Goal: Task Accomplishment & Management: Manage account settings

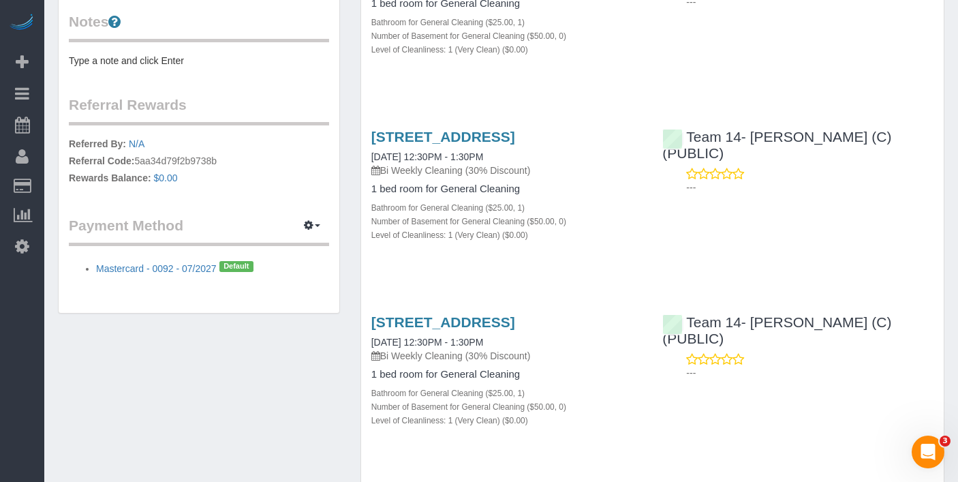
scroll to position [219, 0]
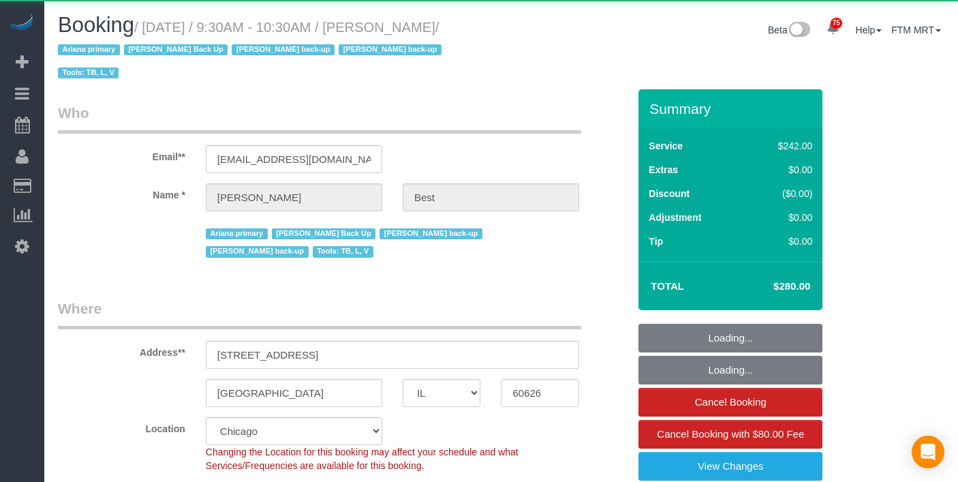
select select "IL"
select select "512"
select select "4"
select select "1"
select select "4"
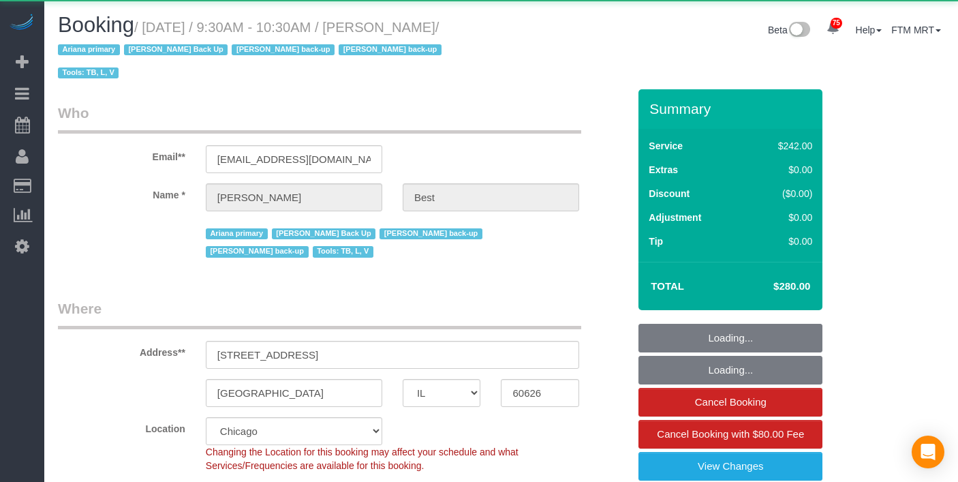
select select "number:1"
select select "number:58"
select select "number:139"
select select "number:104"
select select "object:1209"
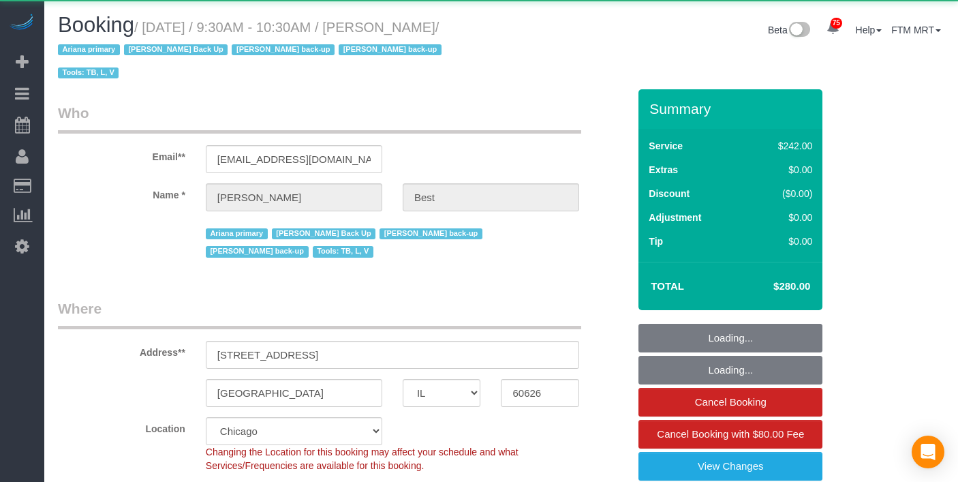
select select "4"
select select "1"
select select "4"
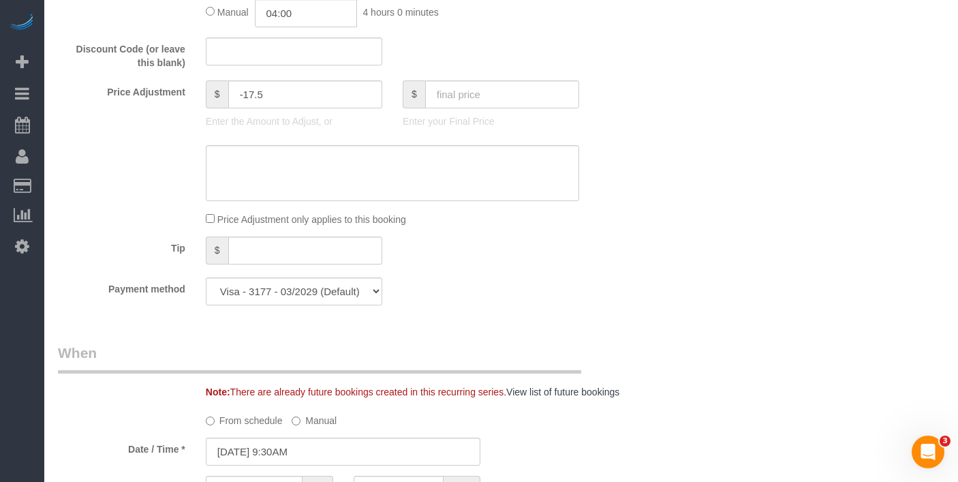
scroll to position [1256, 0]
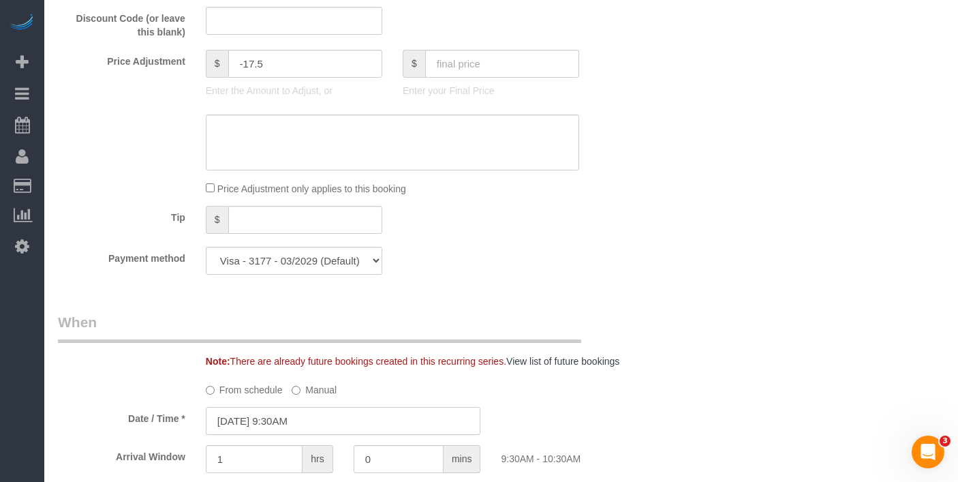
drag, startPoint x: 315, startPoint y: 420, endPoint x: 366, endPoint y: 388, distance: 59.7
click at [315, 420] on input "[DATE] 9:30AM" at bounding box center [343, 421] width 275 height 28
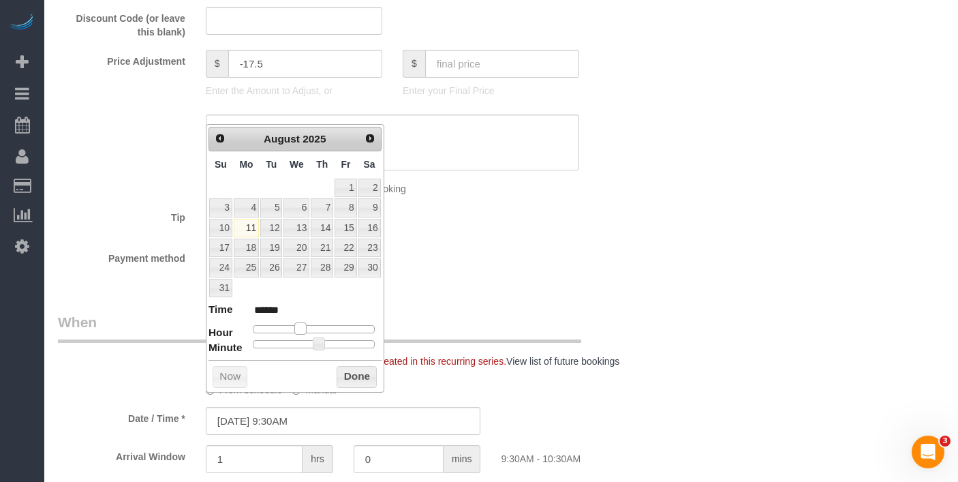
click at [299, 325] on span at bounding box center [300, 328] width 12 height 12
type input "[DATE] 9:25AM"
type input "******"
type input "[DATE] 9:20AM"
type input "******"
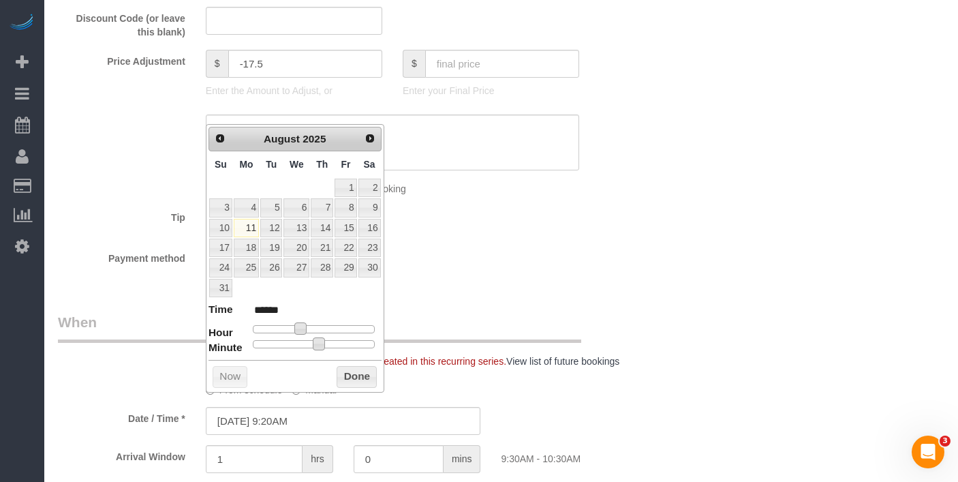
type input "[DATE] 9:15AM"
type input "******"
type input "[DATE] 9:10AM"
type input "******"
type input "[DATE] 9:05AM"
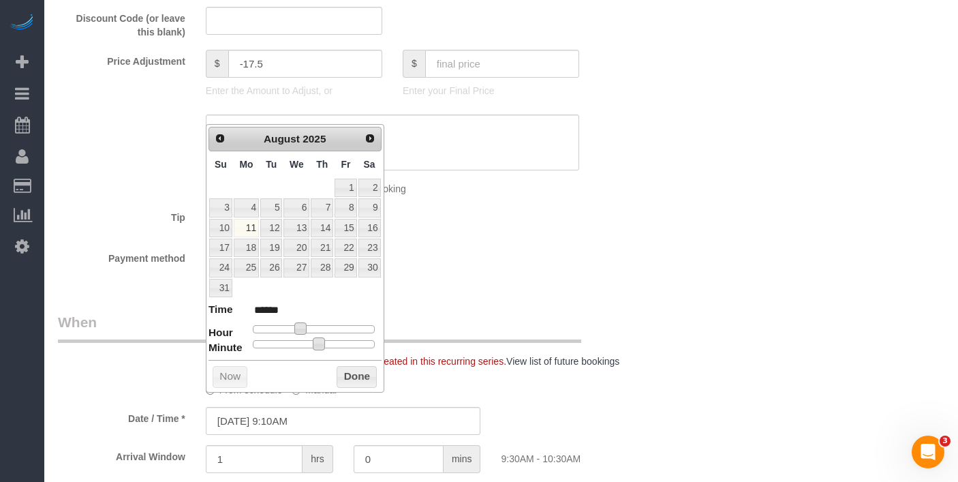
type input "******"
type input "[DATE] 9:00AM"
type input "******"
drag, startPoint x: 319, startPoint y: 348, endPoint x: 253, endPoint y: 348, distance: 66.1
click at [246, 347] on dl "Time ****** Hour Minute Second Millisecond Microsecond Time Zone ***** ***** **…" at bounding box center [295, 325] width 173 height 47
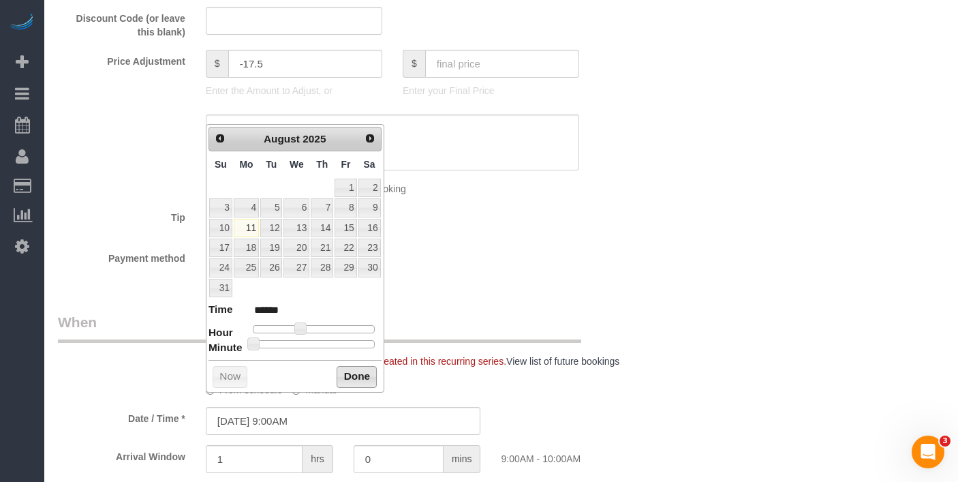
click at [352, 372] on button "Done" at bounding box center [357, 377] width 40 height 22
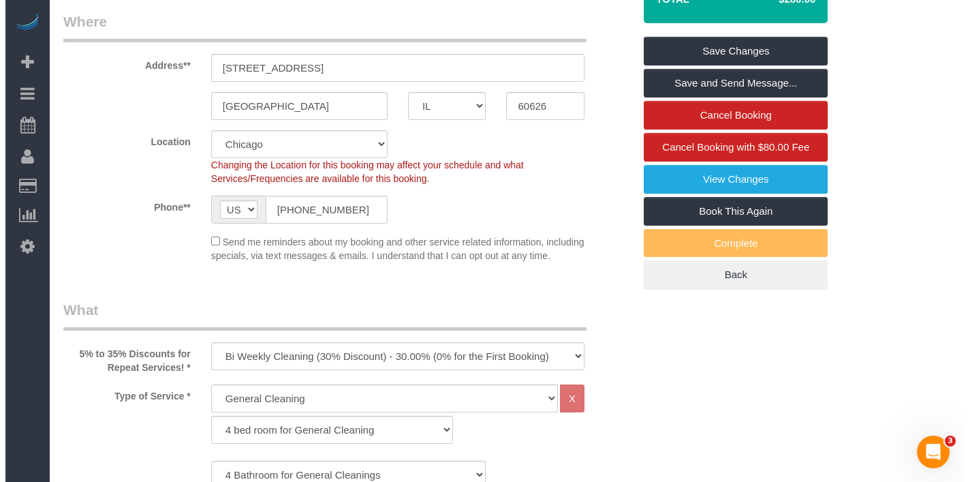
scroll to position [0, 0]
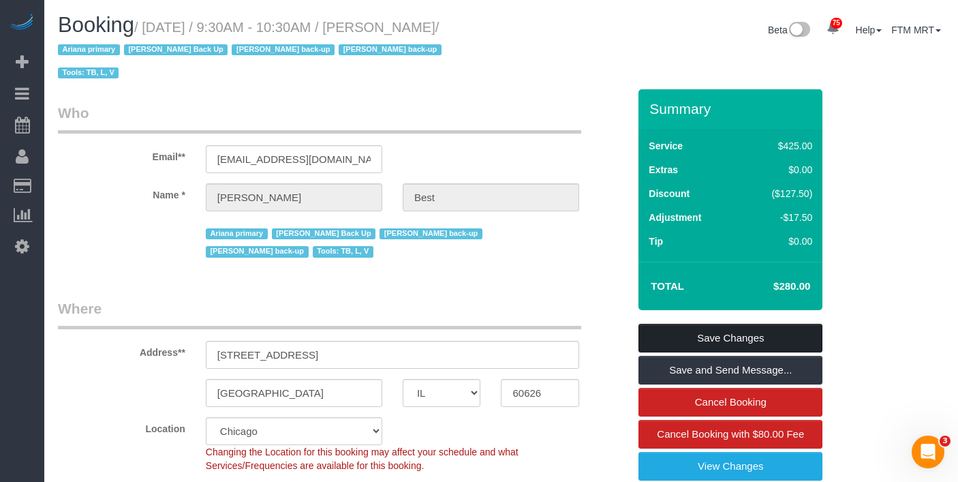
click at [717, 324] on link "Save Changes" at bounding box center [730, 338] width 184 height 29
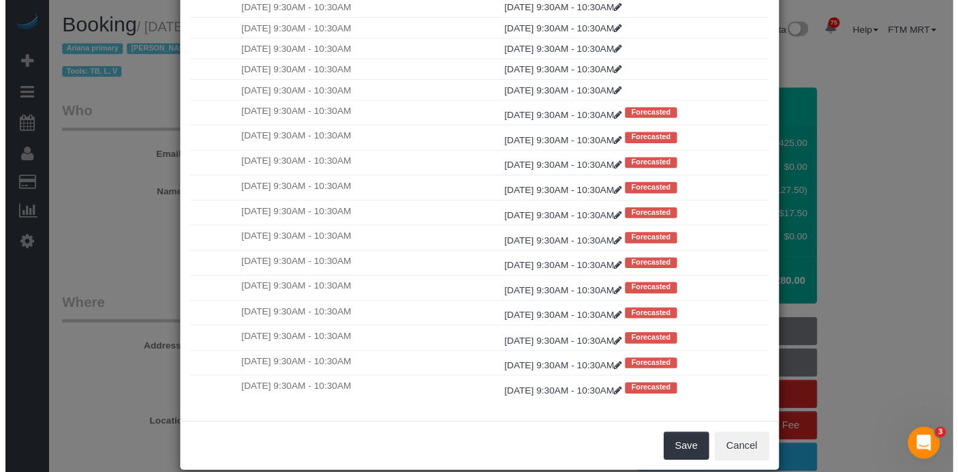
scroll to position [129, 0]
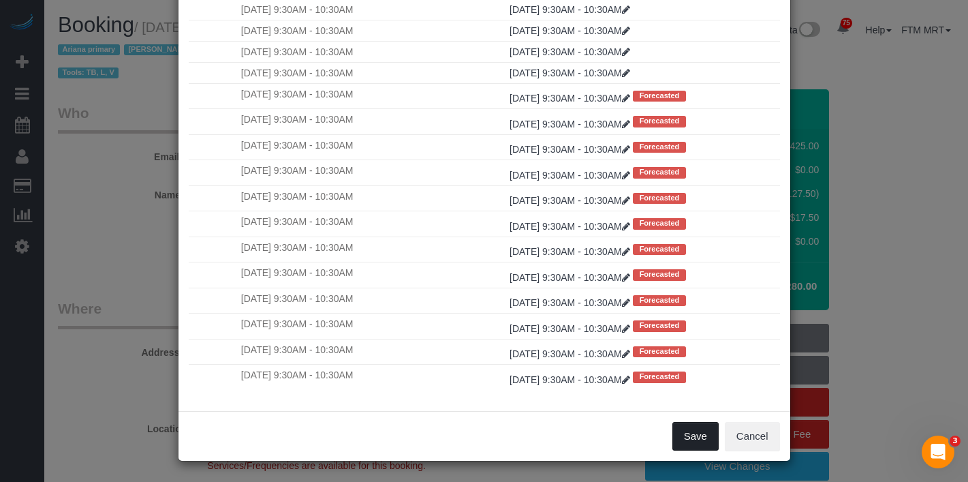
click at [697, 435] on button "Save" at bounding box center [696, 436] width 46 height 29
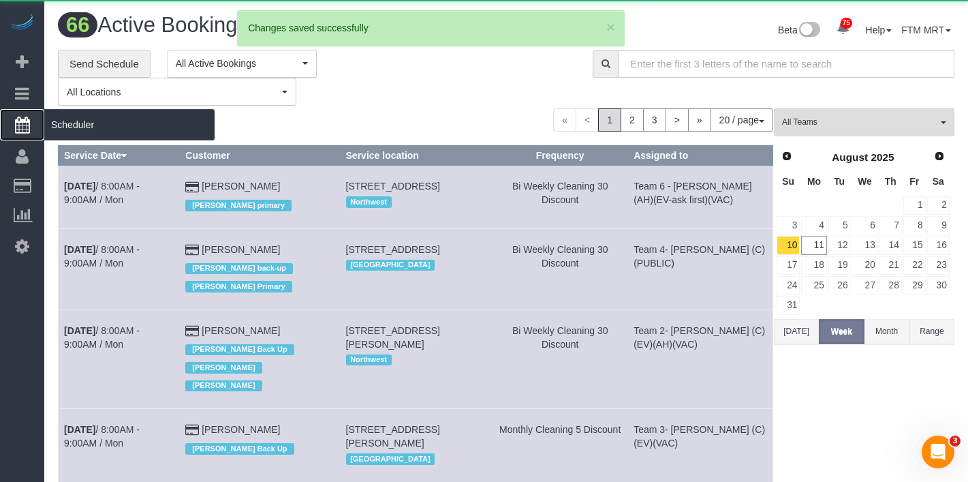
click at [83, 124] on span "Scheduler" at bounding box center [129, 124] width 170 height 31
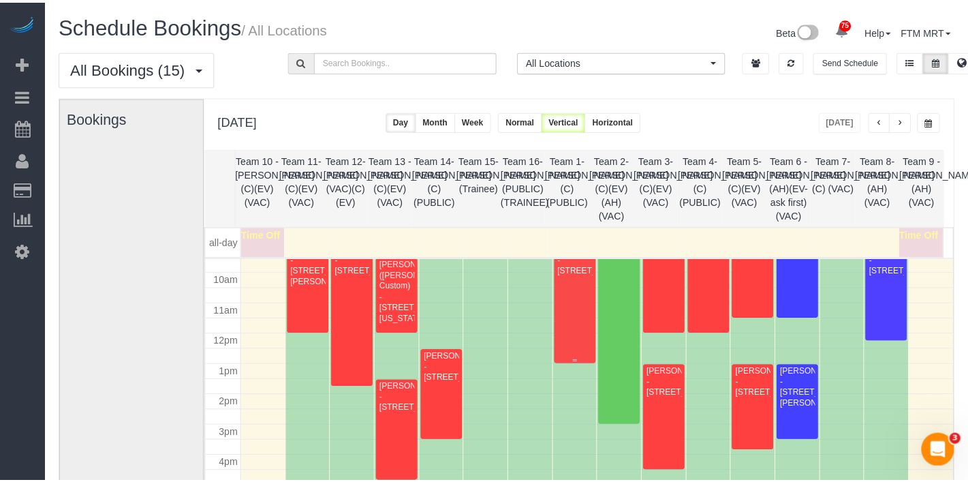
scroll to position [287, 0]
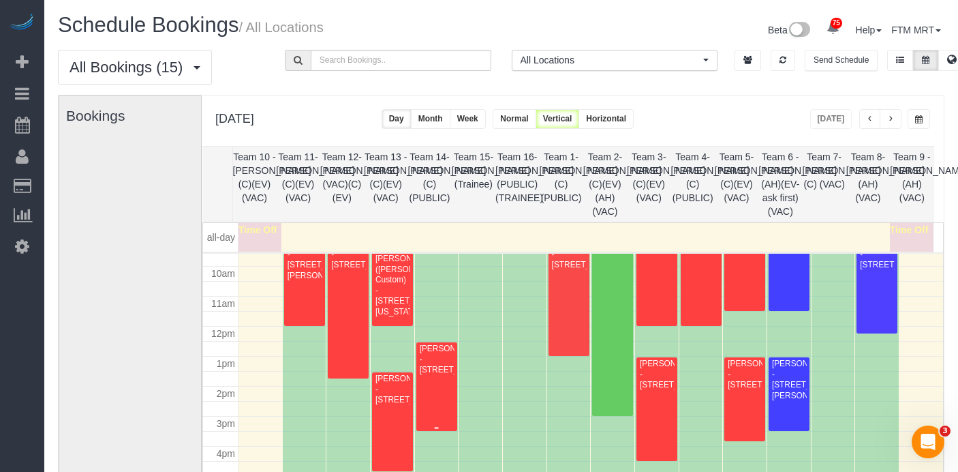
click at [435, 375] on div "Robert Cloud - 1415 N Dearborn, 6a, Chicago, IL 60610" at bounding box center [436, 358] width 35 height 31
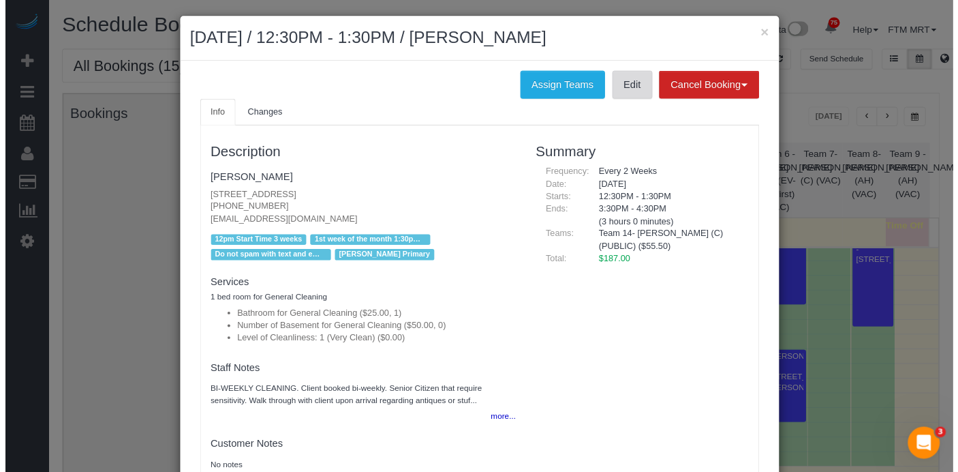
scroll to position [5, 0]
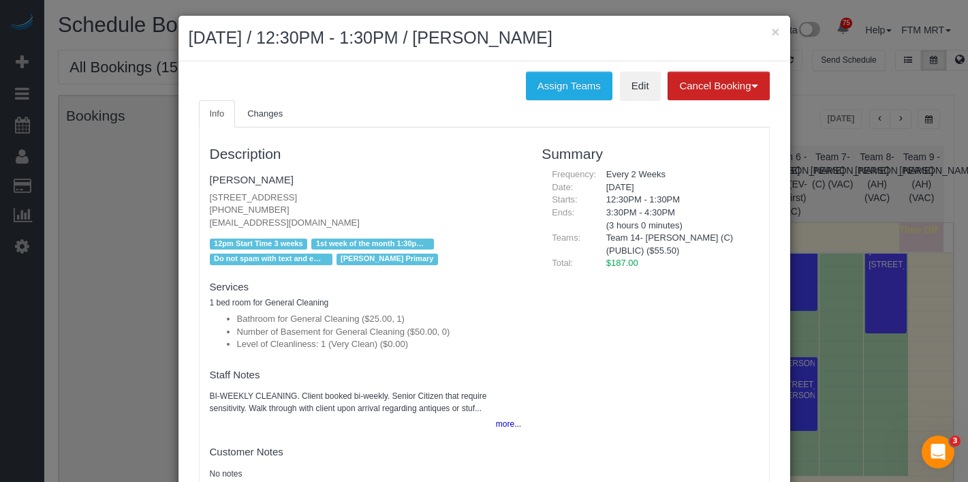
click at [777, 31] on div "× August 11, 2025 / 12:30PM - 1:30PM / Robert Cloud" at bounding box center [485, 39] width 612 height 46
click at [782, 37] on div "× August 11, 2025 / 12:30PM - 1:30PM / Robert Cloud" at bounding box center [485, 39] width 612 height 46
drag, startPoint x: 771, startPoint y: 24, endPoint x: 783, endPoint y: 67, distance: 45.1
click at [774, 25] on button "×" at bounding box center [775, 32] width 8 height 14
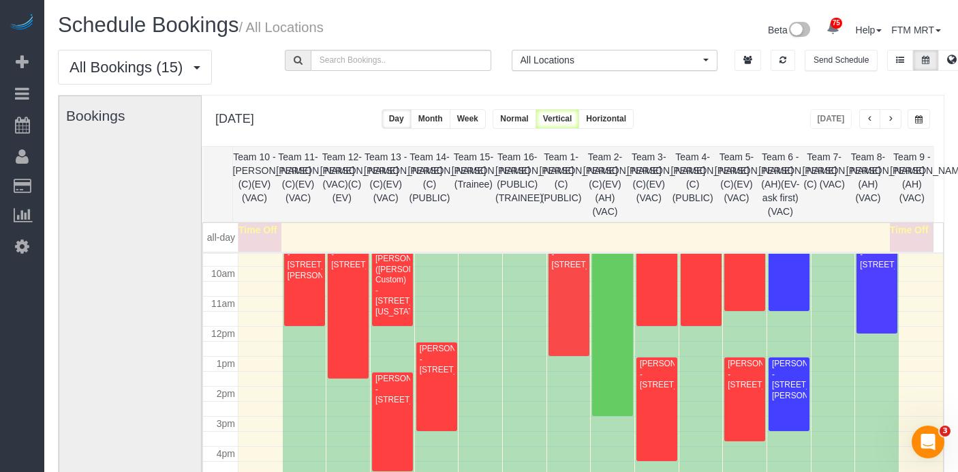
click at [540, 330] on div "Available time" at bounding box center [525, 341] width 44 height 270
click at [560, 324] on div at bounding box center [569, 296] width 41 height 119
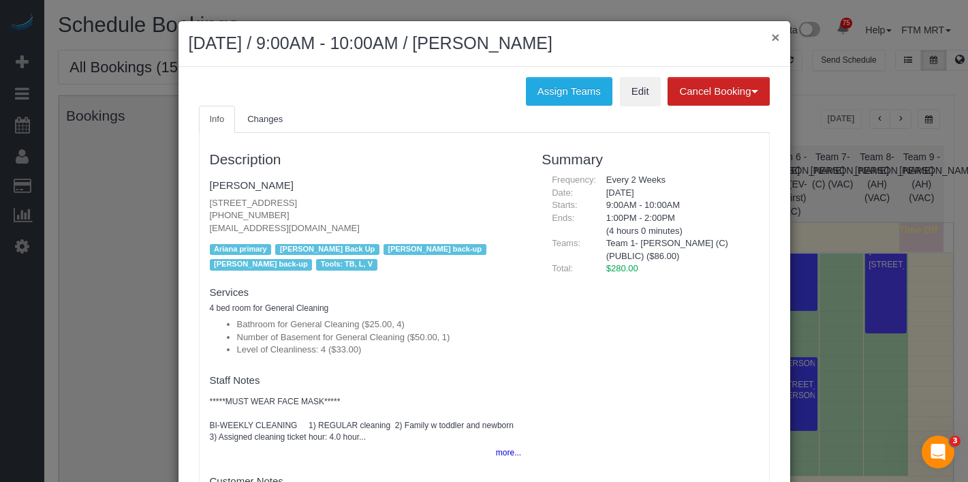
click at [771, 35] on button "×" at bounding box center [775, 37] width 8 height 14
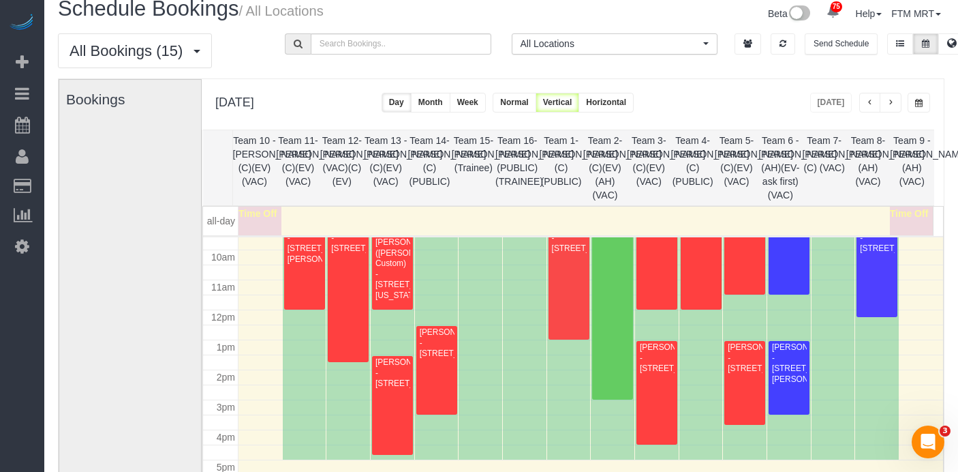
scroll to position [25, 0]
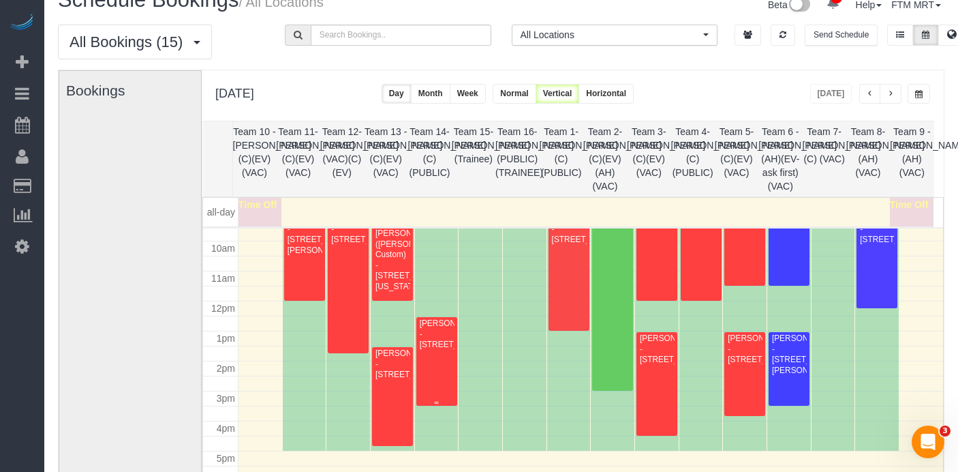
click at [441, 345] on div "Robert Cloud - 1415 N Dearborn, 6a, Chicago, IL 60610" at bounding box center [436, 333] width 35 height 31
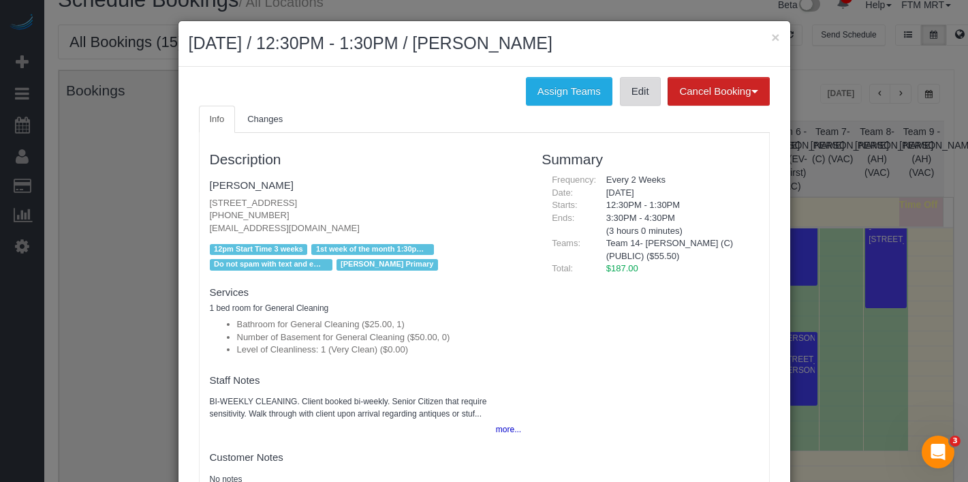
click at [634, 95] on link "Edit" at bounding box center [640, 91] width 41 height 29
click at [772, 37] on button "×" at bounding box center [775, 37] width 8 height 14
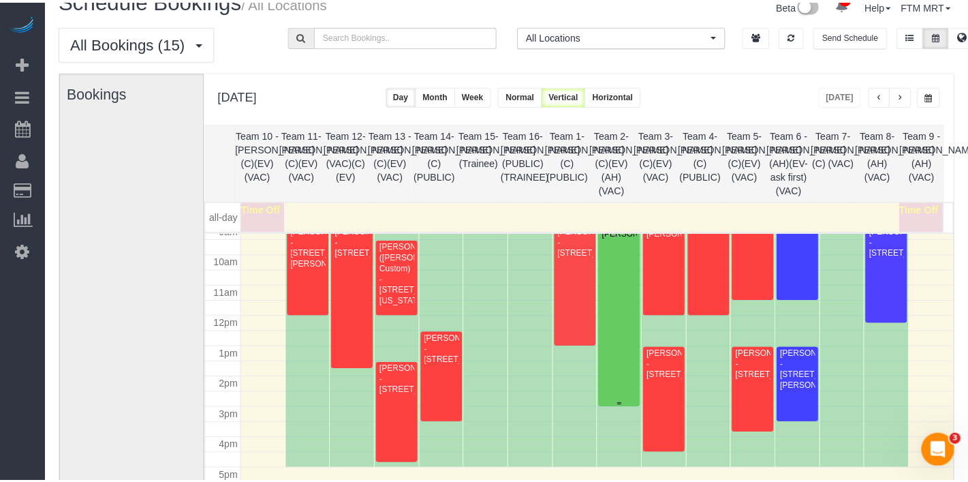
scroll to position [257, 0]
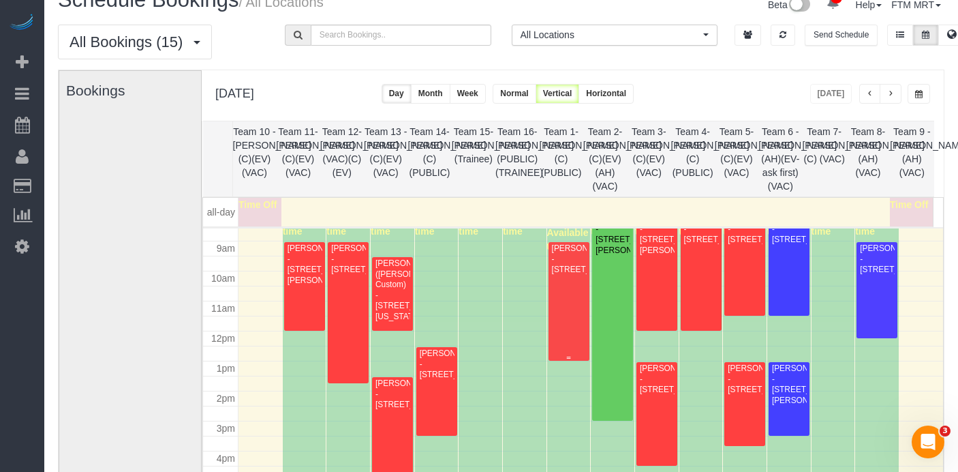
click at [565, 275] on div "Jason Best - 6737 N Hermitiage Ave, Chicago, IL 60626" at bounding box center [568, 258] width 35 height 31
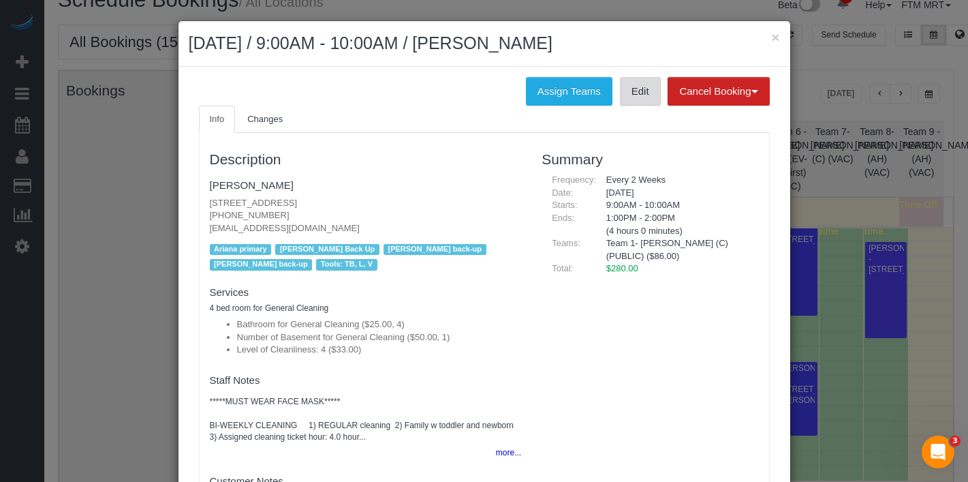
click at [636, 91] on link "Edit" at bounding box center [640, 91] width 41 height 29
click at [772, 34] on button "×" at bounding box center [775, 37] width 8 height 14
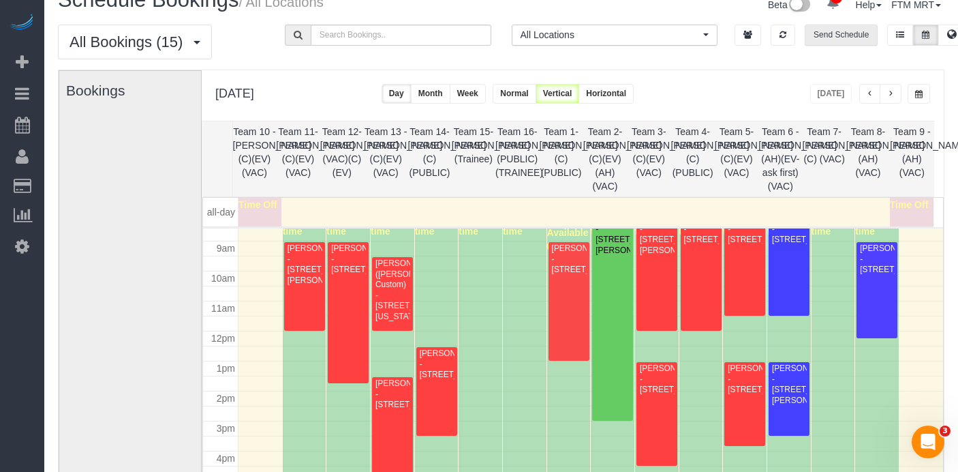
click at [844, 30] on button "Send Schedule" at bounding box center [841, 35] width 73 height 21
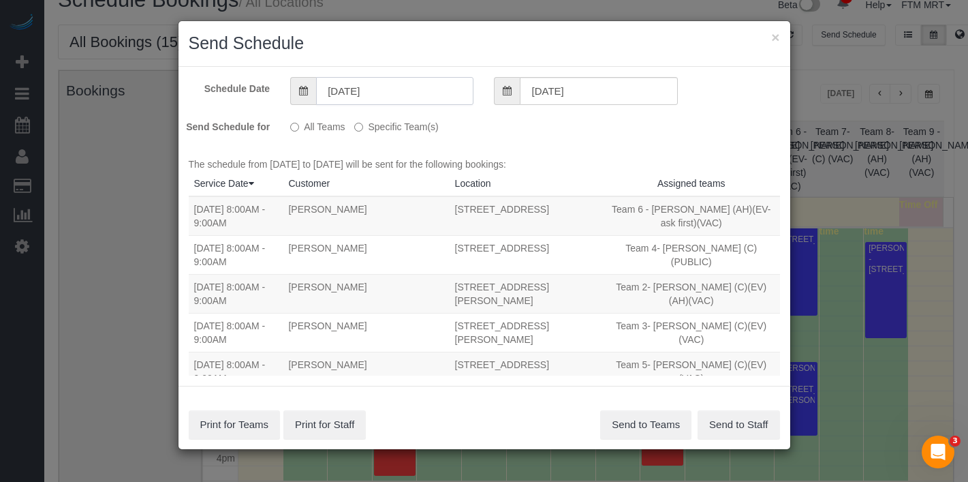
click at [406, 92] on input "[DATE]" at bounding box center [394, 91] width 157 height 28
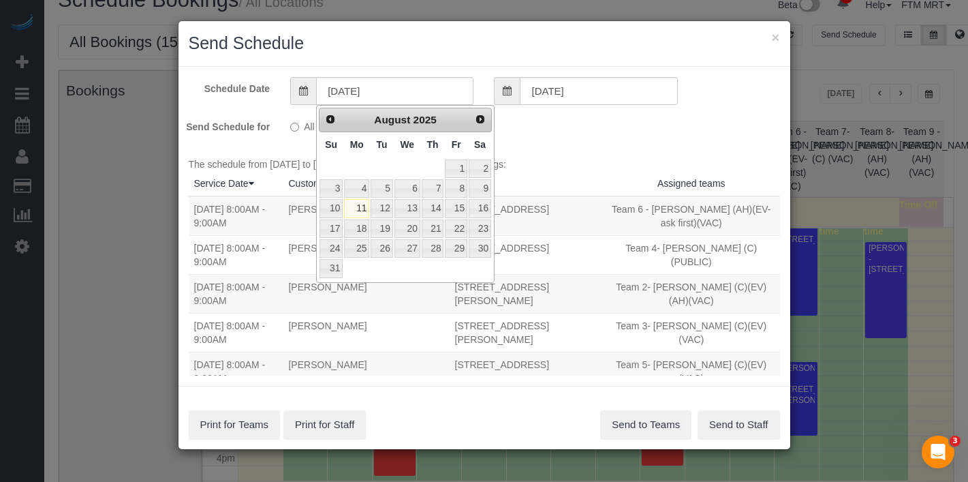
click at [561, 156] on div "Schedule Date [DATE] [DATE] Send Schedule for All Teams Specific Team(s) No Boo…" at bounding box center [485, 226] width 612 height 319
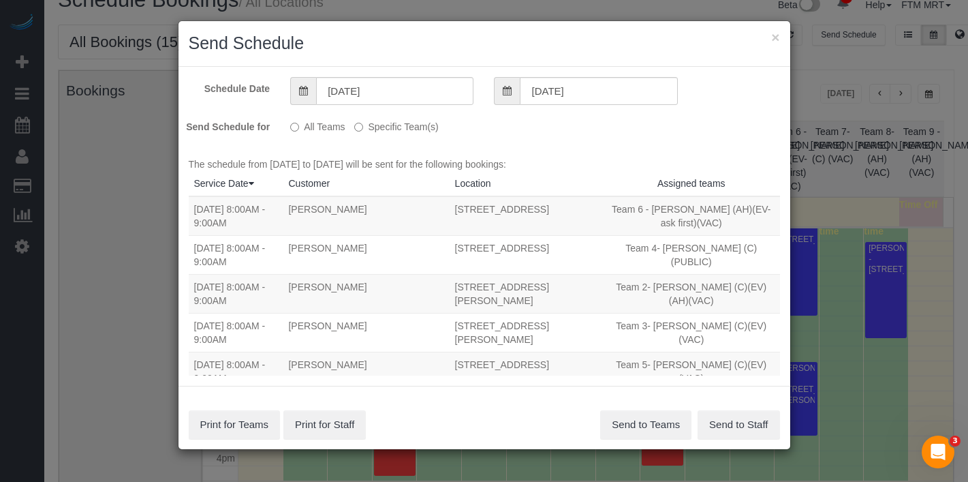
click at [365, 134] on div "Schedule Date [DATE] [DATE] Send Schedule for All Teams Specific Team(s) No Boo…" at bounding box center [485, 226] width 612 height 319
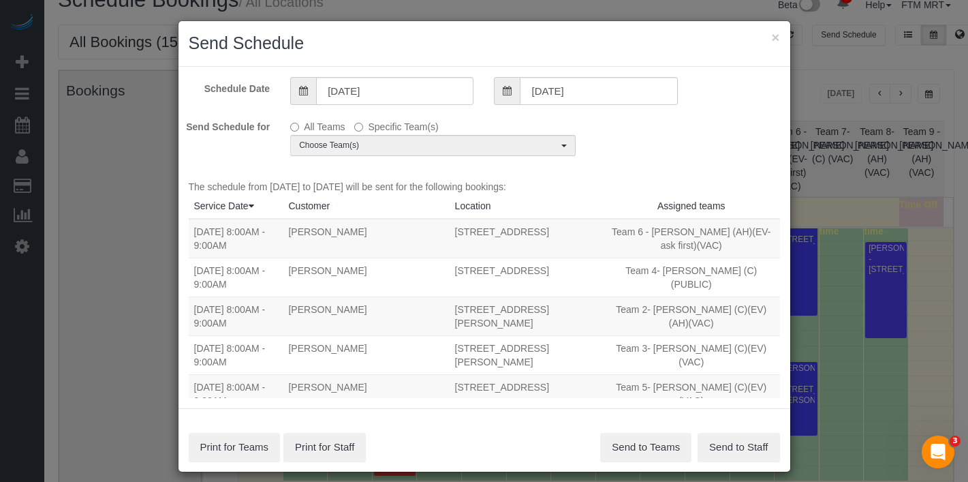
click at [360, 159] on div "Schedule Date [DATE] [DATE] Send Schedule for All Teams Specific Team(s) Choose…" at bounding box center [485, 238] width 612 height 342
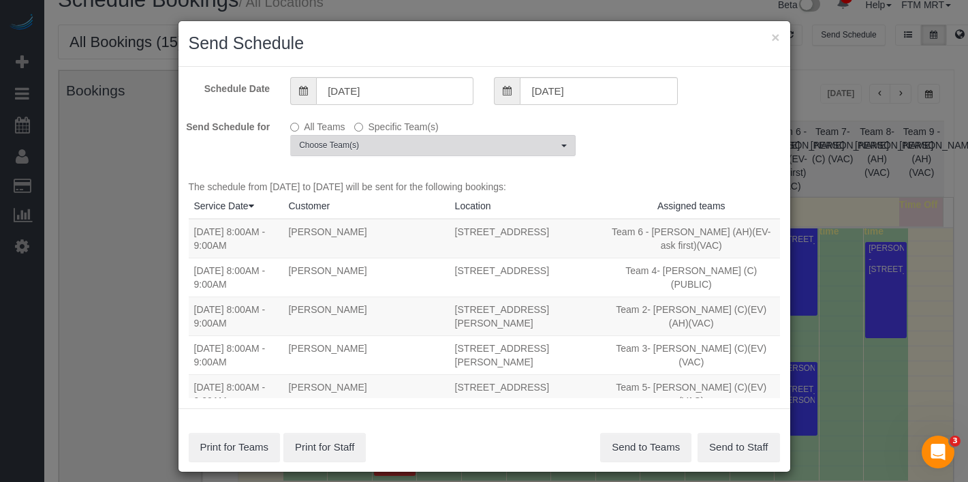
click at [367, 153] on button "Choose Team(s)" at bounding box center [432, 145] width 285 height 21
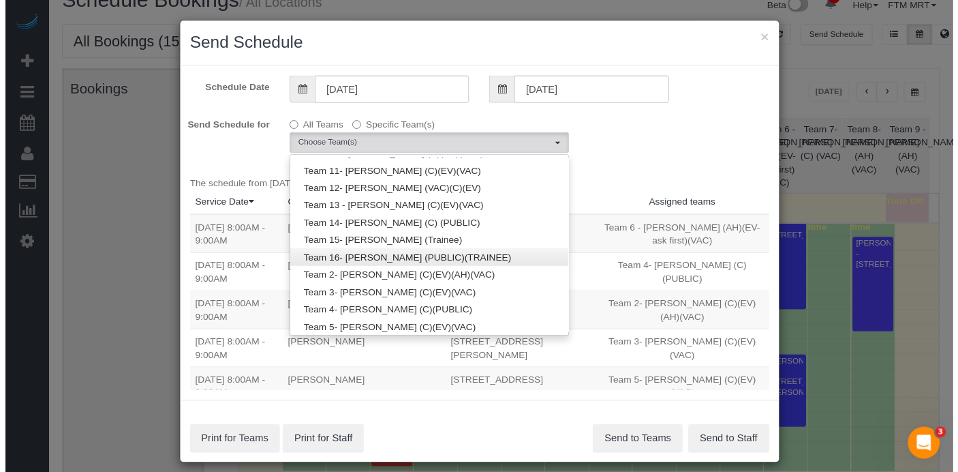
scroll to position [33, 0]
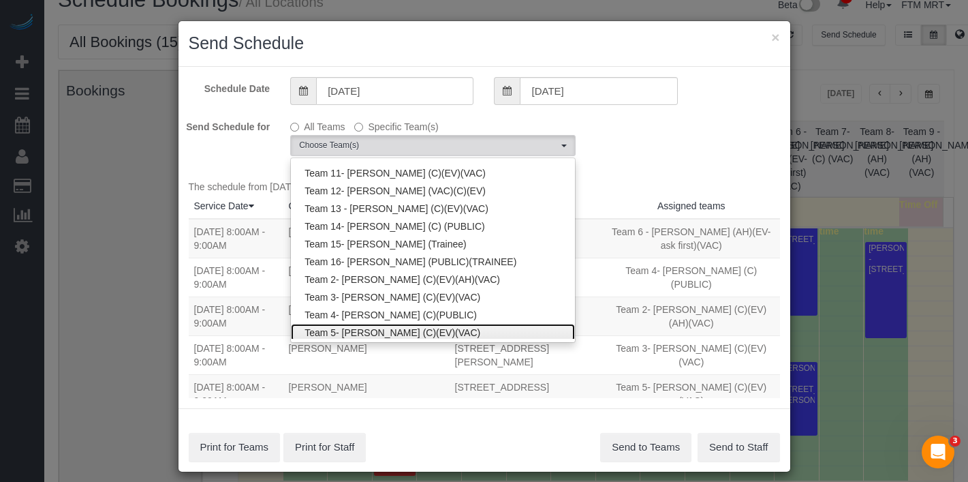
click at [425, 330] on link "Team 5- [PERSON_NAME] (C)(EV)(VAC)" at bounding box center [433, 333] width 284 height 18
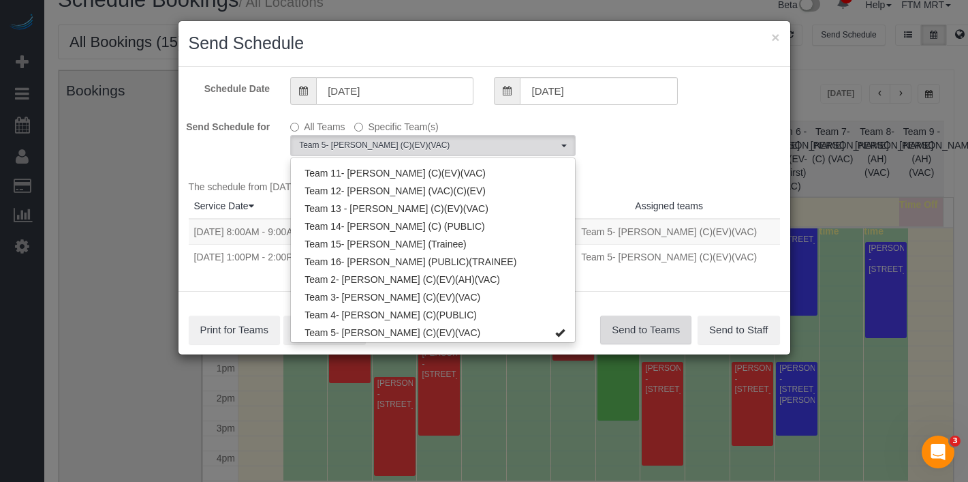
click at [635, 320] on button "Send to Teams" at bounding box center [645, 329] width 91 height 29
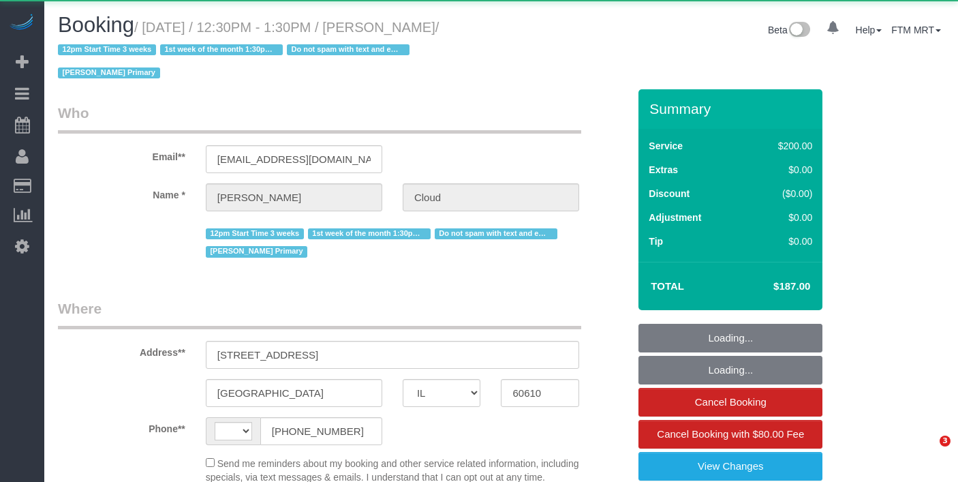
select select "IL"
select select "string:US"
select select "object:1205"
select select "string:fspay-14419dd8-8fae-4508-affb-048e3e7acd11"
select select "512"
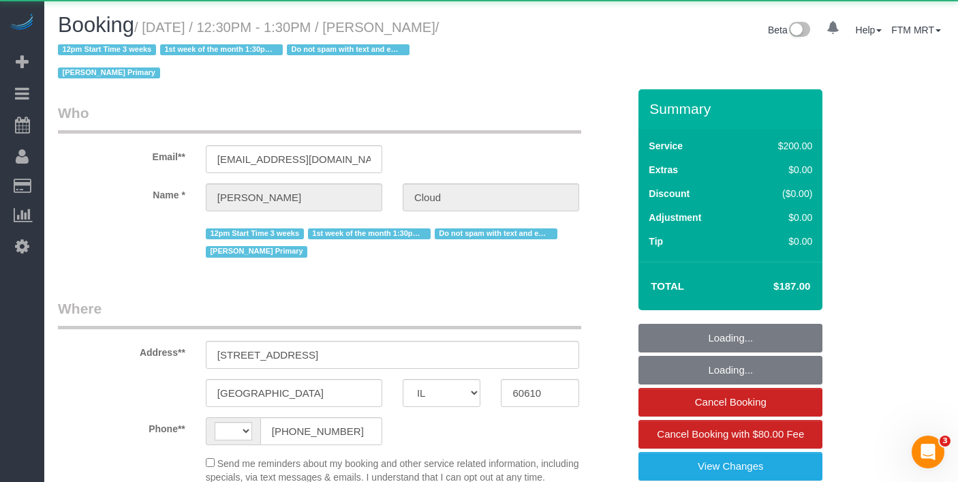
select select "number:1"
select select "number:58"
select select "number:139"
select select "number:107"
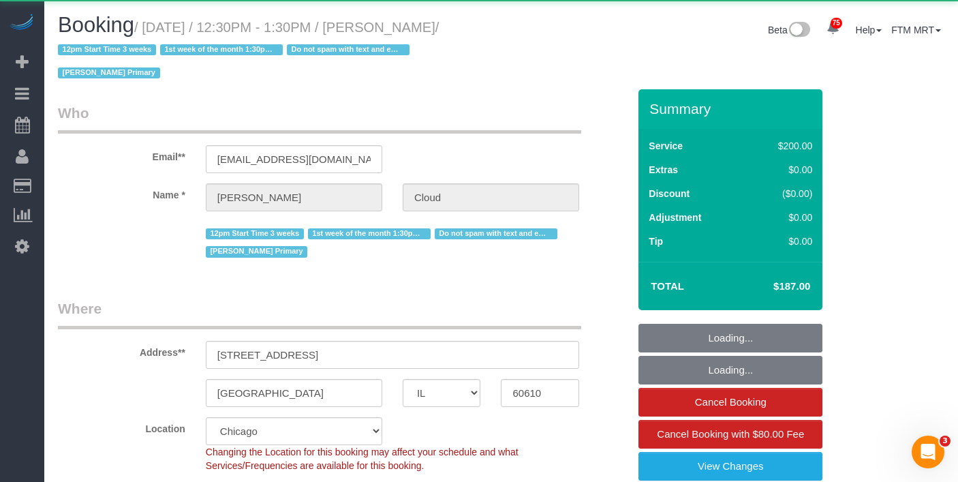
select select "spot1"
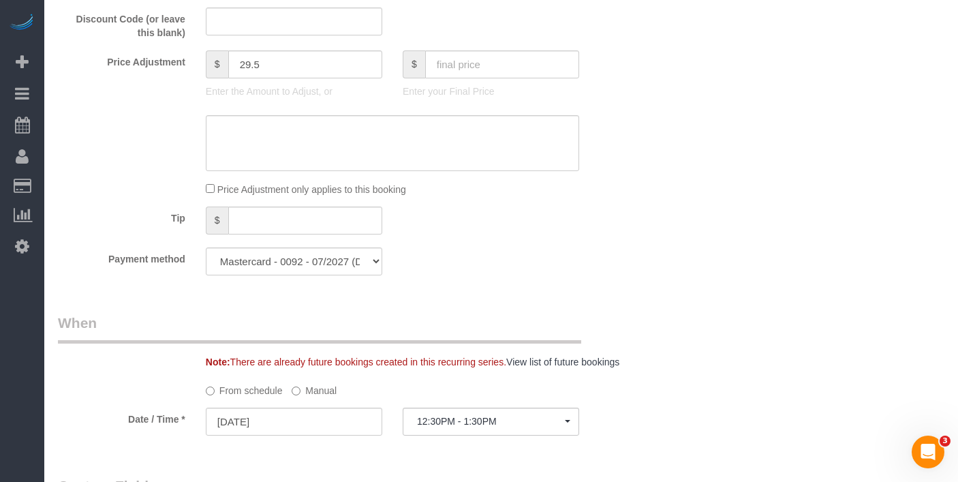
scroll to position [1456, 0]
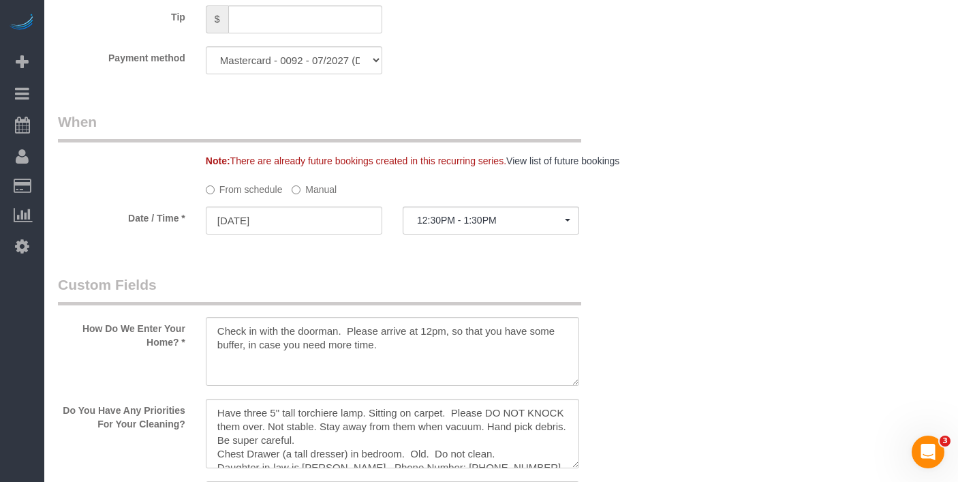
click at [300, 193] on label "Manual" at bounding box center [314, 187] width 45 height 18
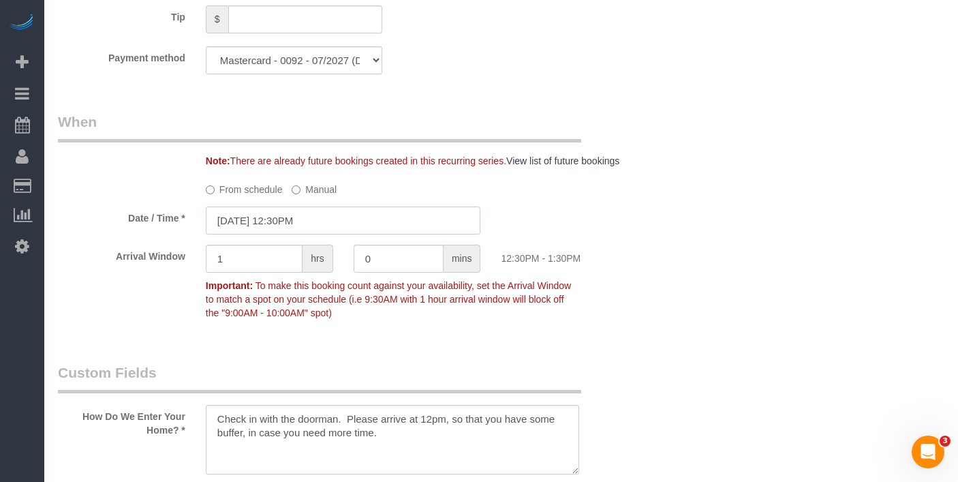
click at [352, 234] on input "08/11/2025 12:30PM" at bounding box center [343, 220] width 275 height 28
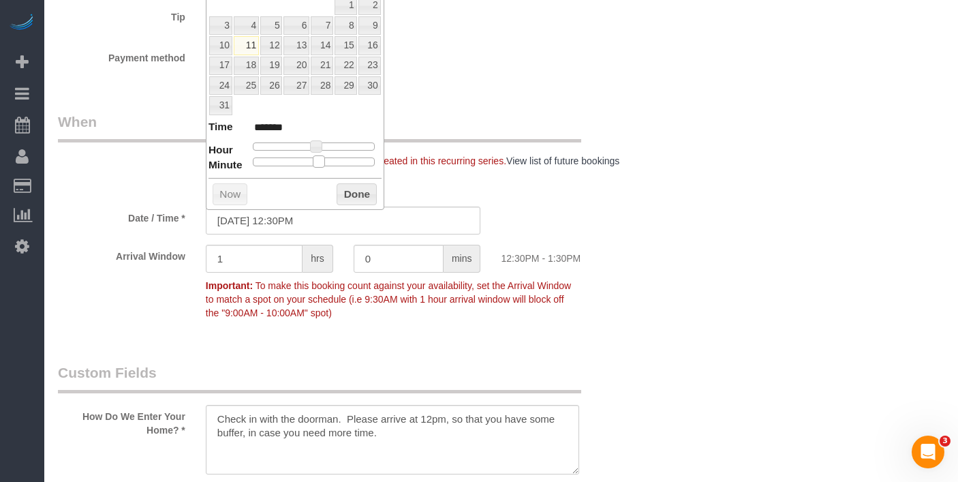
click at [326, 163] on div at bounding box center [314, 161] width 122 height 8
type input "08/11/2025 1:30PM"
type input "******"
drag, startPoint x: 315, startPoint y: 146, endPoint x: 322, endPoint y: 148, distance: 7.6
click at [322, 148] on span at bounding box center [321, 146] width 12 height 12
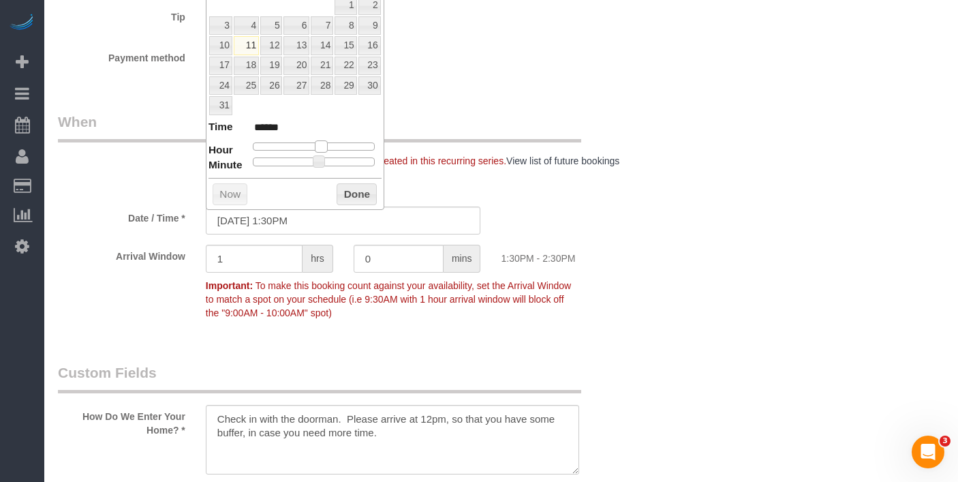
type input "08/11/2025 2:30PM"
type input "******"
drag, startPoint x: 323, startPoint y: 144, endPoint x: 330, endPoint y: 145, distance: 7.5
click at [330, 145] on span at bounding box center [326, 146] width 12 height 12
type input "08/11/2025 2:25PM"
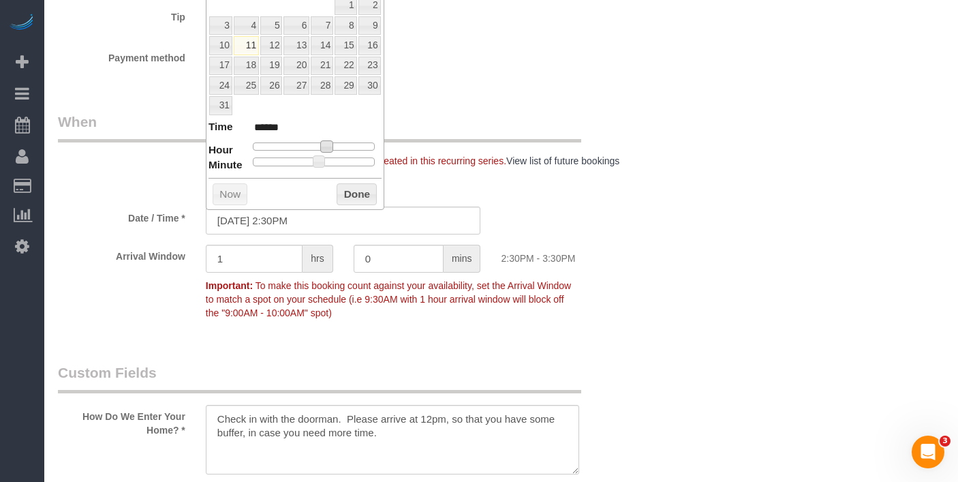
type input "******"
type input "08/11/2025 2:20PM"
type input "******"
type input "08/11/2025 2:15PM"
type input "******"
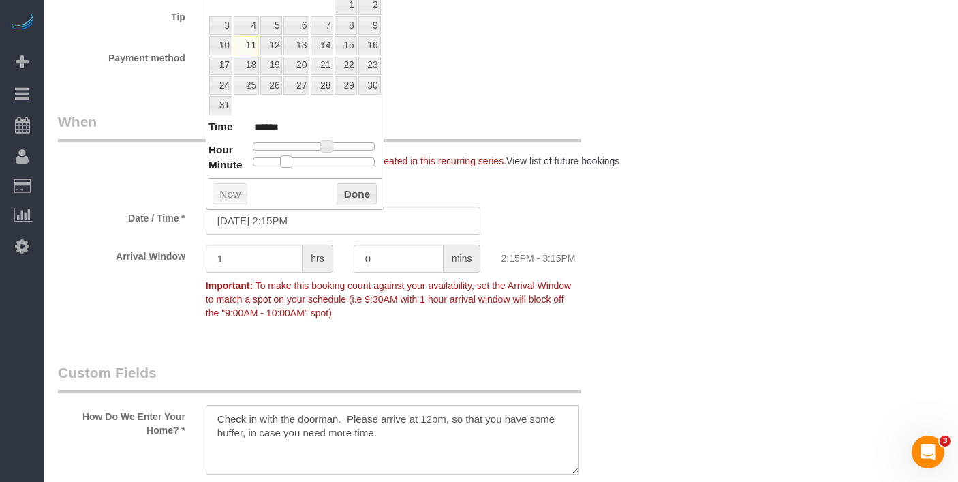
type input "08/11/2025 2:10PM"
type input "******"
type input "08/11/2025 2:05PM"
type input "******"
type input "08/11/2025 2:00PM"
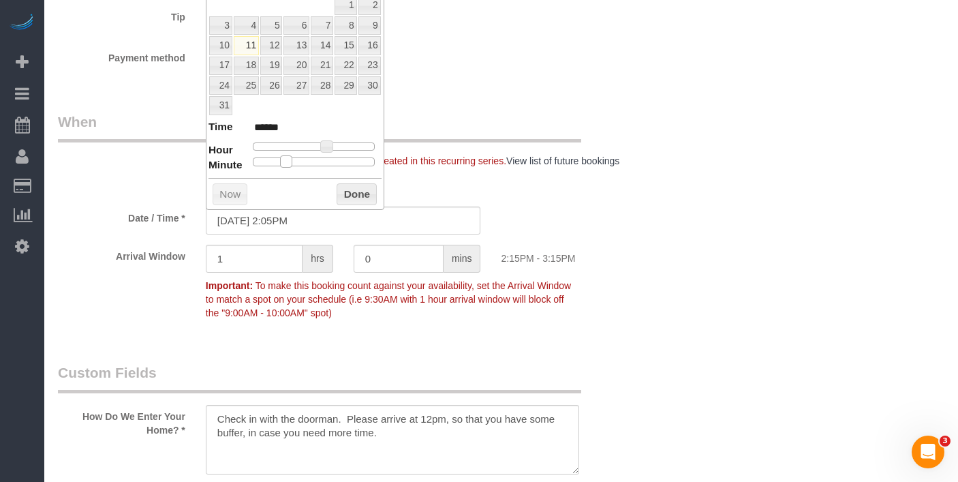
type input "******"
drag, startPoint x: 294, startPoint y: 155, endPoint x: 254, endPoint y: 158, distance: 39.7
click at [232, 150] on dl "Time ****** Hour Minute Second Millisecond Microsecond Time Zone ***** ***** **…" at bounding box center [295, 142] width 173 height 47
click at [343, 188] on button "Done" at bounding box center [357, 194] width 40 height 22
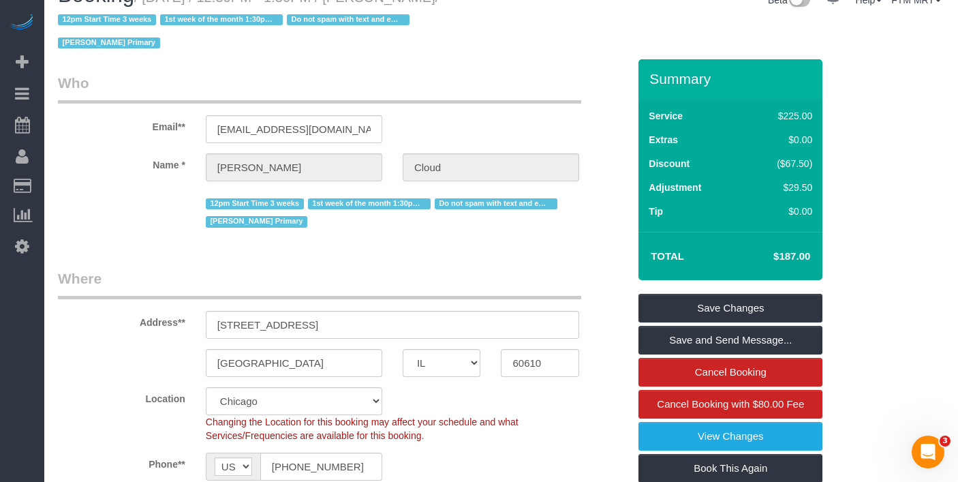
scroll to position [0, 0]
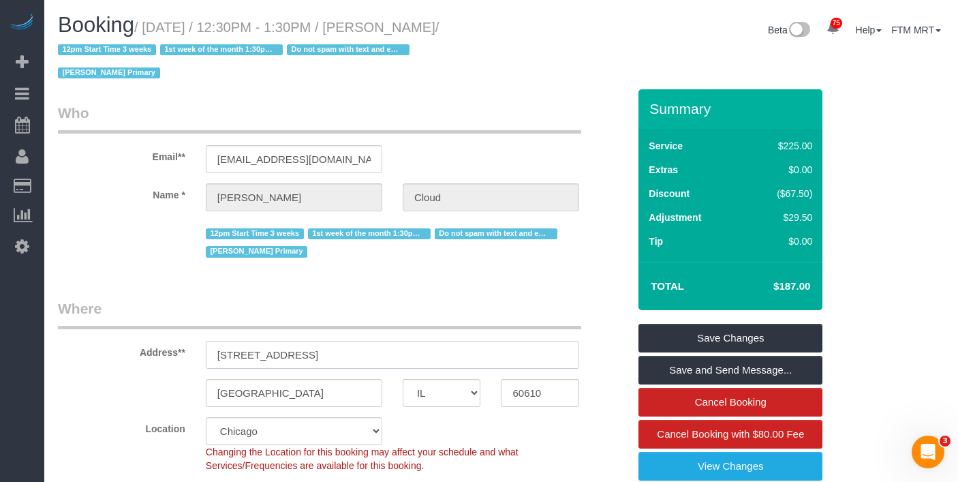
click at [292, 341] on input "1415 N Dearborn, 6A" at bounding box center [392, 355] width 373 height 28
drag, startPoint x: 293, startPoint y: 331, endPoint x: 166, endPoint y: 330, distance: 126.7
click at [166, 330] on div "Address** 1415 N Dearborn, 6A" at bounding box center [343, 333] width 591 height 70
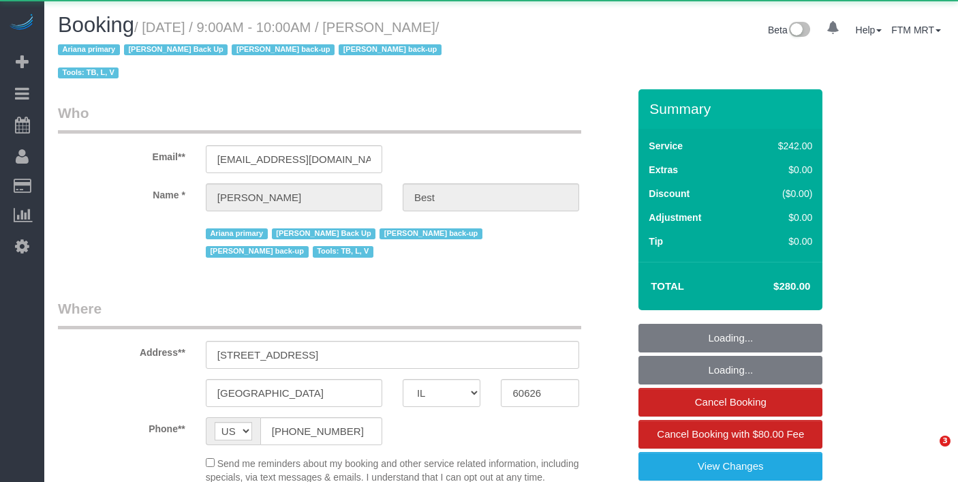
select select "IL"
select select "object:1209"
select select "512"
select select "4"
select select "1"
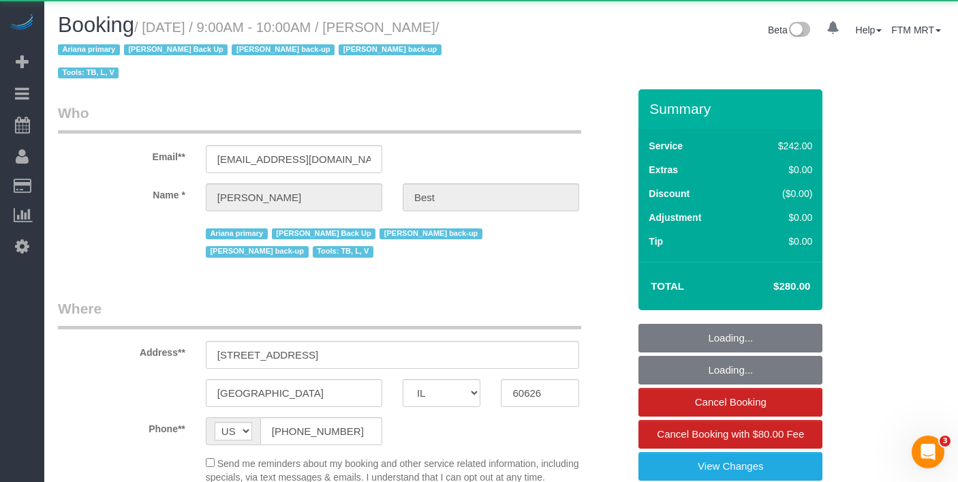
select select "4"
select select "number:1"
select select "number:58"
select select "number:139"
select select "number:104"
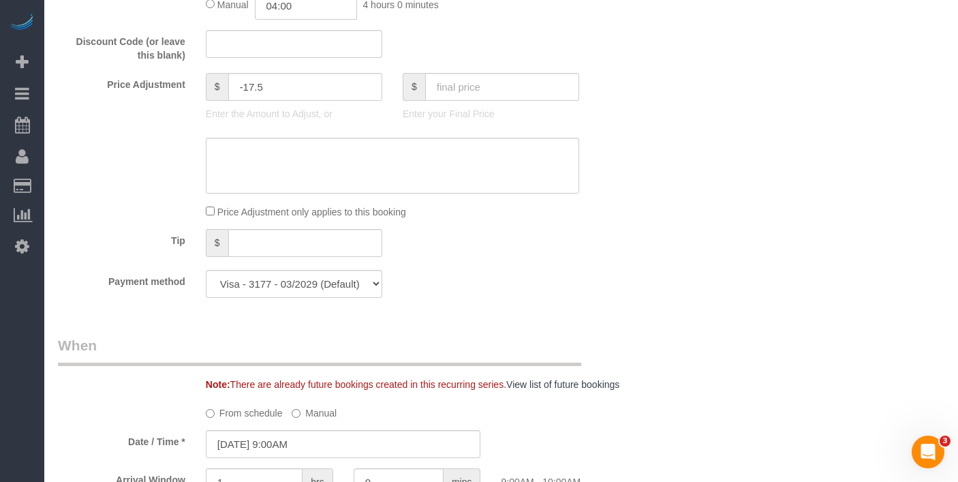
scroll to position [1378, 0]
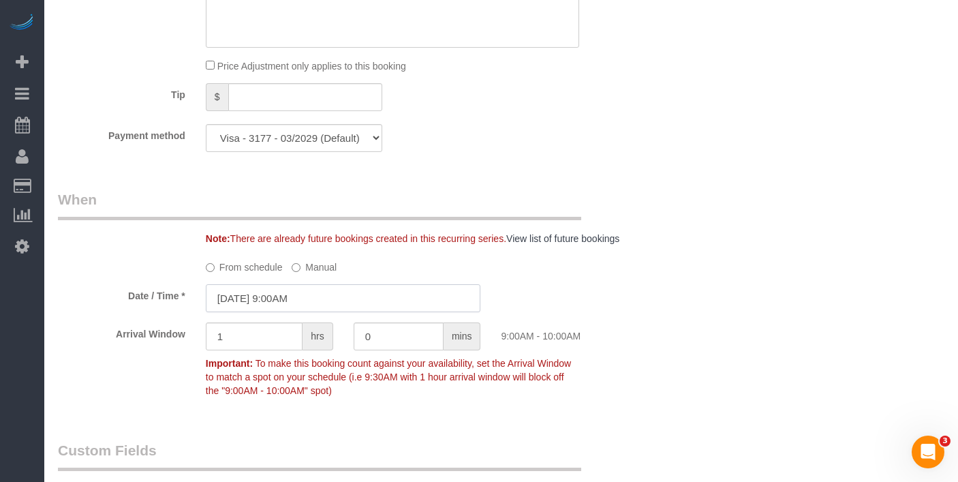
click at [331, 284] on input "08/11/2025 9:00AM" at bounding box center [343, 298] width 275 height 28
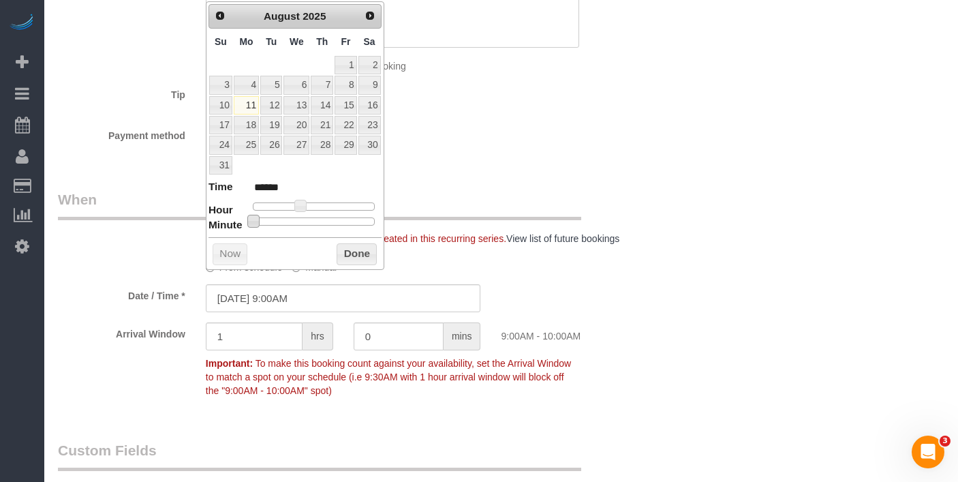
type input "08/11/2025 9:05AM"
type input "******"
type input "08/11/2025 9:10AM"
type input "******"
type input "08/11/2025 9:15AM"
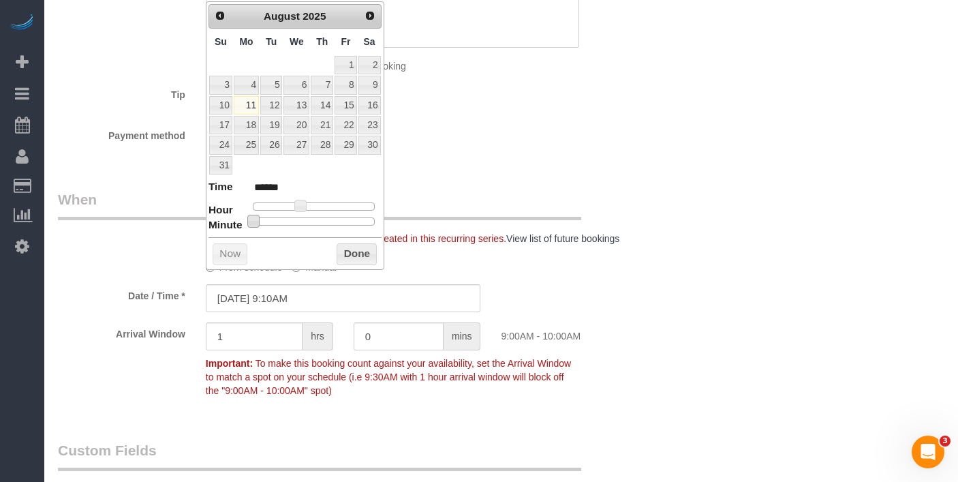
type input "******"
type input "08/11/2025 9:20AM"
type input "******"
type input "08/11/2025 9:25AM"
type input "******"
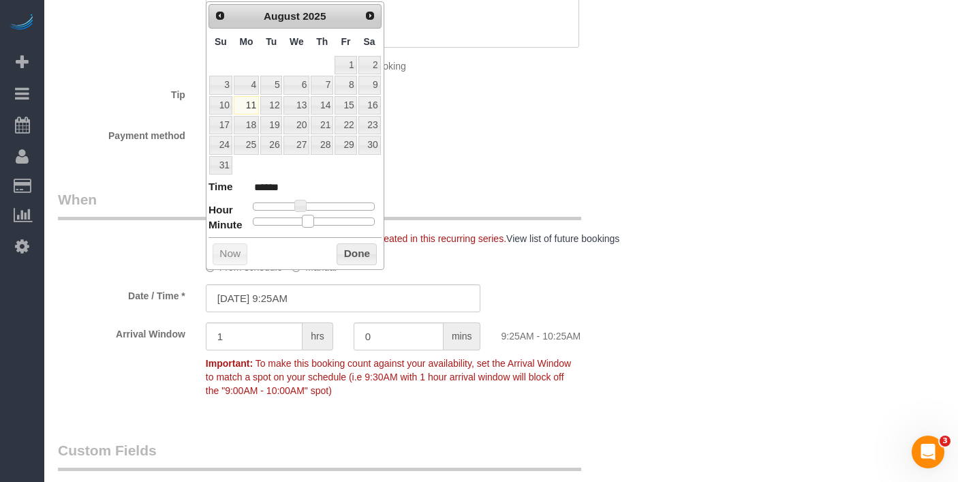
type input "08/11/2025 9:30AM"
type input "******"
drag, startPoint x: 272, startPoint y: 222, endPoint x: 321, endPoint y: 221, distance: 49.1
click at [321, 221] on span at bounding box center [319, 221] width 12 height 12
click at [354, 253] on button "Done" at bounding box center [357, 254] width 40 height 22
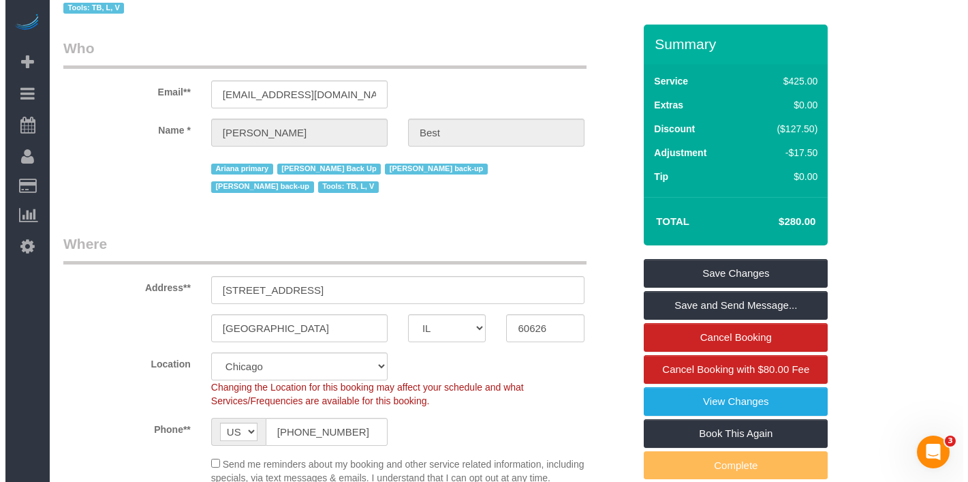
scroll to position [0, 0]
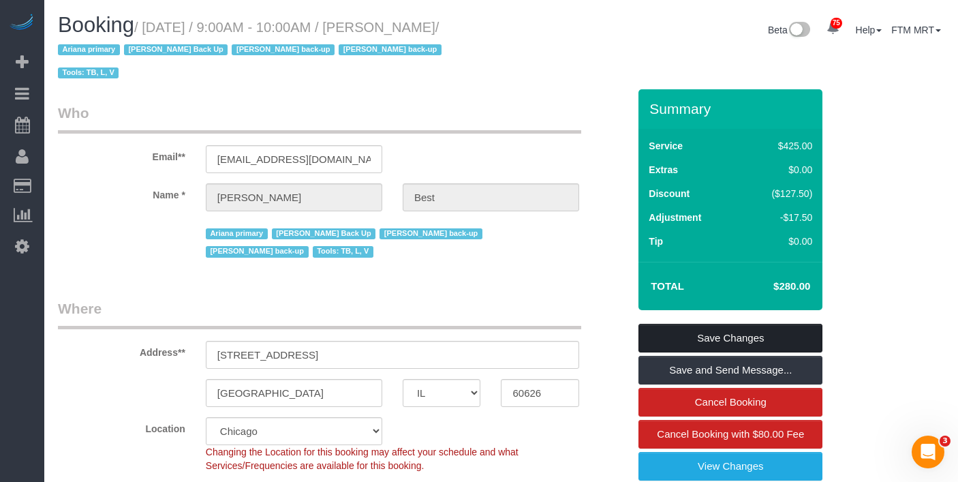
click at [706, 324] on link "Save Changes" at bounding box center [730, 338] width 184 height 29
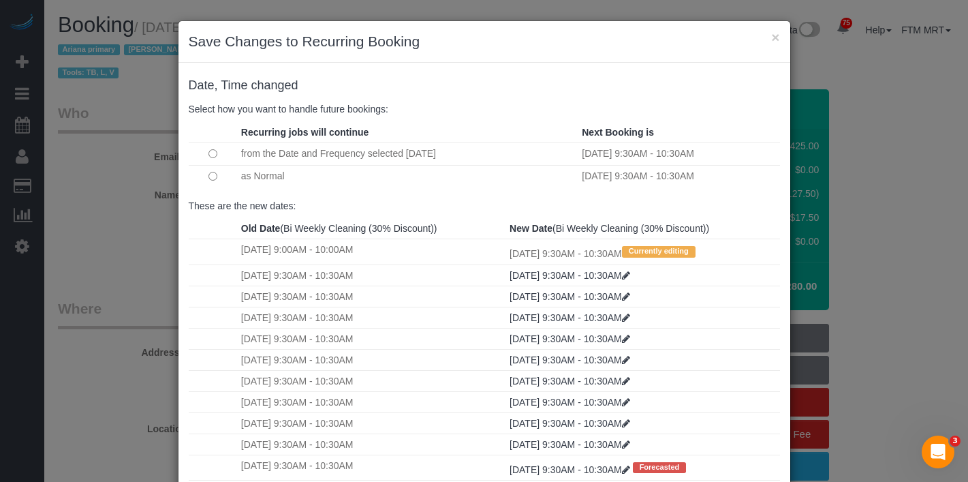
click at [206, 181] on td at bounding box center [213, 176] width 49 height 22
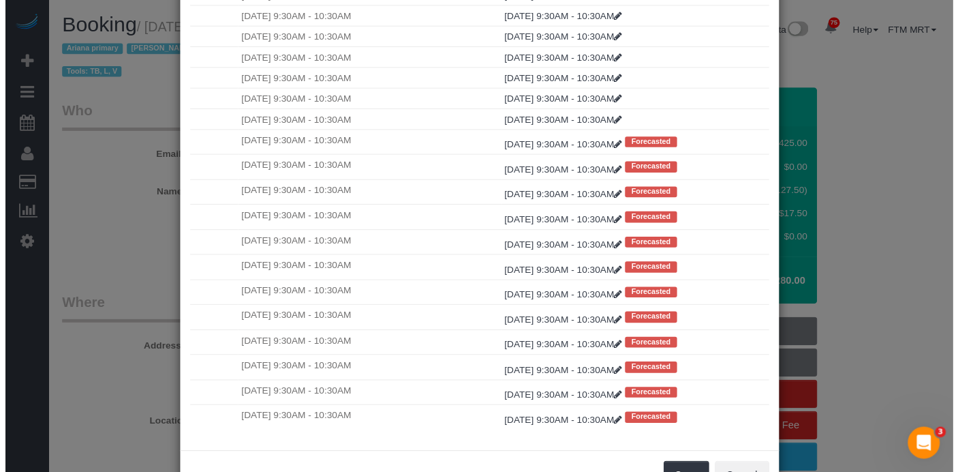
scroll to position [129, 0]
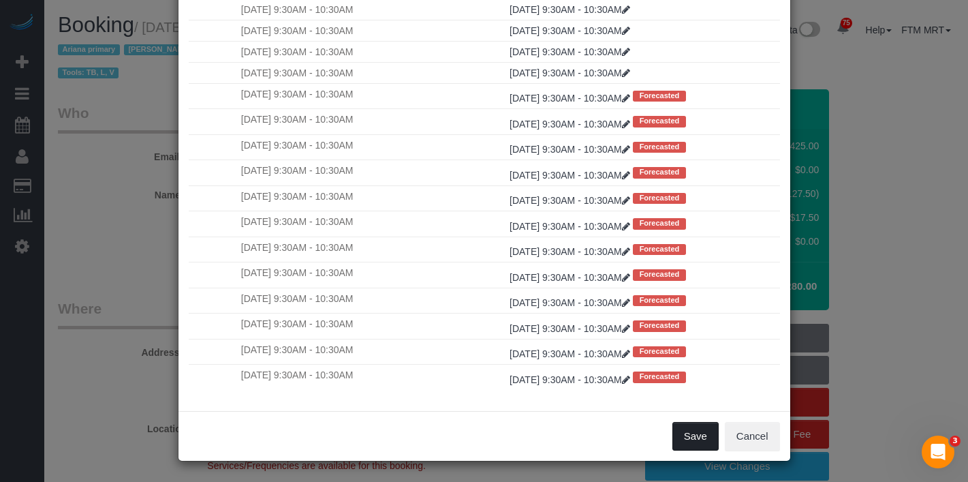
click at [698, 435] on button "Save" at bounding box center [696, 436] width 46 height 29
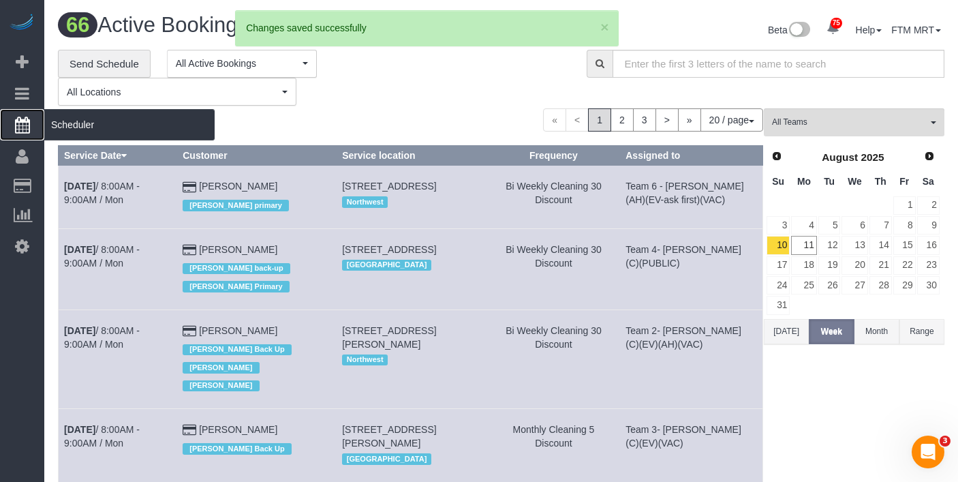
click at [89, 127] on span "Scheduler" at bounding box center [129, 124] width 170 height 31
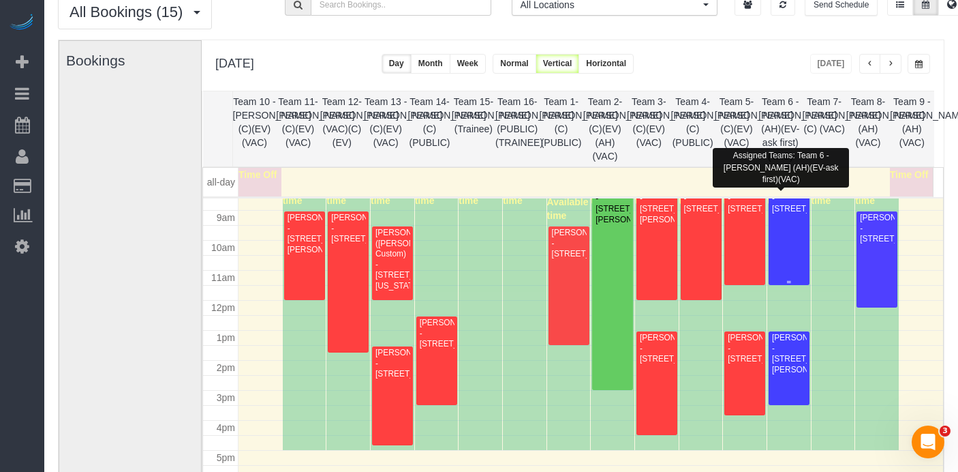
scroll to position [255, 0]
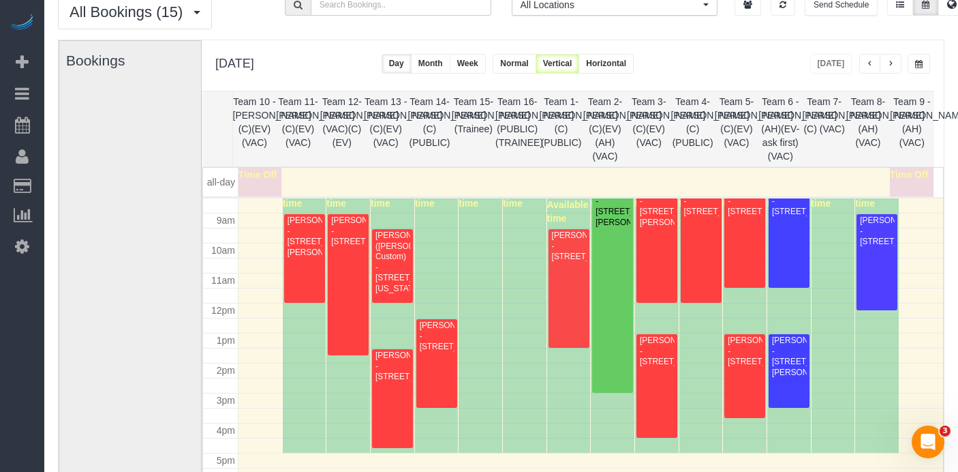
click at [887, 64] on span "button" at bounding box center [890, 64] width 7 height 8
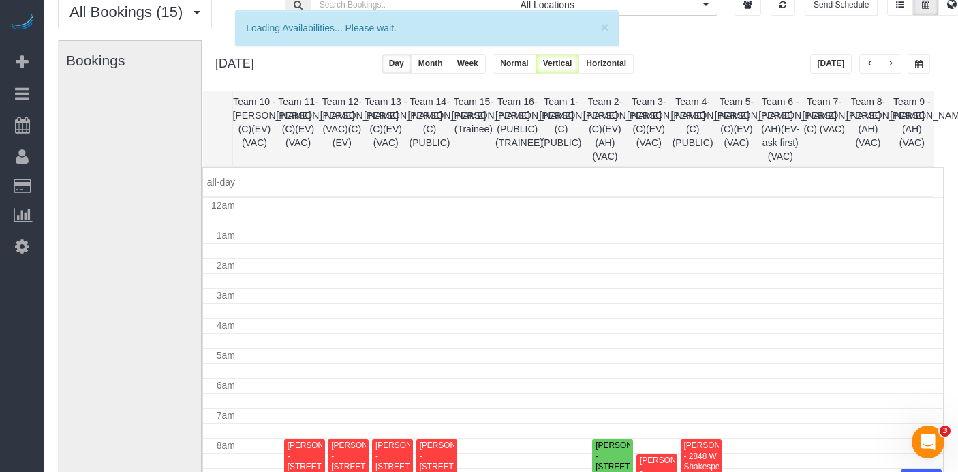
scroll to position [181, 0]
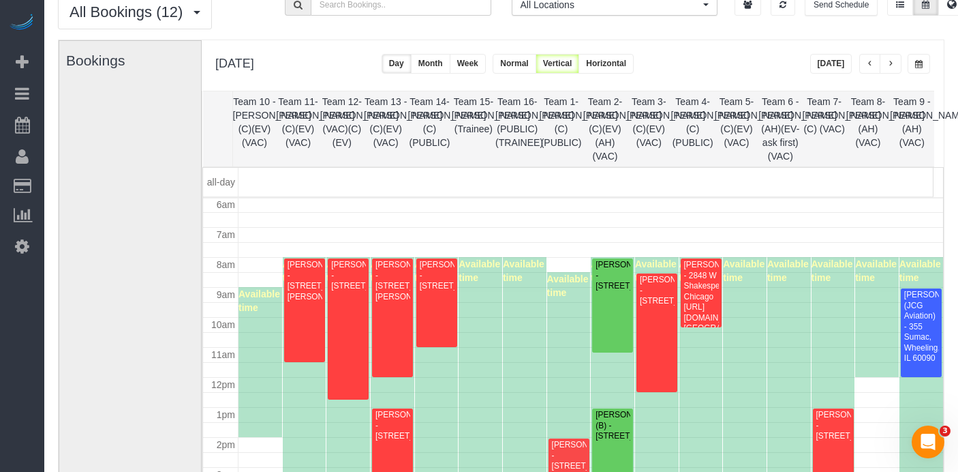
click at [895, 62] on button "button" at bounding box center [891, 64] width 22 height 20
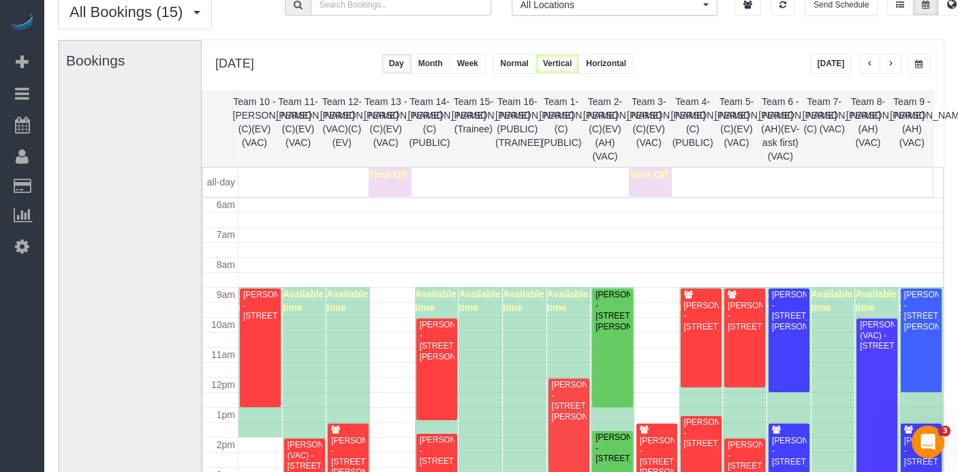
click at [894, 64] on button "button" at bounding box center [891, 64] width 22 height 20
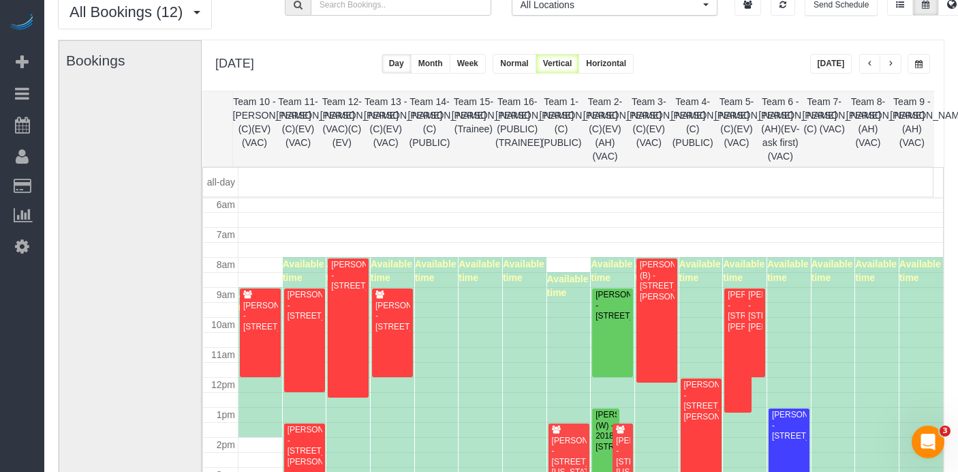
click at [894, 64] on button "button" at bounding box center [891, 64] width 22 height 20
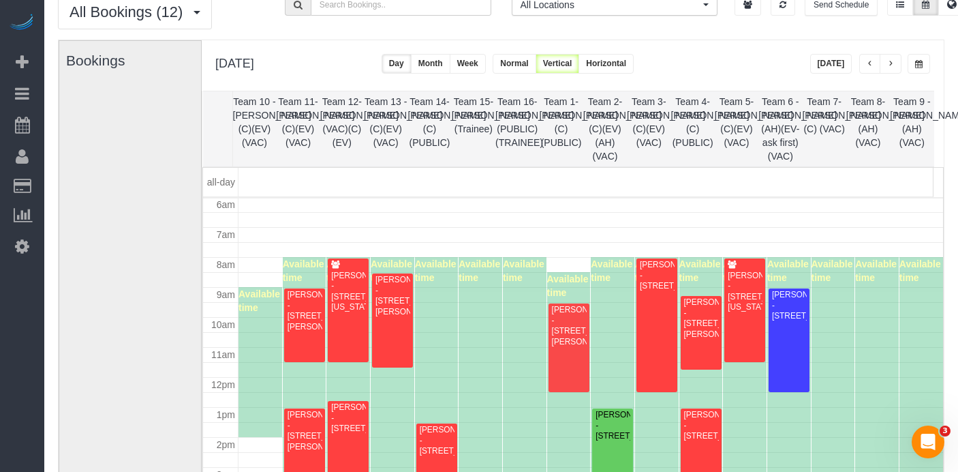
click at [871, 62] on span "button" at bounding box center [870, 64] width 7 height 8
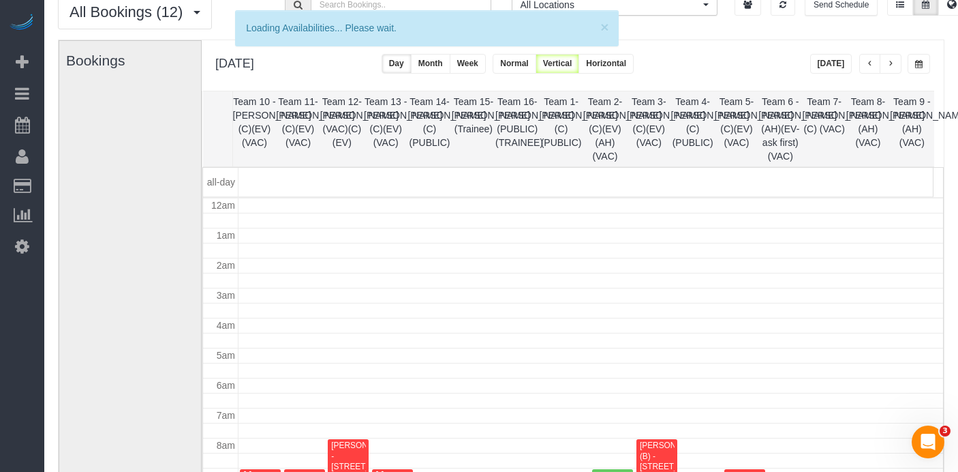
click at [871, 62] on span "button" at bounding box center [870, 64] width 7 height 8
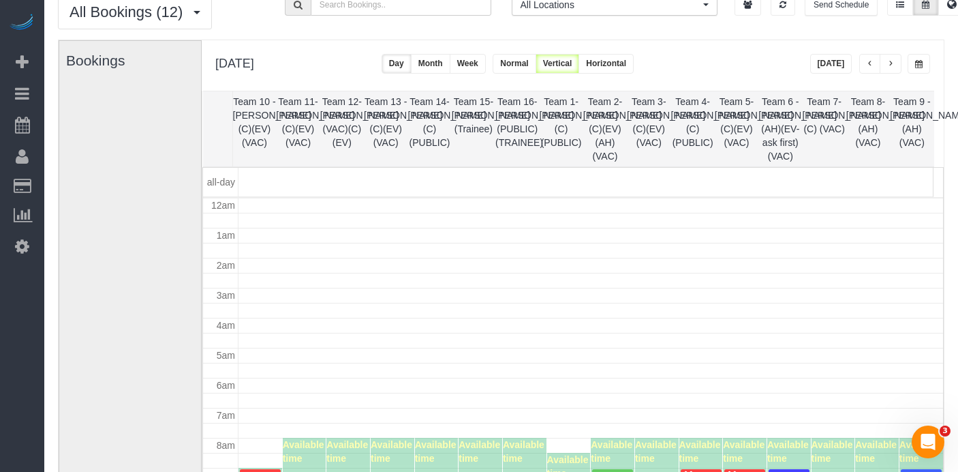
click at [871, 62] on span "button" at bounding box center [870, 64] width 7 height 8
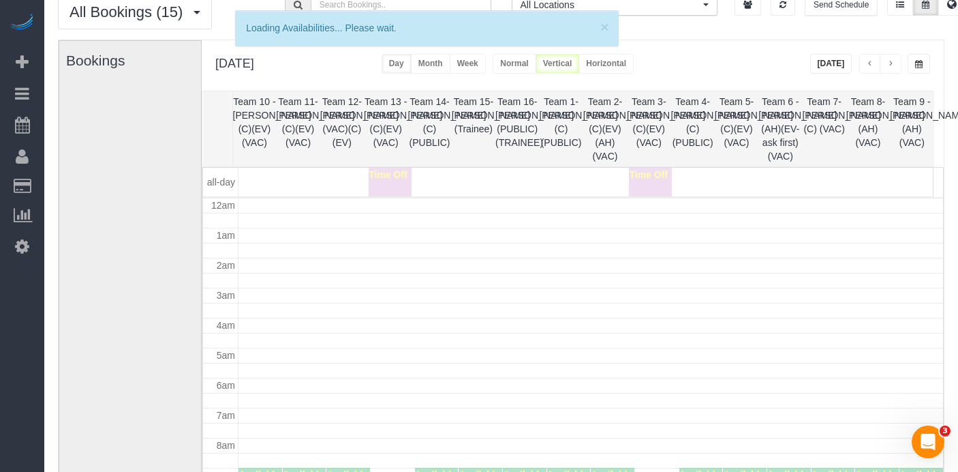
scroll to position [0, 0]
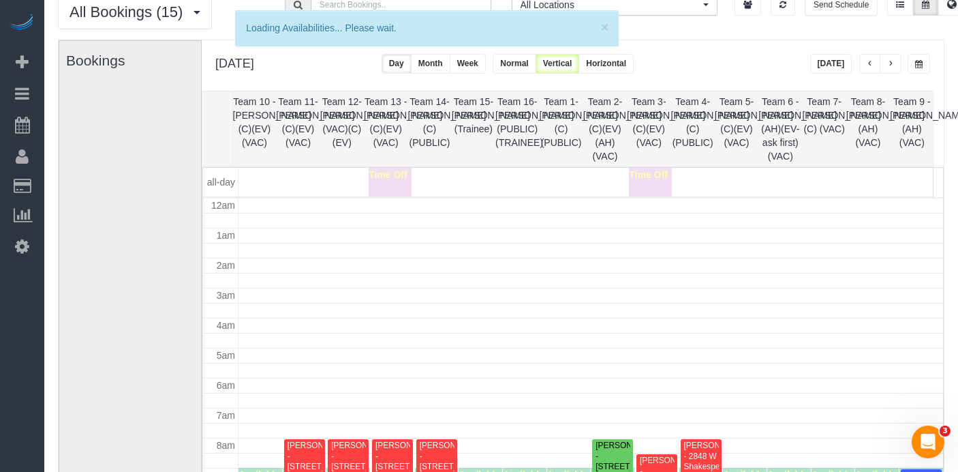
click at [871, 62] on span "button" at bounding box center [870, 64] width 7 height 8
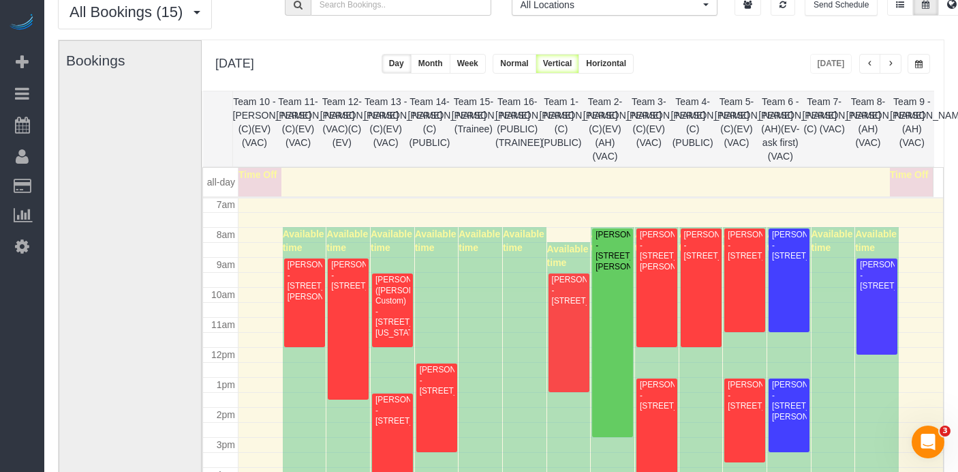
scroll to position [236, 0]
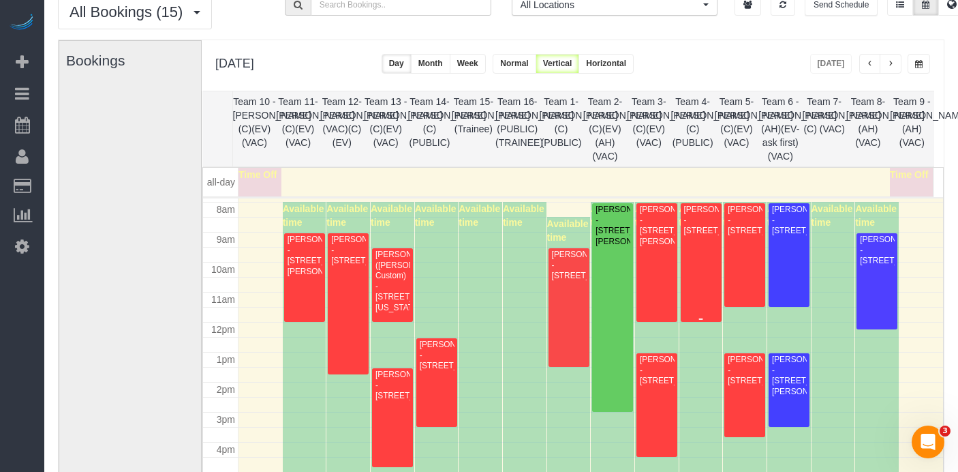
click at [683, 236] on div "[PERSON_NAME] - [STREET_ADDRESS]" at bounding box center [700, 219] width 35 height 31
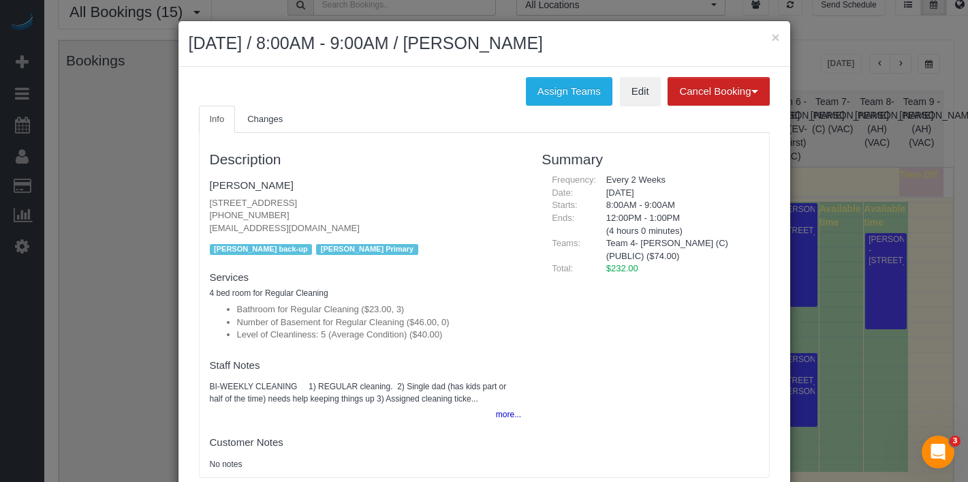
drag, startPoint x: 418, startPoint y: 202, endPoint x: 469, endPoint y: 209, distance: 51.6
click at [386, 206] on p "2041 W Birchwood Ave, Apt 1, Chicago, IL 60645 (708) 307-2834 csherwin@ameritec…" at bounding box center [366, 216] width 312 height 38
click at [459, 204] on p "2041 W Birchwood Ave, Apt 1, Chicago, IL 60645 (708) 307-2834 csherwin@ameritec…" at bounding box center [366, 216] width 312 height 38
drag, startPoint x: 392, startPoint y: 200, endPoint x: 179, endPoint y: 182, distance: 213.4
click at [155, 205] on div "× August 11, 2025 / 8:00AM - 9:00AM / Chris Sherwin Assign Teams Edit Cancel Bo…" at bounding box center [484, 241] width 968 height 482
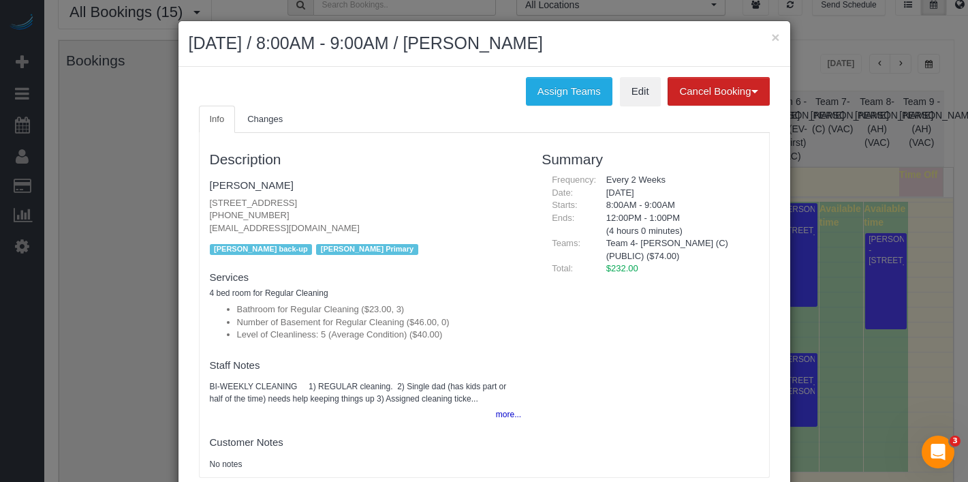
copy p "[STREET_ADDRESS]"
click at [771, 44] on button "×" at bounding box center [775, 37] width 8 height 14
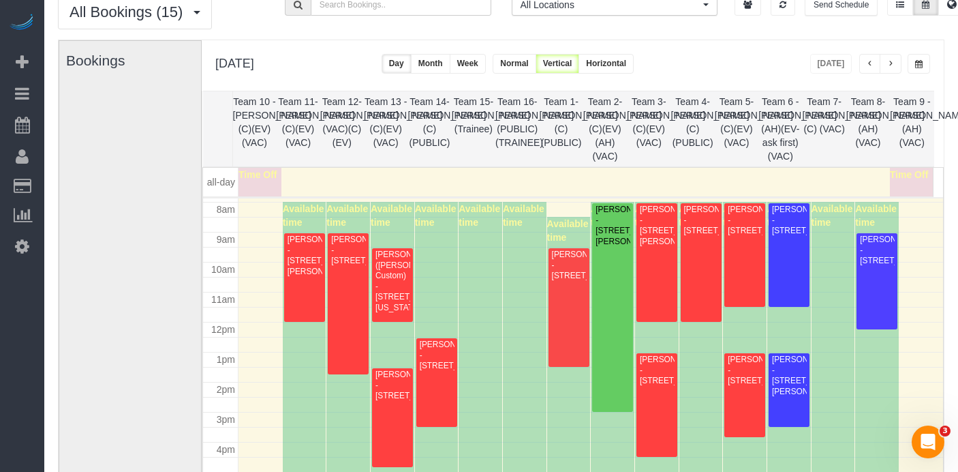
click at [887, 62] on span "button" at bounding box center [890, 64] width 7 height 8
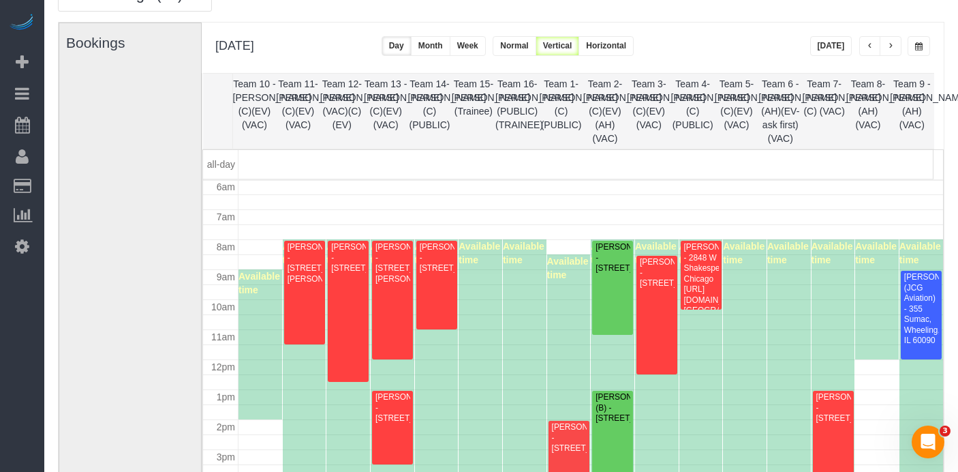
scroll to position [0, 0]
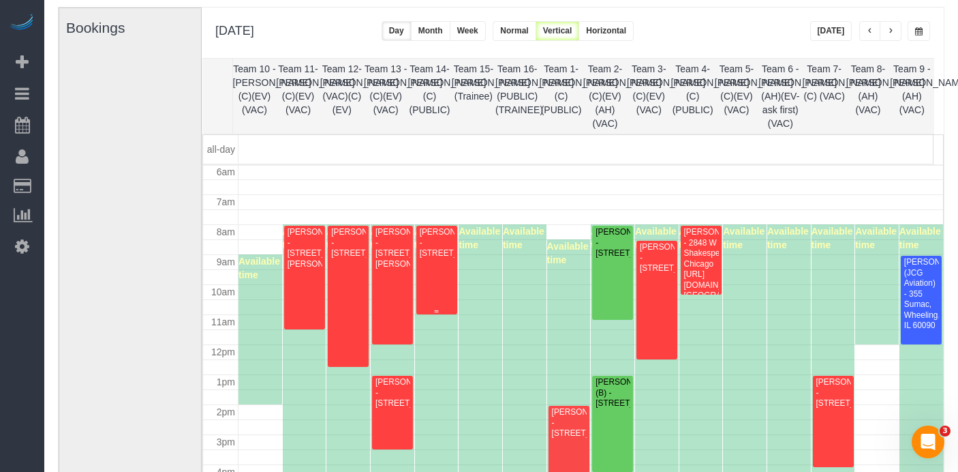
click at [452, 270] on div at bounding box center [436, 270] width 41 height 89
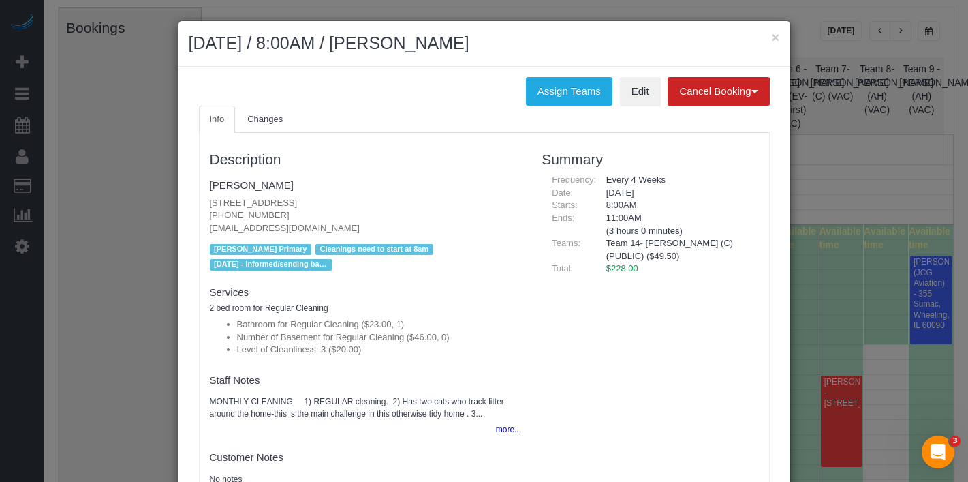
drag, startPoint x: 344, startPoint y: 204, endPoint x: 151, endPoint y: 201, distance: 193.5
click at [151, 201] on div "× August 12, 2025 / 8:00AM / Alexandra Liben-Coven Assign Teams Edit Cancel Boo…" at bounding box center [484, 241] width 968 height 482
copy p "2411 N Talman Ave, Unit 1, Chicago, IL 60647"
click at [765, 35] on h2 "August 12, 2025 / 8:00AM / Alexandra Liben-Coven" at bounding box center [484, 43] width 591 height 25
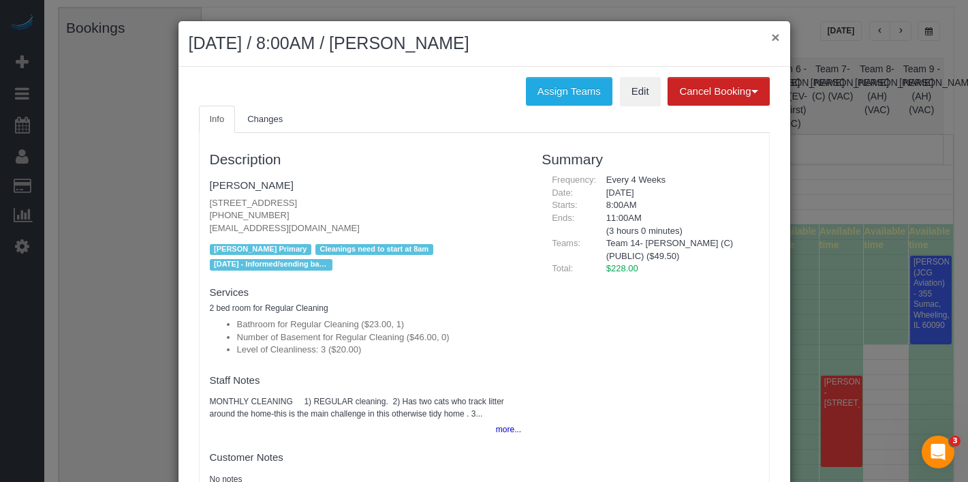
click at [773, 36] on button "×" at bounding box center [775, 37] width 8 height 14
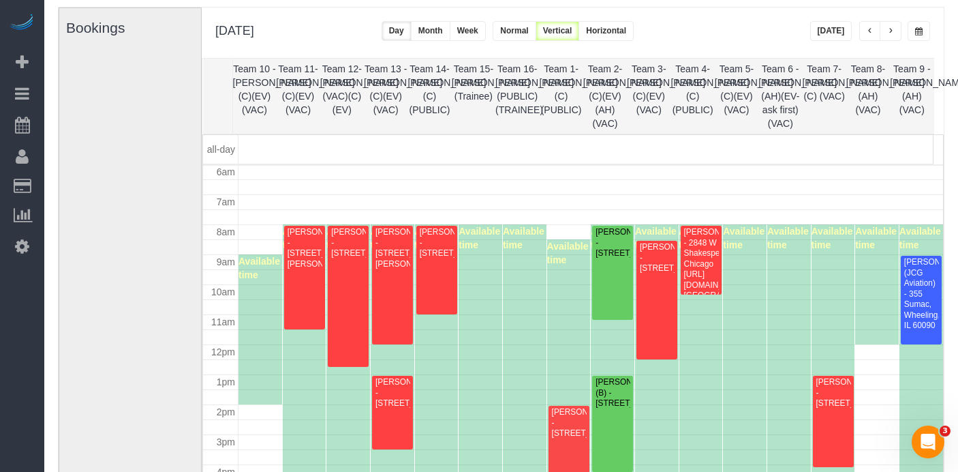
click at [873, 27] on button "button" at bounding box center [870, 31] width 22 height 20
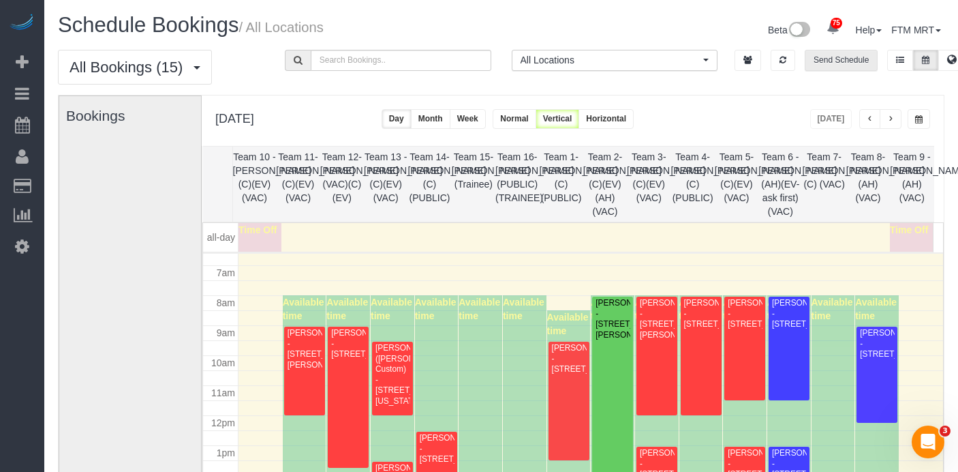
click at [834, 53] on button "Send Schedule" at bounding box center [841, 60] width 73 height 21
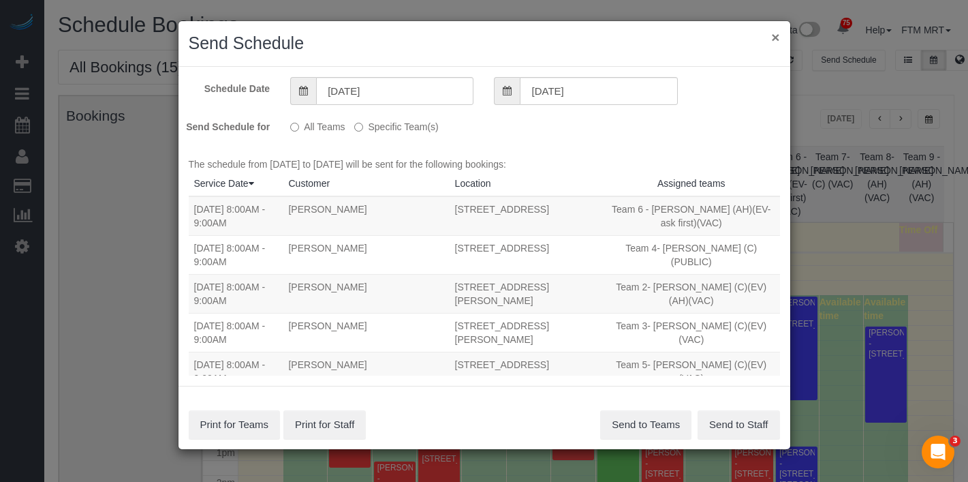
click at [773, 35] on button "×" at bounding box center [775, 37] width 8 height 14
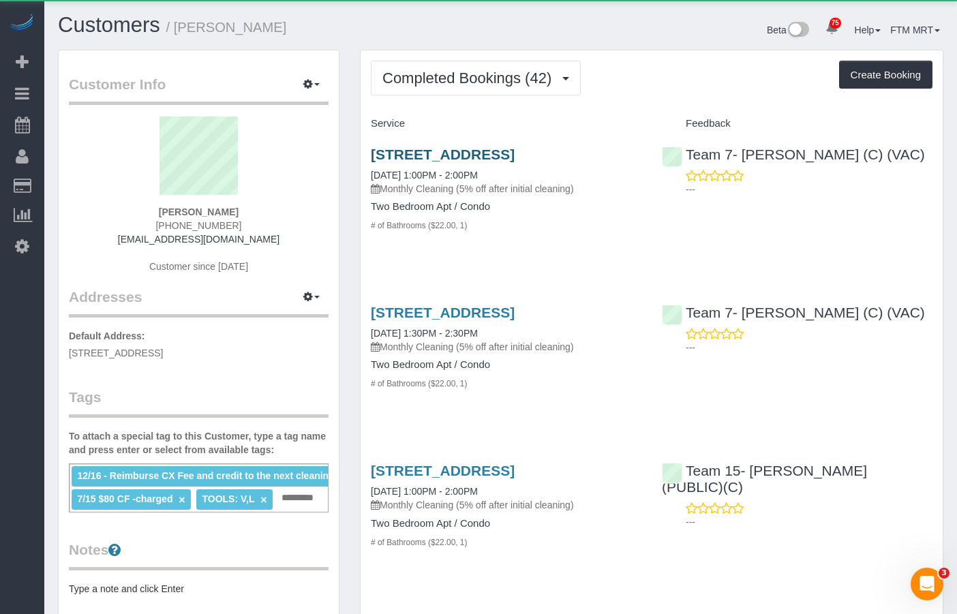
scroll to position [4554, 957]
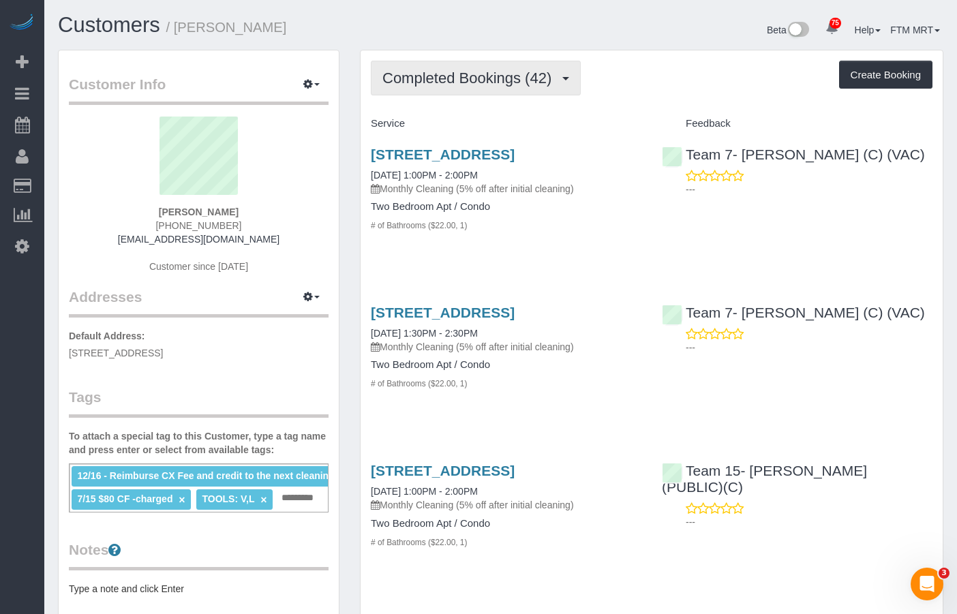
click at [553, 80] on span "Completed Bookings (42)" at bounding box center [470, 78] width 176 height 17
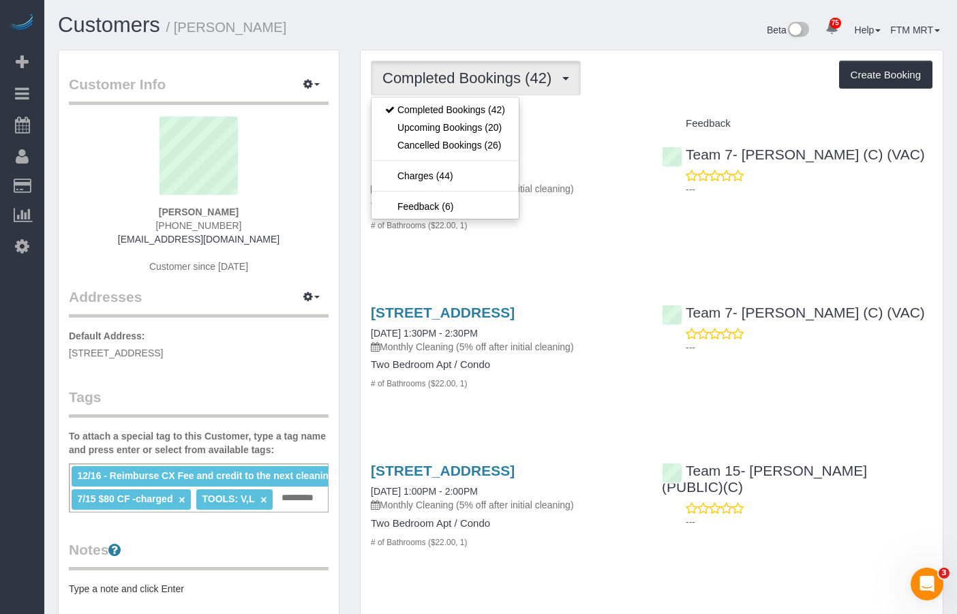
click at [710, 119] on h4 "Feedback" at bounding box center [797, 124] width 271 height 12
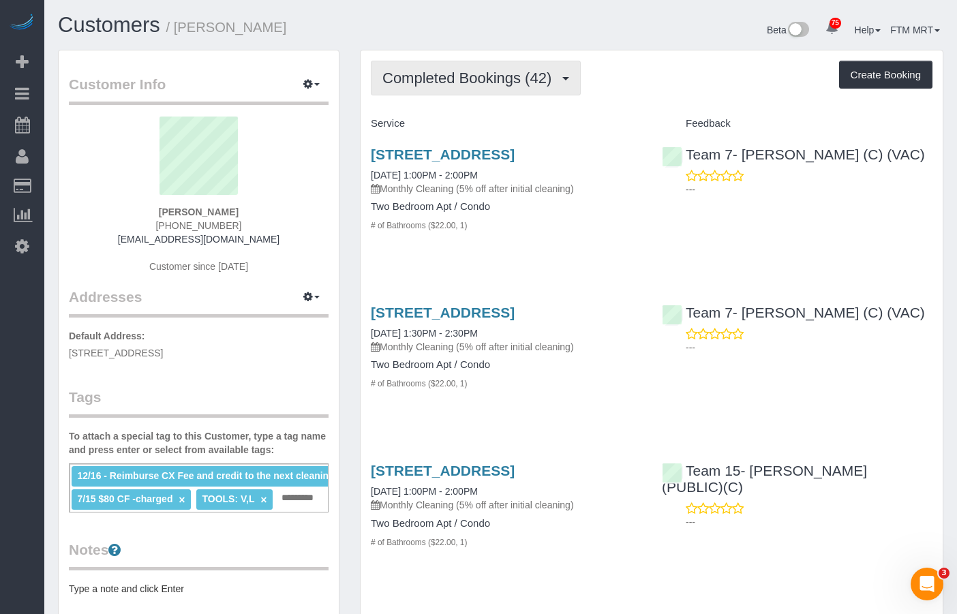
click at [544, 76] on span "Completed Bookings (42)" at bounding box center [470, 78] width 176 height 17
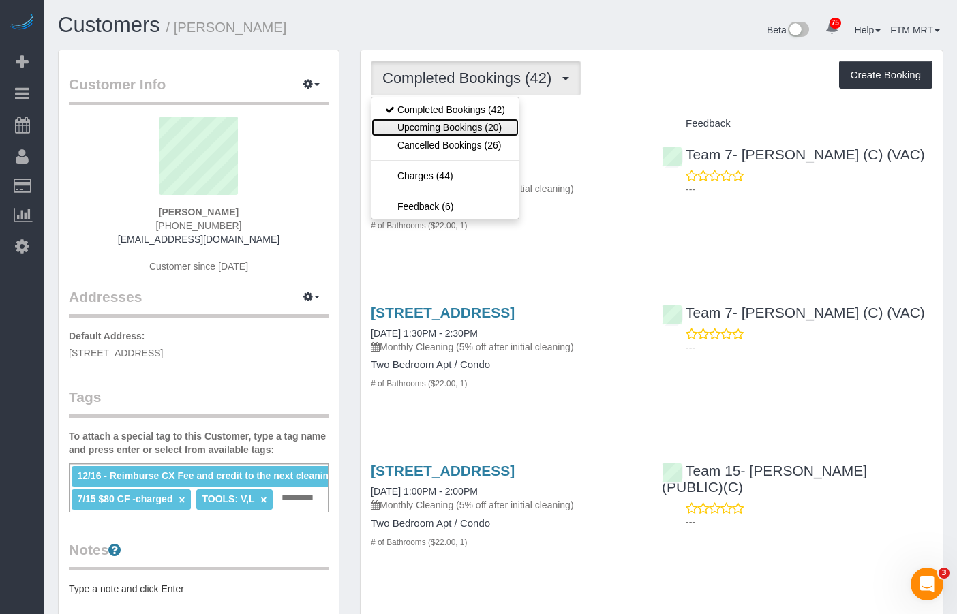
click at [489, 124] on link "Upcoming Bookings (20)" at bounding box center [444, 128] width 147 height 18
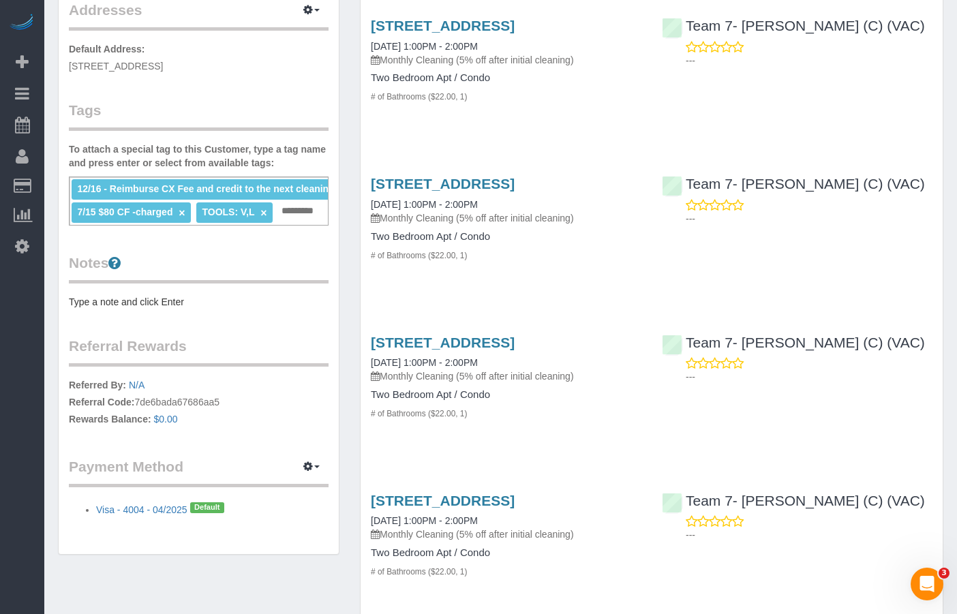
scroll to position [0, 0]
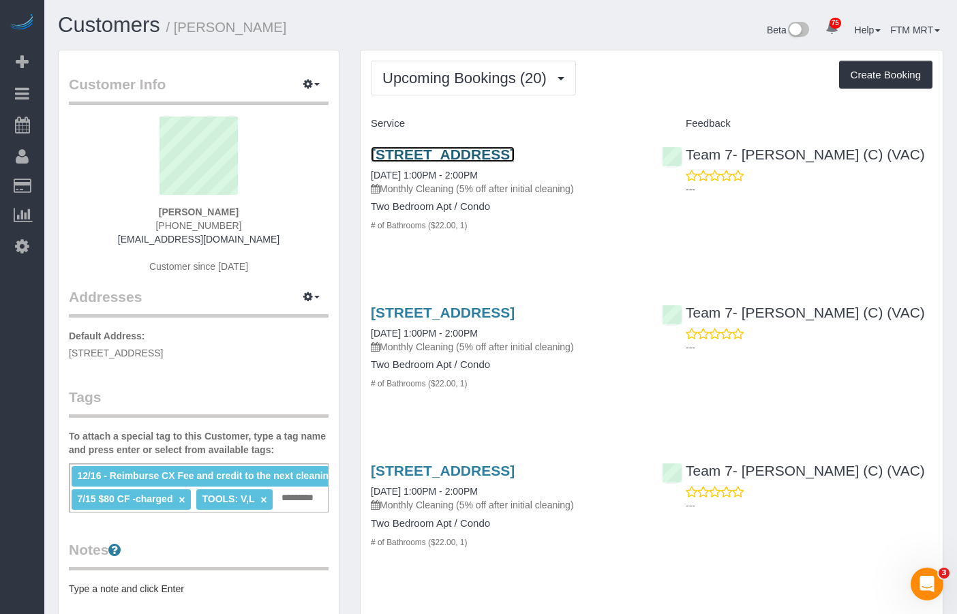
click at [418, 153] on link "755 W Brompton Avenue, 3s, Chicago, IL 60657" at bounding box center [443, 154] width 144 height 16
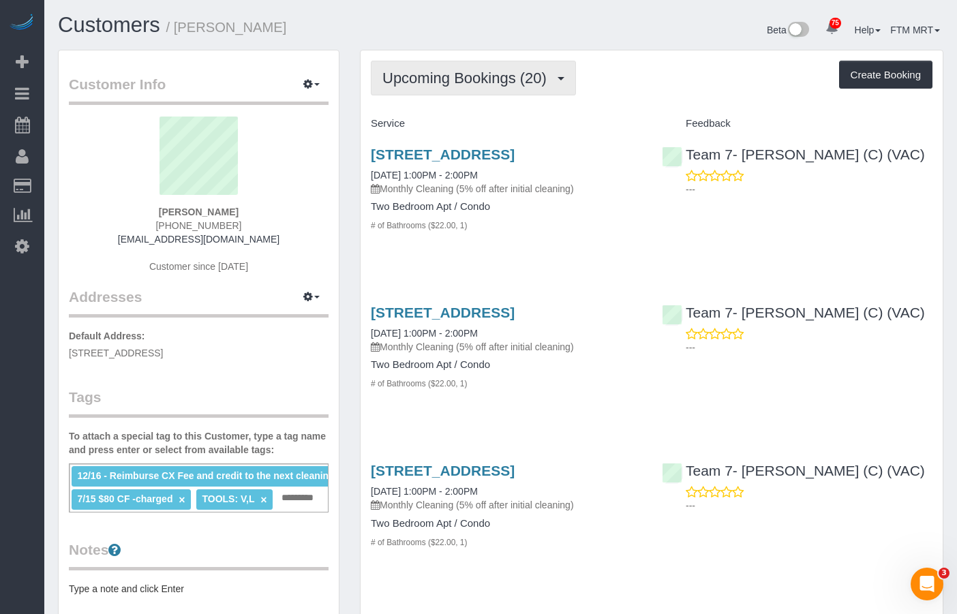
click at [487, 65] on button "Upcoming Bookings (20)" at bounding box center [473, 78] width 205 height 35
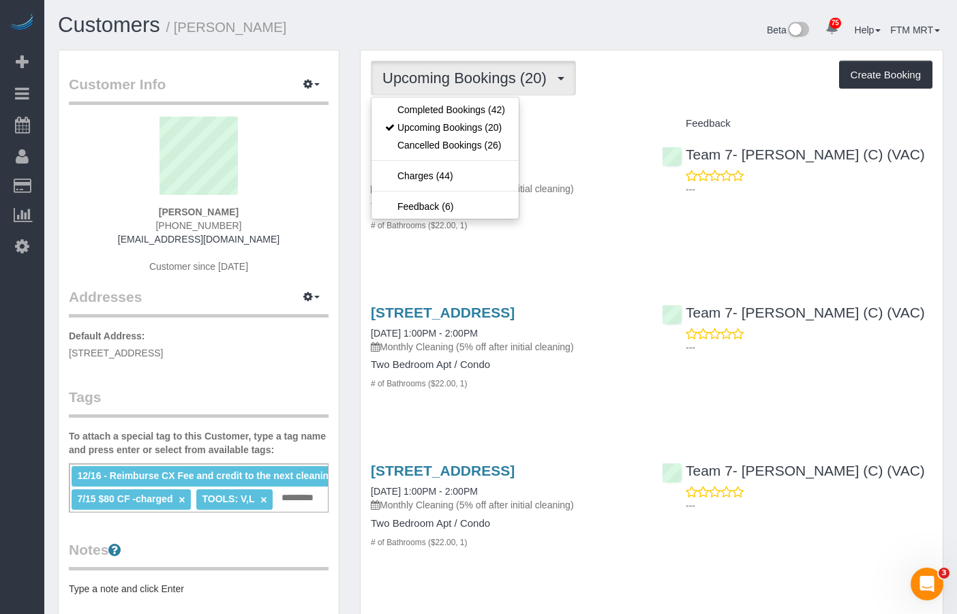
click at [576, 114] on div "Service" at bounding box center [505, 123] width 291 height 23
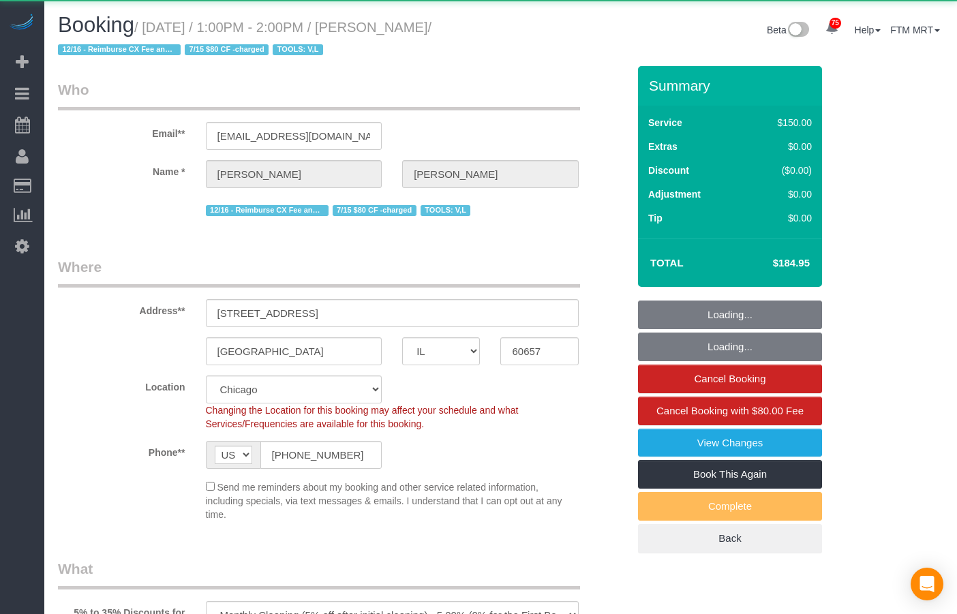
select select "IL"
select select "number:1"
select select "number:58"
select select "number:139"
select select "number:106"
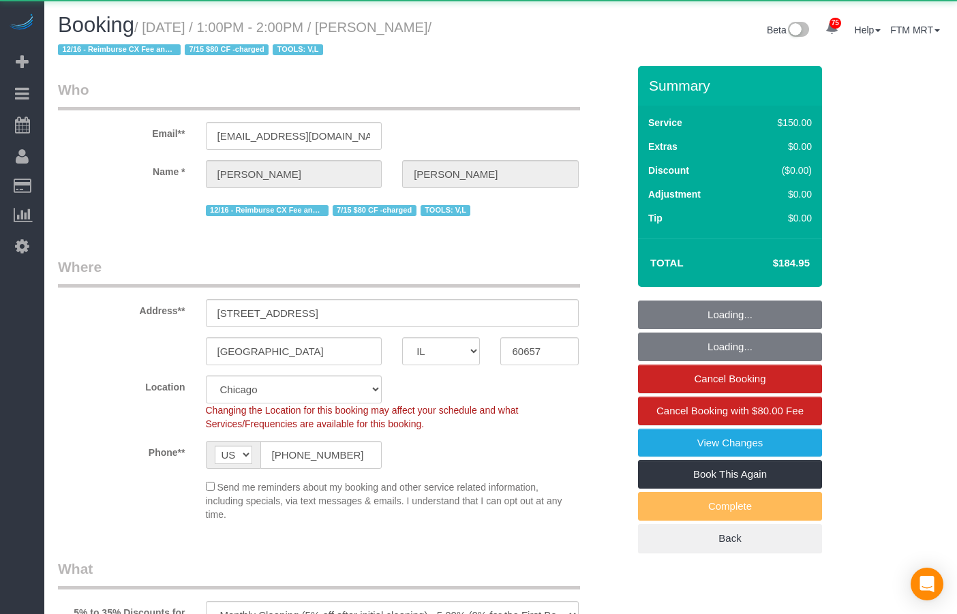
select select "number:98"
select select "number:141"
select select "number:143"
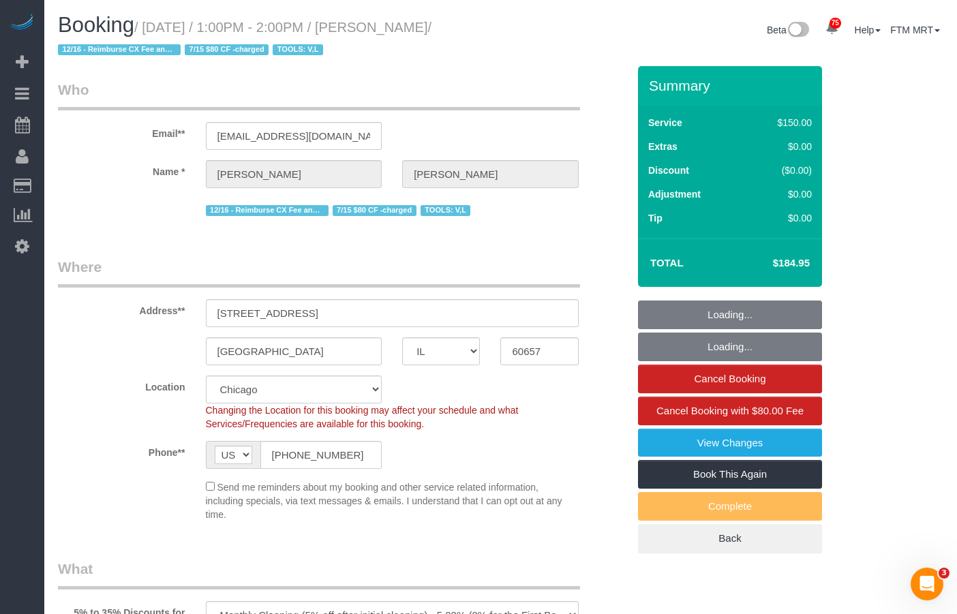
drag, startPoint x: 784, startPoint y: 278, endPoint x: 772, endPoint y: 275, distance: 12.7
click at [784, 278] on td "$184.95" at bounding box center [770, 263] width 89 height 34
drag, startPoint x: 765, startPoint y: 268, endPoint x: 804, endPoint y: 268, distance: 38.8
click at [804, 268] on td "$184.95" at bounding box center [770, 263] width 89 height 34
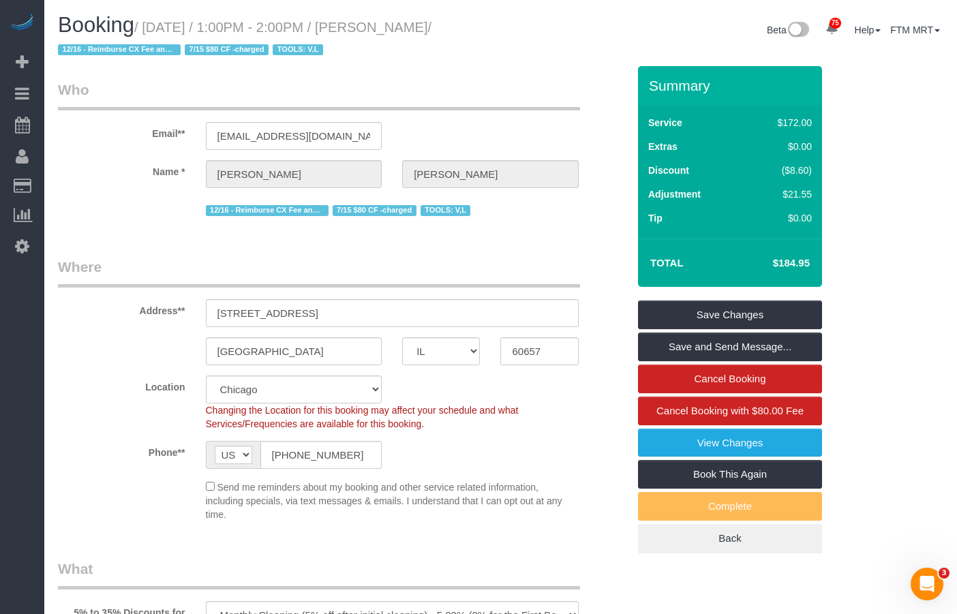
click at [821, 250] on div "Total $184.95" at bounding box center [730, 262] width 184 height 48
drag, startPoint x: 816, startPoint y: 260, endPoint x: 763, endPoint y: 262, distance: 52.5
click at [763, 262] on div "Total $184.95" at bounding box center [730, 262] width 184 height 48
copy table "Total"
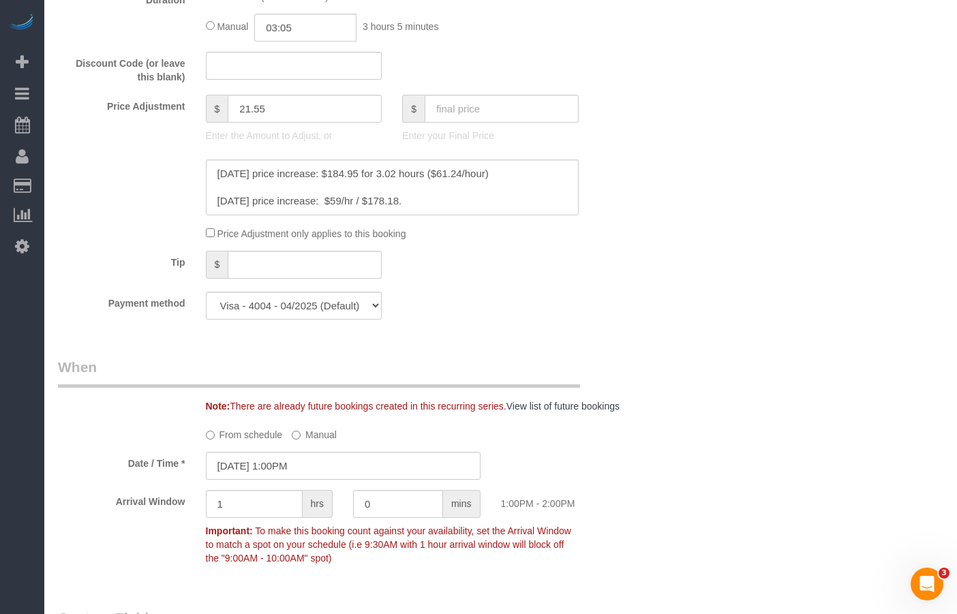
scroll to position [818, 0]
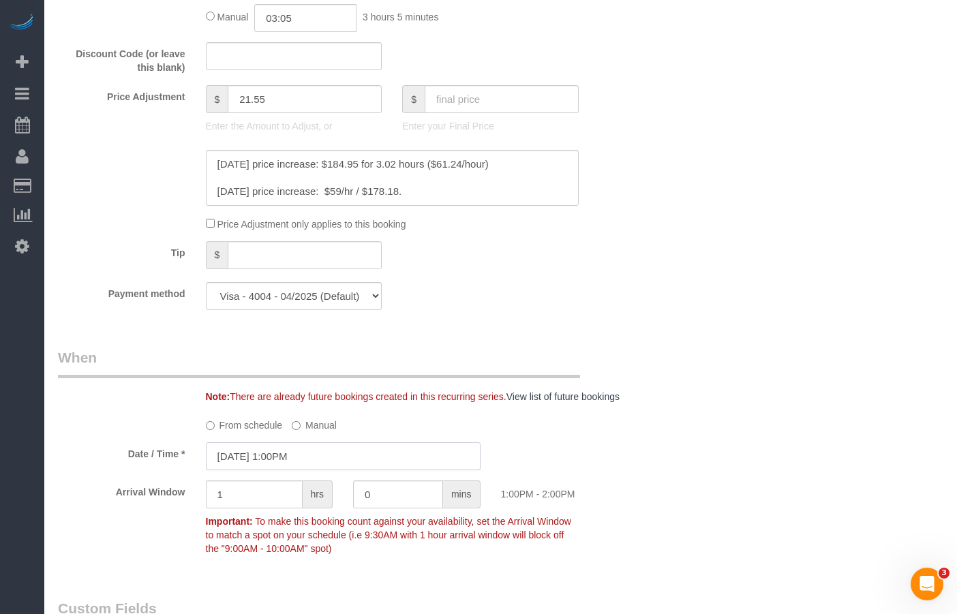
click at [318, 470] on input "[DATE] 1:00PM" at bounding box center [343, 456] width 275 height 28
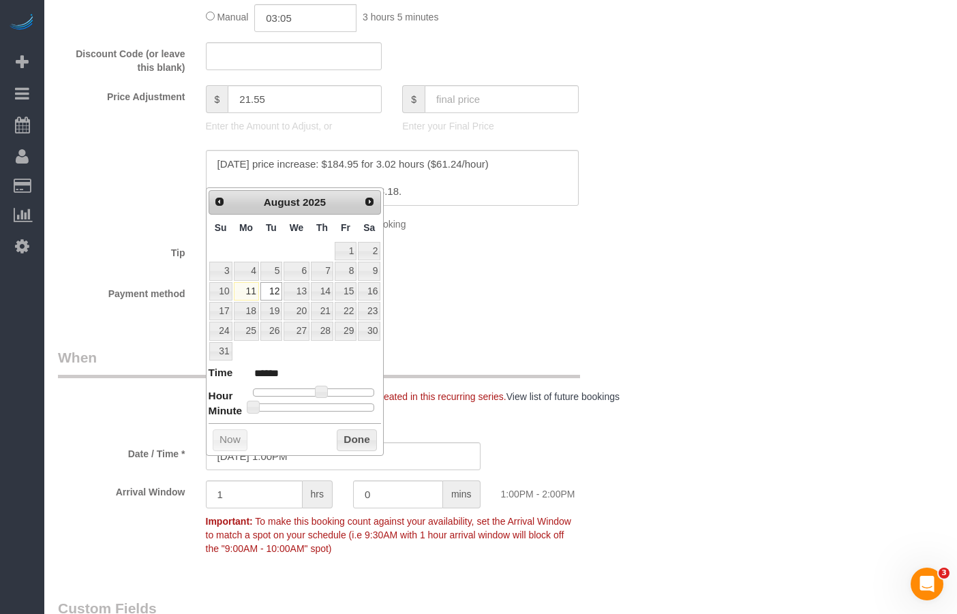
click at [370, 209] on link "Next" at bounding box center [369, 201] width 19 height 19
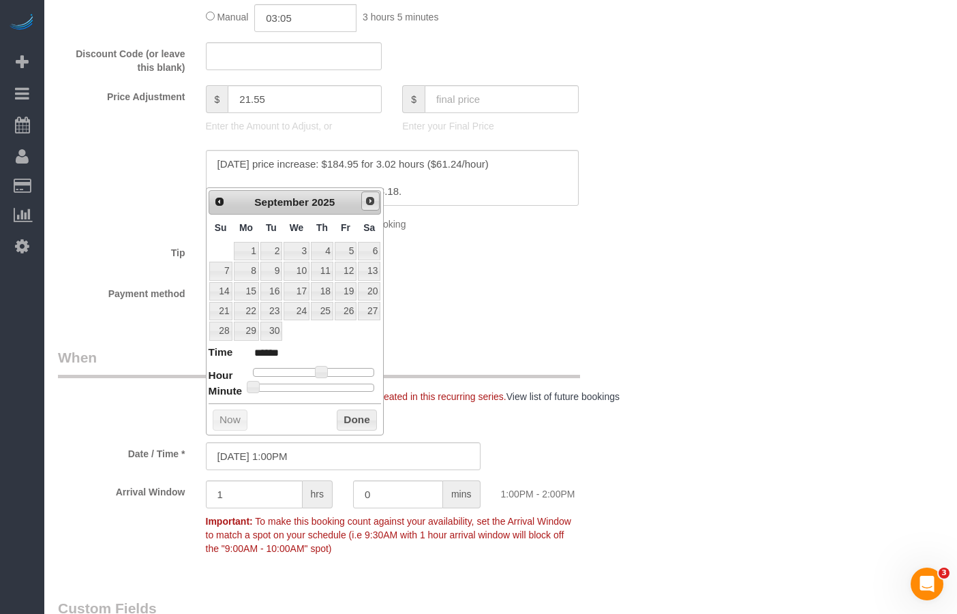
click at [367, 201] on span "Next" at bounding box center [370, 201] width 11 height 11
click at [275, 330] on link "28" at bounding box center [271, 331] width 22 height 18
type input "[DATE] 1:00PM"
click at [355, 418] on button "Done" at bounding box center [357, 421] width 40 height 22
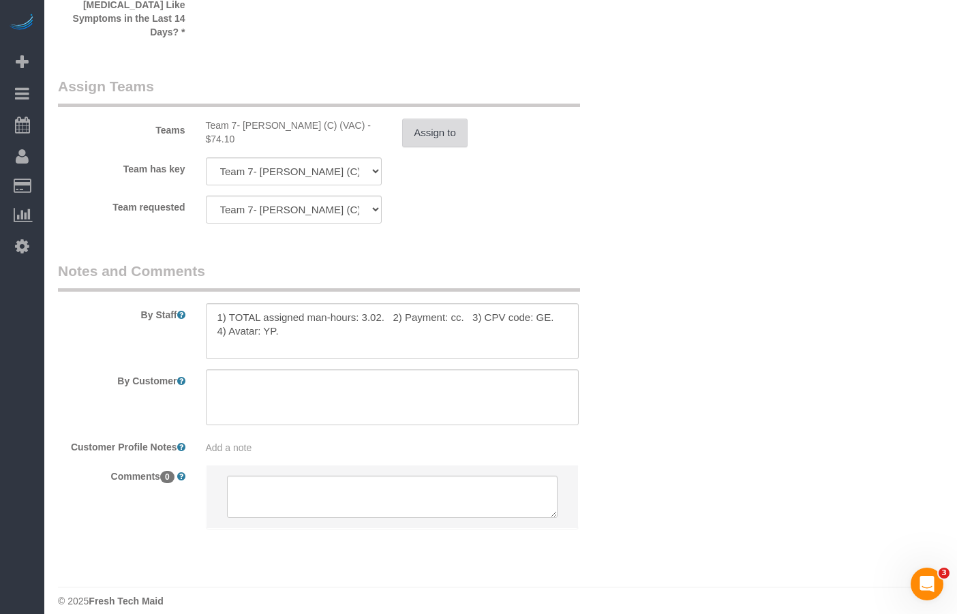
click at [434, 119] on button "Assign to" at bounding box center [434, 133] width 65 height 29
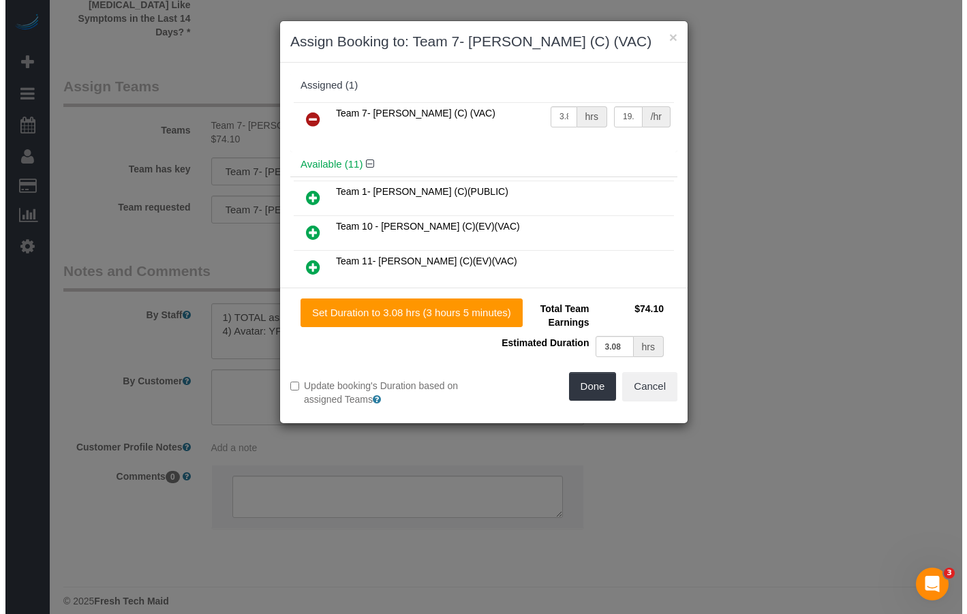
scroll to position [2360, 0]
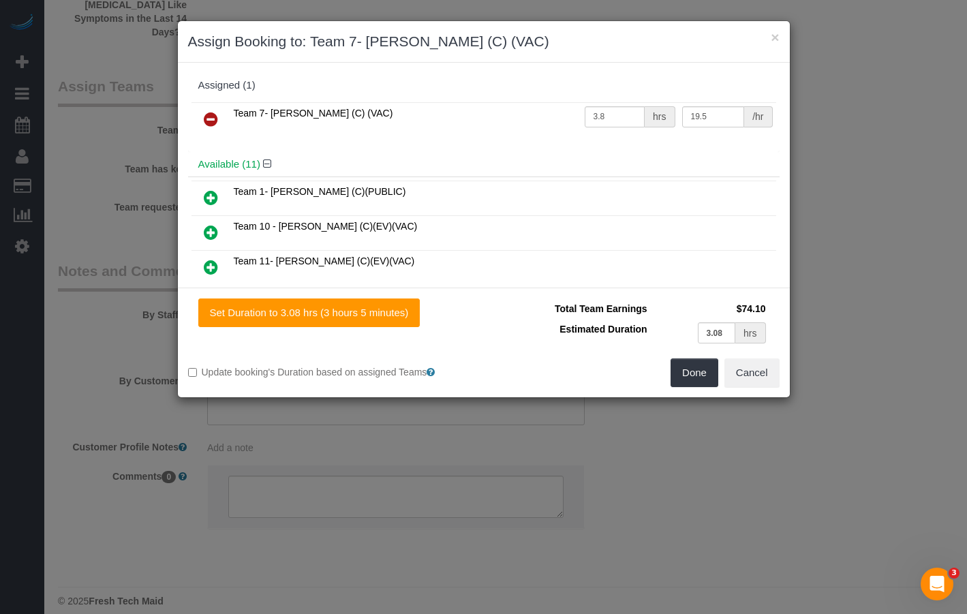
click at [202, 117] on link at bounding box center [211, 119] width 32 height 27
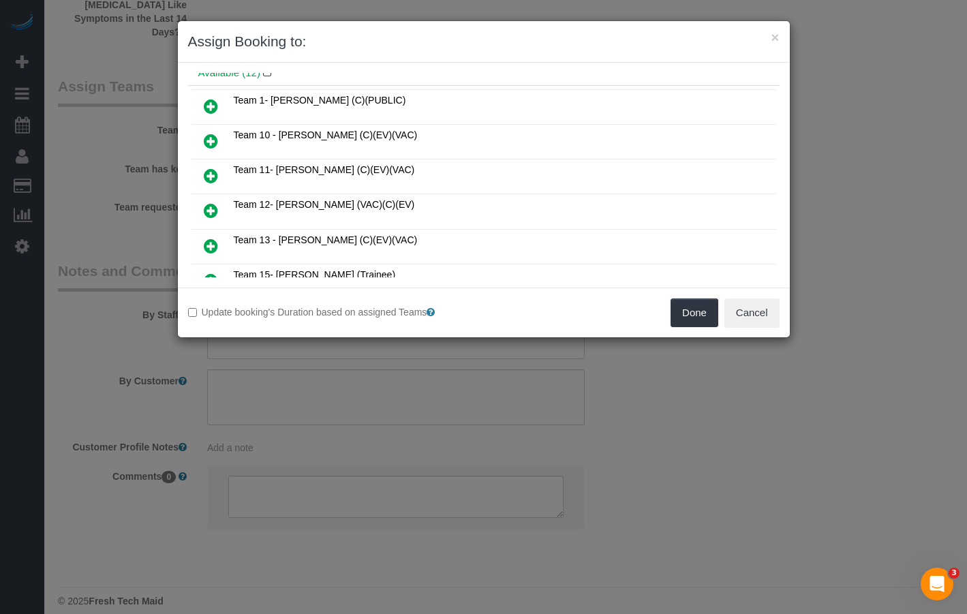
scroll to position [0, 0]
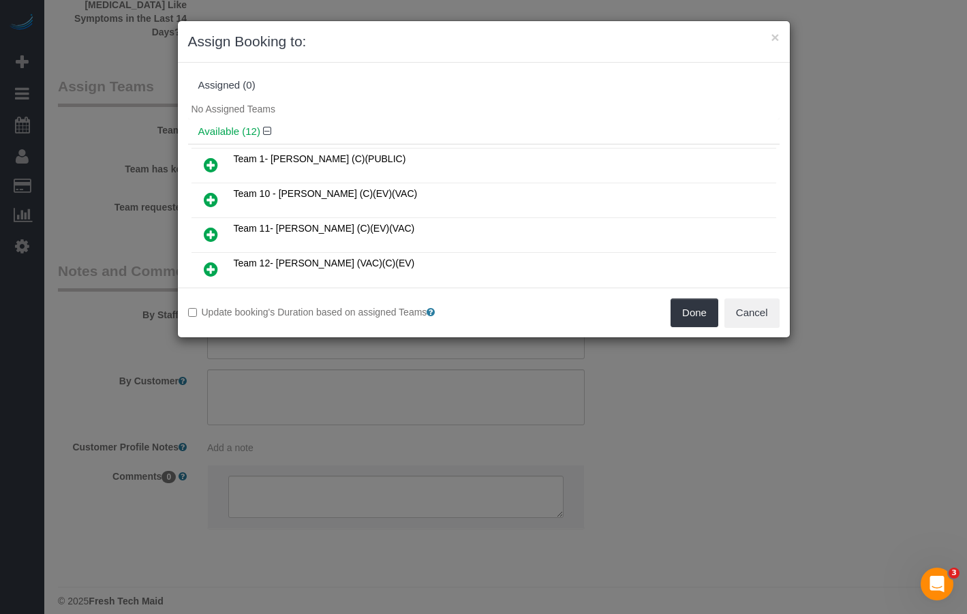
click at [211, 161] on icon at bounding box center [211, 165] width 14 height 16
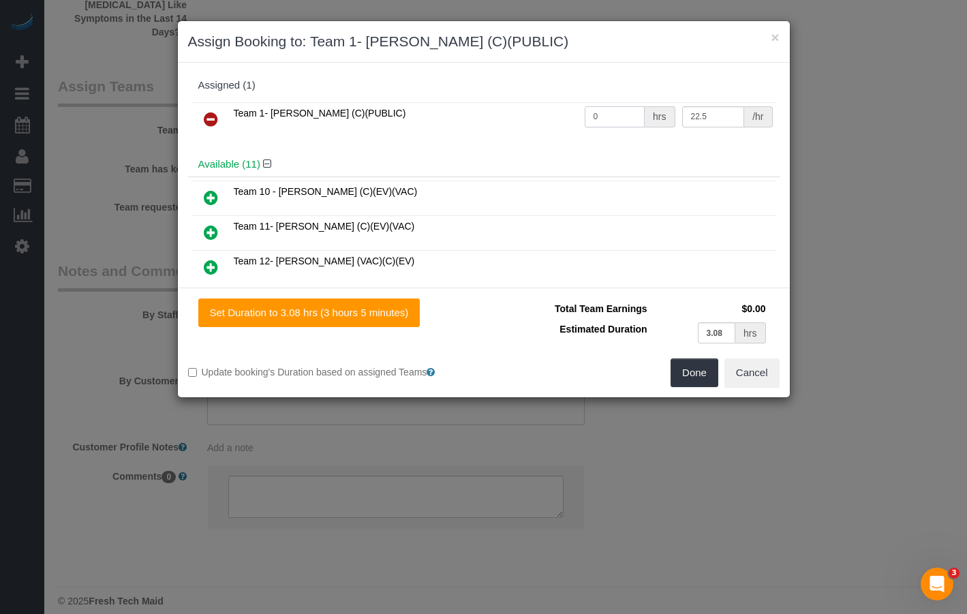
drag, startPoint x: 596, startPoint y: 118, endPoint x: 560, endPoint y: 110, distance: 36.9
click at [560, 110] on tr "Team 1- [PERSON_NAME] (C)(PUBLIC) 0 hrs 22.5 /hr" at bounding box center [483, 119] width 585 height 35
type input "3.08"
click at [701, 372] on button "Done" at bounding box center [694, 372] width 48 height 29
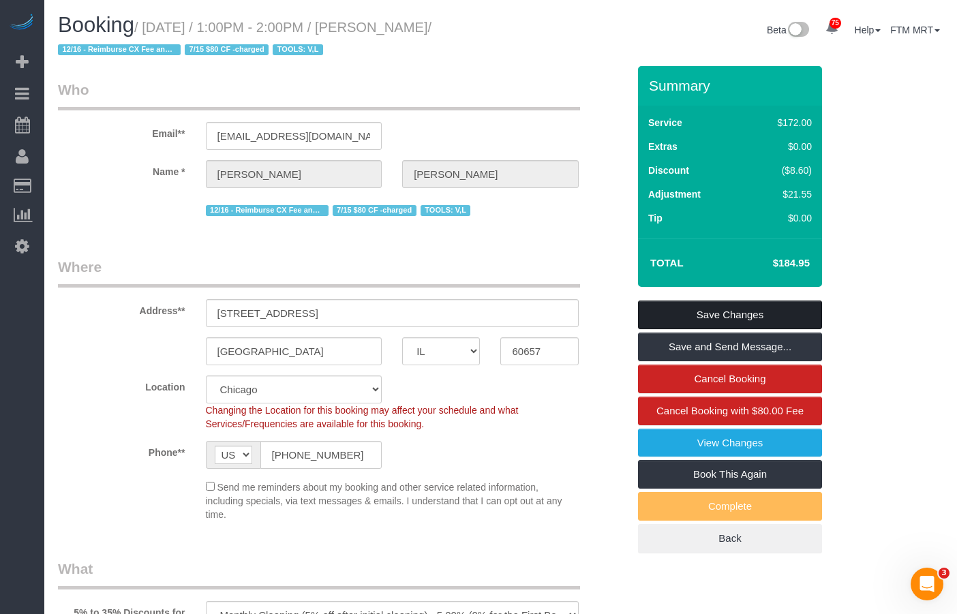
click at [743, 323] on link "Save Changes" at bounding box center [730, 314] width 184 height 29
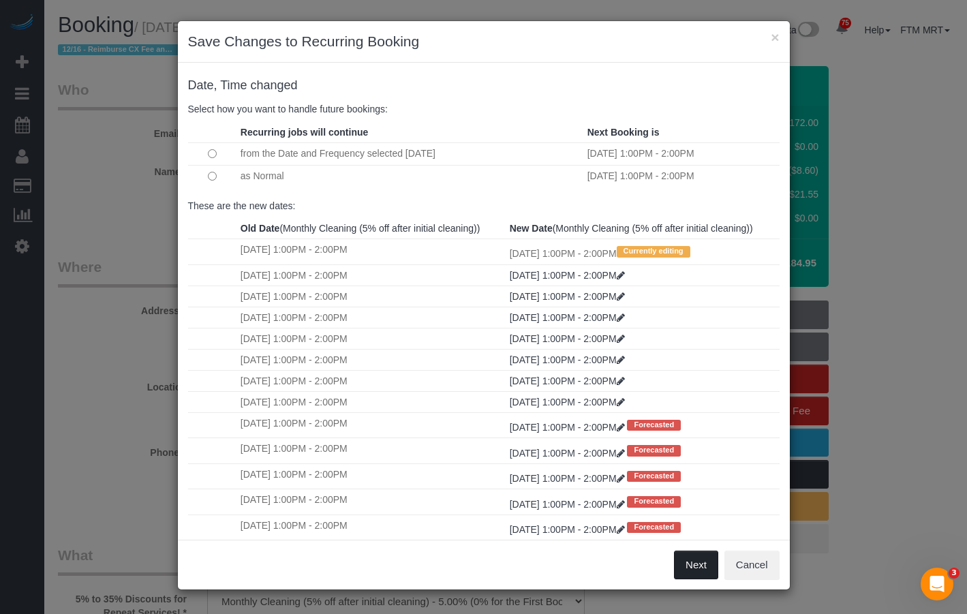
click at [709, 573] on button "Next" at bounding box center [696, 565] width 44 height 29
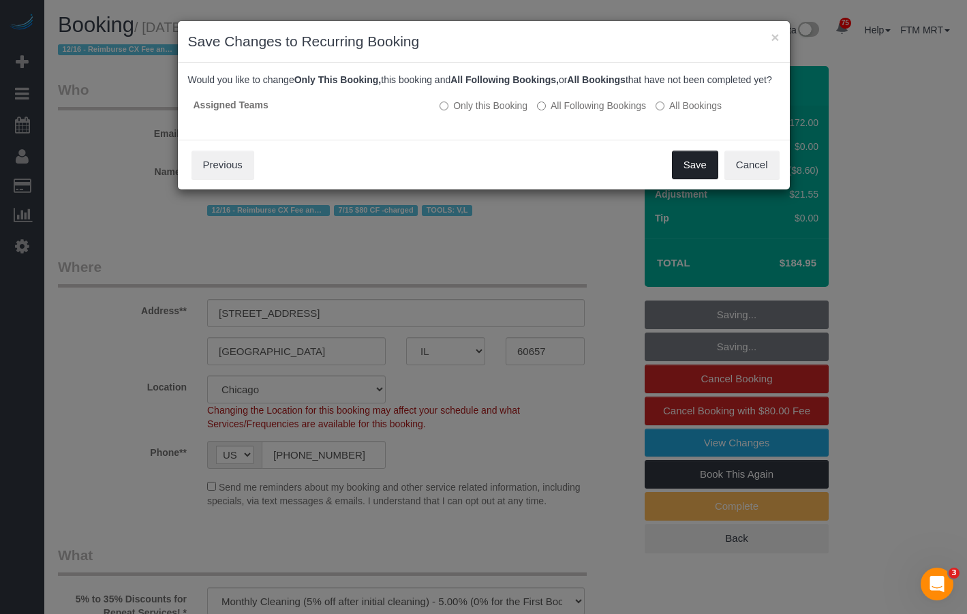
click at [690, 172] on button "Save" at bounding box center [695, 165] width 46 height 29
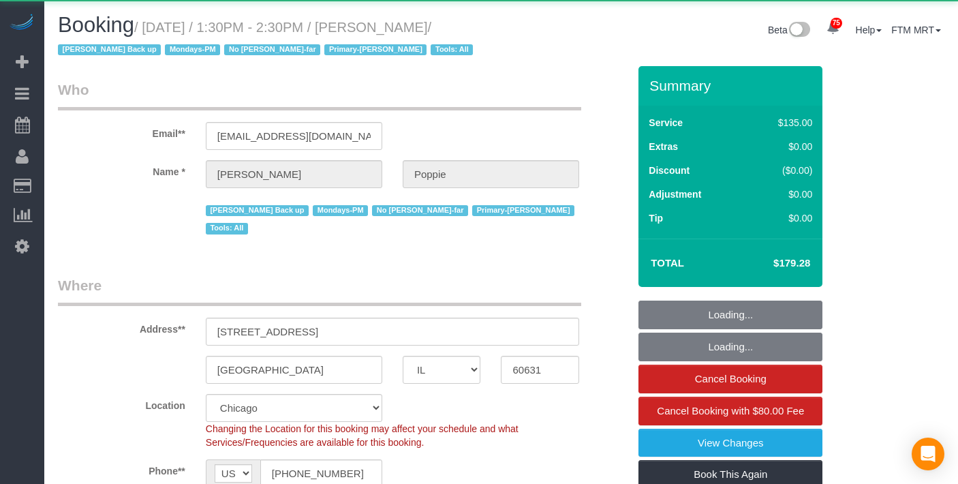
select select "IL"
select select "3"
select select "number:1"
select select "number:69"
select select "number:139"
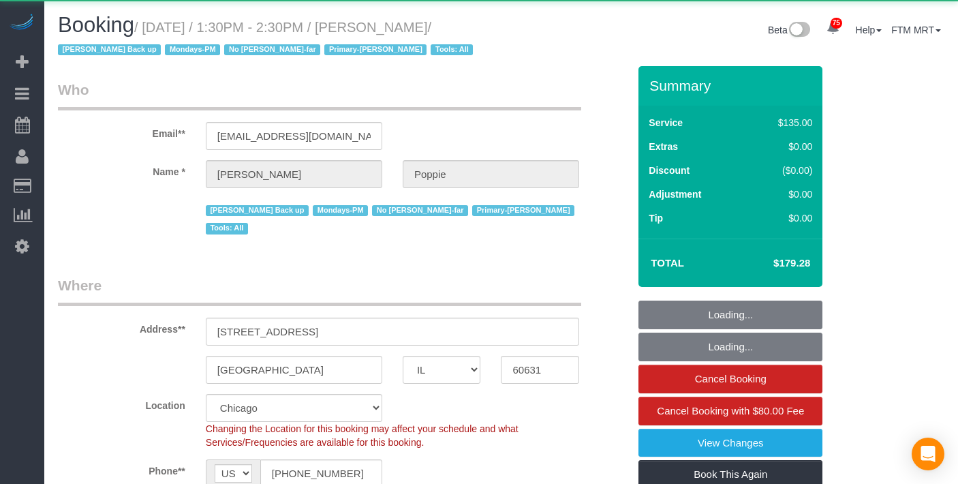
select select "number:98"
select select "number:141"
select select "number:143"
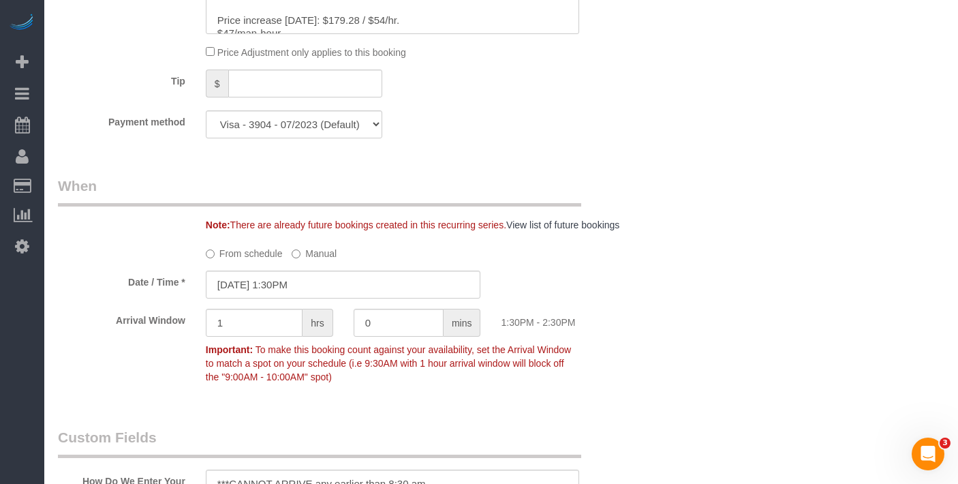
scroll to position [1037, 0]
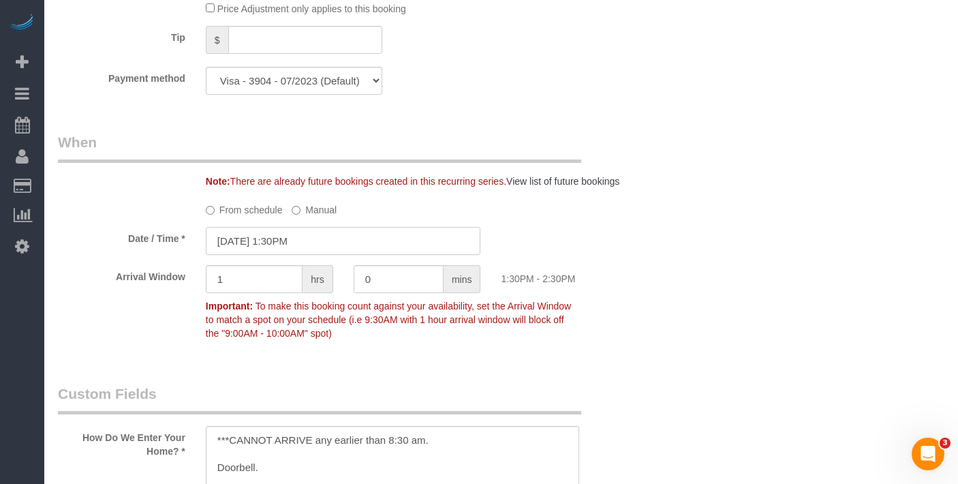
click at [338, 252] on input "[DATE] 1:30PM" at bounding box center [343, 241] width 275 height 28
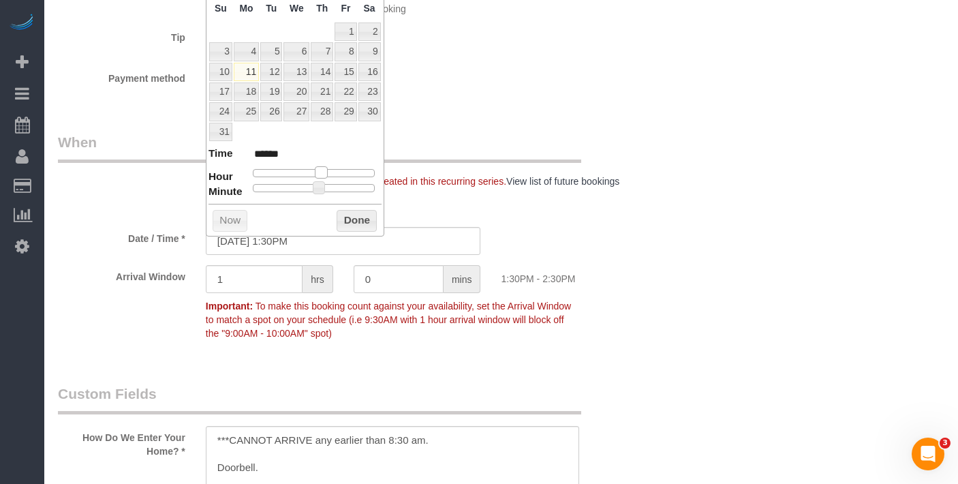
type input "[DATE] 12:30PM"
type input "*******"
click at [320, 176] on span at bounding box center [316, 172] width 12 height 12
click at [317, 187] on span at bounding box center [319, 187] width 12 height 12
click at [363, 221] on button "Done" at bounding box center [357, 221] width 40 height 22
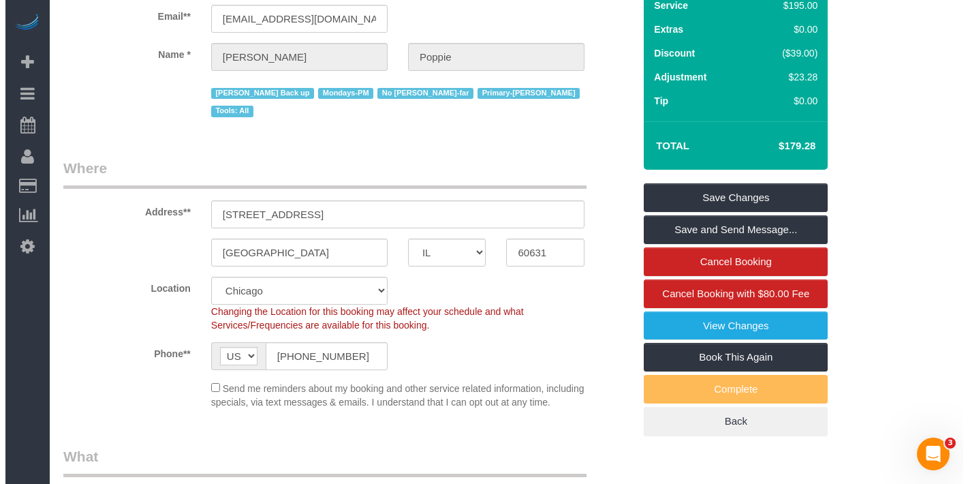
scroll to position [0, 0]
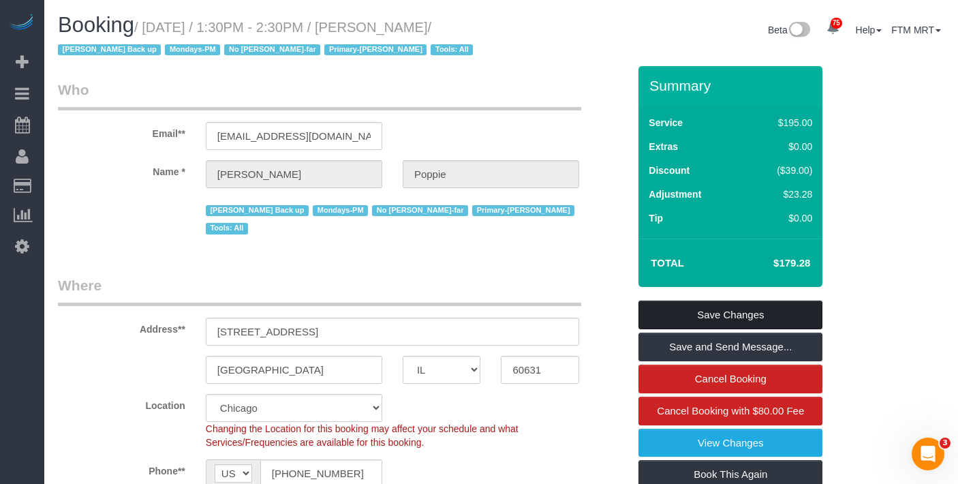
click at [744, 309] on link "Save Changes" at bounding box center [730, 314] width 184 height 29
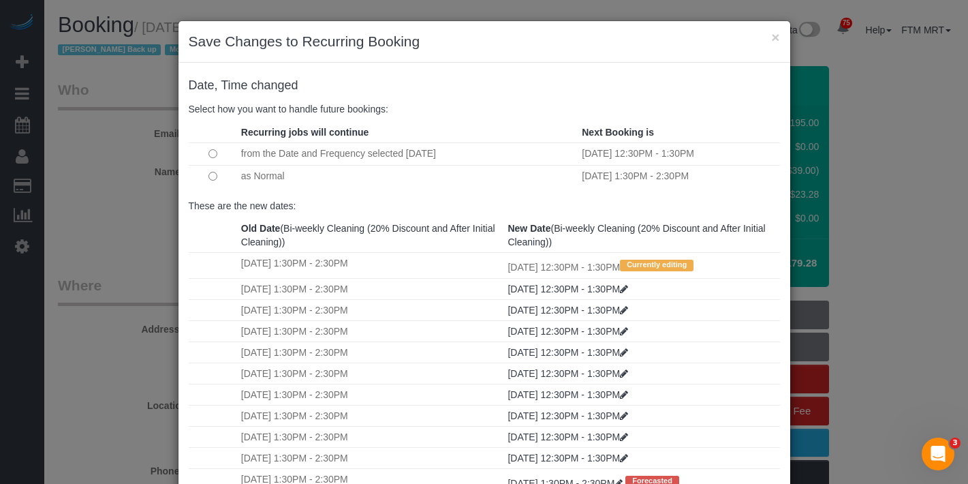
click at [202, 176] on td at bounding box center [213, 176] width 49 height 22
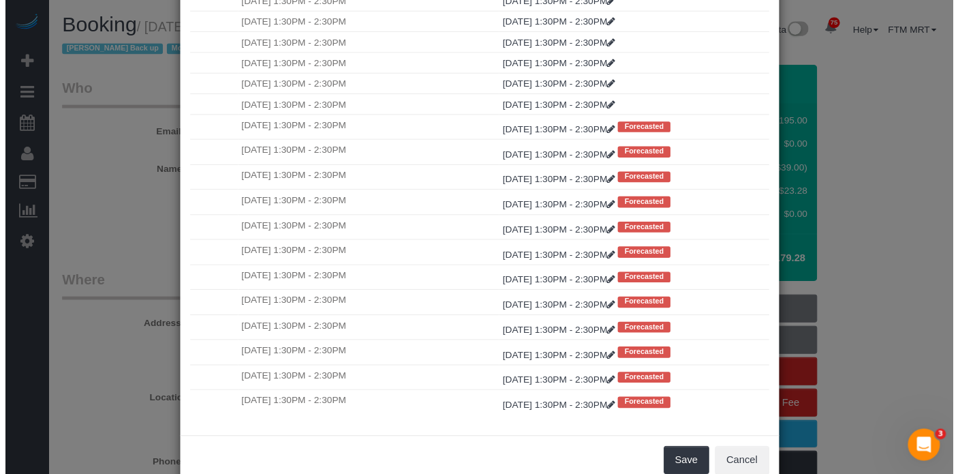
scroll to position [127, 0]
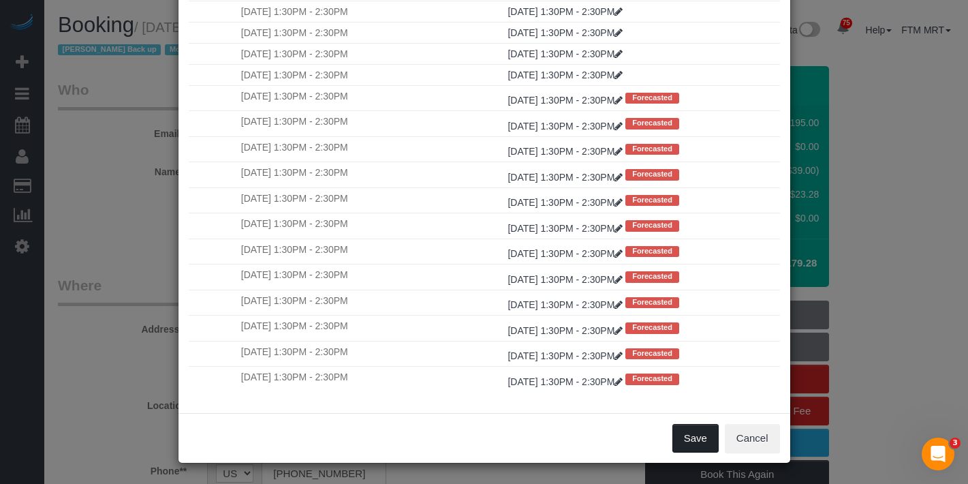
click at [702, 430] on button "Save" at bounding box center [696, 438] width 46 height 29
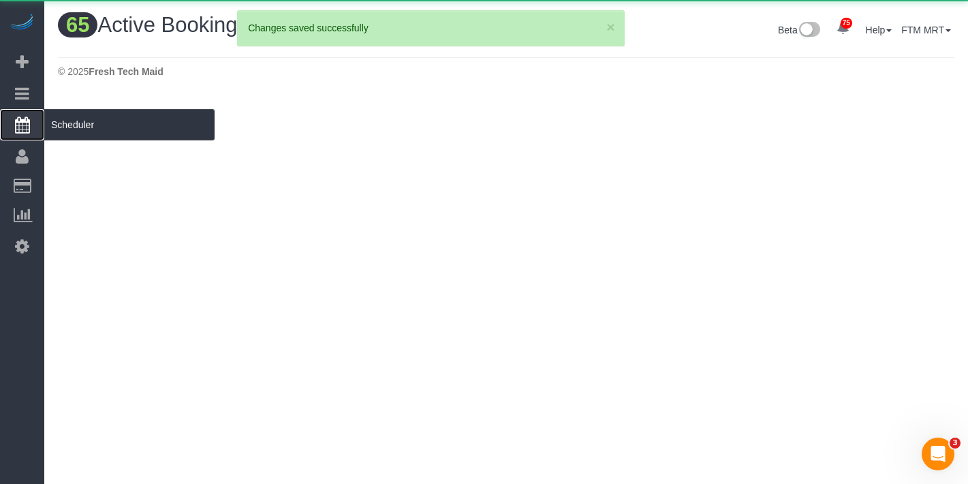
click at [77, 127] on span "Scheduler" at bounding box center [129, 124] width 170 height 31
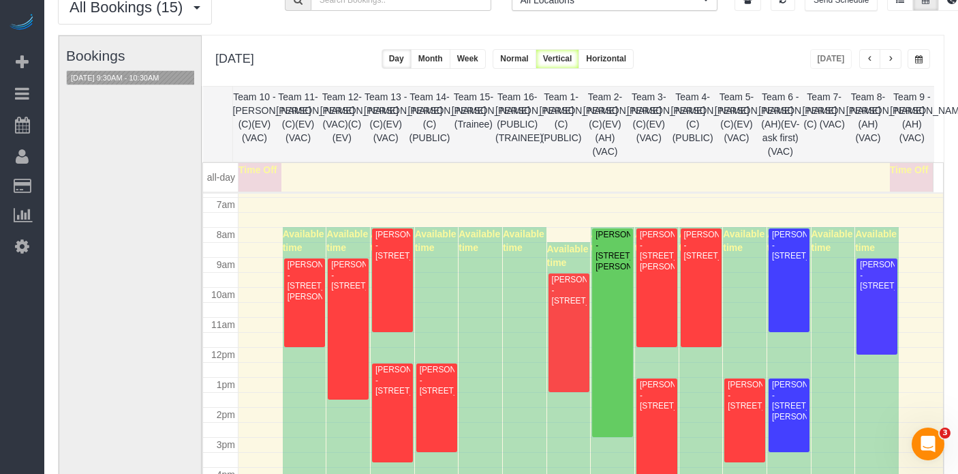
scroll to position [209, 0]
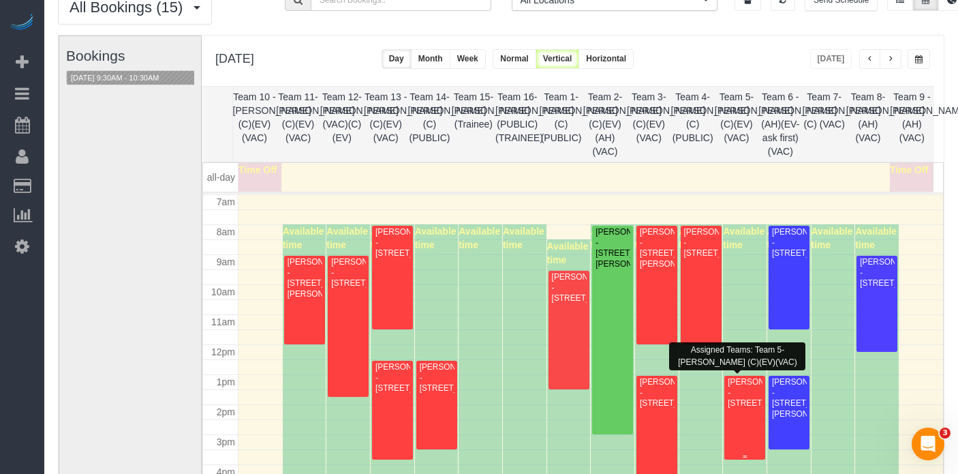
click at [739, 405] on div "Claire Rooney - 2107 W Summerdale Ave, Chicago, IL 60625" at bounding box center [744, 392] width 35 height 31
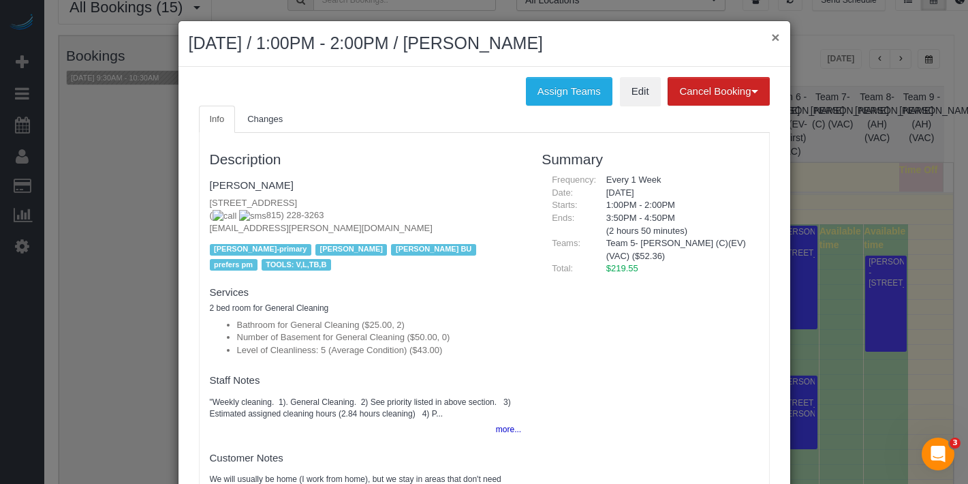
click at [771, 35] on button "×" at bounding box center [775, 37] width 8 height 14
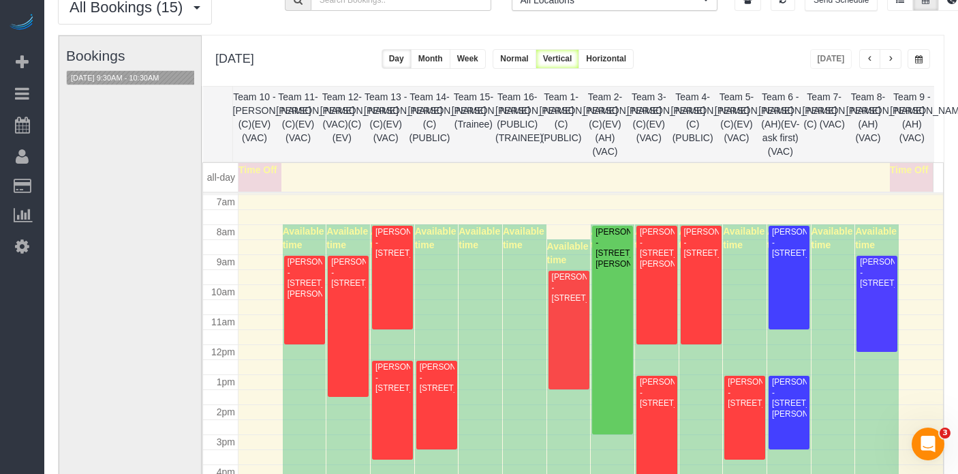
scroll to position [85, 0]
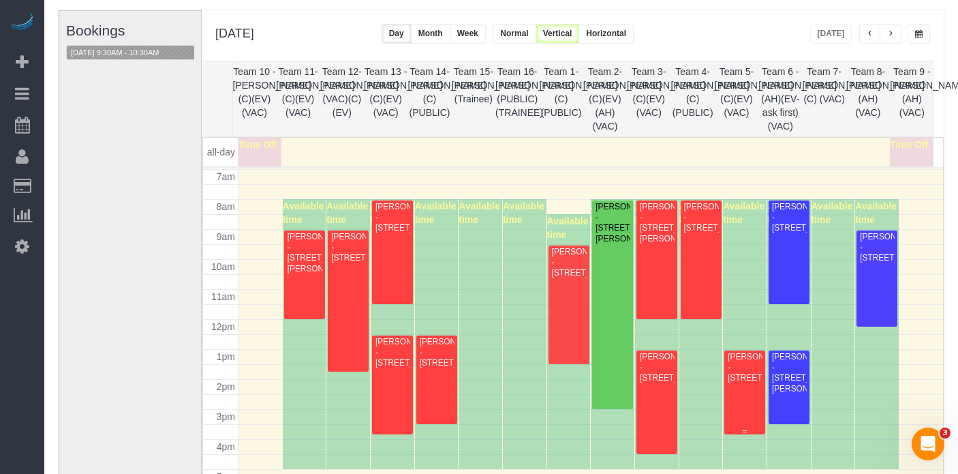
click at [727, 383] on div "Claire Rooney - 2107 W Summerdale Ave, Chicago, IL 60625" at bounding box center [744, 367] width 35 height 31
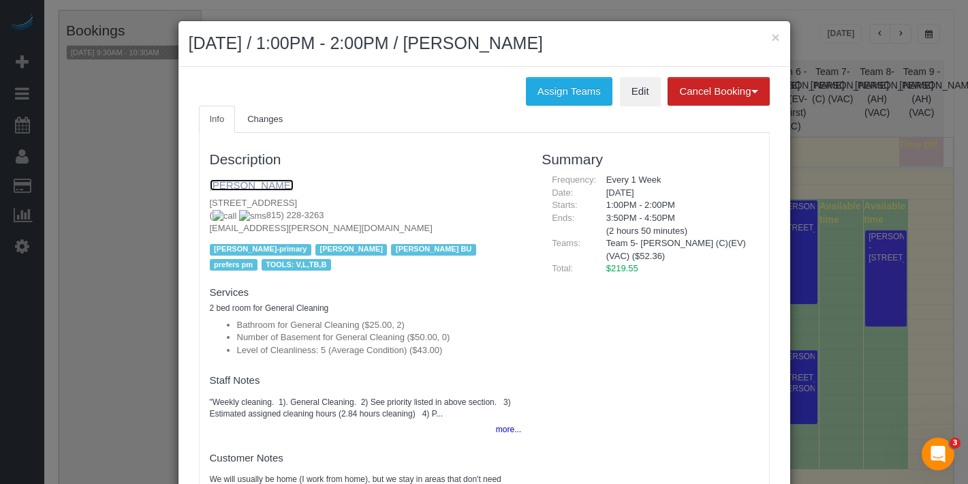
click at [246, 185] on link "Claire Rooney" at bounding box center [252, 185] width 84 height 12
click at [771, 40] on button "×" at bounding box center [775, 37] width 8 height 14
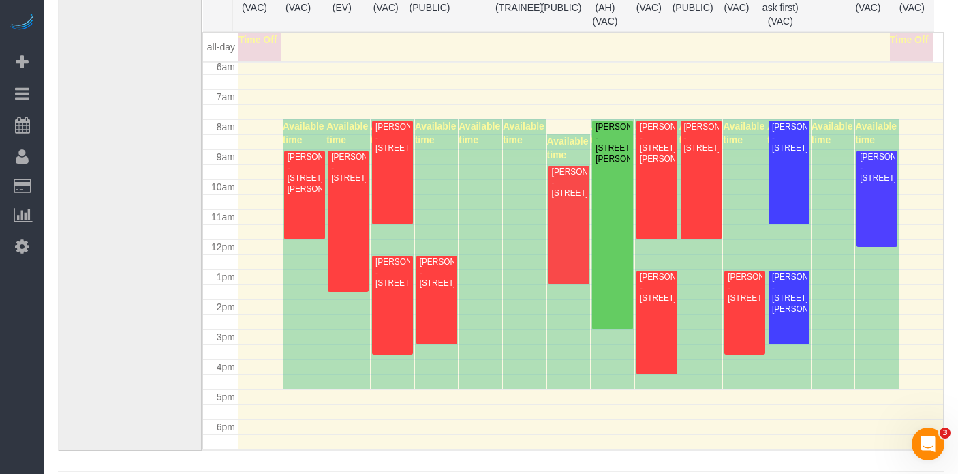
scroll to position [164, 0]
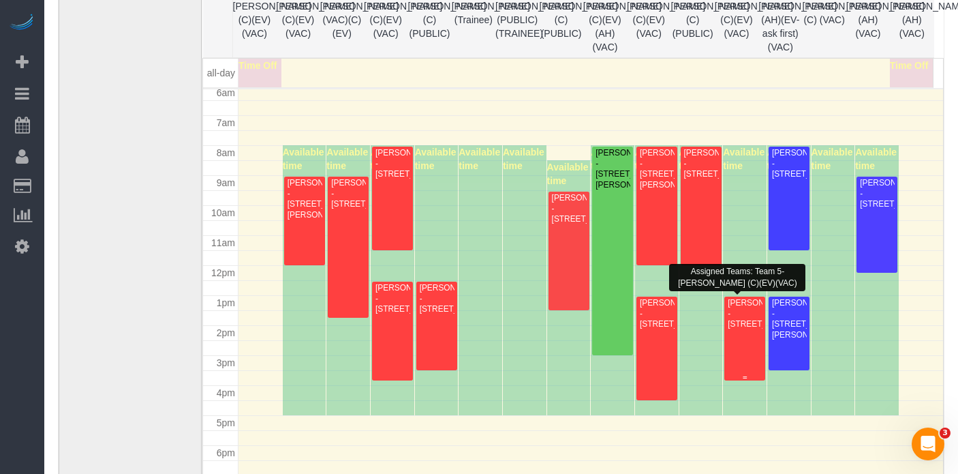
click at [744, 329] on div "Claire Rooney - 2107 W Summerdale Ave, Chicago, IL 60625" at bounding box center [744, 313] width 35 height 31
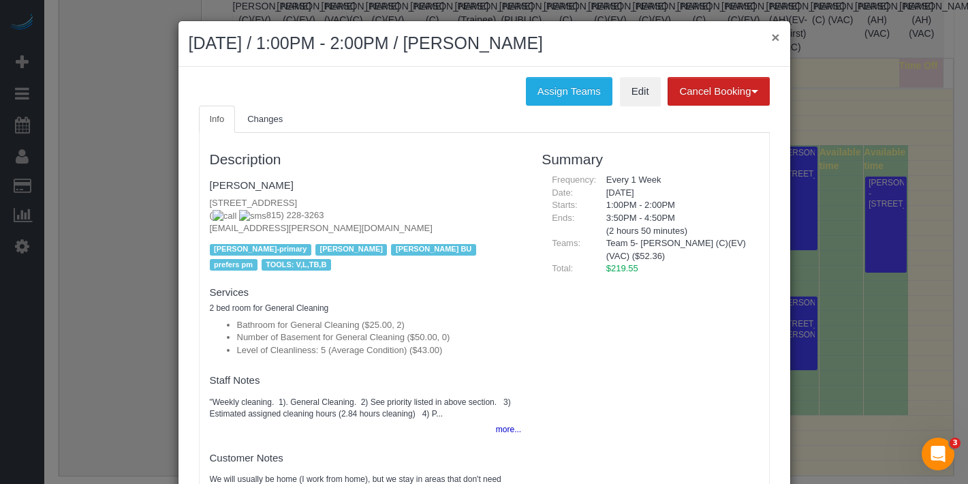
click at [771, 38] on button "×" at bounding box center [775, 37] width 8 height 14
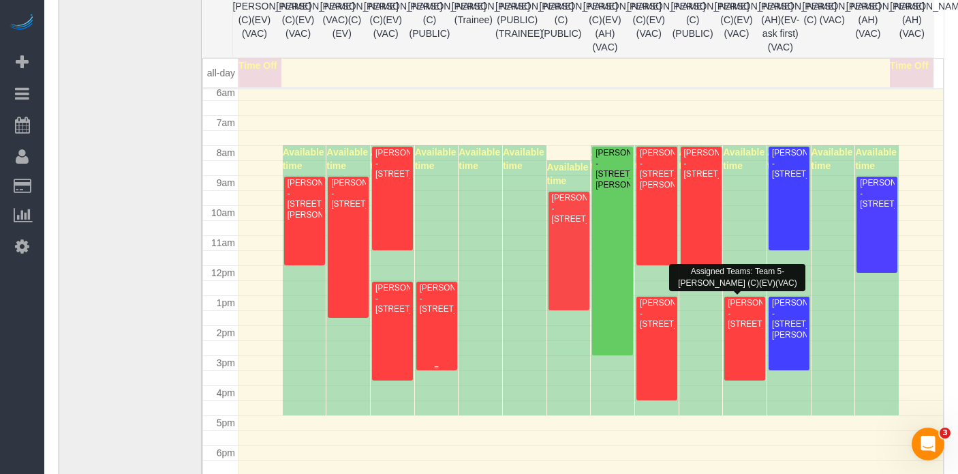
click at [446, 308] on div "Robert Cloud - 1415 N Dearborn, 6a, Chicago, IL 60610" at bounding box center [436, 298] width 35 height 31
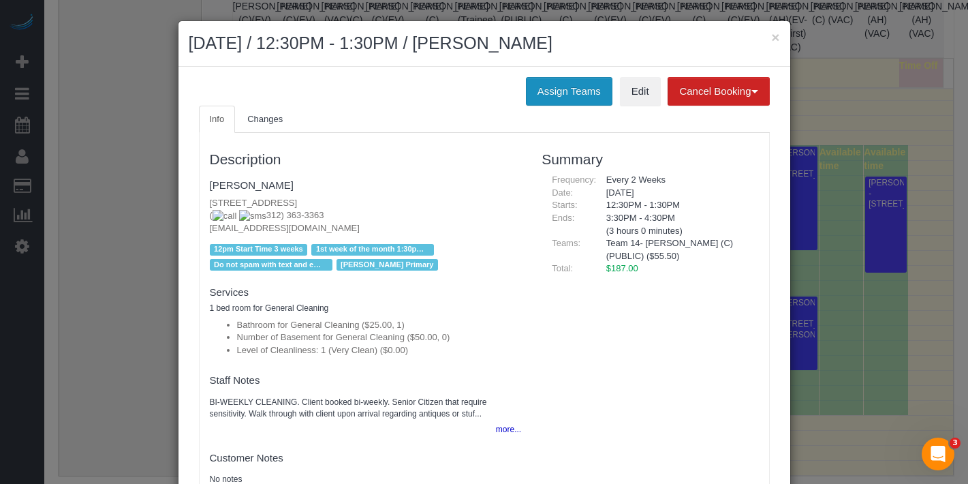
click at [538, 93] on button "Assign Teams" at bounding box center [569, 91] width 87 height 29
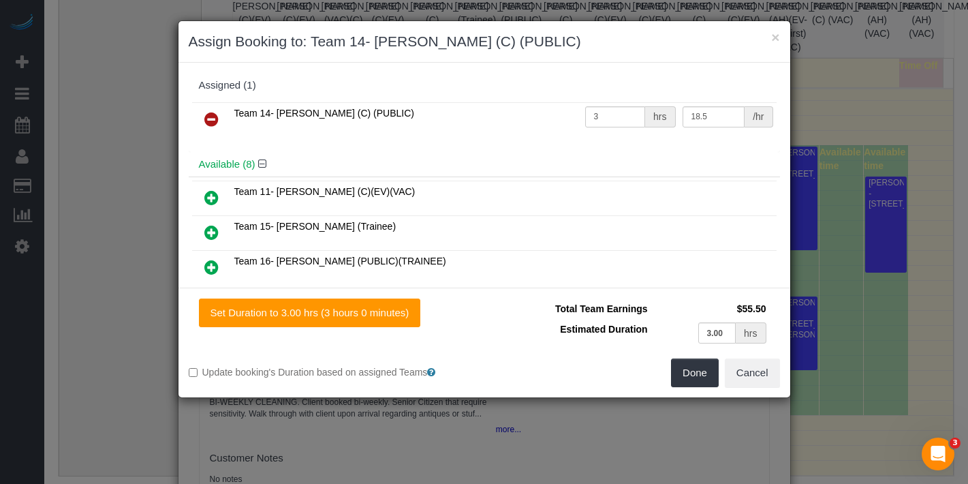
click at [215, 119] on icon at bounding box center [211, 119] width 14 height 16
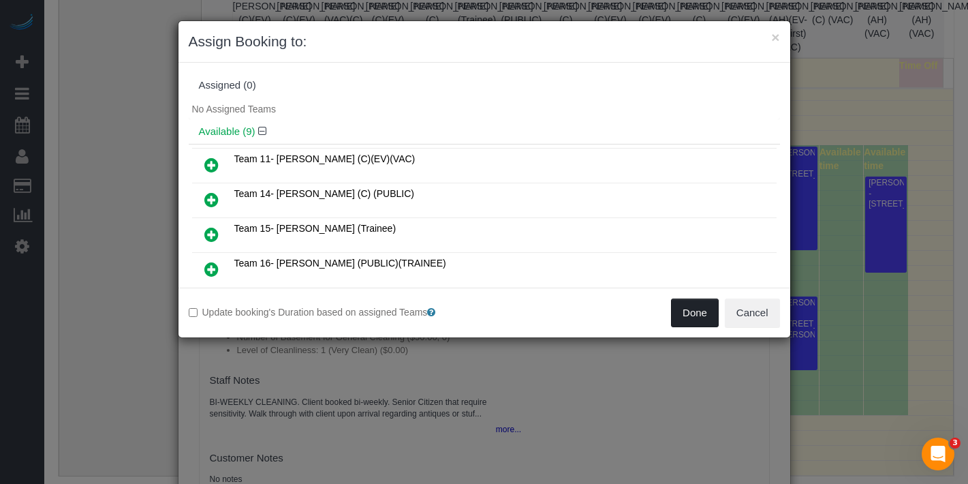
click at [700, 309] on button "Done" at bounding box center [695, 312] width 48 height 29
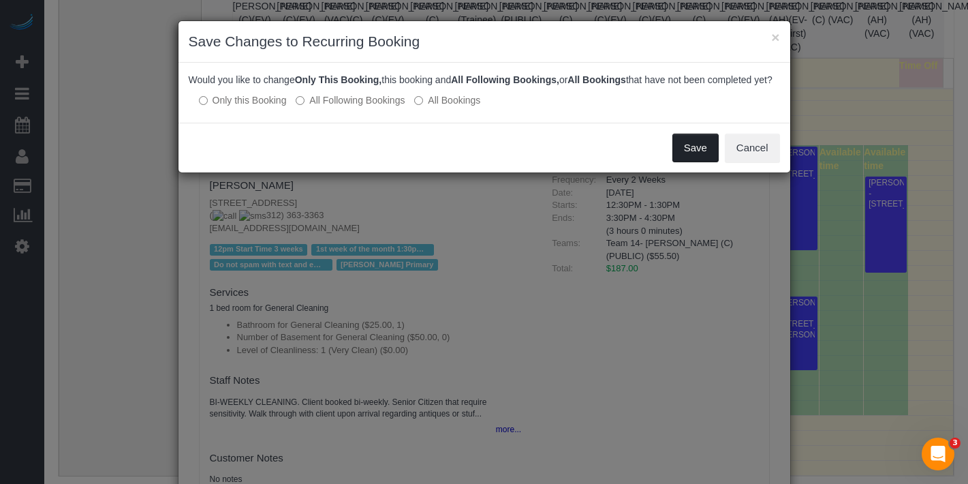
click at [690, 162] on button "Save" at bounding box center [696, 148] width 46 height 29
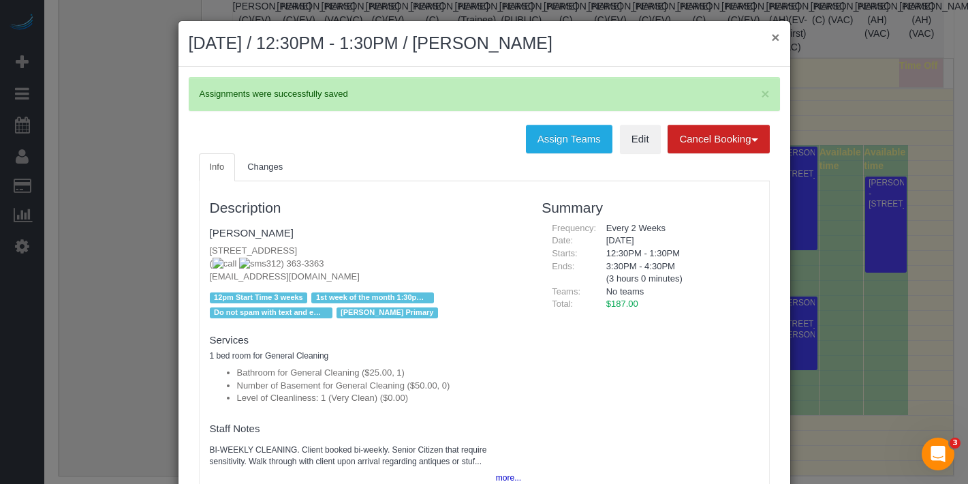
click at [773, 41] on button "×" at bounding box center [775, 37] width 8 height 14
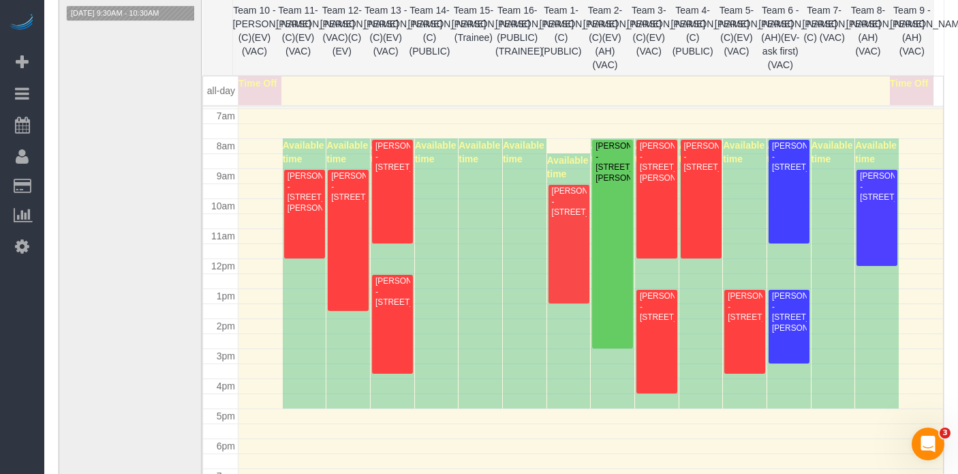
scroll to position [208, 0]
click at [304, 206] on div "[PERSON_NAME] - [STREET_ADDRESS][PERSON_NAME]" at bounding box center [304, 192] width 35 height 42
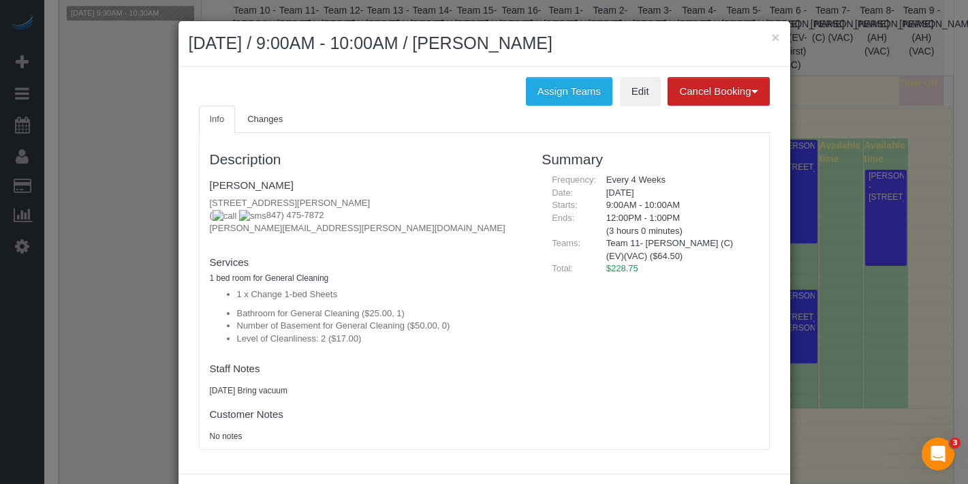
drag, startPoint x: 377, startPoint y: 202, endPoint x: 176, endPoint y: 202, distance: 201.0
click at [179, 202] on div "Assign Teams Edit Cancel Booking Without Fee With $80.00 Fee Info Changes Descr…" at bounding box center [485, 270] width 612 height 407
copy p "[STREET_ADDRESS][PERSON_NAME]"
click at [771, 37] on button "×" at bounding box center [775, 37] width 8 height 14
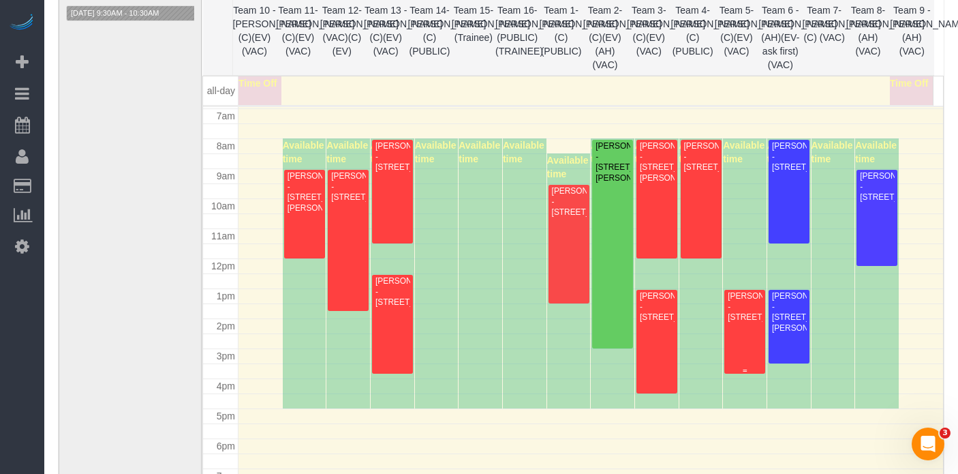
click at [735, 303] on div "[PERSON_NAME] - [STREET_ADDRESS]" at bounding box center [744, 306] width 35 height 31
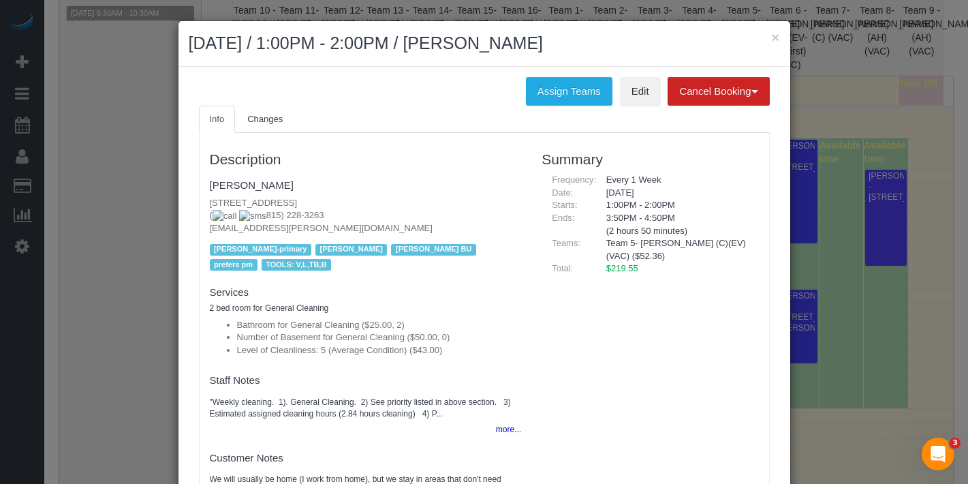
drag, startPoint x: 379, startPoint y: 202, endPoint x: 166, endPoint y: 203, distance: 213.3
click at [166, 203] on div "× August 11, 2025 / 1:00PM - 2:00PM / Claire Rooney Assign Teams Edit Cancel Bo…" at bounding box center [484, 242] width 968 height 484
copy p "[STREET_ADDRESS]"
click at [771, 37] on button "×" at bounding box center [775, 37] width 8 height 14
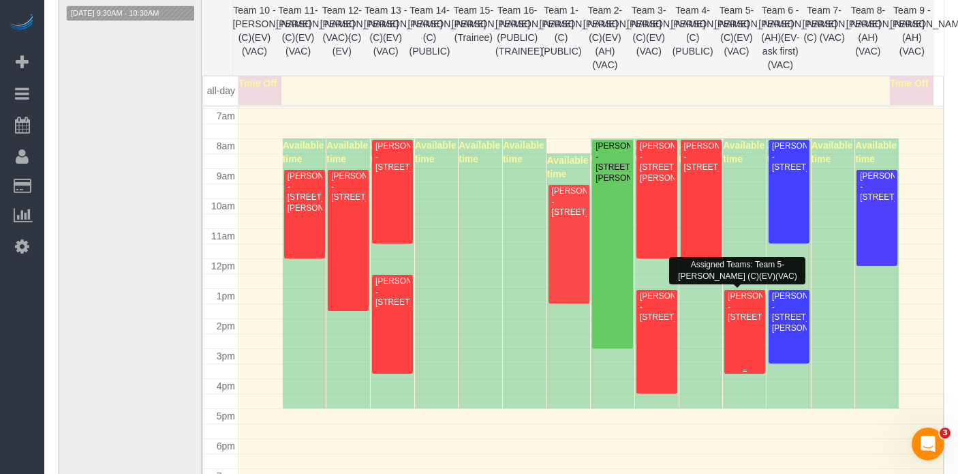
click at [745, 322] on div "[PERSON_NAME] - [STREET_ADDRESS]" at bounding box center [744, 306] width 35 height 31
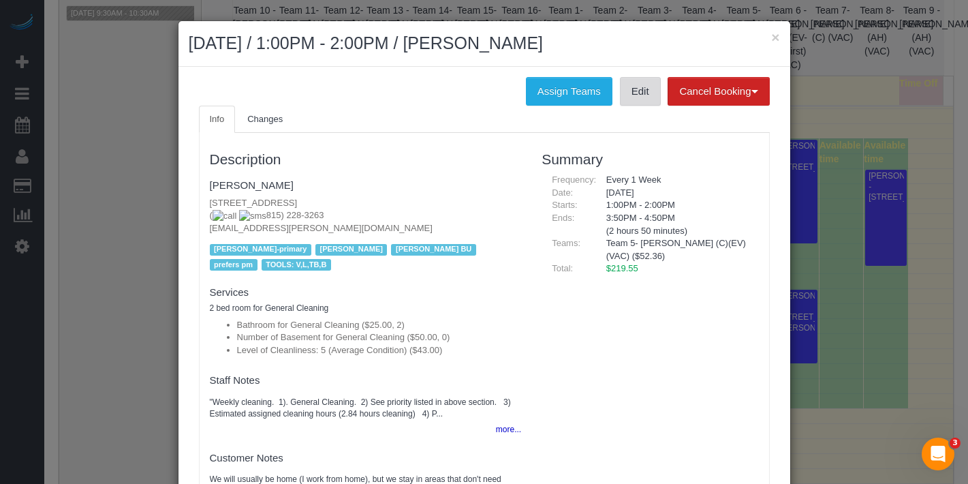
click at [620, 93] on link "Edit" at bounding box center [640, 91] width 41 height 29
click at [561, 92] on button "Assign Teams" at bounding box center [569, 91] width 87 height 29
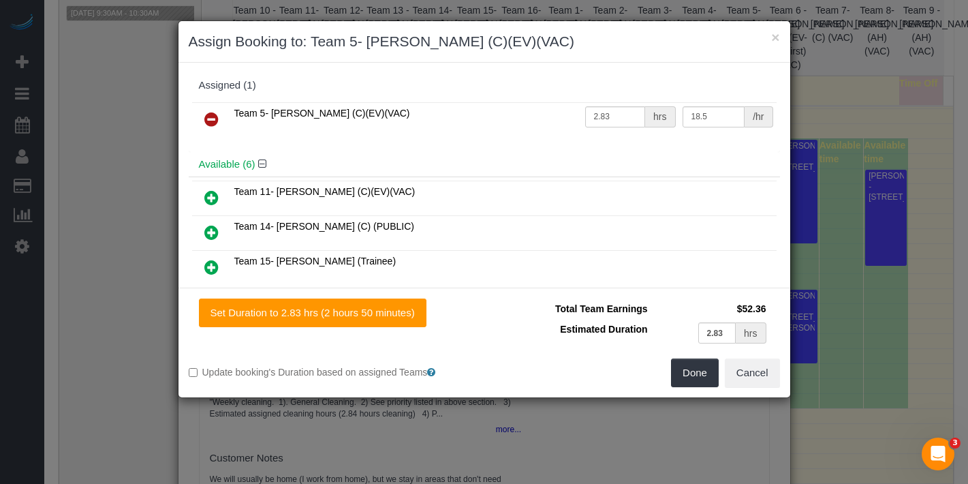
click at [209, 119] on icon at bounding box center [211, 119] width 14 height 16
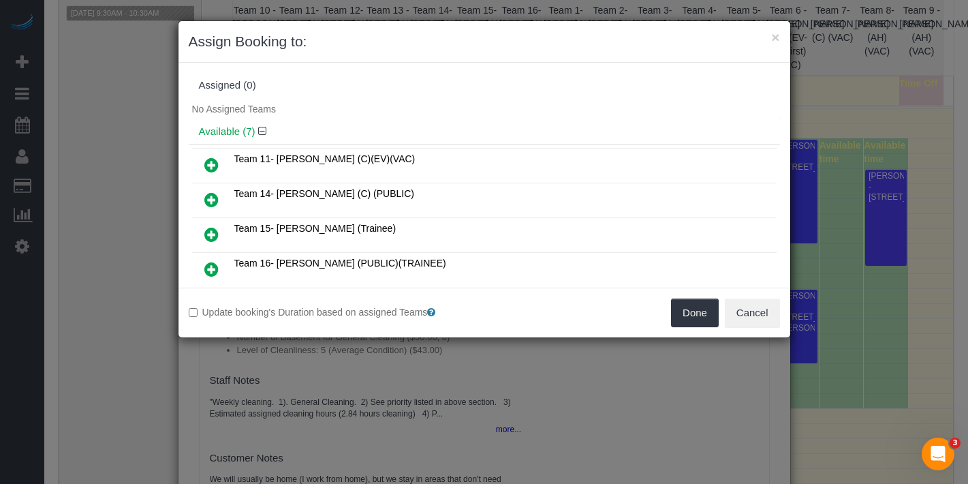
drag, startPoint x: 204, startPoint y: 164, endPoint x: 236, endPoint y: 164, distance: 32.0
click at [205, 164] on icon at bounding box center [211, 165] width 14 height 16
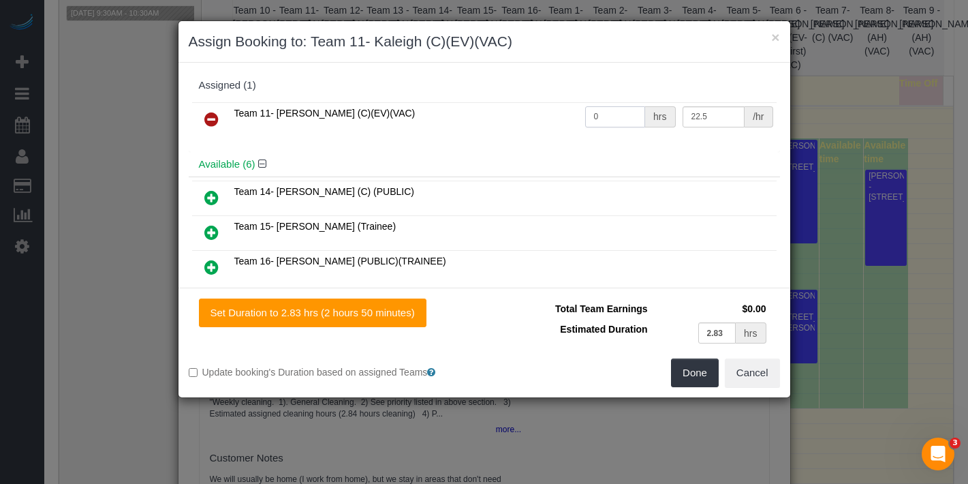
drag, startPoint x: 602, startPoint y: 113, endPoint x: 505, endPoint y: 117, distance: 96.8
click at [504, 116] on tr "Team 11- Kaleigh (C)(EV)(VAC) 0 hrs 22.5 /hr" at bounding box center [484, 119] width 585 height 35
type input "2.83"
click at [679, 368] on button "Done" at bounding box center [695, 372] width 48 height 29
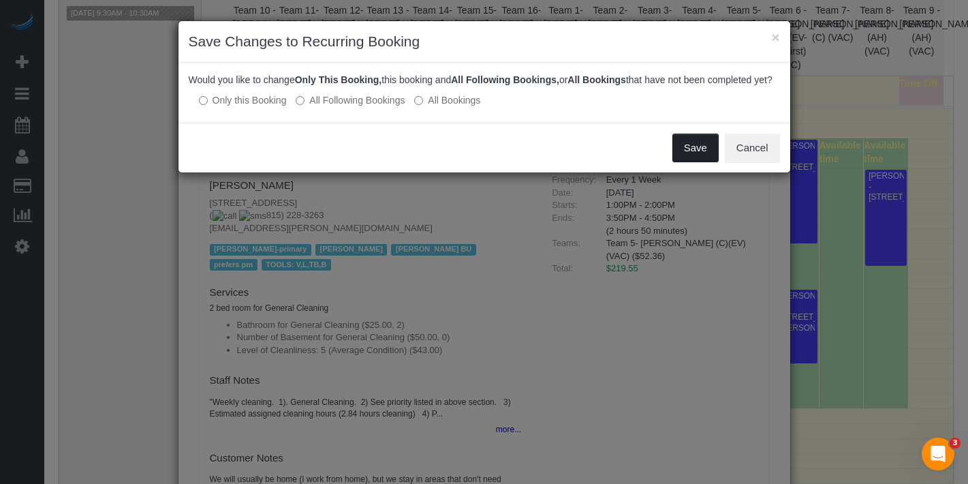
click at [700, 153] on button "Save" at bounding box center [696, 148] width 46 height 29
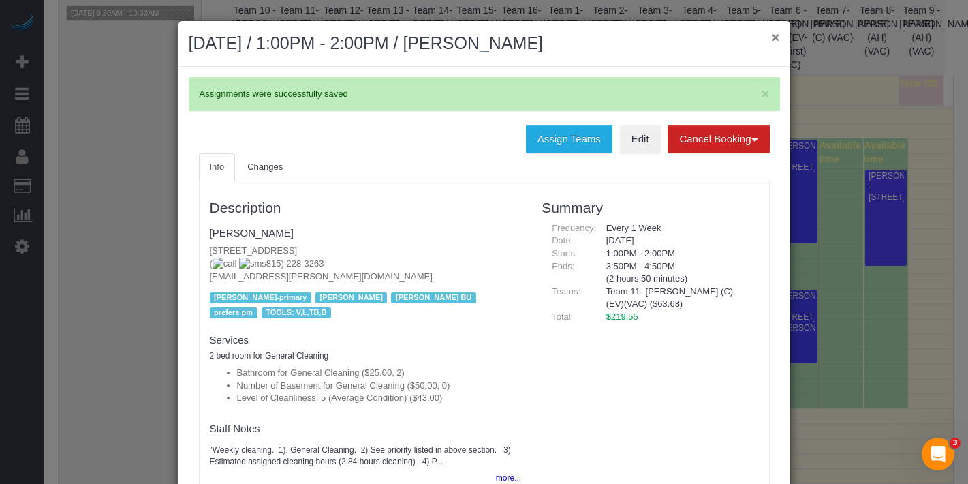
click at [771, 40] on button "×" at bounding box center [775, 37] width 8 height 14
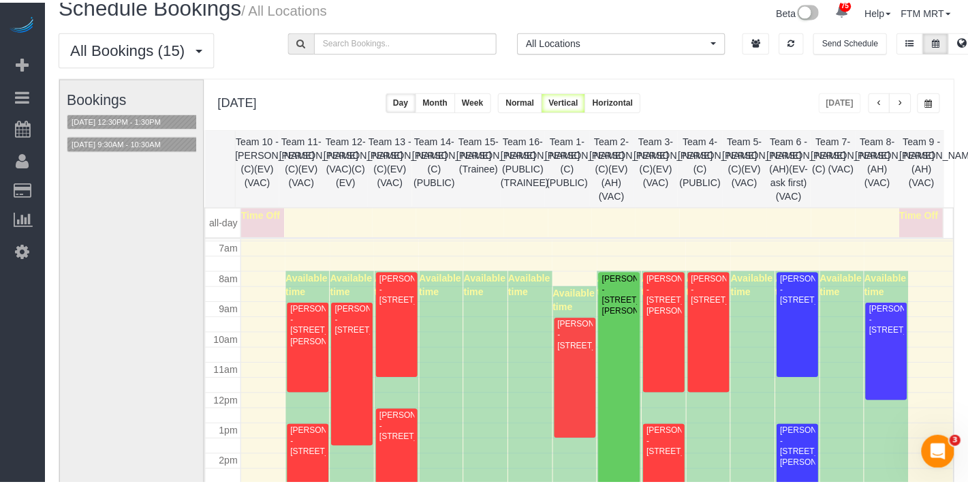
scroll to position [0, 0]
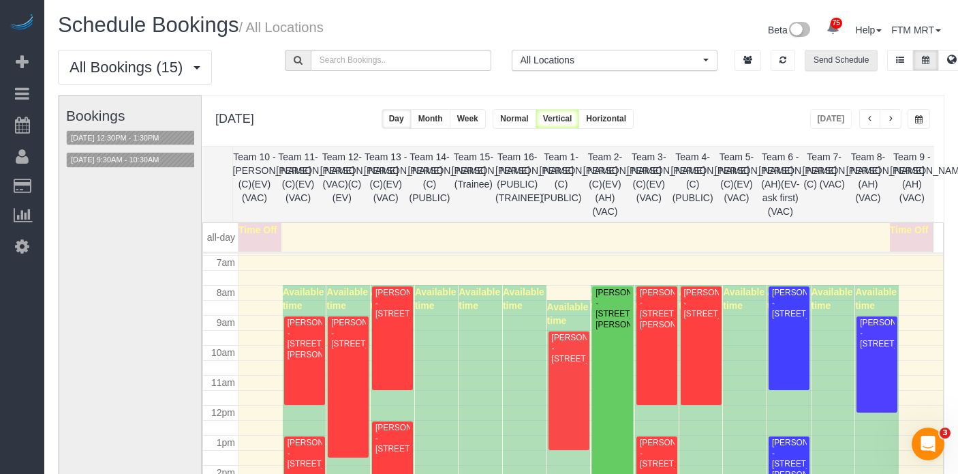
click at [837, 64] on button "Send Schedule" at bounding box center [841, 60] width 73 height 21
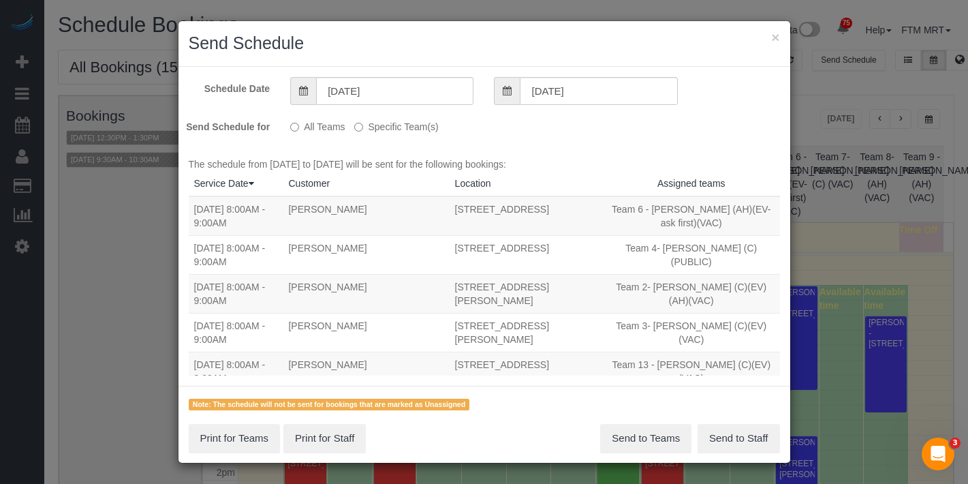
click at [350, 127] on div "All Teams Specific Team(s)" at bounding box center [432, 124] width 285 height 18
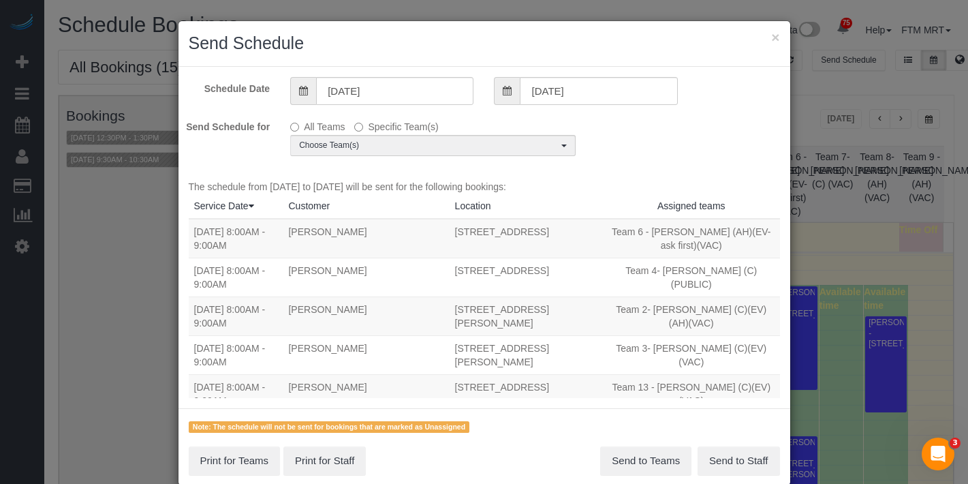
click at [375, 167] on div "Schedule Date 08/11/2025 08/11/2025 Send Schedule for All Teams Specific Team(s…" at bounding box center [485, 238] width 612 height 342
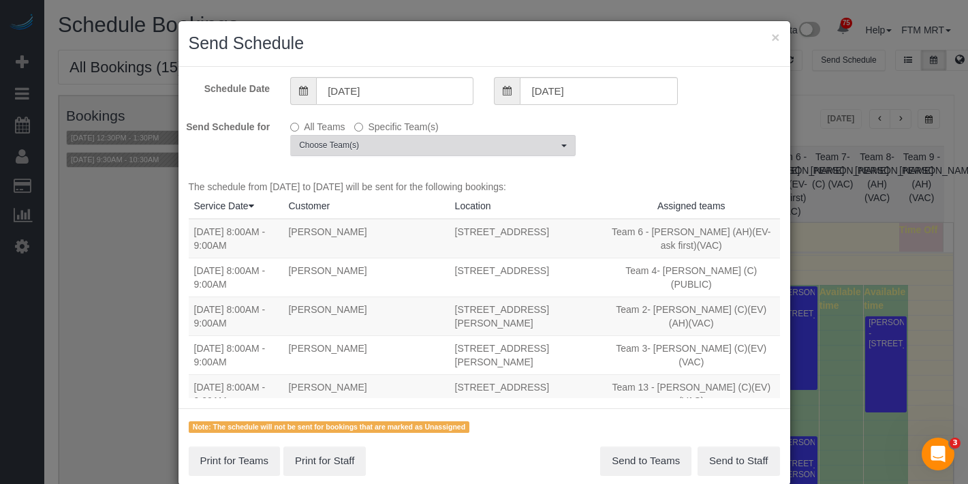
click at [380, 153] on button "Choose Team(s)" at bounding box center [432, 145] width 285 height 21
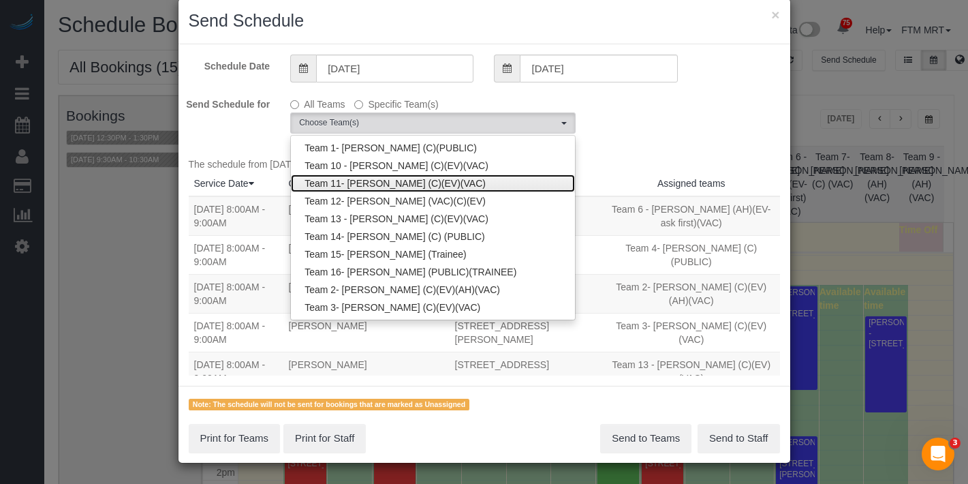
click at [422, 176] on link "Team 11- [PERSON_NAME] (C)(EV)(VAC)" at bounding box center [433, 183] width 284 height 18
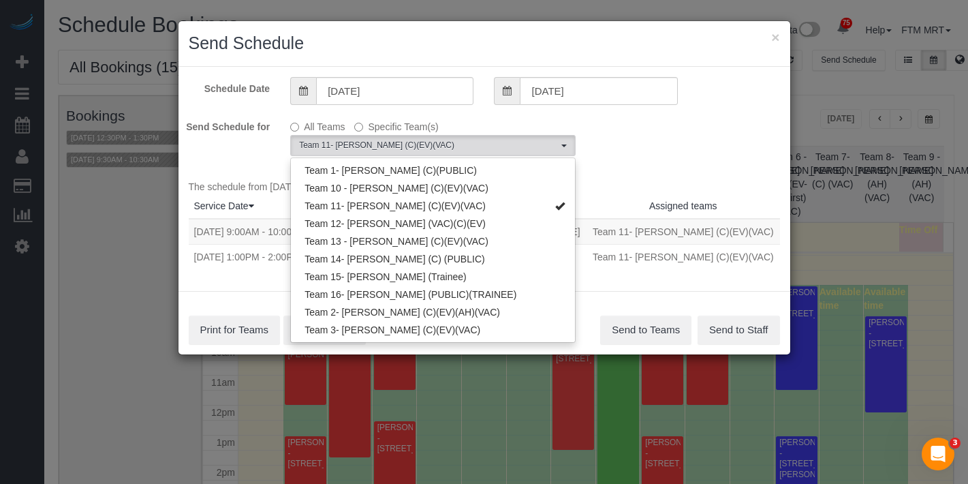
click at [581, 139] on div "All Teams Specific Team(s) Team 11- Kaleigh (C)(EV)(VAC) Choose Team(s) Team 1-…" at bounding box center [433, 136] width 306 height 42
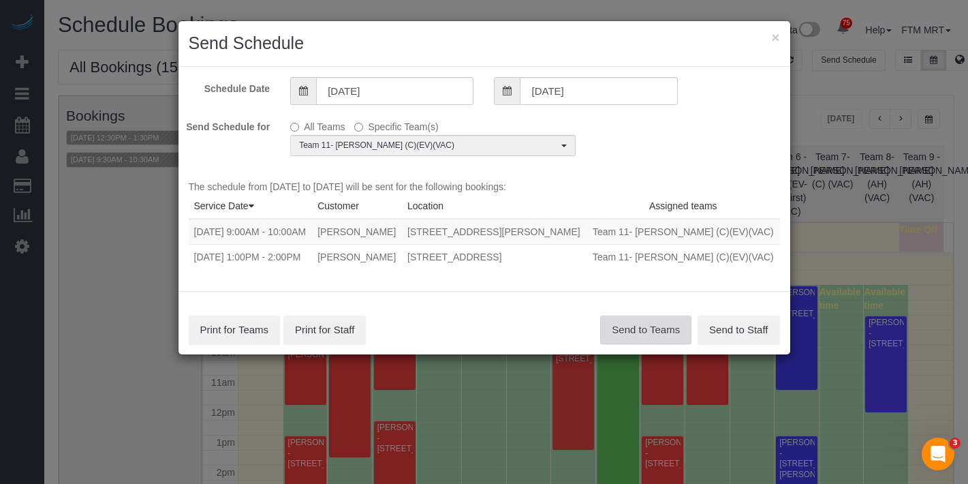
click at [659, 336] on button "Send to Teams" at bounding box center [645, 329] width 91 height 29
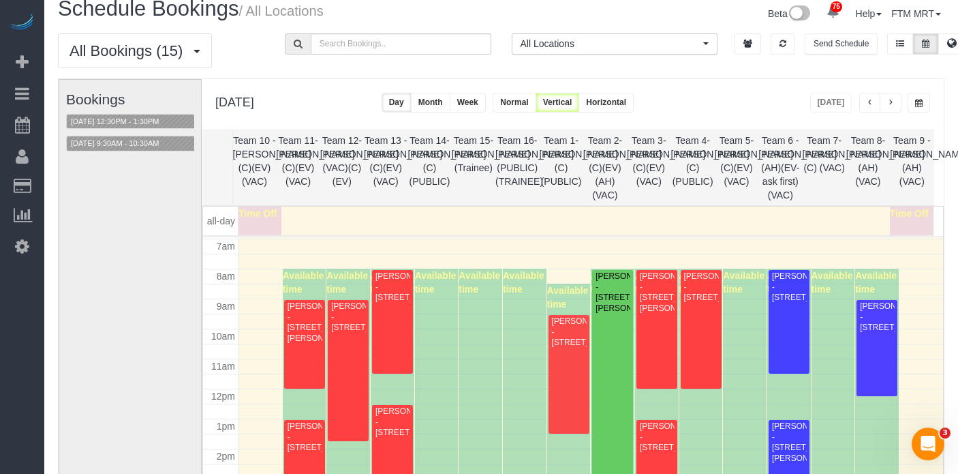
scroll to position [28, 0]
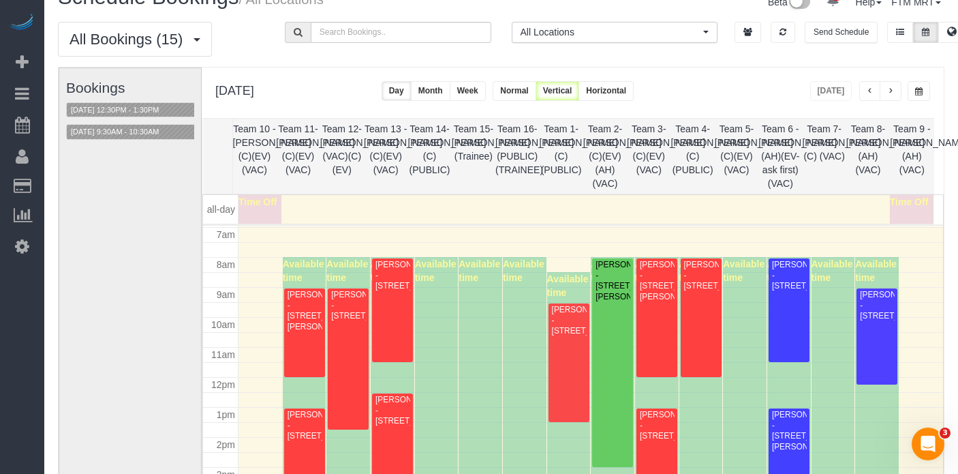
click at [856, 44] on div "Send Schedule" at bounding box center [841, 35] width 227 height 27
drag, startPoint x: 856, startPoint y: 35, endPoint x: 845, endPoint y: 37, distance: 11.1
click at [856, 35] on button "Send Schedule" at bounding box center [841, 32] width 73 height 21
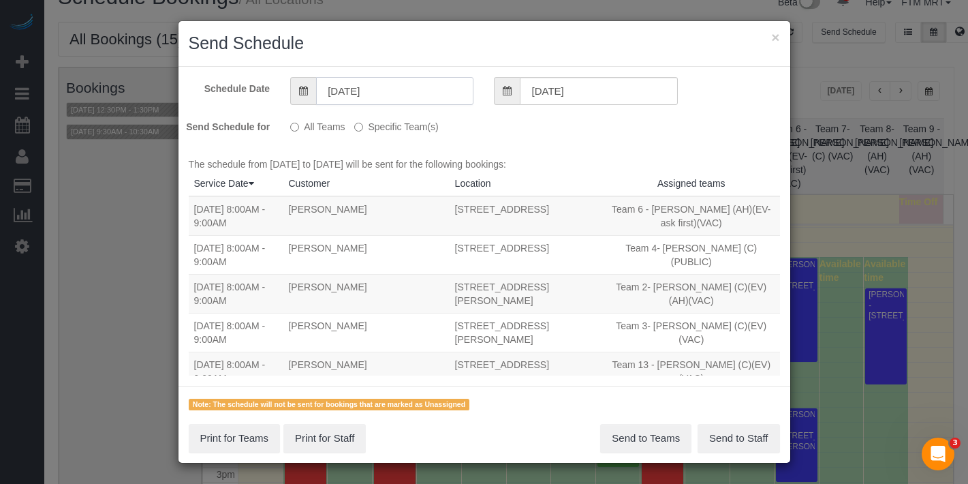
click at [403, 93] on input "08/11/2025" at bounding box center [394, 91] width 157 height 28
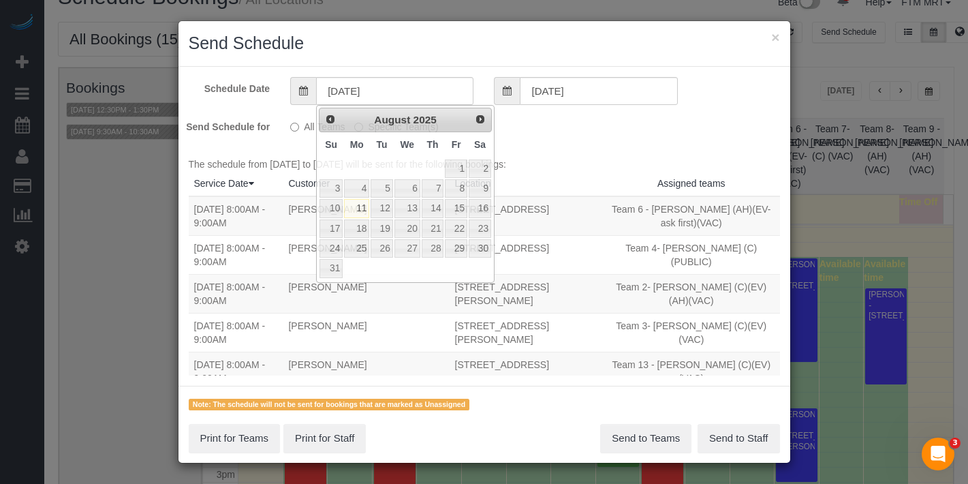
click at [551, 147] on div "Schedule Date 08/11/2025 08/11/2025 Send Schedule for All Teams Specific Team(s…" at bounding box center [485, 226] width 612 height 319
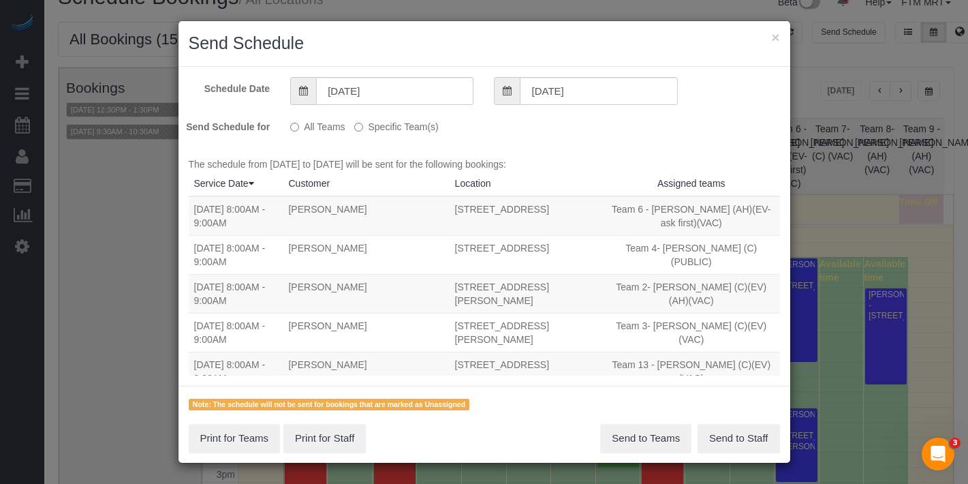
click at [377, 129] on label "Specific Team(s)" at bounding box center [396, 124] width 84 height 18
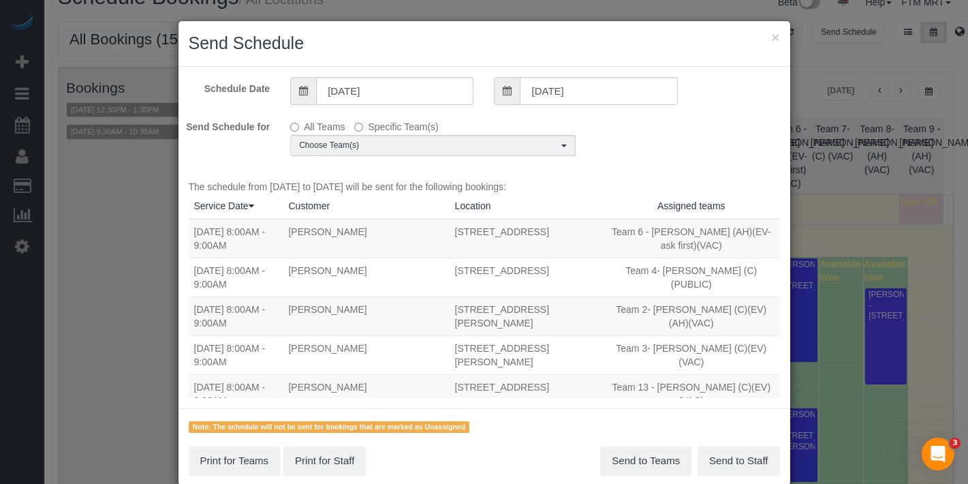
click at [426, 157] on div "Schedule Date [DATE] [DATE] Send Schedule for All Teams Specific Team(s) Choose…" at bounding box center [485, 238] width 612 height 342
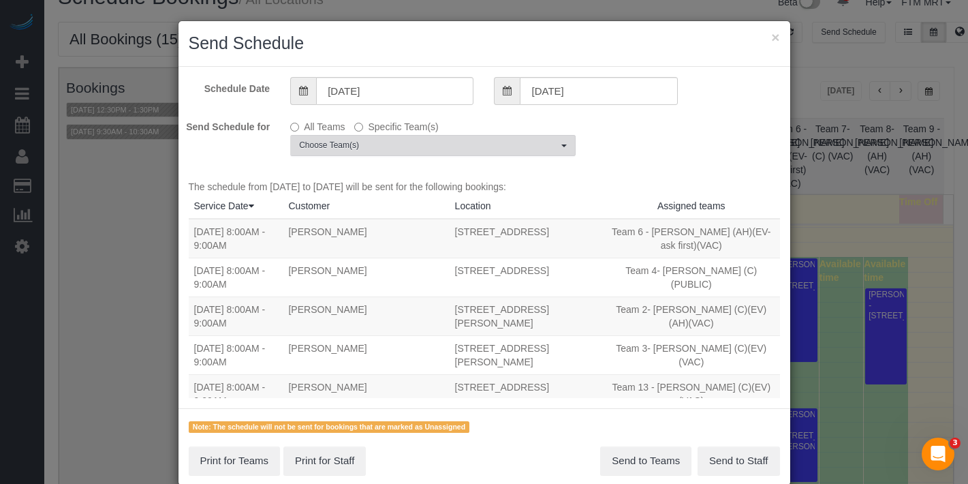
click at [429, 151] on button "Choose Team(s)" at bounding box center [432, 145] width 285 height 21
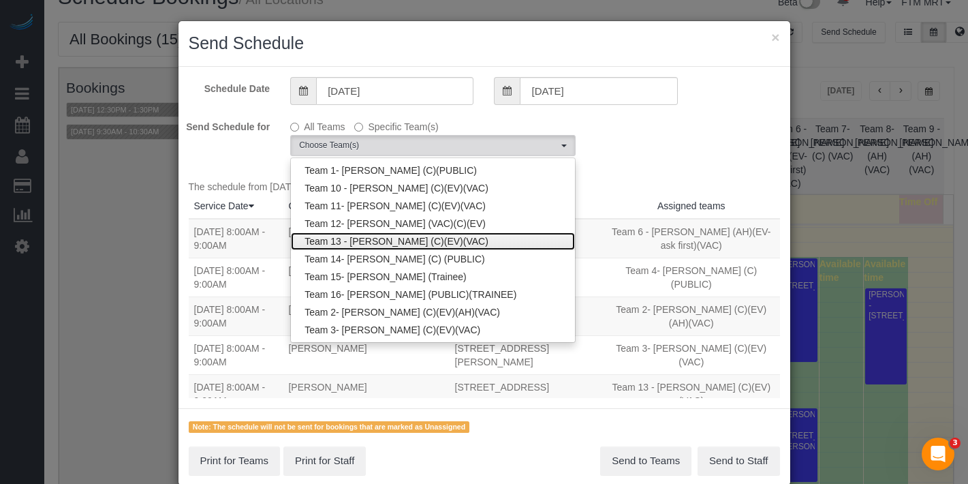
click at [428, 242] on link "Team 13 - [PERSON_NAME] (C)(EV)(VAC)" at bounding box center [433, 241] width 284 height 18
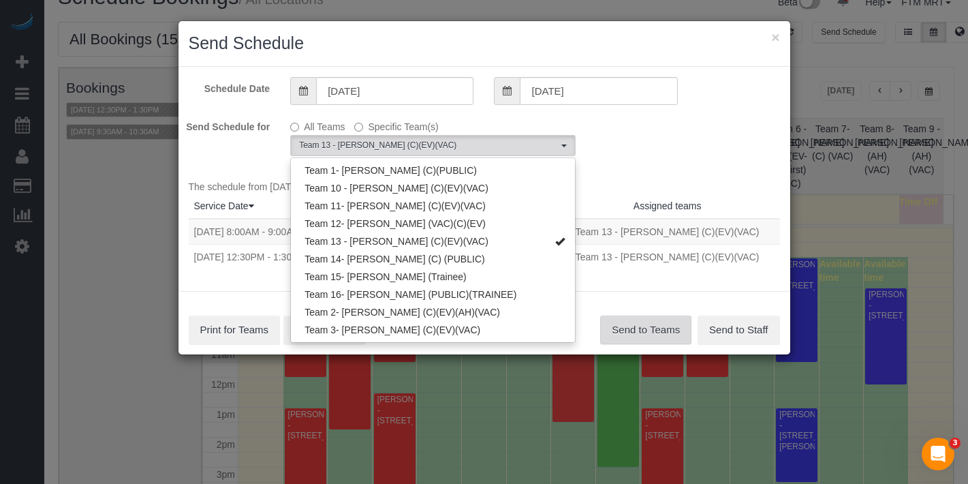
click at [666, 321] on button "Send to Teams" at bounding box center [645, 329] width 91 height 29
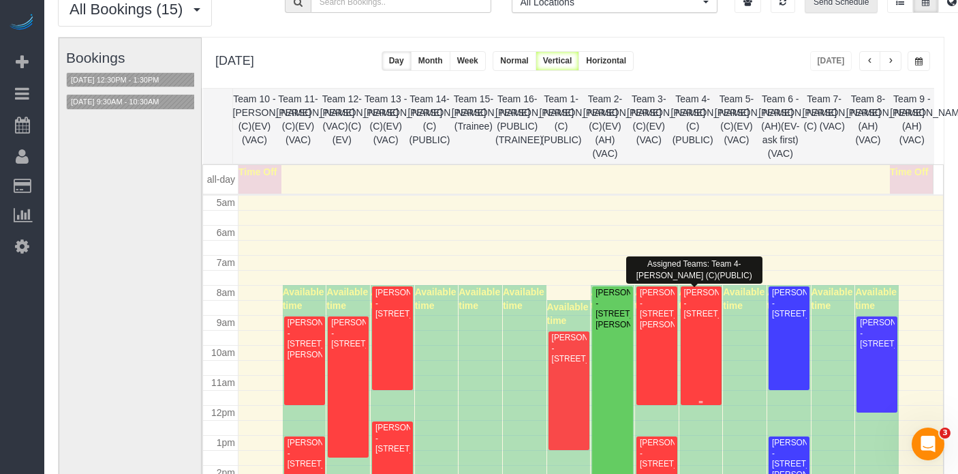
scroll to position [277, 0]
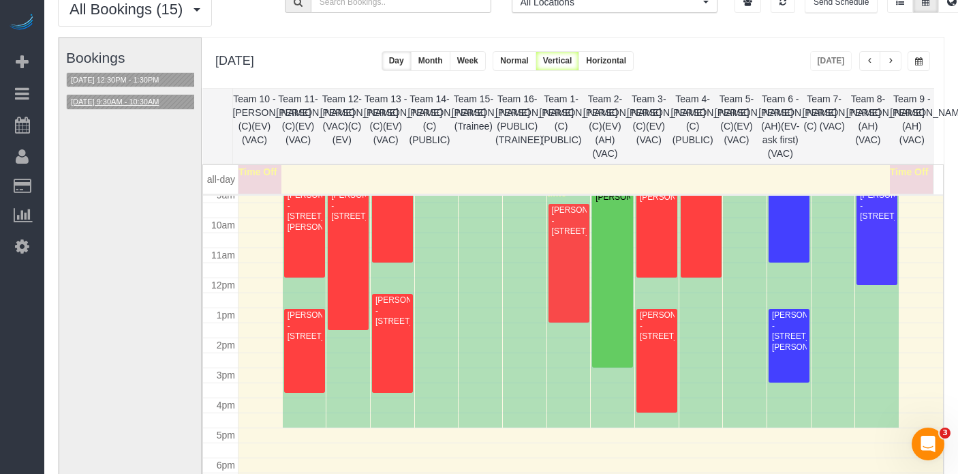
click at [113, 104] on button "[DATE] 9:30AM - 10:30AM" at bounding box center [115, 102] width 96 height 14
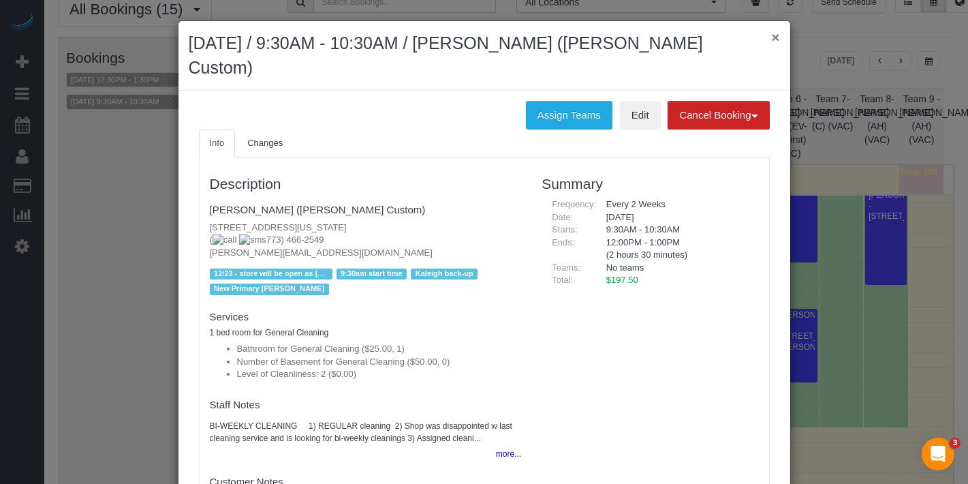
click at [778, 36] on div "× August 11, 2025 / 9:30AM - 10:30AM / Ruth Um (Billy Reid Custom)" at bounding box center [485, 56] width 612 height 70
click at [760, 37] on h2 "[DATE] / 9:30AM - 10:30AM / [PERSON_NAME] ([PERSON_NAME] Custom)" at bounding box center [484, 55] width 591 height 48
click at [315, 240] on fieldset "Ruth Um (Billy Reid Custom) 220 W Illinois St, #114, Chicago, IL 60654 ( 773) 4…" at bounding box center [366, 248] width 312 height 100
drag, startPoint x: 279, startPoint y: 233, endPoint x: 200, endPoint y: 234, distance: 79.1
click at [200, 234] on div "Description Ruth Um (Billy Reid Custom) 220 W Illinois St, #114, Chicago, IL 60…" at bounding box center [366, 336] width 333 height 345
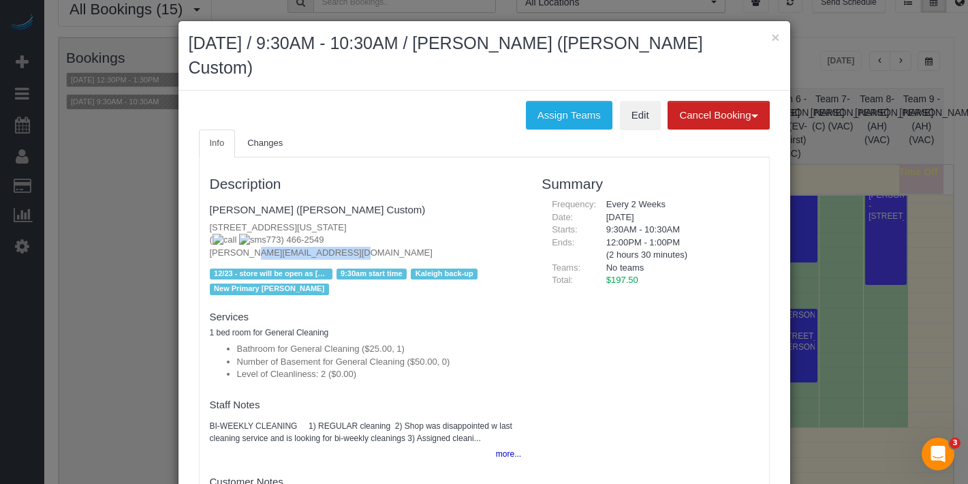
copy p "[PERSON_NAME][EMAIL_ADDRESS][DOMAIN_NAME]"
click at [771, 35] on button "×" at bounding box center [775, 37] width 8 height 14
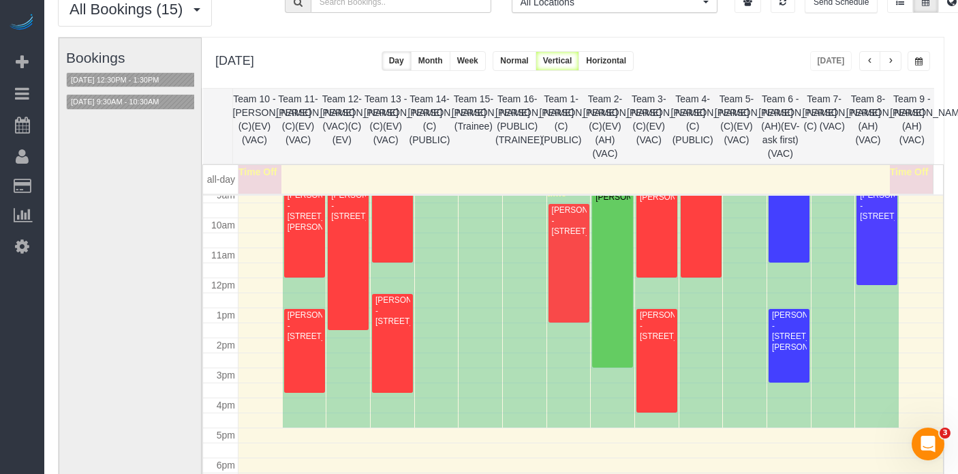
click at [890, 63] on span "button" at bounding box center [890, 61] width 7 height 8
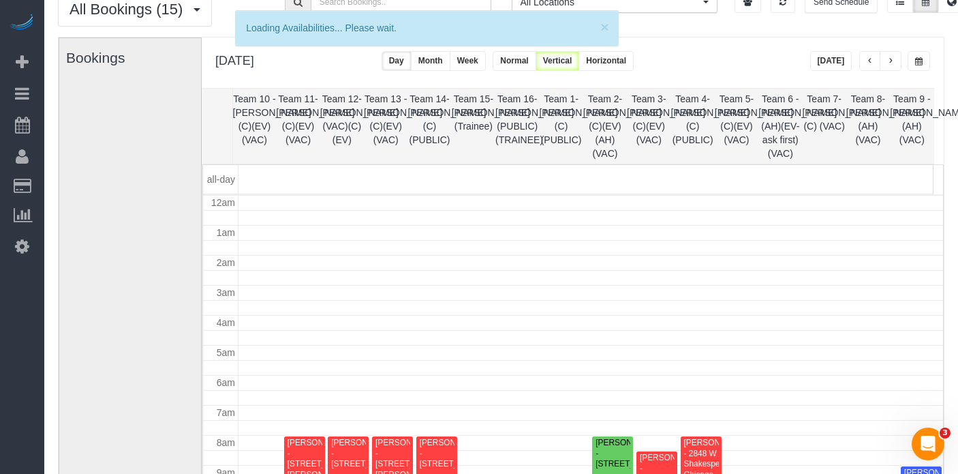
scroll to position [181, 0]
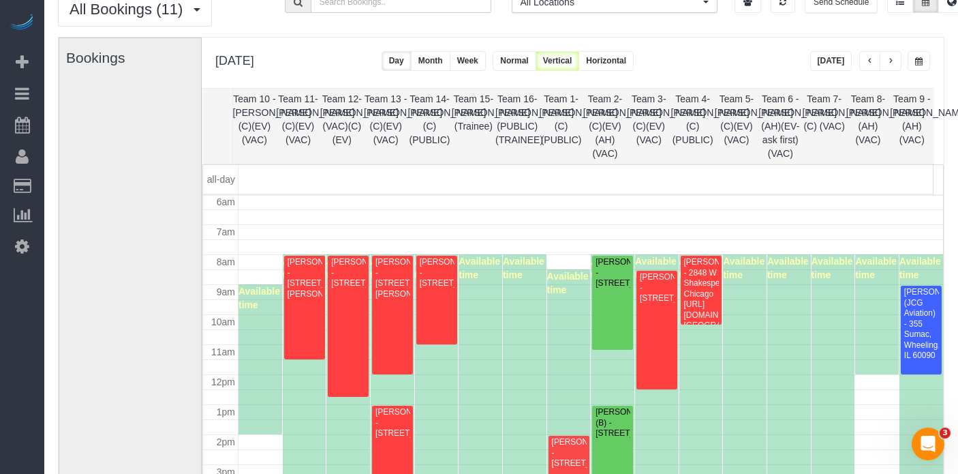
click at [899, 73] on div "Tuesday, Aug 12, 2025 Today Day Month Week Normal Vertical Horizontal" at bounding box center [573, 62] width 742 height 50
click at [899, 64] on button "button" at bounding box center [891, 61] width 22 height 20
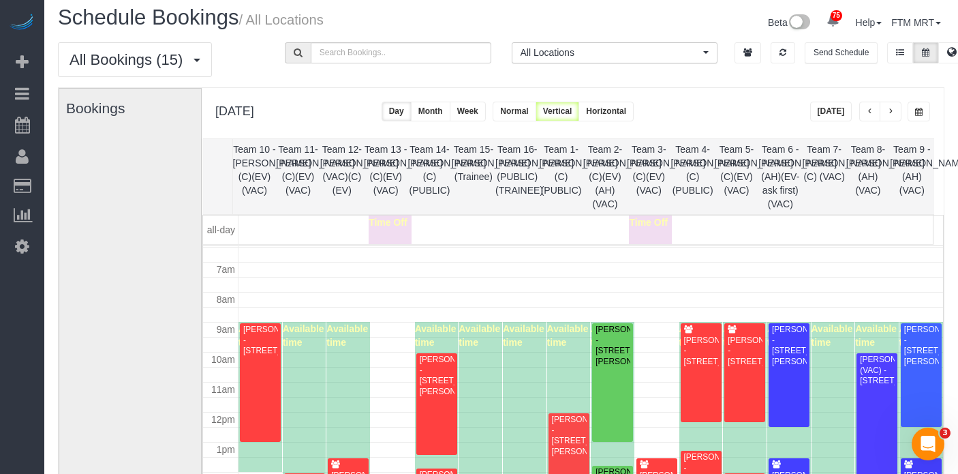
scroll to position [0, 0]
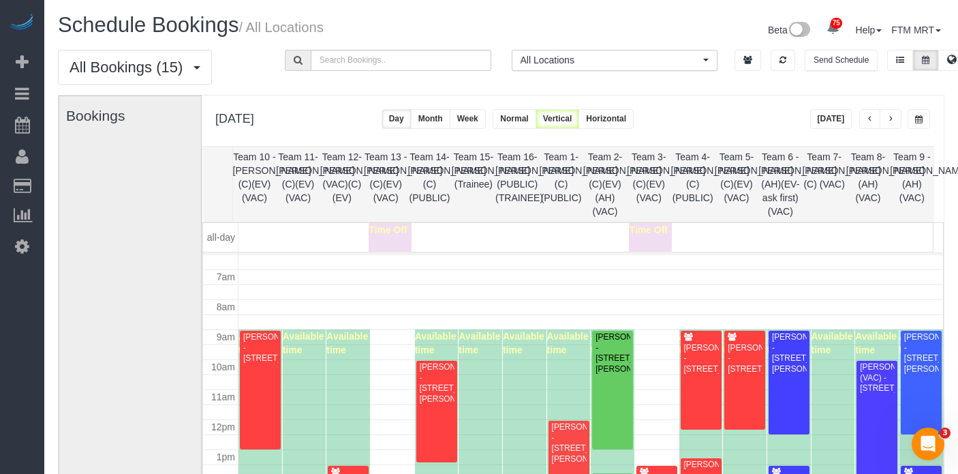
click at [886, 121] on button "button" at bounding box center [891, 119] width 22 height 20
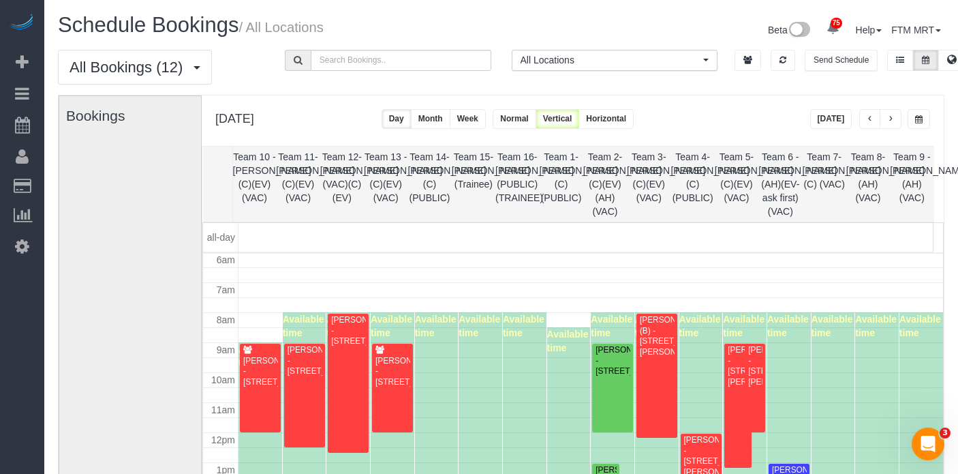
drag, startPoint x: 836, startPoint y: 127, endPoint x: 812, endPoint y: 132, distance: 24.3
click at [835, 127] on button "[DATE]" at bounding box center [831, 119] width 42 height 20
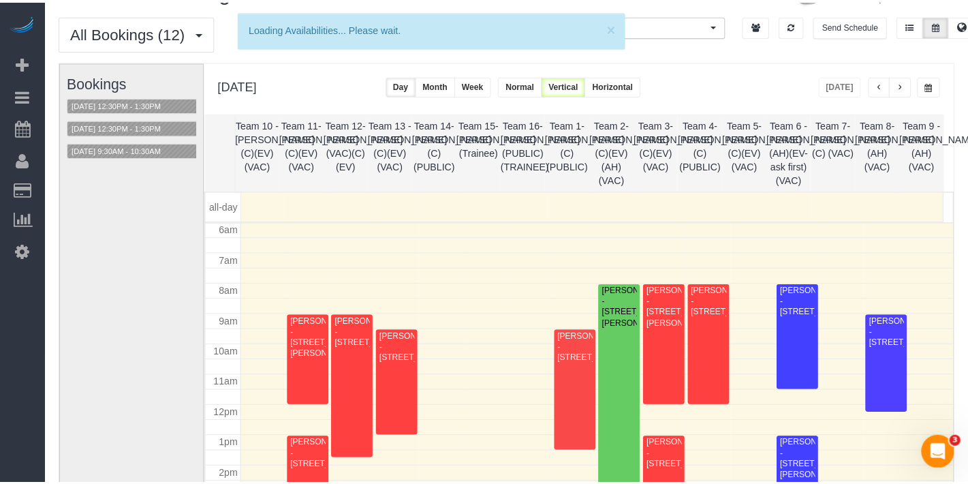
scroll to position [35, 0]
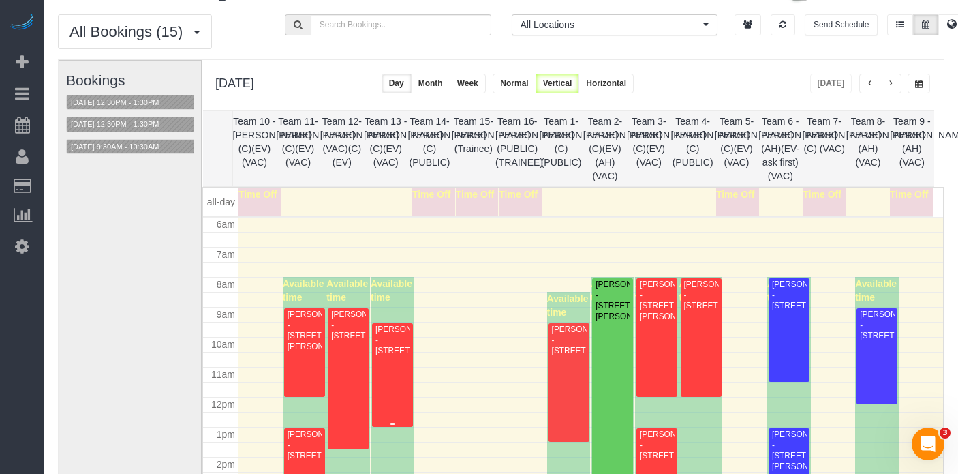
click at [380, 346] on div "Ari Eriksson - 1626 North Humboldt Blvd., 1w, Chicago, IL 60647" at bounding box center [392, 339] width 35 height 31
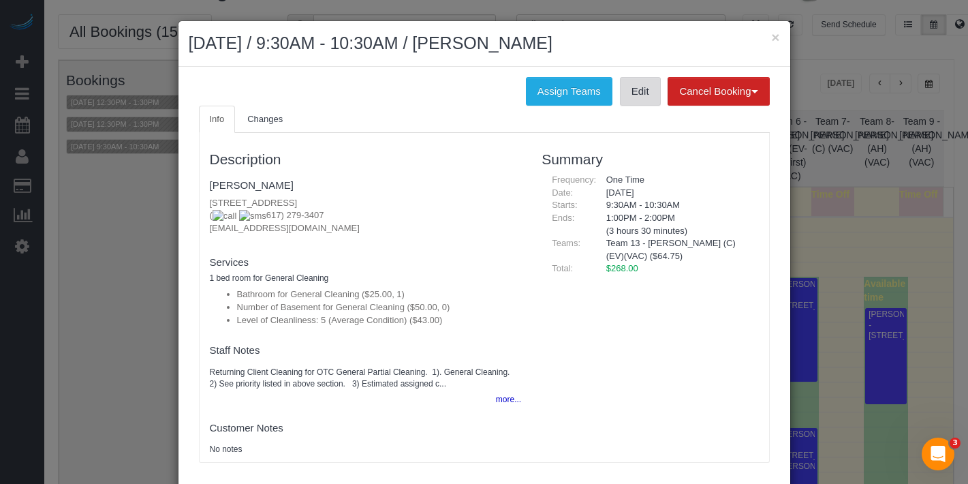
click at [623, 99] on link "Edit" at bounding box center [640, 91] width 41 height 29
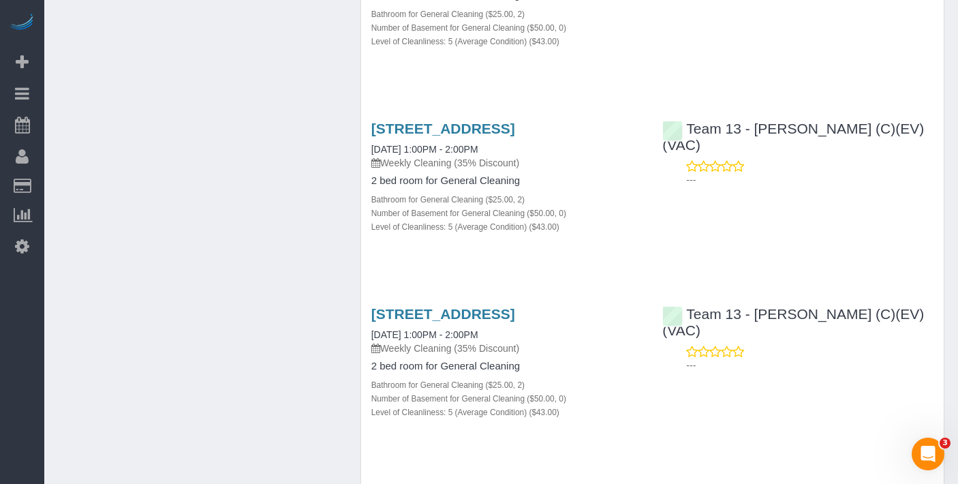
scroll to position [3598, 0]
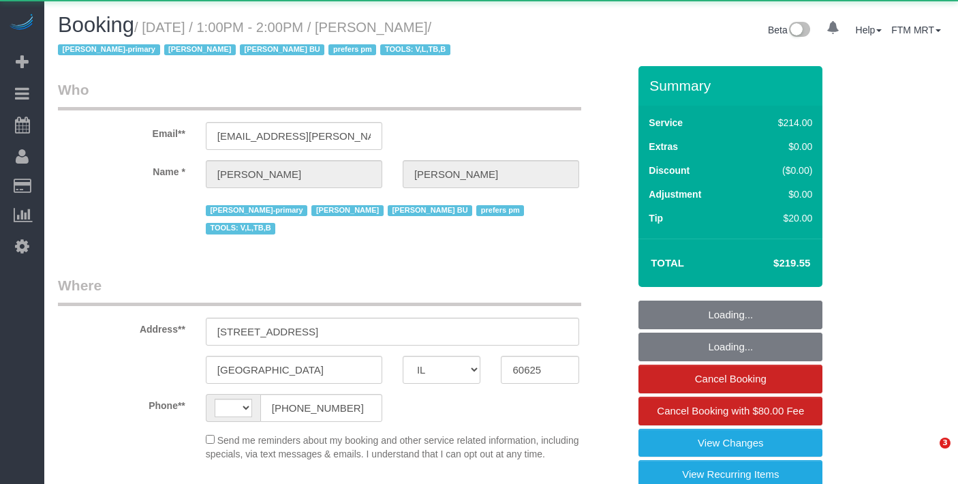
select select "IL"
select select "string:[GEOGRAPHIC_DATA]"
select select "object:833"
select select "string:fspay-53cbdf02-d36a-4e7d-bb11-5e02e5a0cb4b"
select select "512"
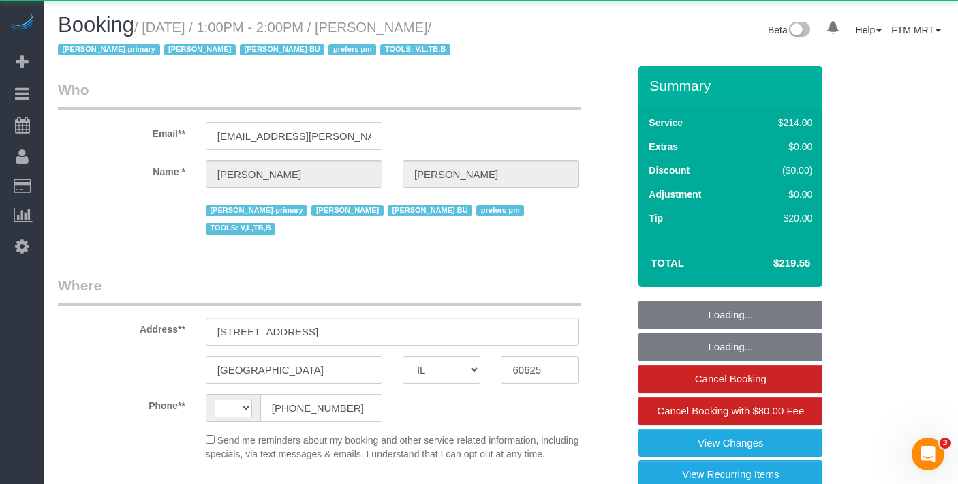
select select "2"
select select "5"
select select "number:1"
select select "number:66"
select select "number:139"
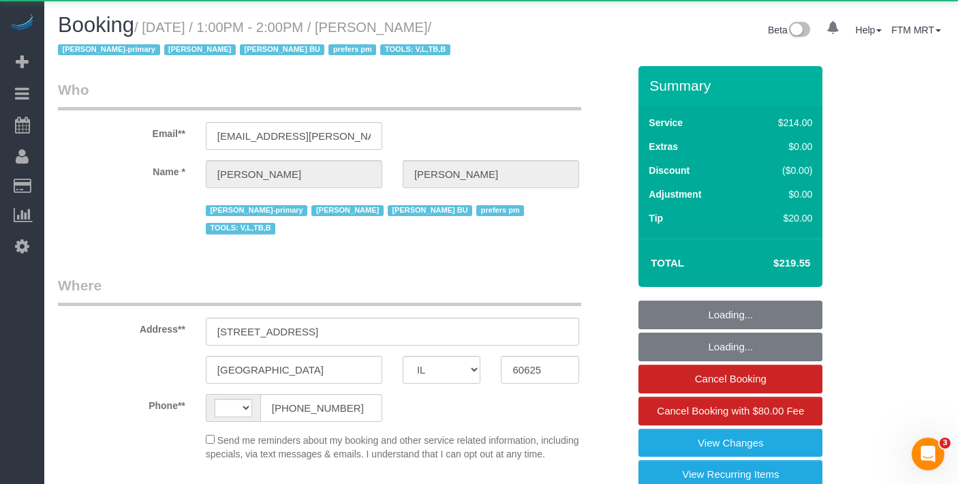
select select "number:106"
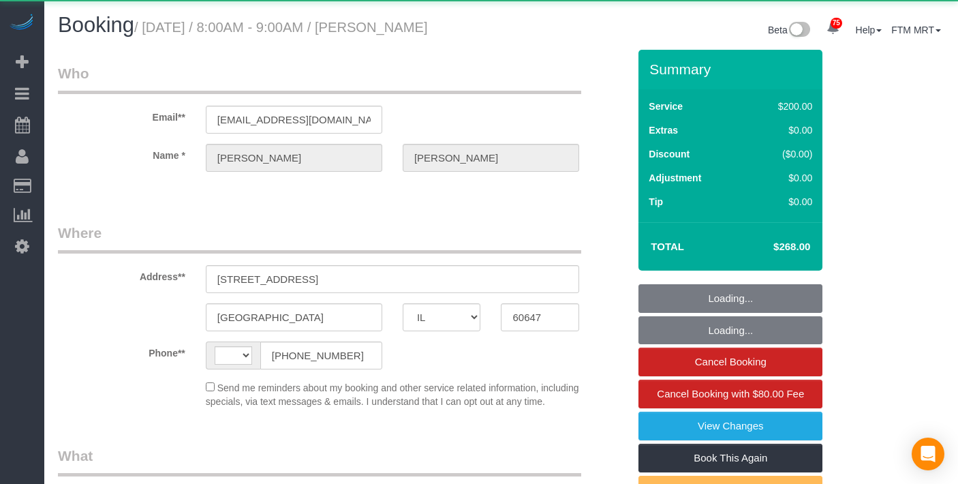
select select "IL"
select select "string:[GEOGRAPHIC_DATA]"
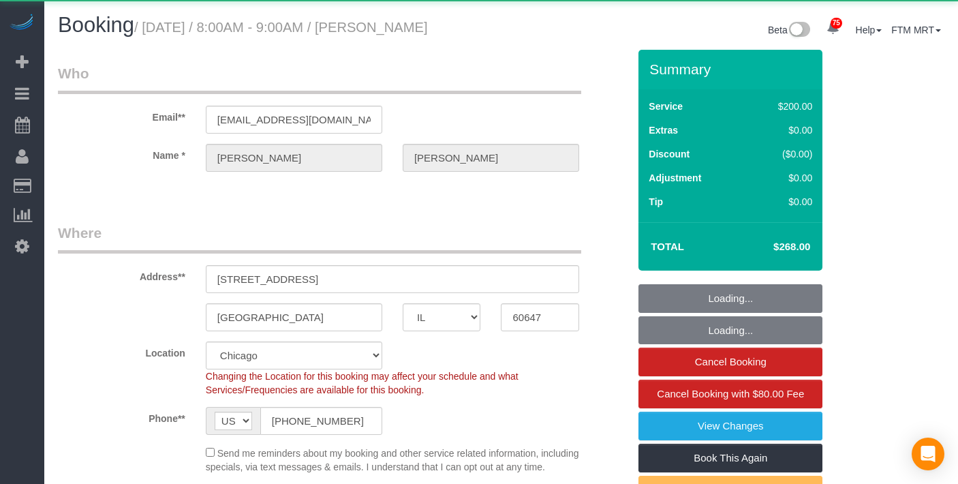
select select "object:1182"
select select "512"
select select "5"
select select "spot1"
select select "number:1"
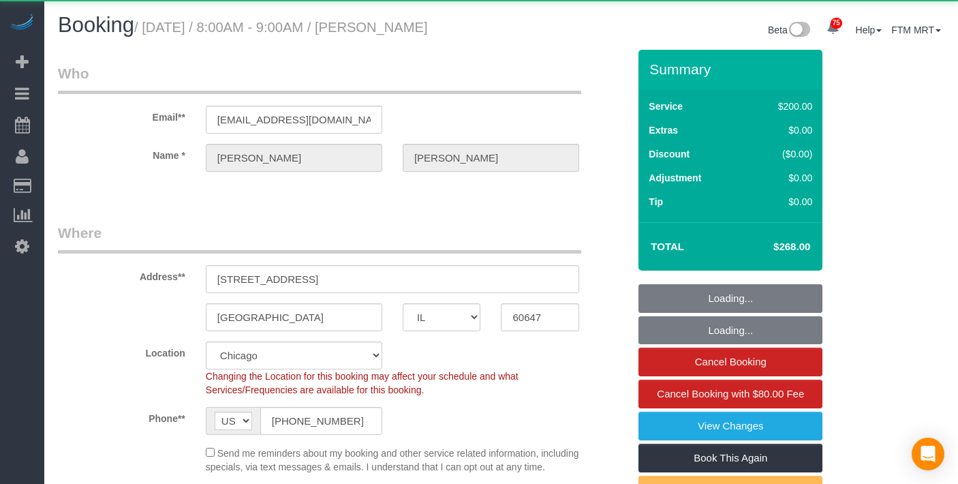
select select "number:58"
select select "number:139"
select select "number:106"
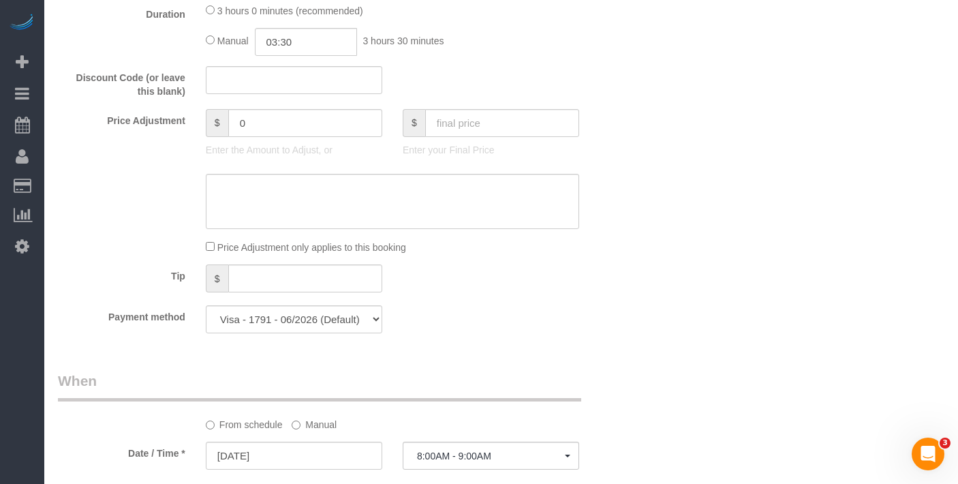
scroll to position [1259, 0]
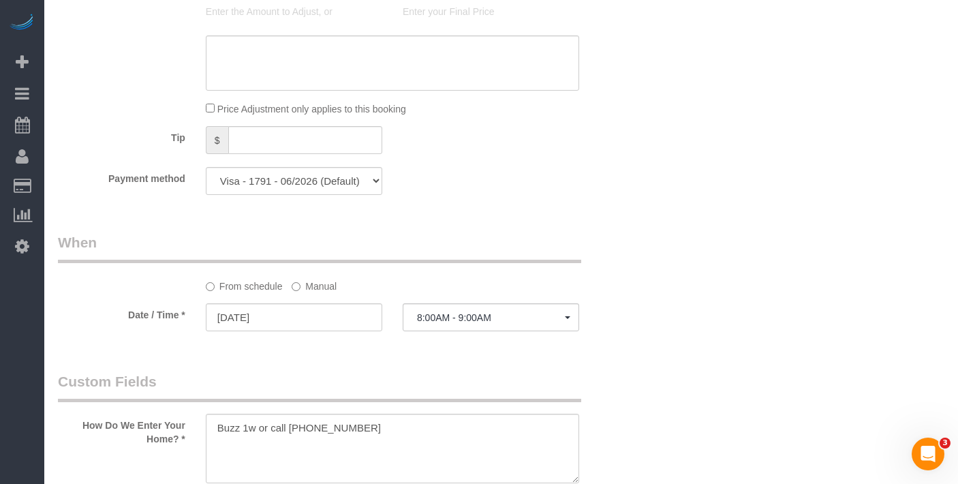
click at [316, 293] on label "Manual" at bounding box center [314, 284] width 45 height 18
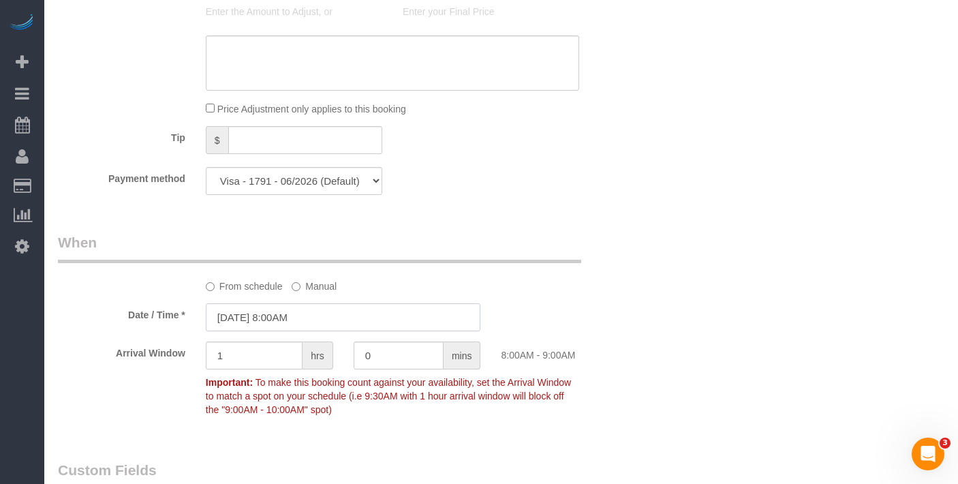
click at [303, 329] on input "08/11/2025 8:00AM" at bounding box center [343, 317] width 275 height 28
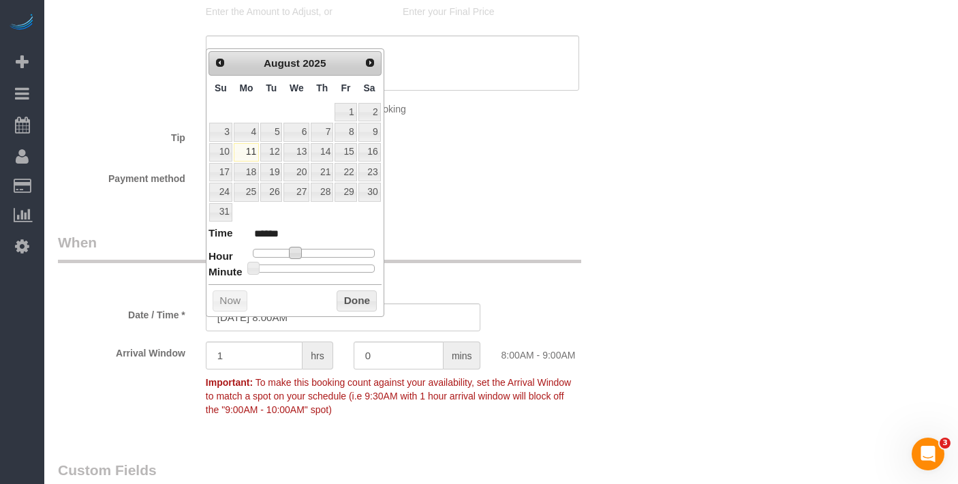
type input "08/11/2025 9:00AM"
type input "******"
drag, startPoint x: 300, startPoint y: 254, endPoint x: 307, endPoint y: 253, distance: 6.9
click at [307, 253] on div at bounding box center [314, 253] width 122 height 8
type input "08/11/2025 9:05AM"
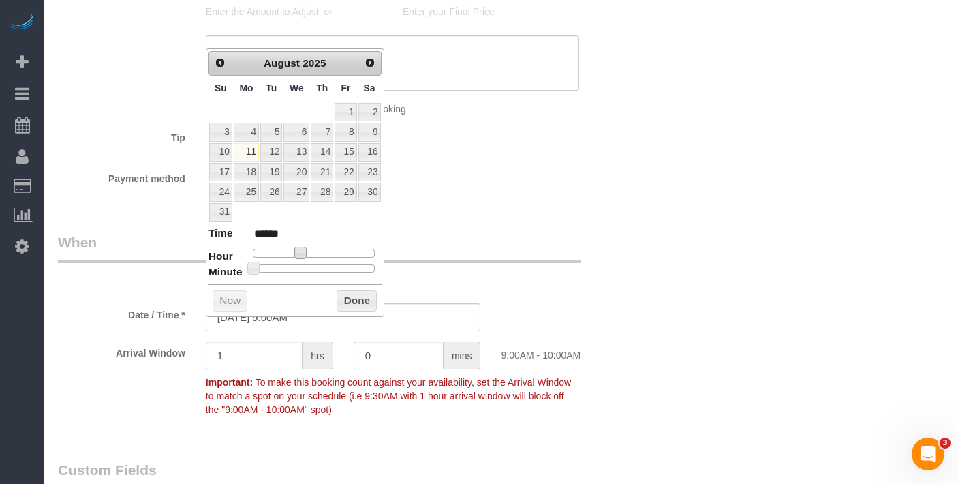
type input "******"
type input "08/11/2025 9:10AM"
type input "******"
type input "08/11/2025 9:15AM"
type input "******"
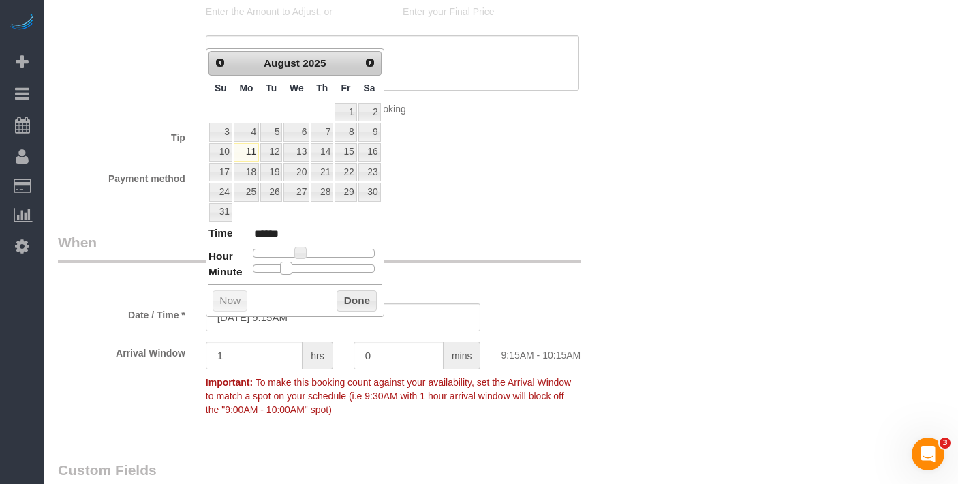
type input "08/11/2025 9:20AM"
type input "******"
type input "08/11/2025 9:25AM"
type input "******"
type input "08/11/2025 9:30AM"
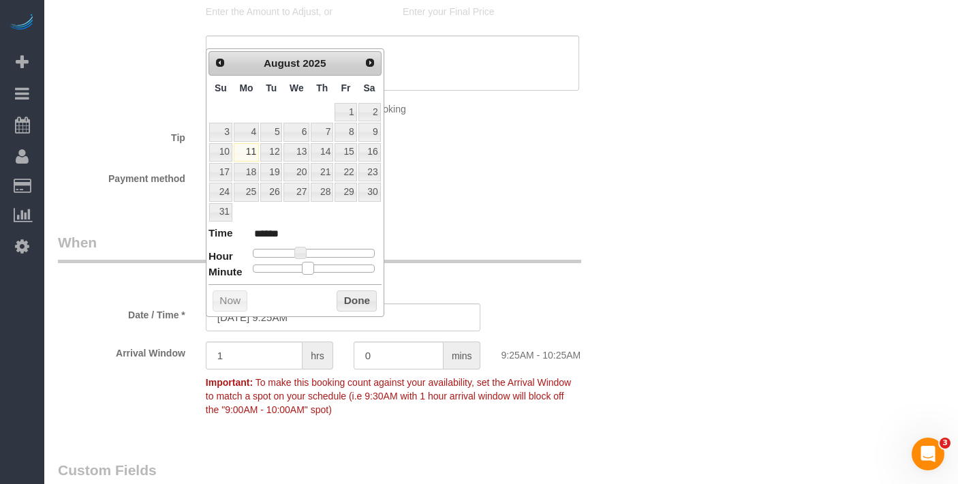
type input "******"
drag, startPoint x: 261, startPoint y: 272, endPoint x: 322, endPoint y: 267, distance: 61.5
click at [322, 267] on div at bounding box center [314, 268] width 122 height 8
click at [345, 296] on button "Done" at bounding box center [357, 301] width 40 height 22
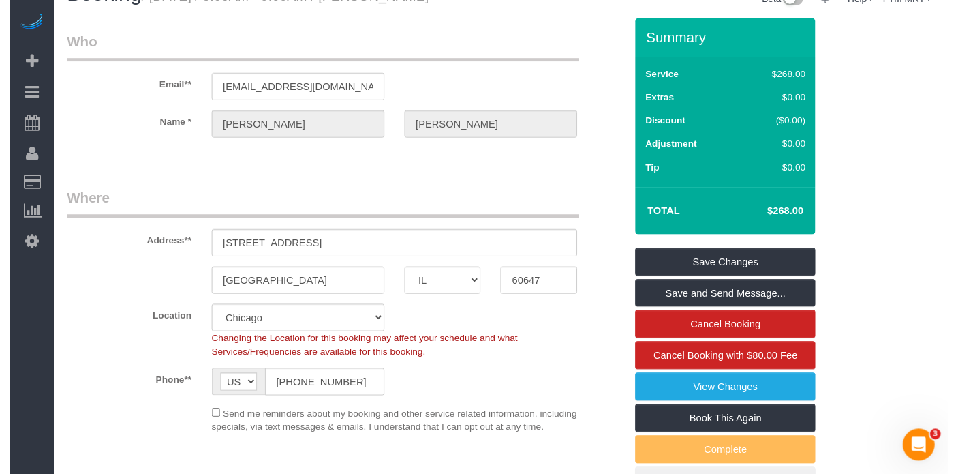
scroll to position [0, 0]
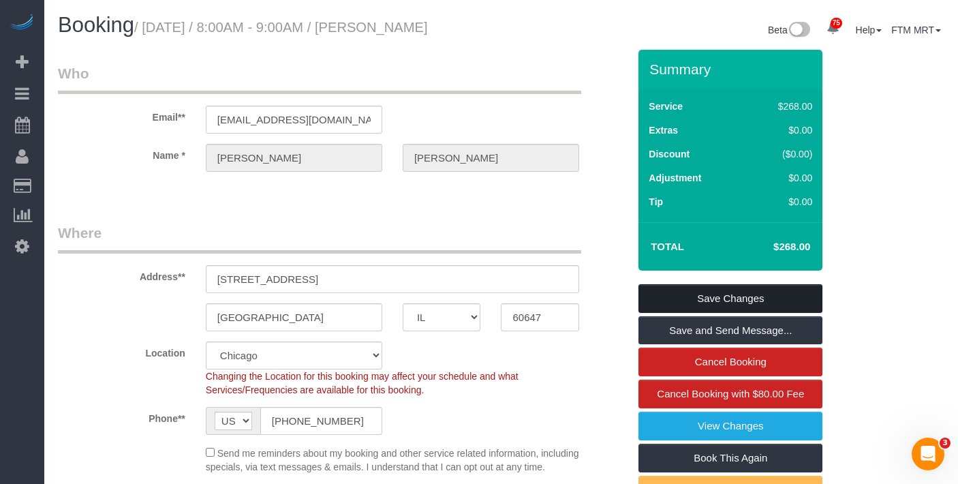
click at [714, 296] on link "Save Changes" at bounding box center [730, 298] width 184 height 29
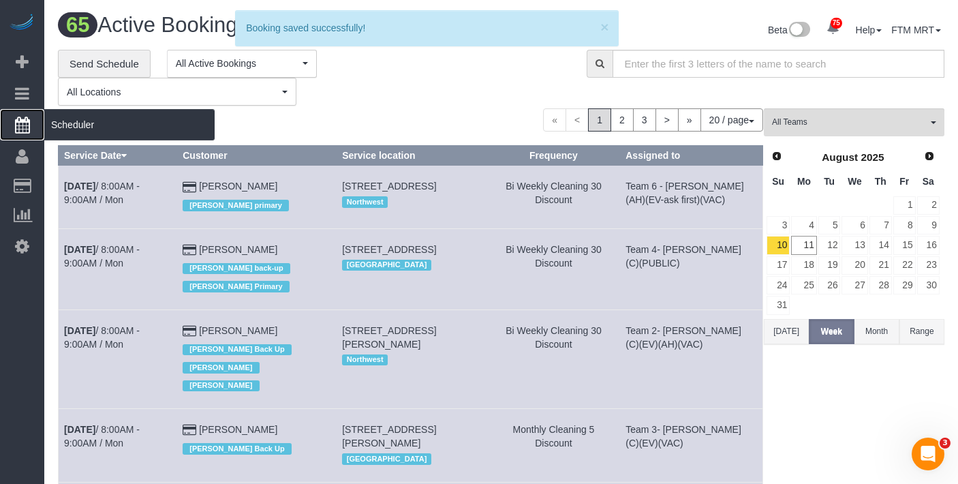
click at [93, 123] on span "Scheduler" at bounding box center [129, 124] width 170 height 31
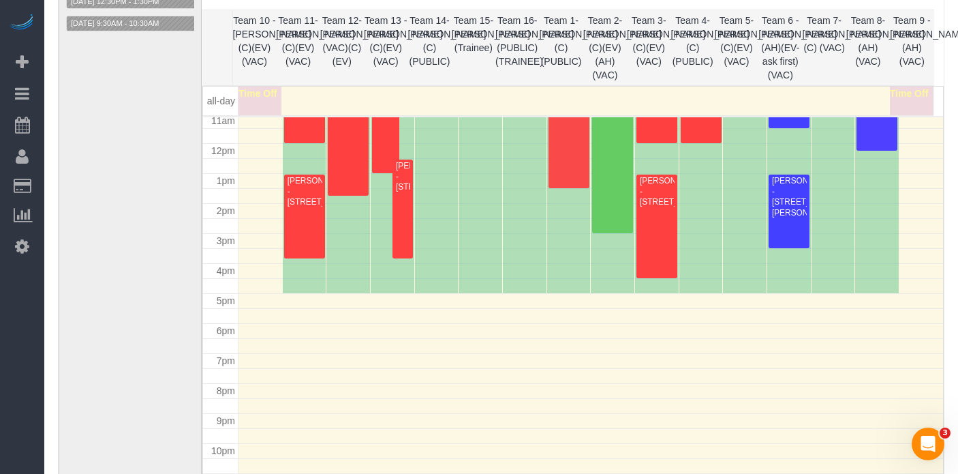
scroll to position [194, 0]
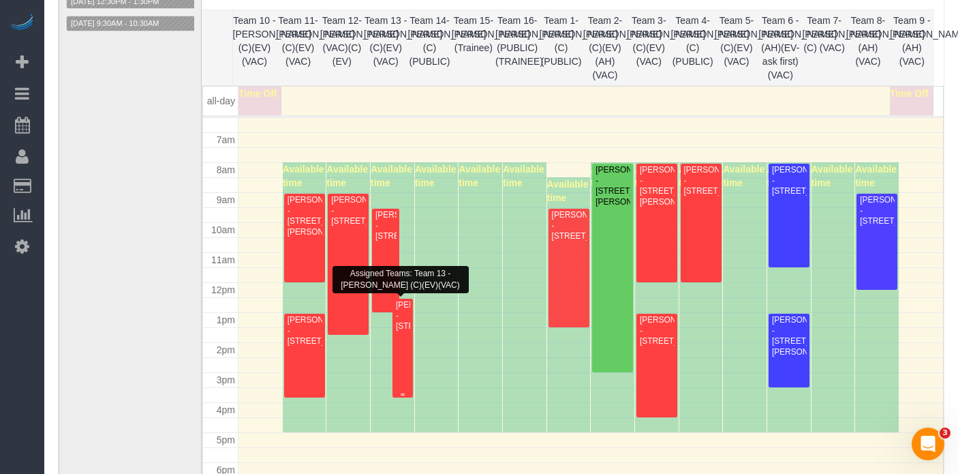
click at [402, 331] on div "[PERSON_NAME] - [STREET_ADDRESS]" at bounding box center [402, 315] width 15 height 31
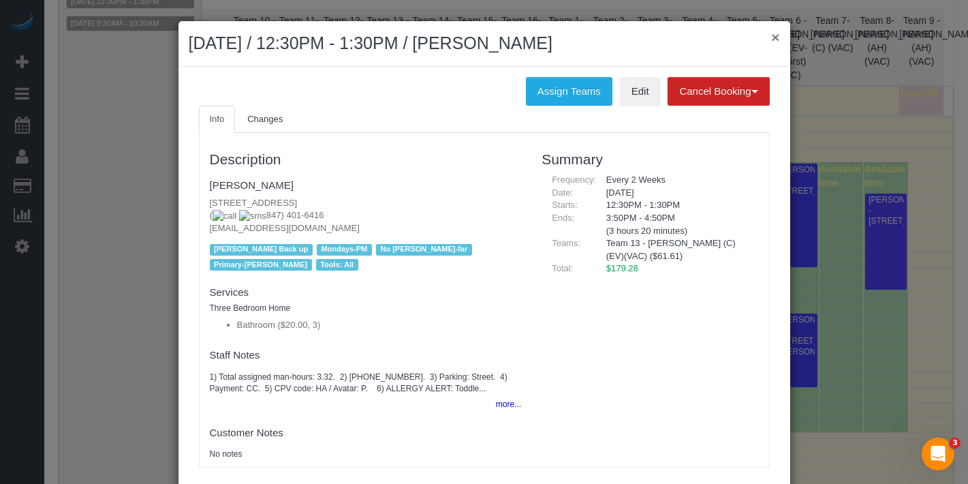
click at [771, 37] on button "×" at bounding box center [775, 37] width 8 height 14
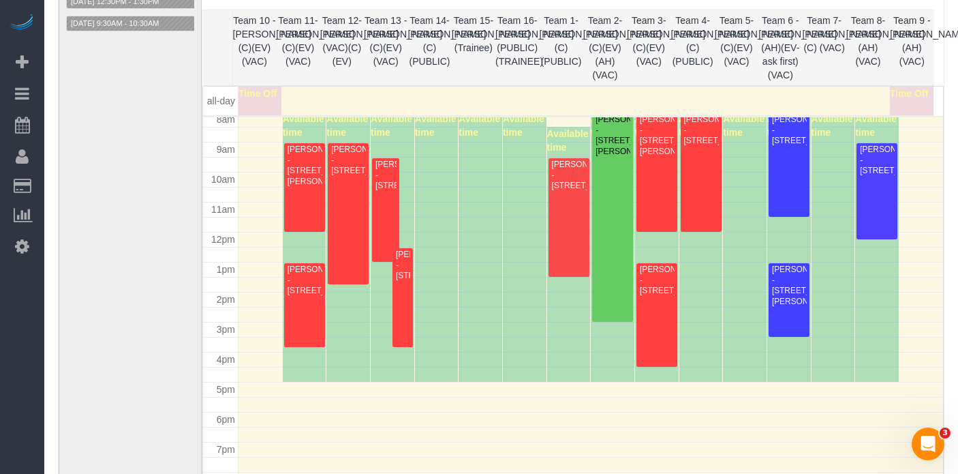
scroll to position [209, 0]
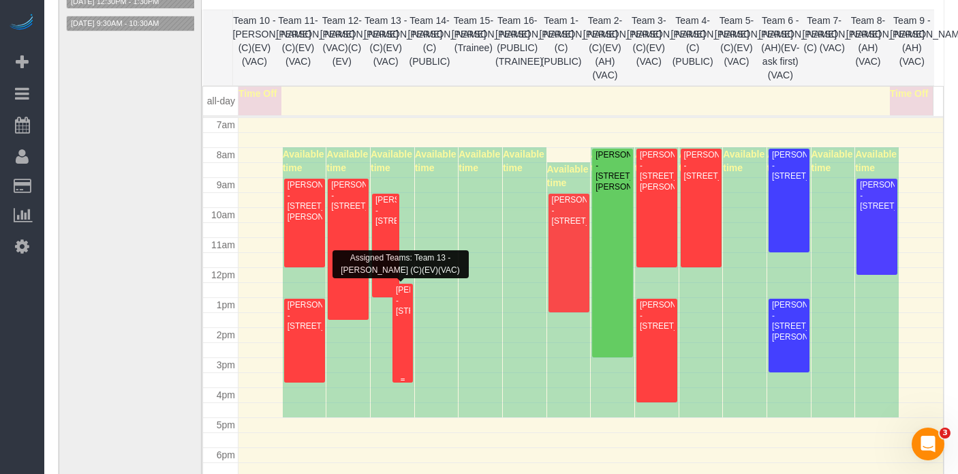
click at [396, 316] on div "Kyle Poppie - 6855 Oriole Ave, Chicago, IL 60631" at bounding box center [402, 300] width 15 height 31
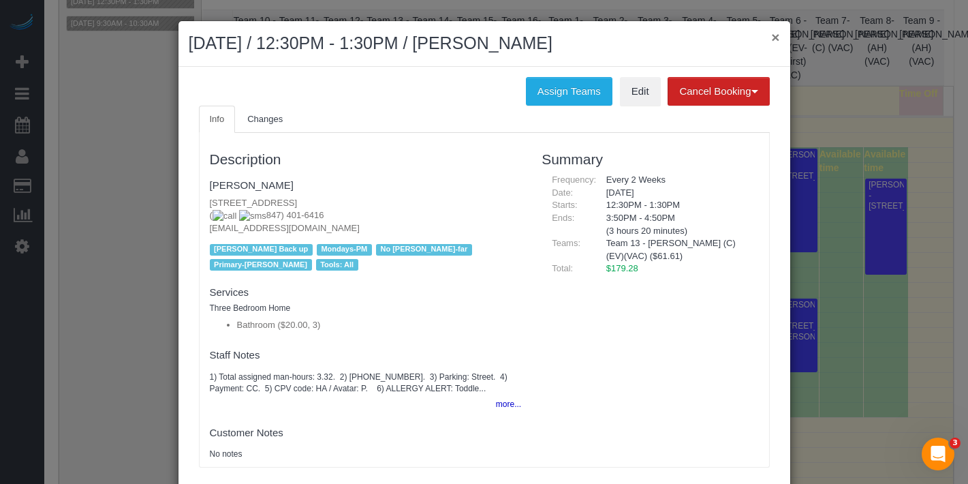
click at [771, 37] on button "×" at bounding box center [775, 37] width 8 height 14
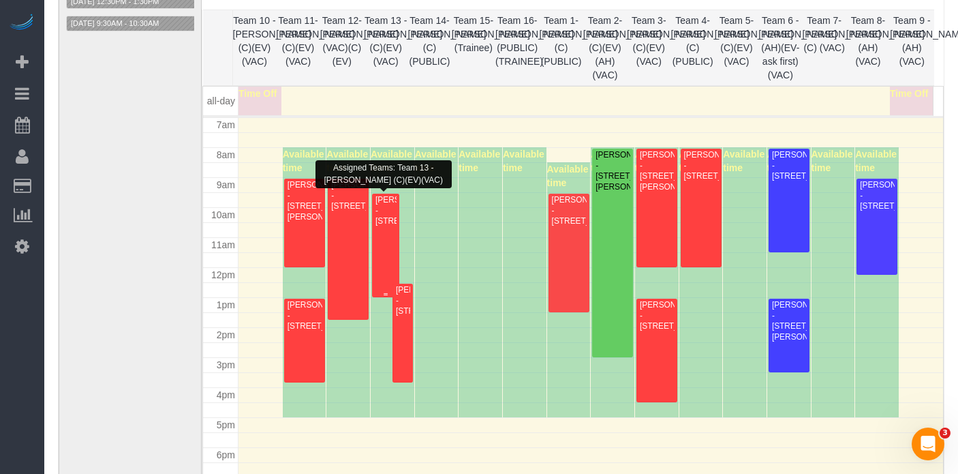
click at [389, 211] on div "[PERSON_NAME] - [STREET_ADDRESS]" at bounding box center [386, 210] width 22 height 31
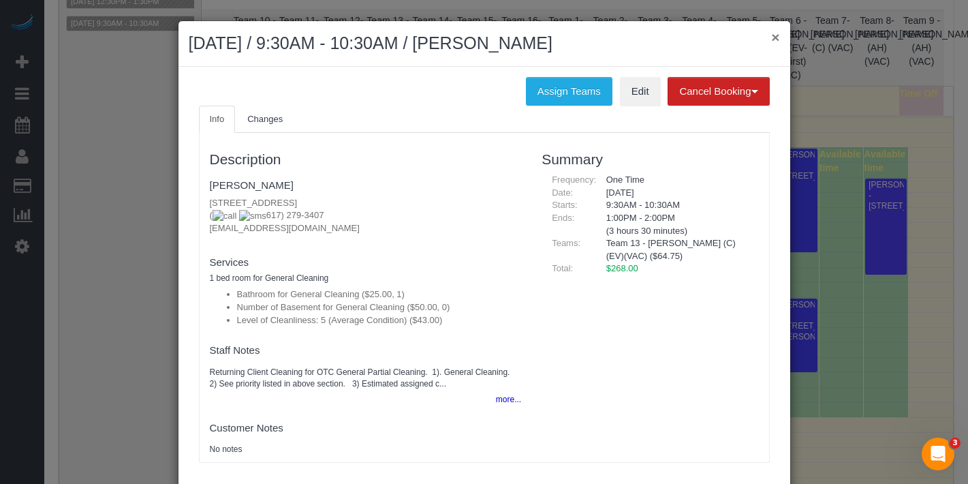
click at [771, 37] on button "×" at bounding box center [775, 37] width 8 height 14
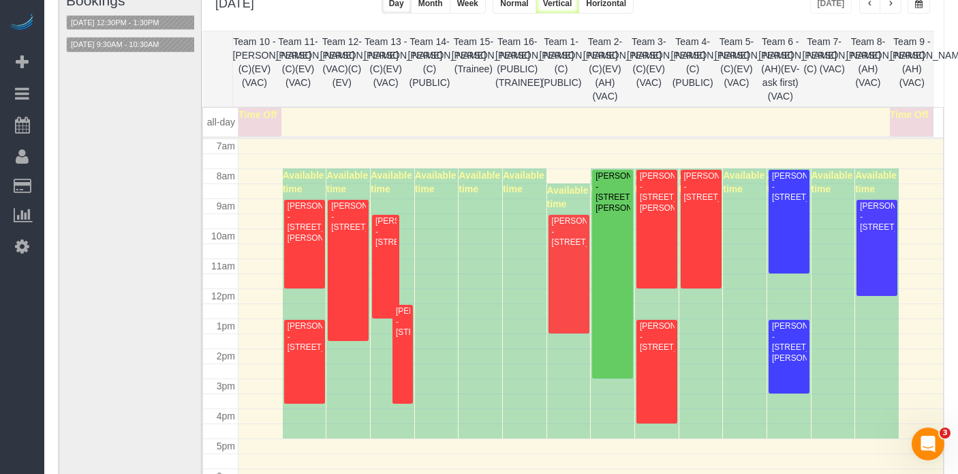
scroll to position [106, 0]
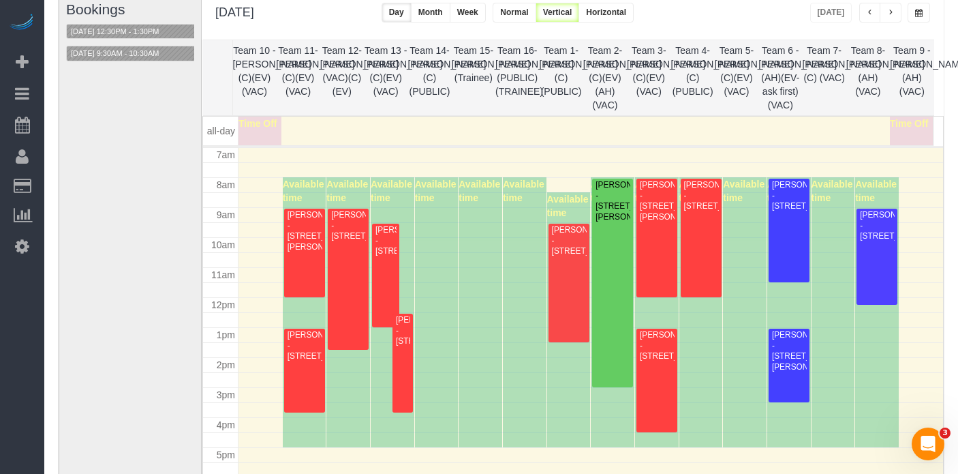
click at [896, 14] on button "button" at bounding box center [891, 13] width 22 height 20
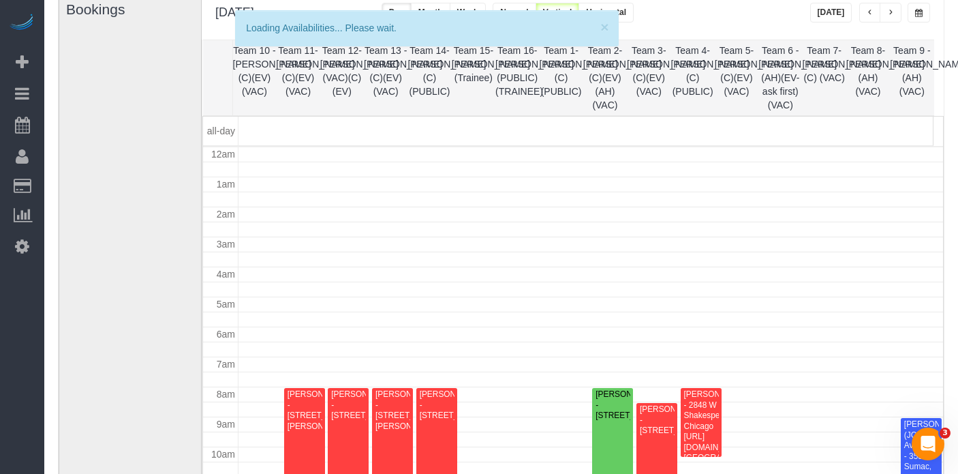
scroll to position [181, 0]
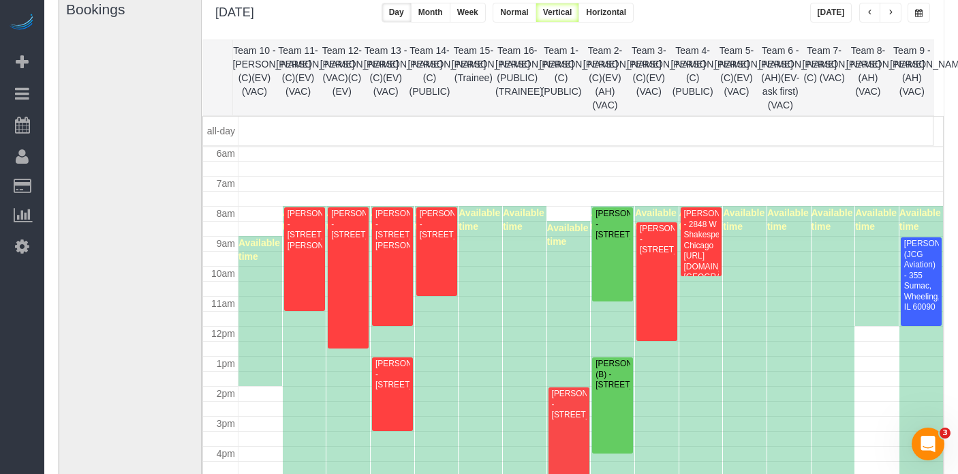
click at [868, 12] on span "button" at bounding box center [870, 13] width 7 height 8
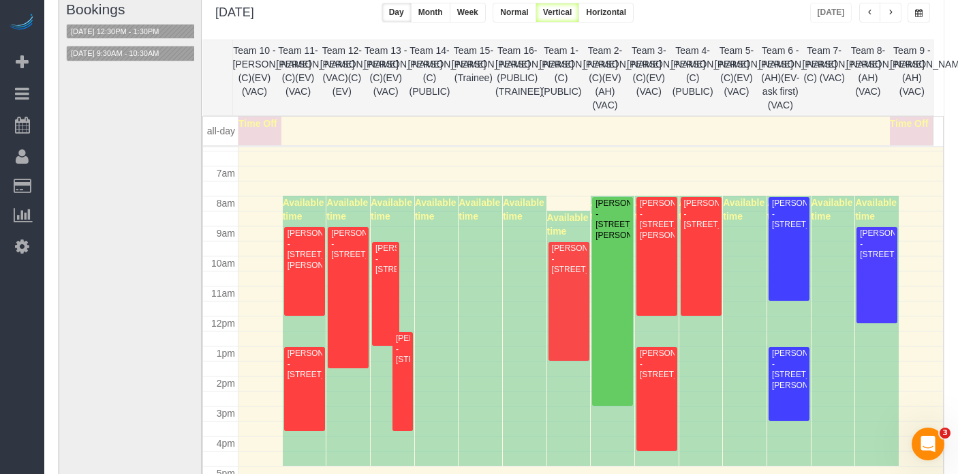
scroll to position [202, 0]
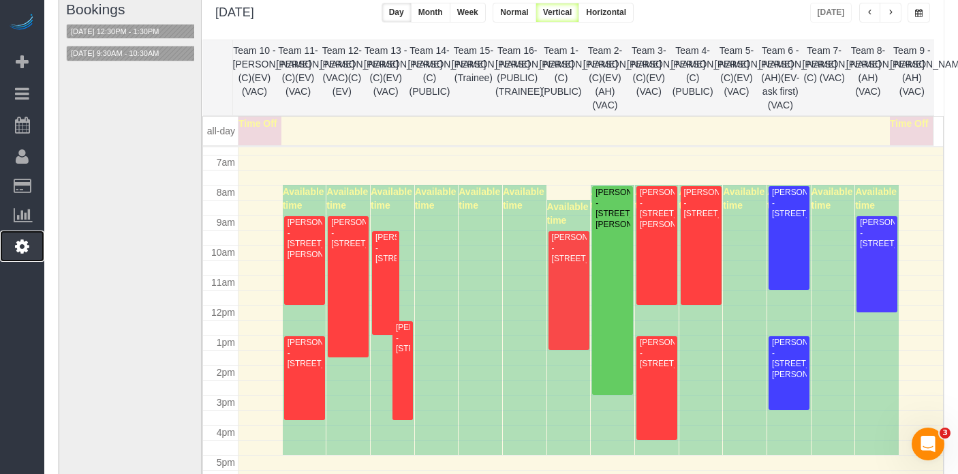
click at [29, 246] on link "Settings" at bounding box center [22, 245] width 44 height 31
select select "1"
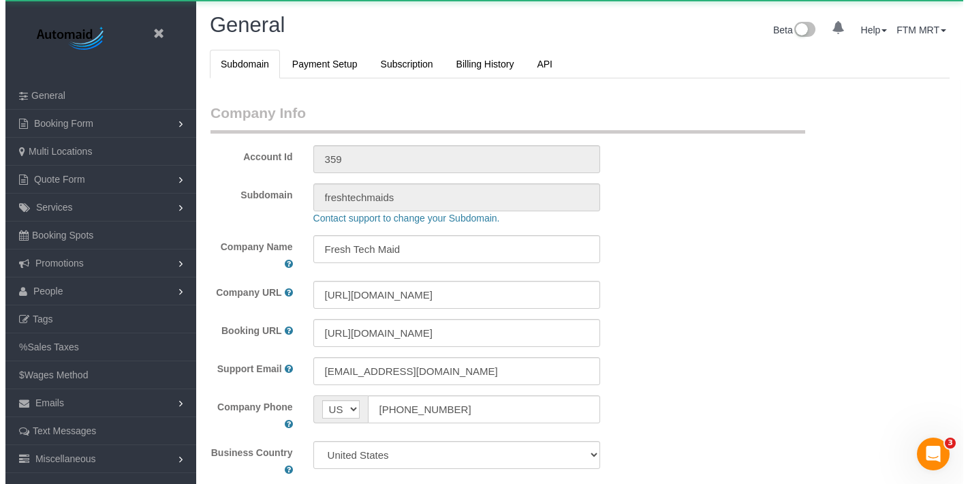
scroll to position [3141, 958]
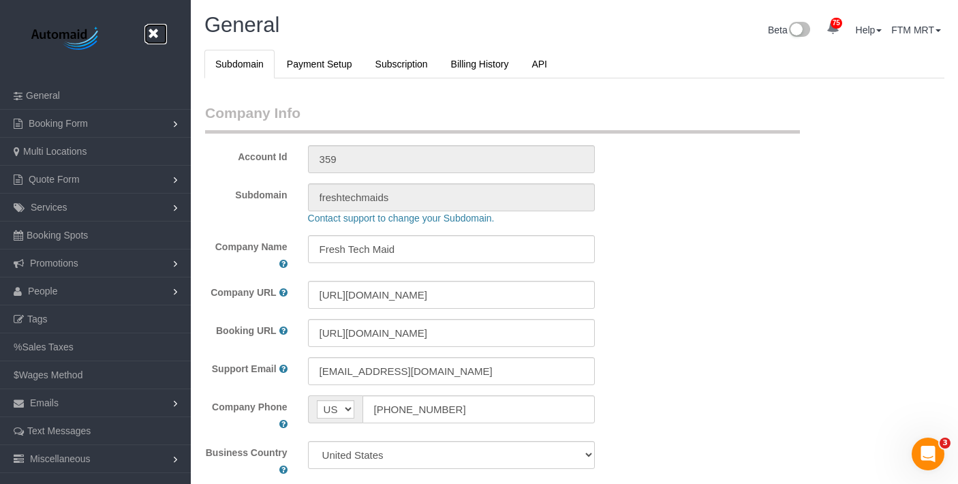
click at [157, 39] on link at bounding box center [156, 34] width 20 height 20
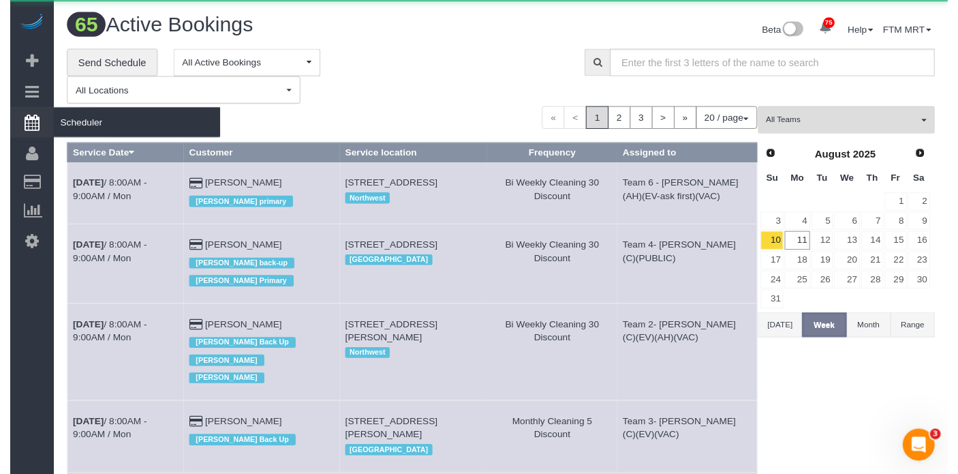
scroll to position [2071, 958]
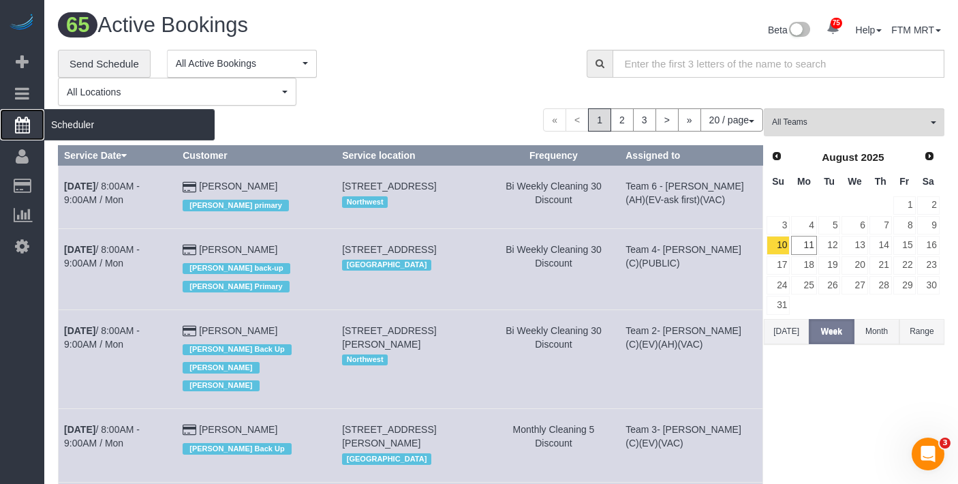
click at [75, 122] on span "Scheduler" at bounding box center [129, 124] width 170 height 31
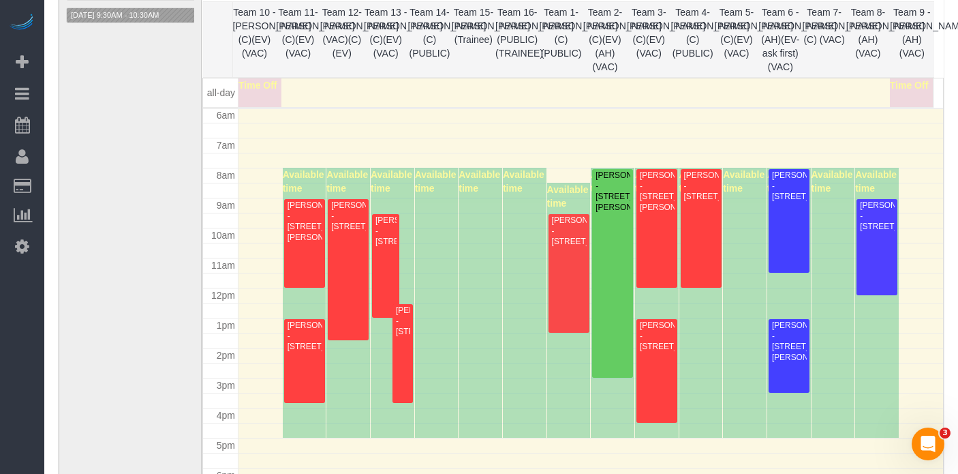
scroll to position [153, 0]
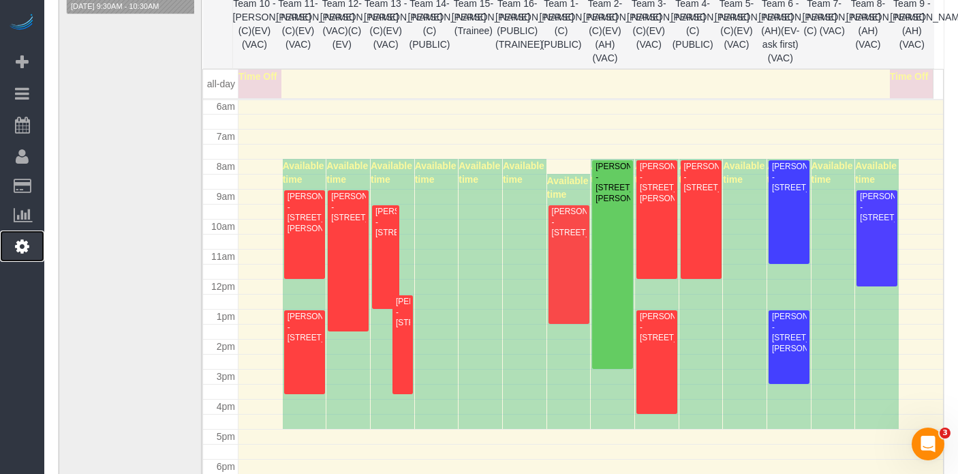
click at [29, 255] on link "Settings" at bounding box center [22, 245] width 44 height 31
select select "1"
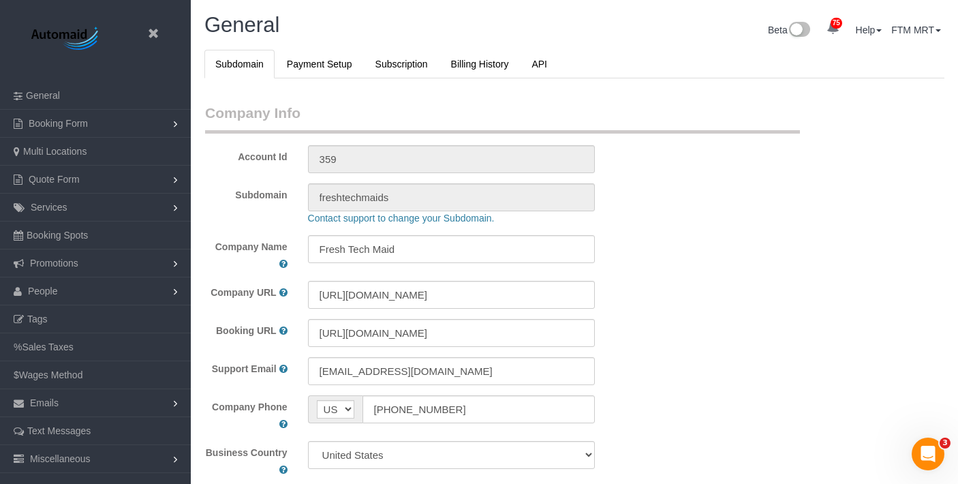
scroll to position [3141, 958]
click at [94, 294] on link "People" at bounding box center [95, 290] width 191 height 27
click at [63, 378] on link "Team Availability" at bounding box center [95, 374] width 191 height 27
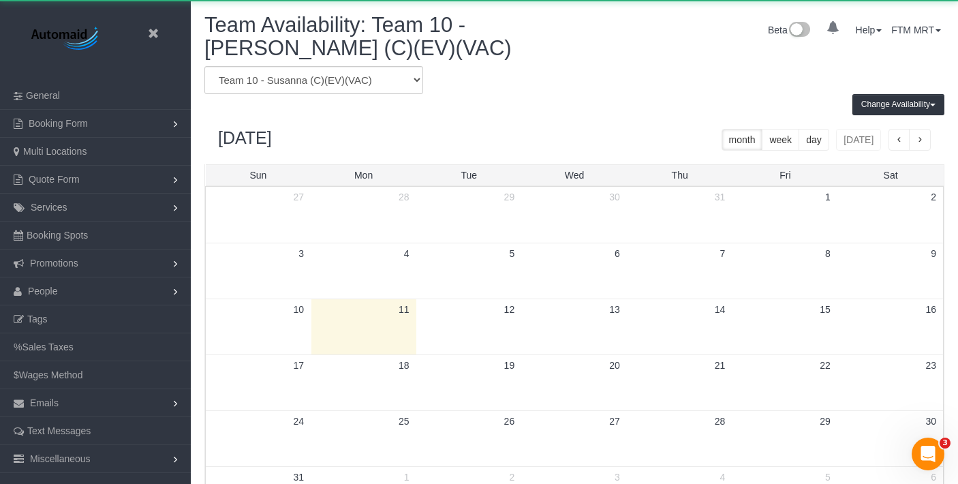
scroll to position [571, 958]
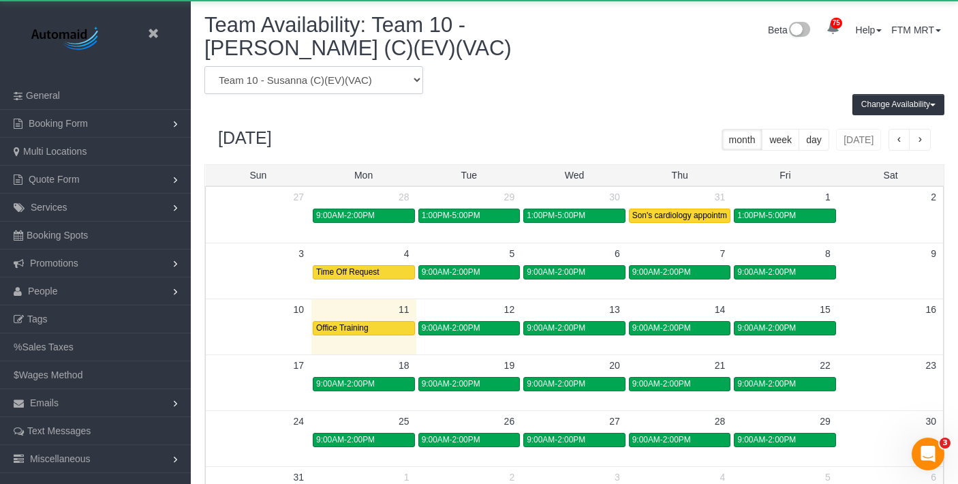
click at [348, 86] on select "Team 1- Ariana (C)(PUBLIC) Team 10 - Susanna (C)(EV)(VAC) Team 11- Kaleigh (C)(…" at bounding box center [313, 80] width 219 height 28
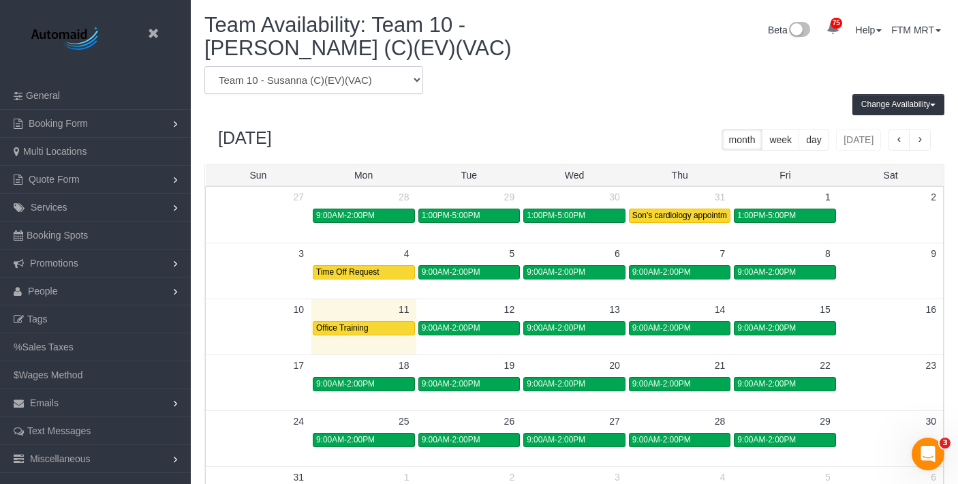
select select "number:6588"
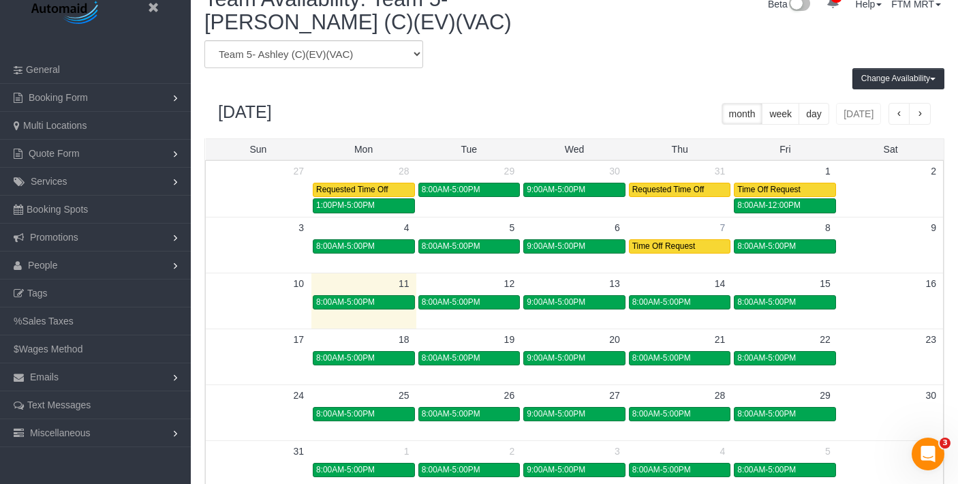
scroll to position [153, 0]
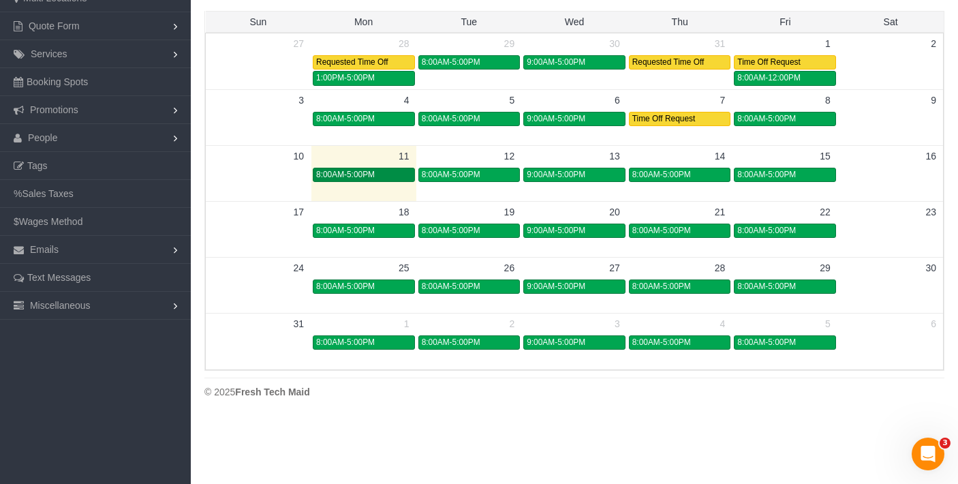
click at [399, 181] on link "8:00AM-5:00PM" at bounding box center [364, 175] width 102 height 14
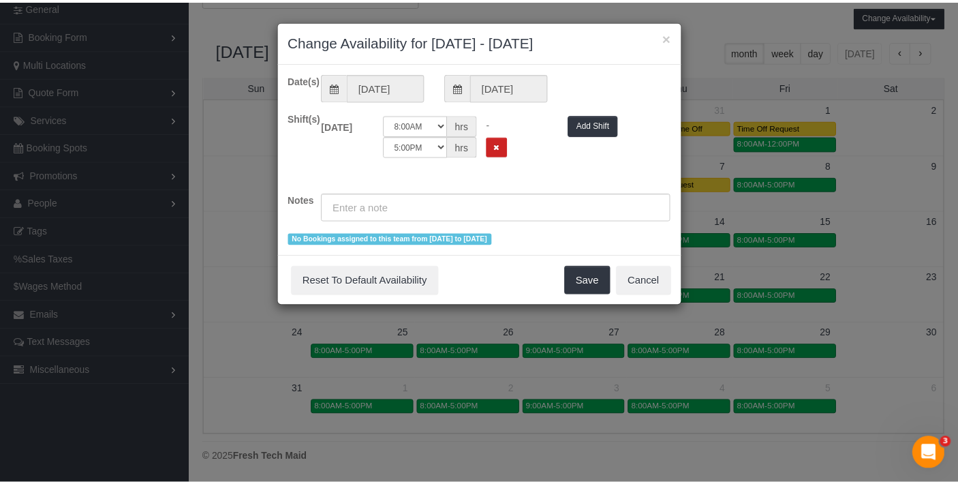
scroll to position [571, 968]
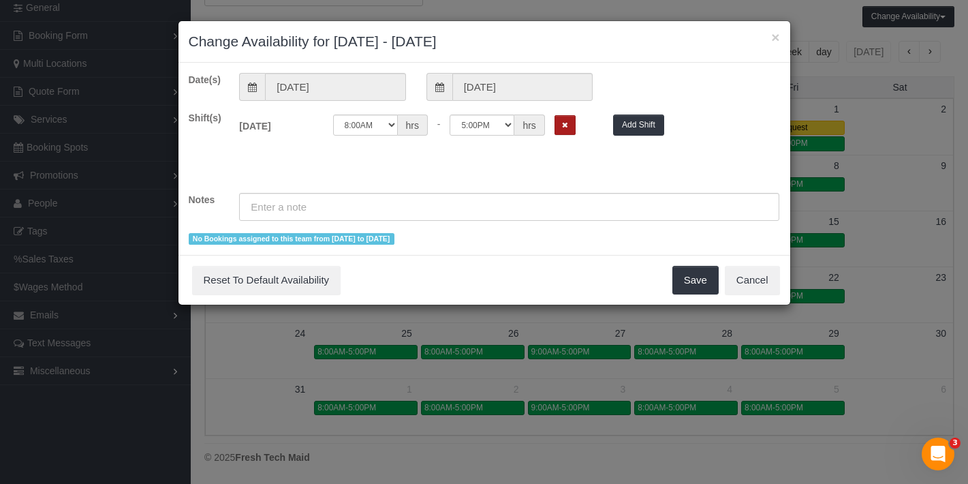
click at [565, 129] on button "Remove Shift" at bounding box center [565, 125] width 21 height 20
click at [444, 221] on div "Date(s) 08/11/2025 08/11/2025 Shift(s) Mon 08/11/2025 Off Add Shift Notes No Bo…" at bounding box center [484, 159] width 591 height 172
click at [441, 198] on input "text" at bounding box center [509, 207] width 540 height 28
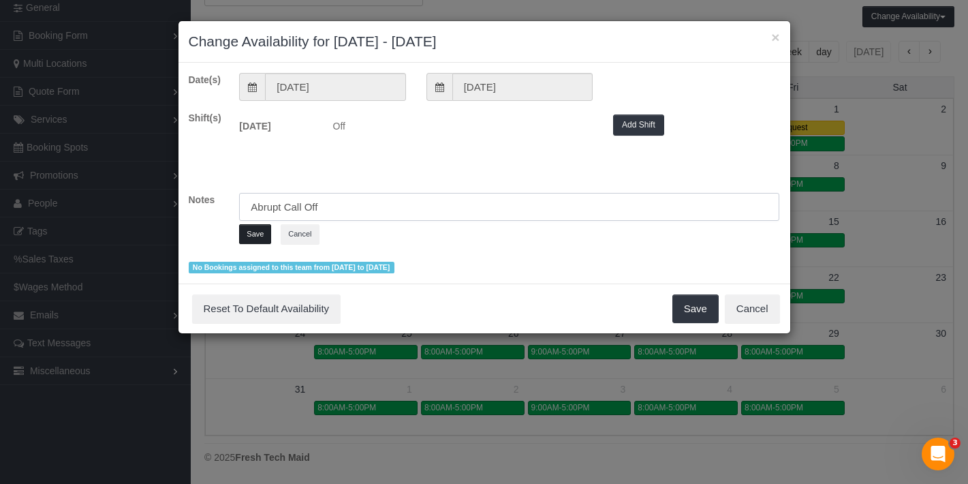
type input "Abrupt Call Off"
click at [249, 235] on button "Save" at bounding box center [255, 234] width 32 height 20
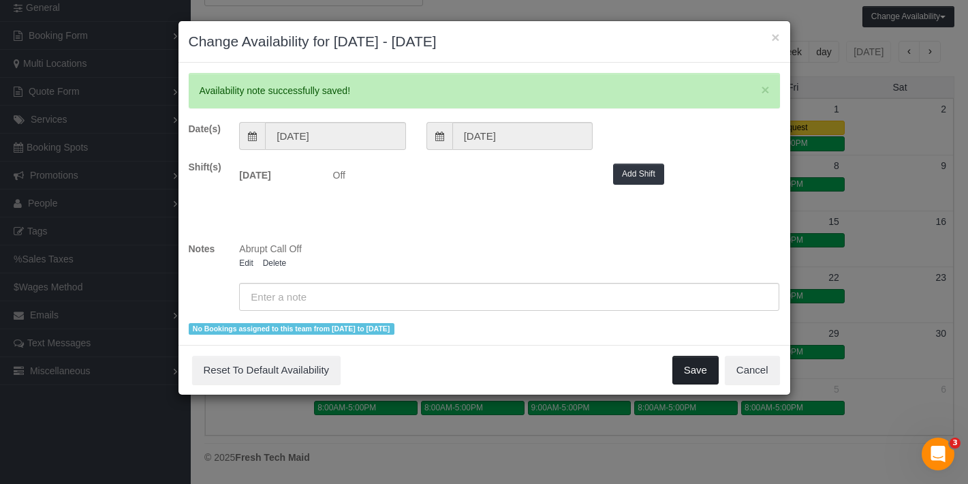
click at [698, 365] on button "Save" at bounding box center [696, 370] width 46 height 29
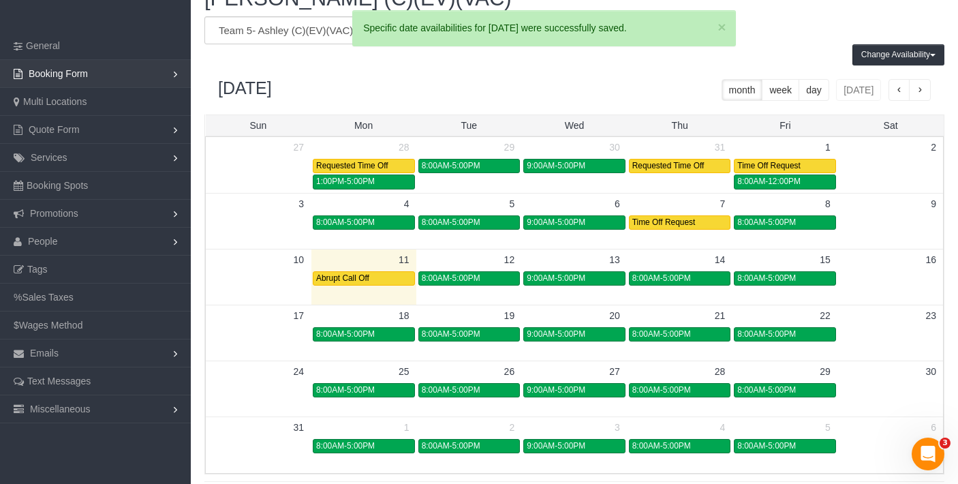
scroll to position [0, 0]
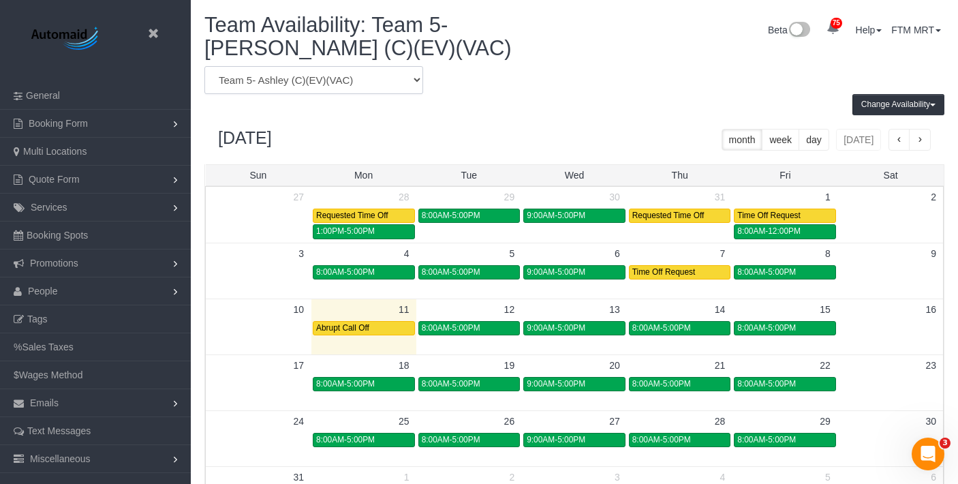
click at [306, 85] on select "Team 1- Ariana (C)(PUBLIC) Team 10 - Susanna (C)(EV)(VAC) Team 11- Kaleigh (C)(…" at bounding box center [313, 80] width 219 height 28
select select "number:6563"
click at [333, 59] on h1 "Team Availability: Team 5- Ashley (C)(EV)(VAC)" at bounding box center [384, 37] width 360 height 46
click at [333, 77] on select "Team 1- Ariana (C)(PUBLIC) Team 10 - Susanna (C)(EV)(VAC) Team 11- Kaleigh (C)(…" at bounding box center [313, 80] width 219 height 28
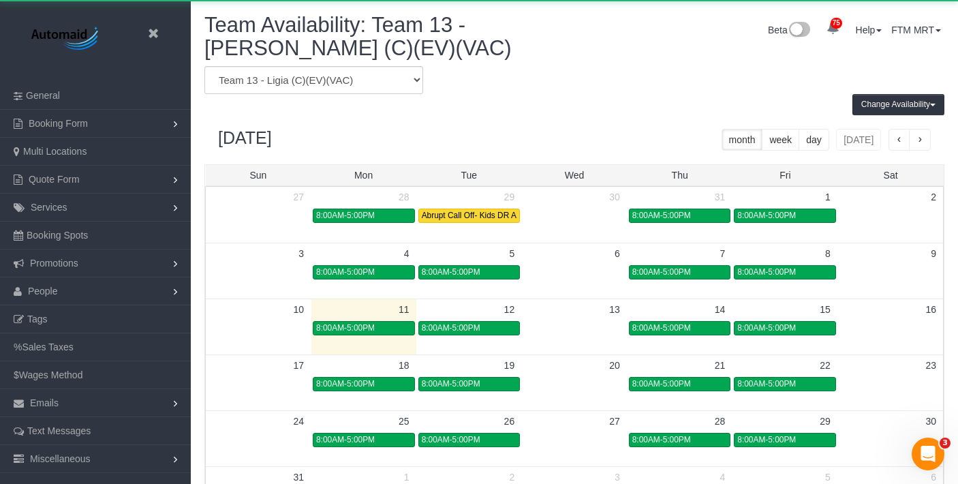
click at [341, 95] on div "Change Availability Default Availability Specific Date Request Time Off Exclude…" at bounding box center [574, 104] width 760 height 21
click at [342, 87] on select "Team 1- Ariana (C)(PUBLIC) Team 10 - Susanna (C)(EV)(VAC) Team 11- Kaleigh (C)(…" at bounding box center [313, 80] width 219 height 28
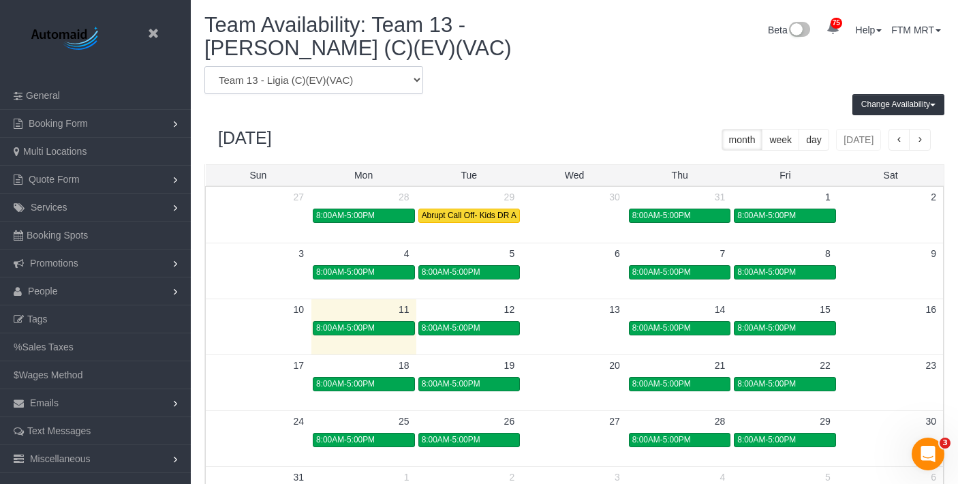
select select "number:9737"
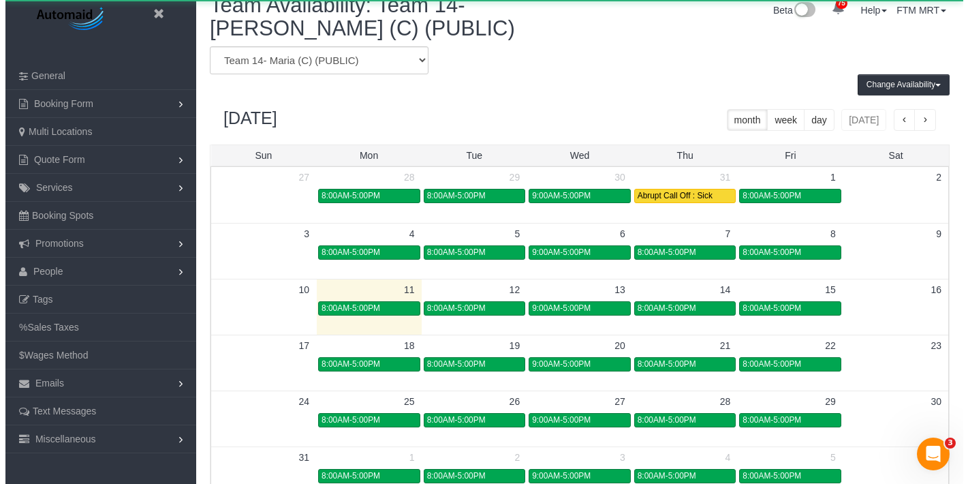
scroll to position [30, 0]
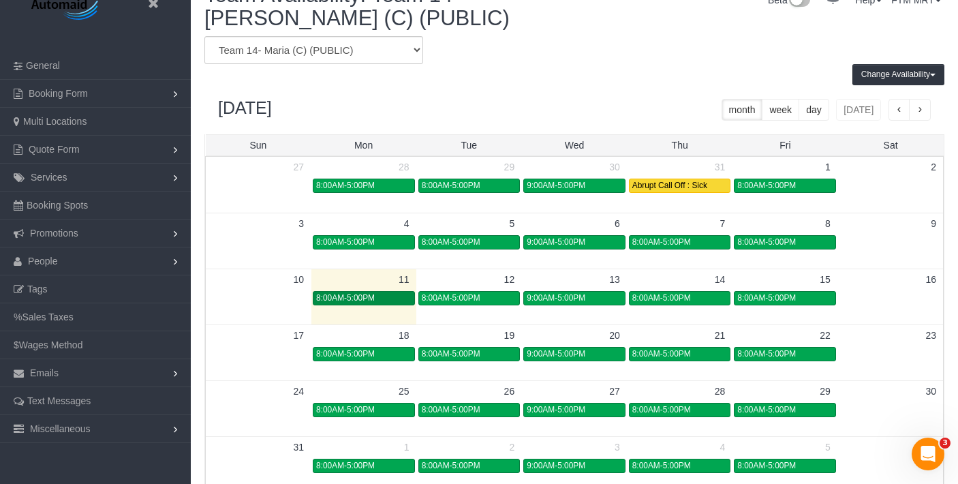
click at [378, 296] on div "8:00AM-5:00PM" at bounding box center [363, 298] width 95 height 10
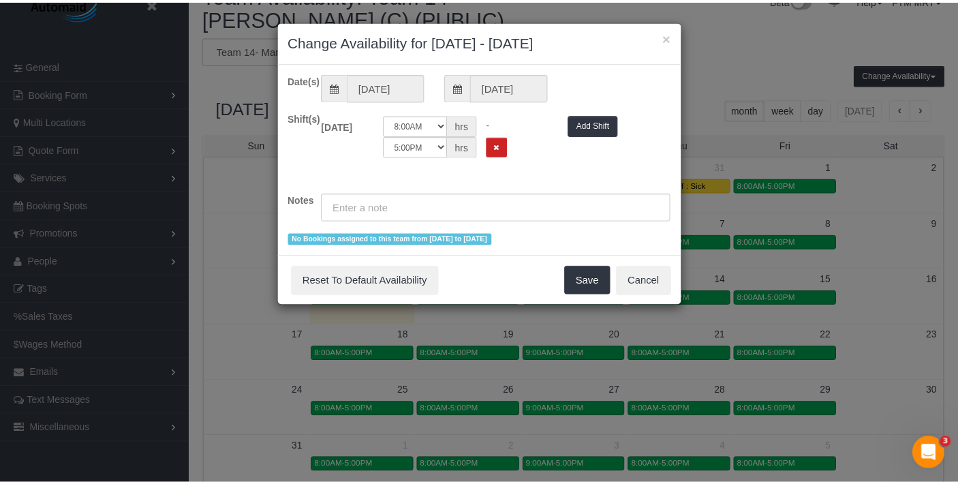
scroll to position [571, 968]
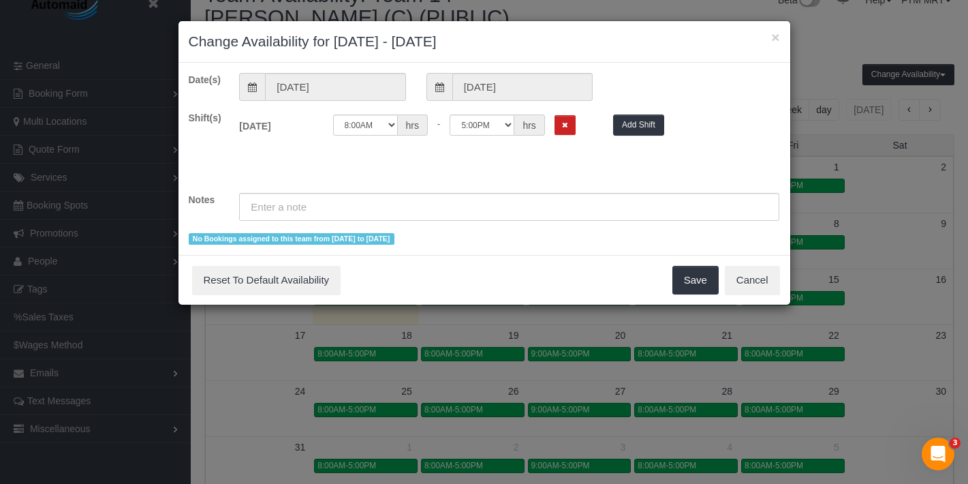
click at [540, 138] on div "12:00AM 12:05AM 12:10AM 12:15AM 12:20AM 12:25AM 12:30AM 12:35AM 12:40AM 12:45AM…" at bounding box center [463, 128] width 281 height 28
click at [579, 119] on div "12:00AM 12:05AM 12:10AM 12:15AM 12:20AM 12:25AM 12:30AM 12:35AM 12:40AM 12:45AM…" at bounding box center [463, 124] width 260 height 21
click at [571, 122] on button "Remove Shift" at bounding box center [565, 125] width 21 height 20
click at [479, 212] on input "text" at bounding box center [509, 207] width 540 height 28
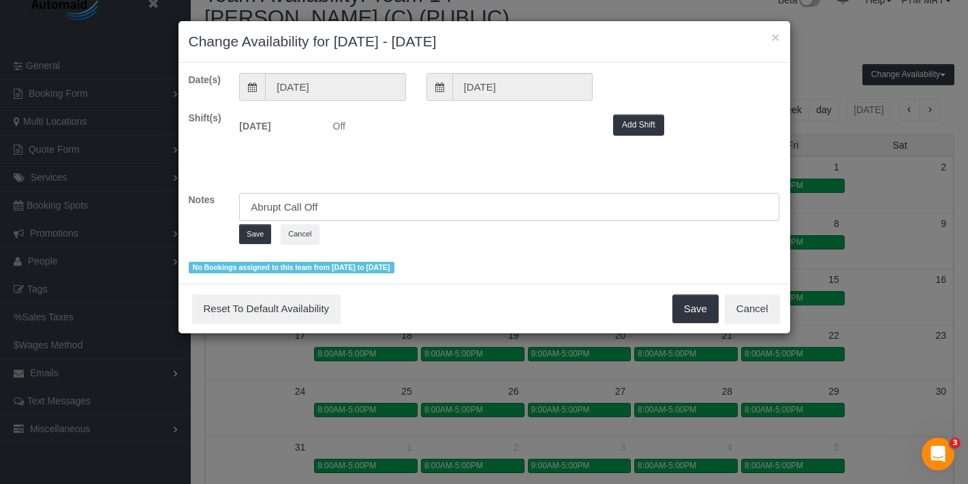
type input "Abrupt Call Off"
click at [258, 243] on div "Abrupt Call Off Save Cancel" at bounding box center [509, 221] width 561 height 57
click at [258, 243] on button "Save" at bounding box center [255, 234] width 32 height 20
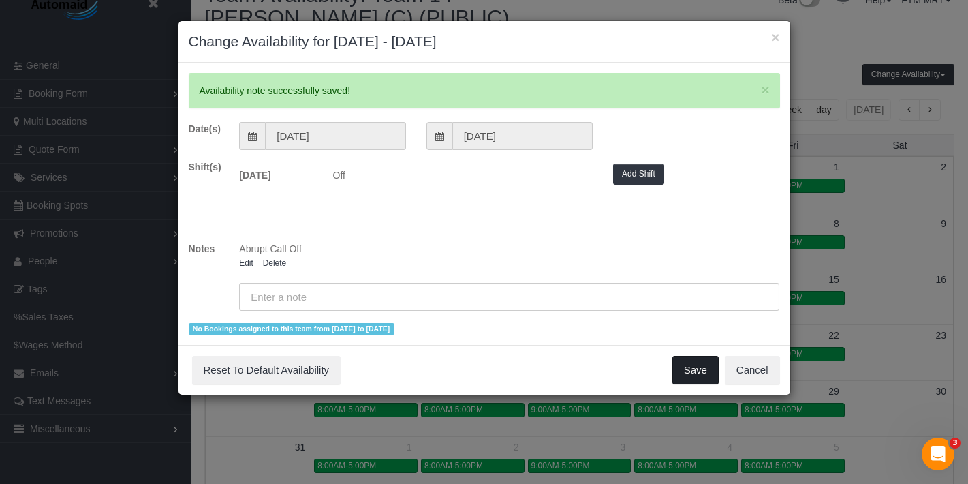
click at [711, 377] on button "Save" at bounding box center [696, 370] width 46 height 29
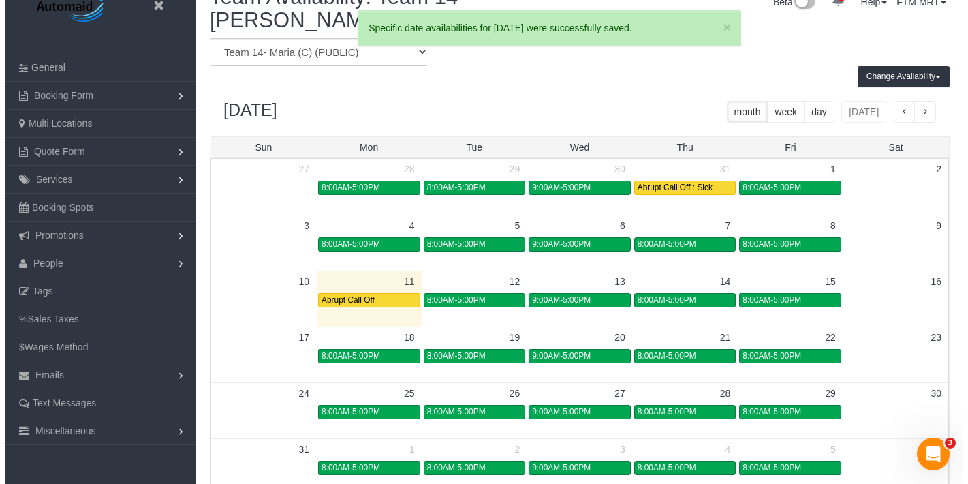
scroll to position [0, 0]
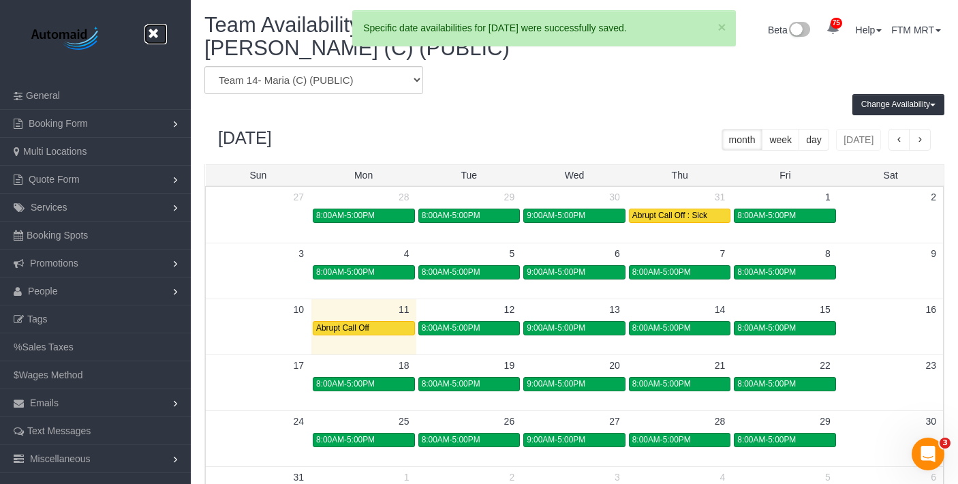
click at [155, 36] on icon at bounding box center [152, 33] width 17 height 17
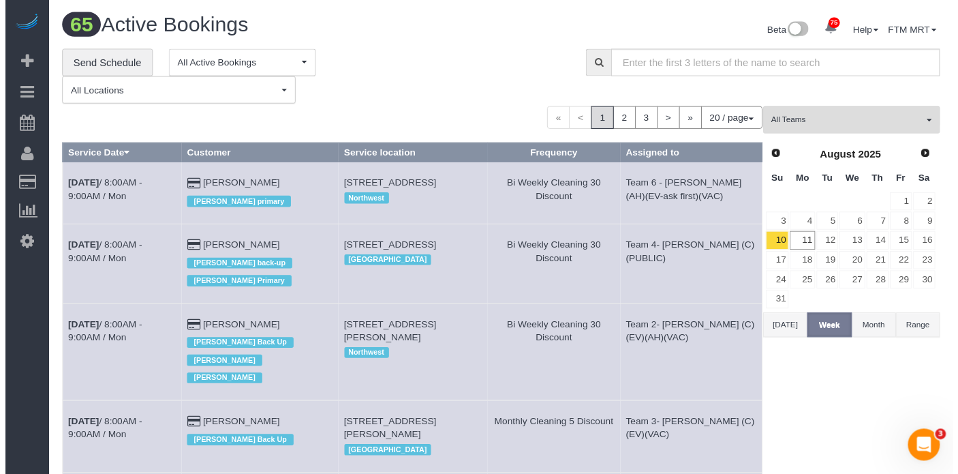
scroll to position [2071, 958]
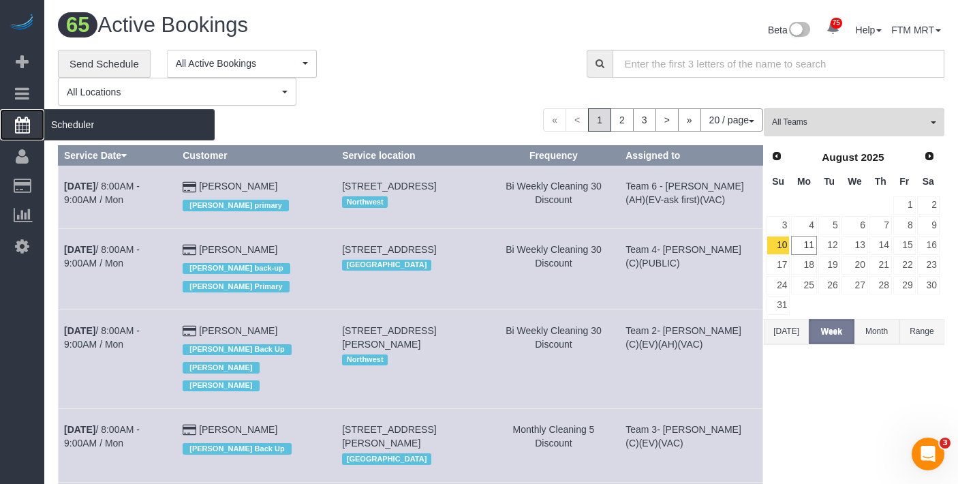
click at [78, 130] on span "Scheduler" at bounding box center [129, 124] width 170 height 31
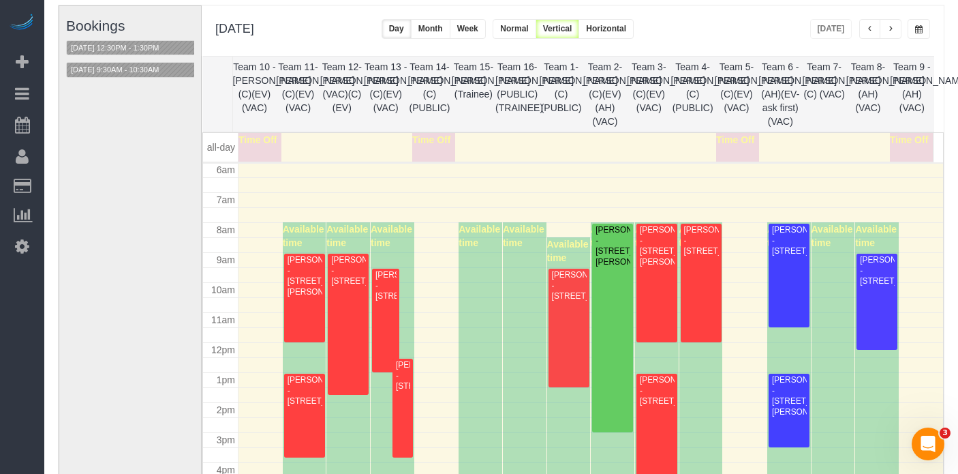
scroll to position [120, 0]
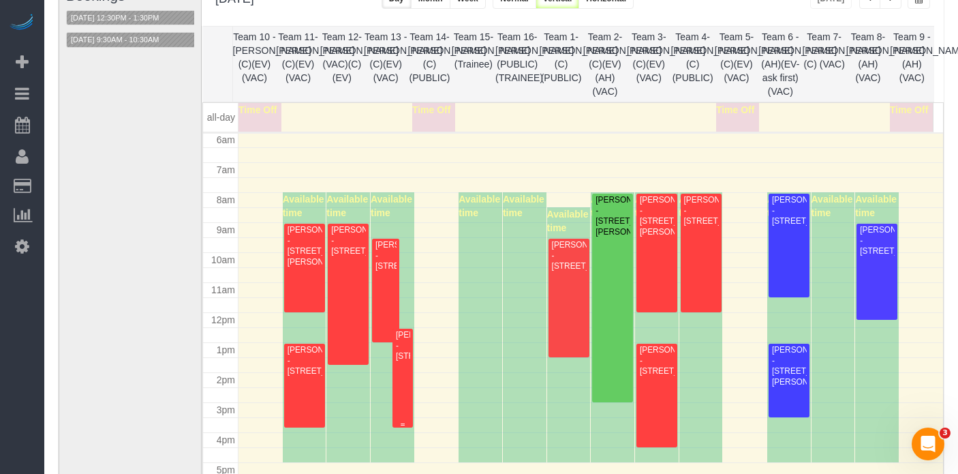
click at [404, 360] on div "[PERSON_NAME] - [STREET_ADDRESS]" at bounding box center [402, 345] width 15 height 31
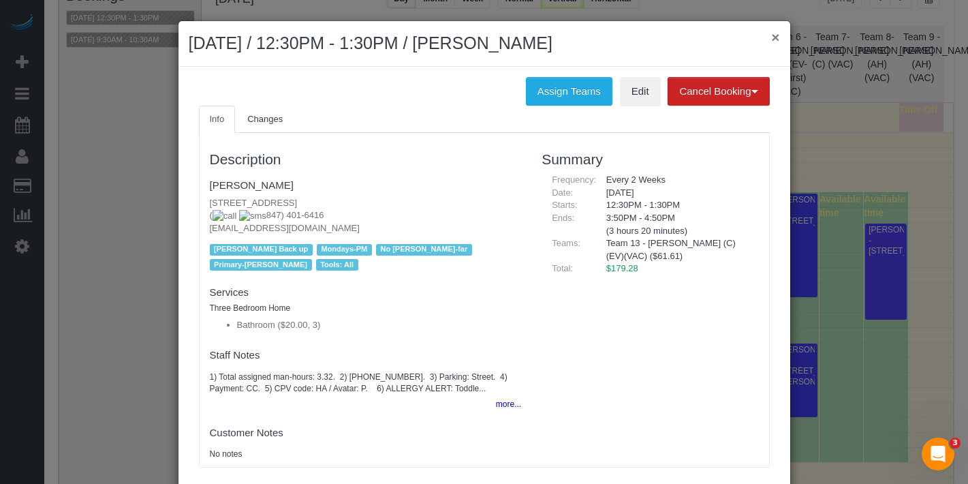
click at [773, 33] on button "×" at bounding box center [775, 37] width 8 height 14
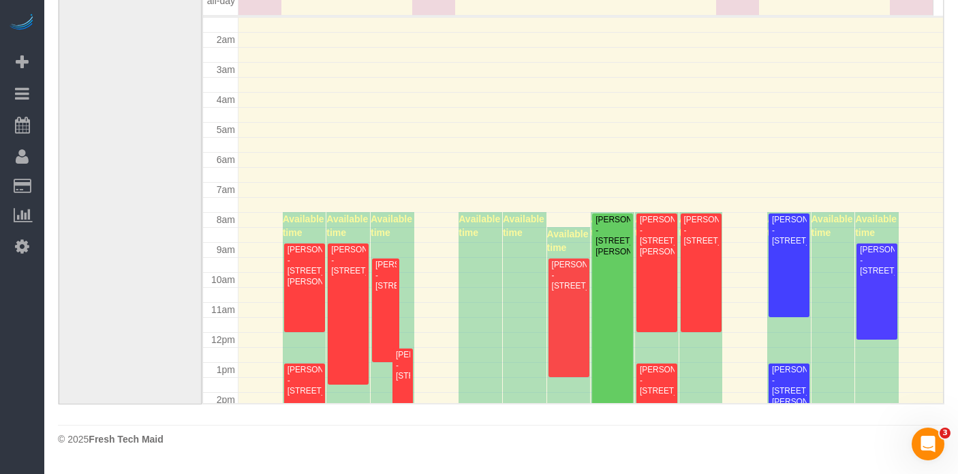
scroll to position [322, 0]
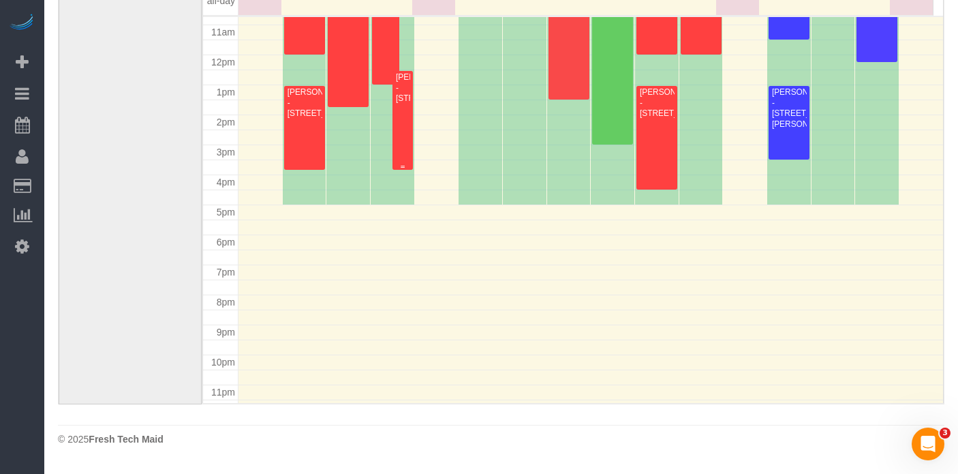
click at [404, 94] on div "[PERSON_NAME] - [STREET_ADDRESS]" at bounding box center [402, 87] width 15 height 31
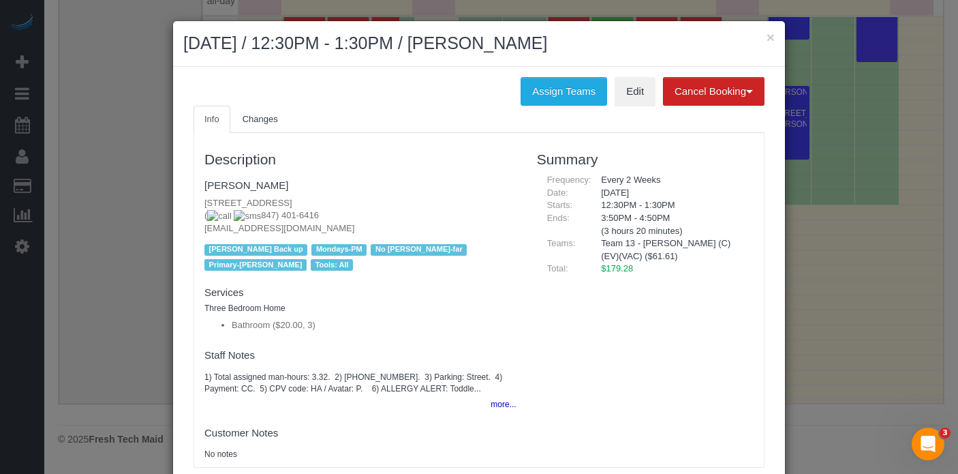
scroll to position [226, 0]
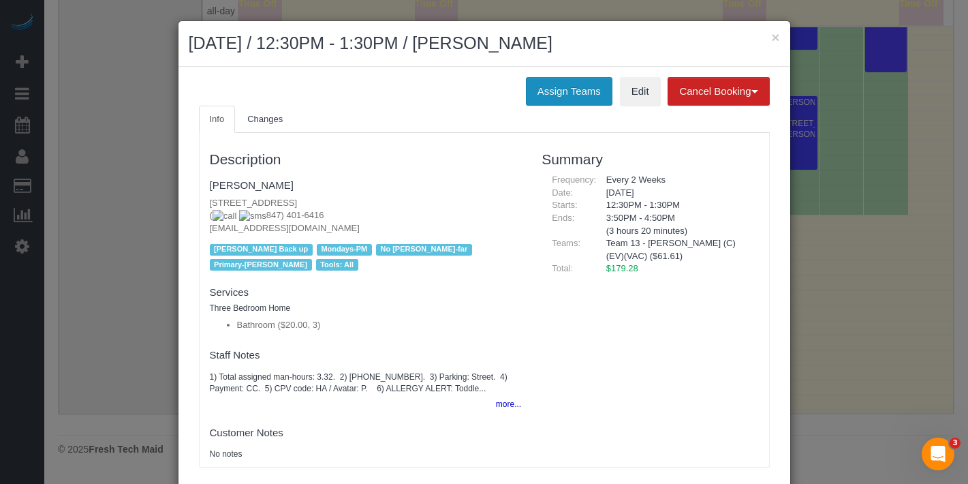
click at [573, 91] on button "Assign Teams" at bounding box center [569, 91] width 87 height 29
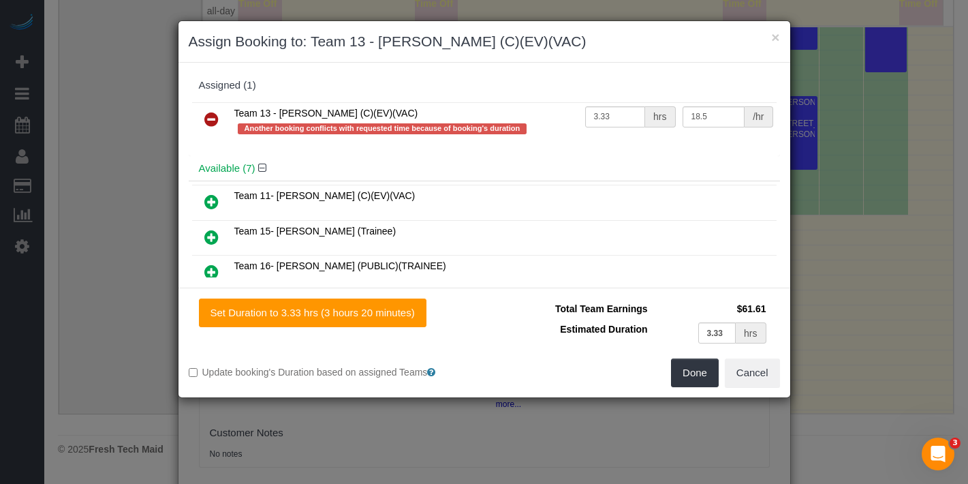
click at [212, 122] on icon at bounding box center [211, 119] width 14 height 16
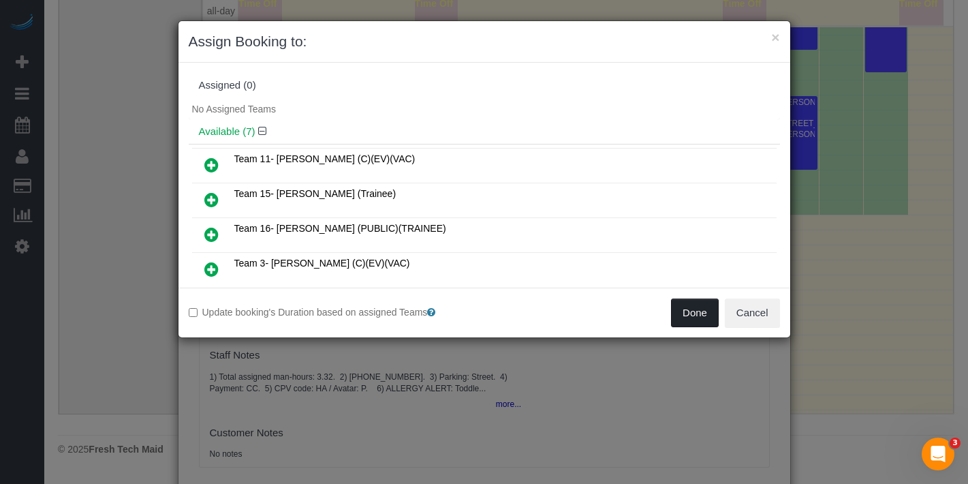
click at [692, 324] on button "Done" at bounding box center [695, 312] width 48 height 29
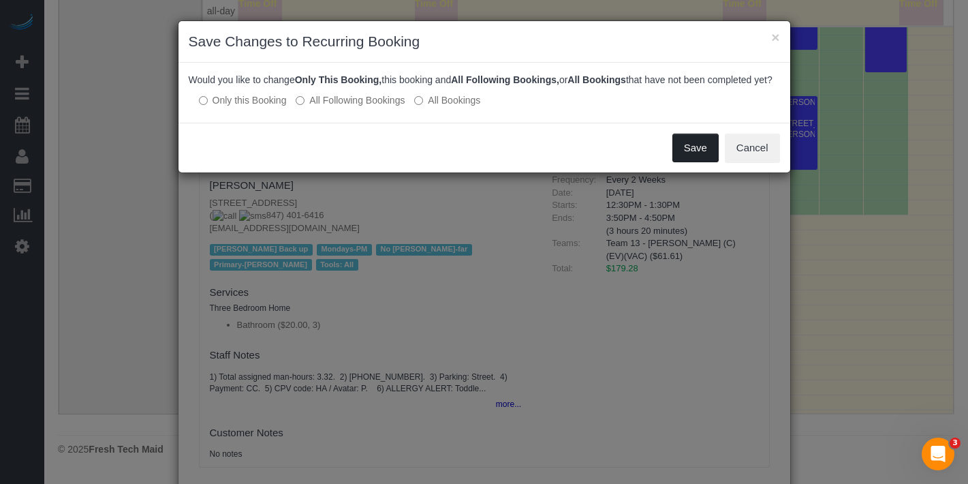
click at [694, 152] on button "Save" at bounding box center [696, 148] width 46 height 29
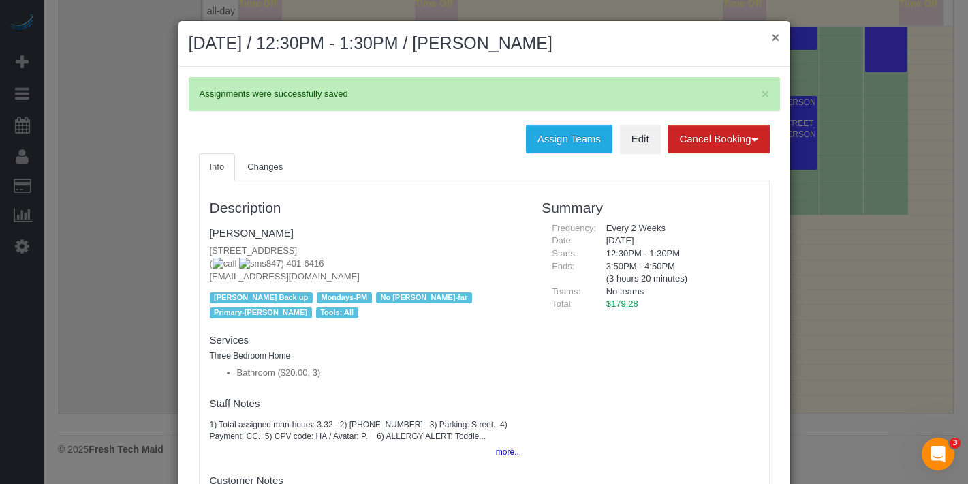
click at [771, 42] on button "×" at bounding box center [775, 37] width 8 height 14
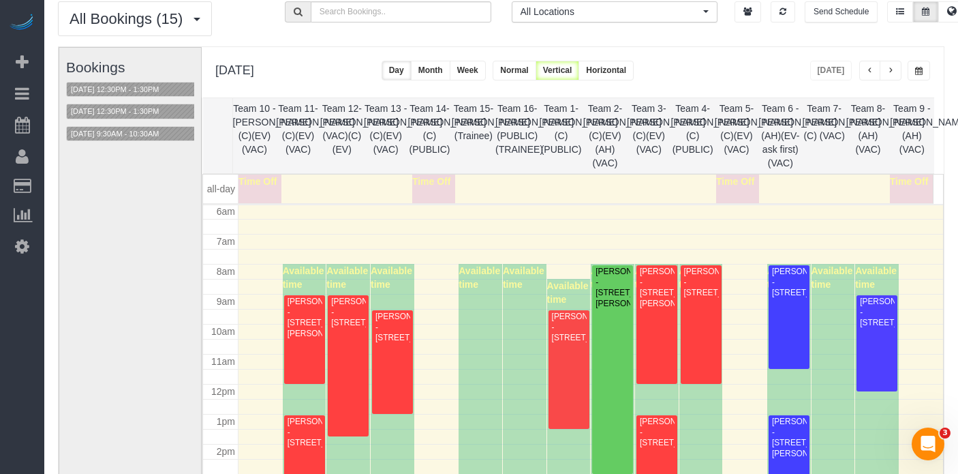
scroll to position [127, 0]
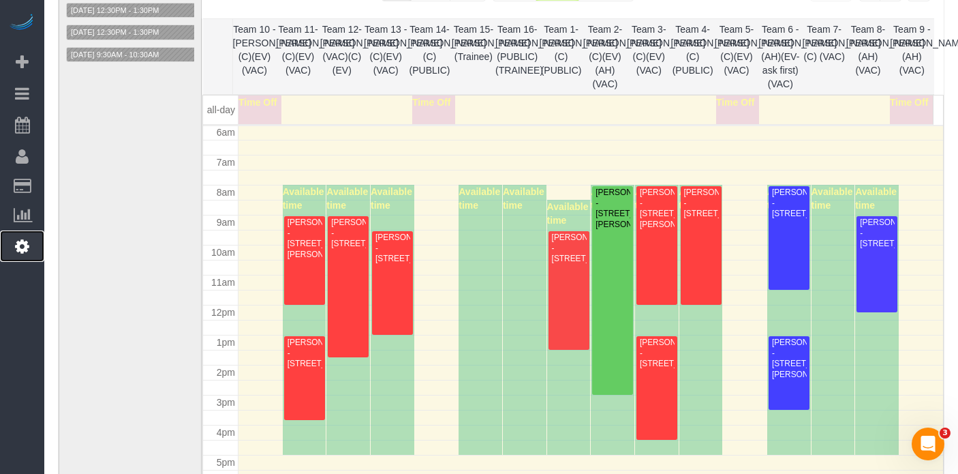
click at [25, 238] on icon at bounding box center [22, 246] width 14 height 16
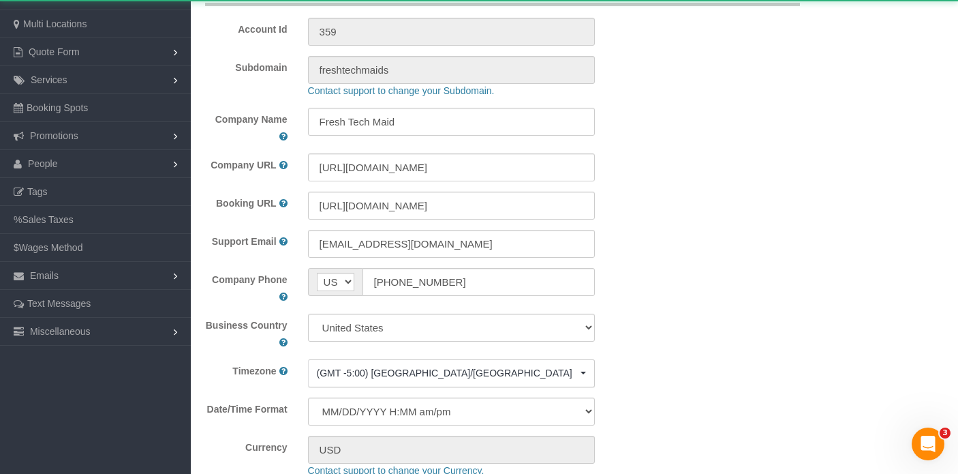
click at [20, 121] on link "Booking Spots" at bounding box center [95, 107] width 191 height 27
select select "1"
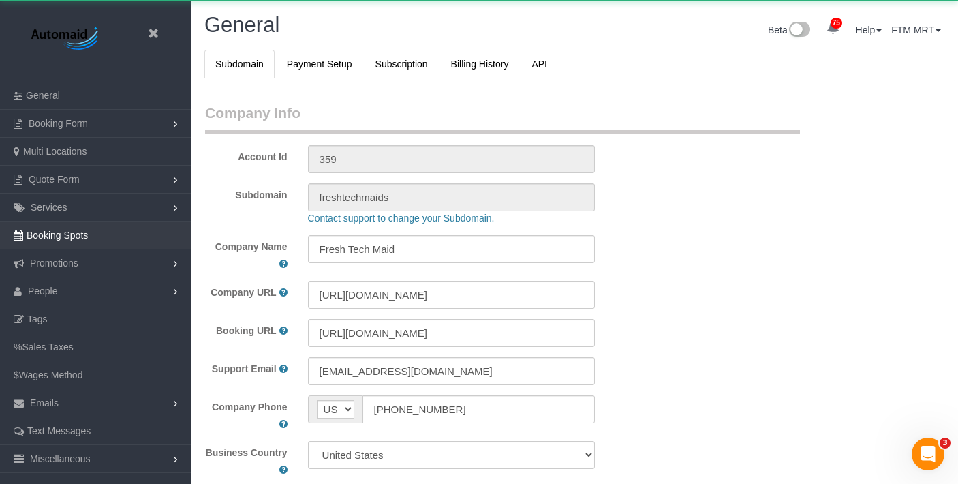
scroll to position [3141, 958]
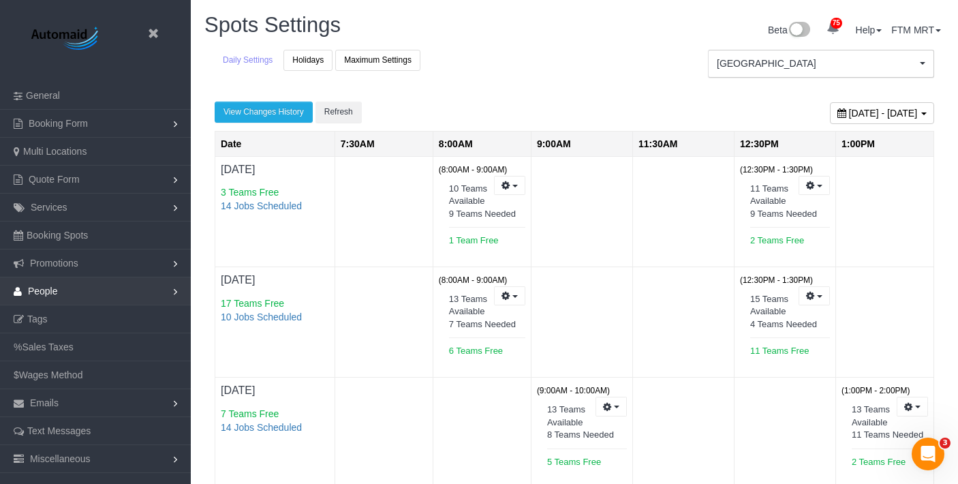
scroll to position [989, 958]
click at [74, 290] on link "People" at bounding box center [95, 290] width 191 height 27
click at [54, 368] on link "Team Availability" at bounding box center [95, 374] width 191 height 27
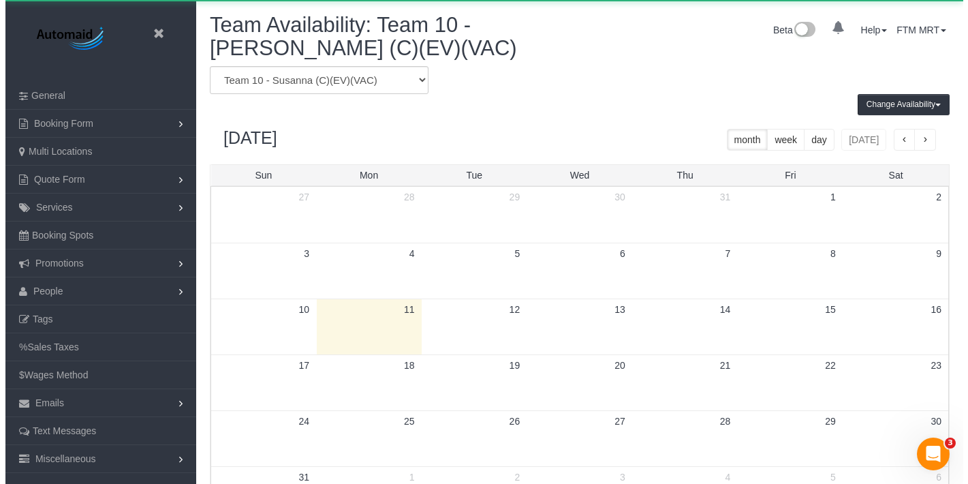
scroll to position [571, 958]
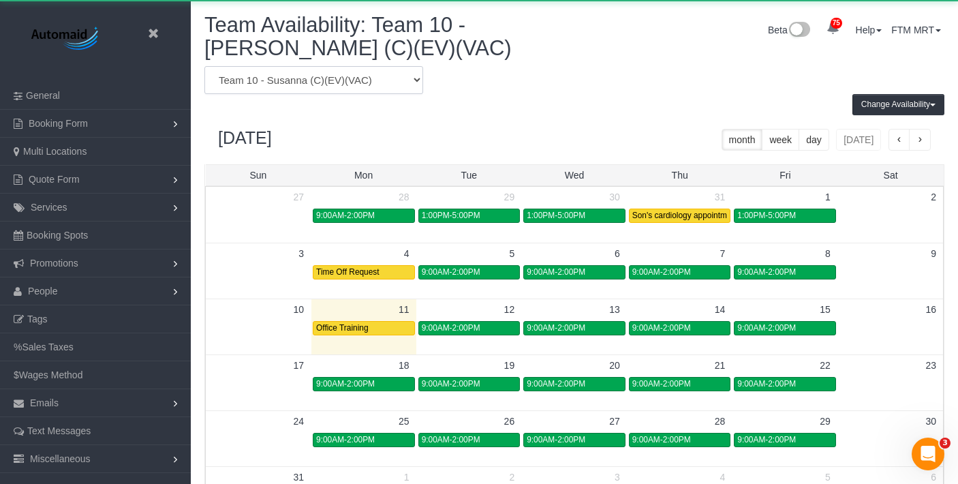
click at [330, 82] on select "Team 1- Ariana (C)(PUBLIC) Team 10 - Susanna (C)(EV)(VAC) Team 11- Kaleigh (C)(…" at bounding box center [313, 80] width 219 height 28
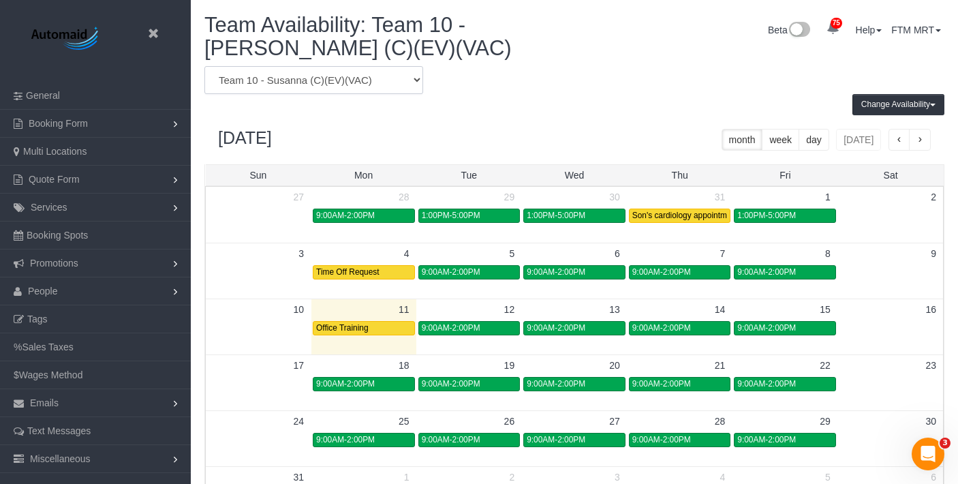
select select "number:12542"
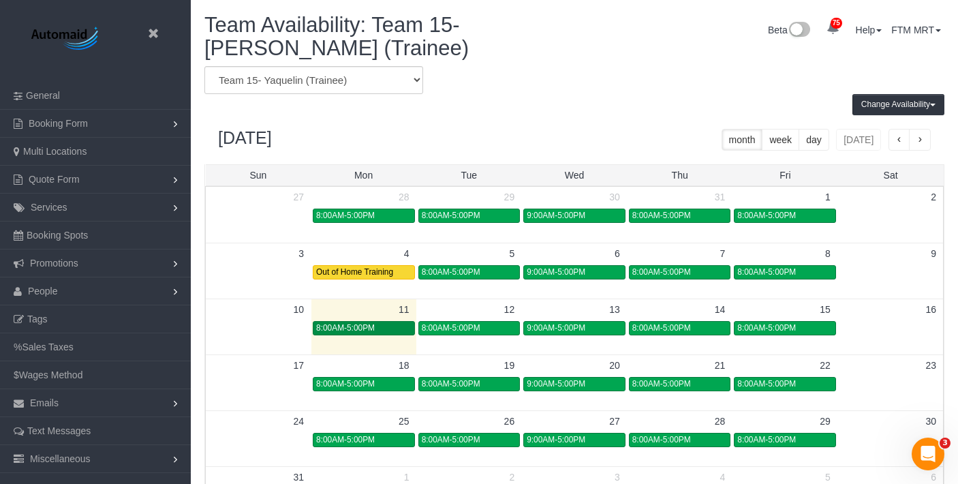
click at [398, 323] on div "8:00AM-5:00PM" at bounding box center [363, 328] width 95 height 10
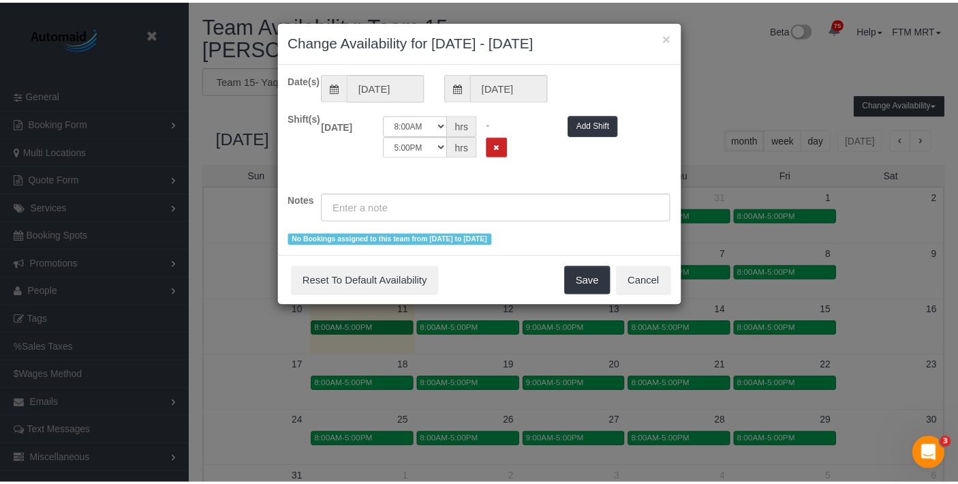
scroll to position [571, 968]
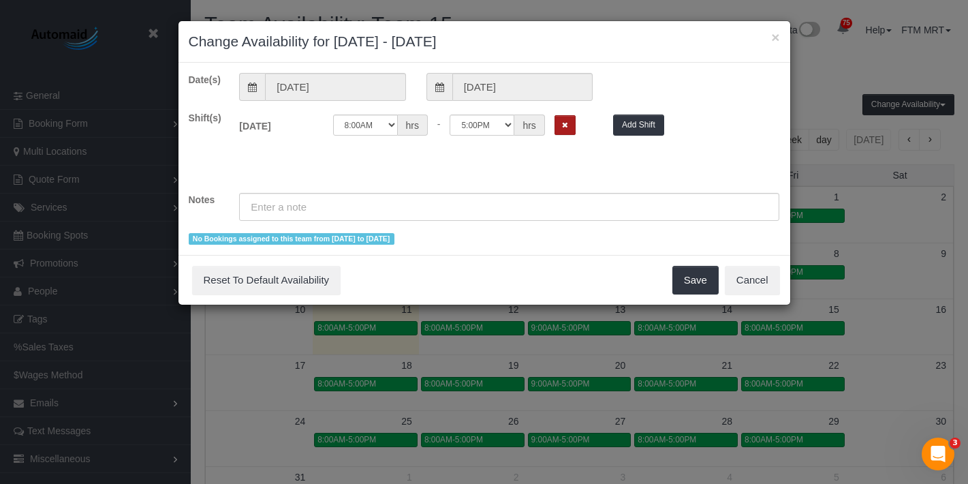
click at [555, 121] on div "12:00AM 12:05AM 12:10AM 12:15AM 12:20AM 12:25AM 12:30AM 12:35AM 12:40AM 12:45AM…" at bounding box center [463, 124] width 260 height 21
click at [566, 123] on icon "Remove Shift" at bounding box center [565, 124] width 6 height 7
click at [705, 283] on button "Save" at bounding box center [696, 280] width 46 height 29
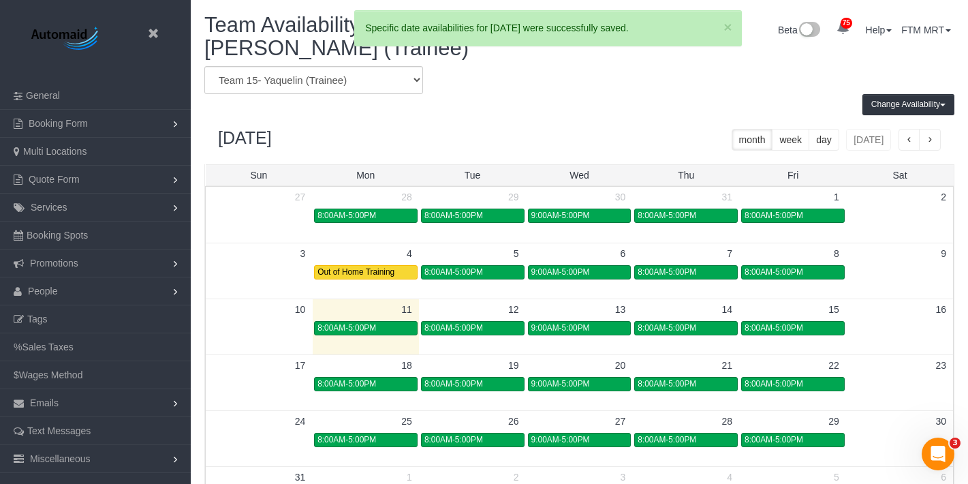
scroll to position [67566, 67179]
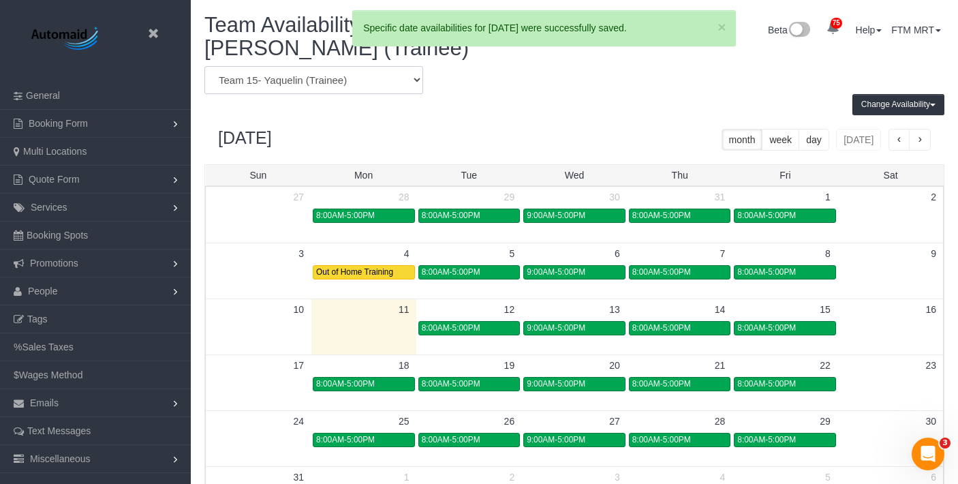
click at [283, 78] on select "Team 1- Ariana (C)(PUBLIC) Team 10 - Susanna (C)(EV)(VAC) Team 11- Kaleigh (C)(…" at bounding box center [313, 80] width 219 height 28
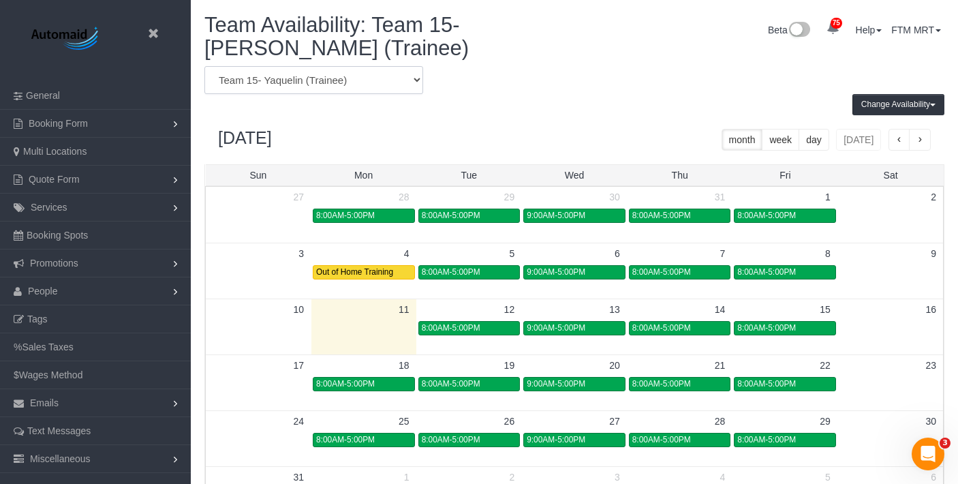
select select "number:12707"
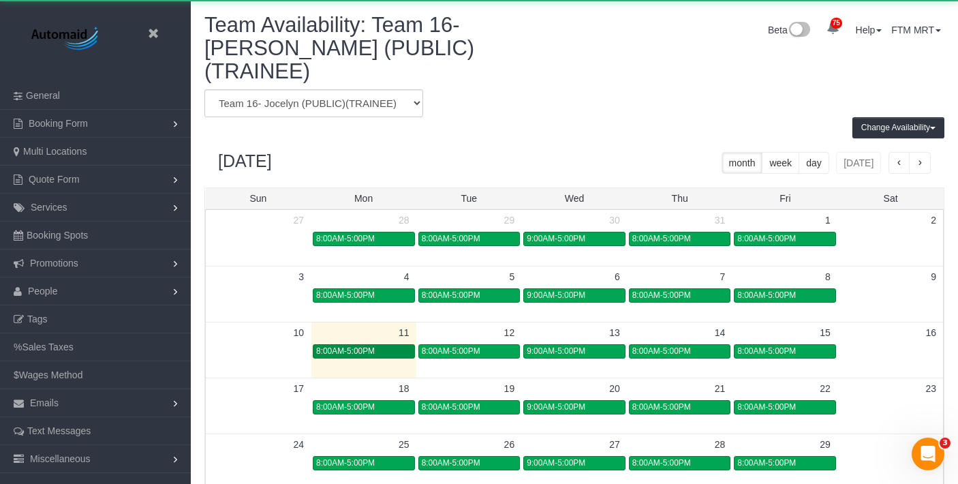
click at [397, 346] on div "8:00AM-5:00PM" at bounding box center [363, 351] width 95 height 10
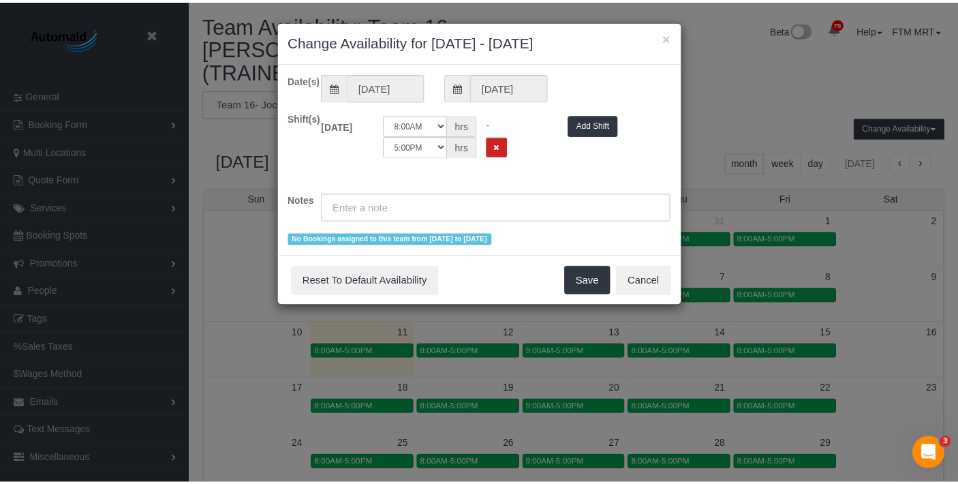
scroll to position [571, 968]
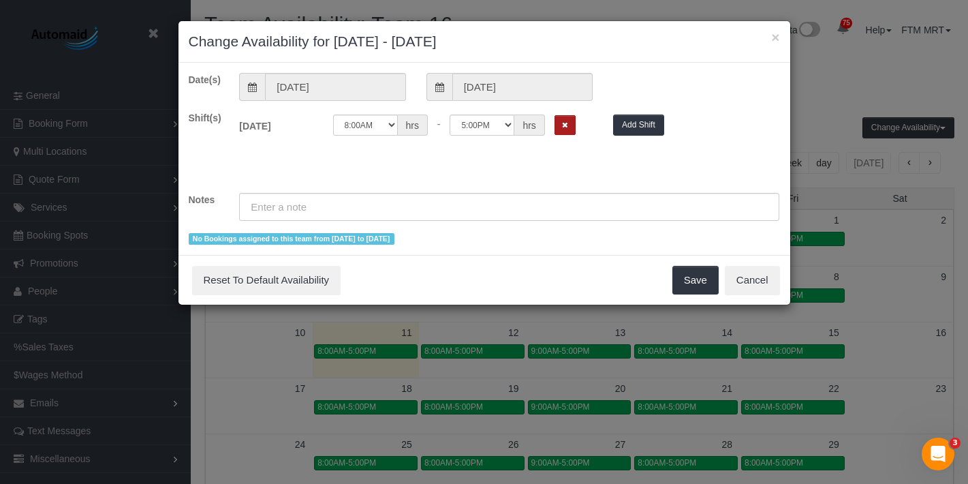
click at [570, 123] on button "Remove Shift" at bounding box center [565, 125] width 21 height 20
click at [723, 296] on div "Save Reset To Default Availability Cancel" at bounding box center [485, 280] width 612 height 50
click at [702, 281] on button "Save" at bounding box center [696, 280] width 46 height 29
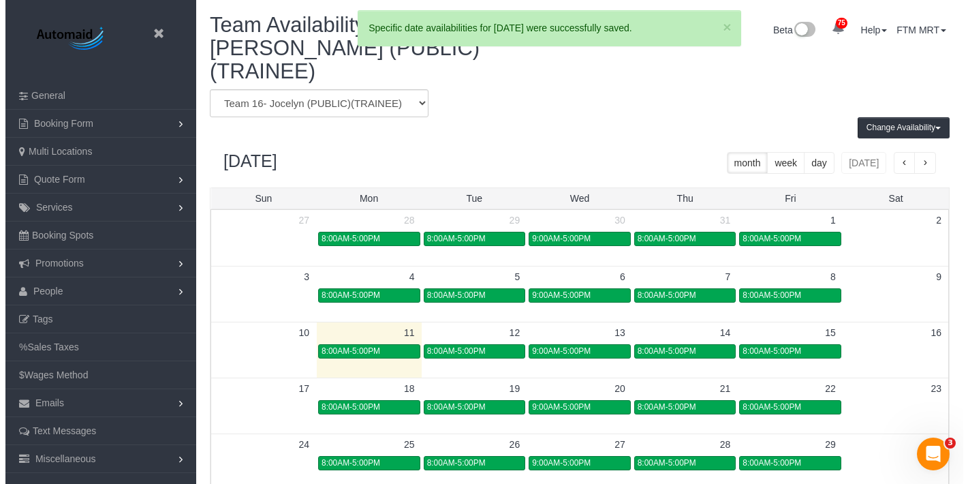
scroll to position [67566, 67179]
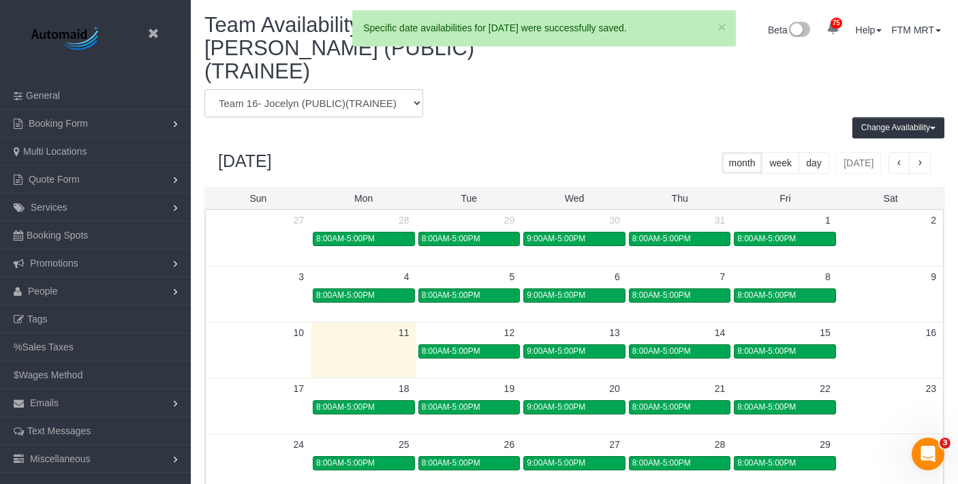
click at [302, 89] on select "Team 1- Ariana (C)(PUBLIC) Team 10 - Susanna (C)(EV)(VAC) Team 11- Kaleigh (C)(…" at bounding box center [313, 103] width 219 height 28
select select "number:6325"
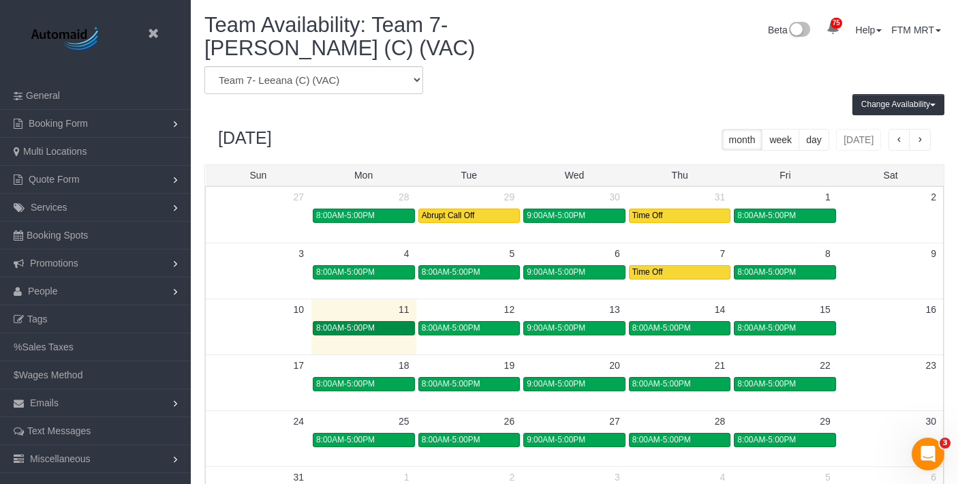
click at [377, 328] on div "8:00AM-5:00PM" at bounding box center [363, 328] width 95 height 10
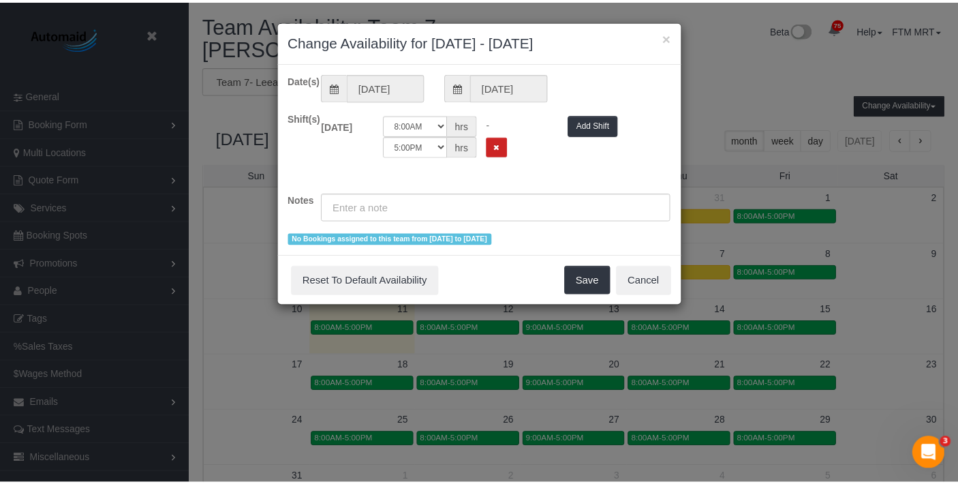
scroll to position [571, 968]
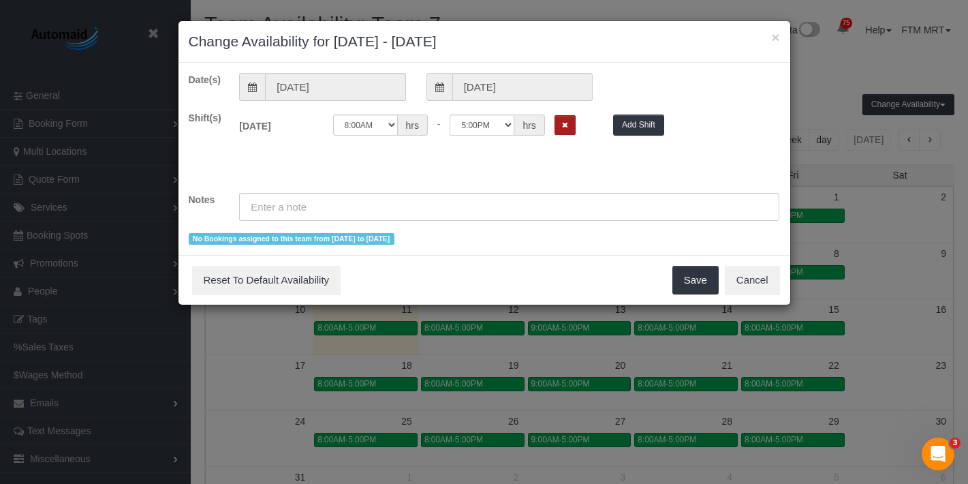
click at [572, 121] on button "Remove Shift" at bounding box center [565, 125] width 21 height 20
click at [708, 283] on button "Save" at bounding box center [696, 280] width 46 height 29
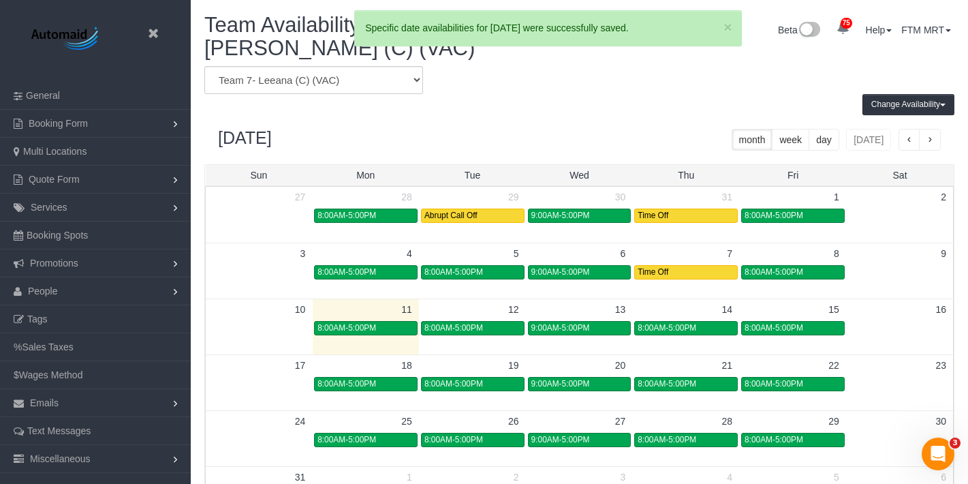
scroll to position [67566, 67179]
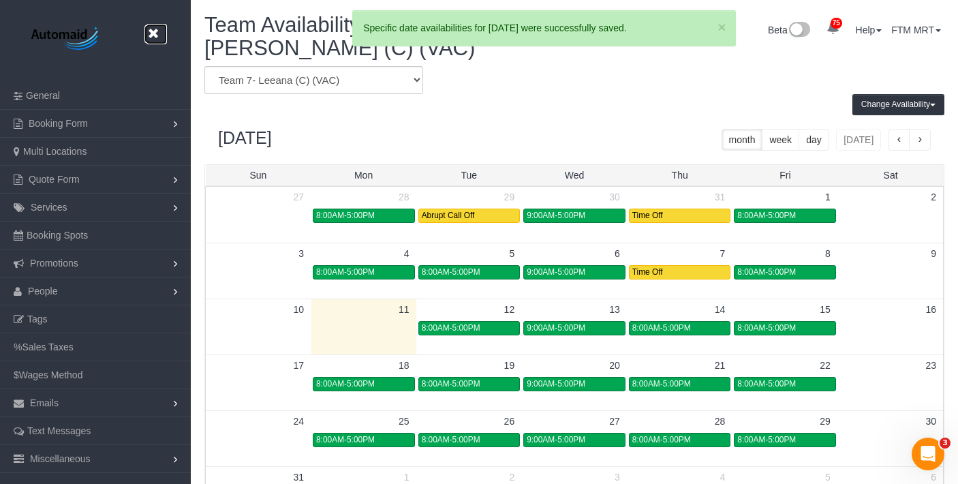
click at [151, 38] on icon at bounding box center [152, 33] width 17 height 17
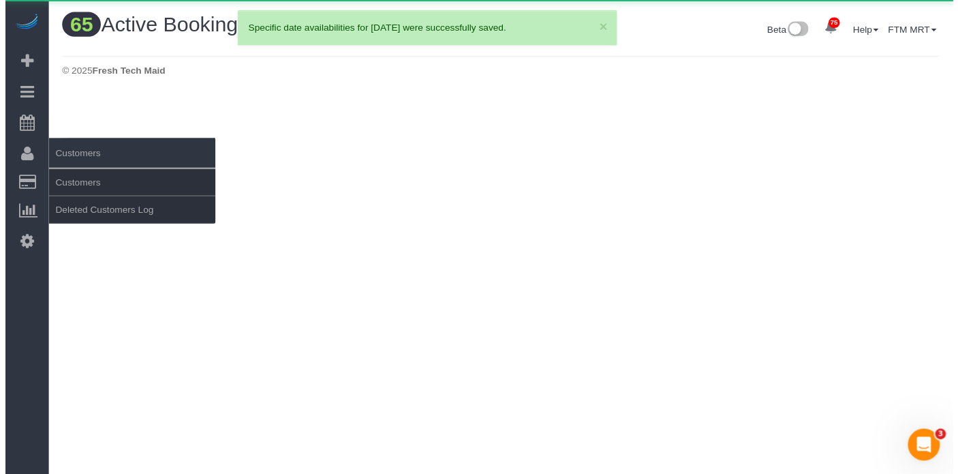
scroll to position [2071, 958]
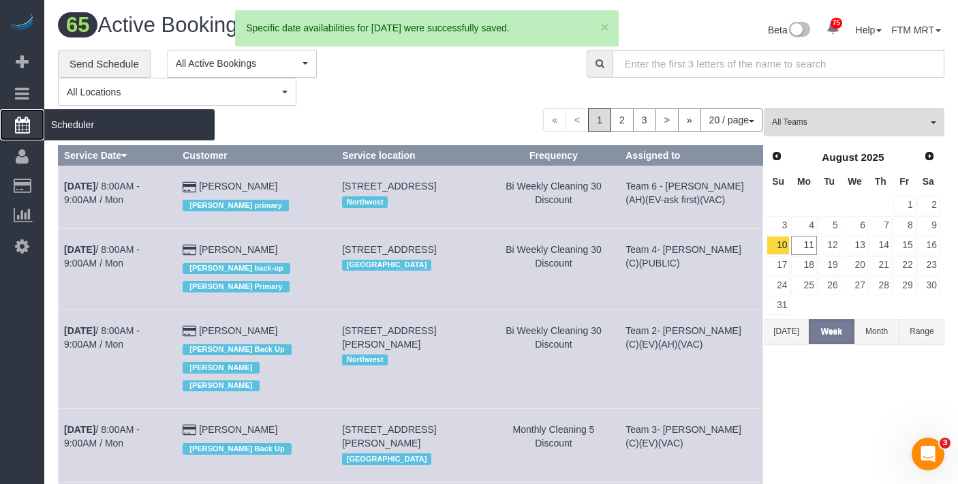
click at [111, 136] on span "Scheduler" at bounding box center [129, 124] width 170 height 31
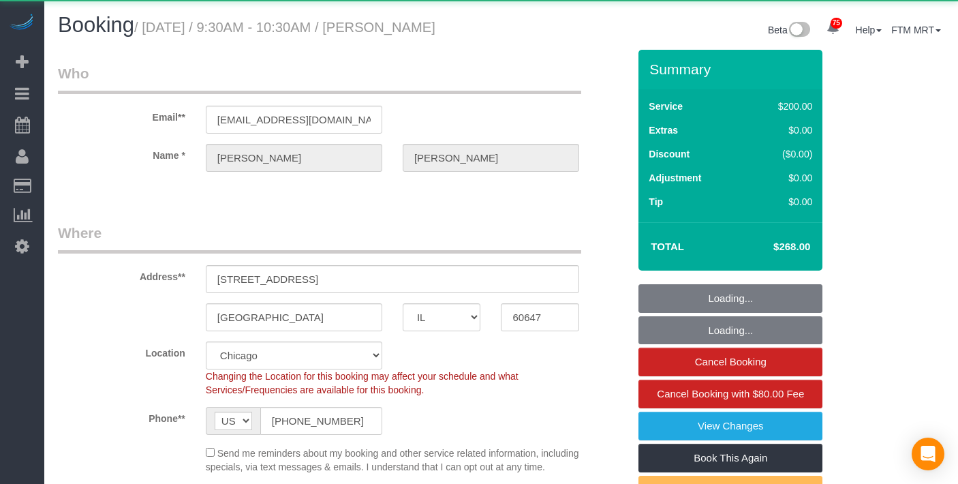
select select "IL"
select select "object:1253"
select select "512"
select select "5"
select select "number:1"
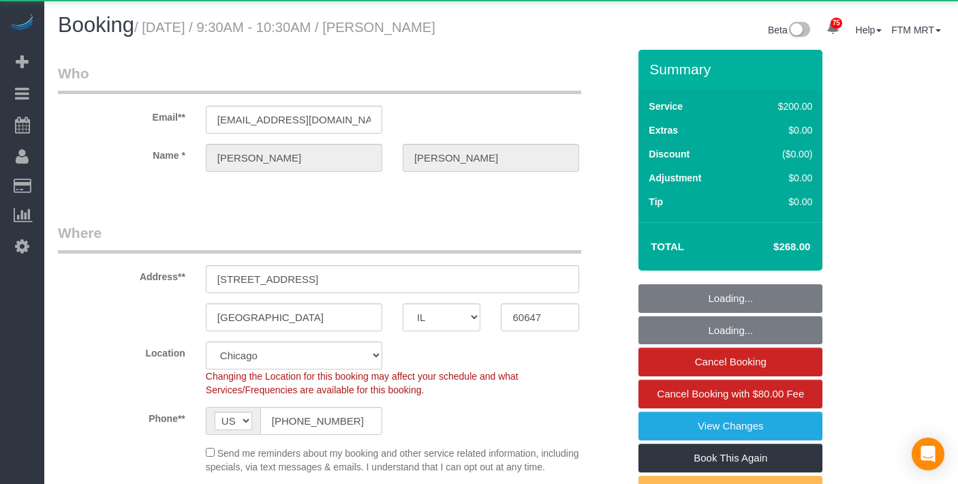
select select "number:58"
select select "number:139"
select select "number:106"
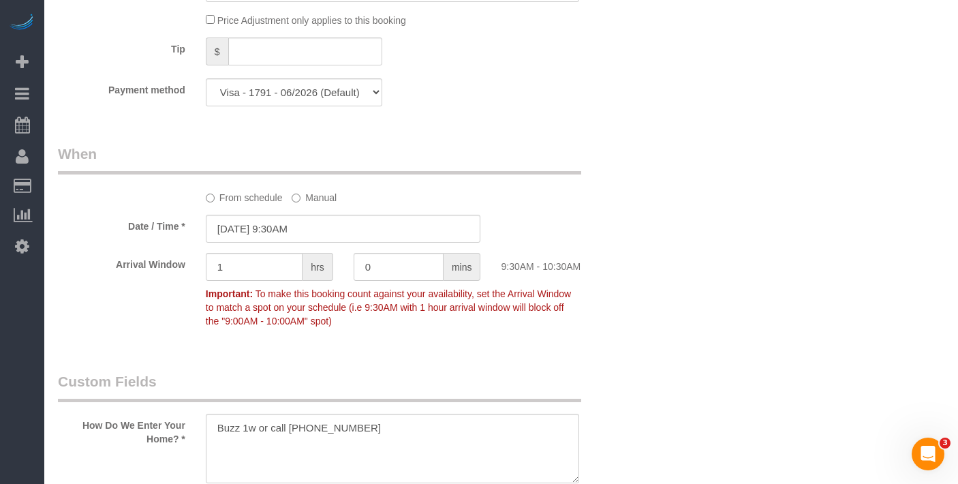
scroll to position [1376, 0]
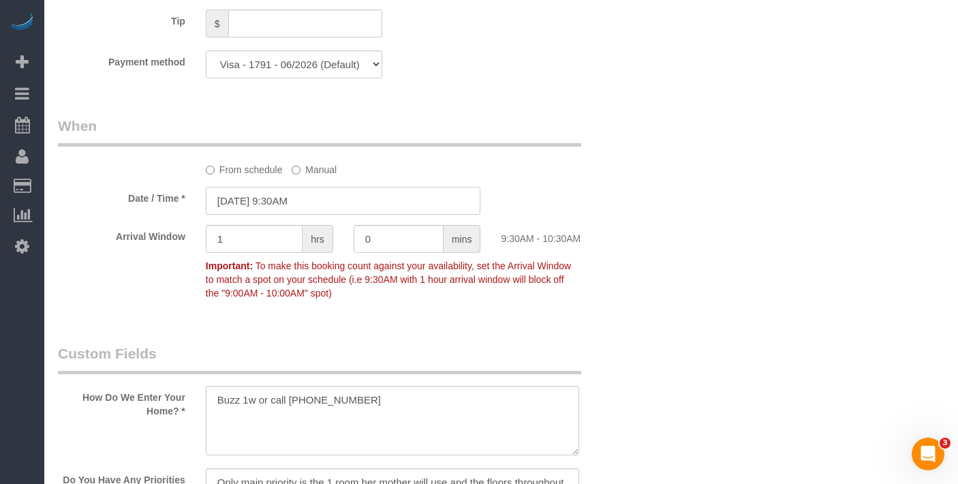
click at [326, 209] on input "[DATE] 9:30AM" at bounding box center [343, 201] width 275 height 28
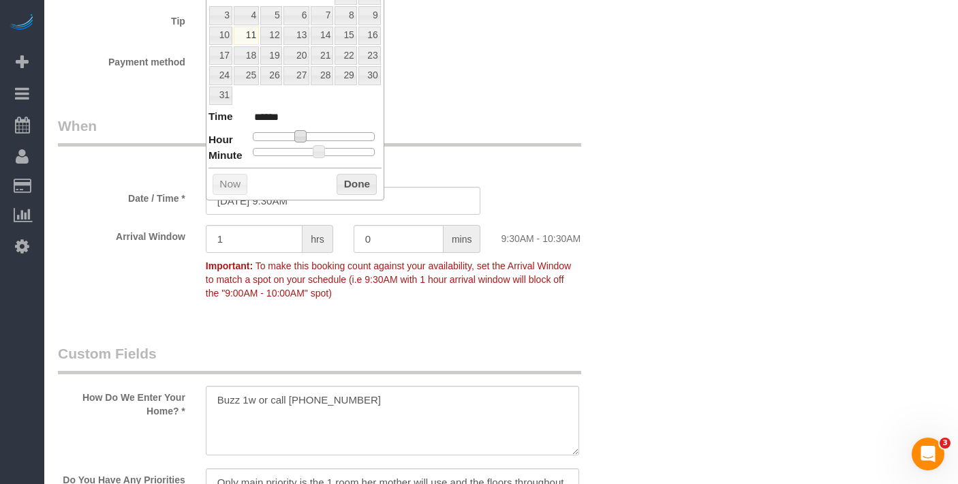
type input "[DATE] 8:30AM"
type input "******"
click at [298, 138] on span at bounding box center [295, 136] width 12 height 12
click at [351, 183] on button "Done" at bounding box center [357, 185] width 40 height 22
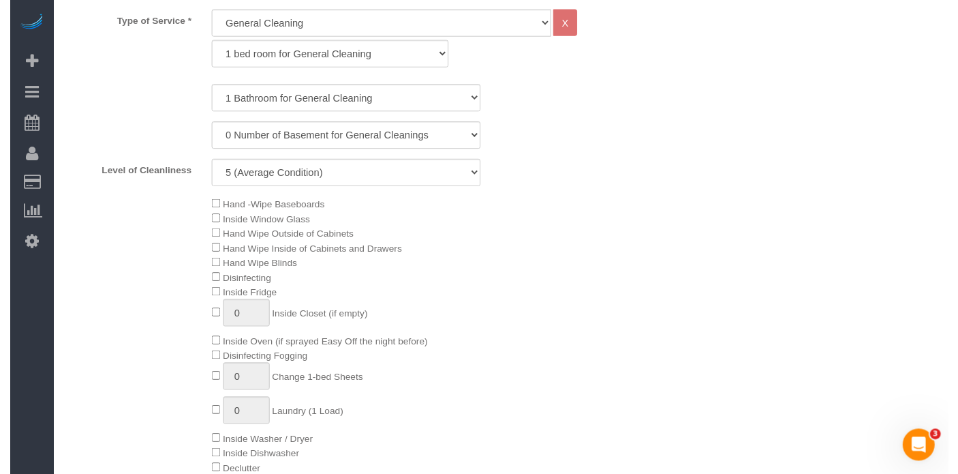
scroll to position [0, 0]
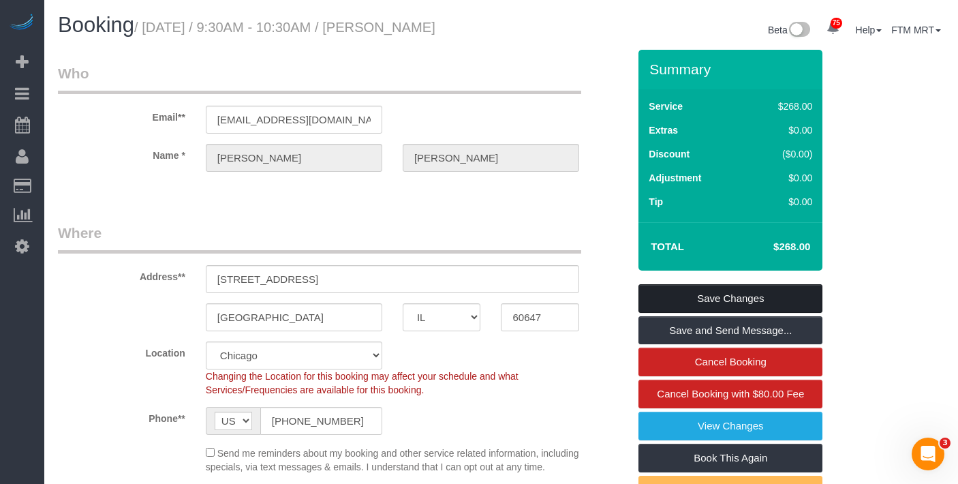
click at [747, 299] on link "Save Changes" at bounding box center [730, 298] width 184 height 29
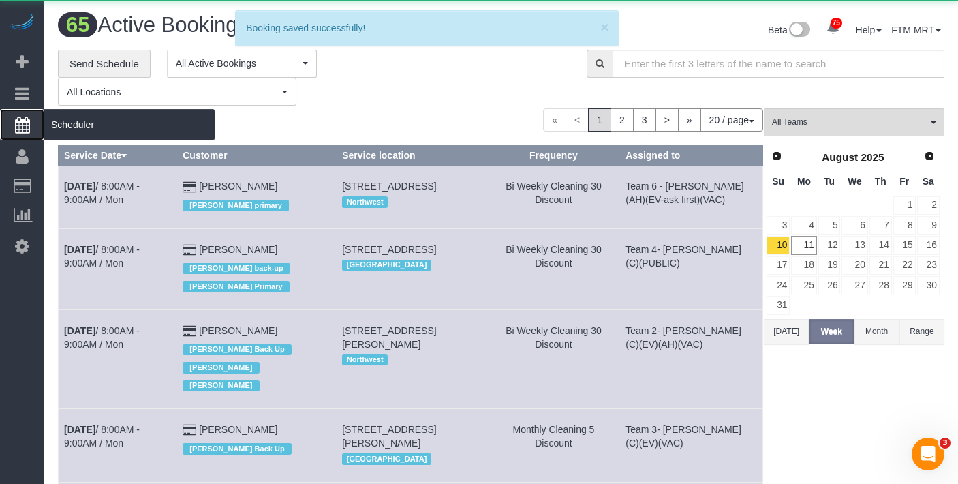
click at [95, 123] on span "Scheduler" at bounding box center [129, 124] width 170 height 31
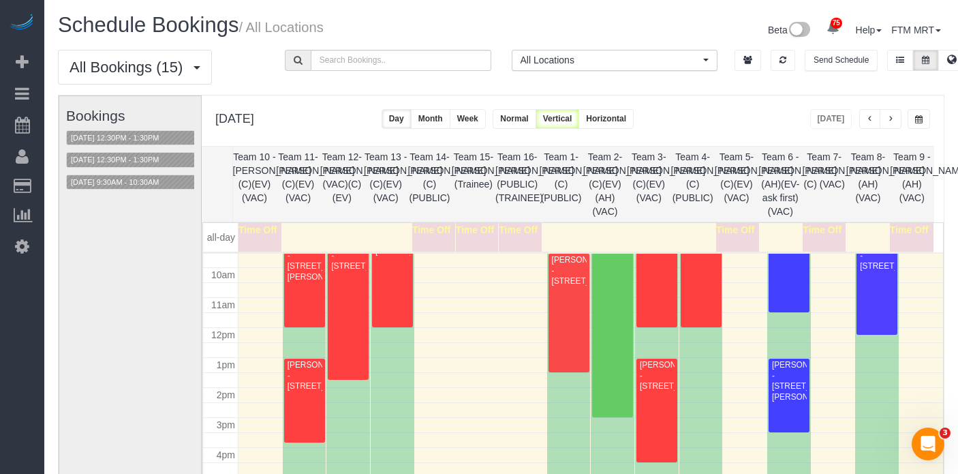
scroll to position [320, 0]
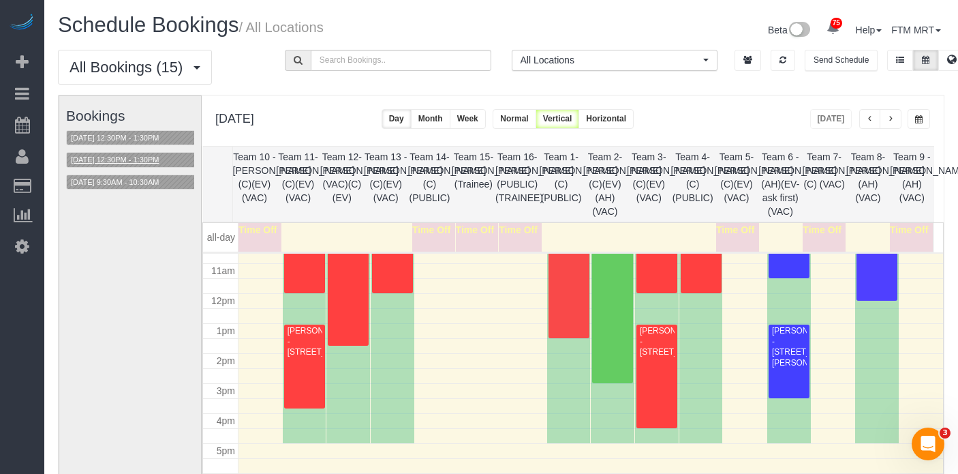
click at [155, 162] on button "[DATE] 12:30PM - 1:30PM" at bounding box center [115, 160] width 96 height 14
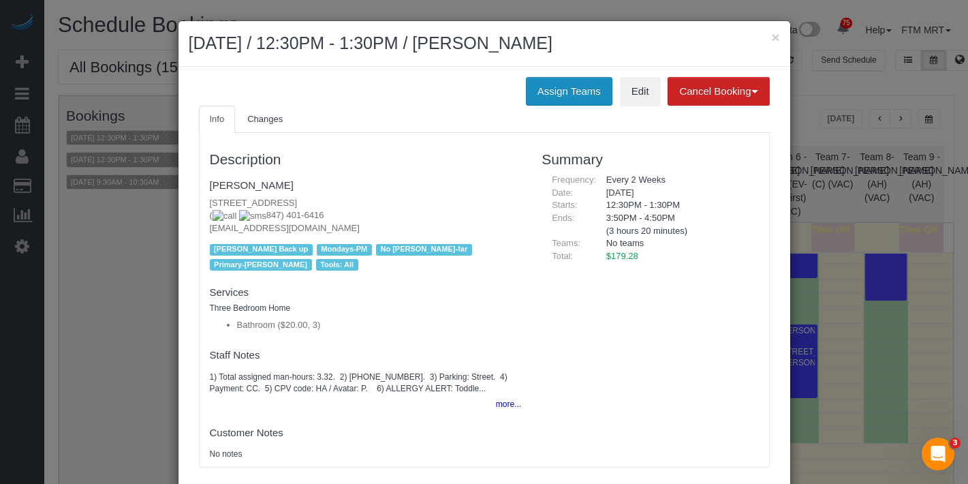
click at [565, 91] on button "Assign Teams" at bounding box center [569, 91] width 87 height 29
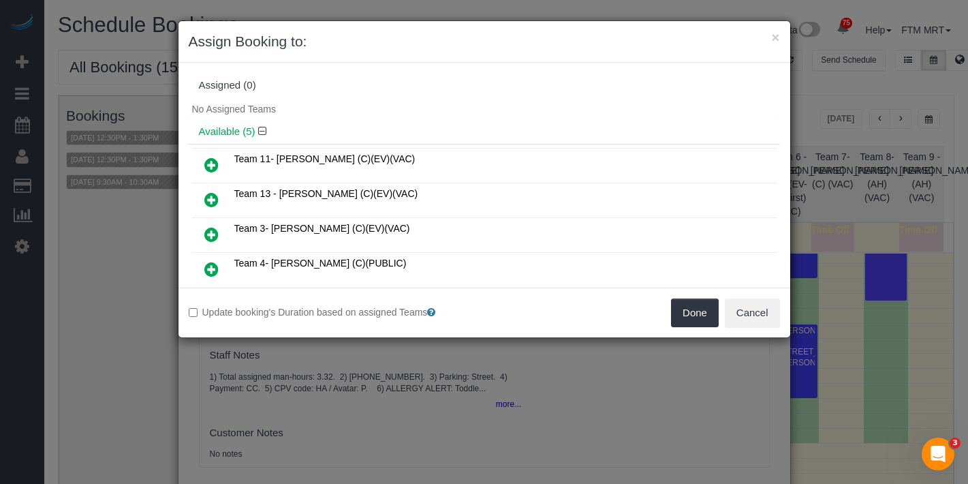
click at [217, 203] on icon at bounding box center [211, 199] width 14 height 16
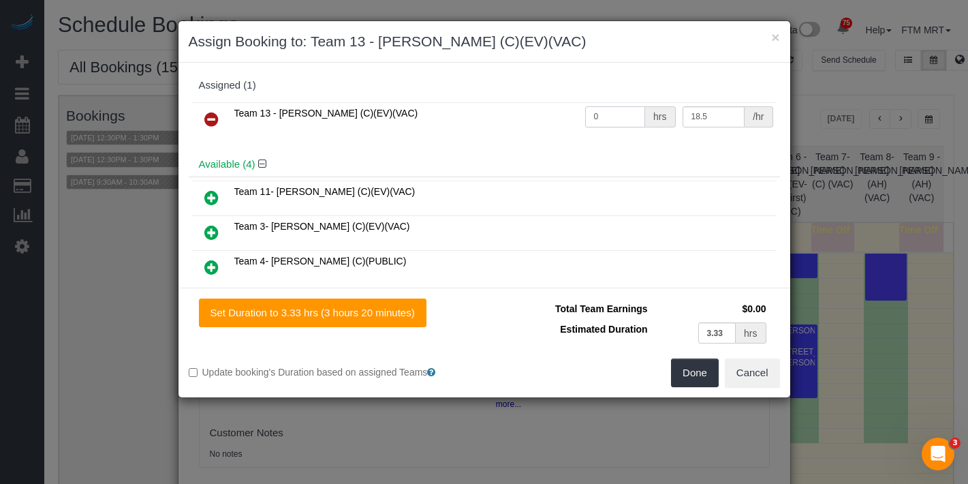
drag, startPoint x: 591, startPoint y: 113, endPoint x: 557, endPoint y: 112, distance: 33.4
click at [557, 112] on tr "Team 13 - [PERSON_NAME] (C)(EV)(VAC) 0 hrs 18.5 /hr" at bounding box center [484, 119] width 585 height 35
type input "3.33"
click at [712, 375] on button "Done" at bounding box center [695, 372] width 48 height 29
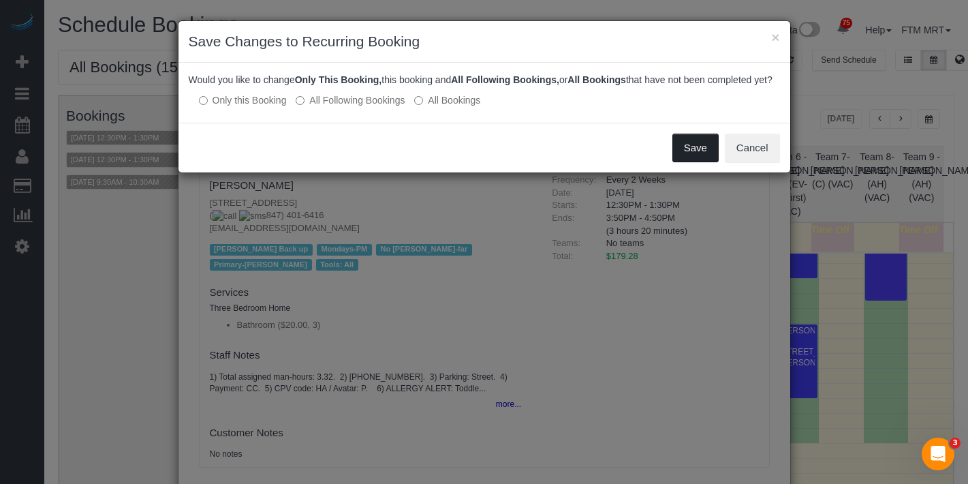
click at [695, 161] on button "Save" at bounding box center [696, 148] width 46 height 29
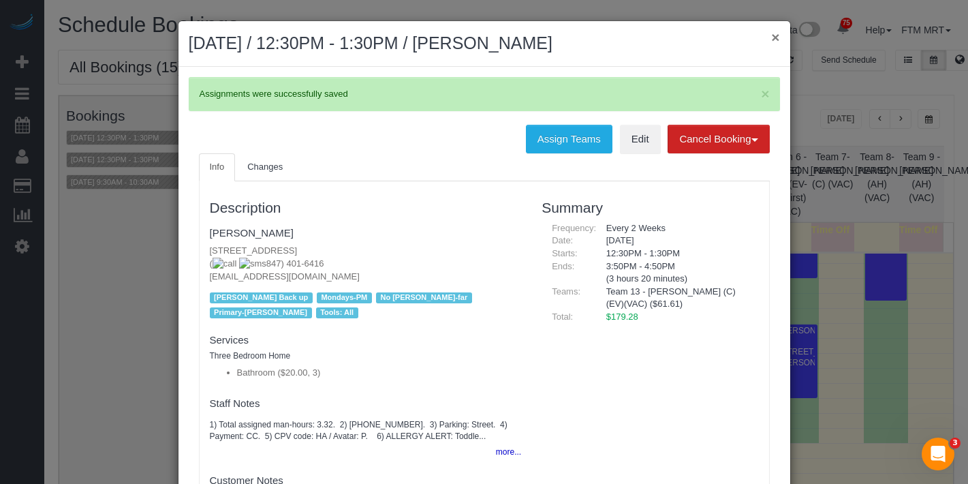
click at [771, 43] on button "×" at bounding box center [775, 37] width 8 height 14
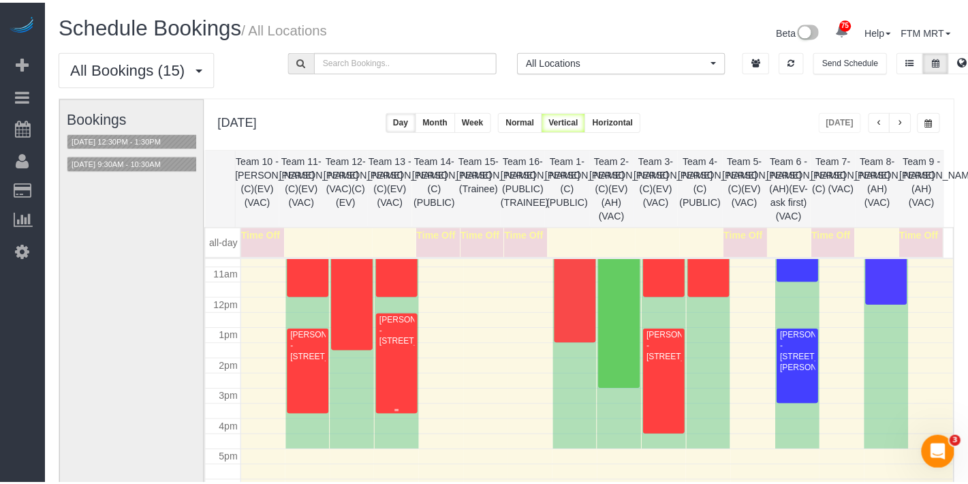
scroll to position [322, 0]
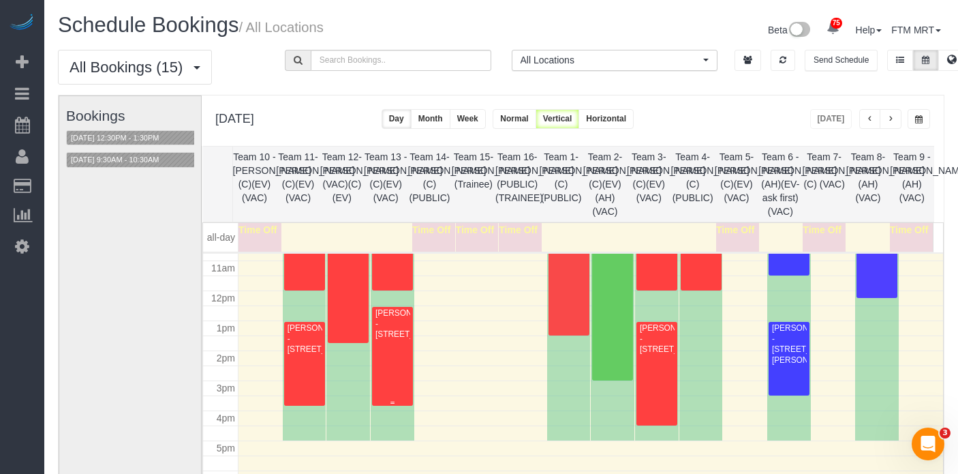
click at [386, 339] on div "[PERSON_NAME] - [STREET_ADDRESS]" at bounding box center [392, 323] width 35 height 31
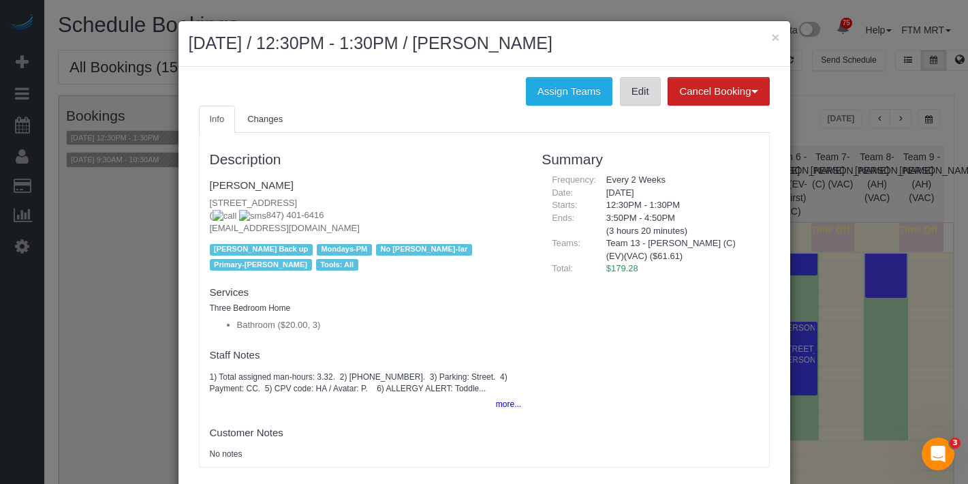
click at [630, 94] on link "Edit" at bounding box center [640, 91] width 41 height 29
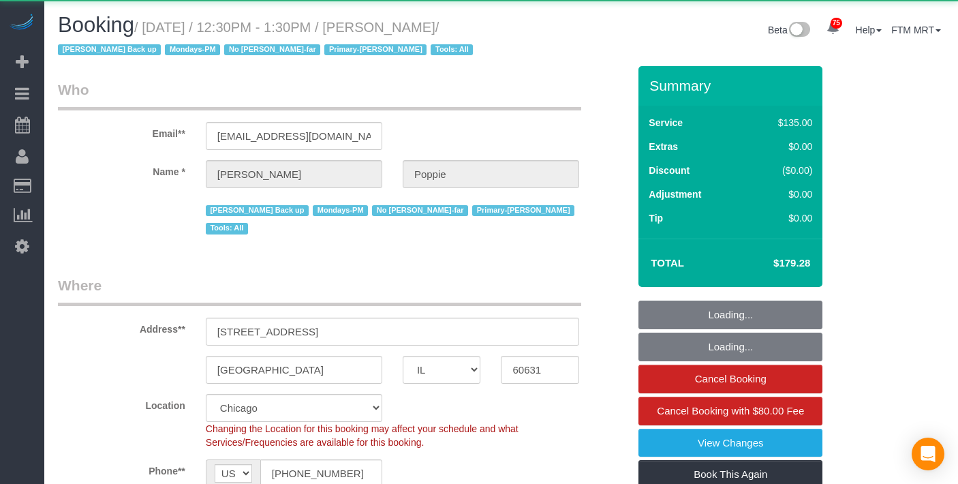
select select "IL"
select select "object:1153"
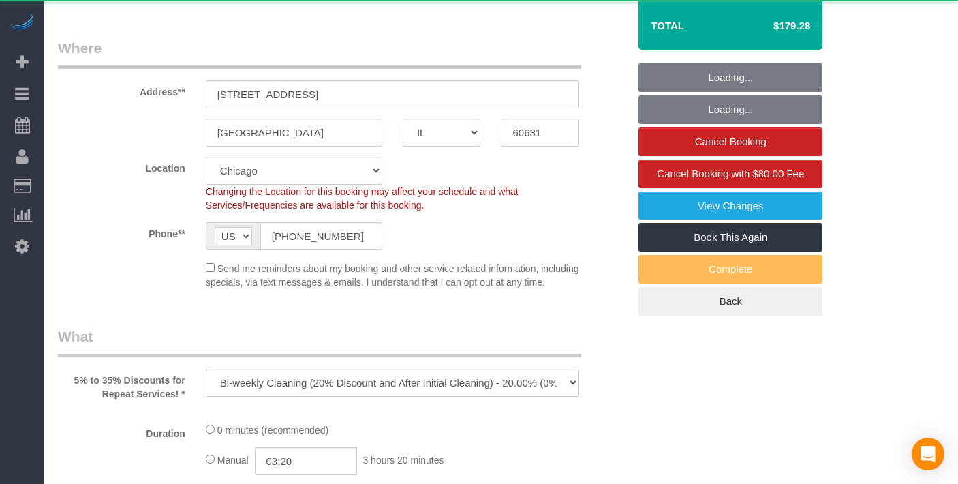
select select "3"
select select "spot1"
select select "number:1"
select select "number:69"
select select "number:139"
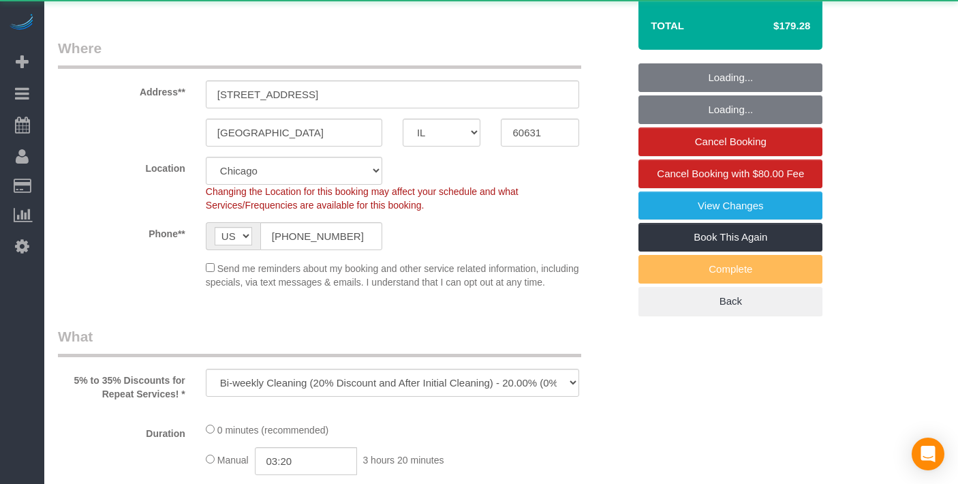
select select "number:98"
select select "number:141"
select select "number:143"
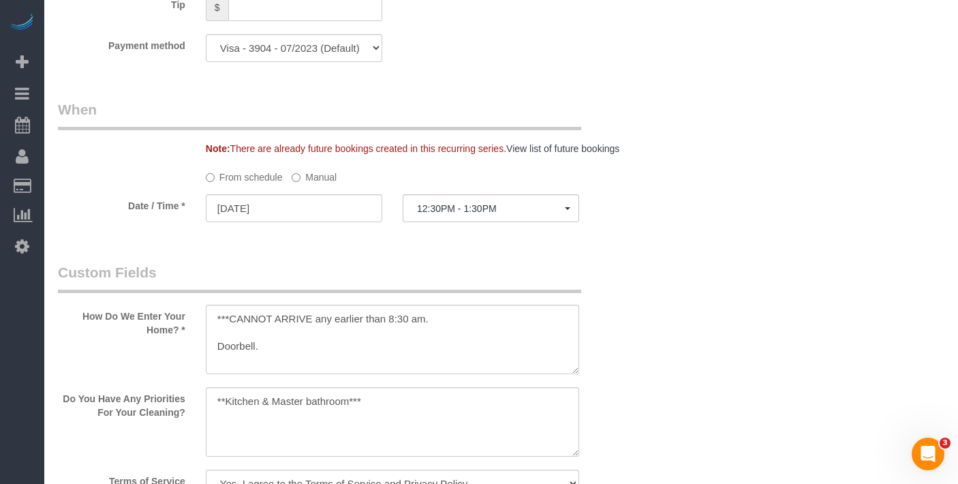
scroll to position [1055, 0]
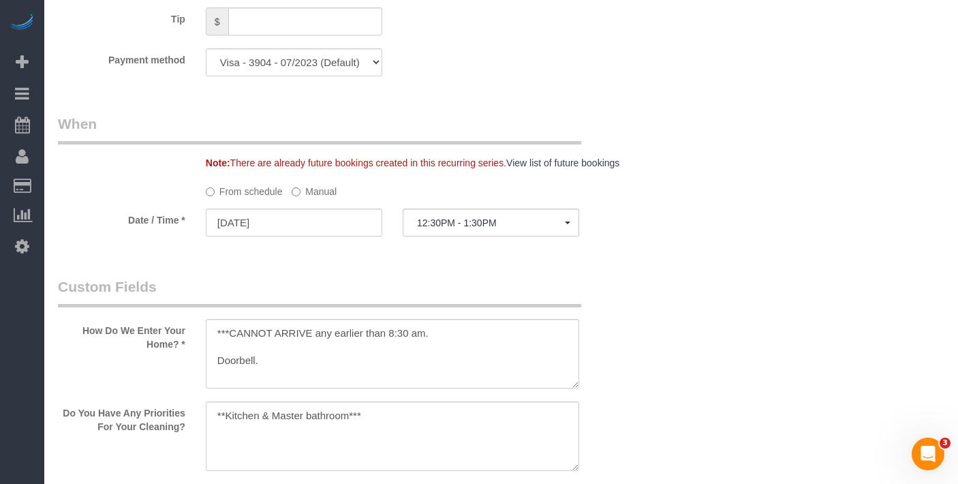
click at [305, 208] on sui-booking-spot "From schedule Manual Date / Time * [DATE] 12:30PM - 1:30PM [DATE] 12:30PM - 1:3…" at bounding box center [343, 209] width 570 height 59
click at [303, 198] on label "Manual" at bounding box center [314, 189] width 45 height 18
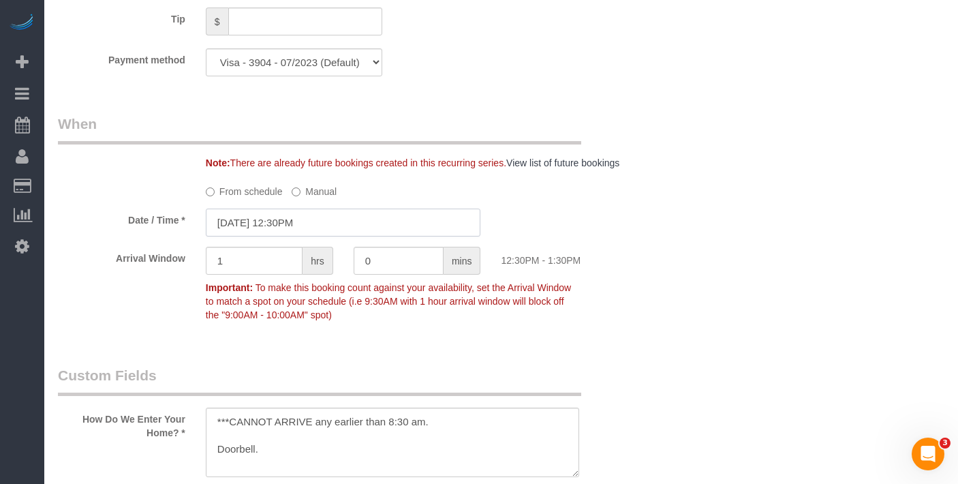
click at [298, 231] on input "[DATE] 12:30PM" at bounding box center [343, 223] width 275 height 28
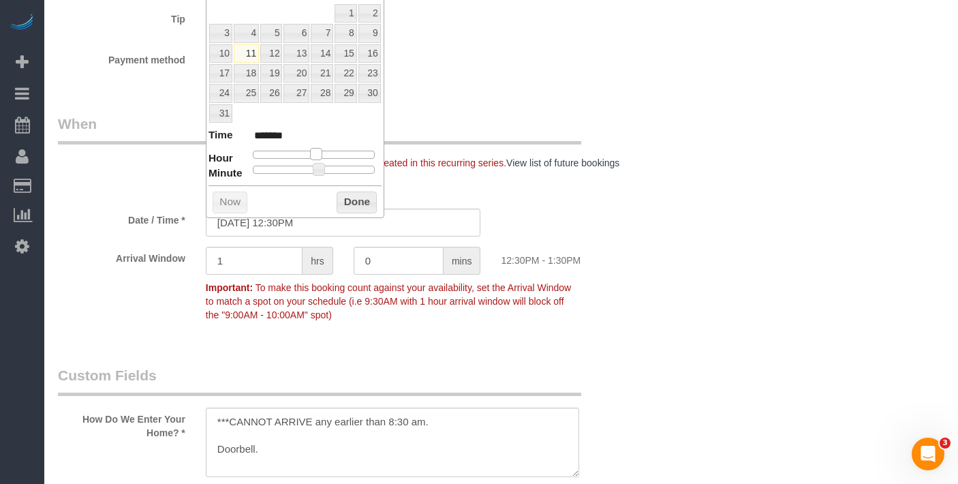
type input "[DATE] 1:30PM"
type input "******"
click at [322, 156] on span at bounding box center [321, 154] width 12 height 12
click at [351, 198] on button "Done" at bounding box center [357, 202] width 40 height 22
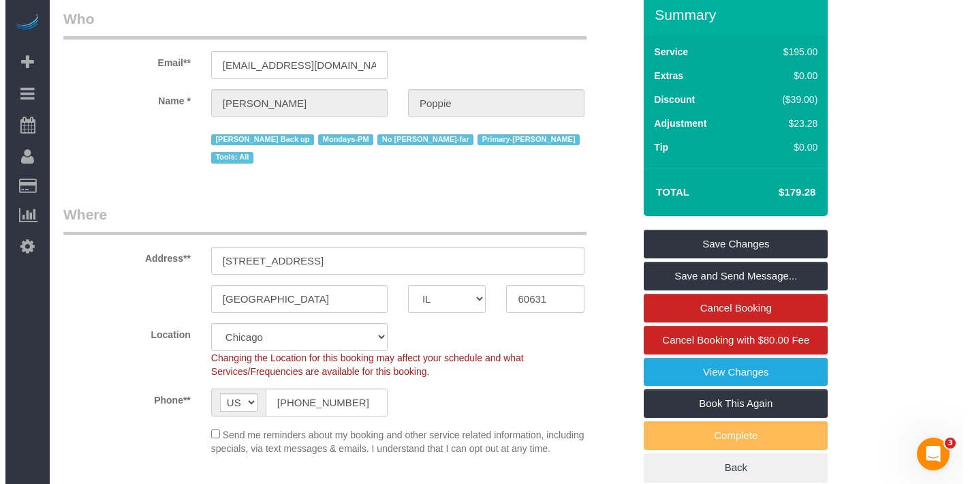
scroll to position [0, 0]
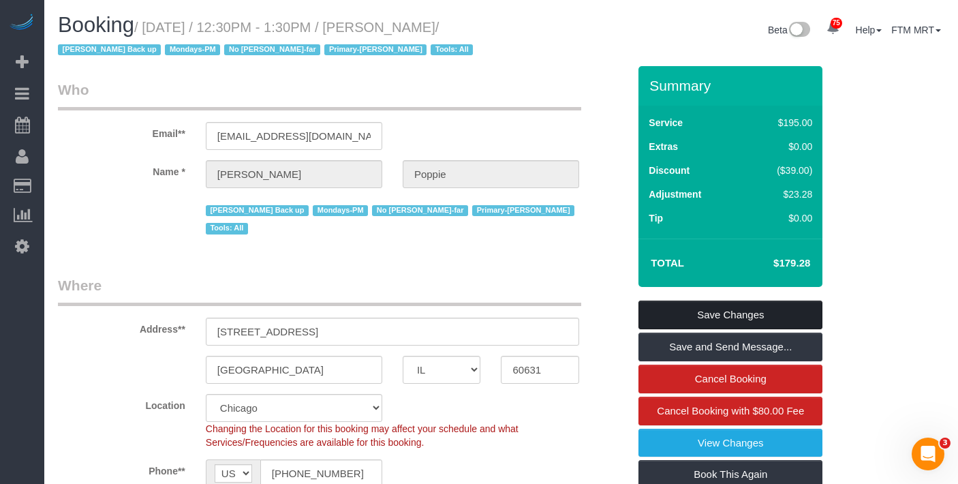
click at [732, 318] on link "Save Changes" at bounding box center [730, 314] width 184 height 29
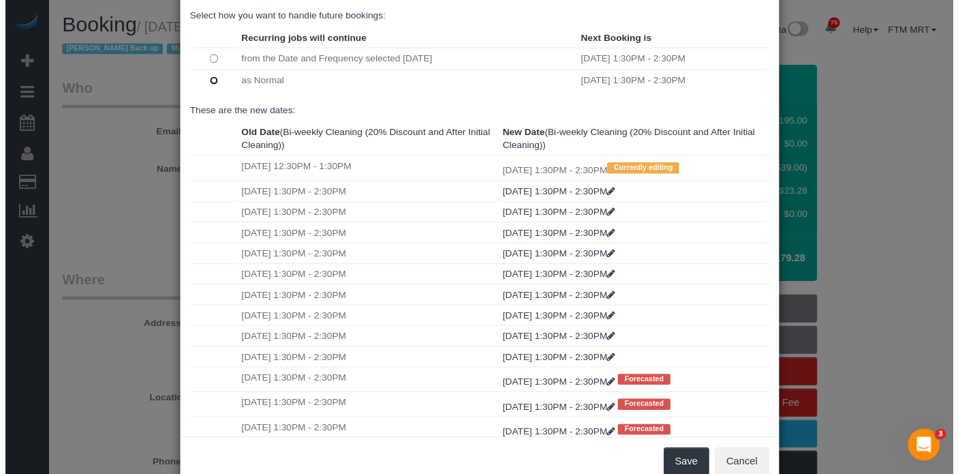
scroll to position [127, 0]
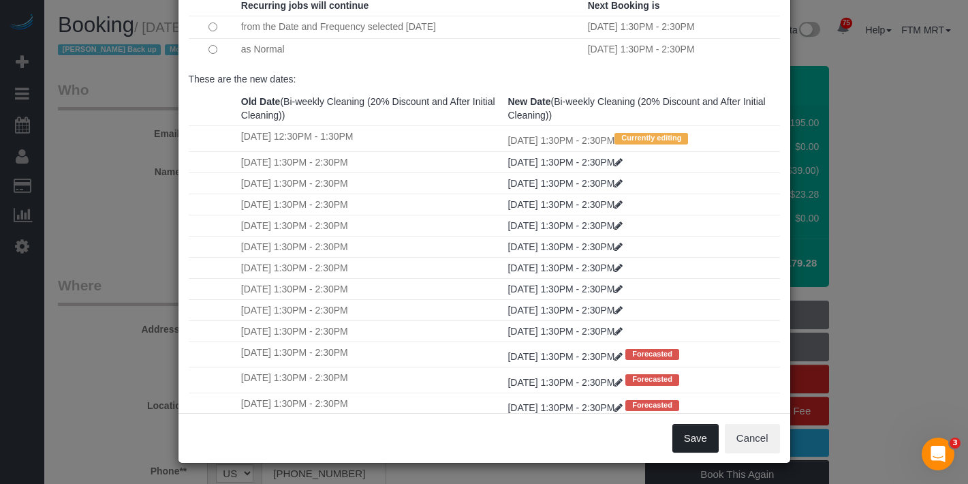
click at [687, 443] on button "Save" at bounding box center [696, 438] width 46 height 29
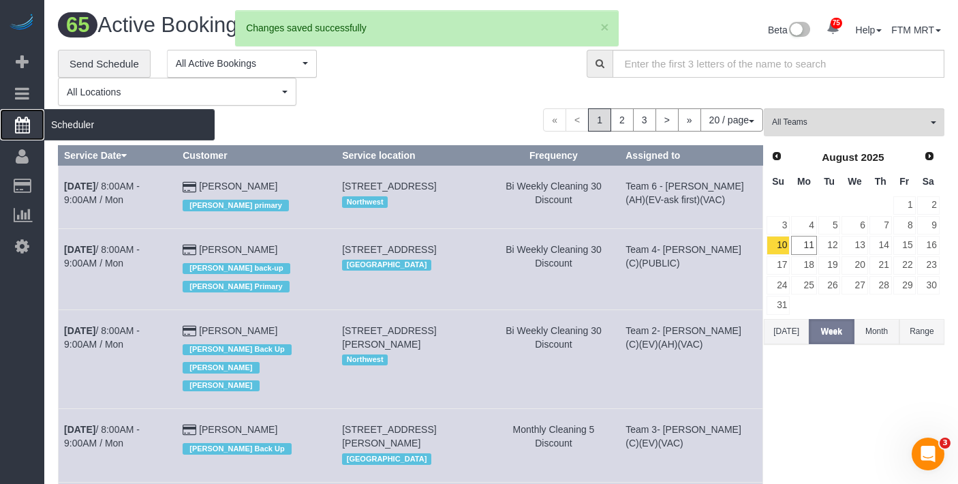
click at [95, 131] on span "Scheduler" at bounding box center [129, 124] width 170 height 31
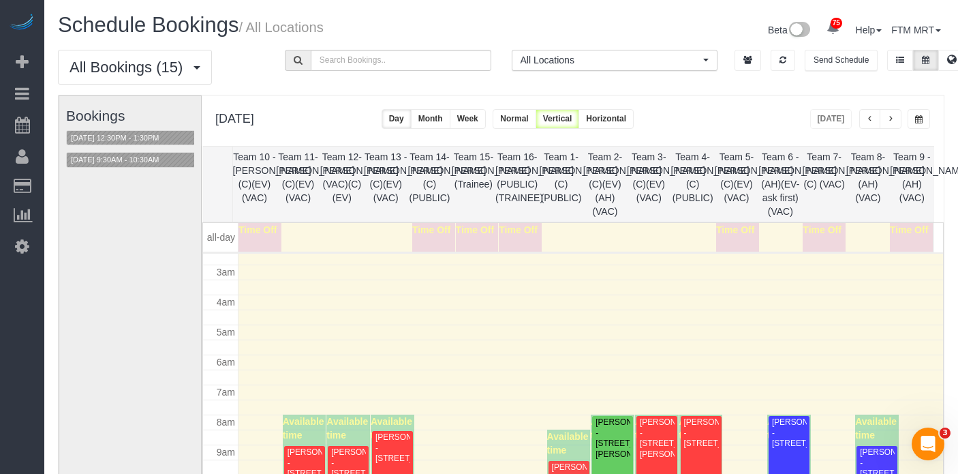
scroll to position [333, 0]
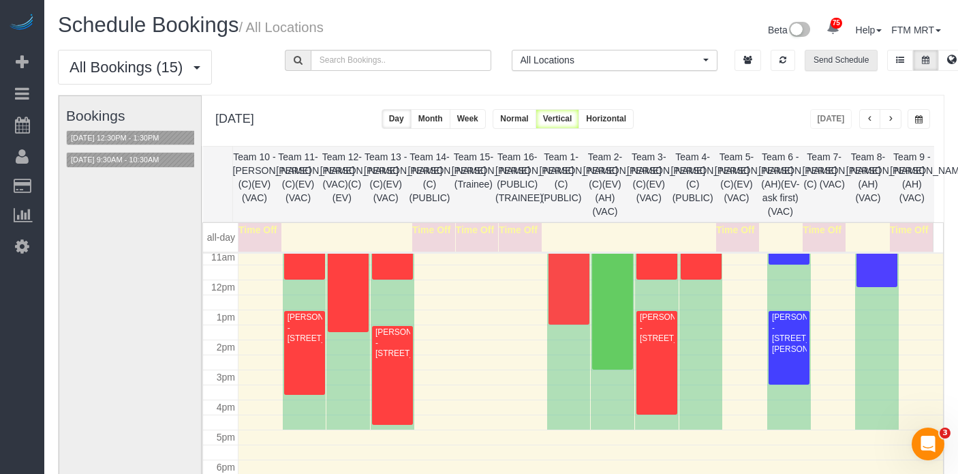
click at [841, 61] on button "Send Schedule" at bounding box center [841, 60] width 73 height 21
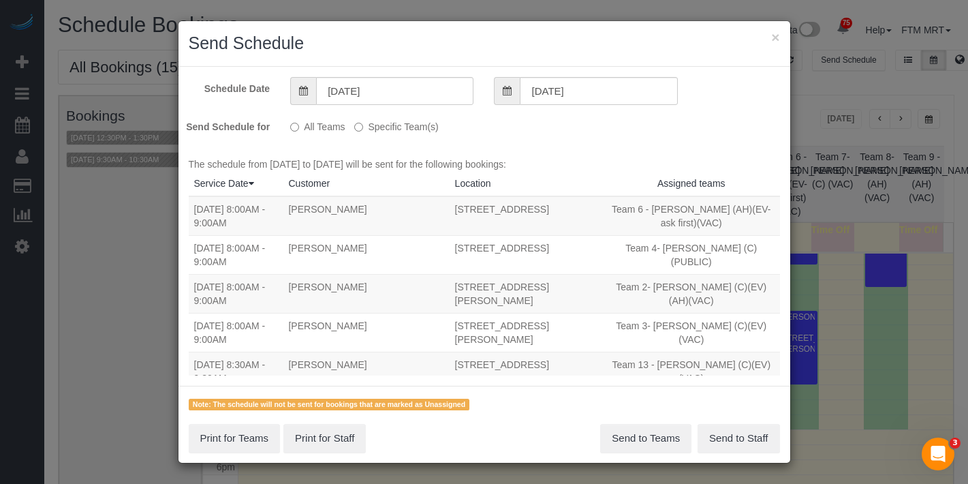
drag, startPoint x: 410, startPoint y: 120, endPoint x: 401, endPoint y: 129, distance: 13.5
click at [410, 121] on label "Specific Team(s)" at bounding box center [396, 124] width 84 height 18
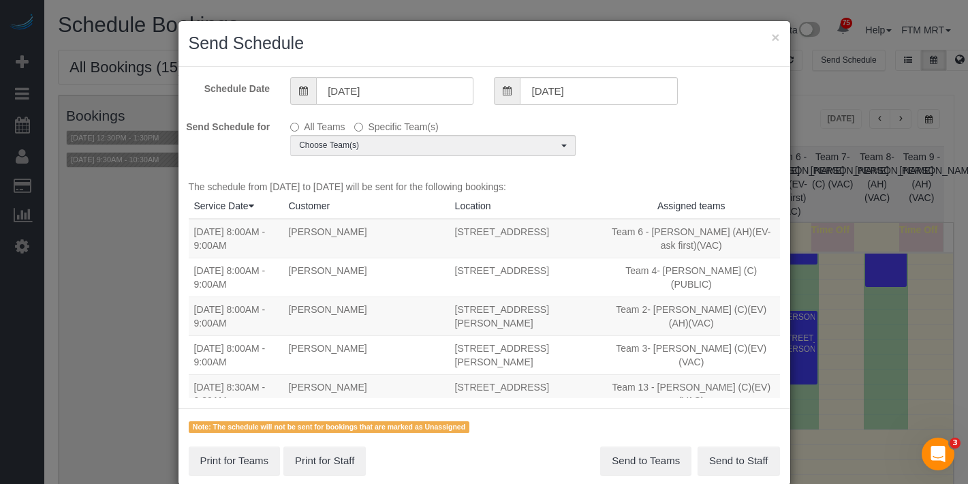
click at [360, 159] on div "Schedule Date [DATE] [DATE] Send Schedule for All Teams Specific Team(s) Choose…" at bounding box center [485, 238] width 612 height 342
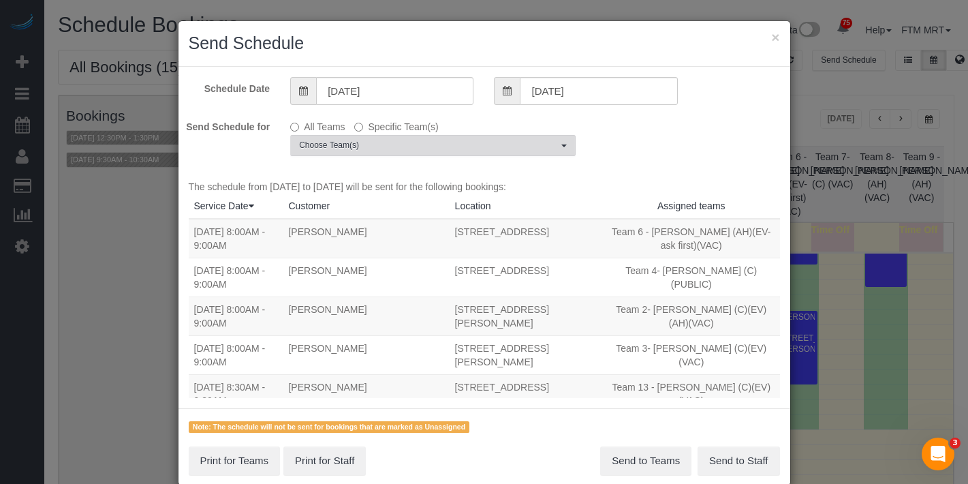
click at [372, 155] on button "Choose Team(s)" at bounding box center [432, 145] width 285 height 21
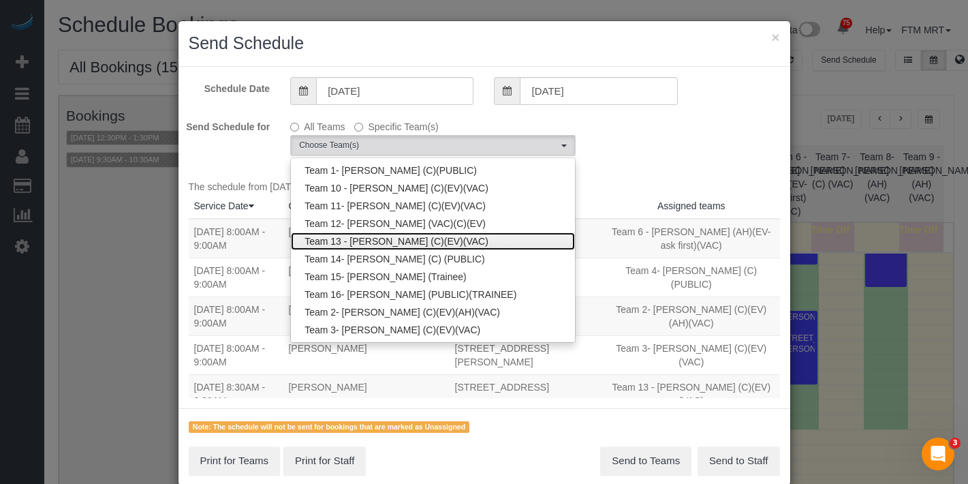
click at [424, 243] on link "Team 13 - [PERSON_NAME] (C)(EV)(VAC)" at bounding box center [433, 241] width 284 height 18
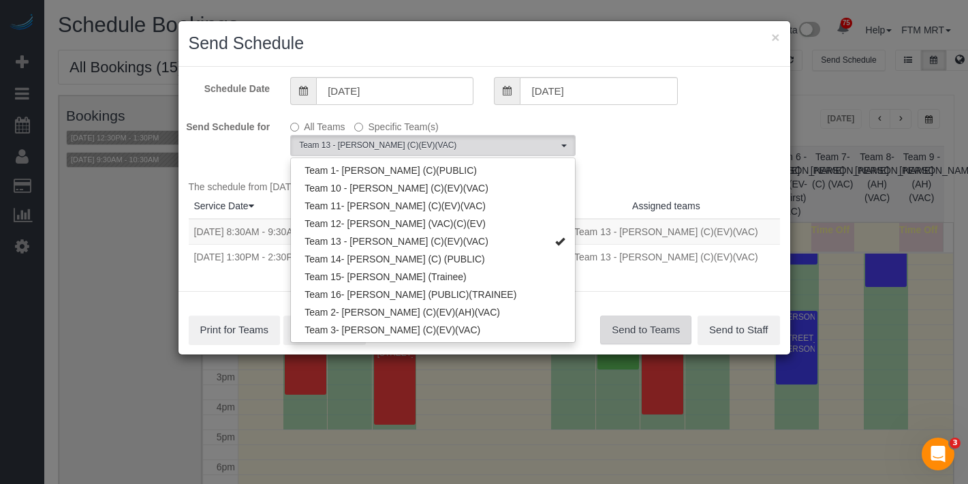
click at [657, 341] on button "Send to Teams" at bounding box center [645, 329] width 91 height 29
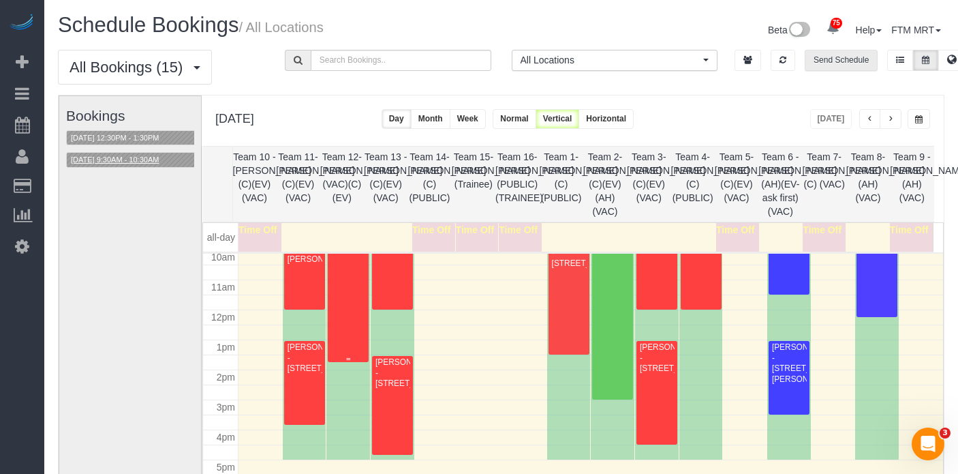
scroll to position [303, 0]
click at [157, 142] on button "[DATE] 12:30PM - 1:30PM" at bounding box center [115, 138] width 96 height 14
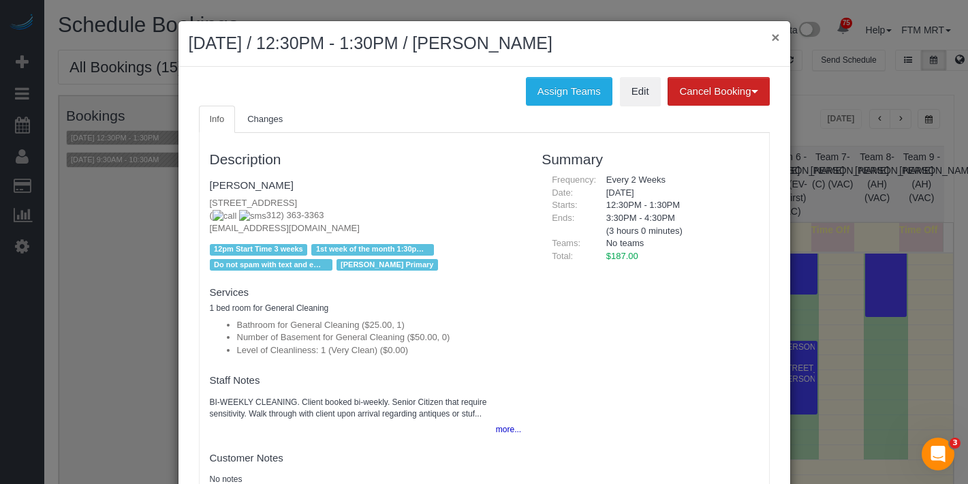
click at [771, 37] on button "×" at bounding box center [775, 37] width 8 height 14
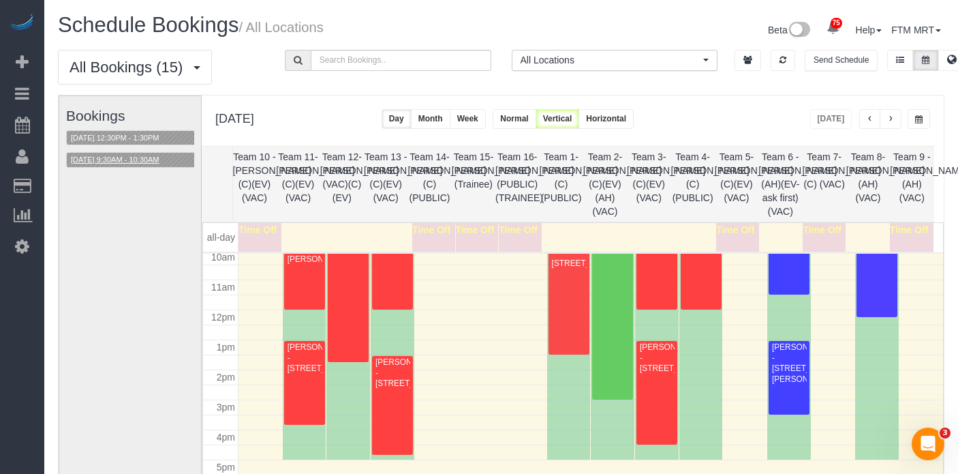
click at [108, 159] on button "[DATE] 9:30AM - 10:30AM" at bounding box center [115, 160] width 96 height 14
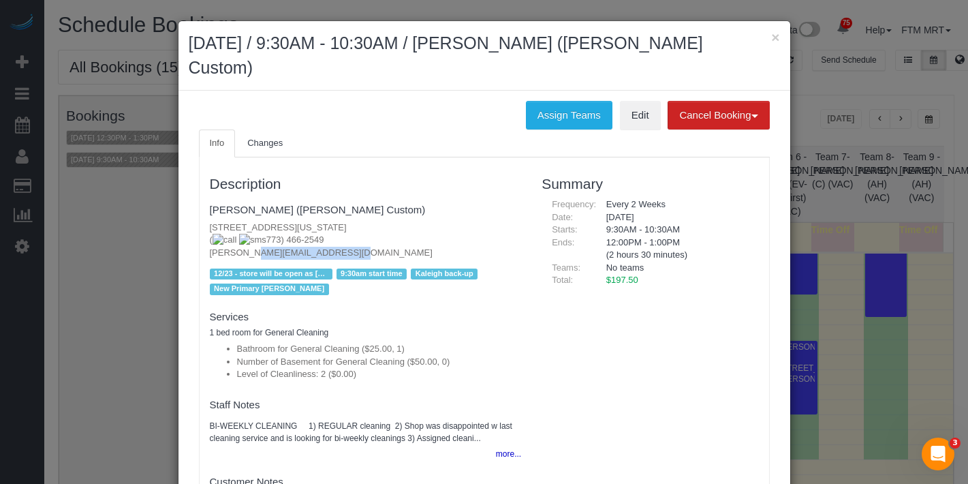
drag, startPoint x: 281, startPoint y: 230, endPoint x: 184, endPoint y: 232, distance: 97.5
click at [189, 232] on div "Info Changes Description [PERSON_NAME] ([PERSON_NAME] Custom) [STREET_ADDRESS][…" at bounding box center [484, 329] width 591 height 401
copy p "[PERSON_NAME][EMAIL_ADDRESS][DOMAIN_NAME]"
click at [773, 35] on button "×" at bounding box center [775, 37] width 8 height 14
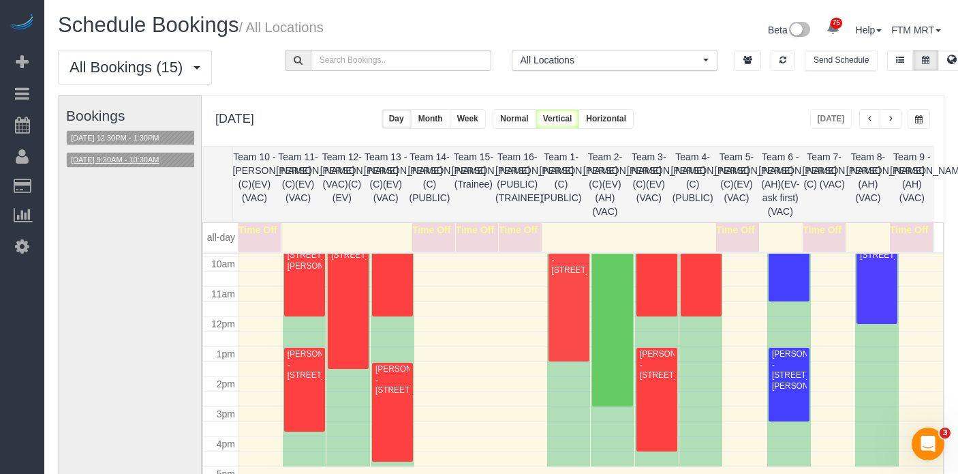
scroll to position [281, 0]
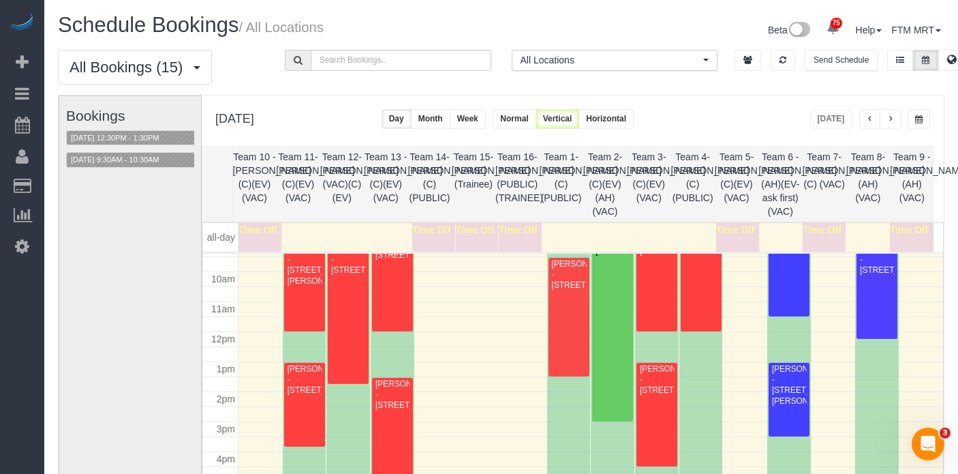
click at [916, 121] on span "button" at bounding box center [918, 119] width 7 height 8
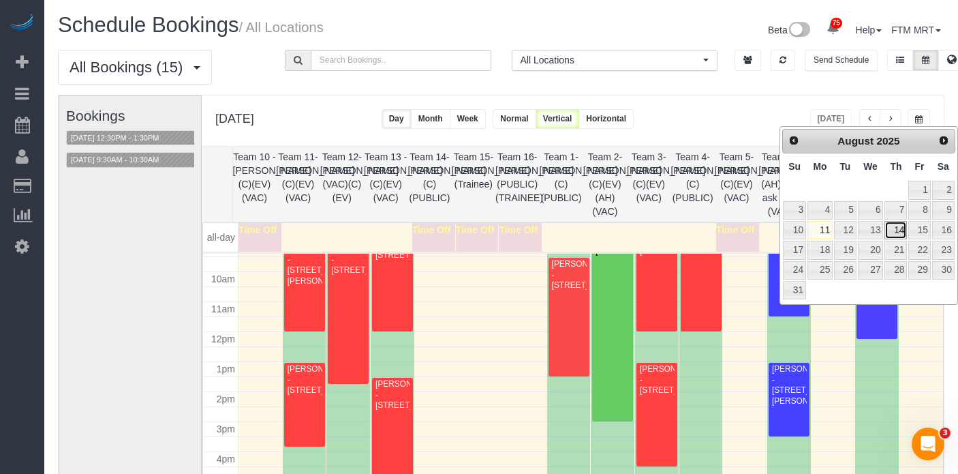
click at [897, 232] on link "14" at bounding box center [895, 230] width 22 height 18
type input "**********"
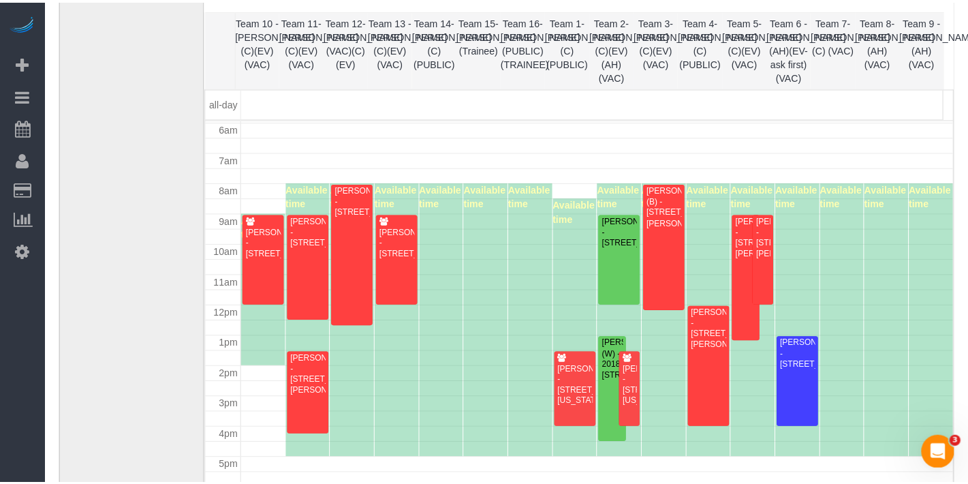
scroll to position [122, 0]
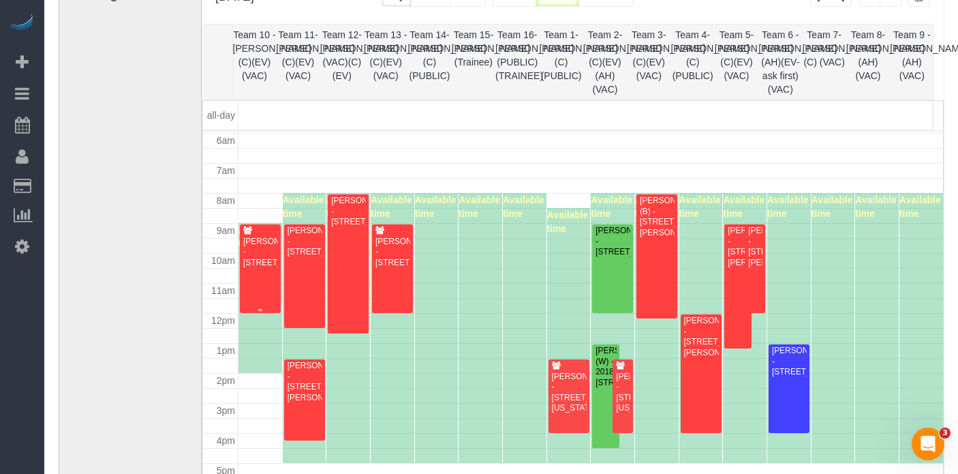
click at [259, 268] on div "Bridgette Kolb - 5357 N Nottingham Ave., Chicago, IL 60656" at bounding box center [260, 251] width 35 height 31
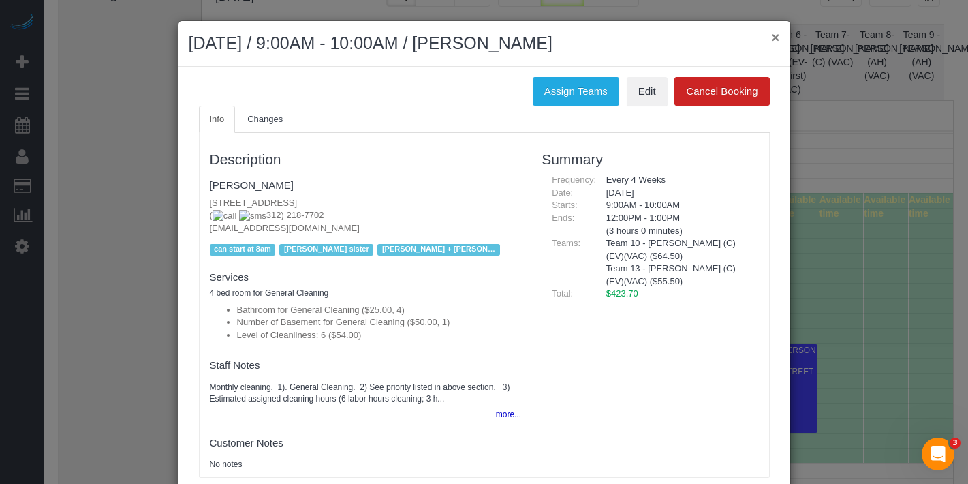
click at [771, 36] on button "×" at bounding box center [775, 37] width 8 height 14
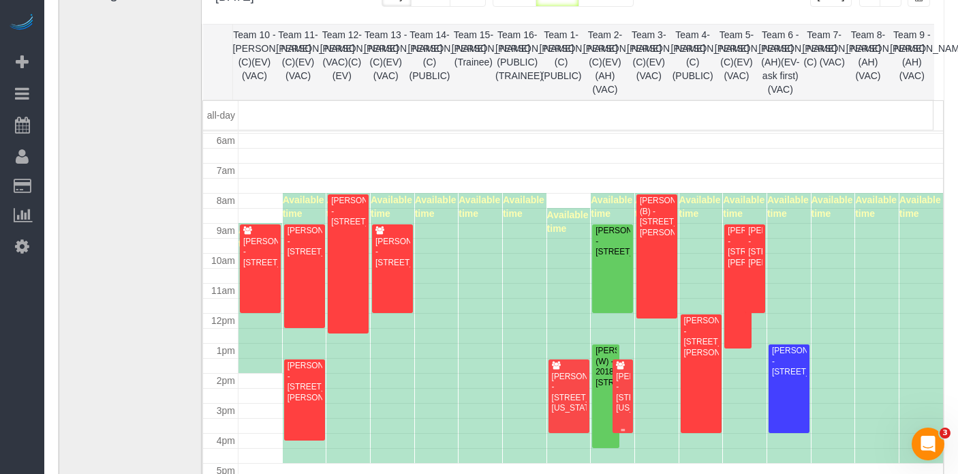
click at [618, 384] on div "Antonia Serrano - 1000 S Michigan Ave #5905, , Il , Usa, Chicago, IL 60605" at bounding box center [622, 392] width 15 height 42
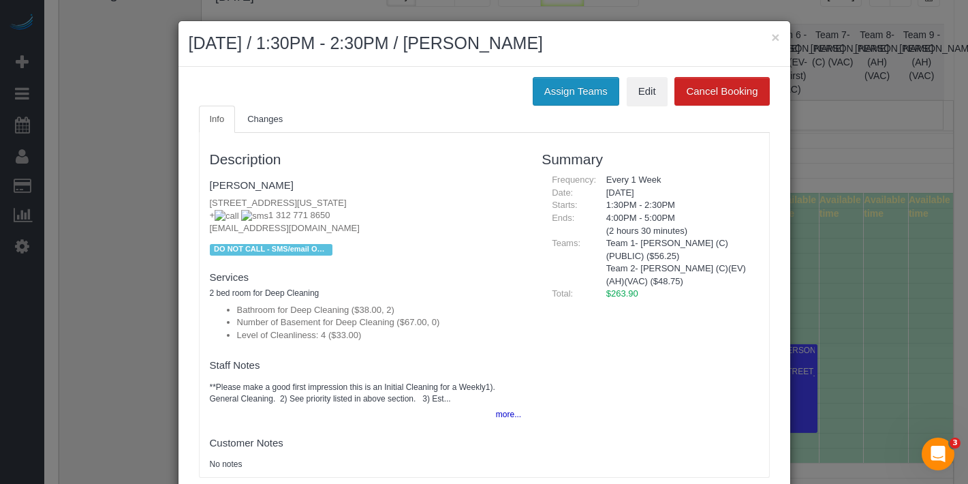
click at [557, 82] on button "Assign Teams" at bounding box center [576, 91] width 87 height 29
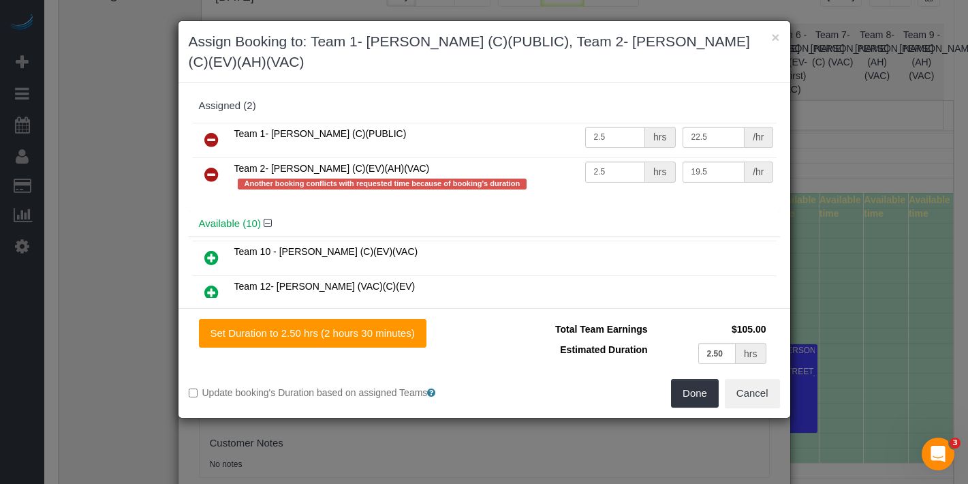
click at [202, 161] on link at bounding box center [212, 174] width 32 height 27
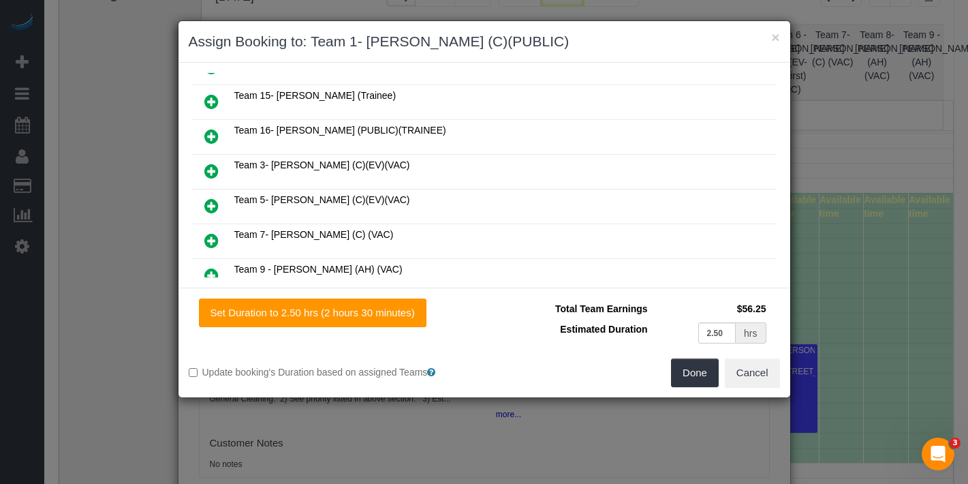
click at [212, 158] on link at bounding box center [212, 171] width 32 height 27
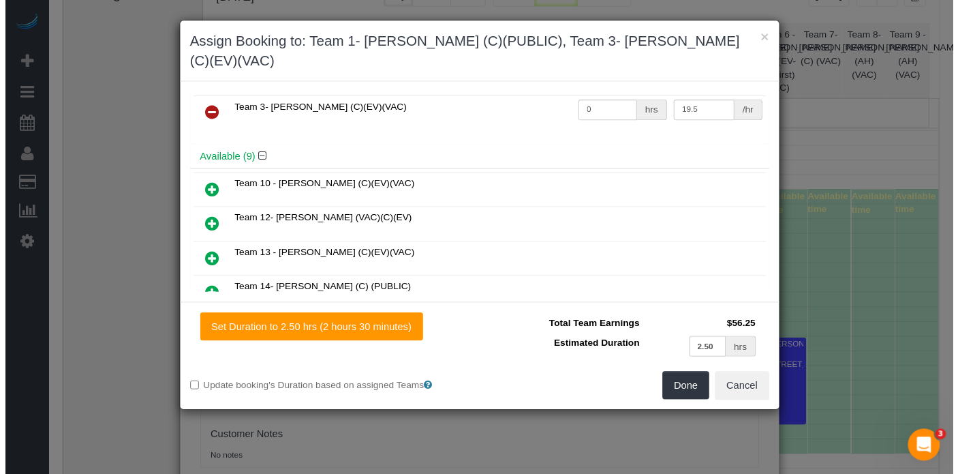
scroll to position [0, 0]
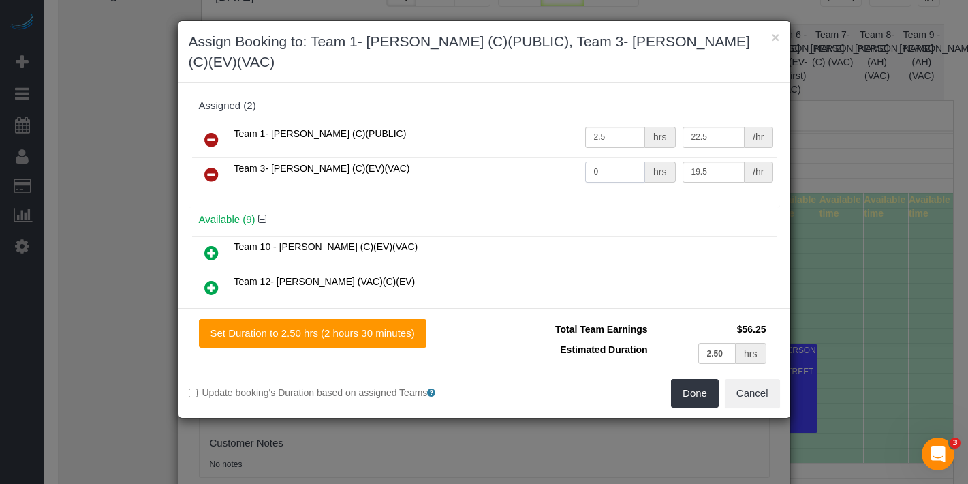
drag, startPoint x: 595, startPoint y: 146, endPoint x: 546, endPoint y: 149, distance: 48.5
click at [546, 157] on tr "Team 3- Corrina (C)(EV)(VAC) 0 hrs 19.5 /hr" at bounding box center [484, 174] width 585 height 35
type input "2.5"
click at [706, 379] on button "Done" at bounding box center [695, 393] width 48 height 29
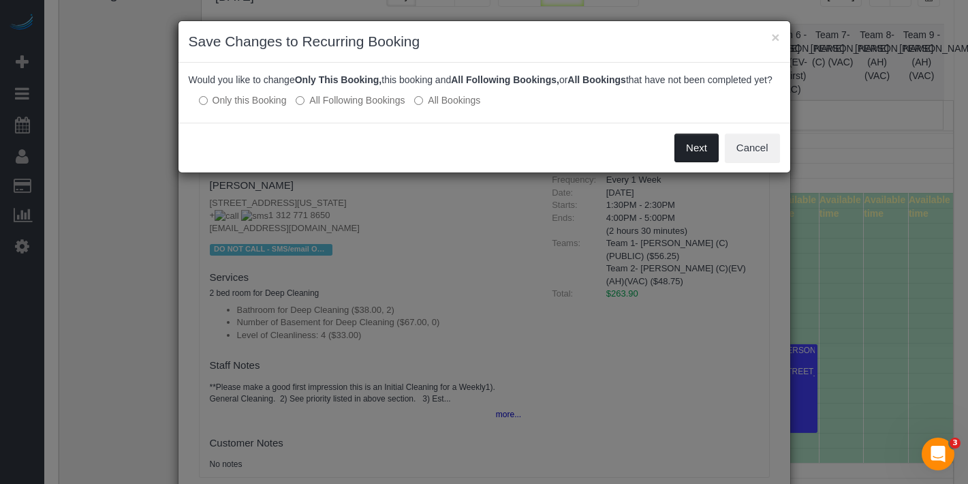
click at [689, 155] on button "Next" at bounding box center [697, 148] width 44 height 29
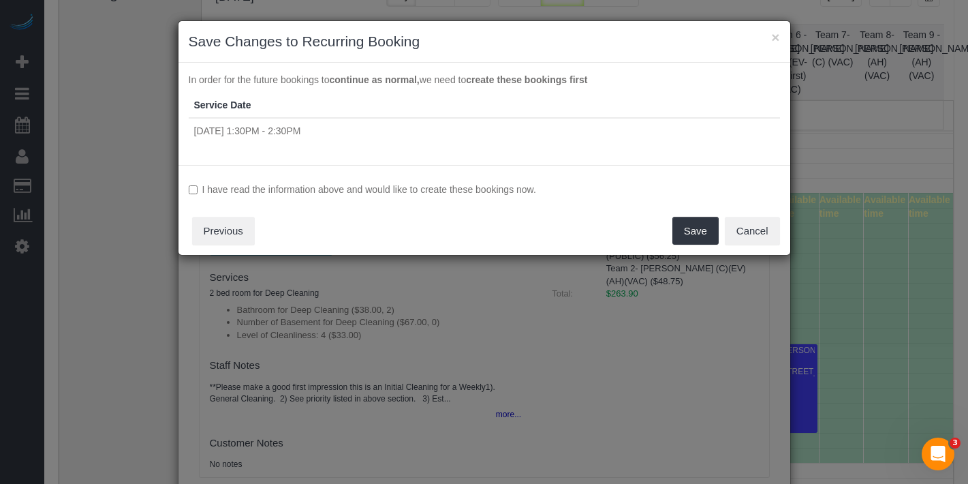
click at [343, 191] on label "I have read the information above and would like to create these bookings now." at bounding box center [484, 190] width 591 height 14
click at [690, 224] on button "Save" at bounding box center [696, 231] width 46 height 29
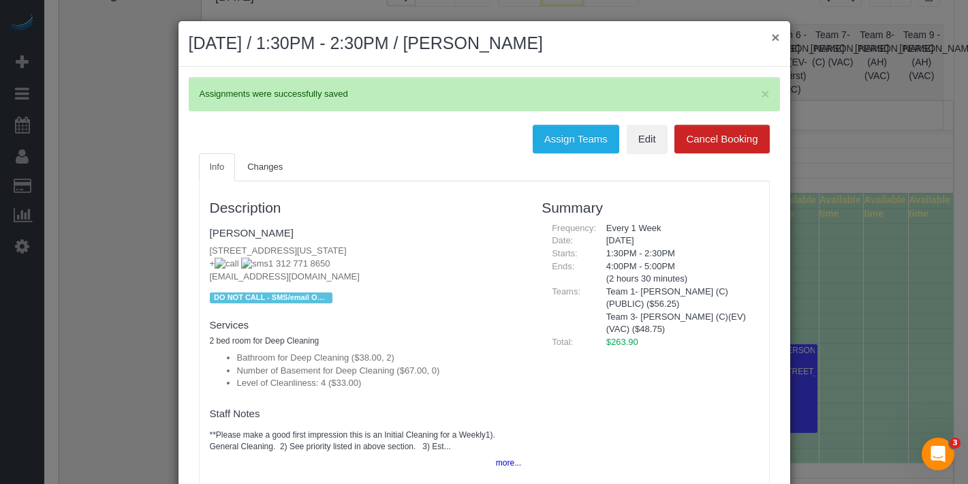
click at [771, 34] on button "×" at bounding box center [775, 37] width 8 height 14
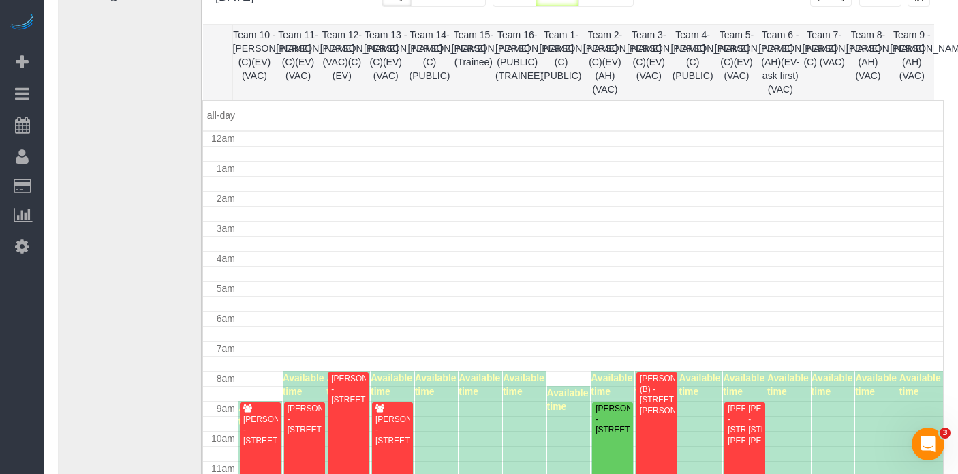
scroll to position [178, 0]
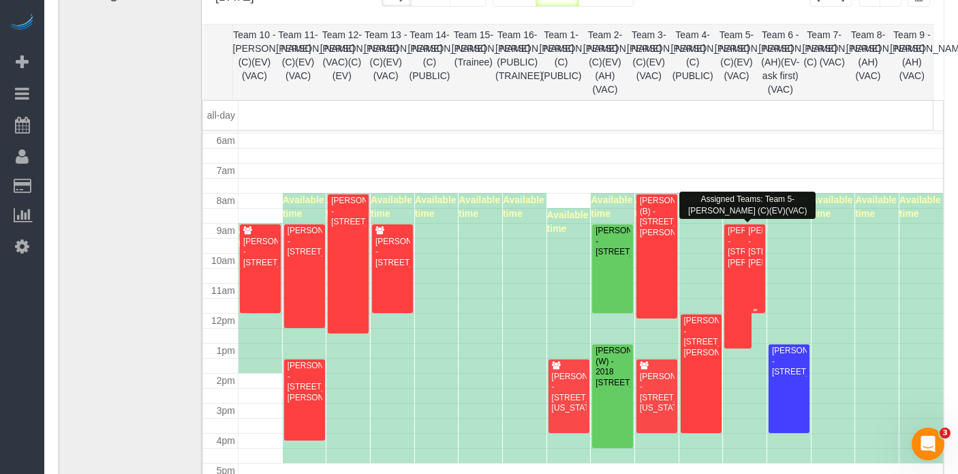
click at [755, 241] on div at bounding box center [755, 268] width 20 height 89
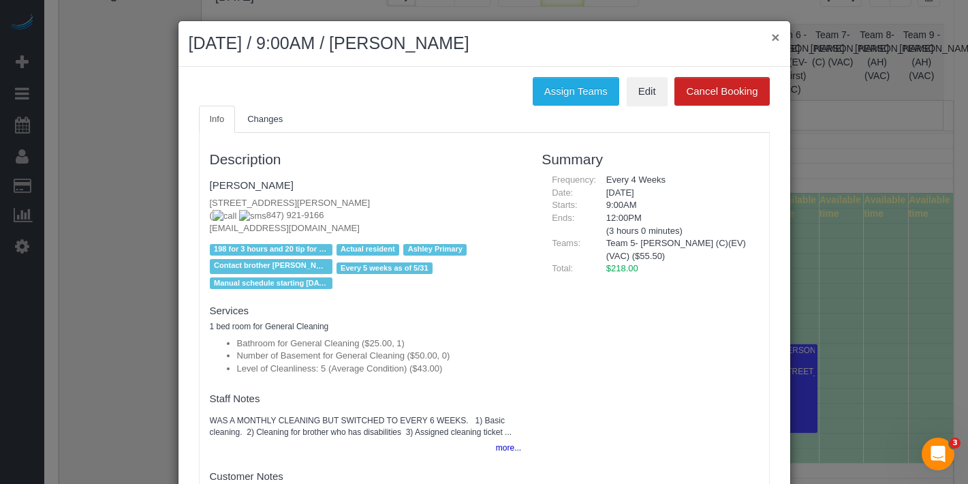
click at [771, 37] on button "×" at bounding box center [775, 37] width 8 height 14
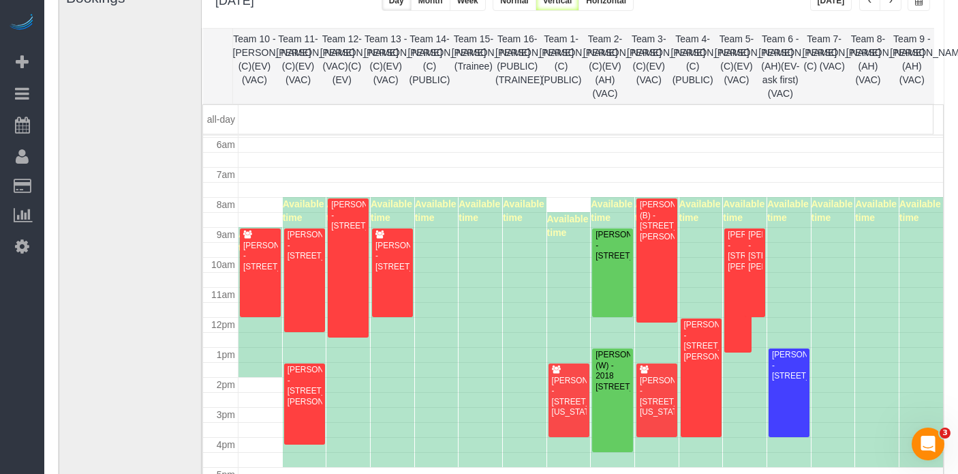
scroll to position [102, 0]
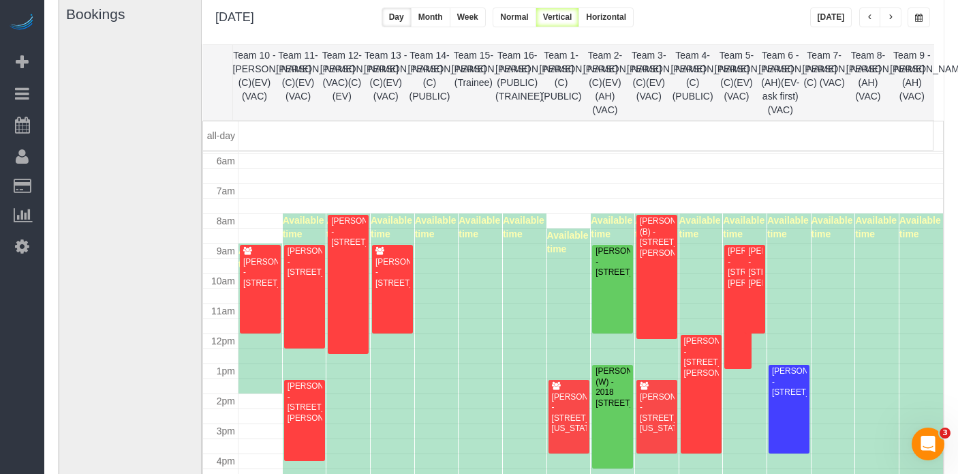
click at [892, 19] on span "button" at bounding box center [890, 18] width 7 height 8
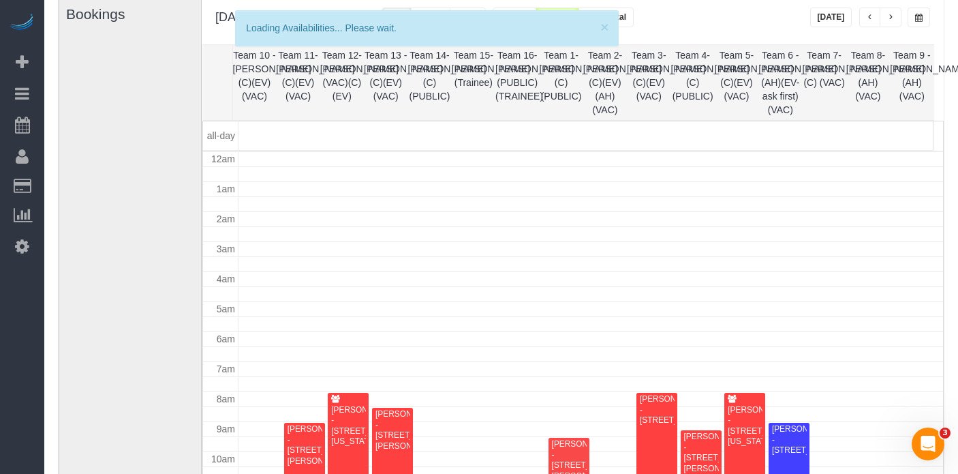
scroll to position [181, 0]
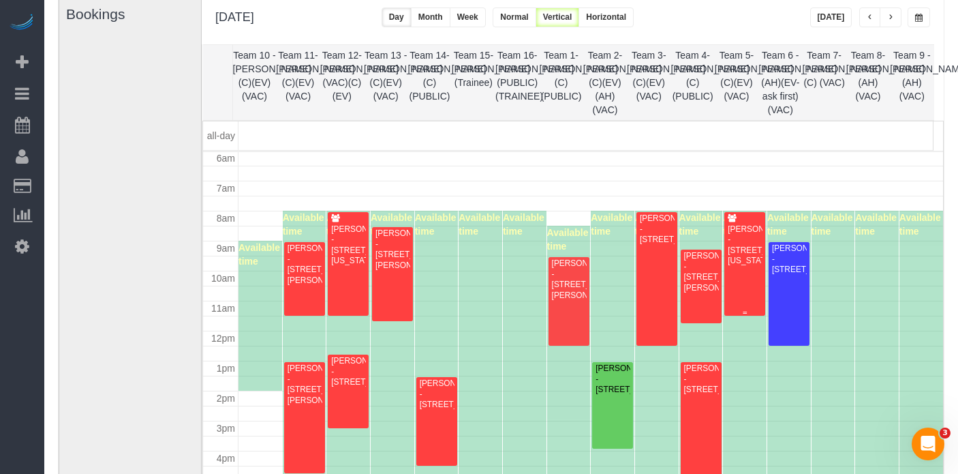
click at [739, 257] on div "[PERSON_NAME] - [STREET_ADDRESS][US_STATE]" at bounding box center [744, 245] width 35 height 42
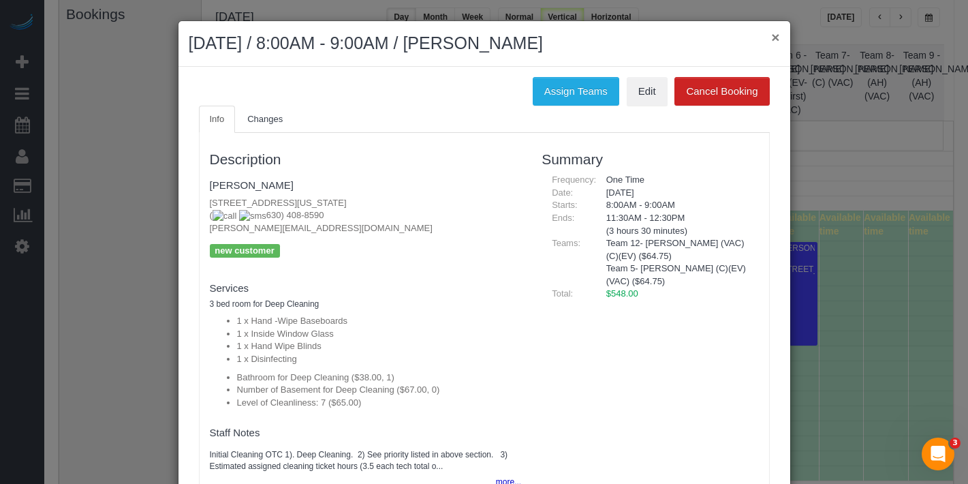
click at [771, 42] on button "×" at bounding box center [775, 37] width 8 height 14
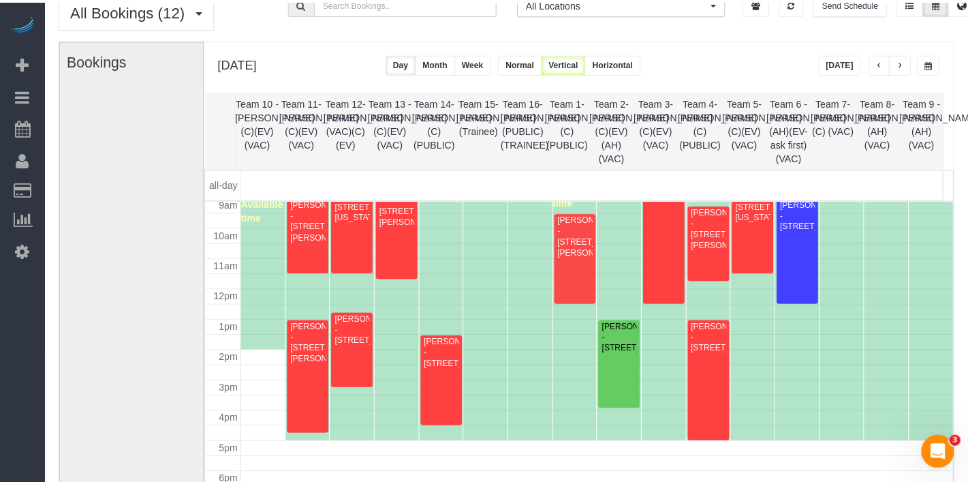
scroll to position [127, 0]
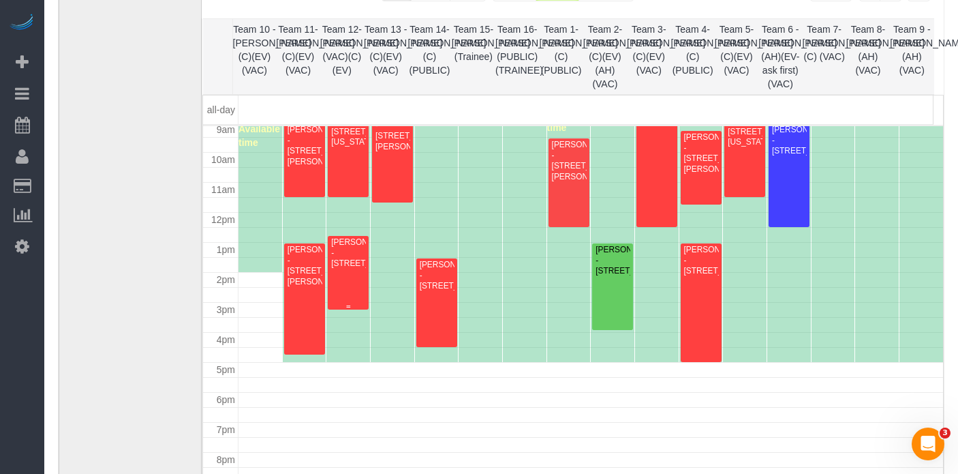
click at [345, 268] on div "[PERSON_NAME] - [STREET_ADDRESS]" at bounding box center [347, 252] width 35 height 31
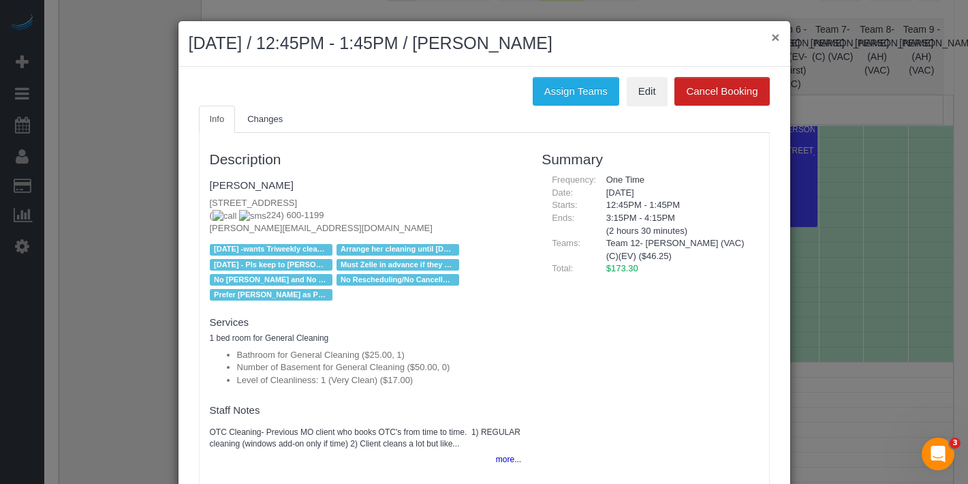
click at [771, 39] on button "×" at bounding box center [775, 37] width 8 height 14
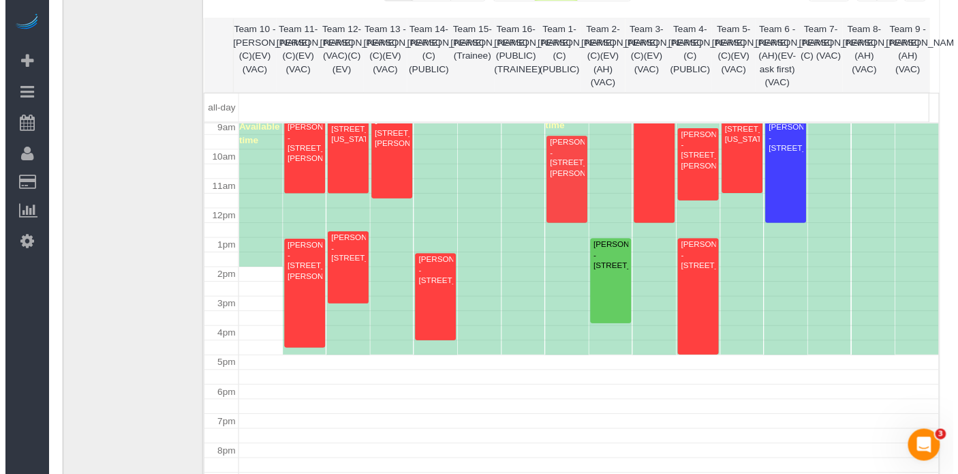
scroll to position [108, 0]
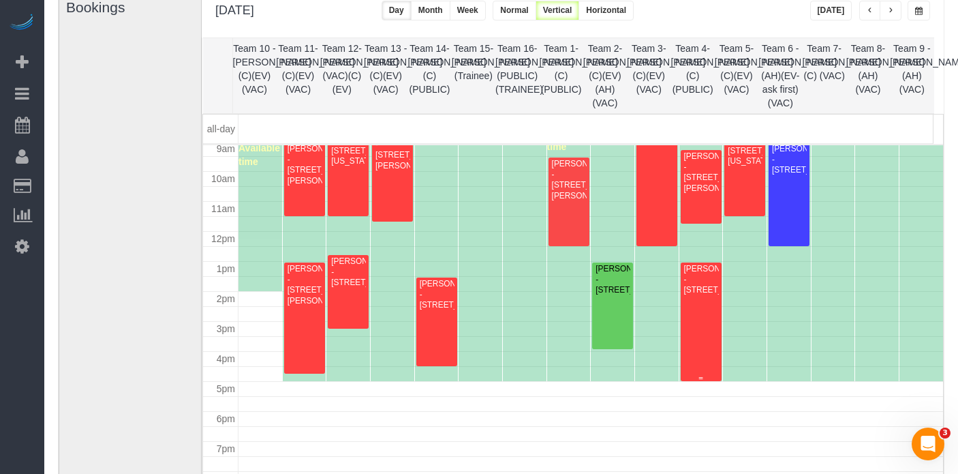
click at [713, 319] on div at bounding box center [701, 321] width 41 height 119
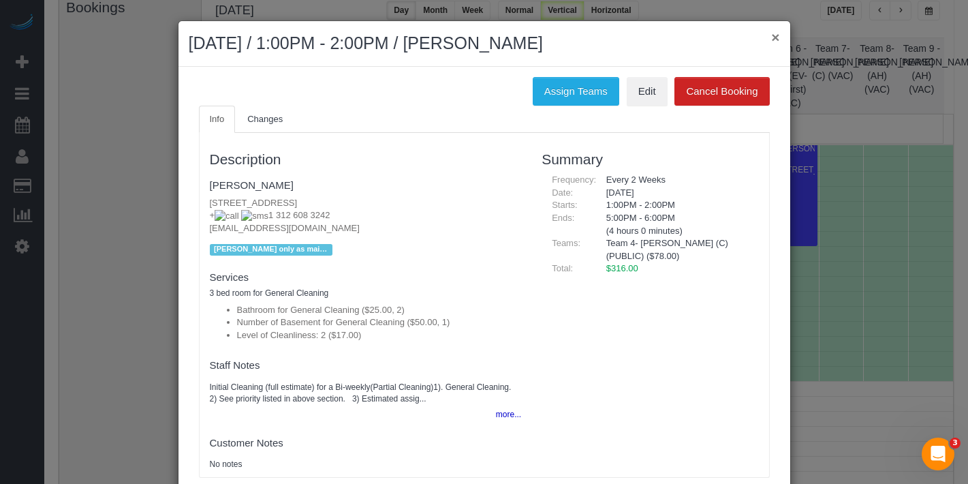
click at [771, 37] on button "×" at bounding box center [775, 37] width 8 height 14
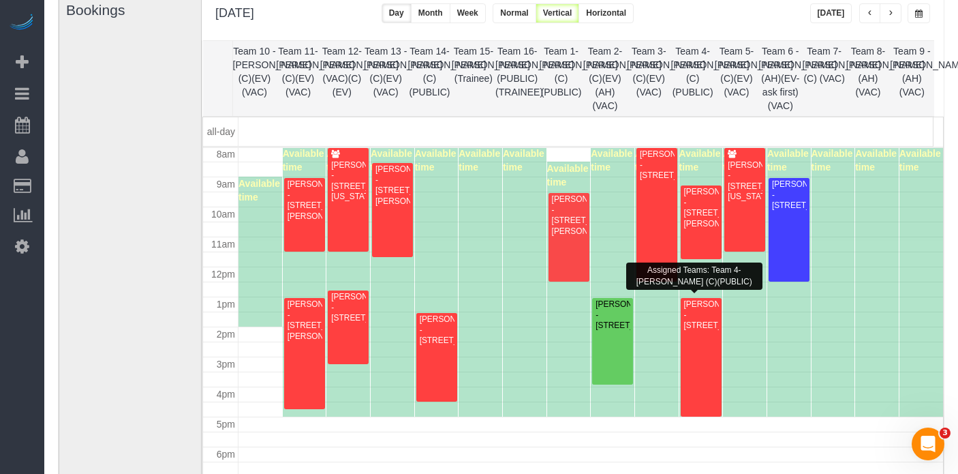
scroll to position [241, 0]
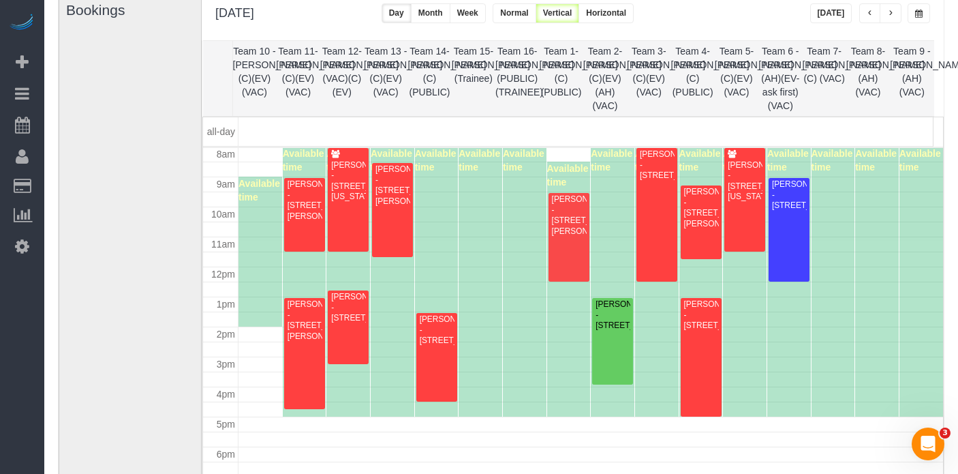
drag, startPoint x: 894, startPoint y: 3, endPoint x: 884, endPoint y: 9, distance: 11.6
click at [893, 4] on button "button" at bounding box center [891, 13] width 22 height 20
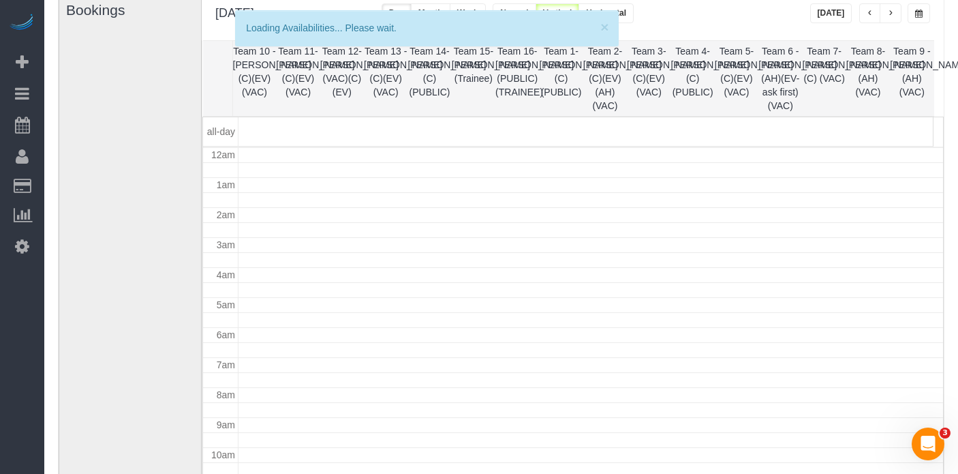
scroll to position [181, 0]
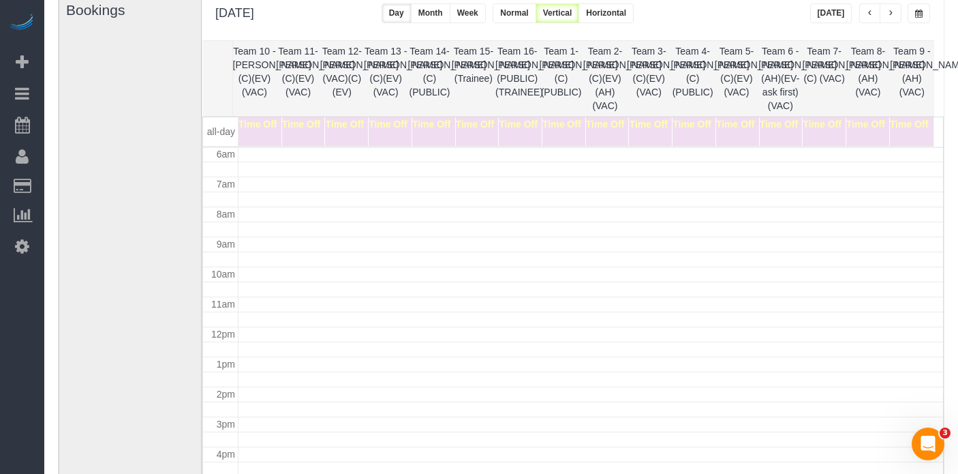
click at [863, 13] on button "button" at bounding box center [870, 13] width 22 height 20
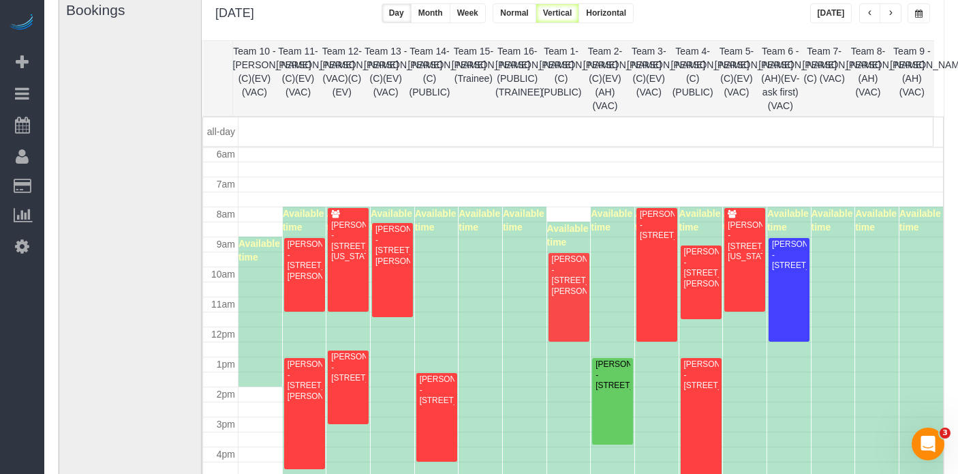
scroll to position [206, 0]
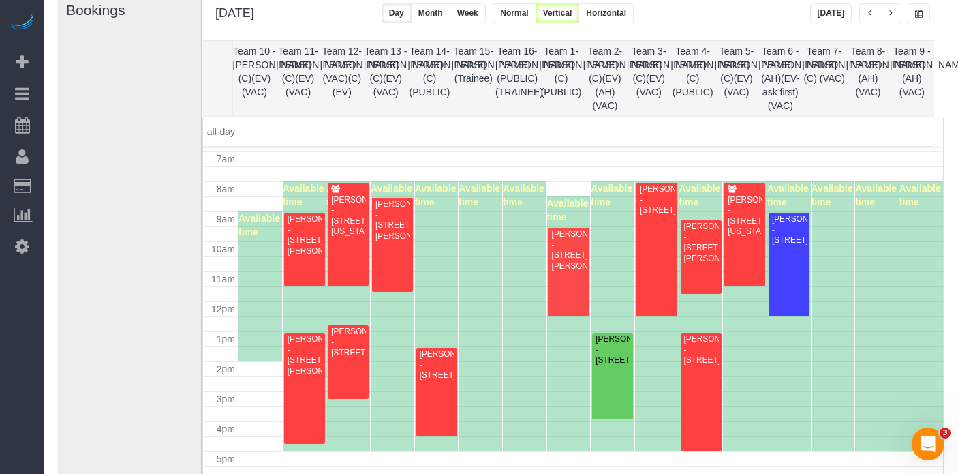
click at [871, 17] on span "button" at bounding box center [870, 14] width 7 height 8
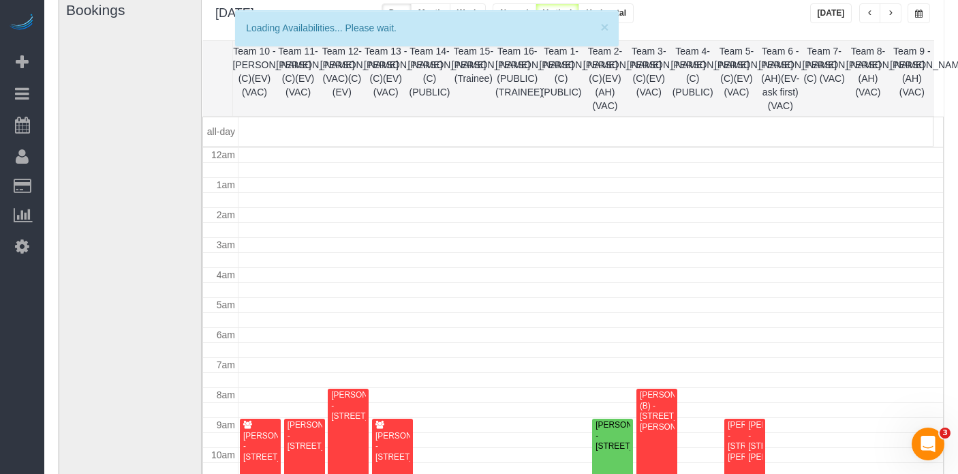
scroll to position [181, 0]
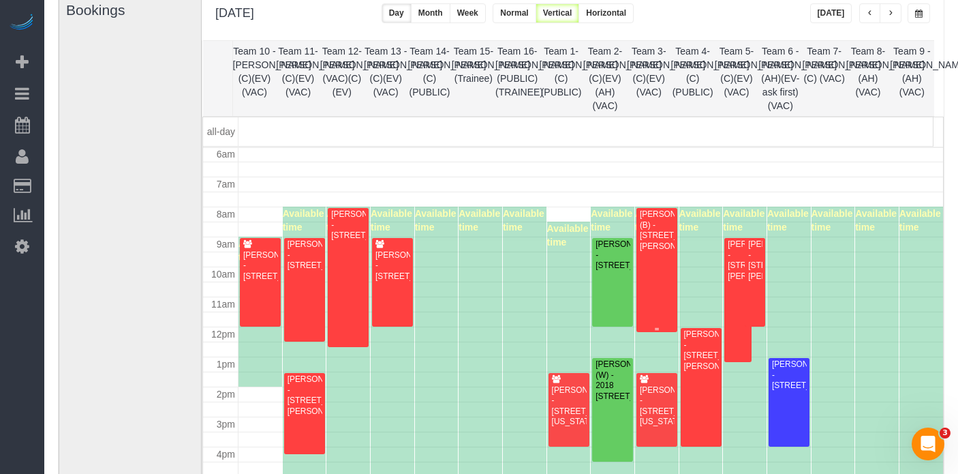
click at [662, 241] on div "[PERSON_NAME] (B) - [STREET_ADDRESS][PERSON_NAME]" at bounding box center [656, 230] width 35 height 42
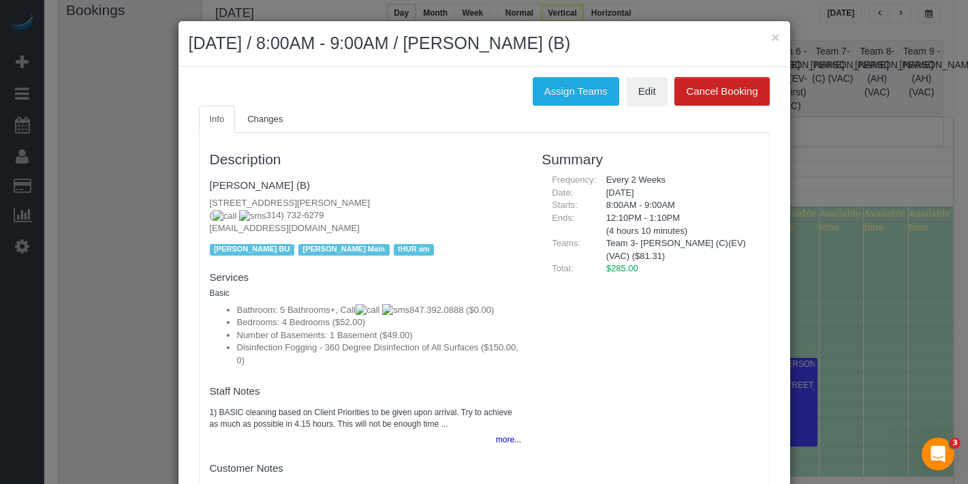
click at [775, 37] on div "× August 14, 2025 / 8:00AM - 9:00AM / Mary DeBartolo (B)" at bounding box center [485, 44] width 612 height 46
click at [773, 37] on button "×" at bounding box center [775, 37] width 8 height 14
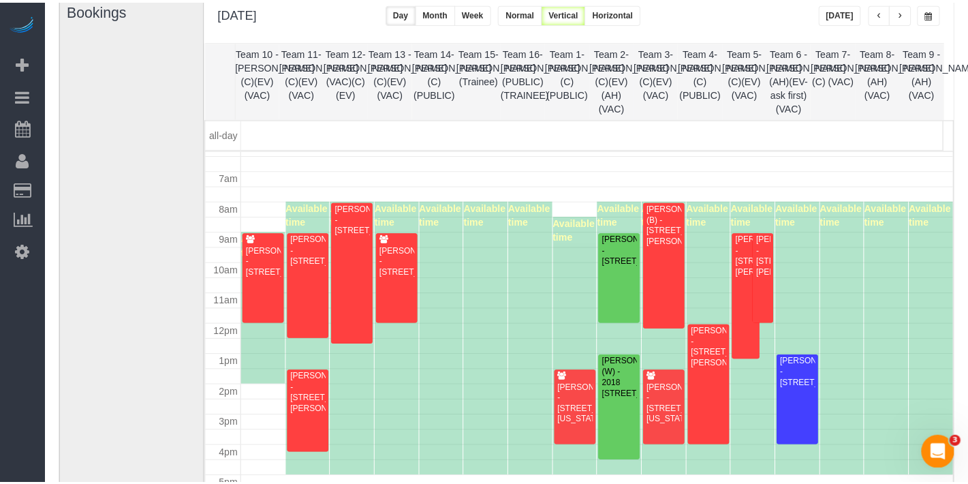
scroll to position [206, 0]
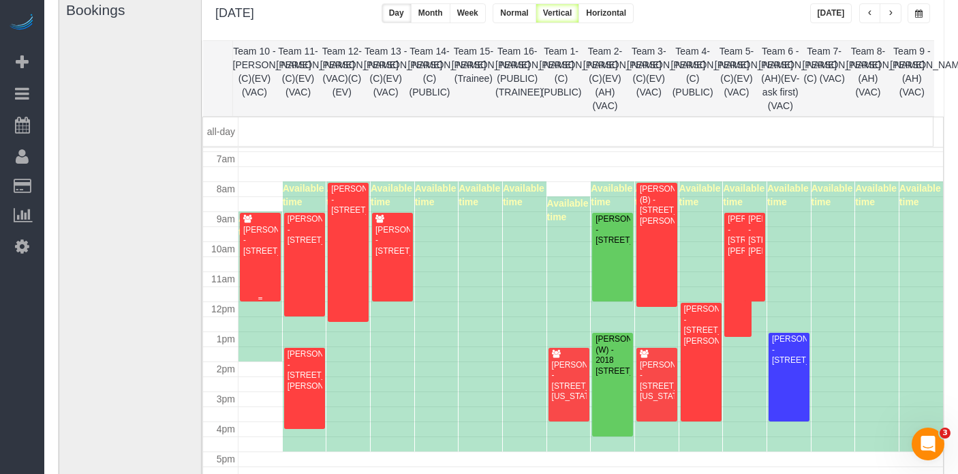
click at [252, 256] on div "[PERSON_NAME] - [STREET_ADDRESS]" at bounding box center [260, 240] width 35 height 31
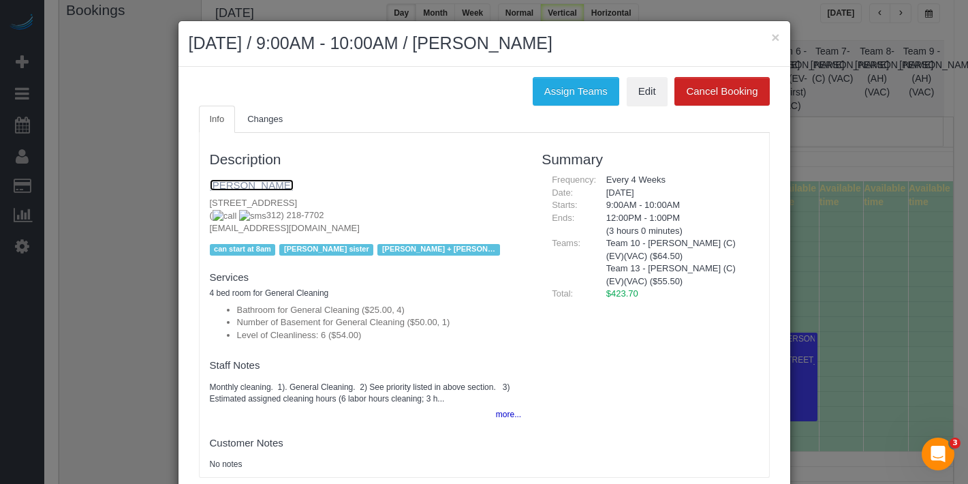
click at [233, 182] on link "Bridgette Kolb" at bounding box center [252, 185] width 84 height 12
click at [771, 41] on button "×" at bounding box center [775, 37] width 8 height 14
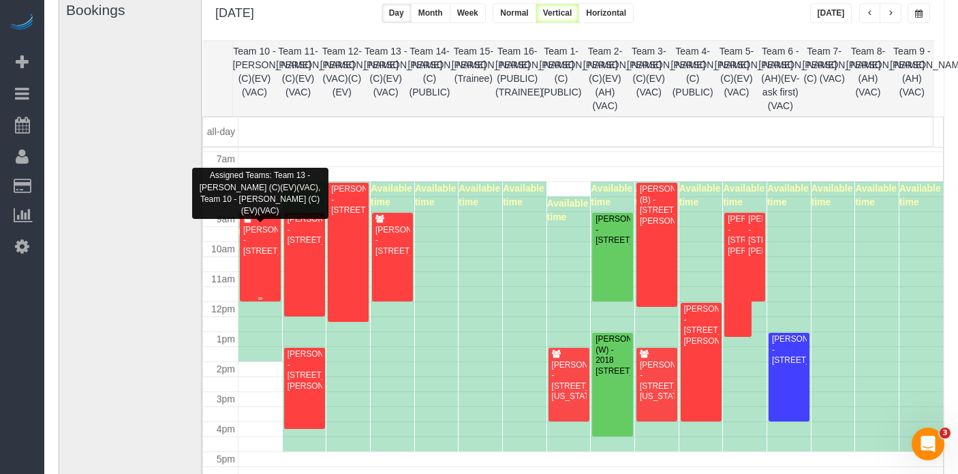
click at [251, 255] on div "[PERSON_NAME] - [STREET_ADDRESS]" at bounding box center [260, 240] width 35 height 31
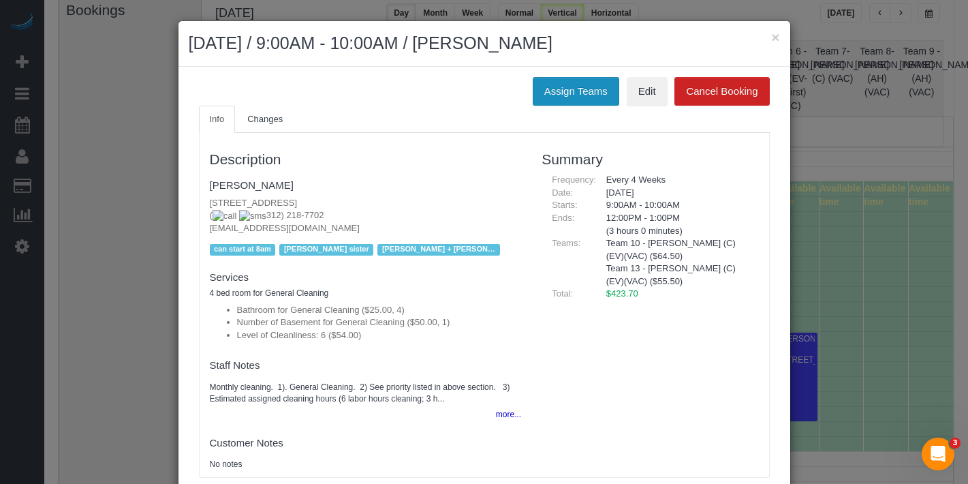
click at [563, 90] on button "Assign Teams" at bounding box center [576, 91] width 87 height 29
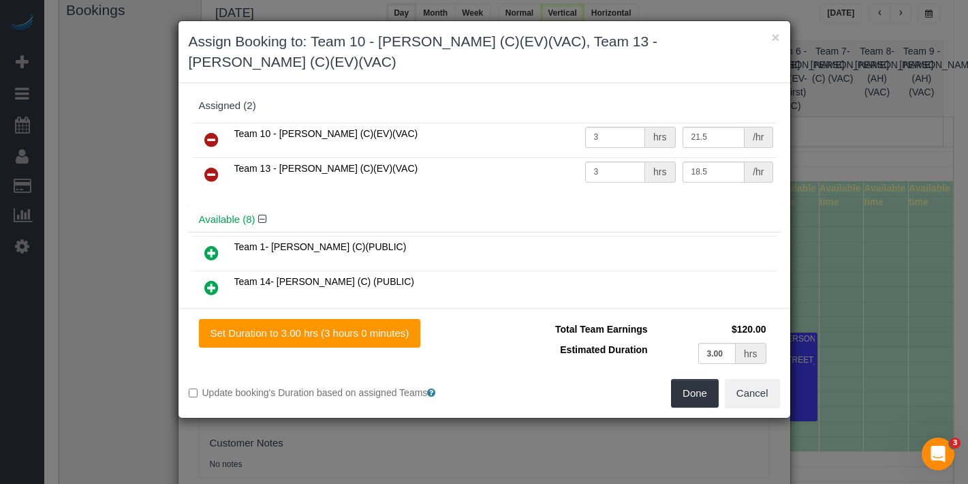
click at [215, 132] on icon at bounding box center [211, 140] width 14 height 16
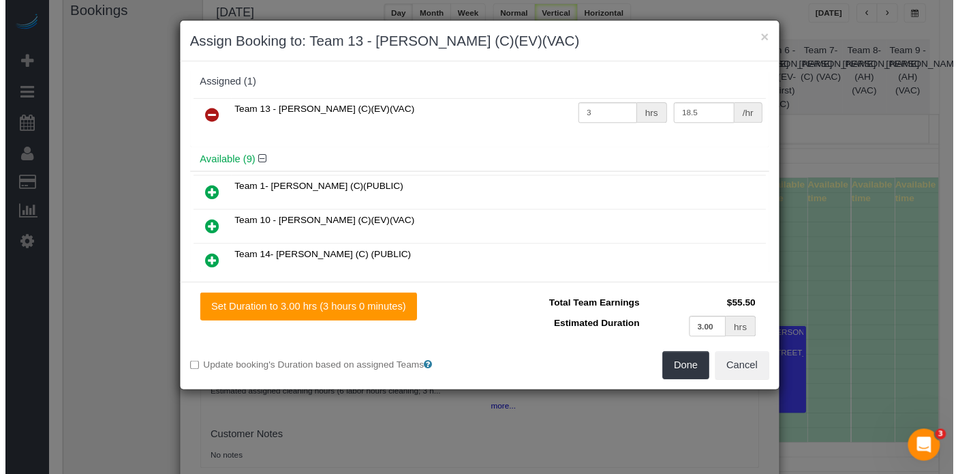
scroll to position [3, 0]
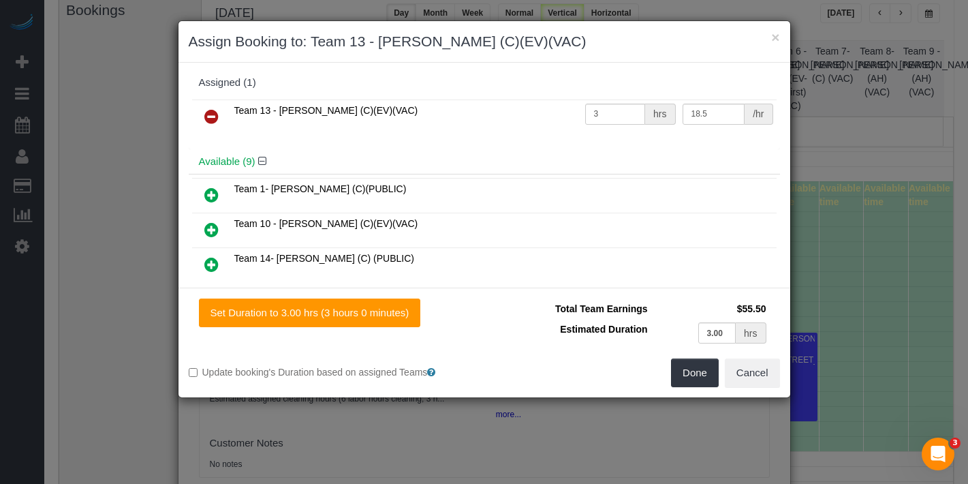
click at [219, 200] on link at bounding box center [212, 195] width 32 height 27
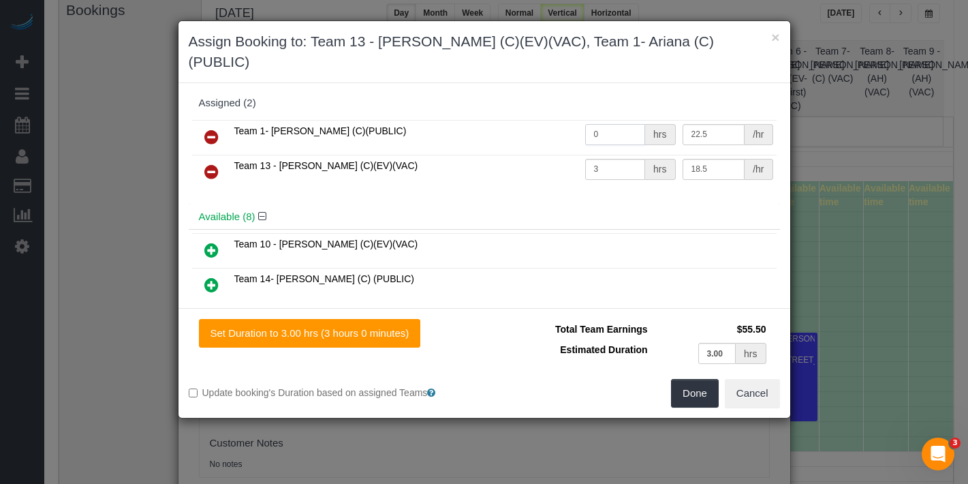
drag, startPoint x: 602, startPoint y: 118, endPoint x: 554, endPoint y: 110, distance: 49.0
click at [555, 120] on tr "Team 1- Ariana (C)(PUBLIC) 0 hrs 22.5 /hr" at bounding box center [484, 137] width 585 height 35
type input "3"
click at [711, 379] on button "Done" at bounding box center [695, 393] width 48 height 29
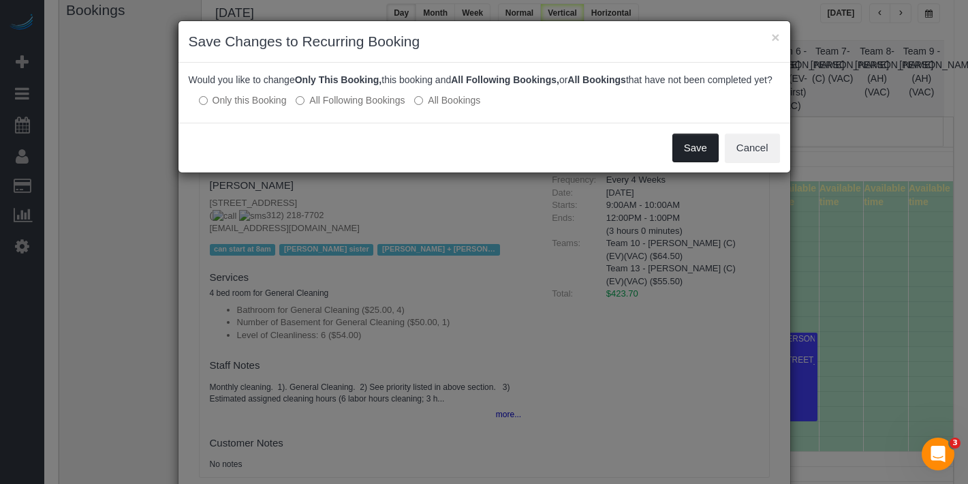
drag, startPoint x: 684, startPoint y: 158, endPoint x: 736, endPoint y: 76, distance: 97.4
click at [684, 158] on button "Save" at bounding box center [696, 148] width 46 height 29
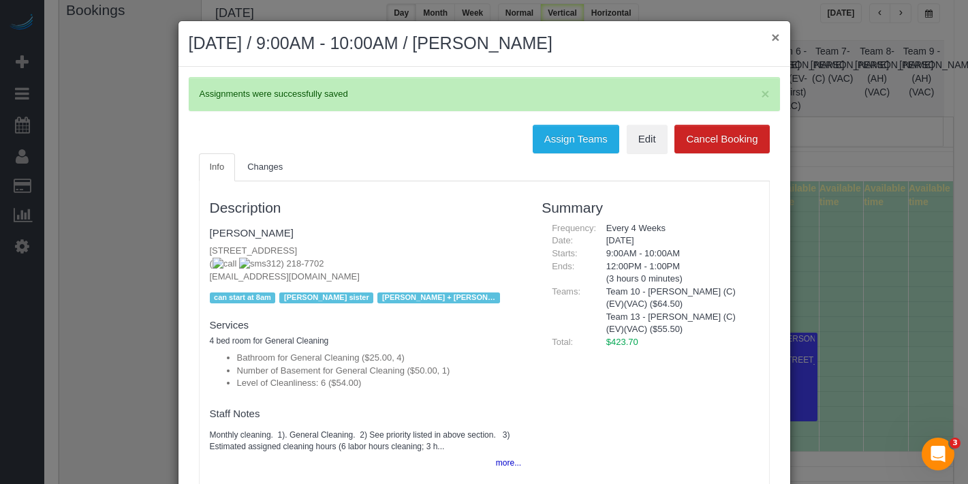
click at [771, 34] on button "×" at bounding box center [775, 37] width 8 height 14
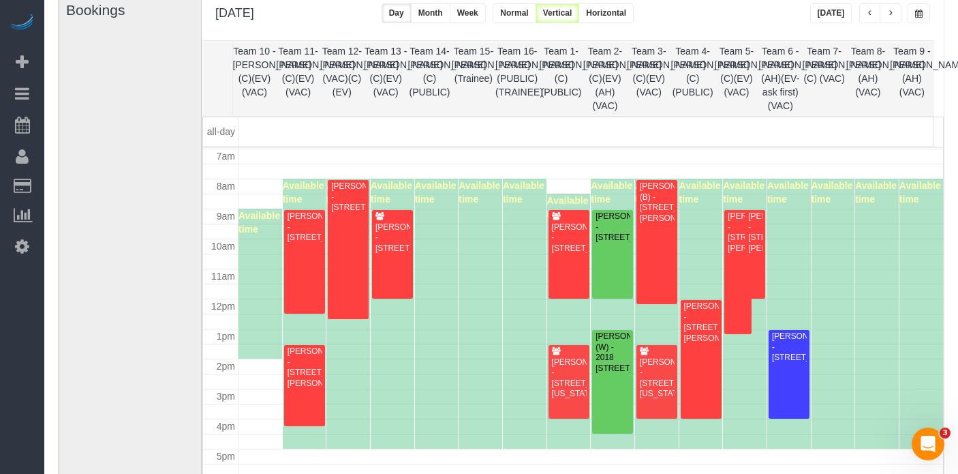
scroll to position [209, 0]
click at [730, 238] on div "[PERSON_NAME] - [STREET_ADDRESS][PERSON_NAME]" at bounding box center [738, 232] width 22 height 42
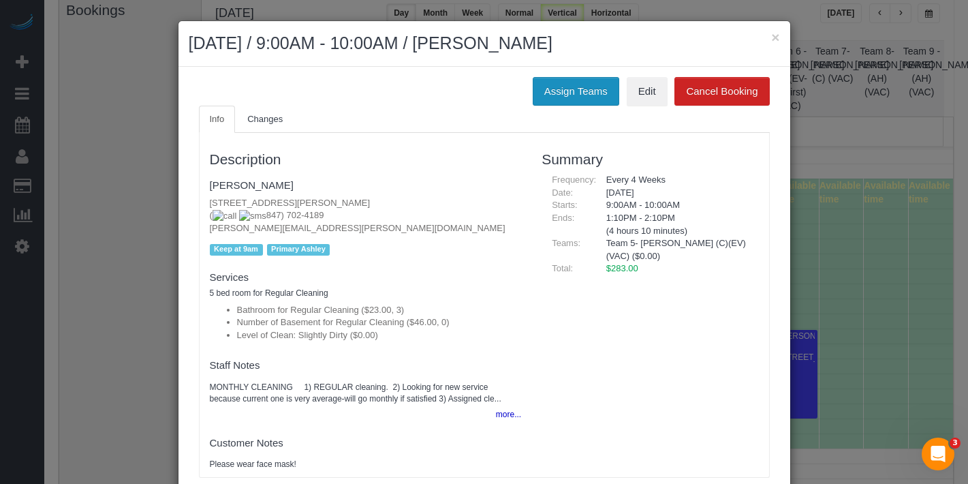
click at [572, 98] on button "Assign Teams" at bounding box center [576, 91] width 87 height 29
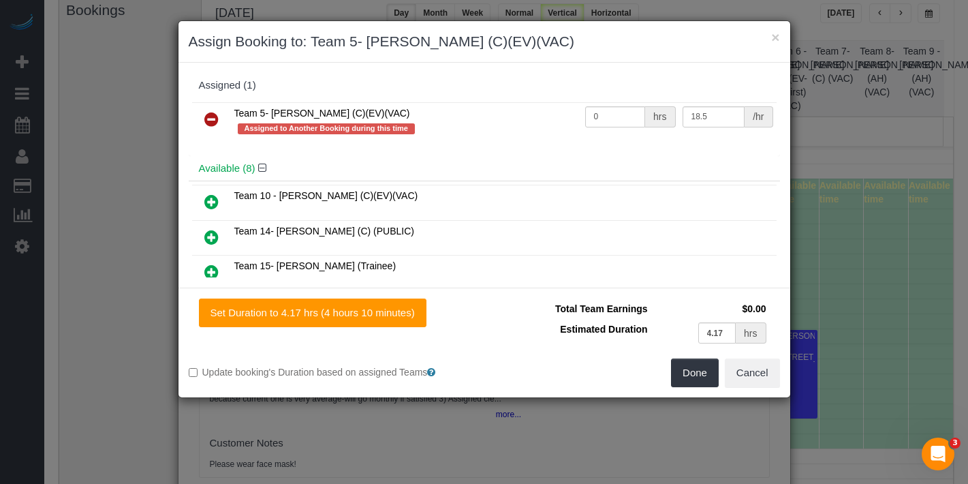
click at [206, 120] on icon at bounding box center [211, 119] width 14 height 16
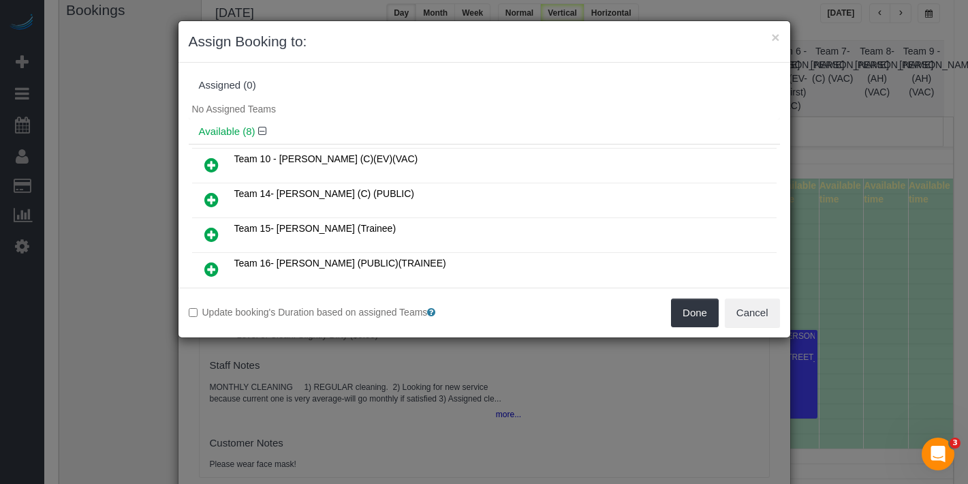
click at [210, 161] on icon at bounding box center [211, 165] width 14 height 16
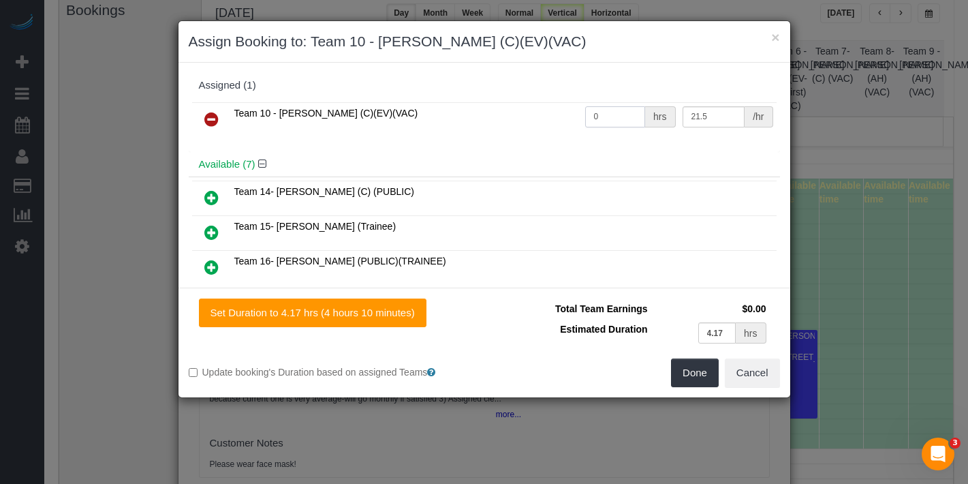
click at [557, 113] on tr "Team 10 - Susanna (C)(EV)(VAC) 0 hrs 21.5 /hr" at bounding box center [484, 119] width 585 height 35
type input "4.17"
click at [678, 377] on button "Done" at bounding box center [695, 372] width 48 height 29
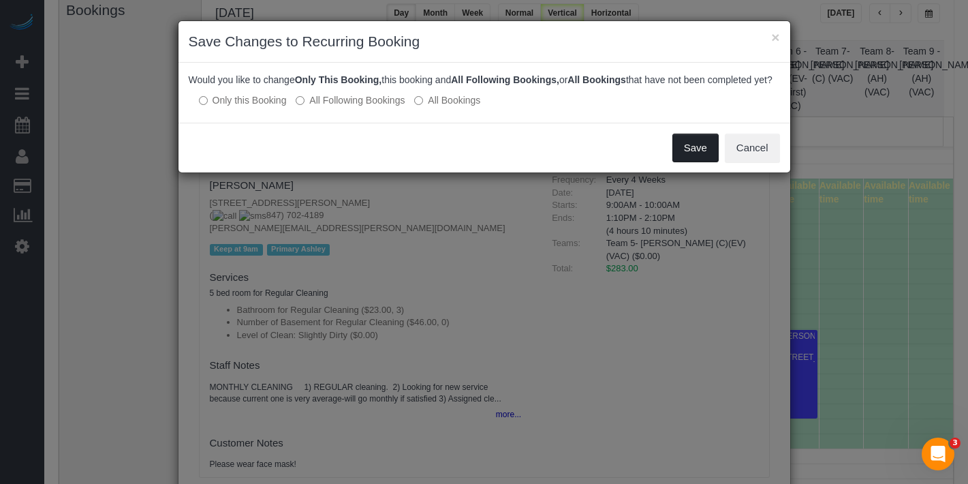
click at [716, 162] on button "Save" at bounding box center [696, 148] width 46 height 29
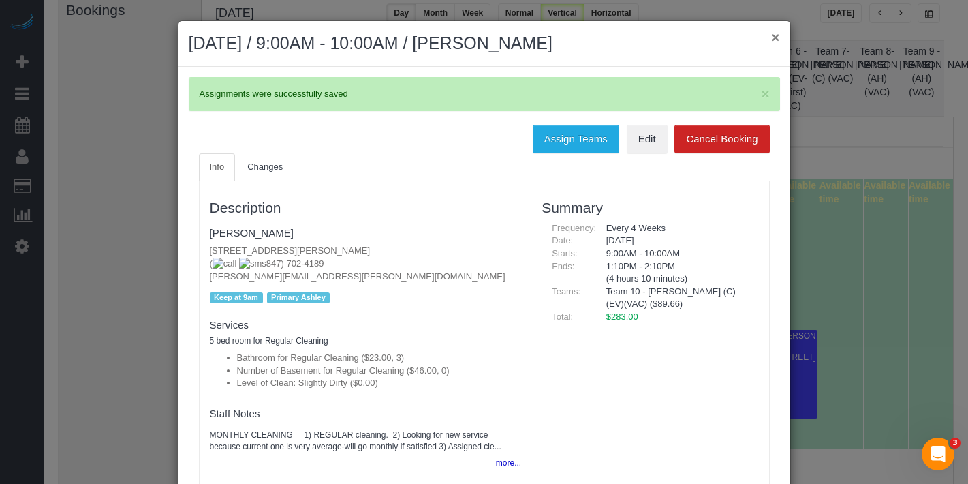
click at [771, 35] on button "×" at bounding box center [775, 37] width 8 height 14
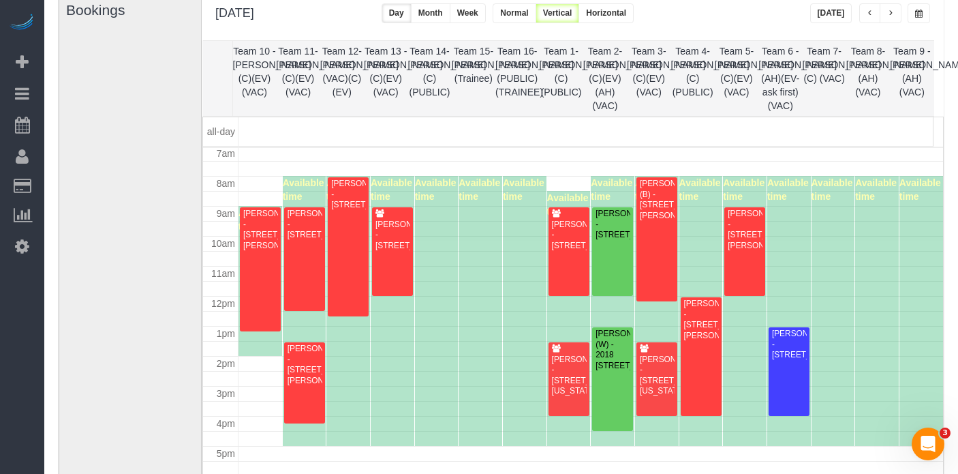
scroll to position [211, 0]
click at [871, 16] on span "button" at bounding box center [870, 14] width 7 height 8
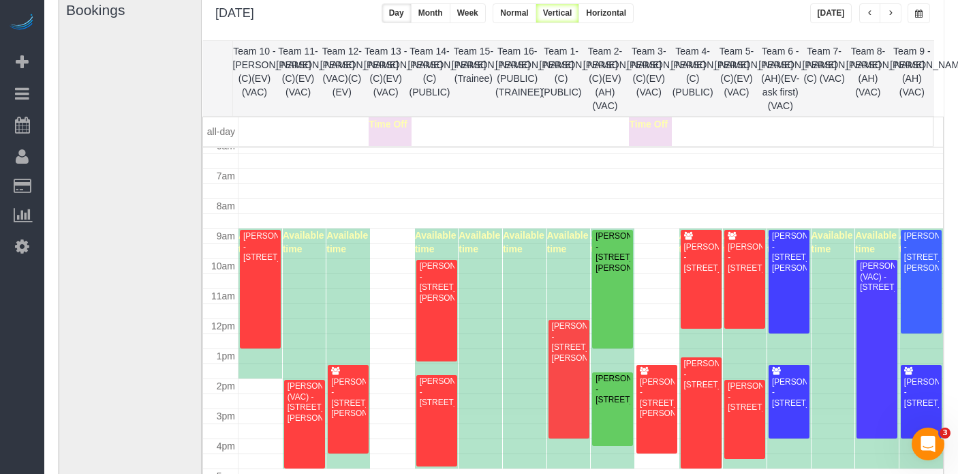
scroll to position [214, 0]
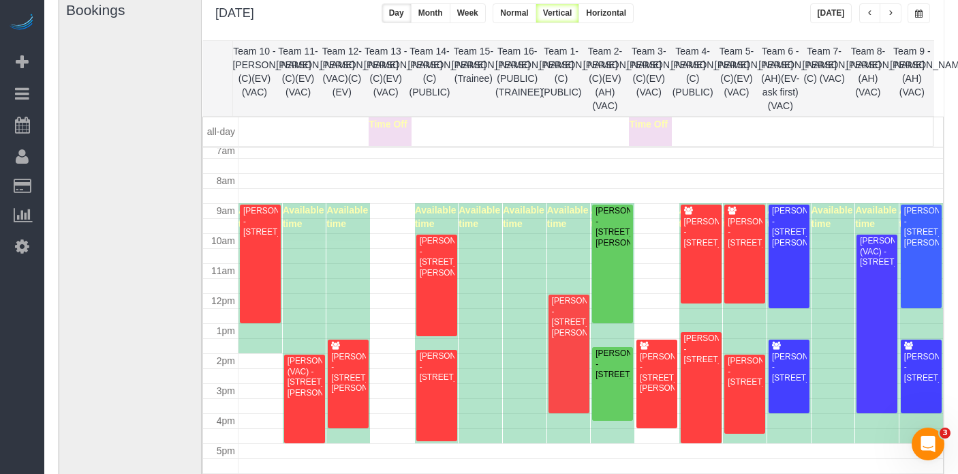
click at [869, 17] on span "button" at bounding box center [870, 14] width 7 height 8
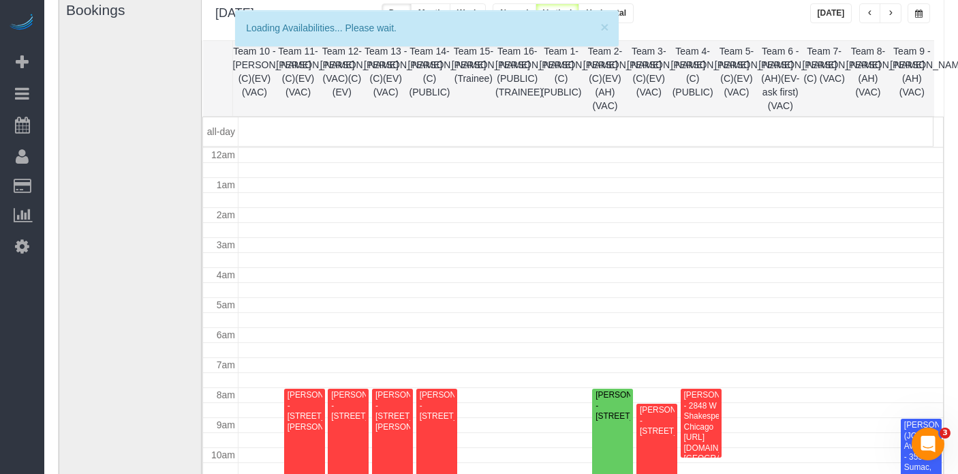
scroll to position [181, 0]
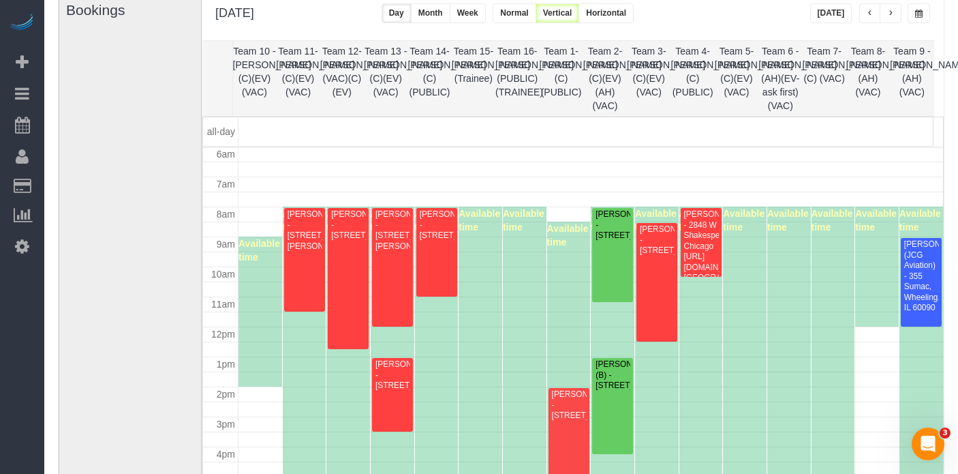
click at [888, 17] on span "button" at bounding box center [890, 14] width 7 height 8
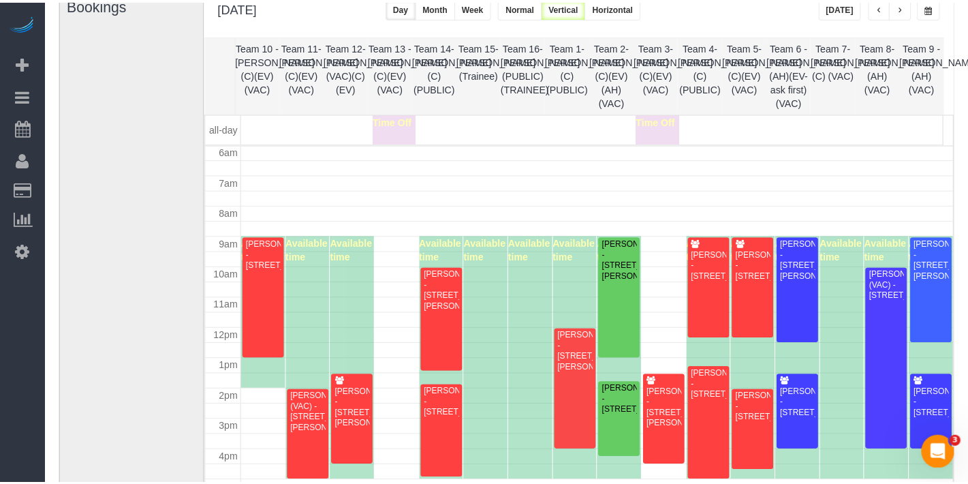
scroll to position [111, 0]
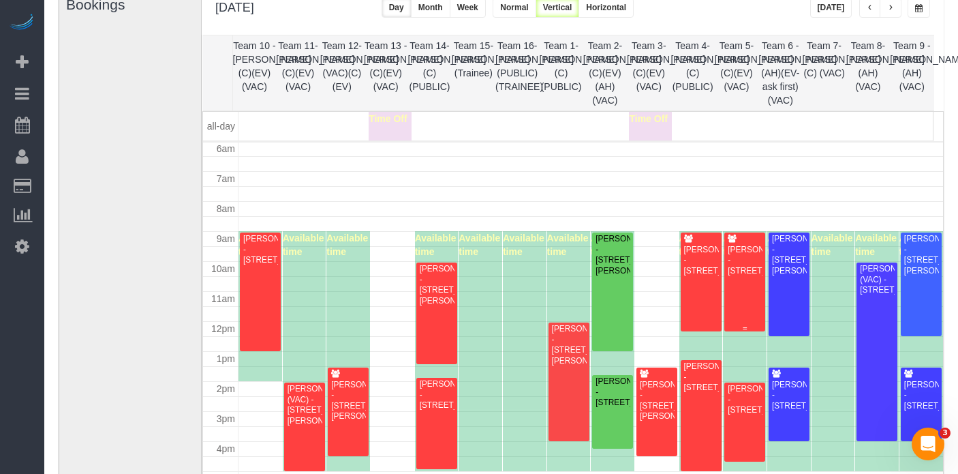
click at [742, 275] on div "[PERSON_NAME] - [STREET_ADDRESS]" at bounding box center [744, 260] width 35 height 31
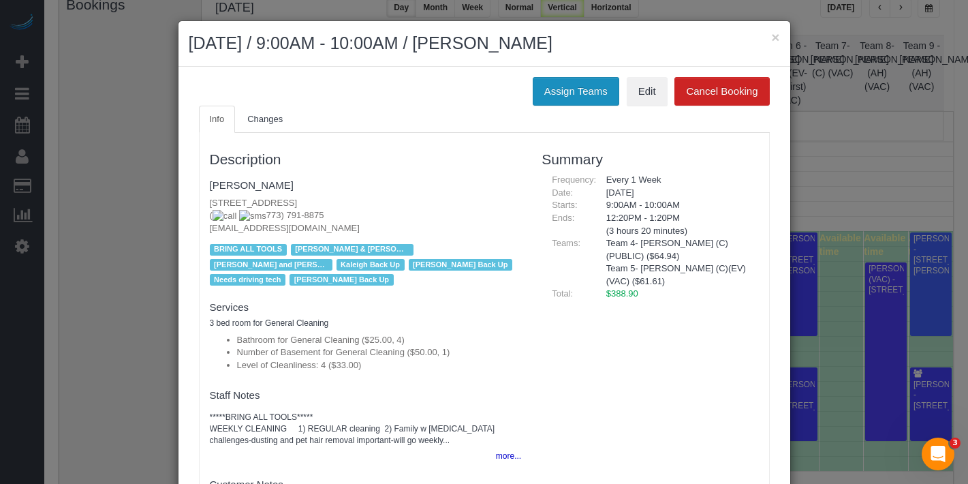
click at [559, 93] on button "Assign Teams" at bounding box center [576, 91] width 87 height 29
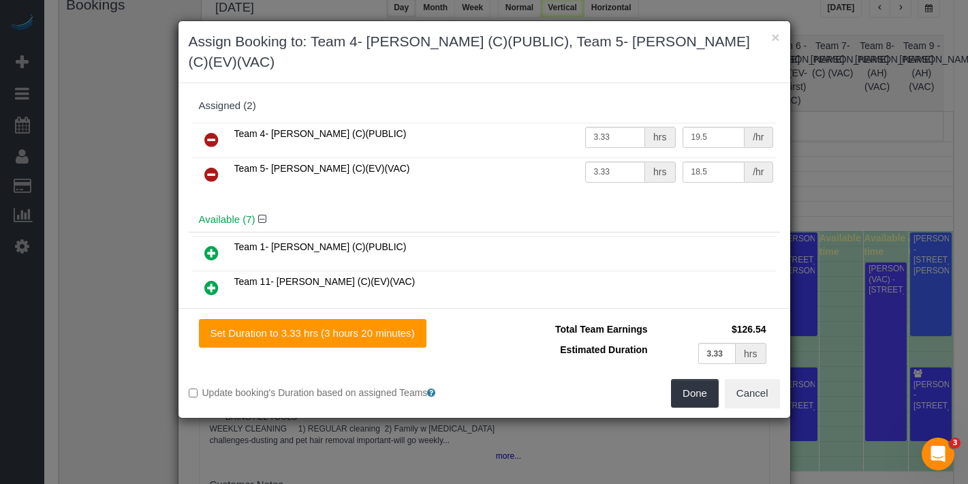
click at [211, 166] on icon at bounding box center [211, 174] width 14 height 16
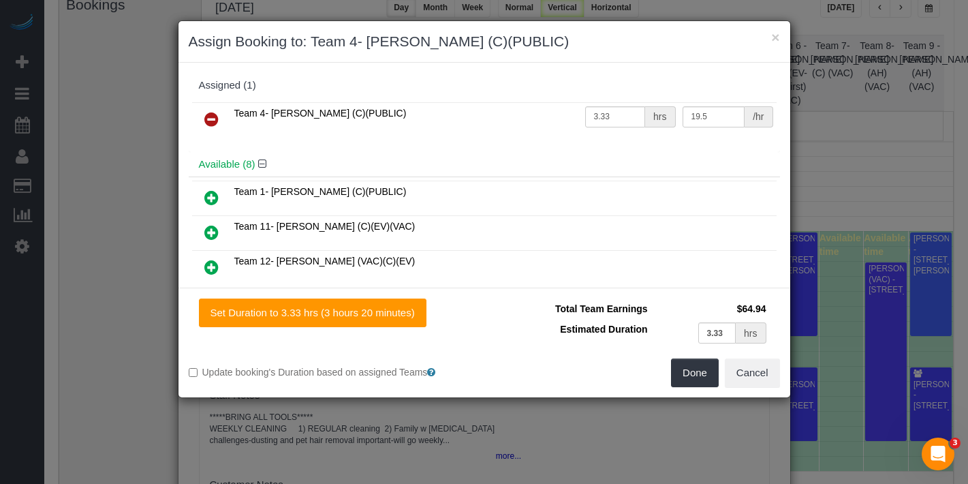
click at [225, 228] on link at bounding box center [212, 232] width 32 height 27
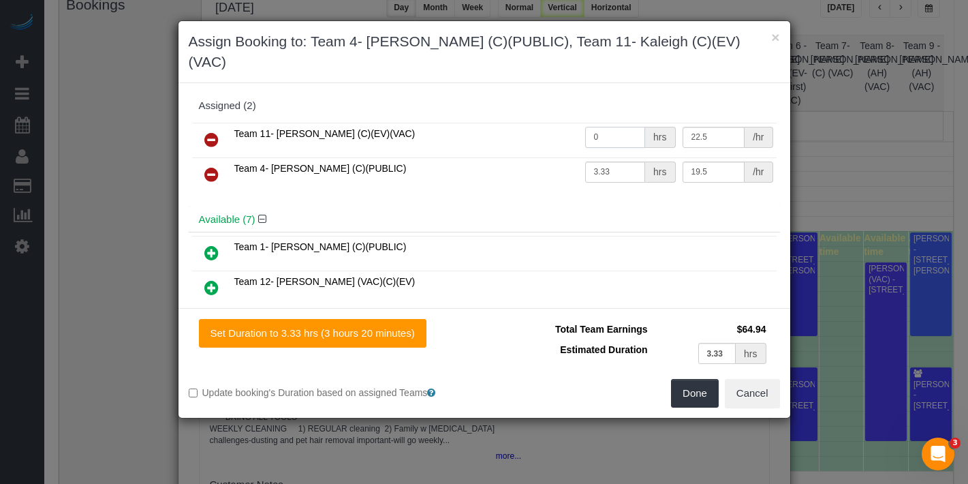
drag, startPoint x: 575, startPoint y: 114, endPoint x: 532, endPoint y: 117, distance: 43.0
click at [532, 123] on tr "Team 11- [PERSON_NAME] (C)(EV)(VAC) 0 hrs 22.5 /hr" at bounding box center [484, 140] width 585 height 35
type input "3.33"
click at [698, 379] on button "Done" at bounding box center [695, 393] width 48 height 29
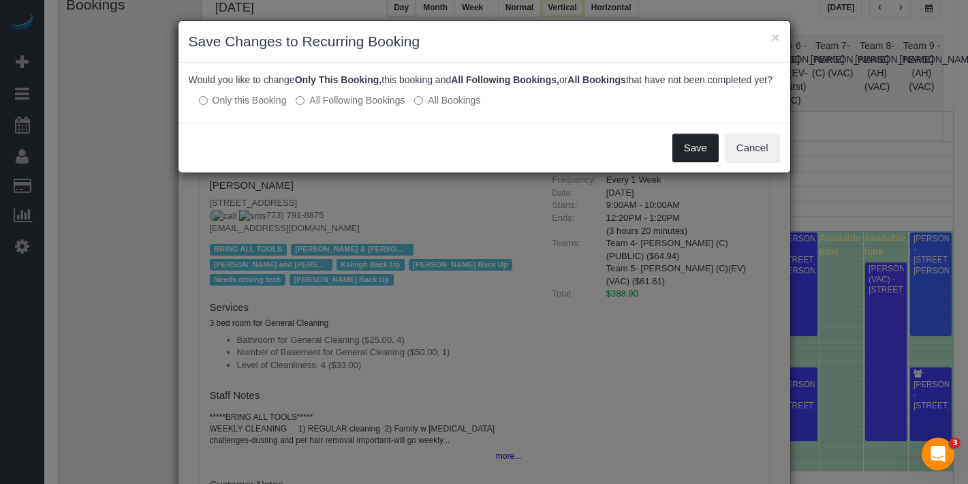
click at [695, 161] on button "Save" at bounding box center [696, 148] width 46 height 29
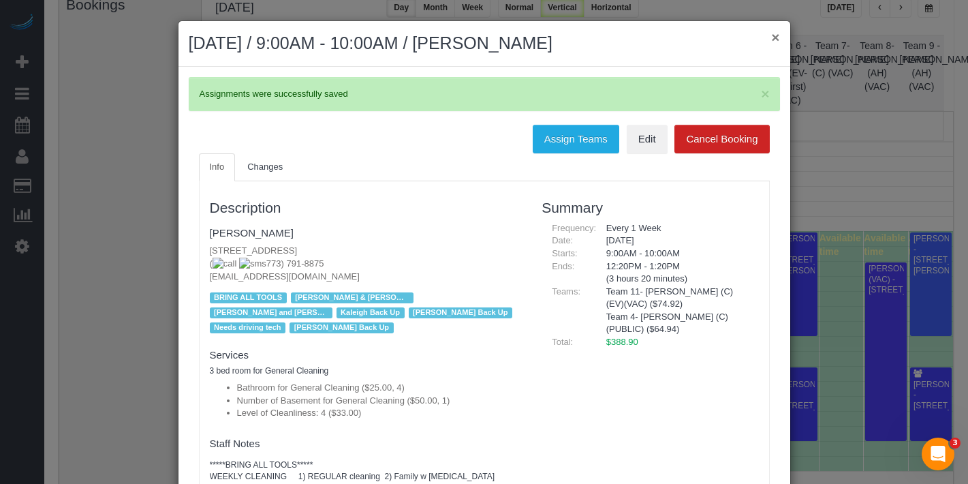
click at [771, 40] on button "×" at bounding box center [775, 37] width 8 height 14
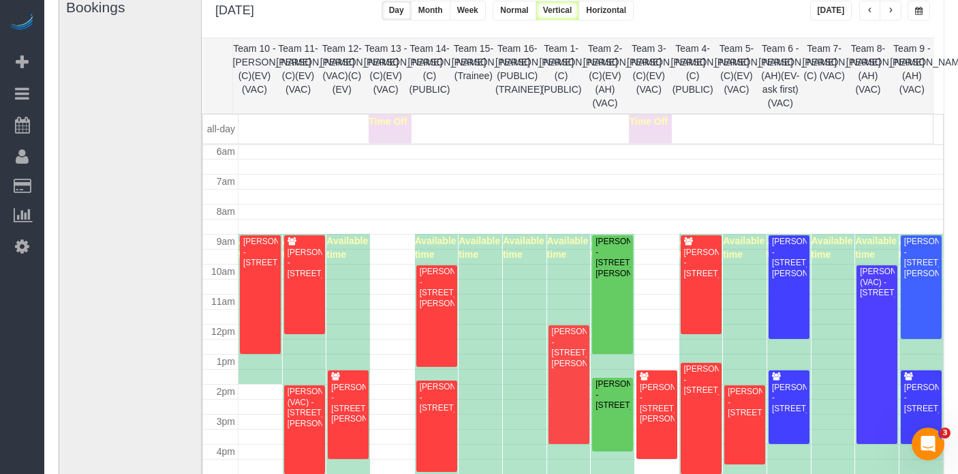
scroll to position [183, 0]
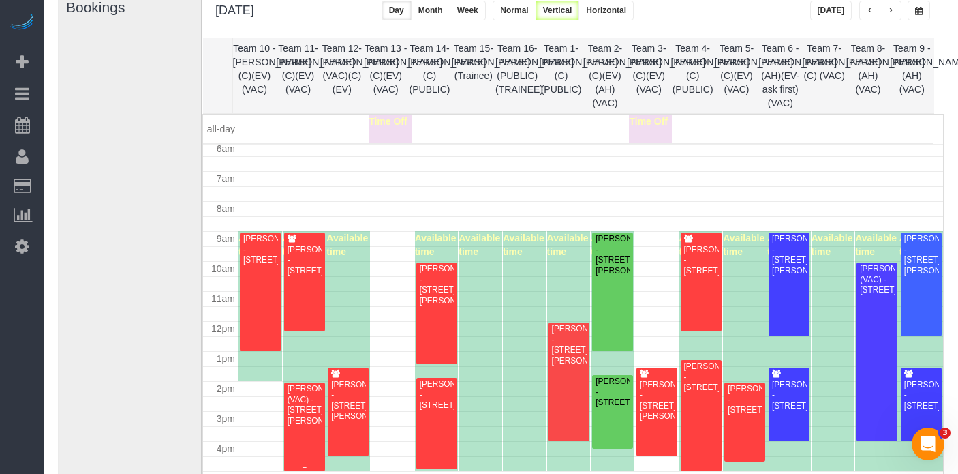
click at [300, 397] on div "[PERSON_NAME] (VAC) - [STREET_ADDRESS][PERSON_NAME]" at bounding box center [304, 405] width 35 height 42
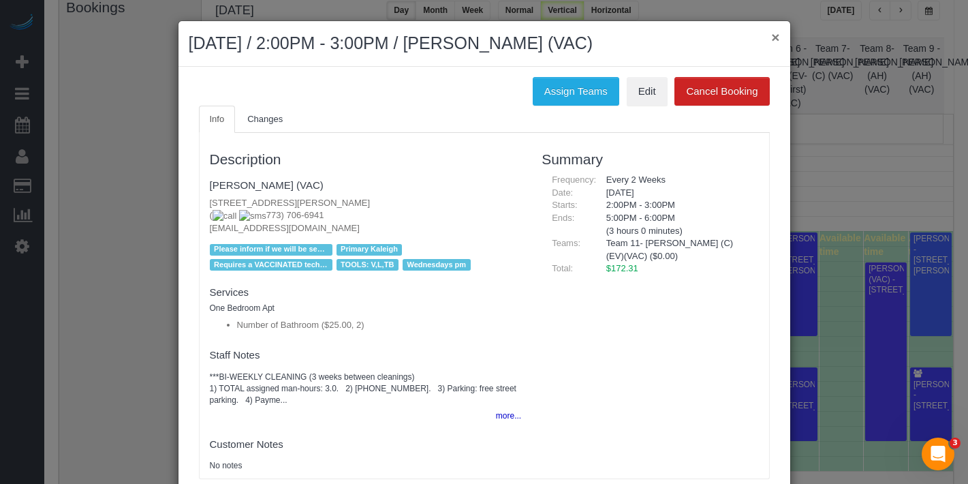
click at [771, 40] on button "×" at bounding box center [775, 37] width 8 height 14
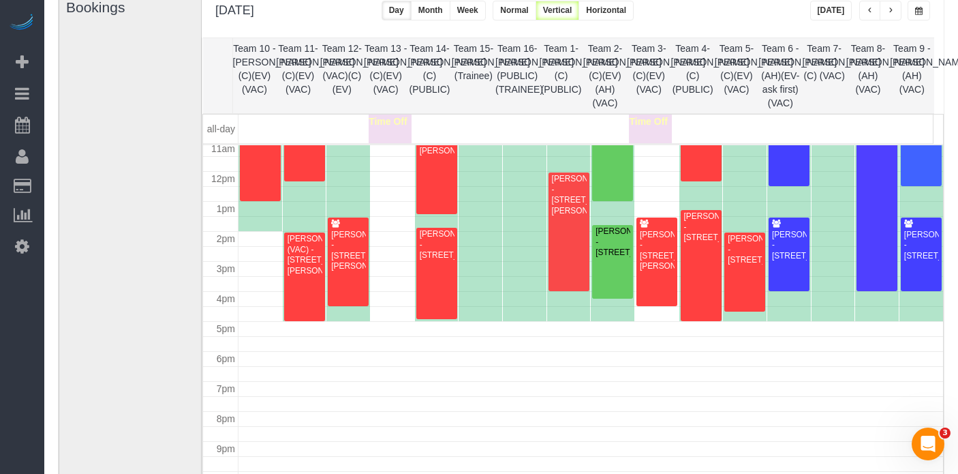
scroll to position [205, 0]
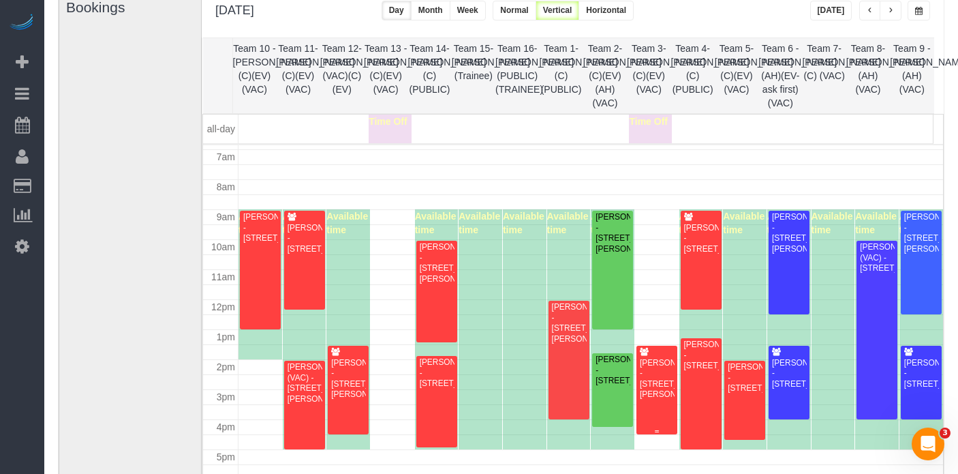
click at [653, 380] on div "[PERSON_NAME] - [STREET_ADDRESS][PERSON_NAME]" at bounding box center [656, 379] width 35 height 42
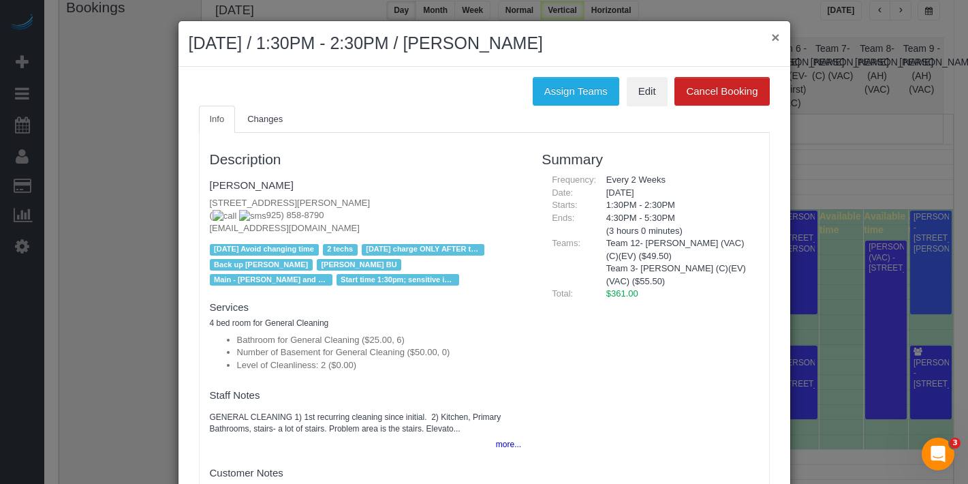
click at [771, 40] on button "×" at bounding box center [775, 37] width 8 height 14
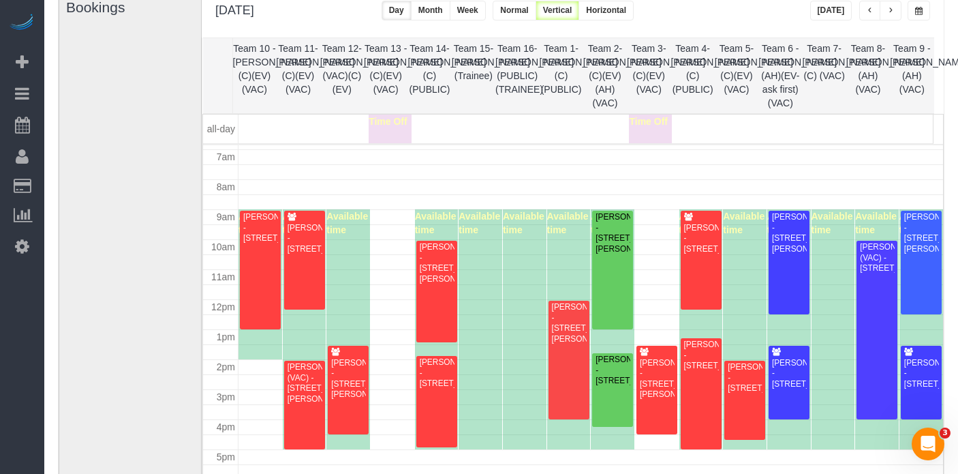
click at [897, 9] on button "button" at bounding box center [891, 11] width 22 height 20
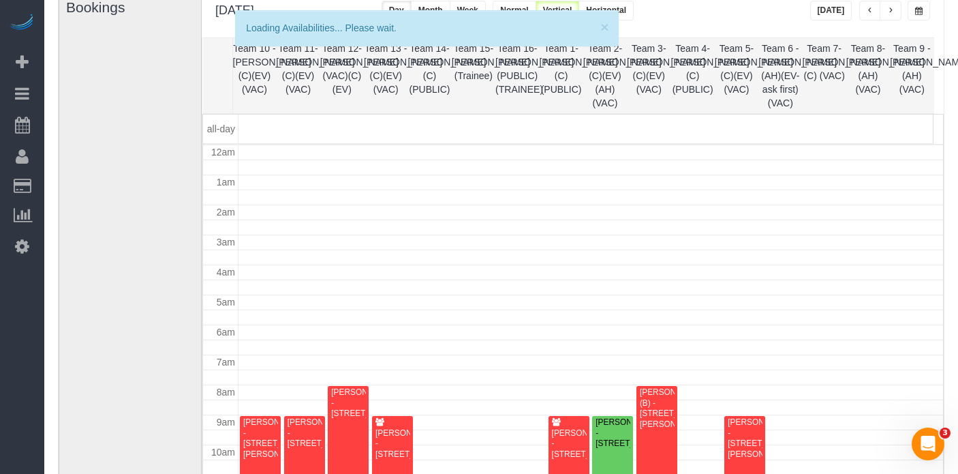
scroll to position [181, 0]
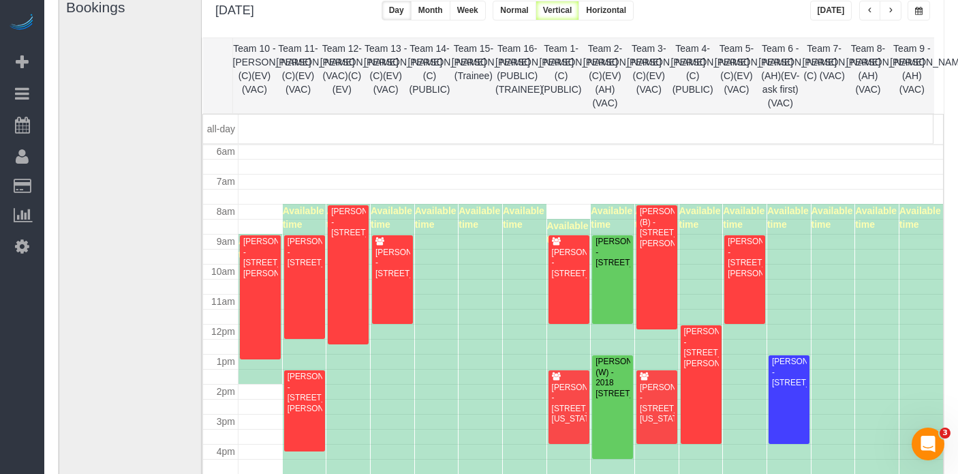
click at [894, 10] on button "button" at bounding box center [891, 11] width 22 height 20
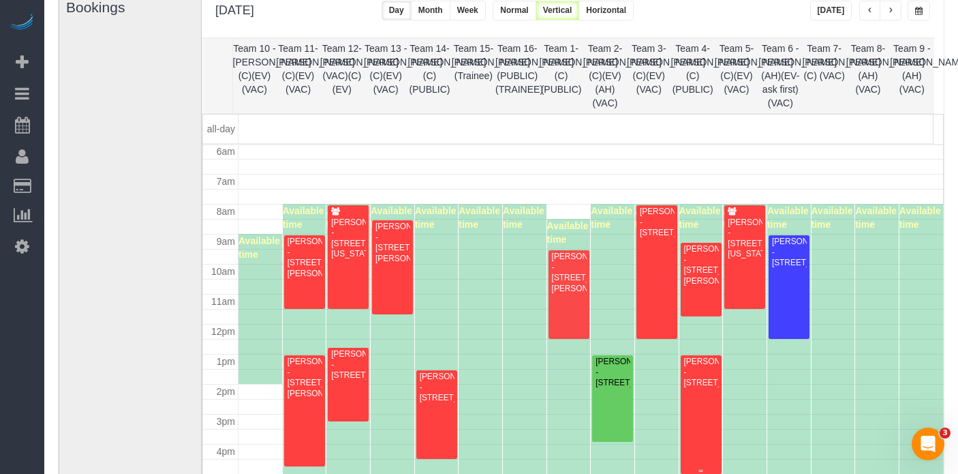
click at [703, 382] on div "[PERSON_NAME] - [STREET_ADDRESS]" at bounding box center [700, 371] width 35 height 31
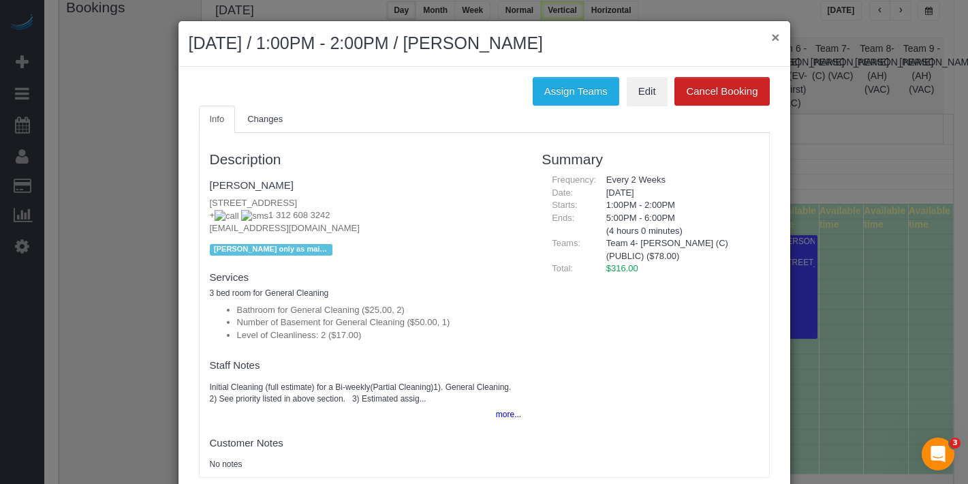
click at [771, 33] on button "×" at bounding box center [775, 37] width 8 height 14
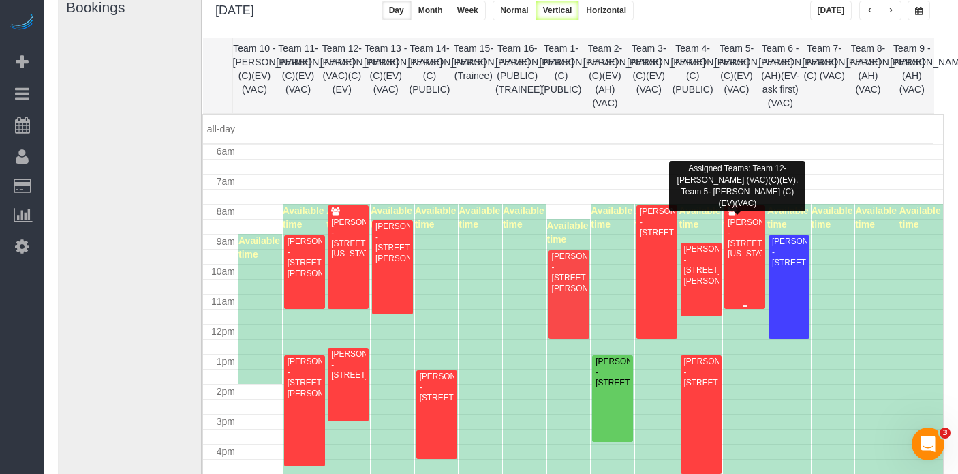
click at [727, 260] on div "[PERSON_NAME] - [STREET_ADDRESS][US_STATE]" at bounding box center [744, 238] width 35 height 42
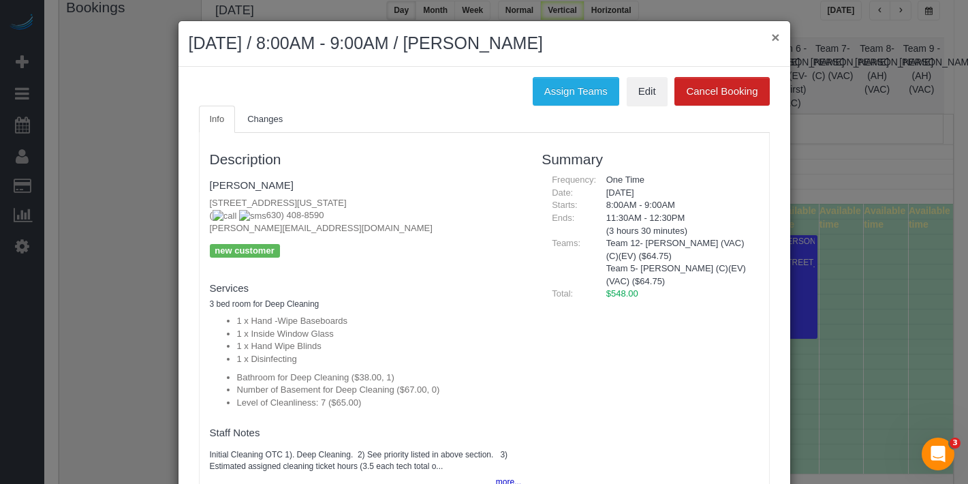
click at [771, 40] on button "×" at bounding box center [775, 37] width 8 height 14
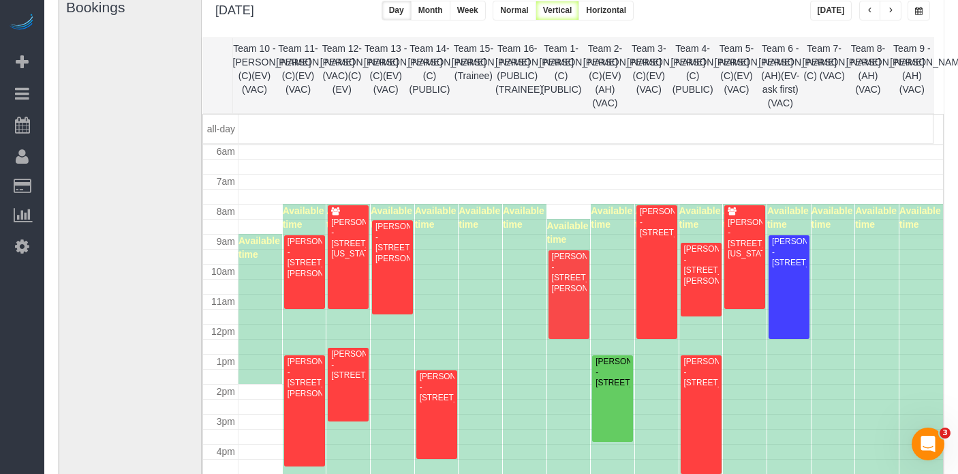
click at [867, 10] on span "button" at bounding box center [870, 11] width 7 height 8
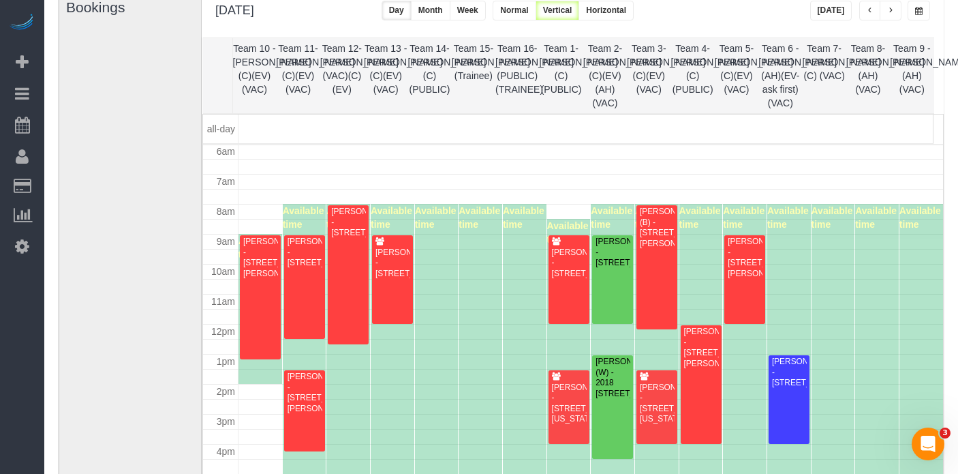
click at [927, 13] on button "button" at bounding box center [919, 11] width 22 height 20
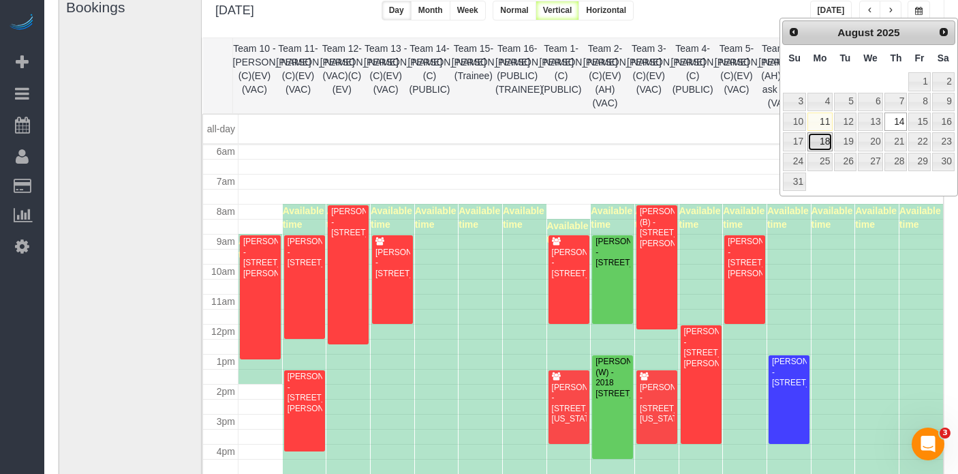
click at [828, 143] on link "18" at bounding box center [819, 141] width 25 height 18
type input "**********"
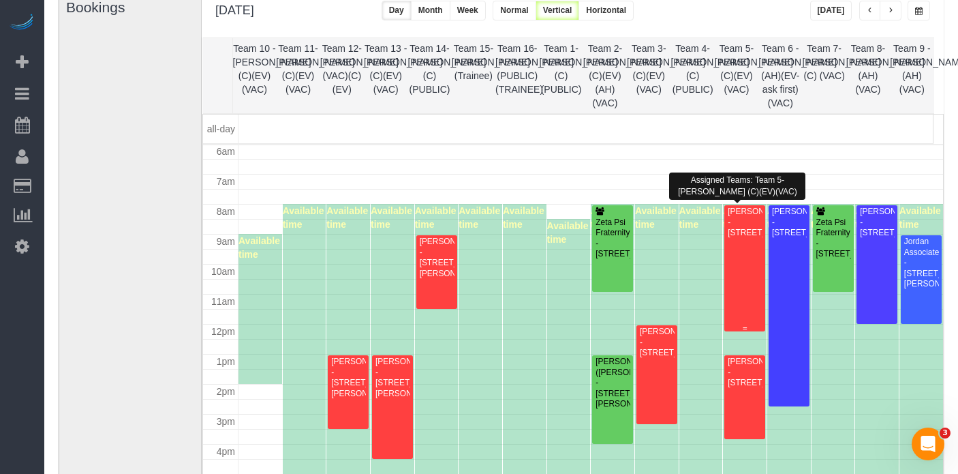
click at [741, 238] on div "[PERSON_NAME] - [STREET_ADDRESS]" at bounding box center [744, 221] width 35 height 31
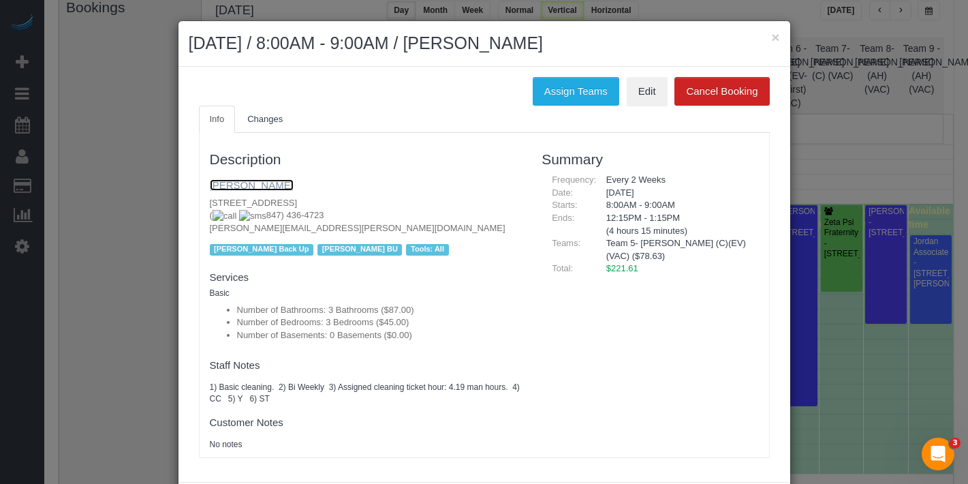
click at [242, 187] on link "Andrew Wickman" at bounding box center [252, 185] width 84 height 12
click at [771, 39] on button "×" at bounding box center [775, 37] width 8 height 14
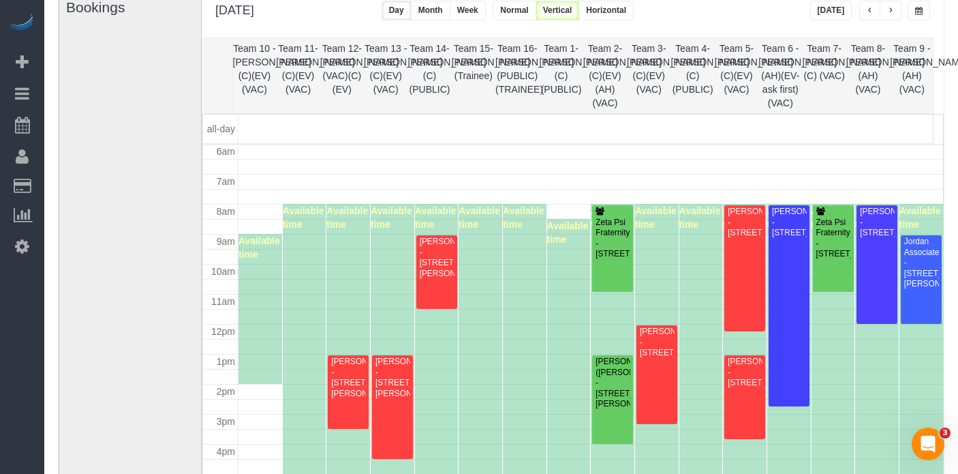
click at [890, 7] on span "button" at bounding box center [890, 11] width 7 height 8
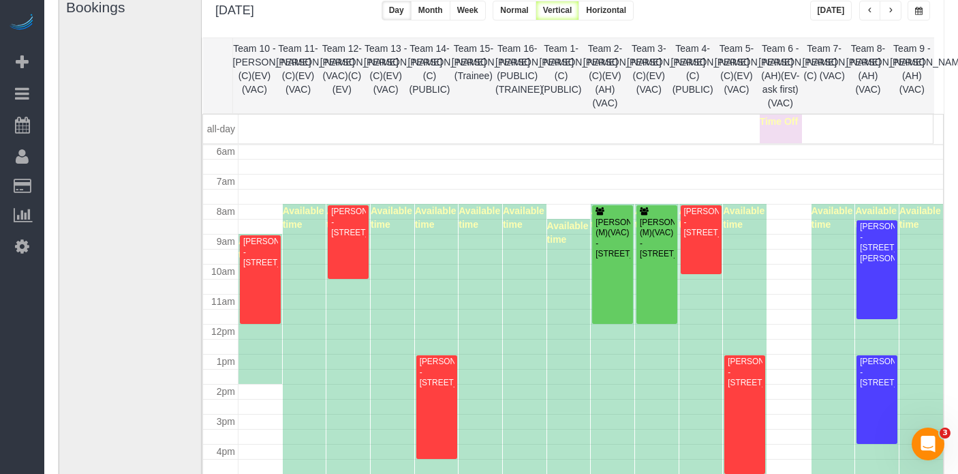
click at [863, 11] on button "button" at bounding box center [870, 11] width 22 height 20
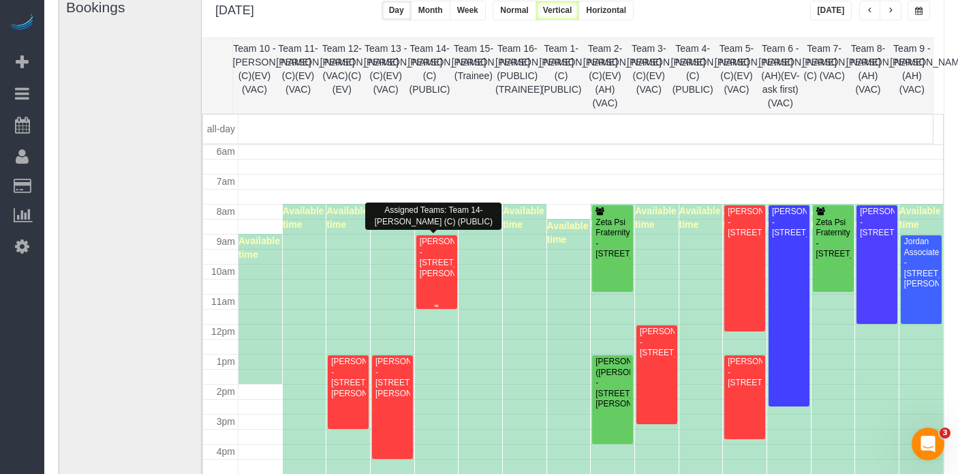
click at [426, 266] on div "[PERSON_NAME] - [STREET_ADDRESS][PERSON_NAME]" at bounding box center [436, 257] width 35 height 42
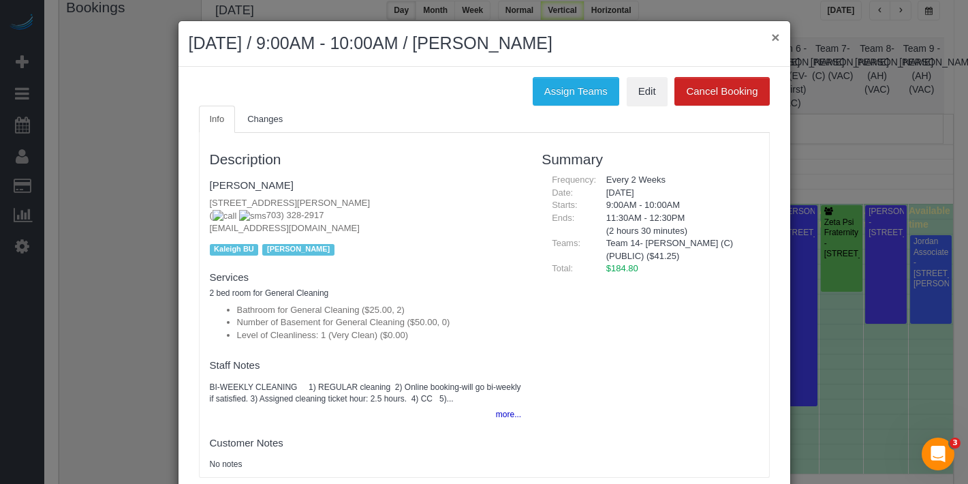
click at [773, 34] on button "×" at bounding box center [775, 37] width 8 height 14
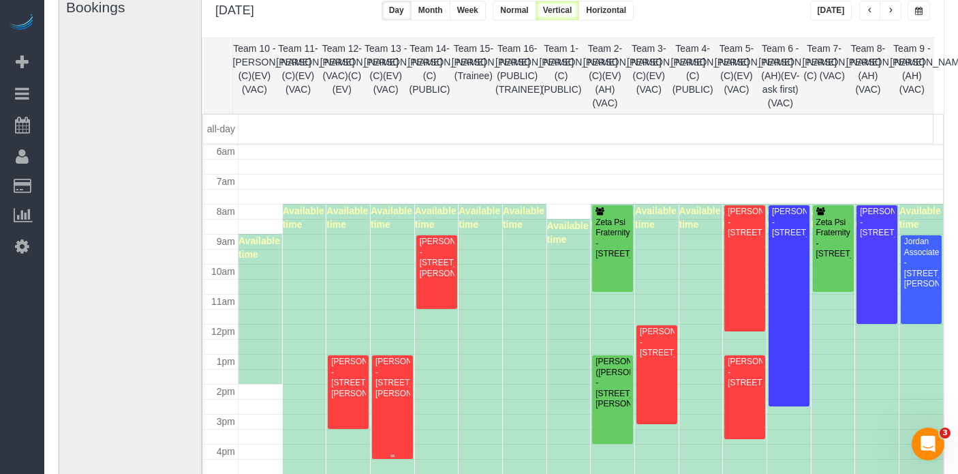
click at [375, 399] on div "David Weber - 3437 W Schubert Ave, Chicago, IL 60647" at bounding box center [392, 377] width 35 height 42
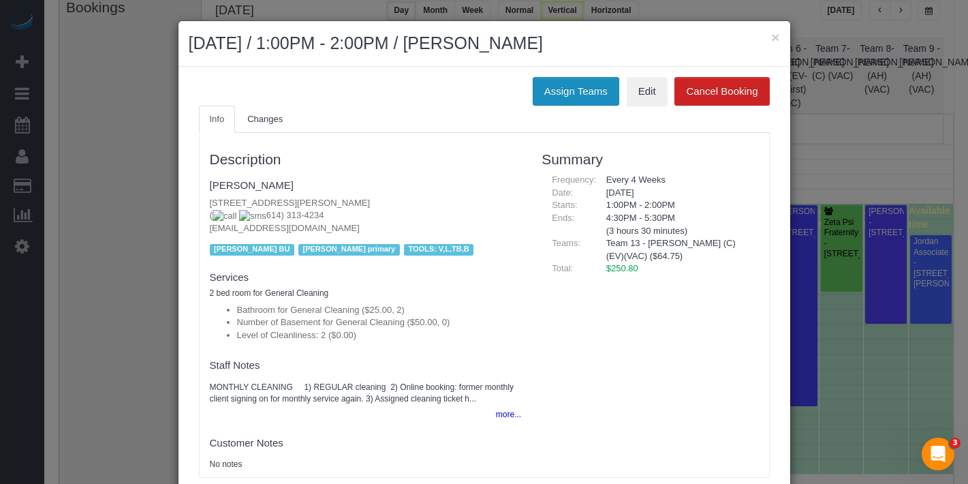
click at [582, 89] on button "Assign Teams" at bounding box center [576, 91] width 87 height 29
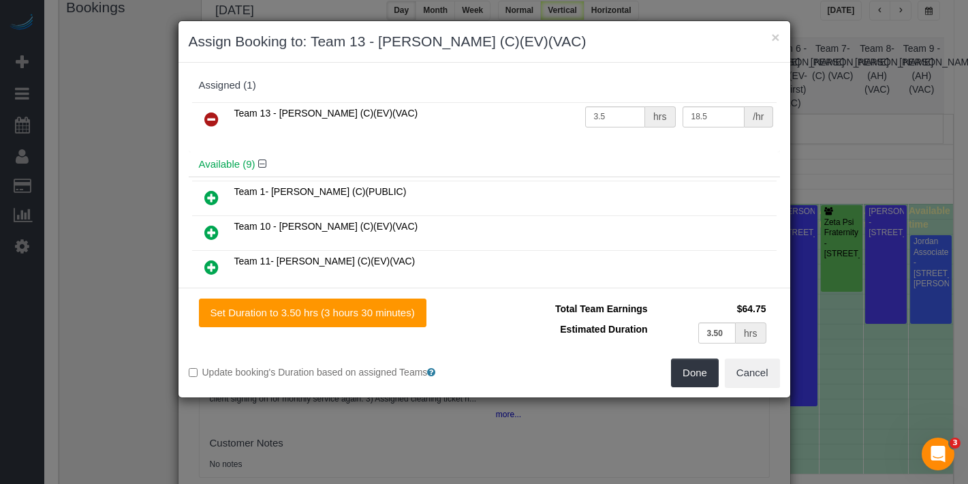
click at [211, 121] on icon at bounding box center [211, 119] width 14 height 16
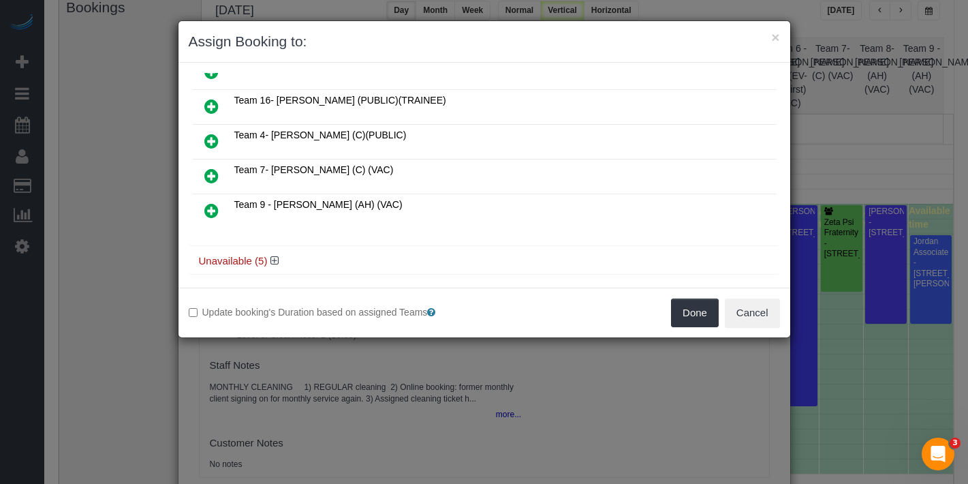
click at [204, 133] on icon at bounding box center [211, 141] width 14 height 16
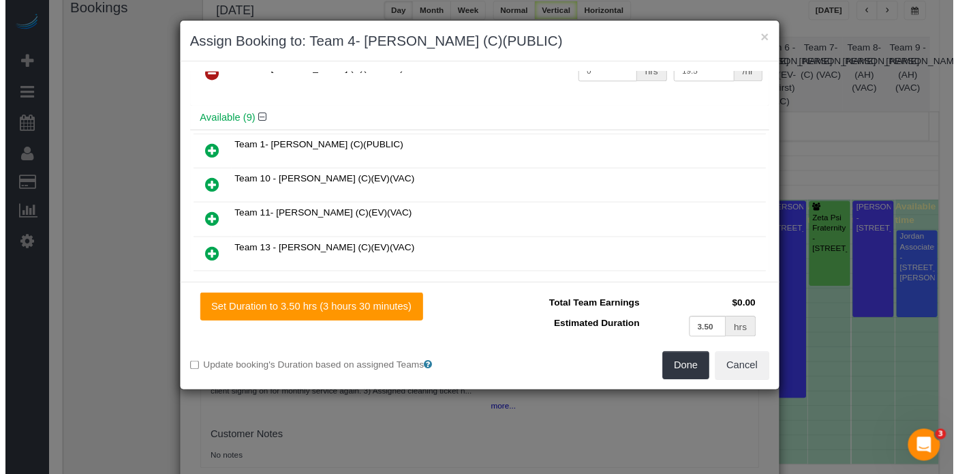
scroll to position [0, 0]
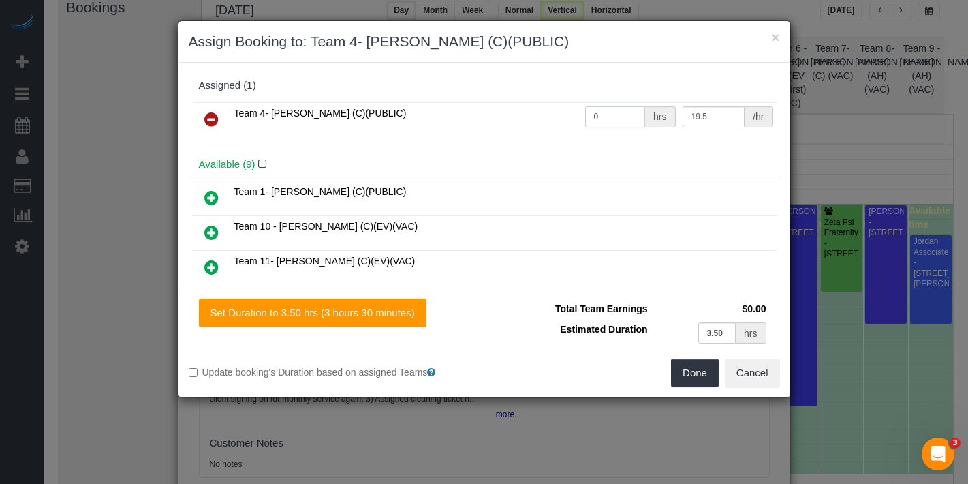
drag, startPoint x: 592, startPoint y: 110, endPoint x: 560, endPoint y: 112, distance: 32.1
click at [560, 109] on tr "Team 4- Candice G. (C)(PUBLIC) 0 hrs 19.5 /hr" at bounding box center [484, 119] width 585 height 35
click at [599, 119] on input "0" at bounding box center [615, 116] width 61 height 21
type input "3.5"
click at [692, 373] on button "Done" at bounding box center [695, 372] width 48 height 29
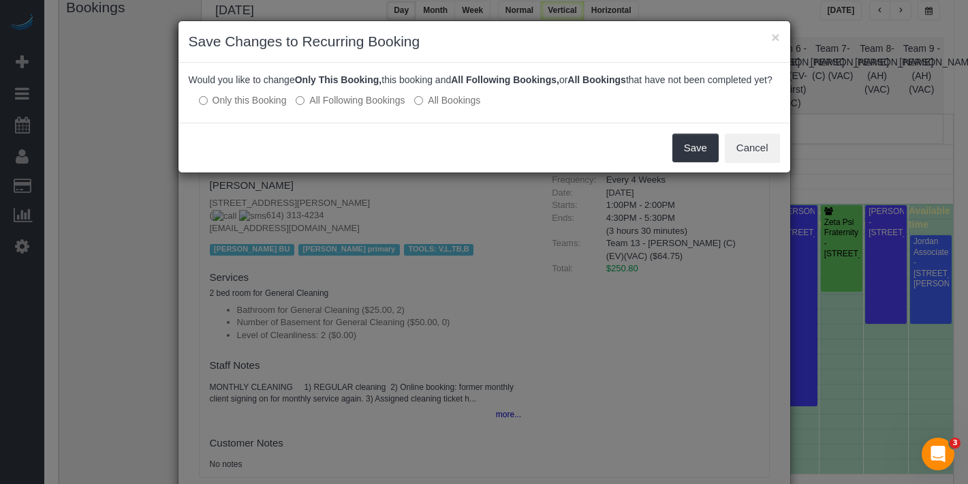
click at [360, 107] on label "All Following Bookings" at bounding box center [350, 100] width 109 height 14
click at [716, 162] on button "Save" at bounding box center [696, 148] width 46 height 29
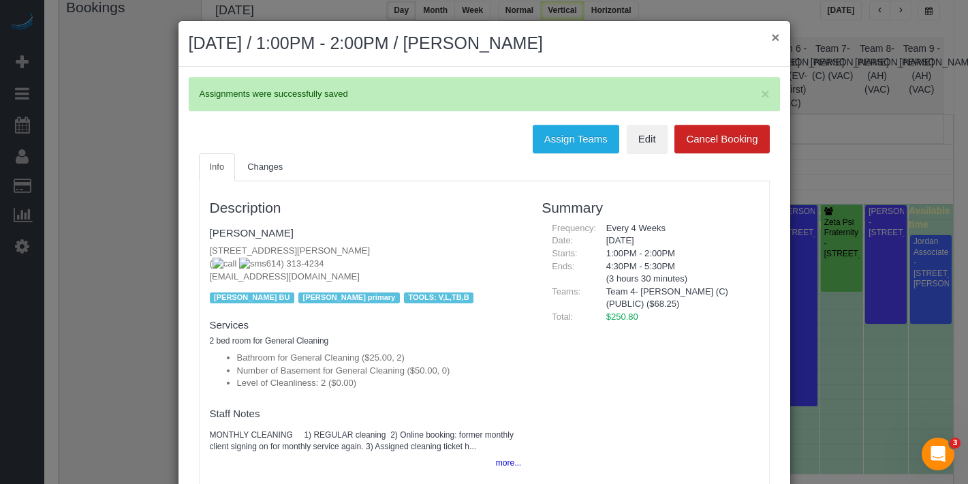
click at [771, 40] on button "×" at bounding box center [775, 37] width 8 height 14
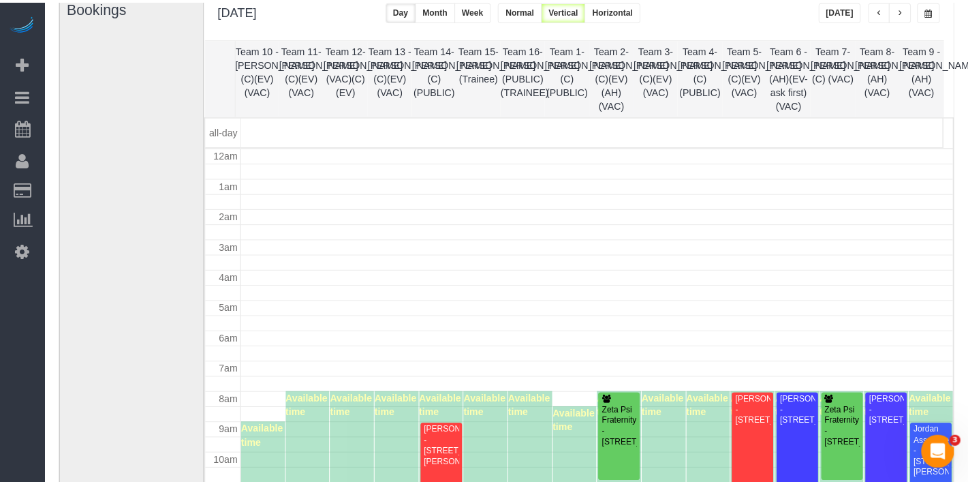
scroll to position [181, 0]
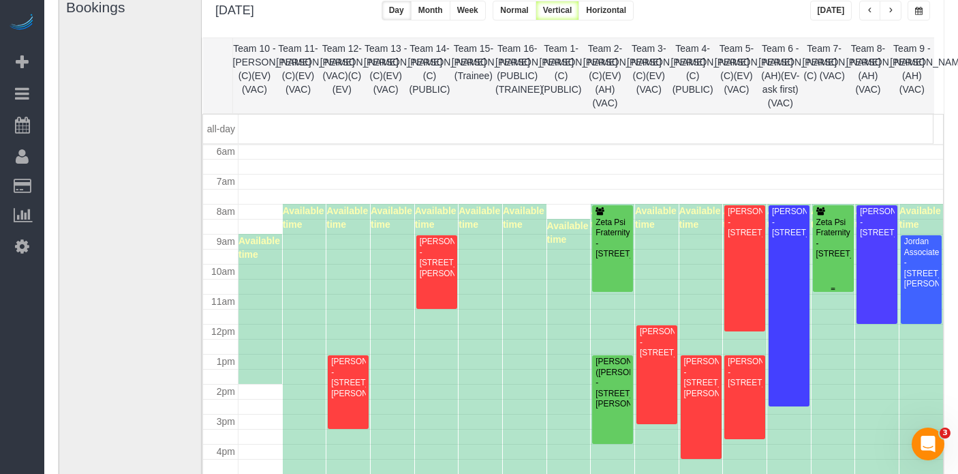
click at [835, 230] on div "Zeta Psi Fraternity - [STREET_ADDRESS]" at bounding box center [833, 238] width 35 height 42
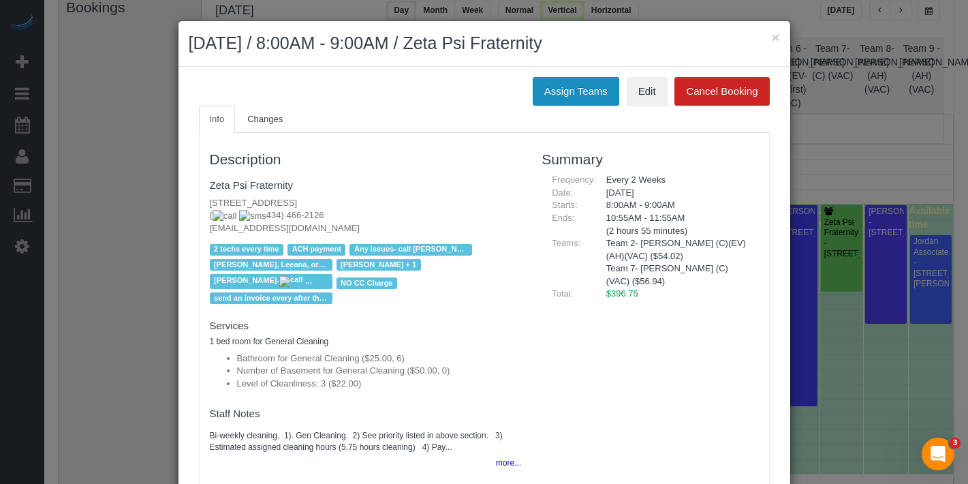
click at [570, 100] on button "Assign Teams" at bounding box center [576, 91] width 87 height 29
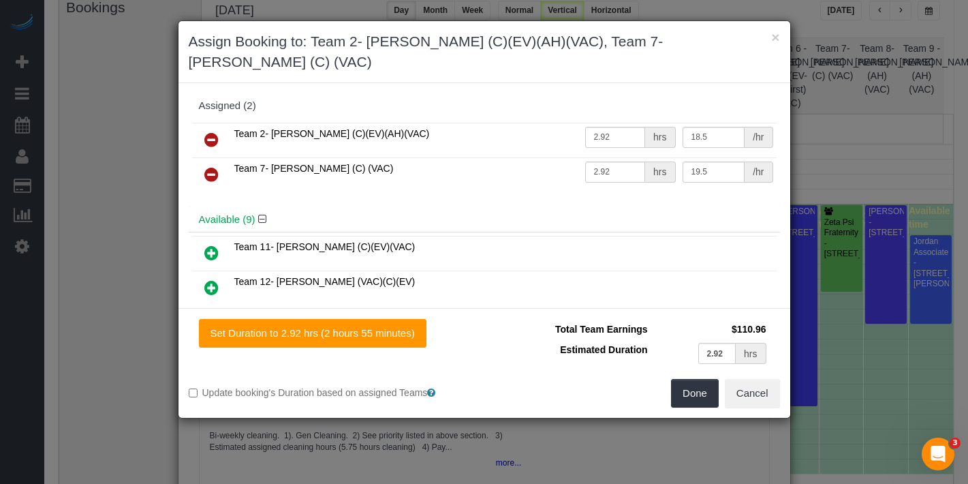
click at [214, 166] on icon at bounding box center [211, 174] width 14 height 16
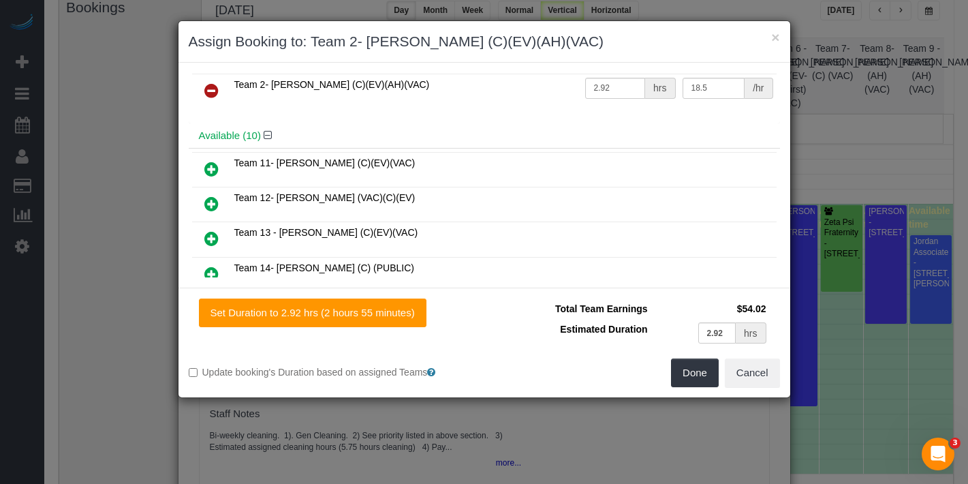
scroll to position [30, 0]
click at [211, 243] on link at bounding box center [212, 237] width 32 height 27
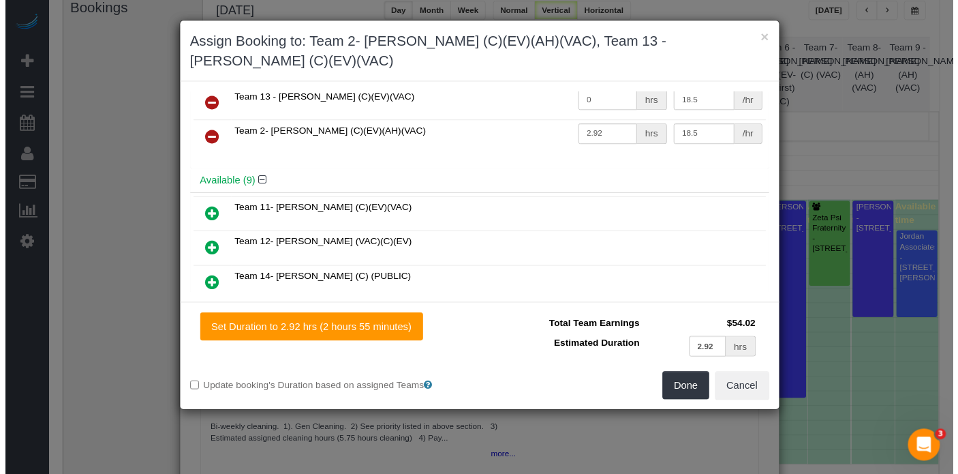
scroll to position [0, 0]
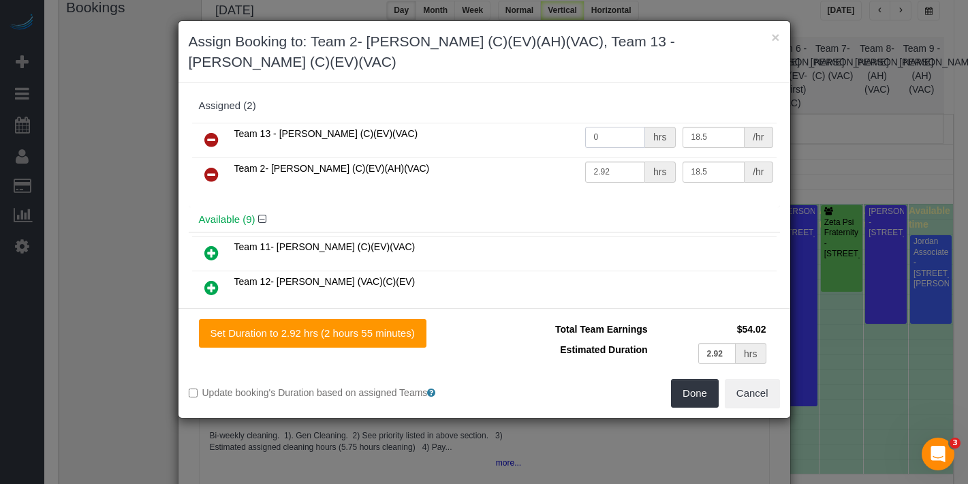
drag, startPoint x: 597, startPoint y: 115, endPoint x: 554, endPoint y: 114, distance: 42.9
click at [554, 123] on tr "Team 13 - Ligia (C)(EV)(VAC) 0 hrs 18.5 /hr" at bounding box center [484, 140] width 585 height 35
type input "2.92"
click at [693, 379] on button "Done" at bounding box center [695, 393] width 48 height 29
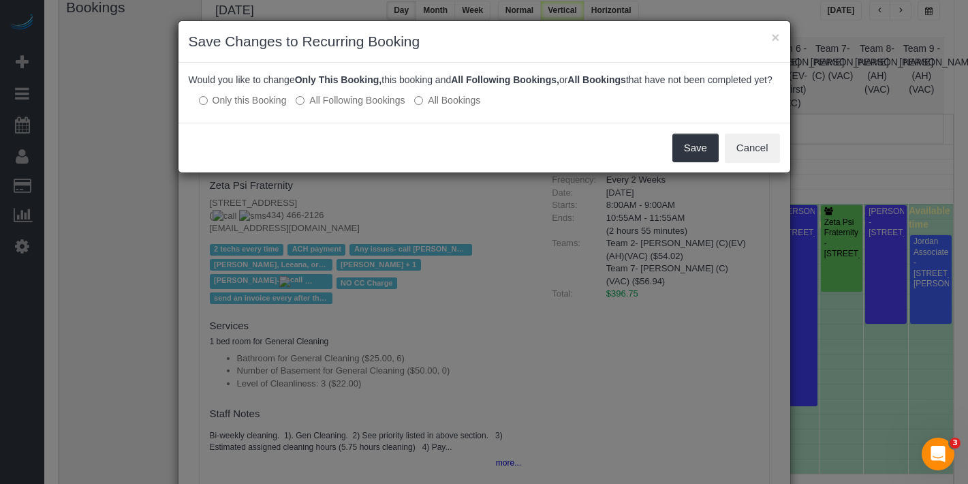
click at [305, 103] on div "Would you like to change Only This Booking, this booking and All Following Book…" at bounding box center [485, 93] width 612 height 60
click at [323, 107] on label "All Following Bookings" at bounding box center [350, 100] width 109 height 14
click at [700, 149] on button "Save" at bounding box center [696, 148] width 46 height 29
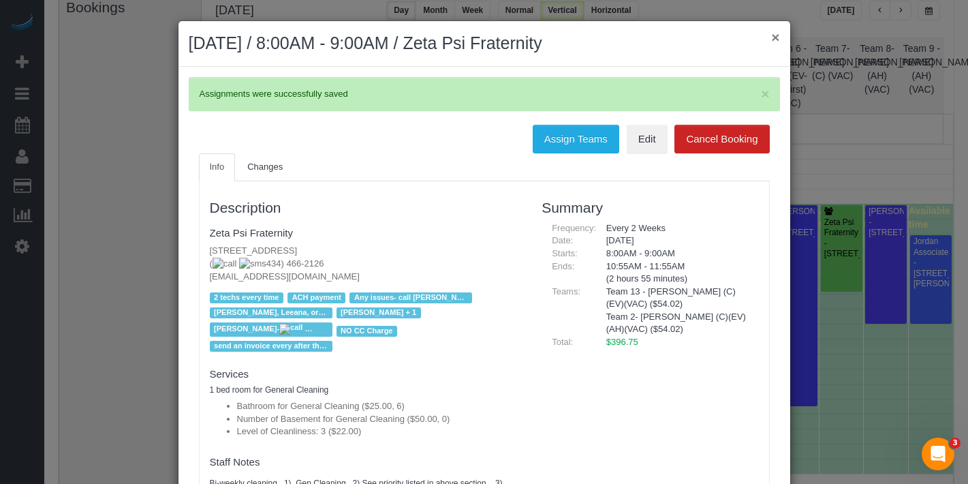
click at [771, 42] on button "×" at bounding box center [775, 37] width 8 height 14
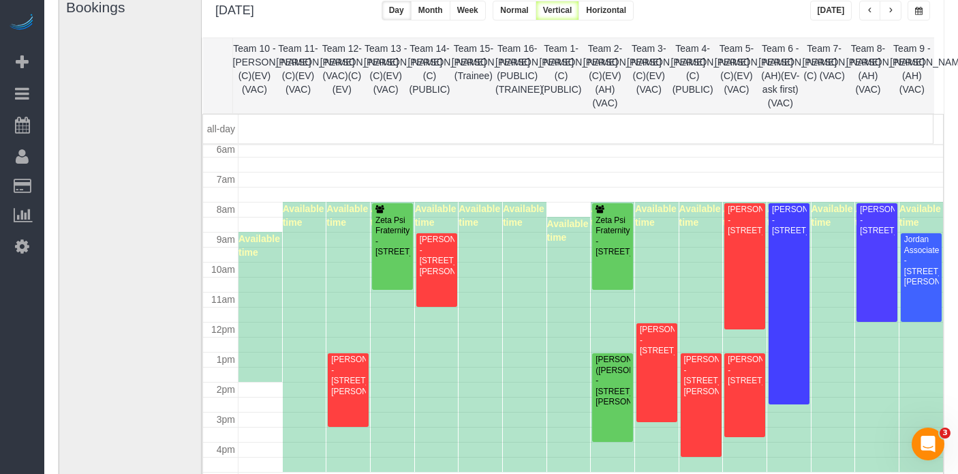
scroll to position [183, 0]
click at [747, 235] on div "[PERSON_NAME] - [STREET_ADDRESS]" at bounding box center [744, 219] width 35 height 31
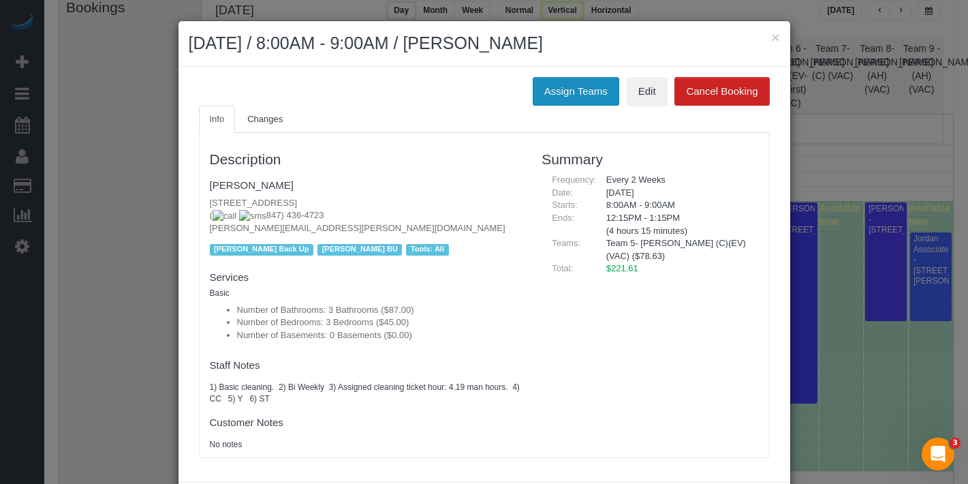
click at [551, 80] on button "Assign Teams" at bounding box center [576, 91] width 87 height 29
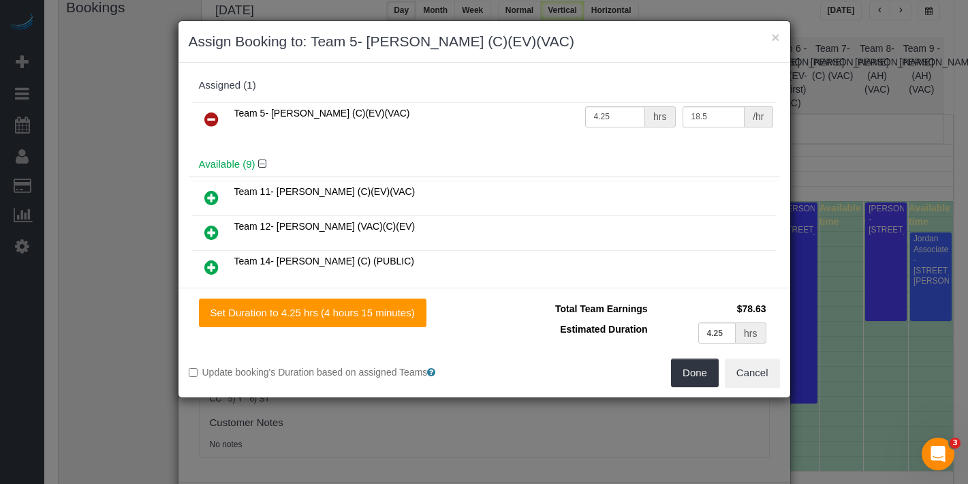
click at [211, 125] on icon at bounding box center [211, 119] width 14 height 16
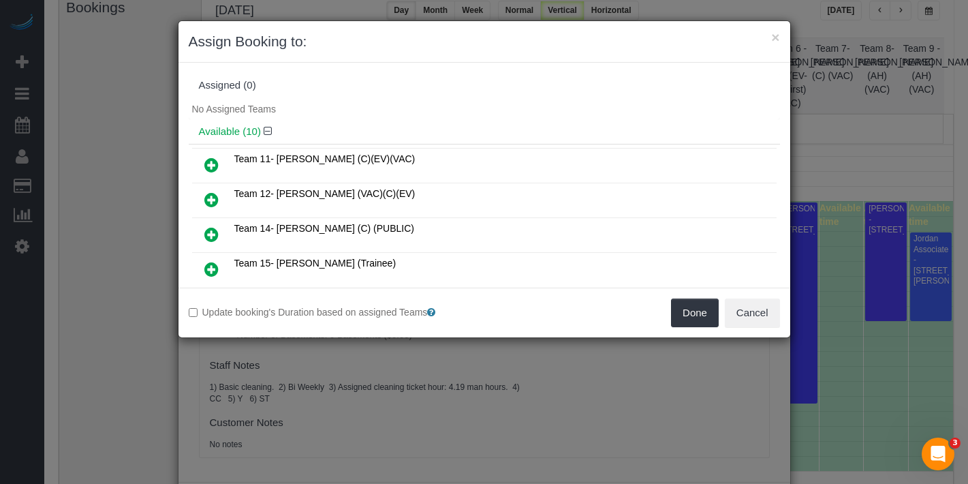
click at [209, 170] on icon at bounding box center [211, 165] width 14 height 16
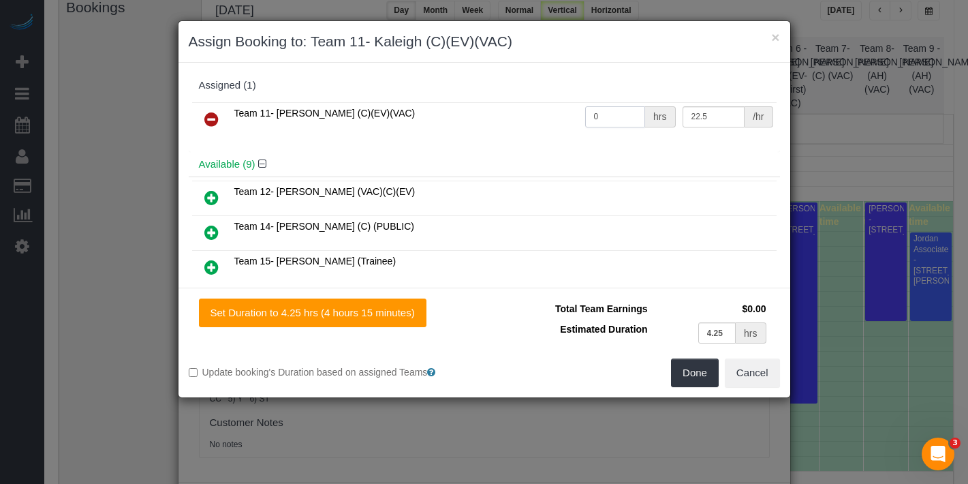
drag, startPoint x: 591, startPoint y: 117, endPoint x: 570, endPoint y: 113, distance: 21.4
click at [570, 113] on tr "Team 11- [PERSON_NAME] (C)(EV)(VAC) 0 hrs 22.5 /hr" at bounding box center [484, 119] width 585 height 35
type input "4.25"
click at [685, 364] on button "Done" at bounding box center [695, 372] width 48 height 29
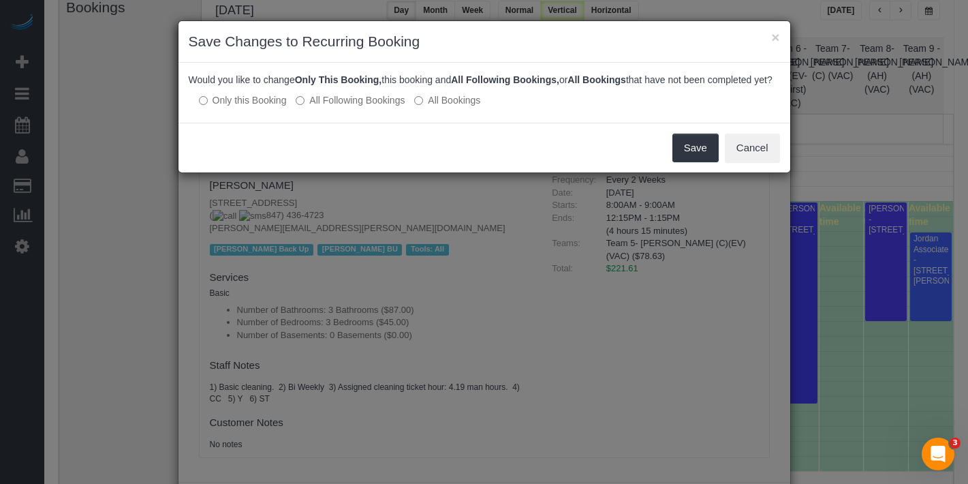
drag, startPoint x: 330, startPoint y: 117, endPoint x: 554, endPoint y: 135, distance: 224.2
click at [332, 107] on label "All Following Bookings" at bounding box center [350, 100] width 109 height 14
click at [318, 107] on label "All Following Bookings" at bounding box center [350, 100] width 109 height 14
click at [694, 162] on button "Save" at bounding box center [696, 148] width 46 height 29
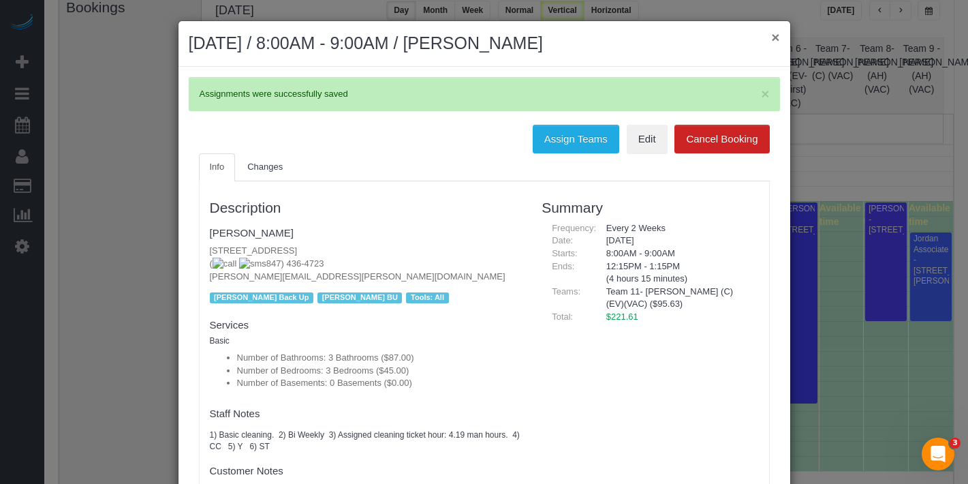
click at [773, 40] on button "×" at bounding box center [775, 37] width 8 height 14
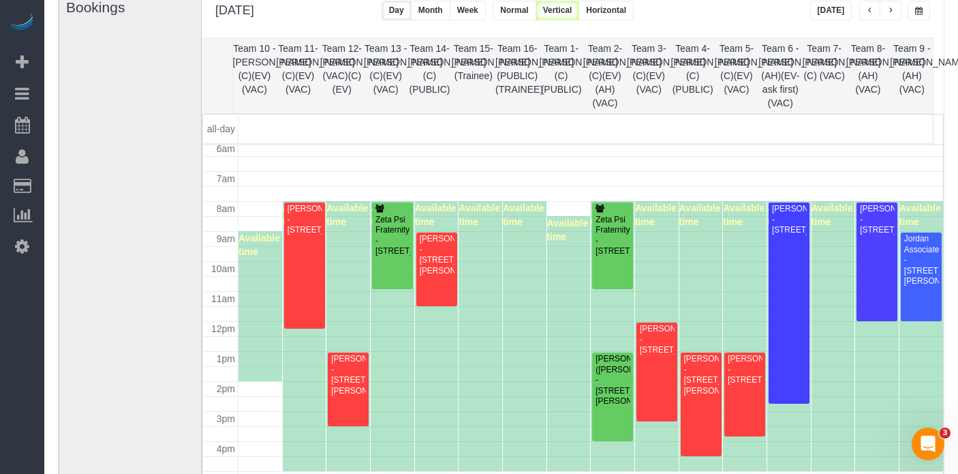
click at [893, 10] on span "button" at bounding box center [890, 11] width 7 height 8
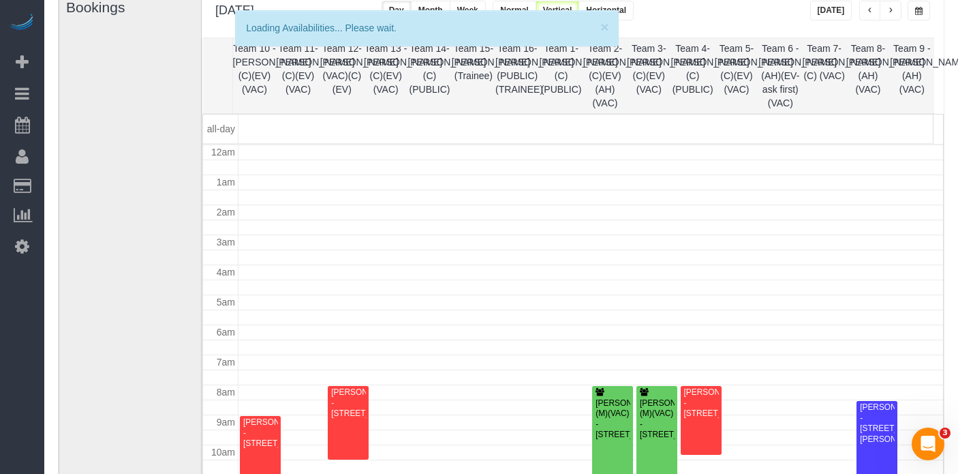
scroll to position [181, 0]
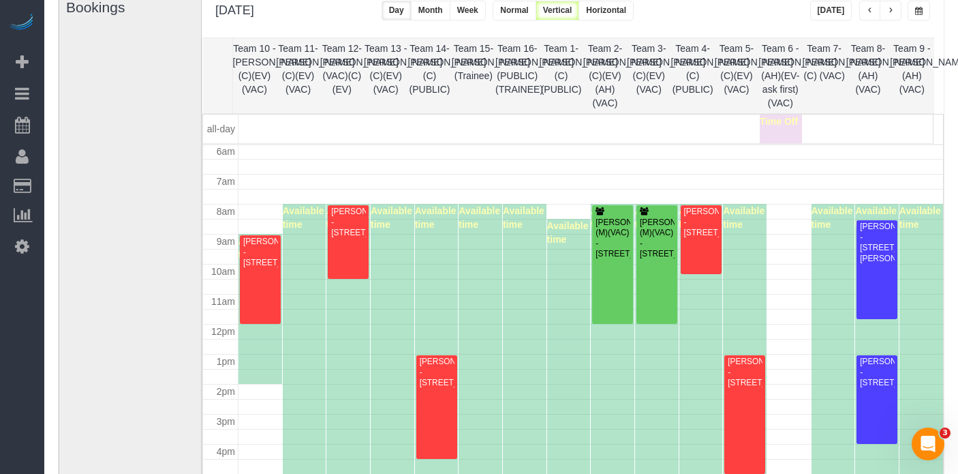
click at [747, 388] on div "[PERSON_NAME] - [STREET_ADDRESS]" at bounding box center [744, 371] width 35 height 31
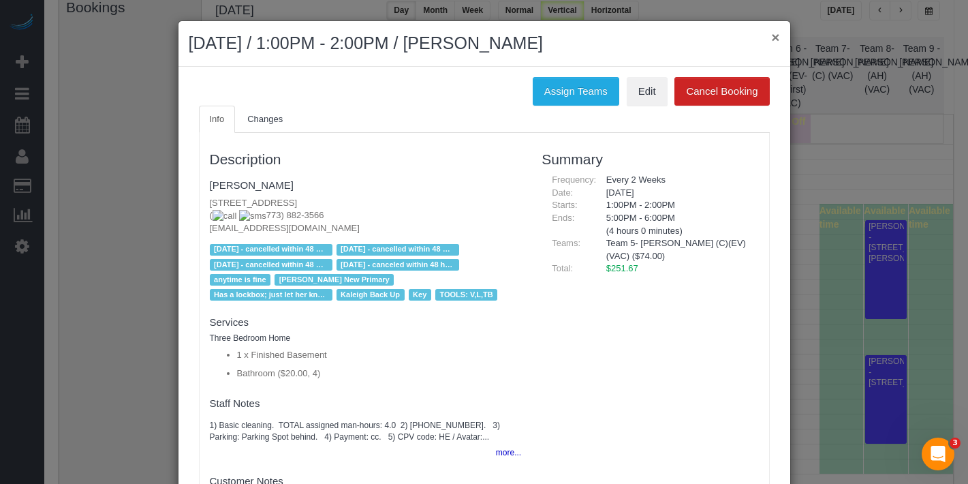
click at [771, 34] on button "×" at bounding box center [775, 37] width 8 height 14
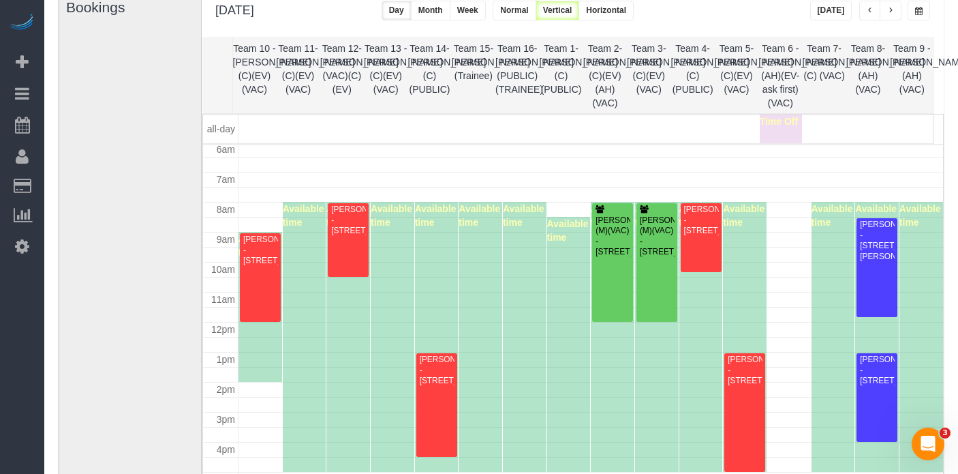
scroll to position [183, 0]
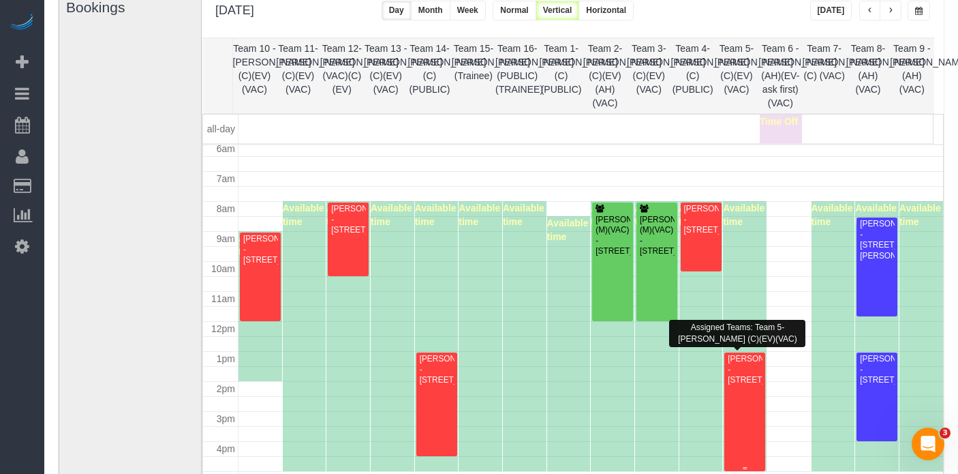
click at [742, 377] on div "[PERSON_NAME] - [STREET_ADDRESS]" at bounding box center [744, 369] width 35 height 31
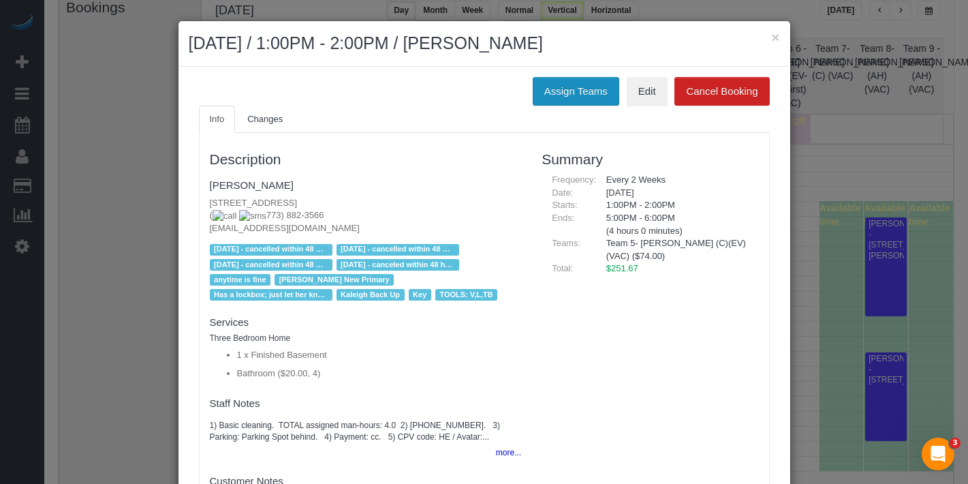
click at [556, 92] on button "Assign Teams" at bounding box center [576, 91] width 87 height 29
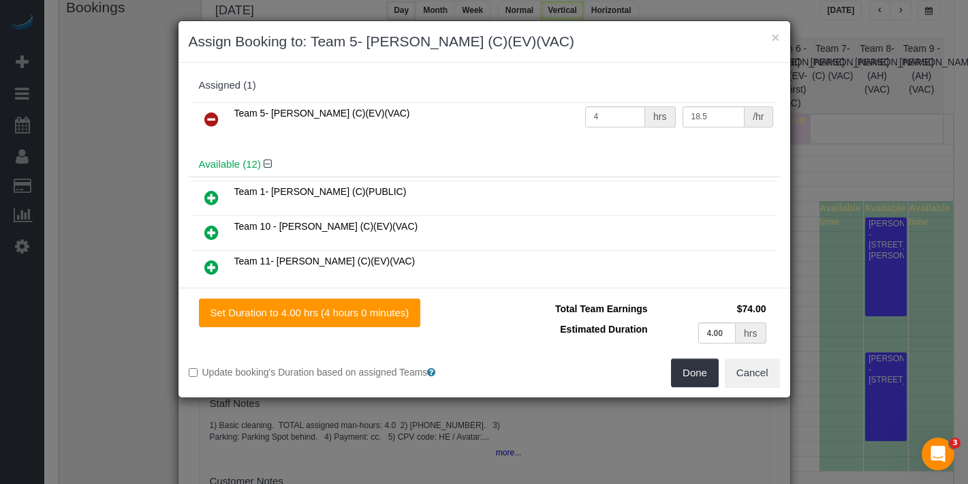
click at [211, 117] on icon at bounding box center [211, 119] width 14 height 16
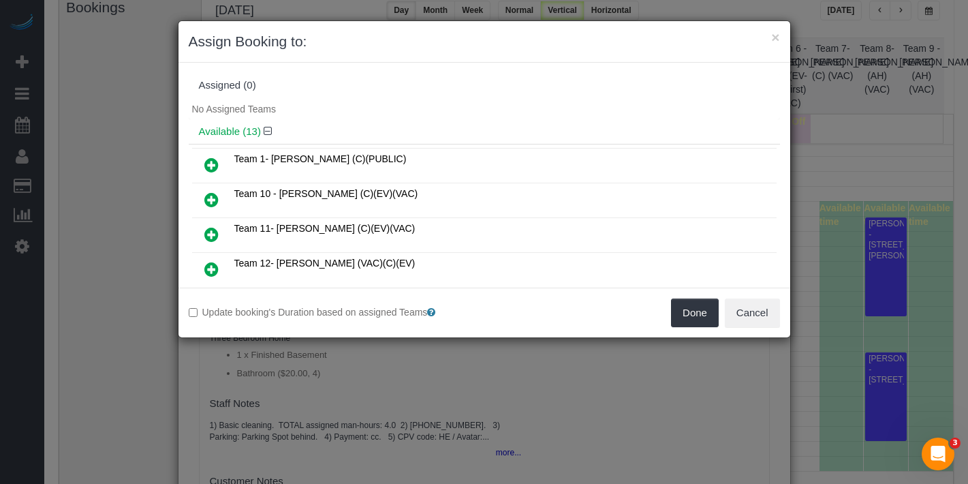
click at [205, 231] on icon at bounding box center [211, 234] width 14 height 16
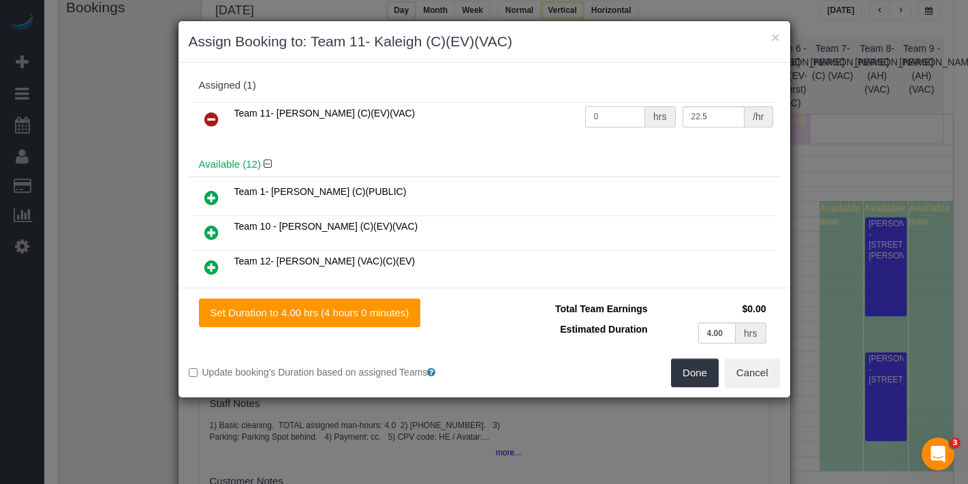
drag, startPoint x: 566, startPoint y: 109, endPoint x: 534, endPoint y: 107, distance: 32.1
click at [533, 105] on tr "Team 11- [PERSON_NAME] (C)(EV)(VAC) 0 hrs 22.5 /hr" at bounding box center [484, 119] width 585 height 35
type input "4"
click at [697, 384] on button "Done" at bounding box center [695, 372] width 48 height 29
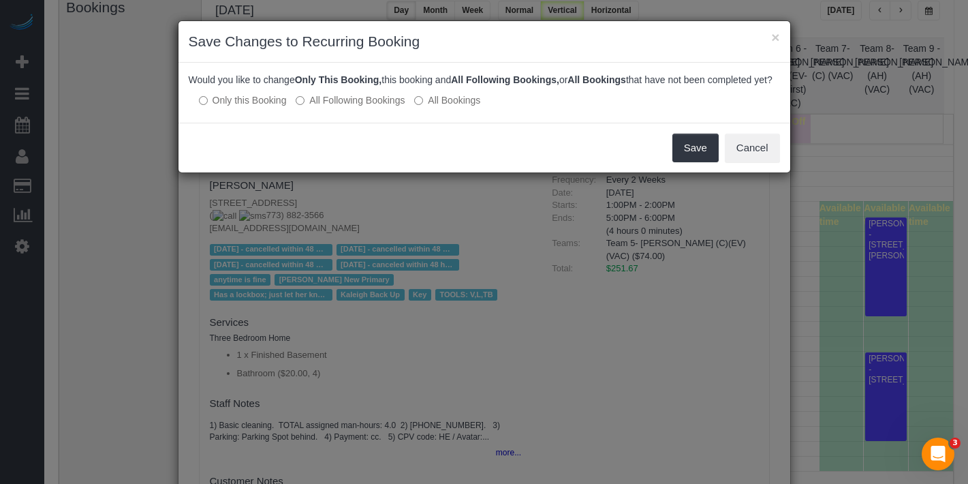
click at [342, 107] on label "All Following Bookings" at bounding box center [350, 100] width 109 height 14
click at [705, 162] on button "Save" at bounding box center [696, 148] width 46 height 29
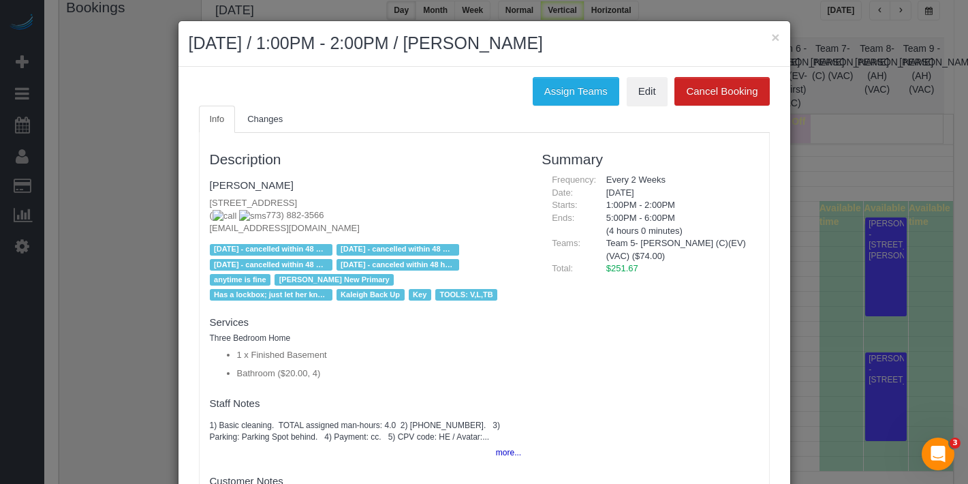
click at [775, 38] on div "× August 19, 2025 / 1:00PM - 2:00PM / Stephanie Jones" at bounding box center [485, 44] width 612 height 46
click at [771, 38] on button "×" at bounding box center [775, 37] width 8 height 14
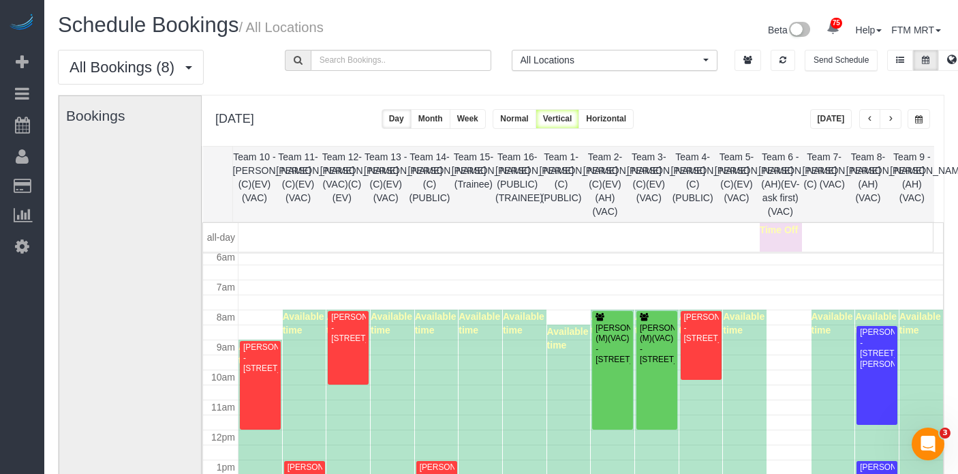
scroll to position [3, 0]
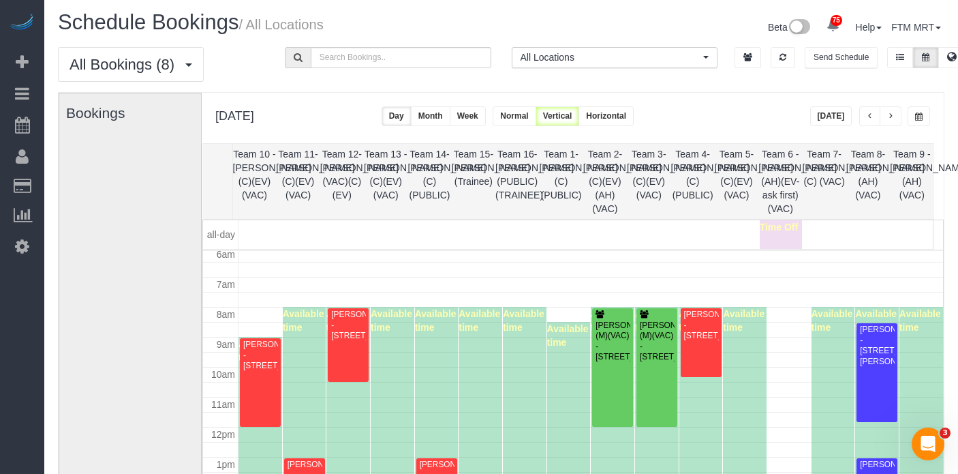
click at [887, 115] on span "button" at bounding box center [890, 116] width 7 height 8
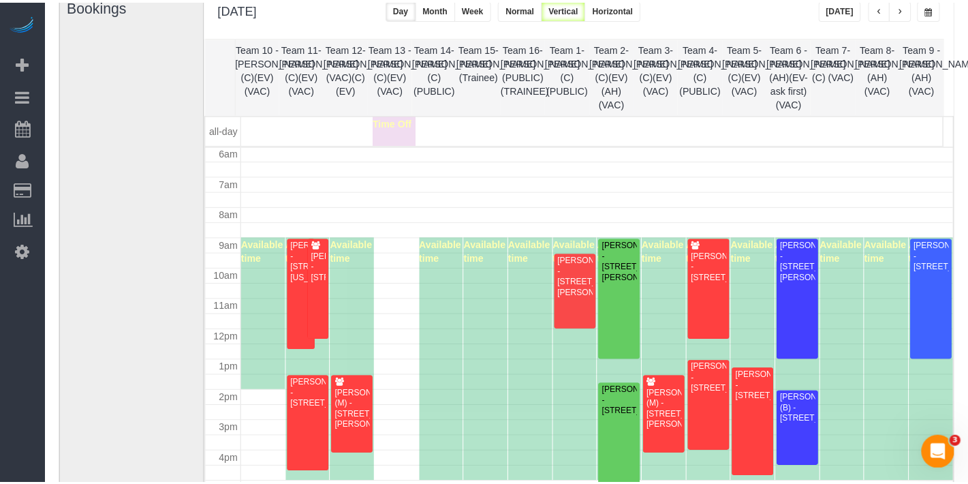
scroll to position [112, 0]
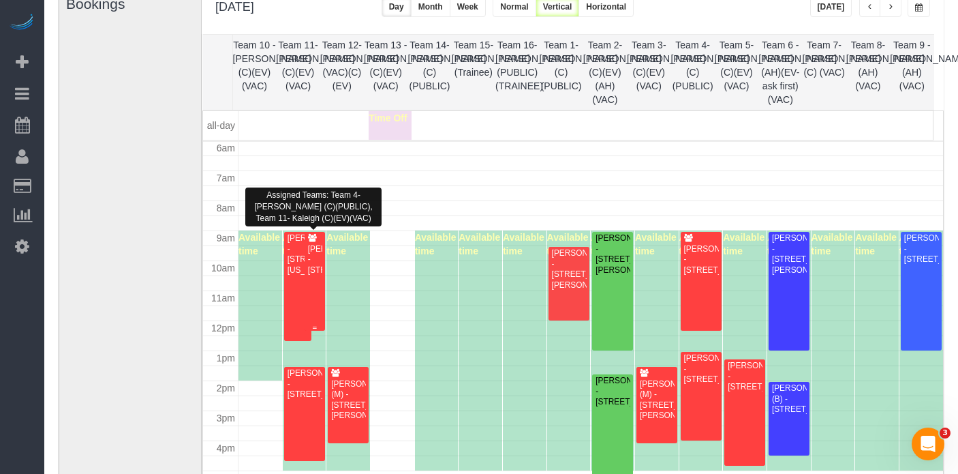
click at [315, 267] on div "[PERSON_NAME] - [STREET_ADDRESS]" at bounding box center [314, 259] width 15 height 31
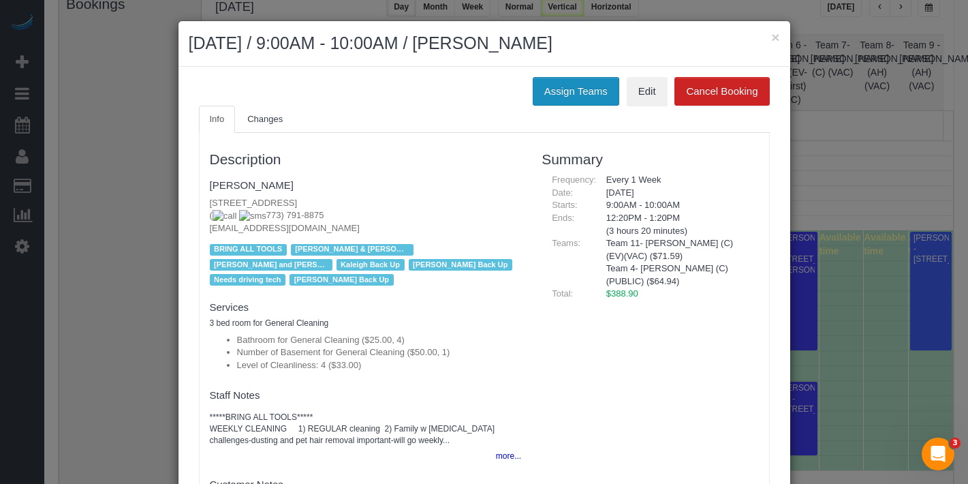
click at [559, 98] on button "Assign Teams" at bounding box center [576, 91] width 87 height 29
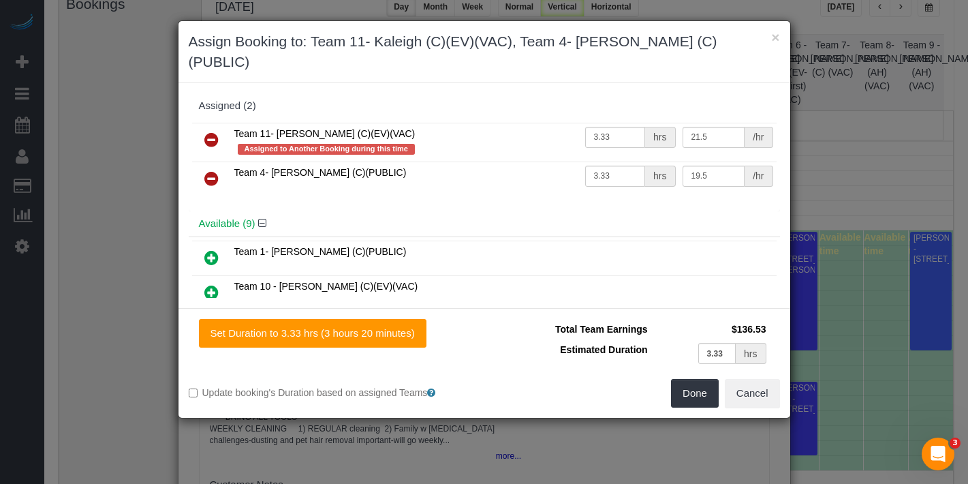
click at [206, 132] on icon at bounding box center [211, 140] width 14 height 16
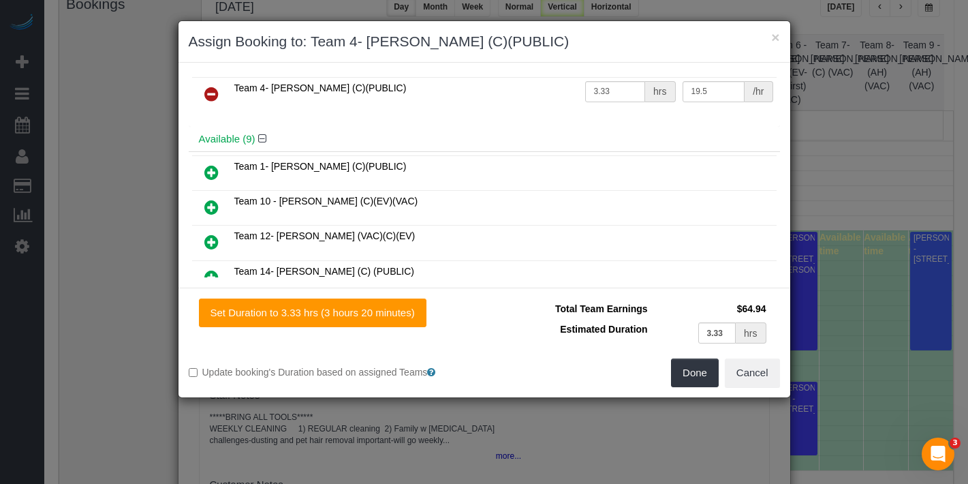
click at [217, 210] on icon at bounding box center [211, 207] width 14 height 16
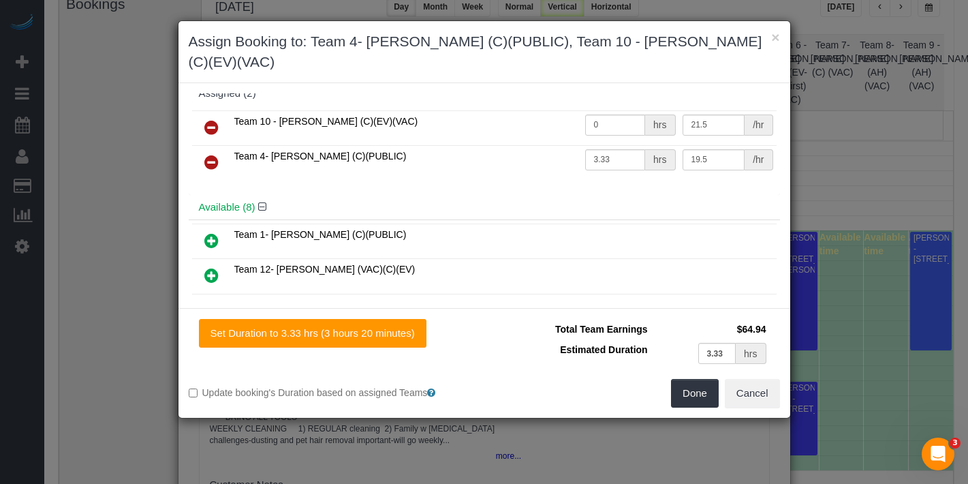
scroll to position [0, 0]
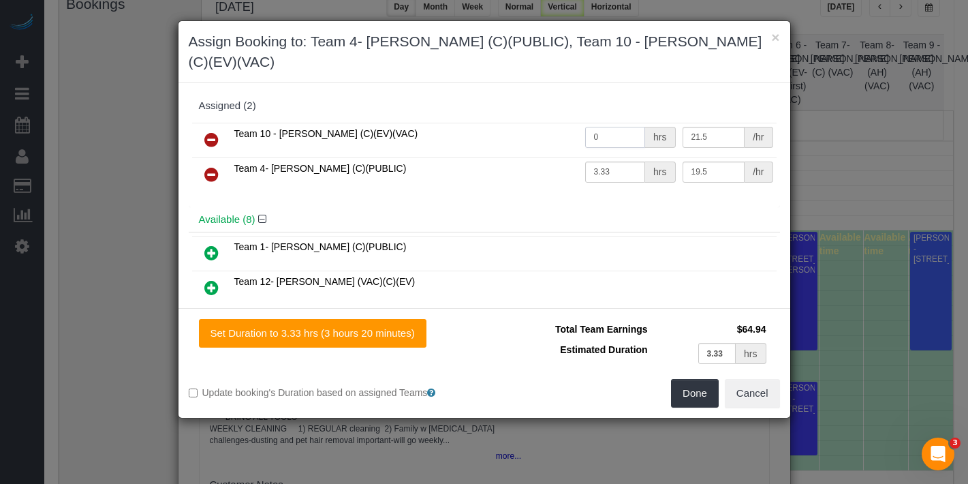
drag, startPoint x: 594, startPoint y: 111, endPoint x: 552, endPoint y: 109, distance: 42.3
click at [552, 123] on tr "Team 10 - Susanna (C)(EV)(VAC) 0 hrs 21.5 /hr" at bounding box center [484, 140] width 585 height 35
click at [608, 127] on td "0 hrs" at bounding box center [630, 140] width 97 height 35
click at [618, 127] on input "0" at bounding box center [615, 137] width 61 height 21
type input "3.33"
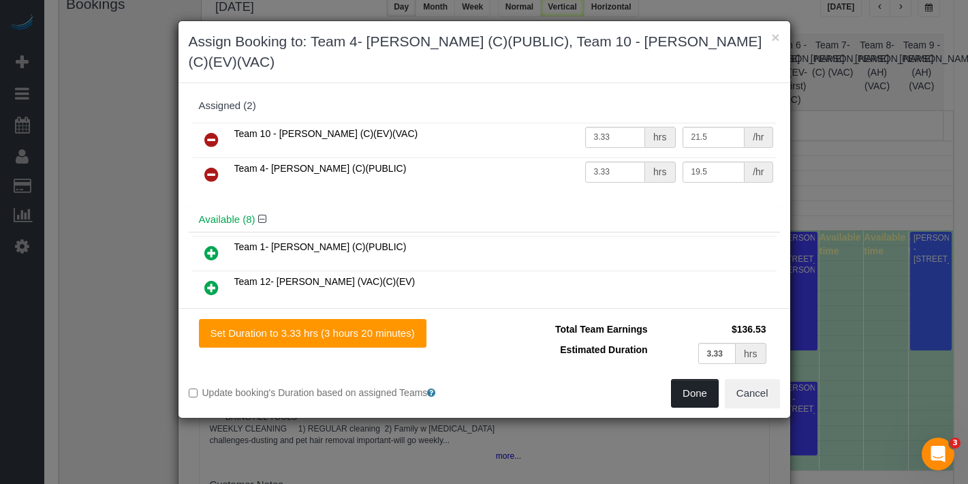
click at [688, 379] on button "Done" at bounding box center [695, 393] width 48 height 29
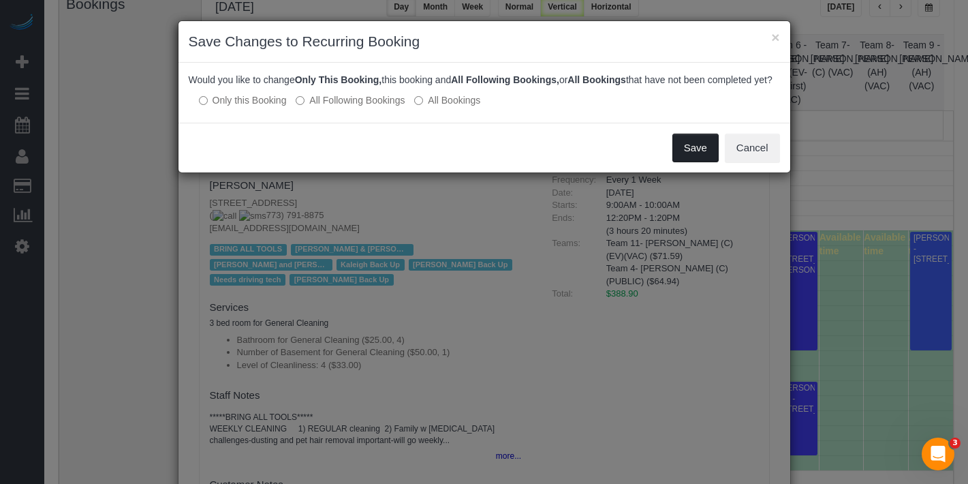
click at [698, 162] on button "Save" at bounding box center [696, 148] width 46 height 29
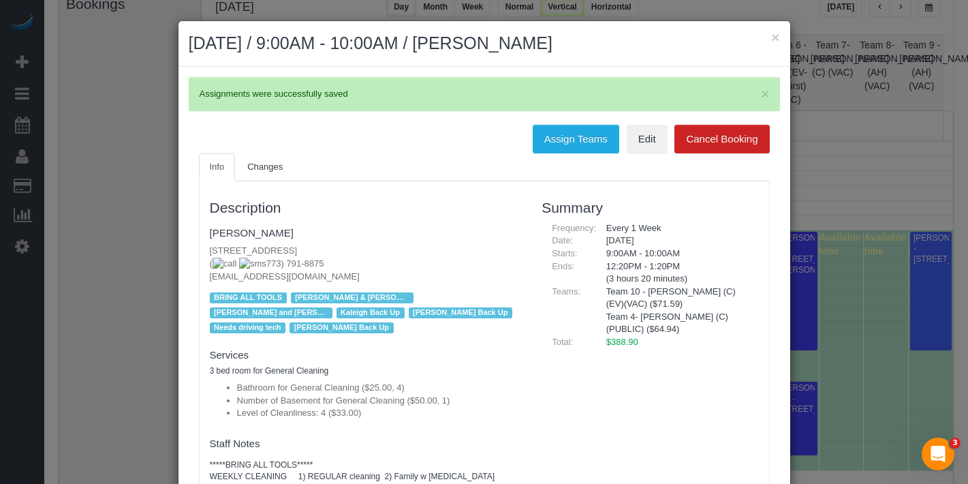
click at [762, 37] on h2 "August 20, 2025 / 9:00AM - 10:00AM / Meagan LeGear" at bounding box center [484, 43] width 591 height 25
click at [771, 39] on button "×" at bounding box center [775, 37] width 8 height 14
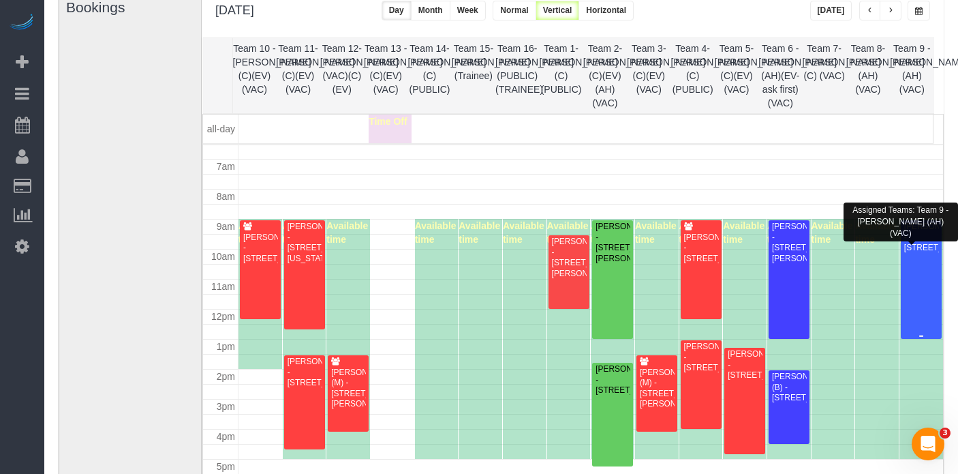
scroll to position [211, 0]
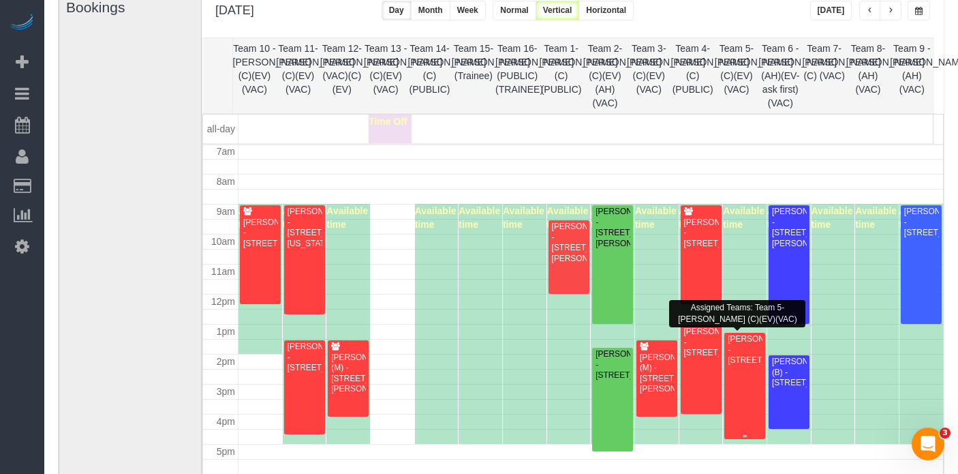
click at [749, 365] on div "[PERSON_NAME] - [STREET_ADDRESS]" at bounding box center [744, 349] width 35 height 31
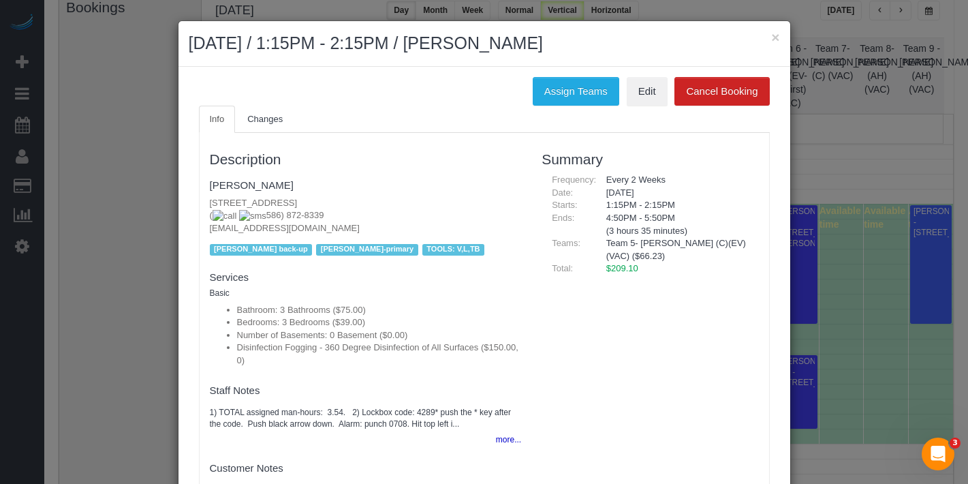
click at [268, 177] on fieldset "Meghan Edmundson 2716 N. Greenview Ave, Chicago, IL 60614 ( 586) 872-8339 meegs…" at bounding box center [366, 216] width 312 height 85
click at [267, 183] on link "Meghan Edmundson" at bounding box center [252, 185] width 84 height 12
click at [771, 37] on button "×" at bounding box center [775, 37] width 8 height 14
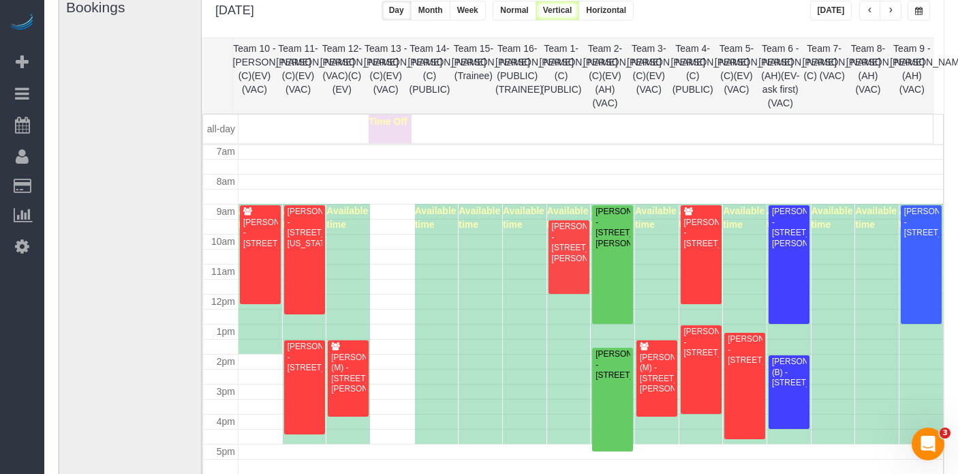
click at [913, 12] on button "button" at bounding box center [919, 11] width 22 height 20
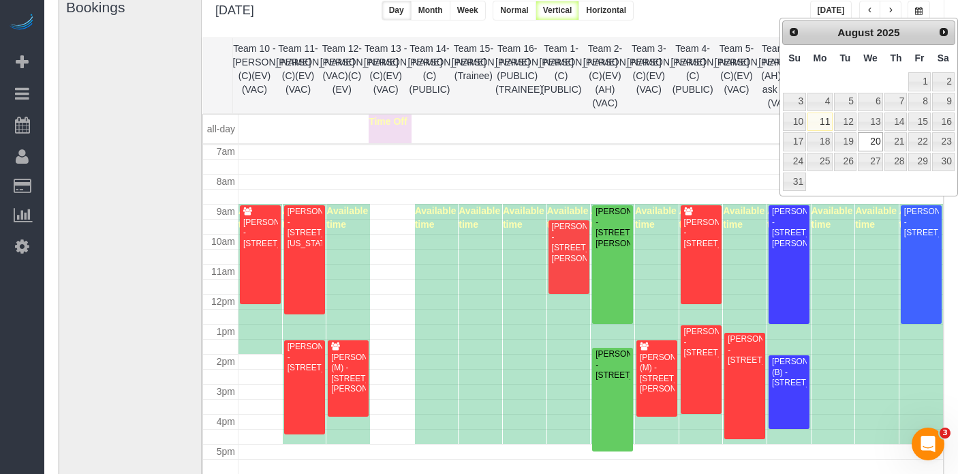
click at [897, 151] on td "21" at bounding box center [896, 142] width 24 height 20
type input "**********"
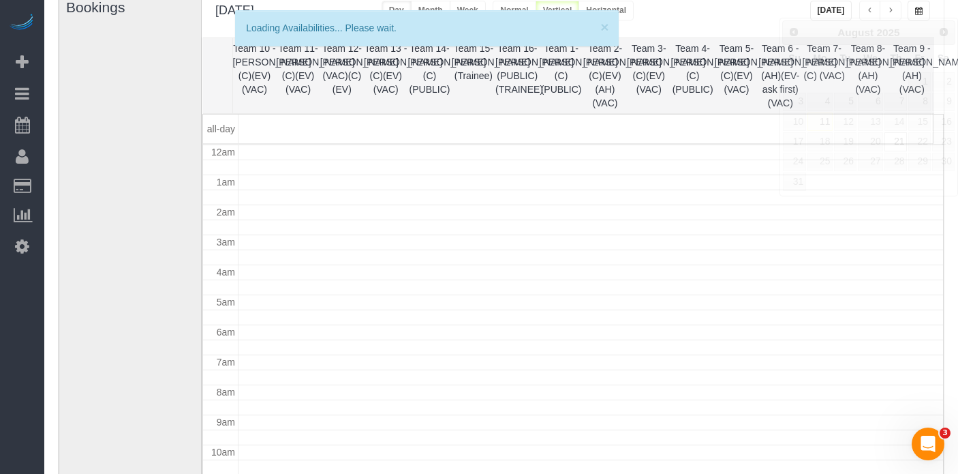
click at [899, 144] on body "75 Beta Your Notifications You have 0 alerts × You have 1 to charge for 08/04/2…" at bounding box center [479, 129] width 958 height 474
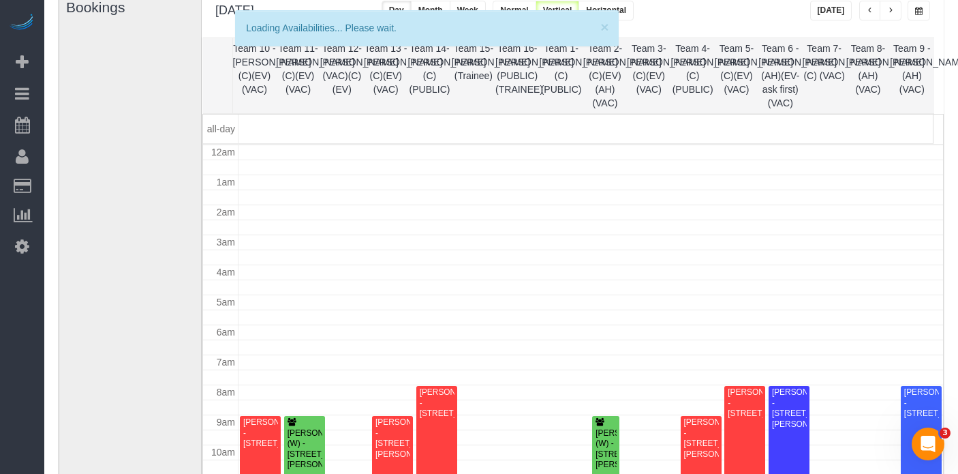
scroll to position [181, 0]
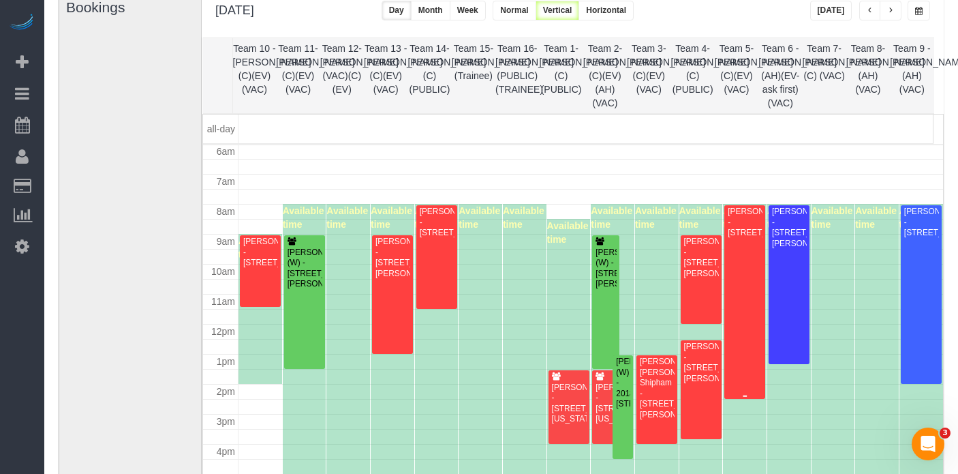
click at [744, 238] on div "[PERSON_NAME] - [STREET_ADDRESS]" at bounding box center [744, 221] width 35 height 31
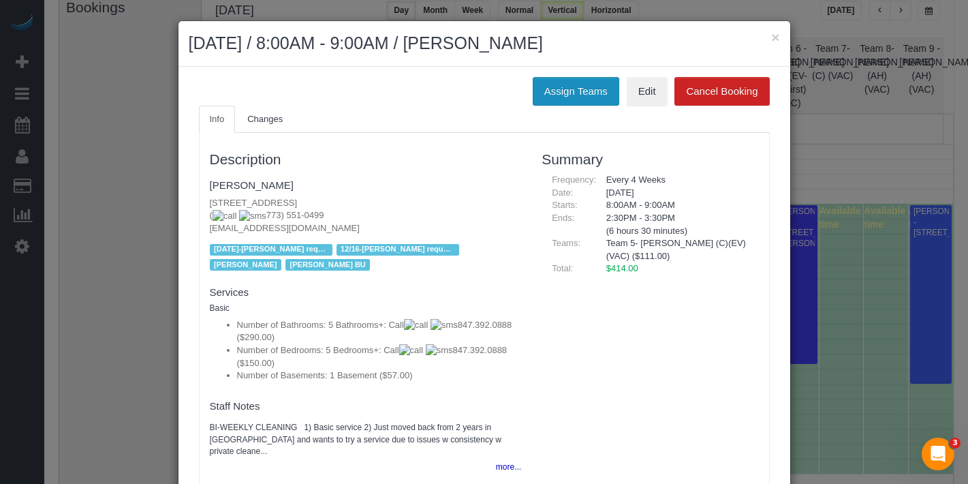
click at [539, 102] on button "Assign Teams" at bounding box center [576, 91] width 87 height 29
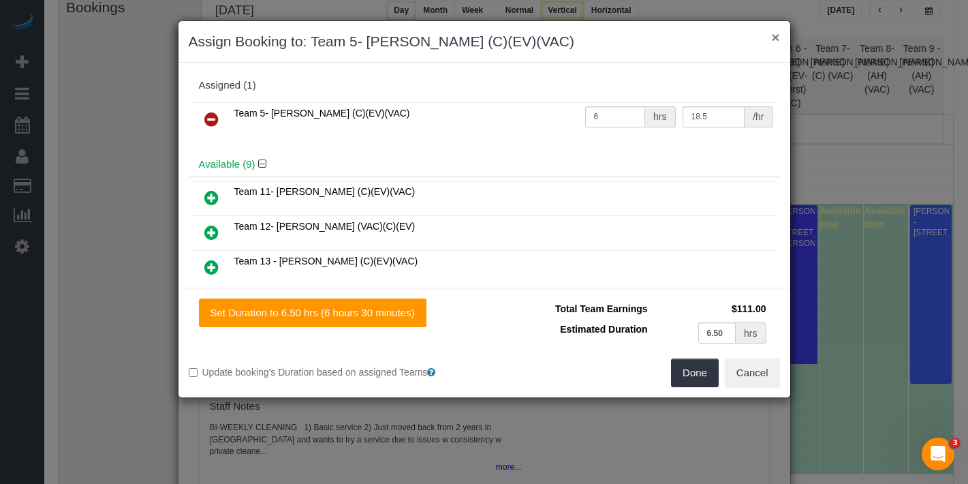
click at [776, 42] on button "×" at bounding box center [775, 37] width 8 height 14
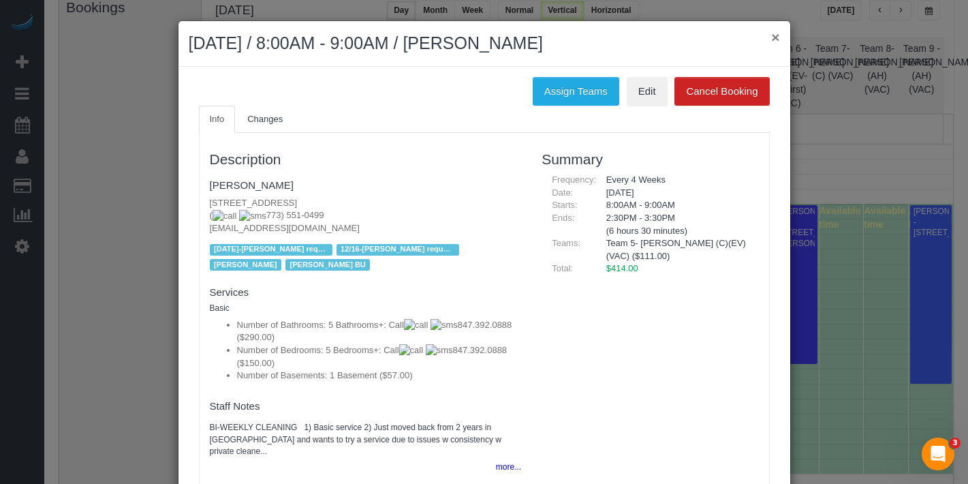
click at [771, 32] on button "×" at bounding box center [775, 37] width 8 height 14
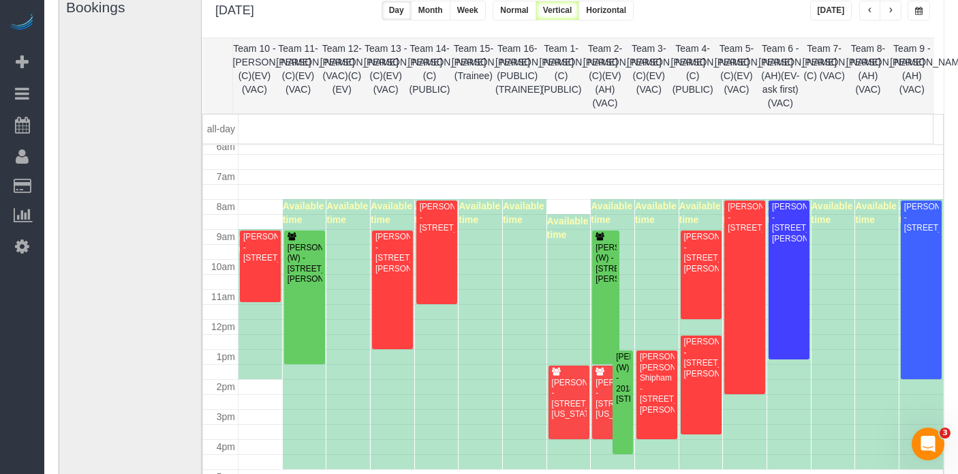
scroll to position [186, 0]
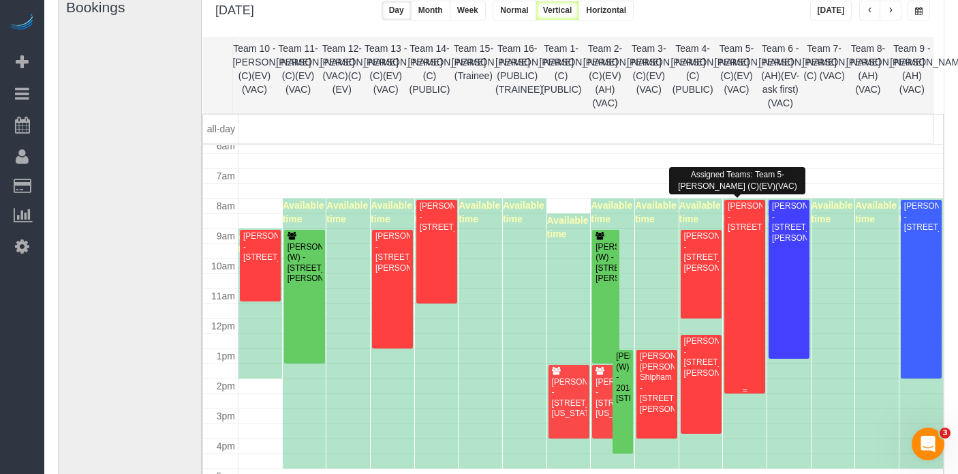
click at [739, 297] on div at bounding box center [744, 297] width 41 height 194
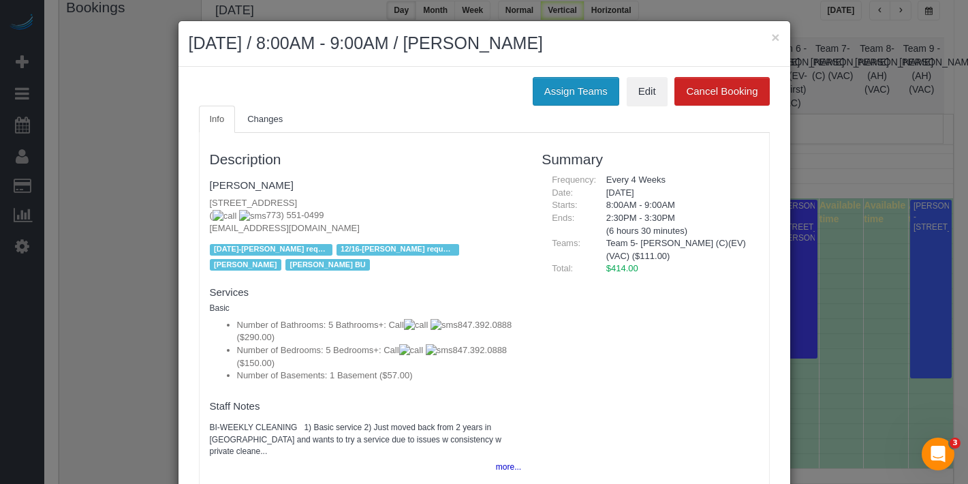
click at [570, 100] on button "Assign Teams" at bounding box center [576, 91] width 87 height 29
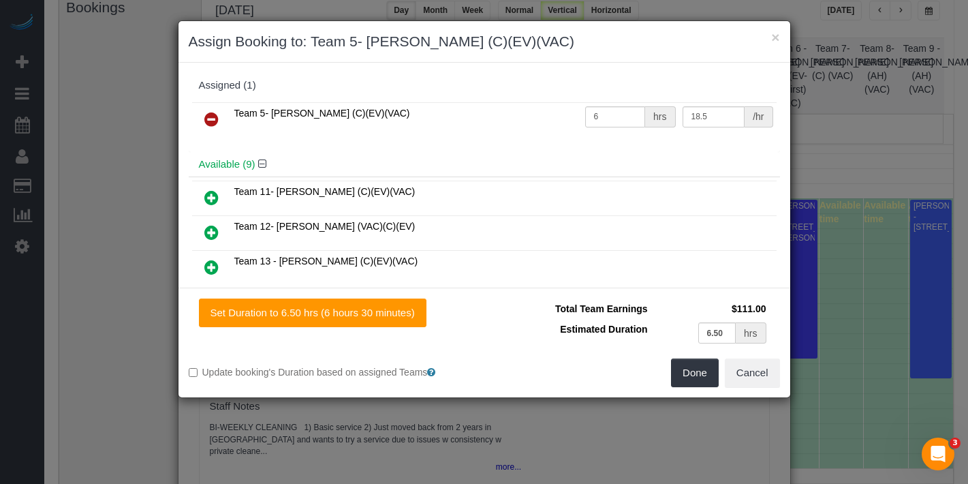
click at [206, 117] on icon at bounding box center [211, 119] width 14 height 16
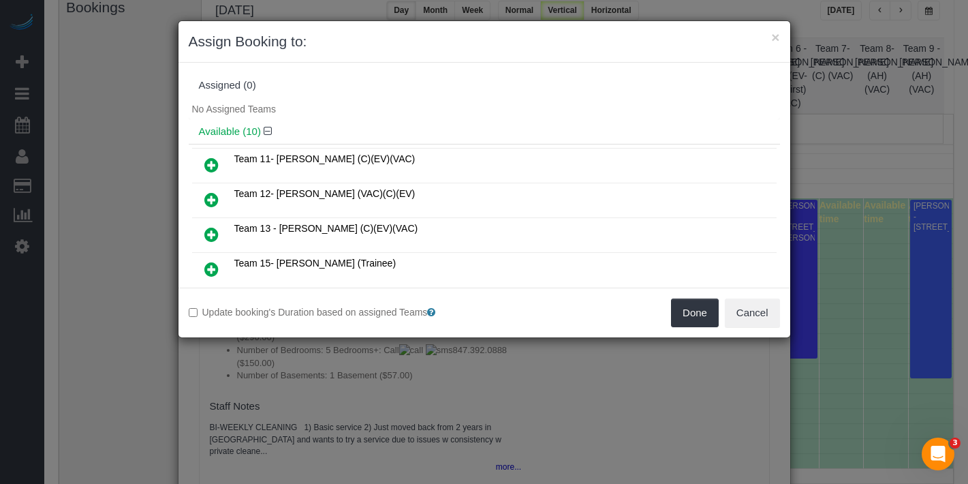
click at [204, 203] on icon at bounding box center [211, 199] width 14 height 16
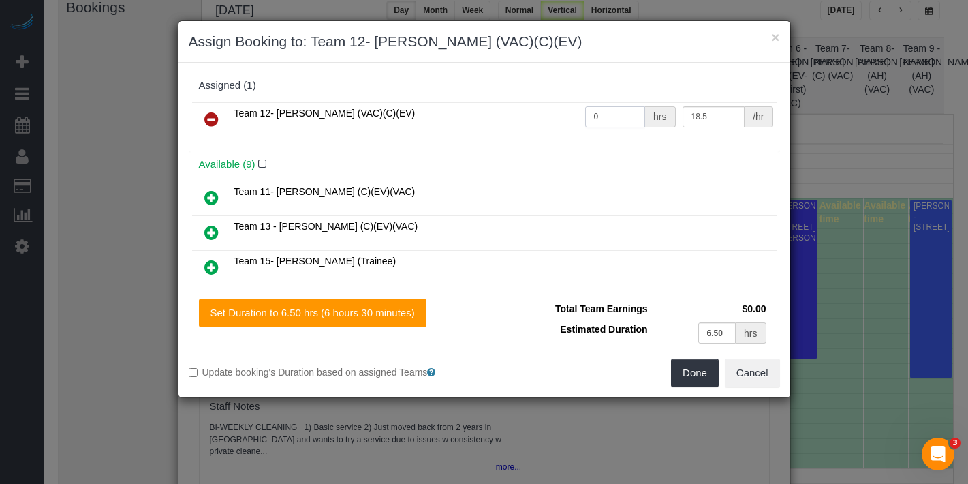
click at [562, 114] on tr "Team 12- Candice P. (VAC)(C)(EV) 0 hrs 18.5 /hr" at bounding box center [484, 119] width 585 height 35
type input "6.5"
click at [700, 371] on button "Done" at bounding box center [695, 372] width 48 height 29
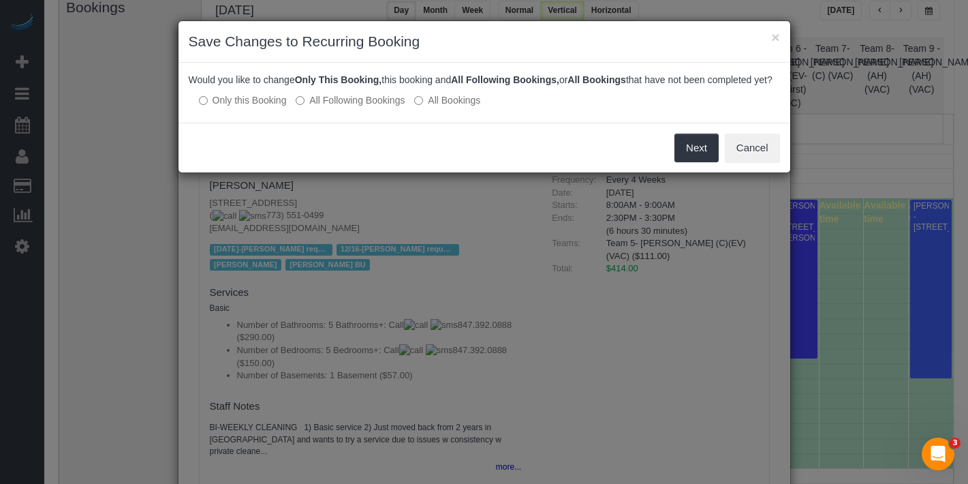
drag, startPoint x: 377, startPoint y: 121, endPoint x: 472, endPoint y: 126, distance: 94.8
click at [382, 121] on div "Would you like to change Only This Booking, this booking and All Following Book…" at bounding box center [485, 93] width 612 height 60
click at [373, 107] on label "All Following Bookings" at bounding box center [350, 100] width 109 height 14
click at [691, 162] on button "Save" at bounding box center [696, 148] width 46 height 29
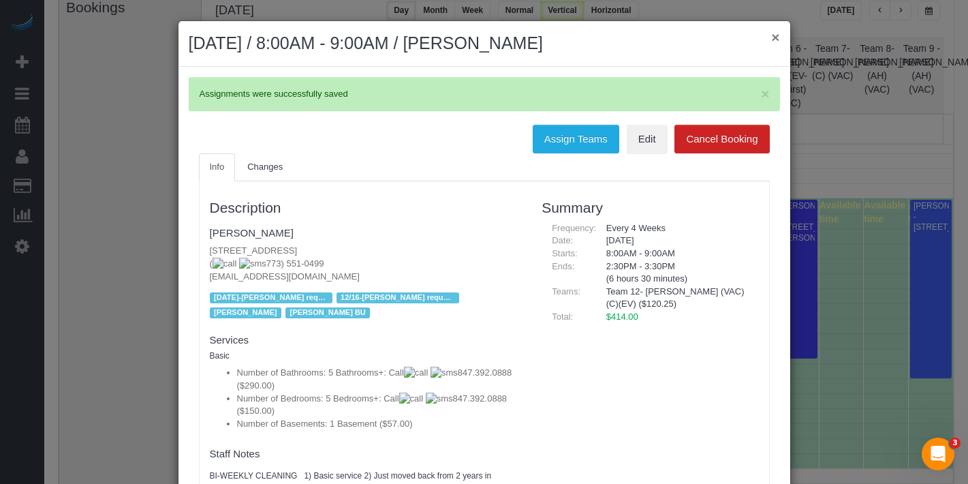
click at [771, 31] on button "×" at bounding box center [775, 37] width 8 height 14
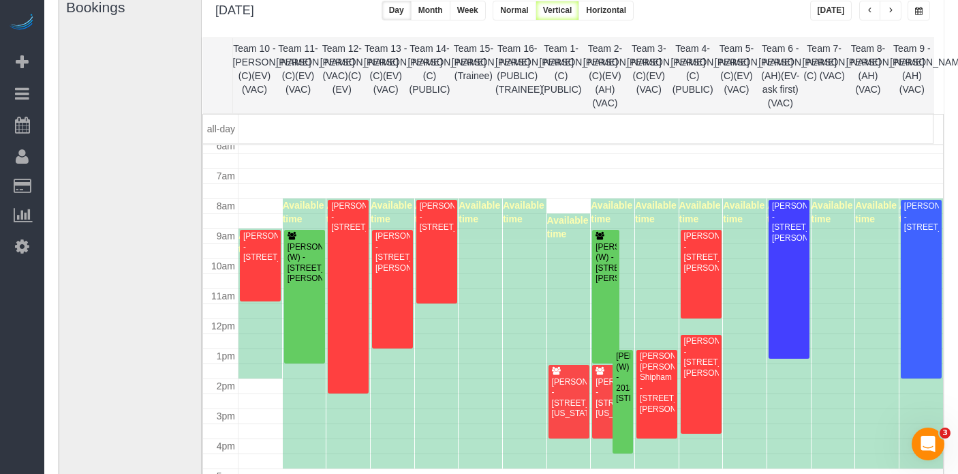
click at [893, 16] on button "button" at bounding box center [891, 11] width 22 height 20
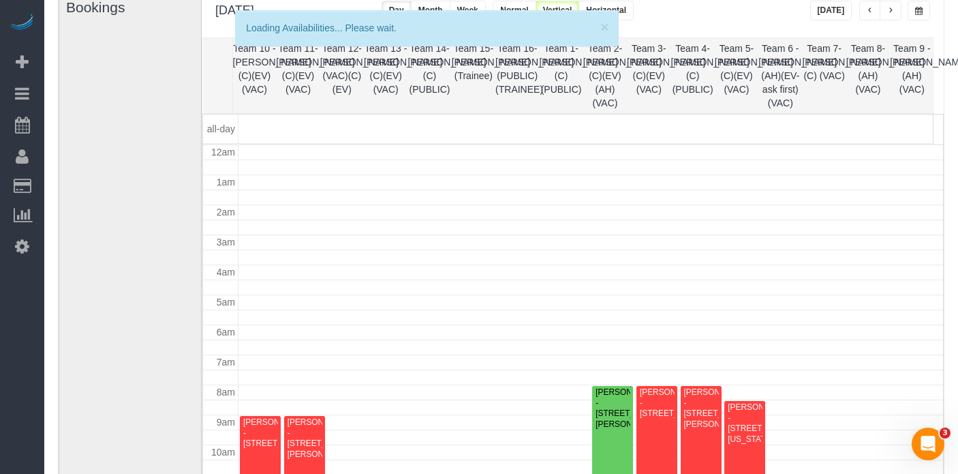
scroll to position [181, 0]
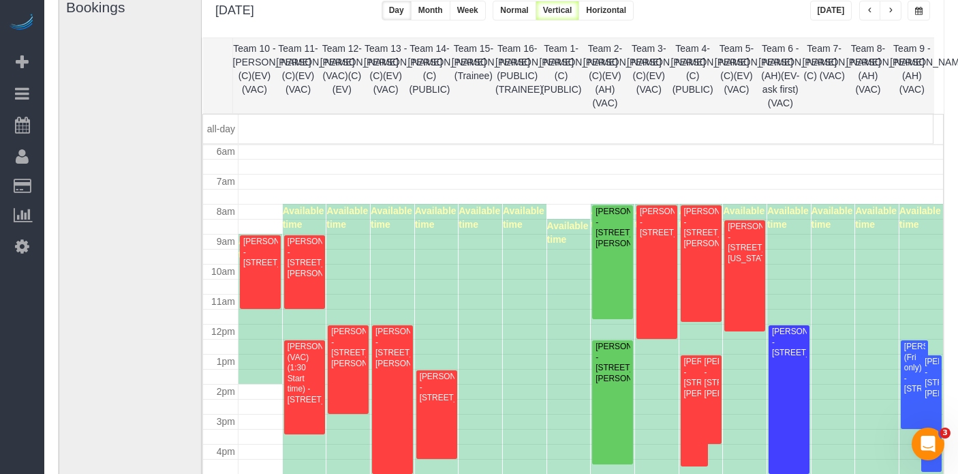
click at [875, 14] on button "button" at bounding box center [870, 11] width 22 height 20
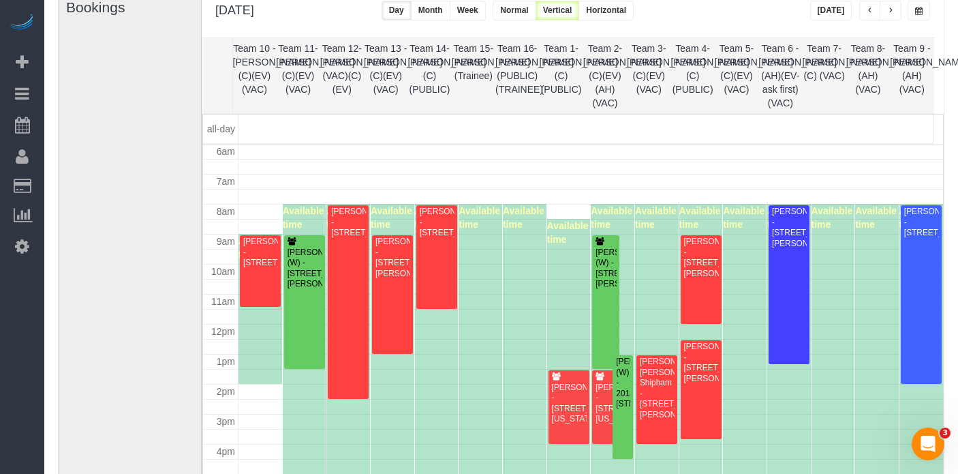
click at [885, 12] on button "button" at bounding box center [891, 11] width 22 height 20
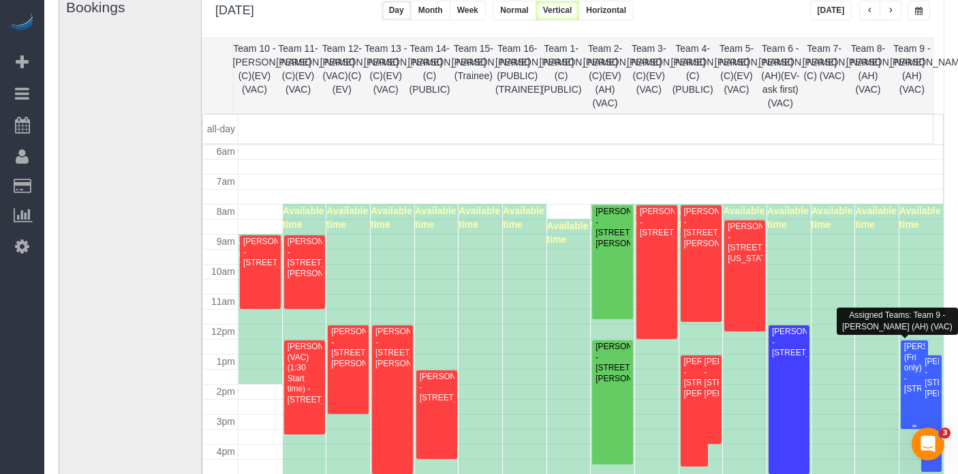
click at [904, 360] on div "[PERSON_NAME] (Fri only) - [STREET_ADDRESS]" at bounding box center [915, 367] width 22 height 52
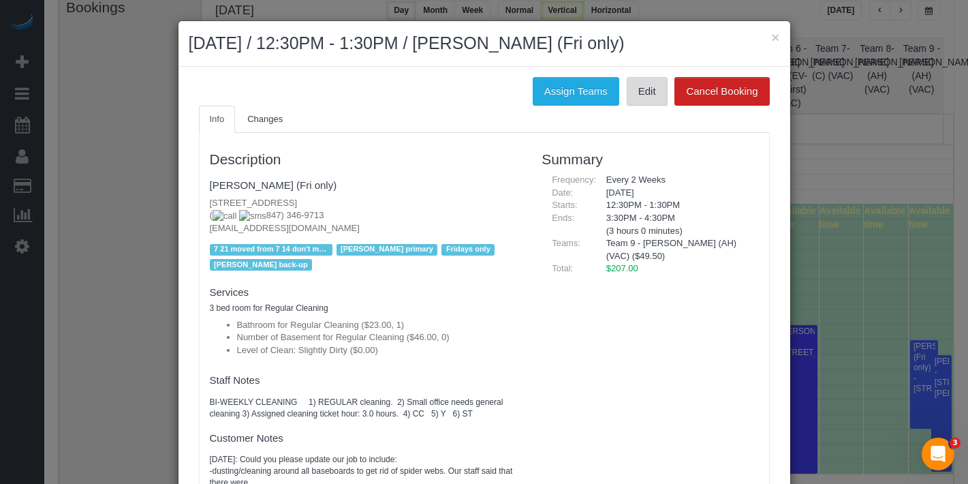
click at [632, 99] on link "Edit" at bounding box center [647, 91] width 41 height 29
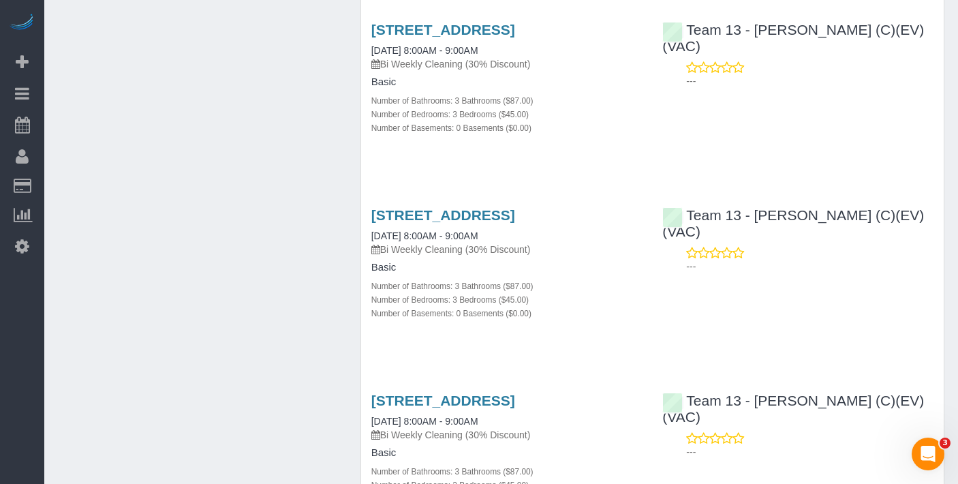
scroll to position [1880, 0]
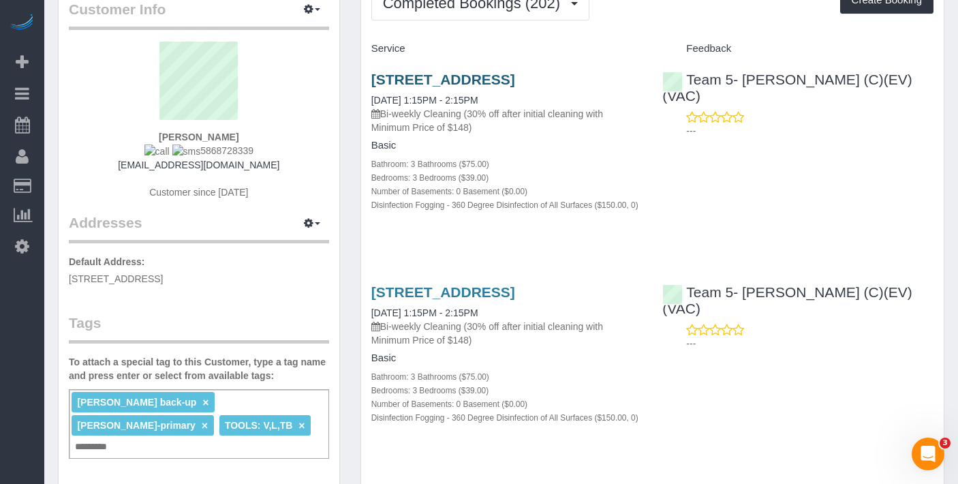
scroll to position [151, 0]
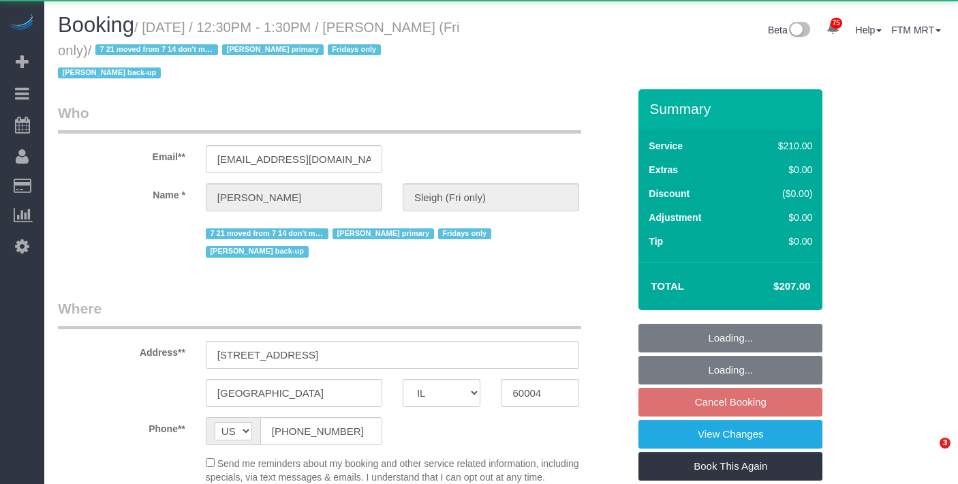
select select "IL"
select select "string:fspay-398b0058-306f-4720-a27a-0e0a60b3b189"
select select "object:1183"
select select "512"
select select "spot1"
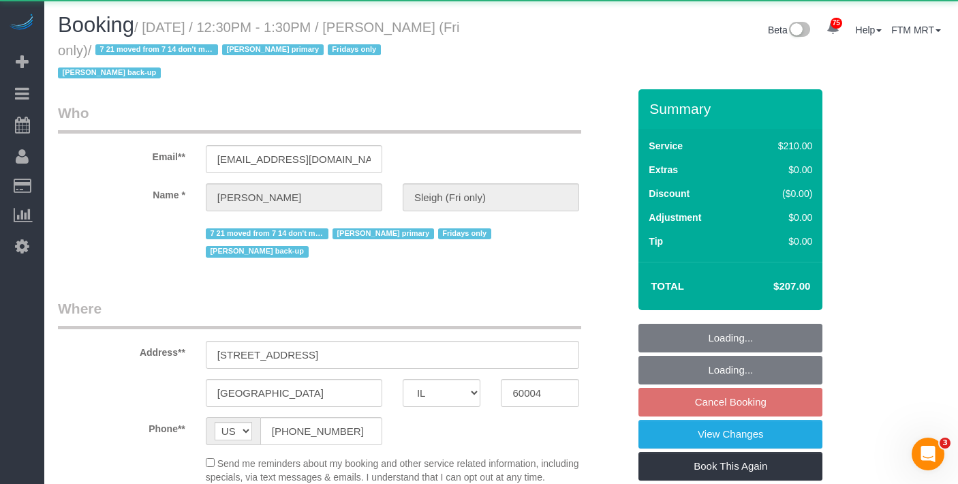
select select "number:1"
select select "number:58"
select select "number:139"
select select "number:108"
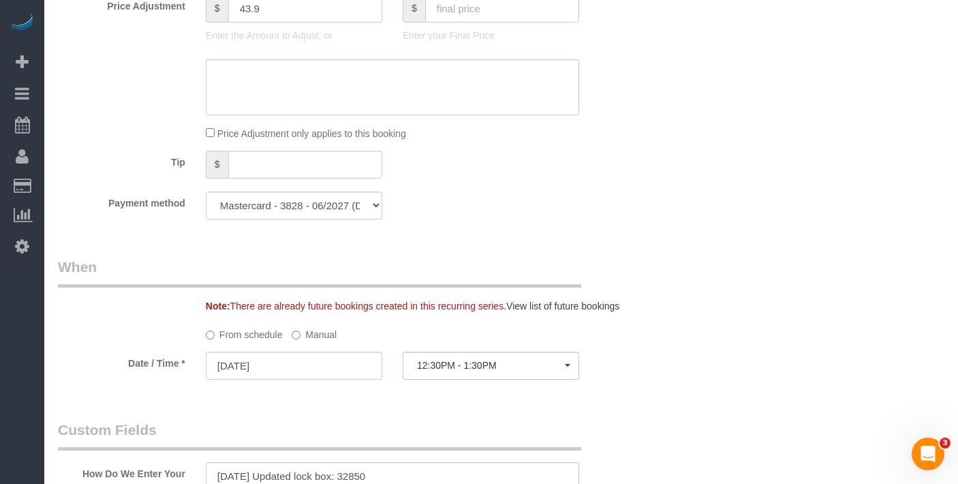
scroll to position [1303, 0]
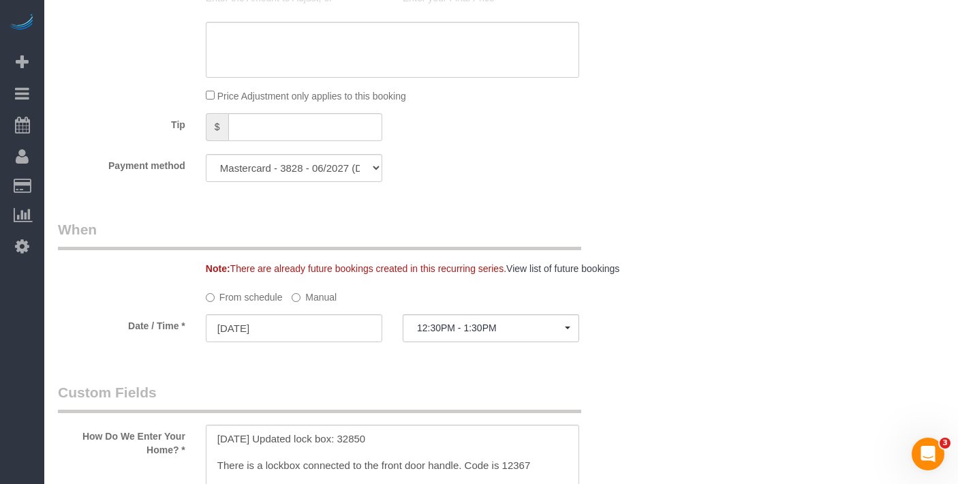
click at [313, 285] on label "Manual" at bounding box center [314, 294] width 45 height 18
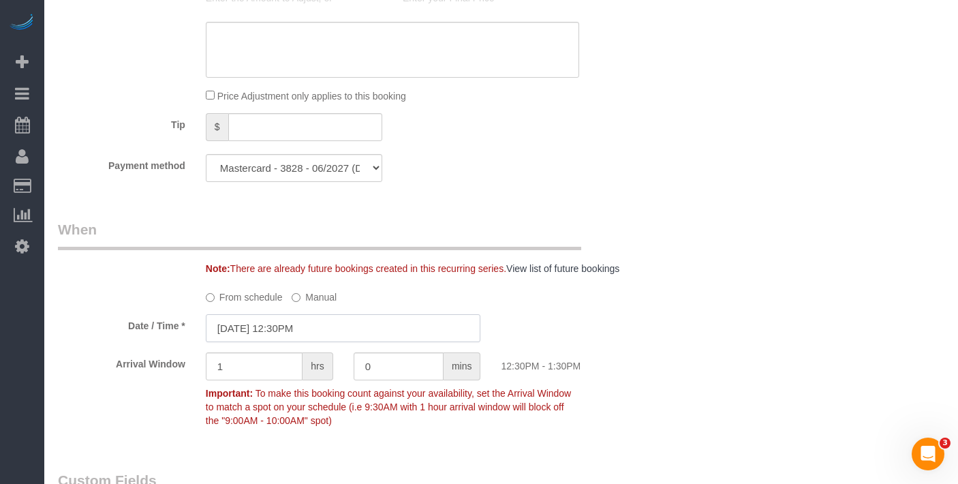
click at [303, 314] on input "[DATE] 12:30PM" at bounding box center [343, 328] width 275 height 28
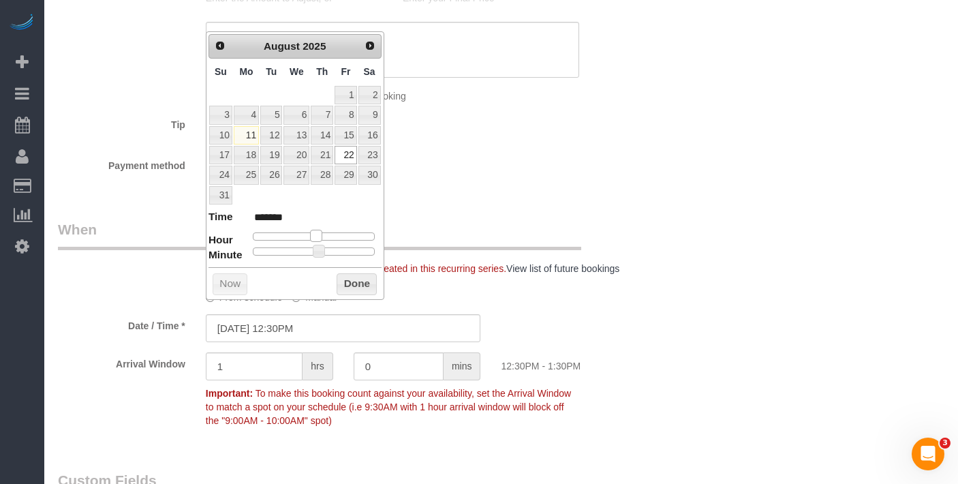
type input "[DATE] 11:30AM"
type input "*******"
type input "[DATE] 10:30AM"
type input "*******"
type input "[DATE] 9:30AM"
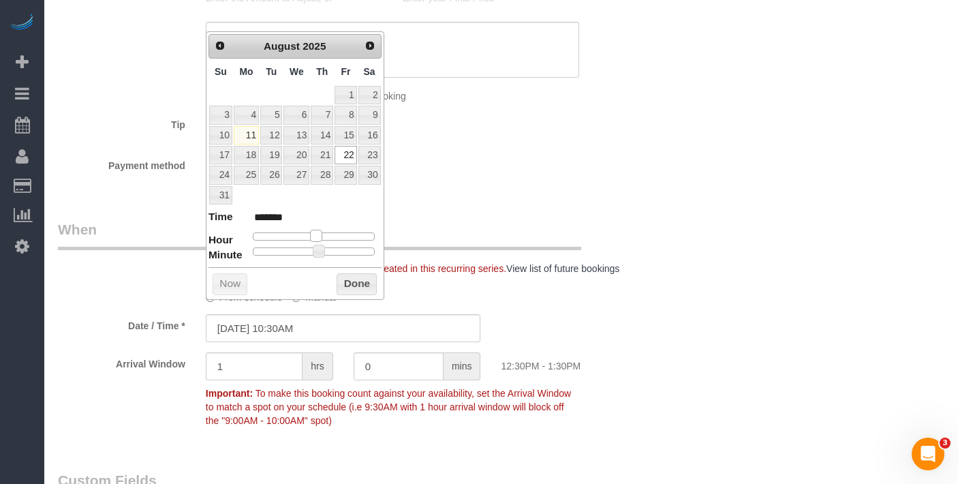
type input "******"
type input "[DATE] 8:30AM"
type input "******"
type input "[DATE] 9:30AM"
type input "******"
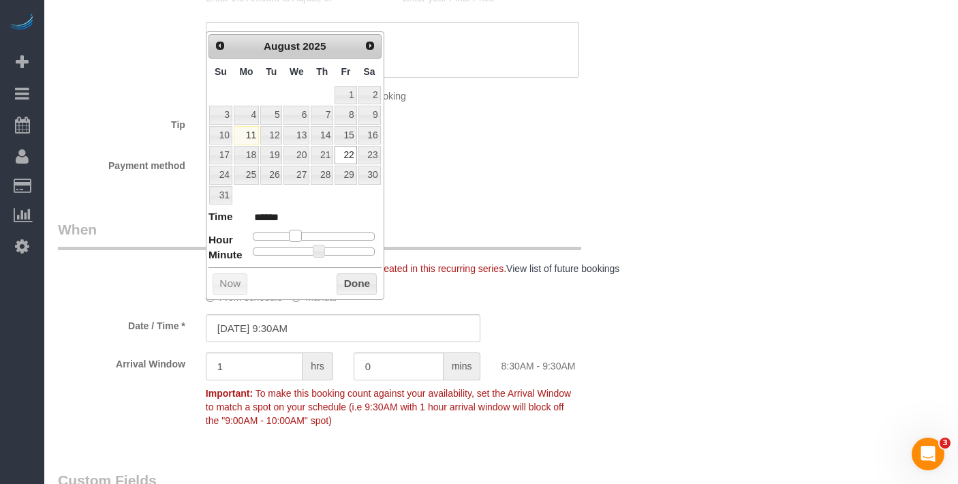
type input "[DATE] 10:30AM"
type input "*******"
type input "[DATE] 9:30AM"
type input "******"
drag, startPoint x: 320, startPoint y: 234, endPoint x: 306, endPoint y: 234, distance: 14.3
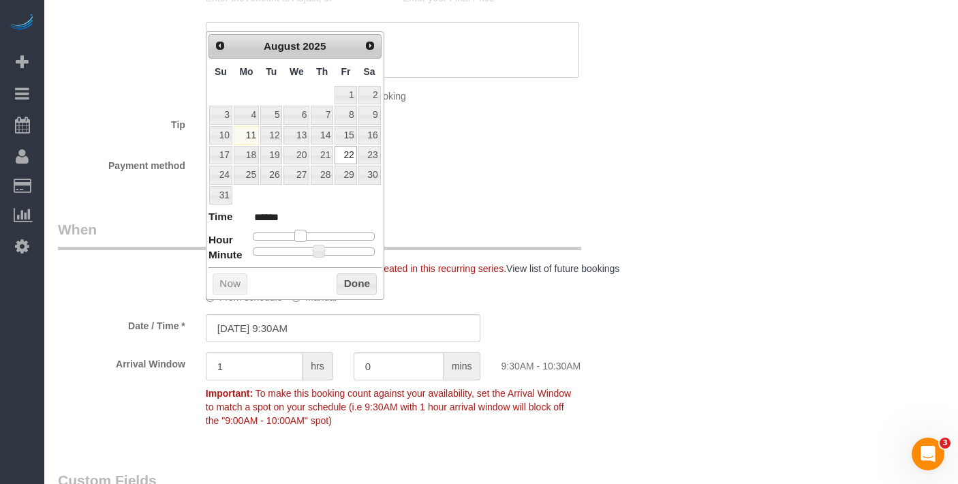
click at [306, 234] on span at bounding box center [300, 236] width 12 height 12
type input "[DATE] 9:25AM"
type input "******"
type input "[DATE] 9:20AM"
type input "******"
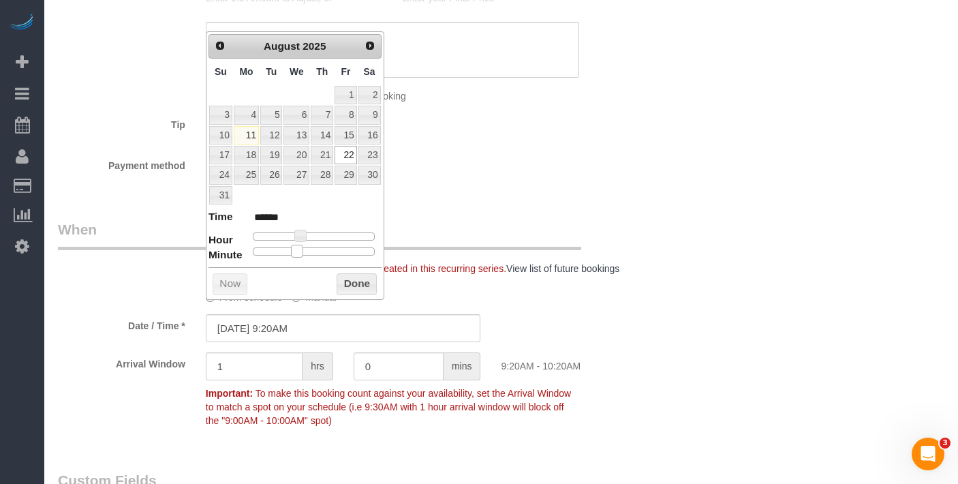
type input "[DATE] 9:15AM"
type input "******"
type input "[DATE] 9:10AM"
type input "******"
type input "[DATE] 9:00AM"
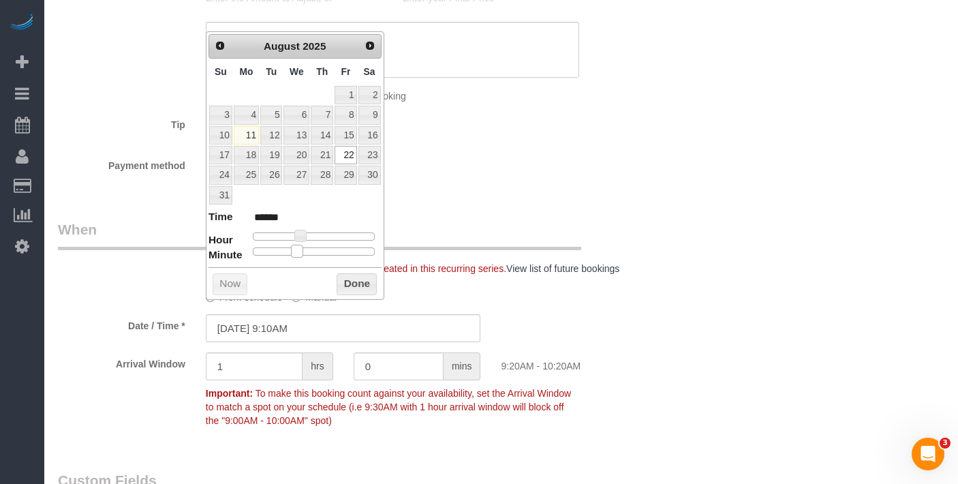
type input "******"
drag, startPoint x: 324, startPoint y: 256, endPoint x: 290, endPoint y: 260, distance: 33.6
click at [239, 253] on dl "Time ****** Hour Minute Second Millisecond Microsecond Time Zone ***** ***** **…" at bounding box center [295, 232] width 173 height 47
click at [355, 275] on button "Done" at bounding box center [357, 284] width 40 height 22
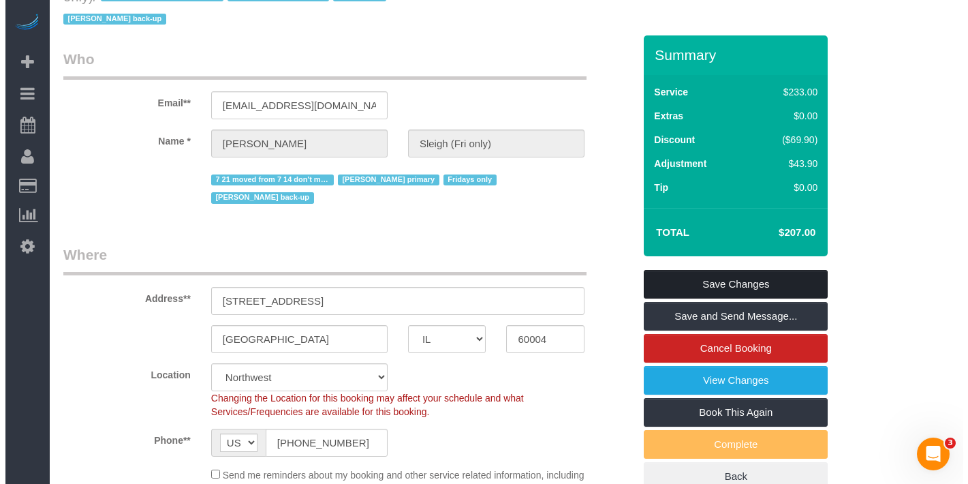
scroll to position [0, 0]
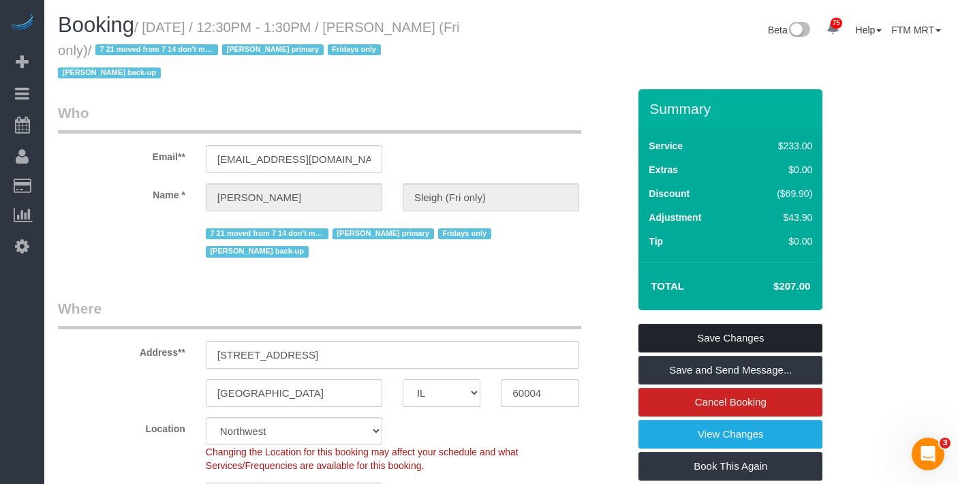
click at [737, 324] on link "Save Changes" at bounding box center [730, 338] width 184 height 29
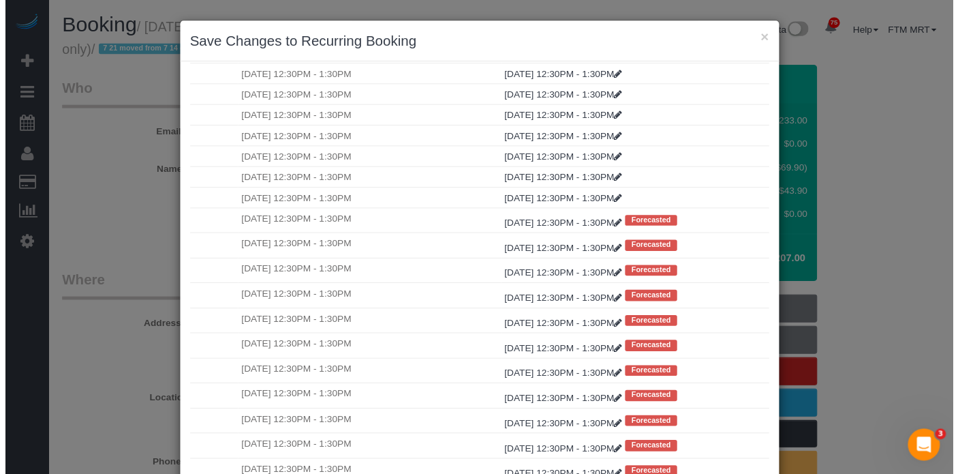
scroll to position [127, 0]
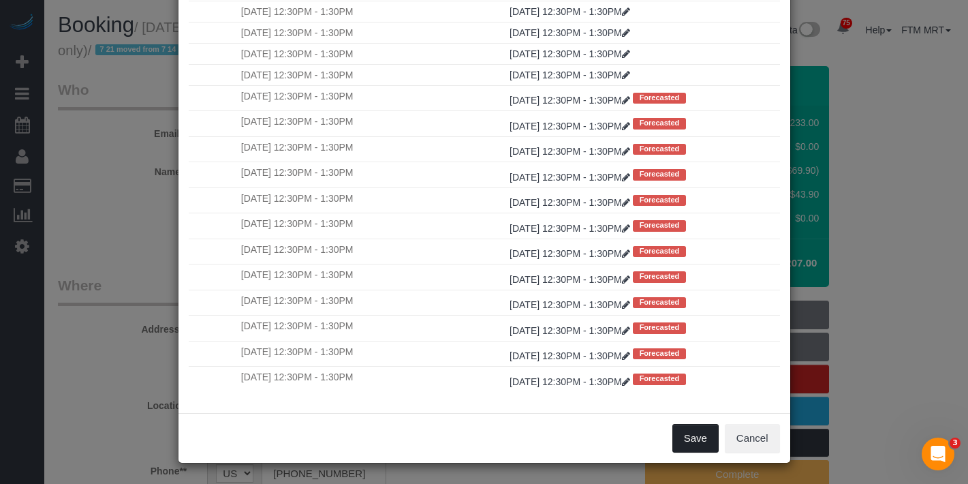
click at [694, 438] on button "Save" at bounding box center [696, 438] width 46 height 29
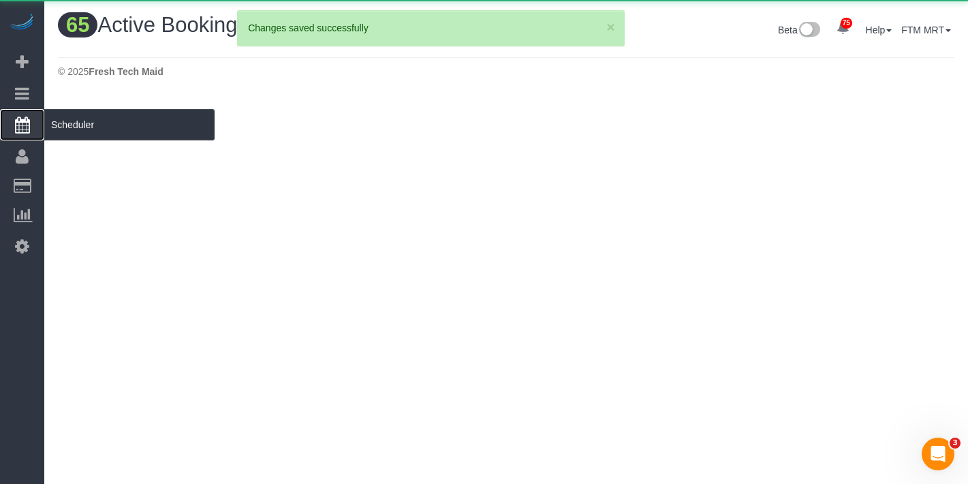
click at [89, 130] on span "Scheduler" at bounding box center [129, 124] width 170 height 31
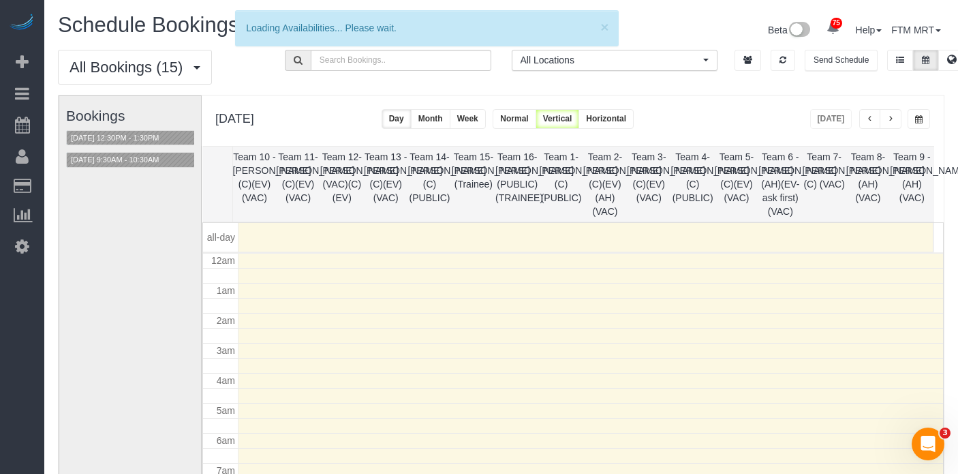
scroll to position [181, 0]
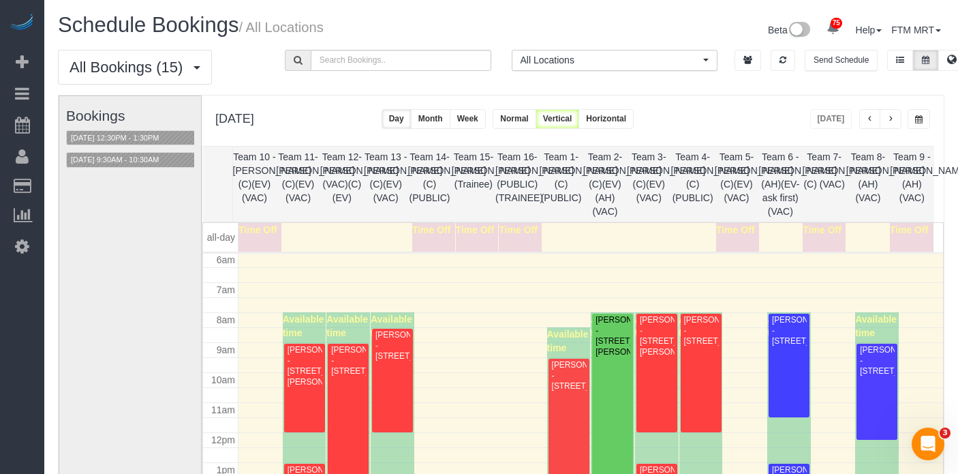
click at [922, 130] on div "[DATE] [DATE] Day Month Week Normal Vertical Horizontal" at bounding box center [573, 120] width 742 height 50
click at [924, 121] on button "button" at bounding box center [919, 119] width 22 height 20
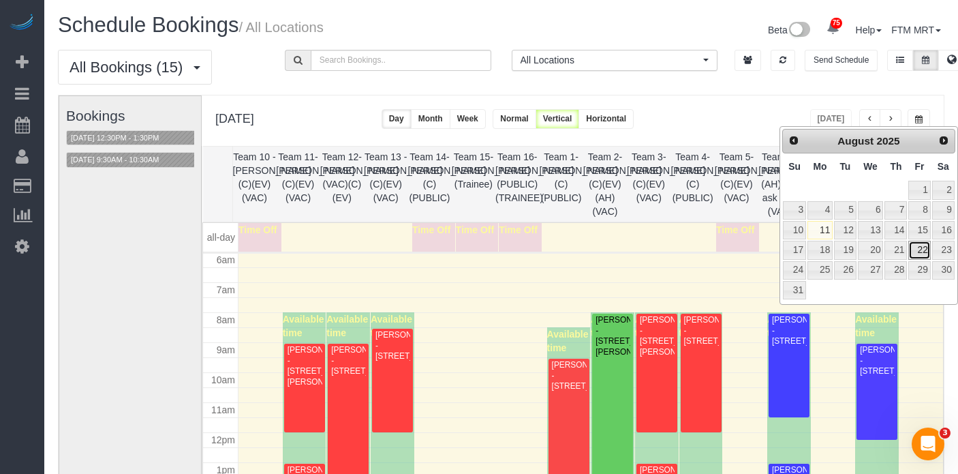
click at [927, 249] on link "22" at bounding box center [919, 250] width 22 height 18
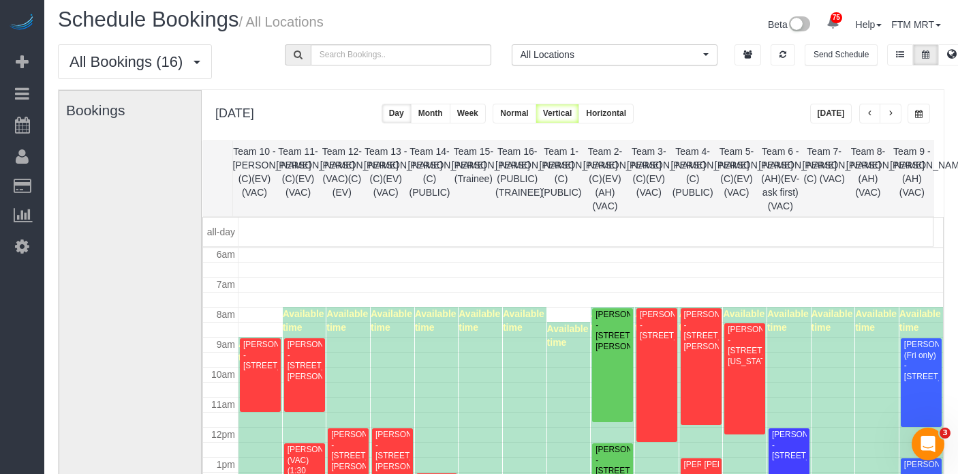
scroll to position [0, 0]
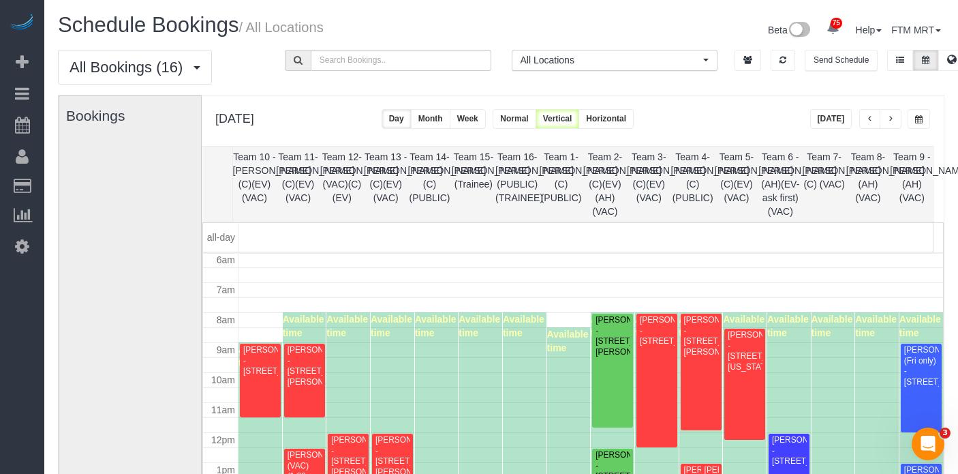
click at [873, 118] on button "button" at bounding box center [870, 119] width 22 height 20
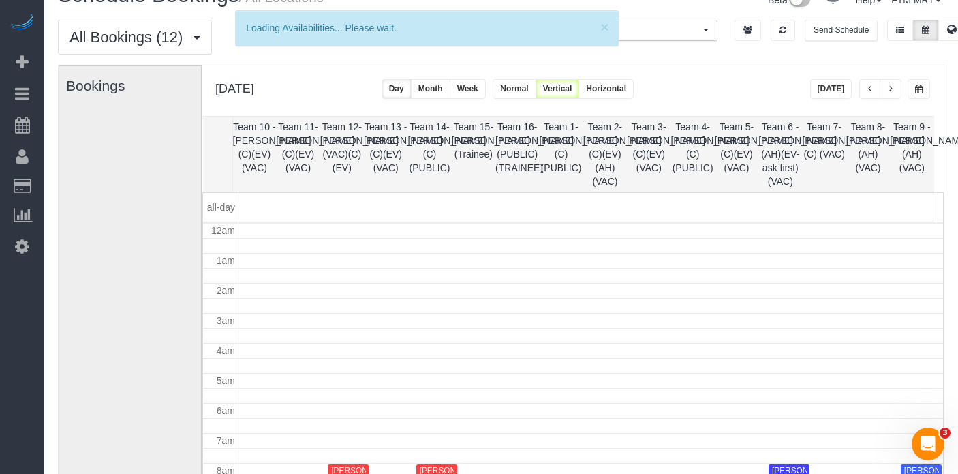
scroll to position [181, 0]
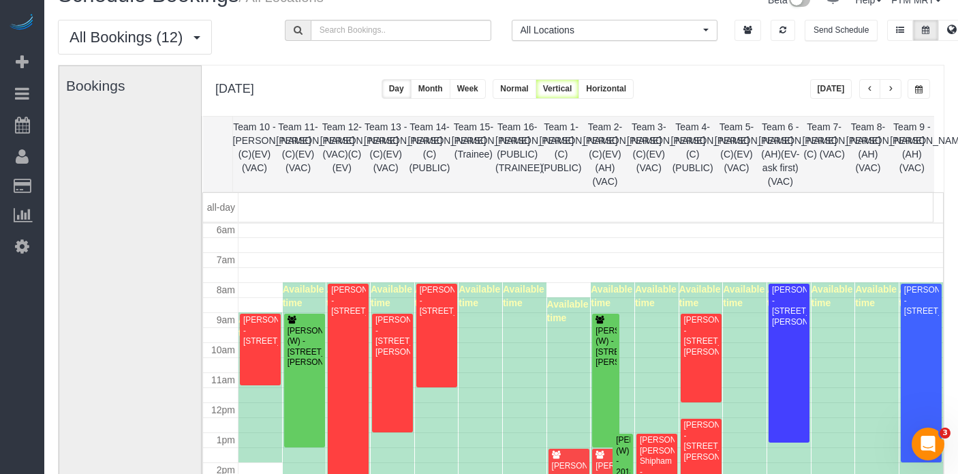
click at [865, 87] on button "button" at bounding box center [870, 89] width 22 height 20
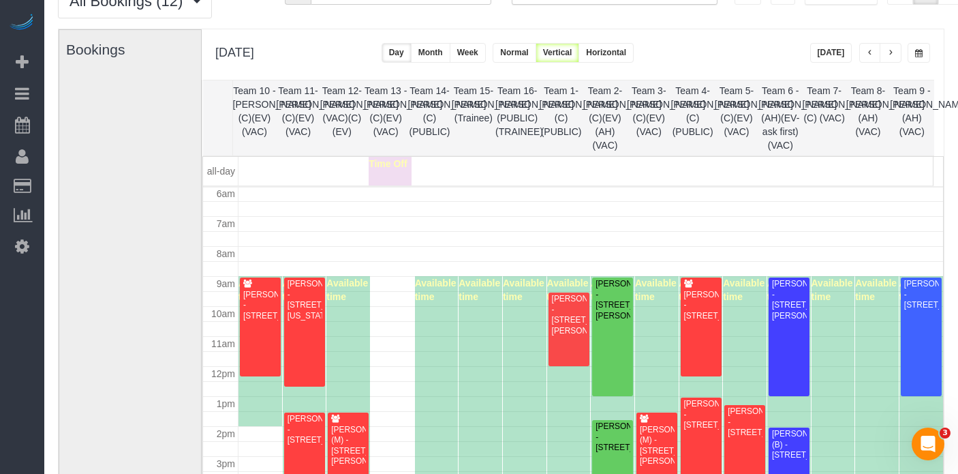
scroll to position [0, 0]
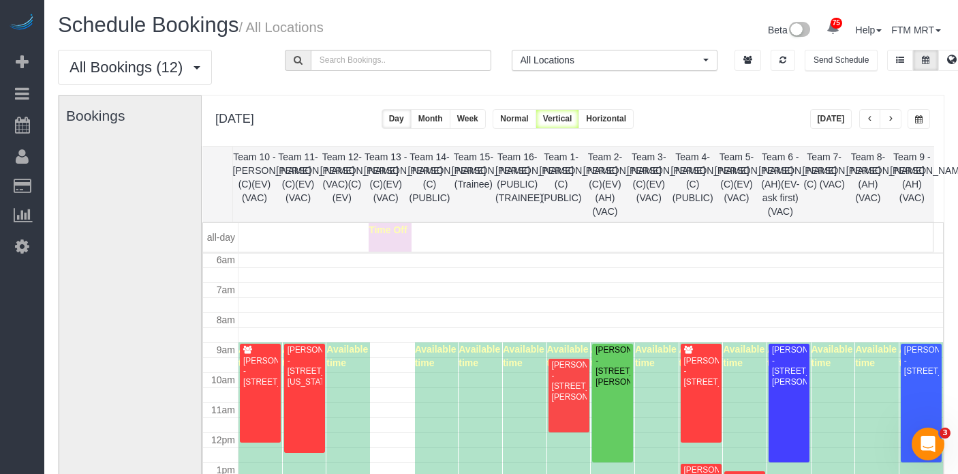
click at [861, 120] on button "button" at bounding box center [870, 119] width 22 height 20
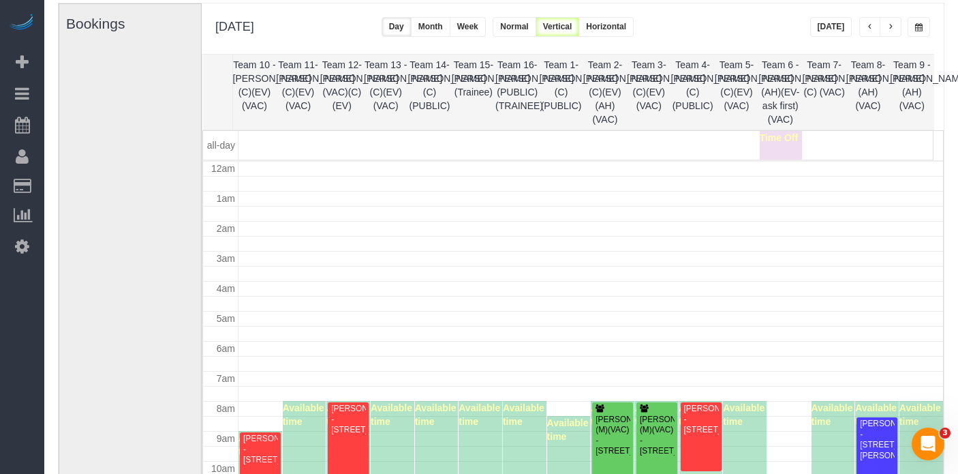
scroll to position [181, 0]
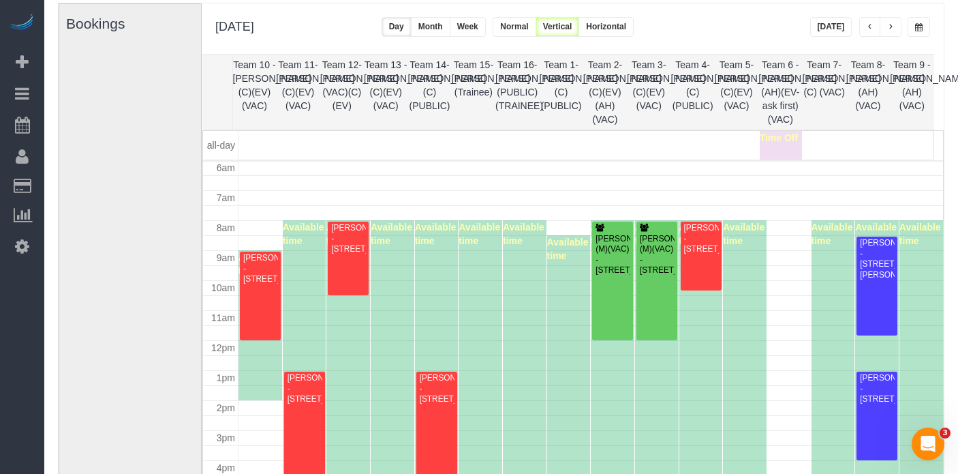
click at [908, 28] on button "button" at bounding box center [919, 27] width 22 height 20
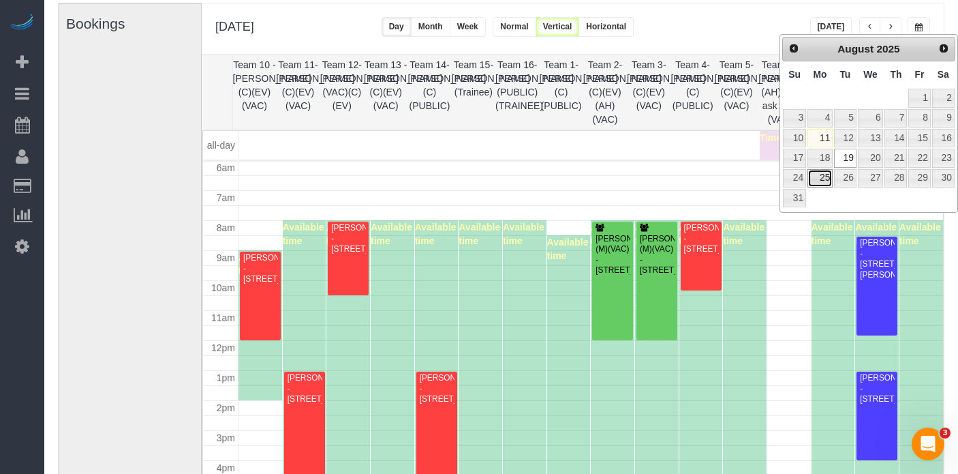
click at [819, 181] on link "25" at bounding box center [819, 178] width 25 height 18
type input "**********"
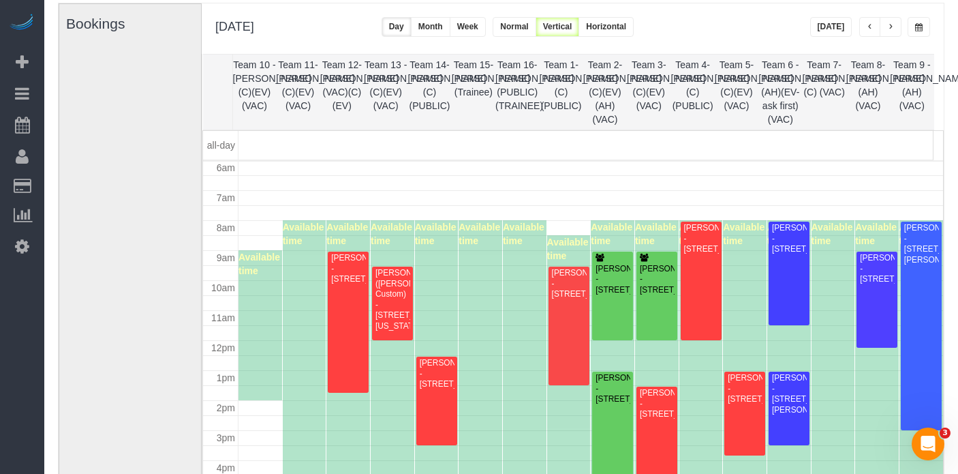
click at [893, 21] on button "button" at bounding box center [891, 27] width 22 height 20
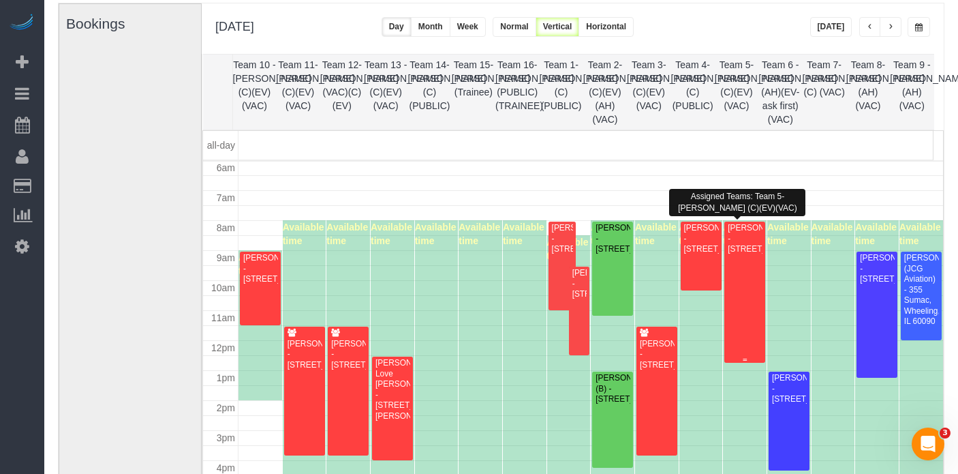
click at [750, 254] on div "[PERSON_NAME] - [STREET_ADDRESS]" at bounding box center [744, 238] width 35 height 31
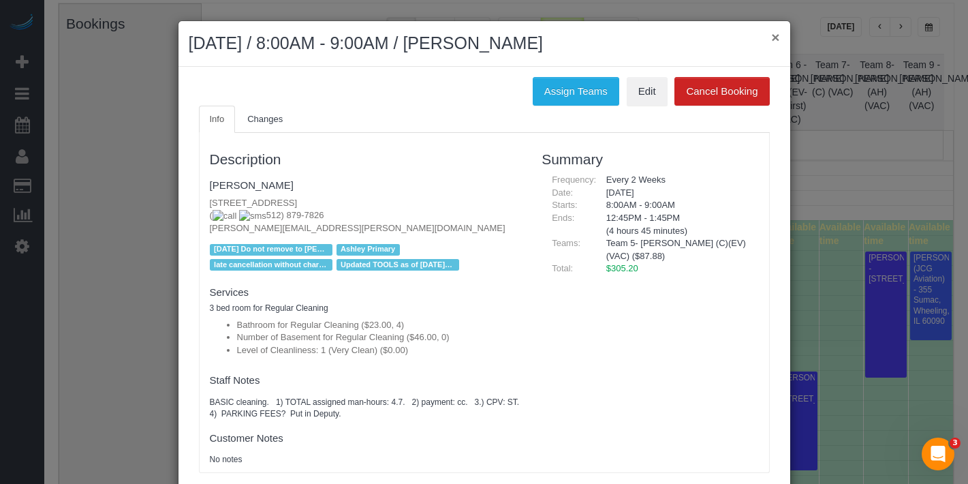
click at [773, 44] on button "×" at bounding box center [775, 37] width 8 height 14
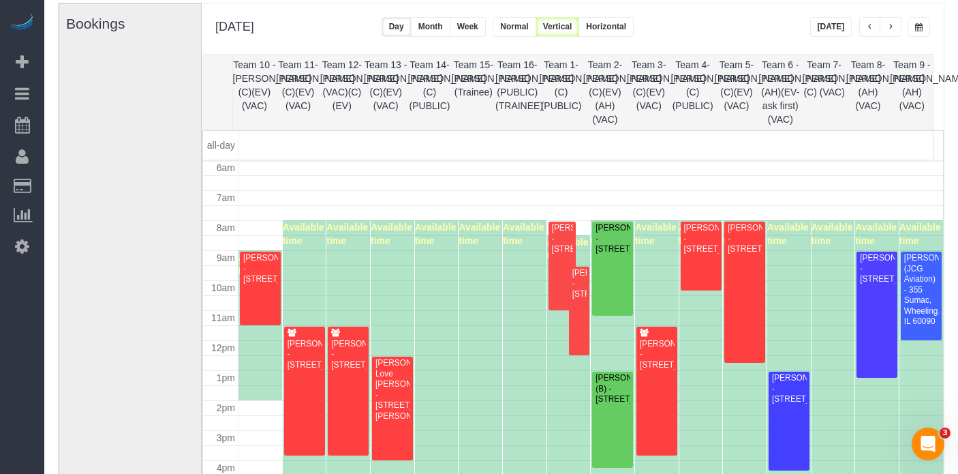
click at [893, 29] on span "button" at bounding box center [890, 27] width 7 height 8
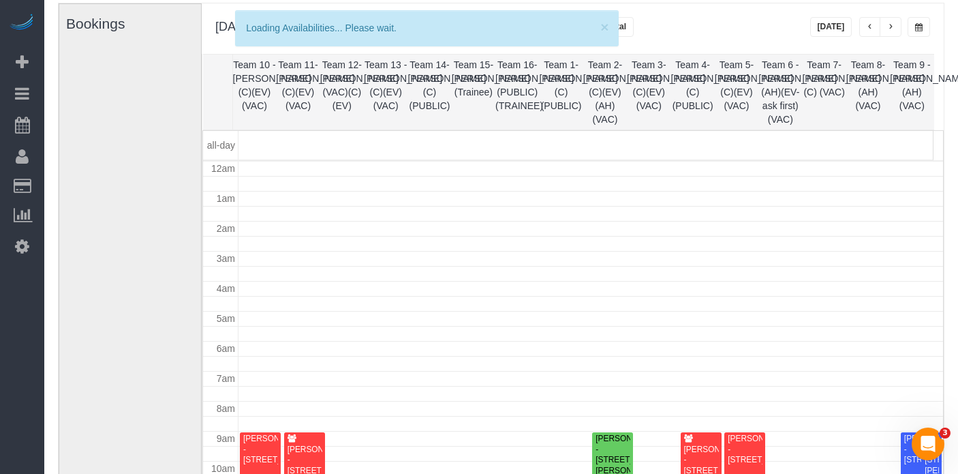
scroll to position [0, 0]
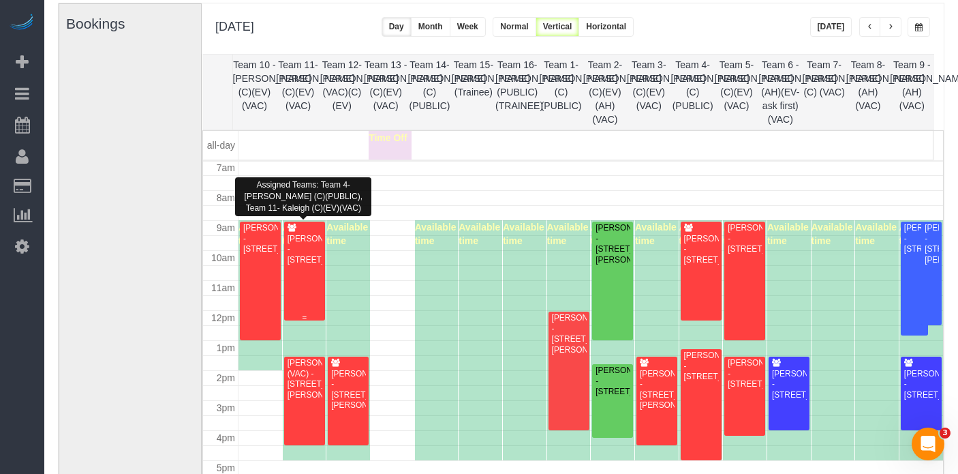
click at [309, 259] on div "[PERSON_NAME] - [STREET_ADDRESS]" at bounding box center [304, 249] width 35 height 31
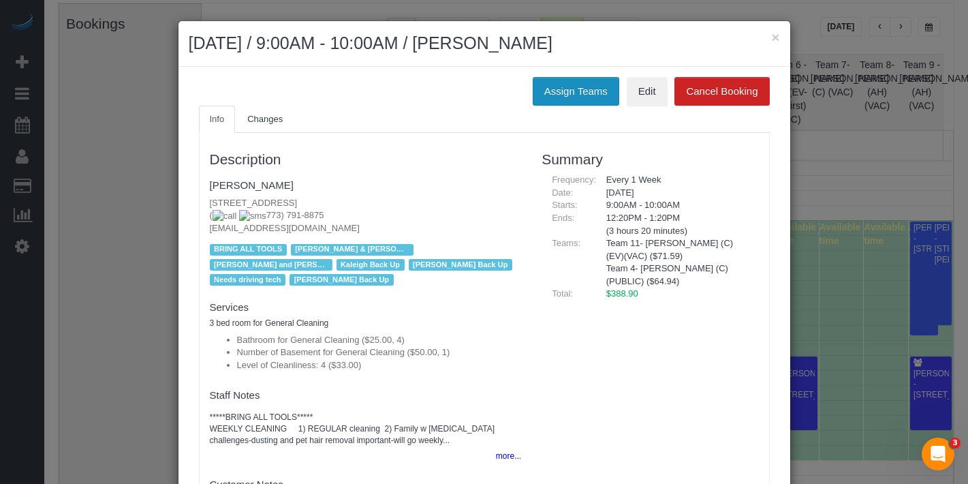
click at [607, 86] on button "Assign Teams" at bounding box center [576, 91] width 87 height 29
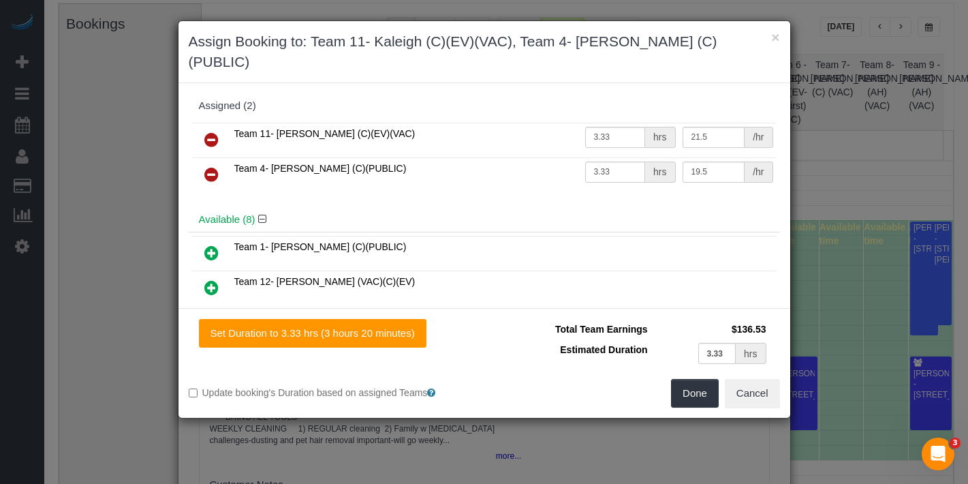
click at [205, 132] on icon at bounding box center [211, 140] width 14 height 16
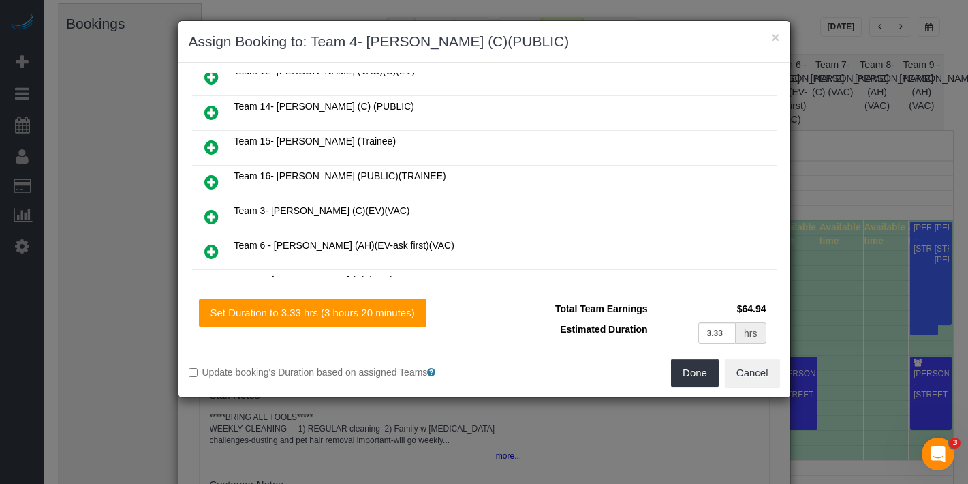
click at [214, 211] on icon at bounding box center [211, 217] width 14 height 16
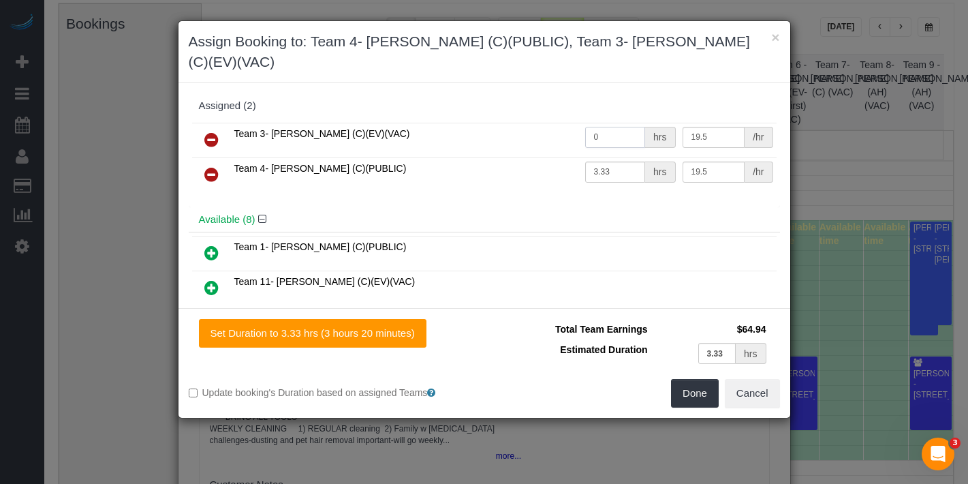
drag, startPoint x: 616, startPoint y: 121, endPoint x: 551, endPoint y: 106, distance: 66.4
click at [551, 123] on tr "Team 3- [PERSON_NAME] (C)(EV)(VAC) 0 hrs 19.5 /hr" at bounding box center [484, 140] width 585 height 35
type input "3.33"
click at [706, 379] on button "Done" at bounding box center [695, 393] width 48 height 29
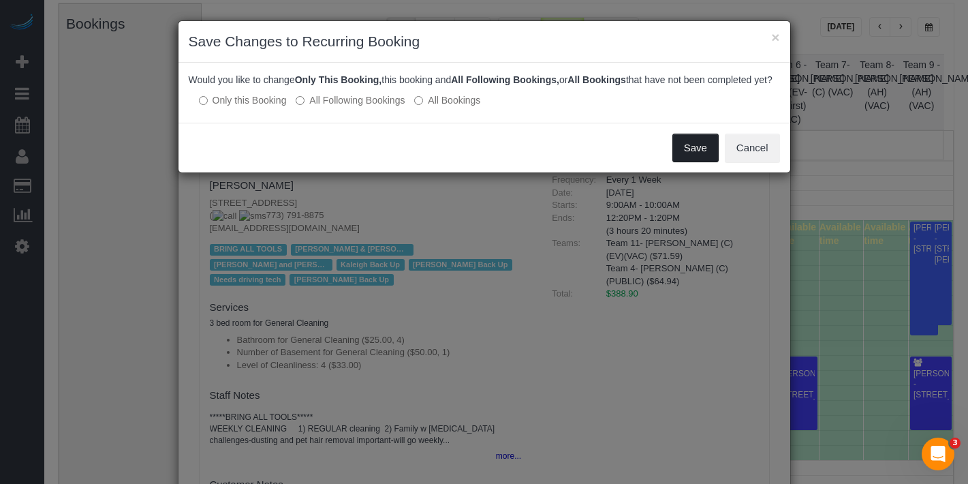
drag, startPoint x: 675, startPoint y: 155, endPoint x: 715, endPoint y: 138, distance: 43.7
click at [676, 155] on button "Save" at bounding box center [696, 148] width 46 height 29
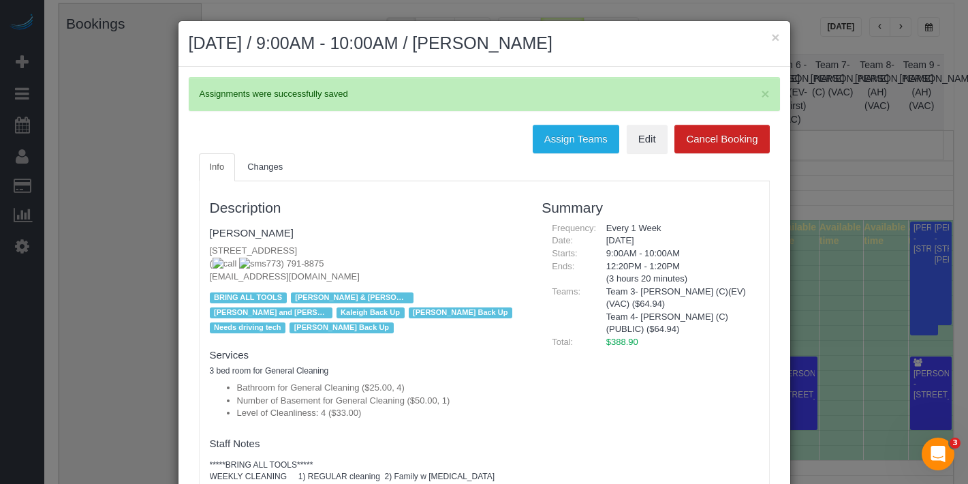
click at [764, 35] on h2 "[DATE] / 9:00AM - 10:00AM / [PERSON_NAME]" at bounding box center [484, 43] width 591 height 25
click at [771, 37] on button "×" at bounding box center [775, 37] width 8 height 14
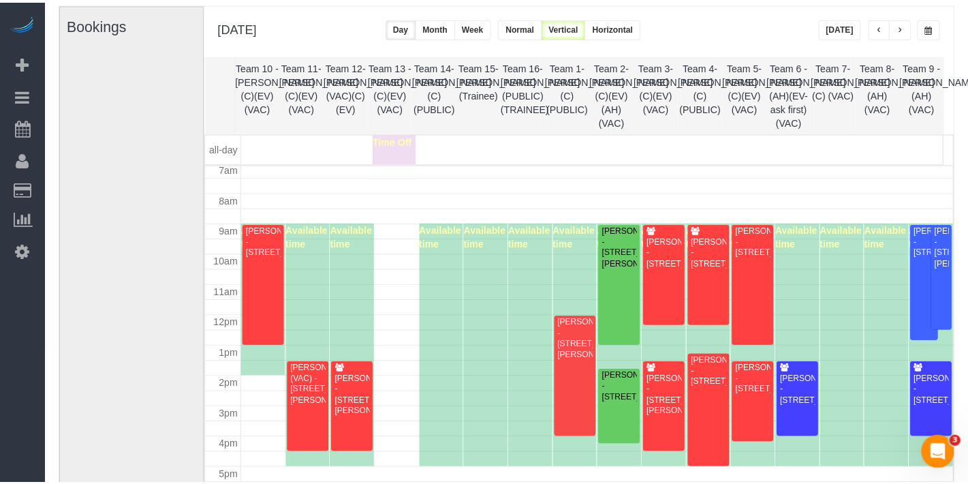
scroll to position [213, 0]
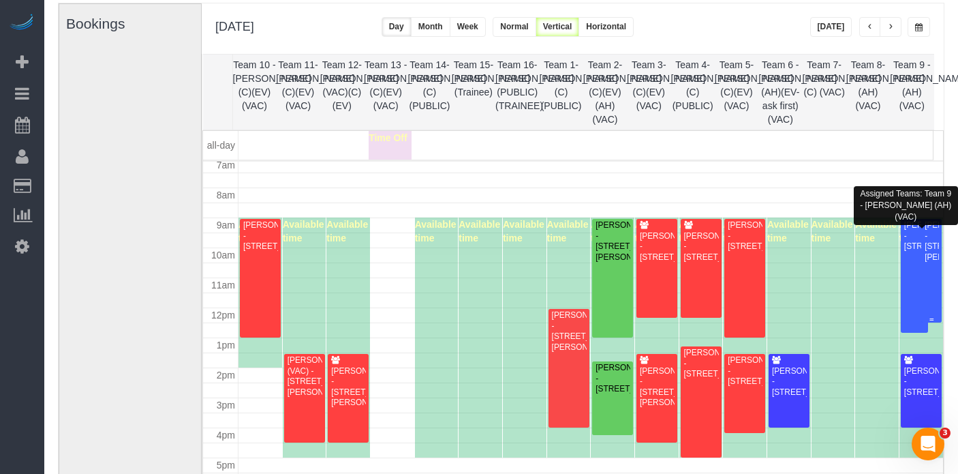
click at [924, 262] on div "[PERSON_NAME] - [STREET_ADDRESS][PERSON_NAME]" at bounding box center [931, 241] width 15 height 42
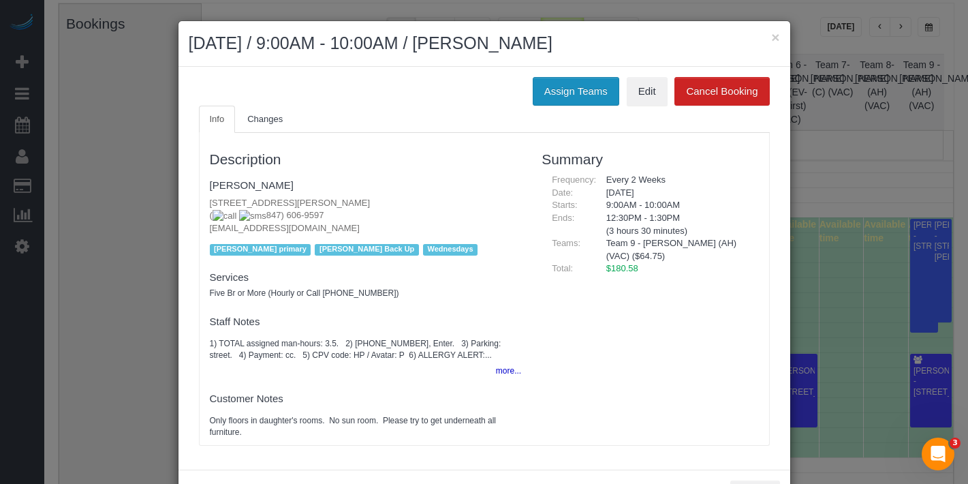
click at [572, 90] on button "Assign Teams" at bounding box center [576, 91] width 87 height 29
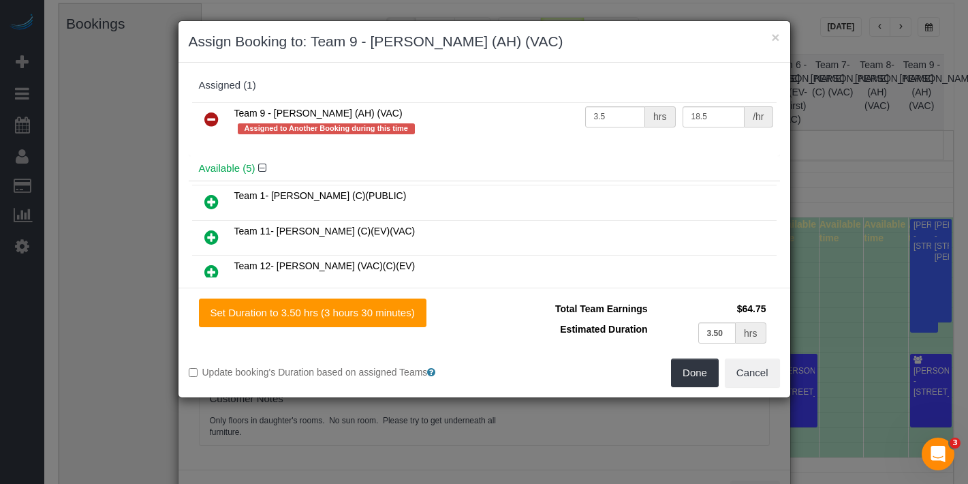
click at [211, 117] on icon at bounding box center [211, 119] width 14 height 16
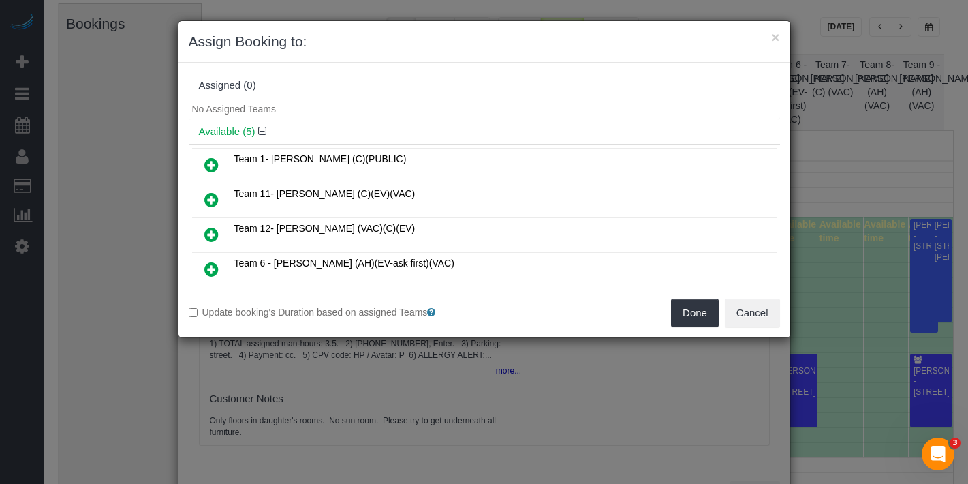
click at [211, 261] on icon at bounding box center [211, 269] width 14 height 16
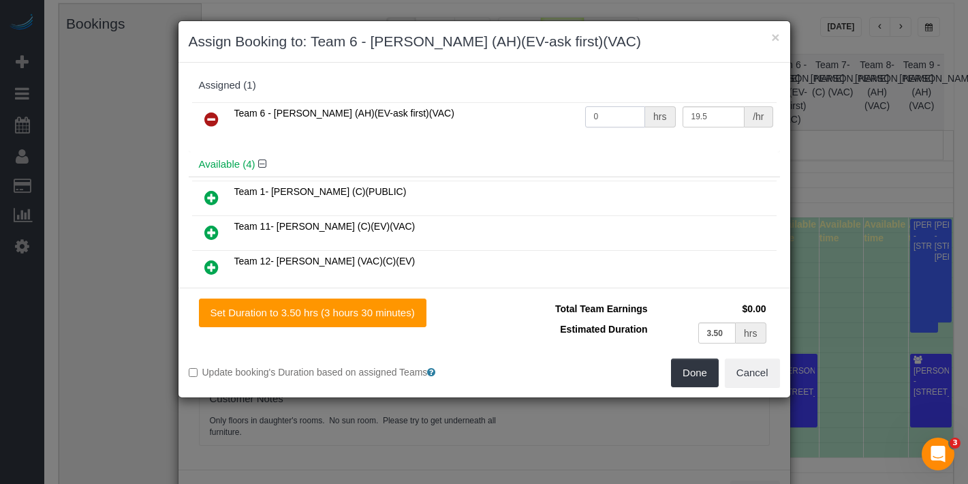
drag, startPoint x: 587, startPoint y: 118, endPoint x: 606, endPoint y: 117, distance: 19.1
click at [597, 118] on input "0" at bounding box center [615, 116] width 61 height 21
drag, startPoint x: 583, startPoint y: 117, endPoint x: 546, endPoint y: 114, distance: 37.5
click at [546, 114] on tr "Team 6 - [PERSON_NAME] (AH)(EV-ask first)(VAC) 0 hrs 19.5 /hr" at bounding box center [484, 119] width 585 height 35
type input "3.5"
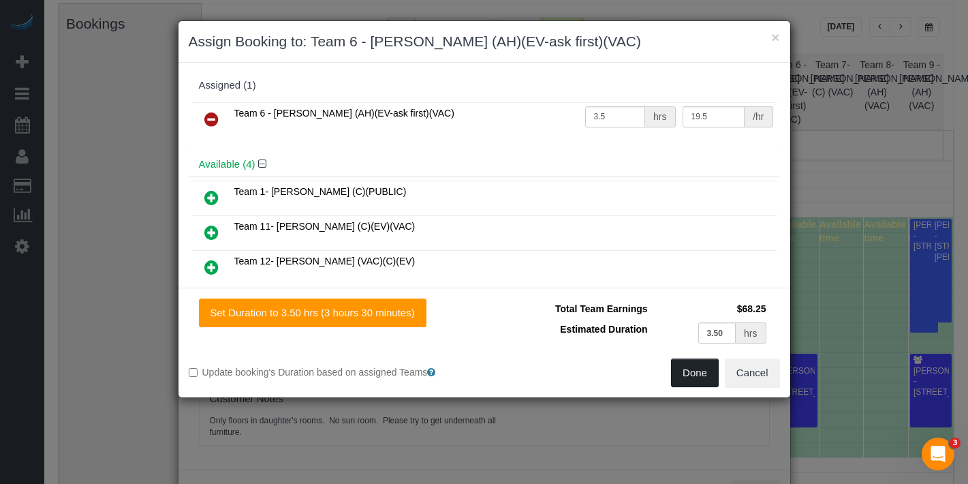
click at [684, 365] on button "Done" at bounding box center [695, 372] width 48 height 29
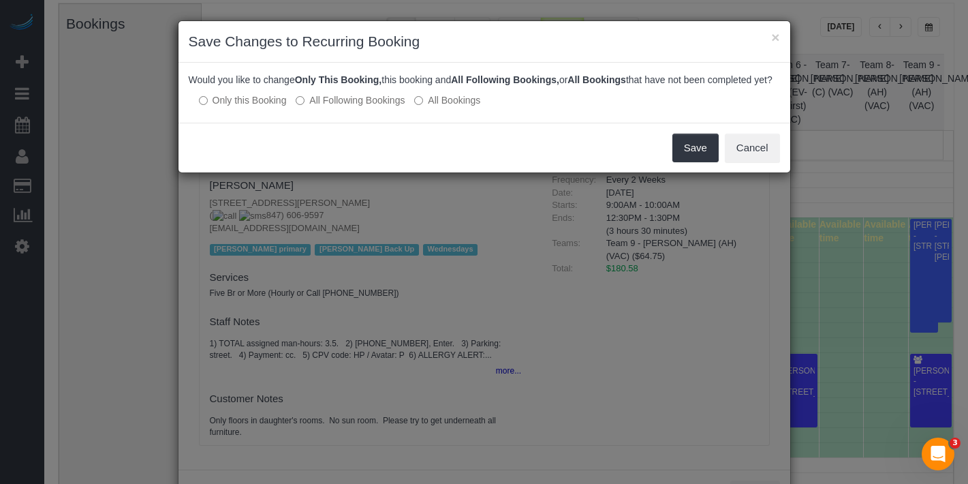
click at [334, 121] on div "Would you like to change Only This Booking, this booking and All Following Book…" at bounding box center [485, 93] width 612 height 60
click at [676, 154] on button "Save" at bounding box center [696, 148] width 46 height 29
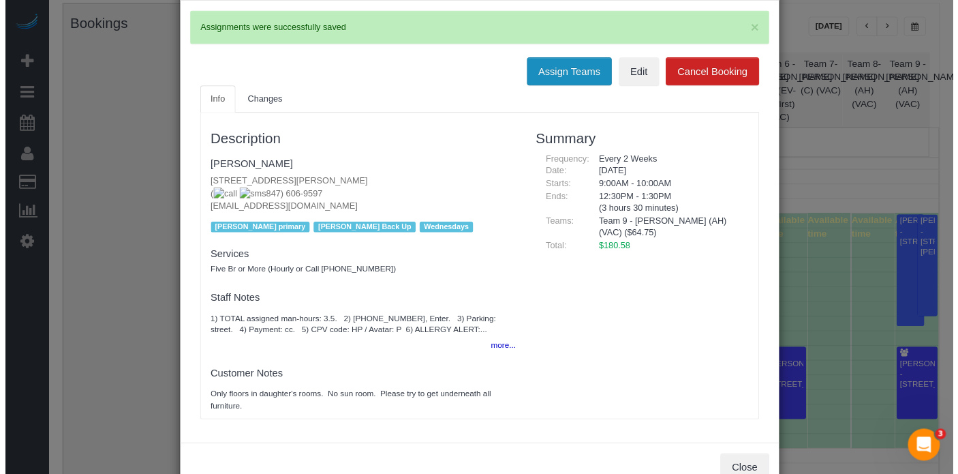
scroll to position [104, 0]
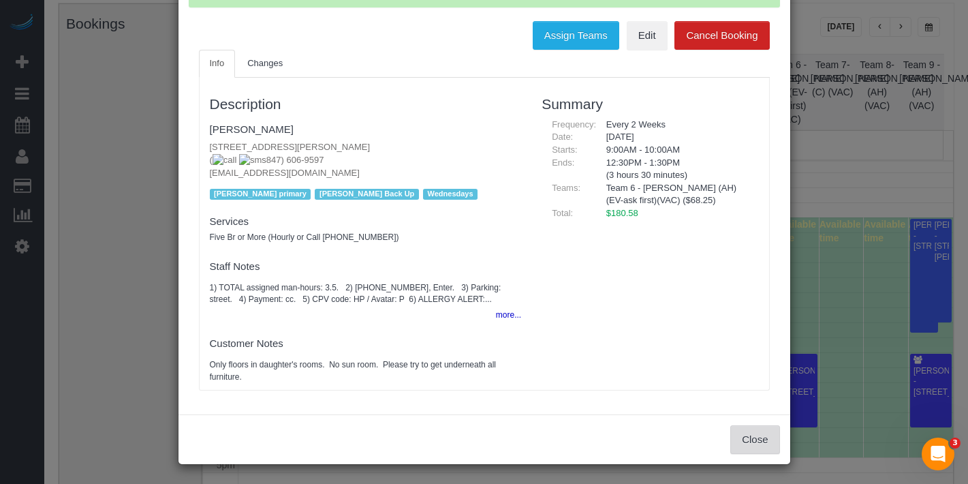
click at [741, 444] on button "Close" at bounding box center [754, 439] width 49 height 29
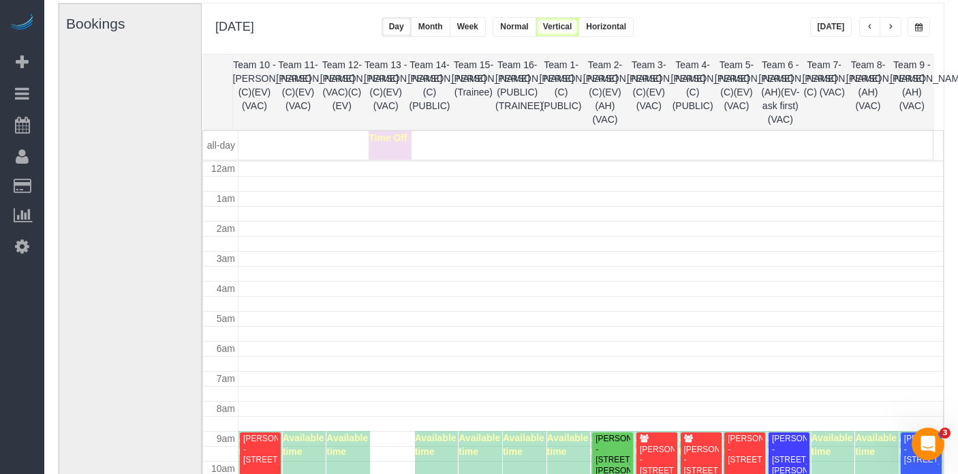
scroll to position [213, 0]
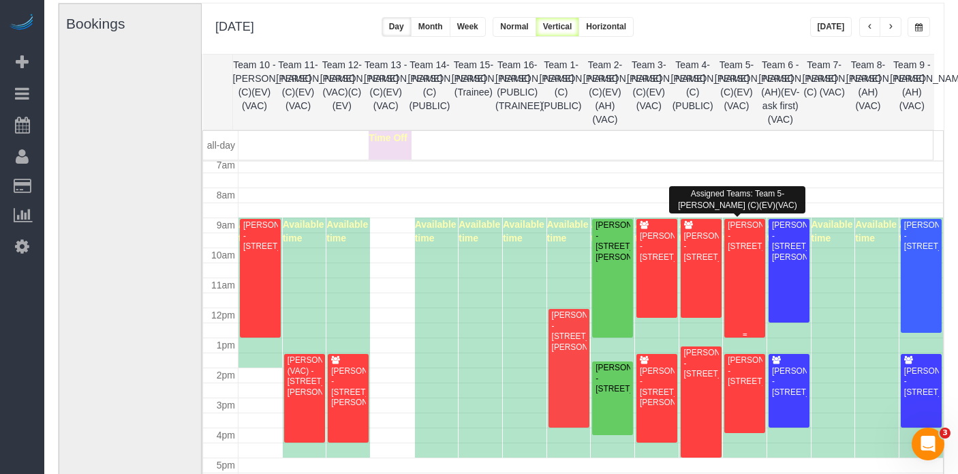
click at [733, 251] on div "[PERSON_NAME] - [STREET_ADDRESS]" at bounding box center [744, 235] width 35 height 31
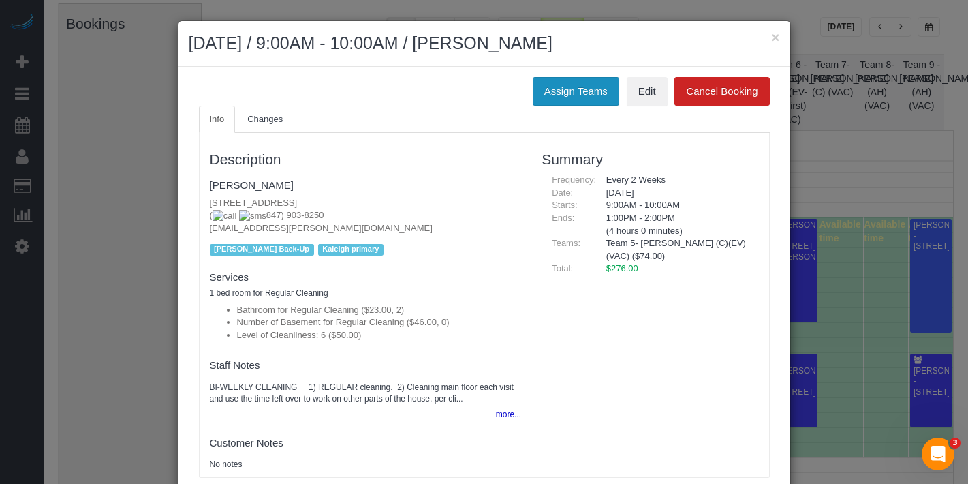
click at [571, 97] on button "Assign Teams" at bounding box center [576, 91] width 87 height 29
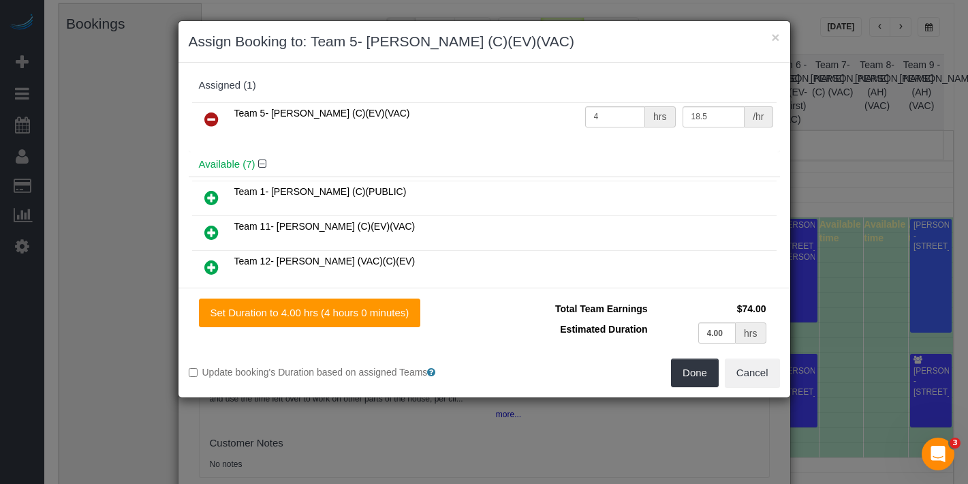
click at [212, 114] on icon at bounding box center [211, 119] width 14 height 16
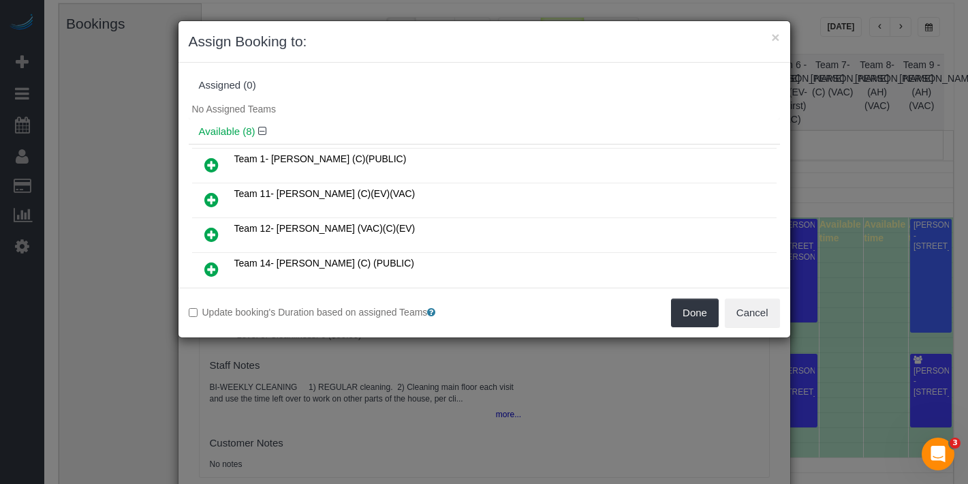
click at [213, 198] on icon at bounding box center [211, 199] width 14 height 16
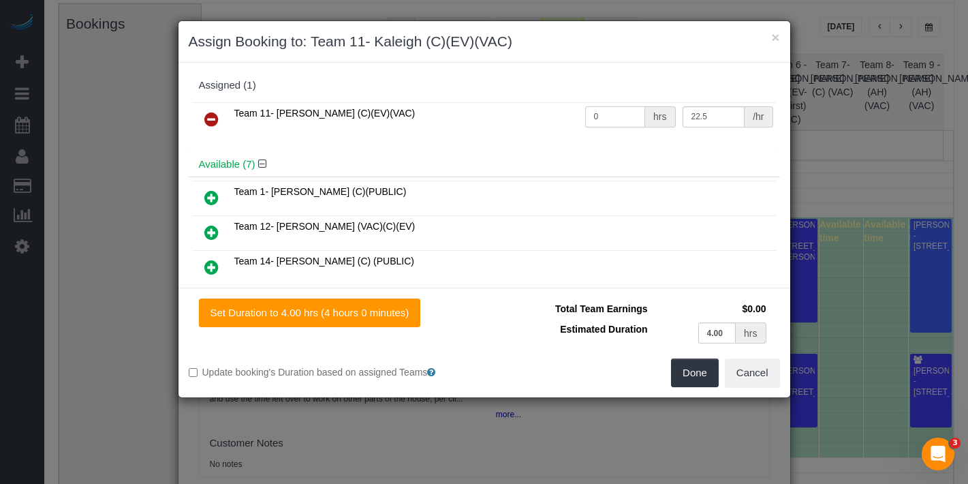
drag, startPoint x: 600, startPoint y: 121, endPoint x: 579, endPoint y: 145, distance: 31.4
click at [555, 106] on tr "Team 11- [PERSON_NAME] (C)(EV)(VAC) 0 hrs 22.5 /hr" at bounding box center [484, 119] width 585 height 35
type input "4"
click at [705, 375] on button "Done" at bounding box center [695, 372] width 48 height 29
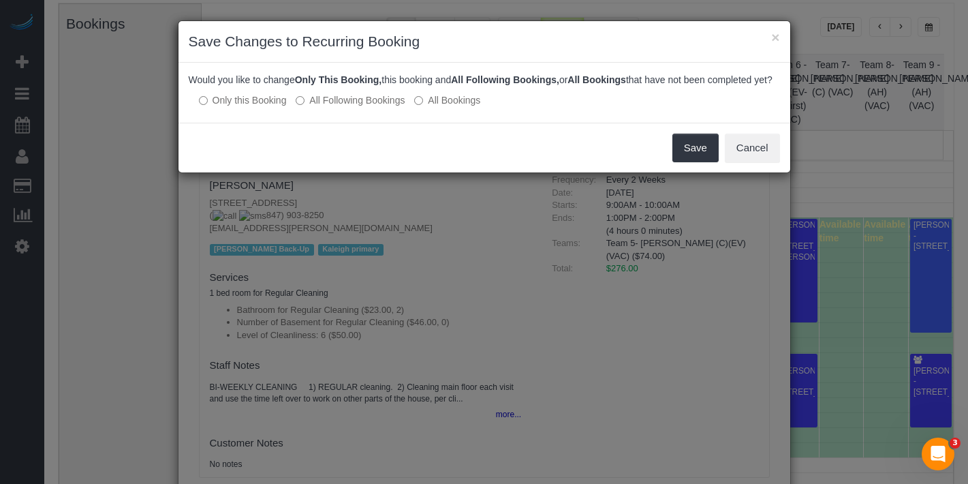
click at [365, 107] on label "All Following Bookings" at bounding box center [350, 100] width 109 height 14
click at [696, 154] on button "Save" at bounding box center [696, 148] width 46 height 29
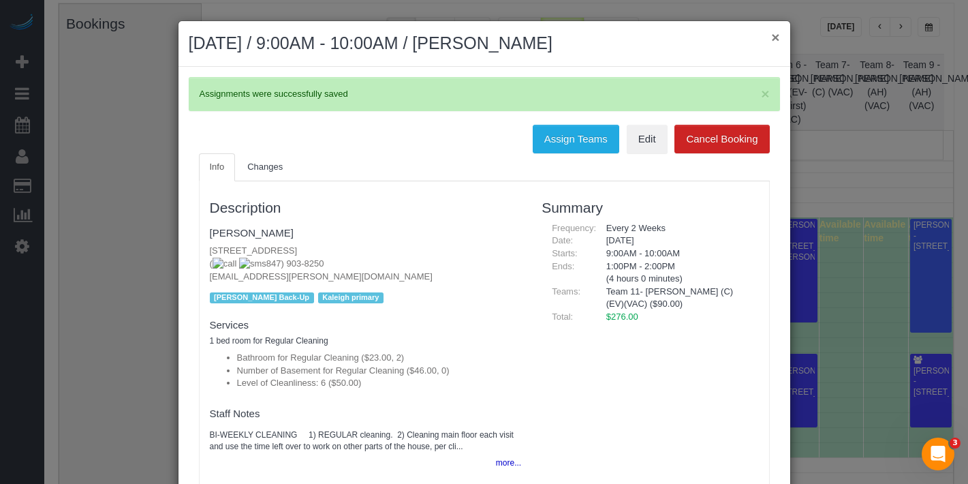
click at [771, 42] on button "×" at bounding box center [775, 37] width 8 height 14
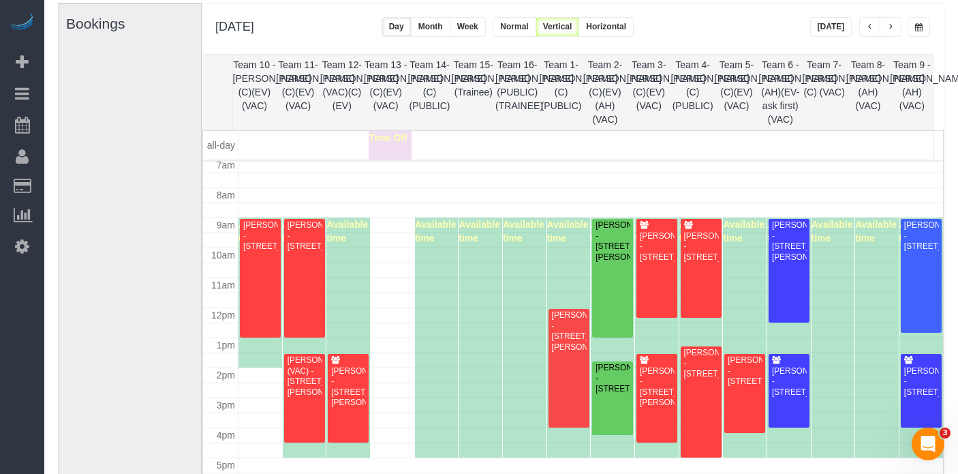
click at [894, 17] on button "button" at bounding box center [891, 27] width 22 height 20
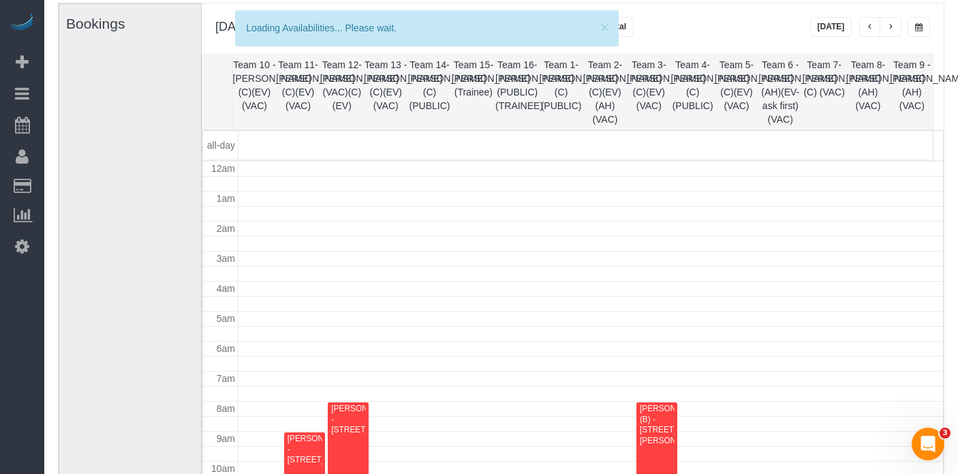
scroll to position [181, 0]
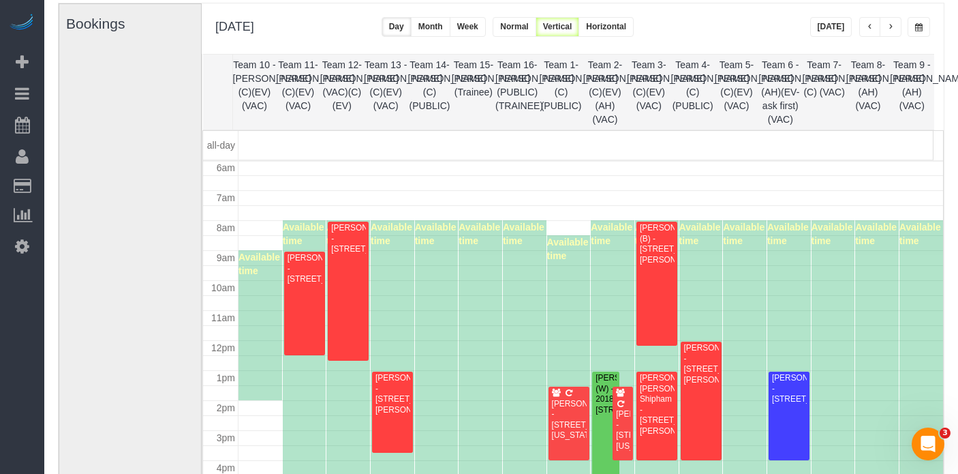
click at [893, 30] on span "button" at bounding box center [890, 27] width 7 height 8
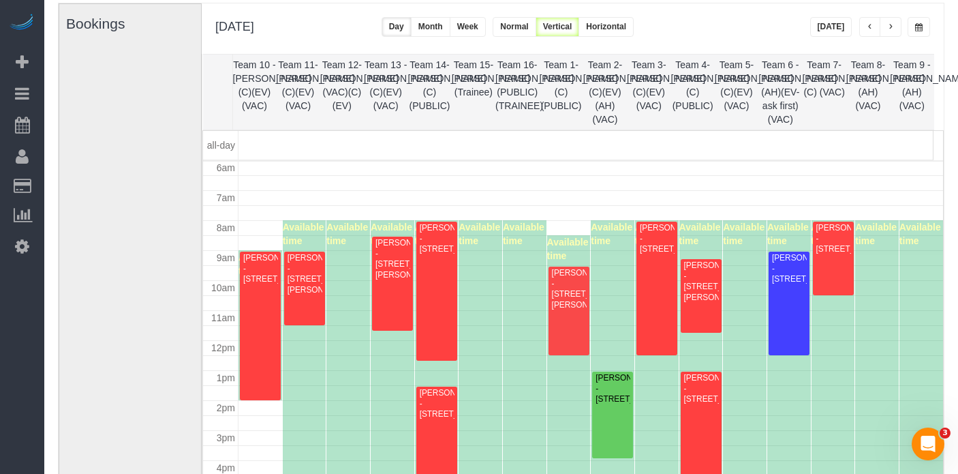
click at [893, 31] on button "button" at bounding box center [891, 27] width 22 height 20
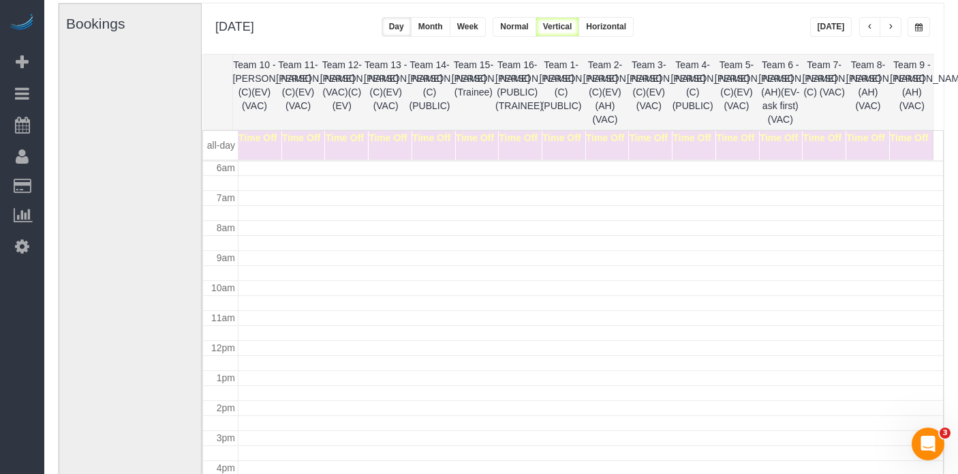
click at [867, 29] on span "button" at bounding box center [870, 27] width 7 height 8
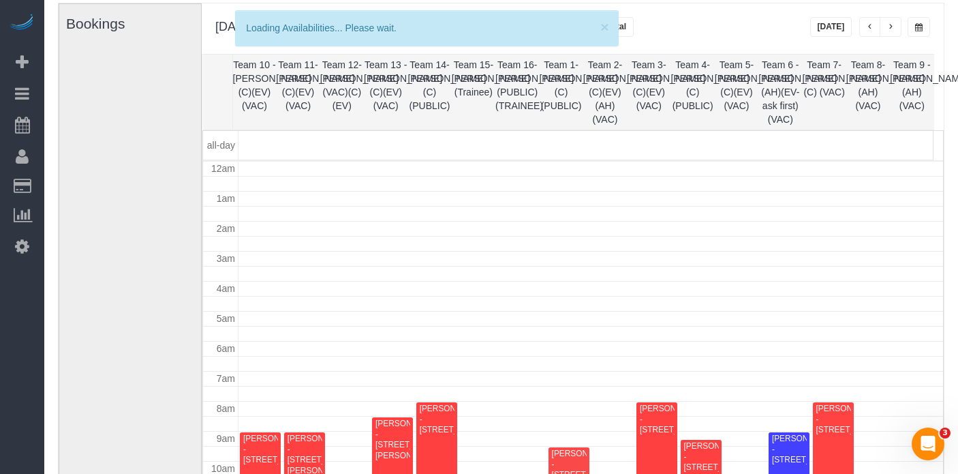
click at [923, 27] on button "button" at bounding box center [919, 27] width 22 height 20
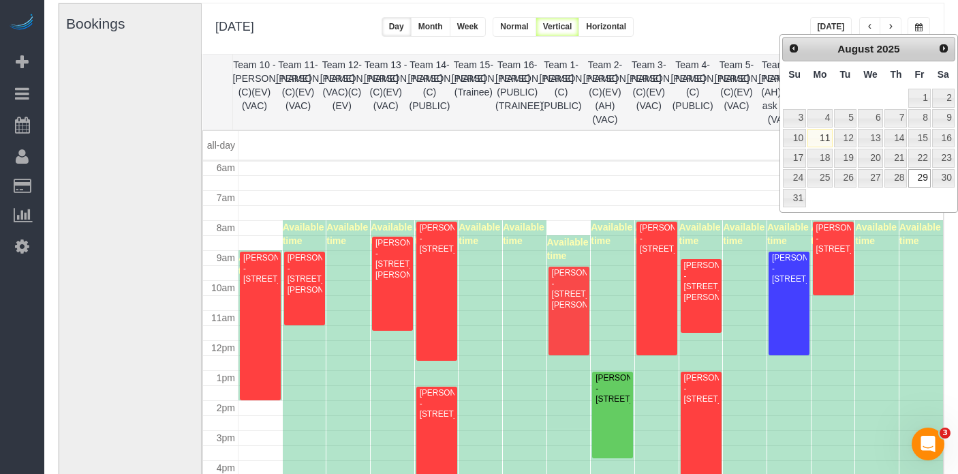
click at [940, 37] on div "Prev Next [DATE]" at bounding box center [868, 49] width 173 height 25
click at [938, 57] on link "Next" at bounding box center [944, 47] width 19 height 19
click at [818, 97] on link "1" at bounding box center [819, 98] width 25 height 18
type input "**********"
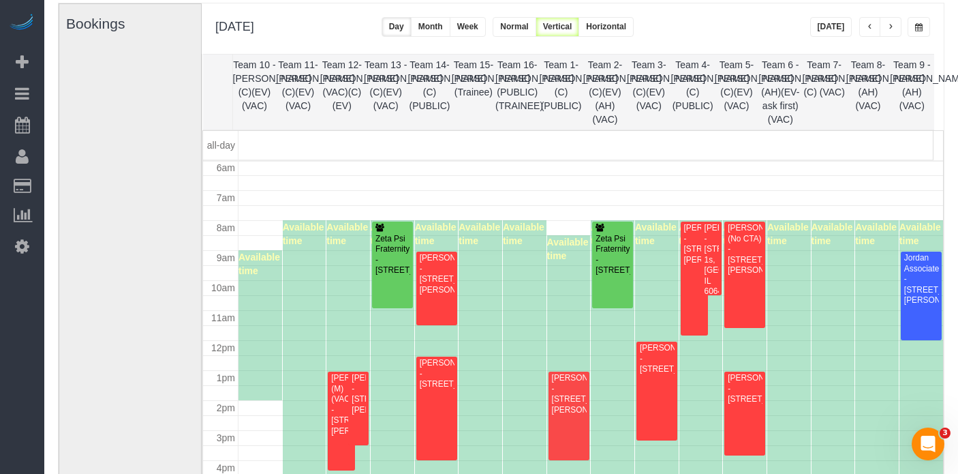
click at [891, 27] on span "button" at bounding box center [890, 27] width 7 height 8
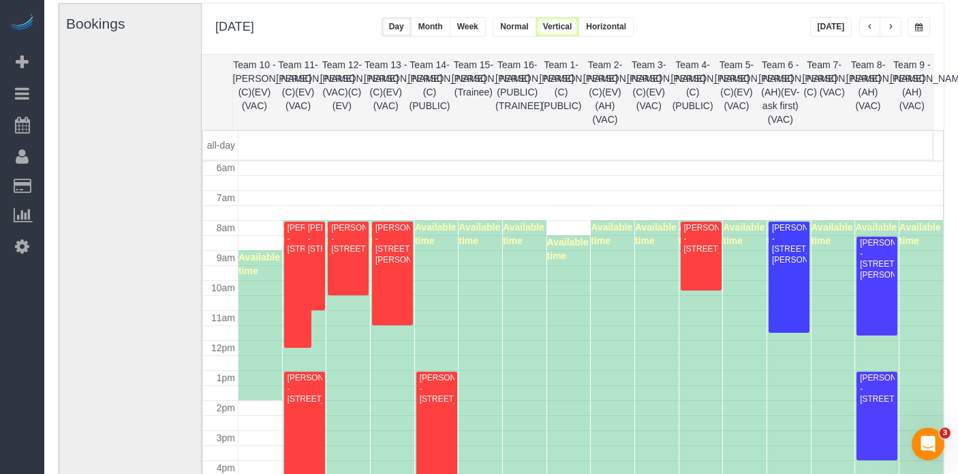
click at [891, 27] on span "button" at bounding box center [890, 27] width 7 height 8
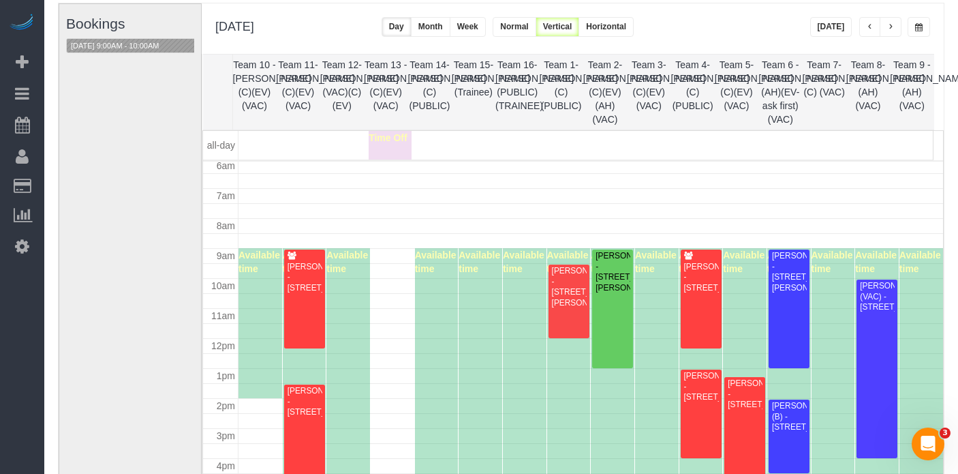
scroll to position [183, 0]
click at [99, 45] on button "[DATE] 9:00AM - 10:00AM" at bounding box center [115, 46] width 96 height 14
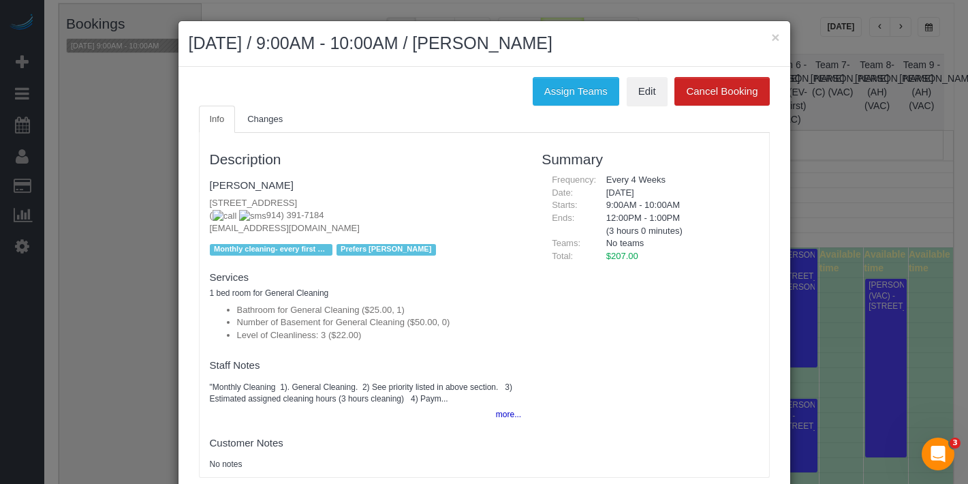
click at [775, 35] on div "× [DATE] / 9:00AM - 10:00AM / [PERSON_NAME]" at bounding box center [485, 44] width 612 height 46
click at [771, 39] on button "×" at bounding box center [775, 37] width 8 height 14
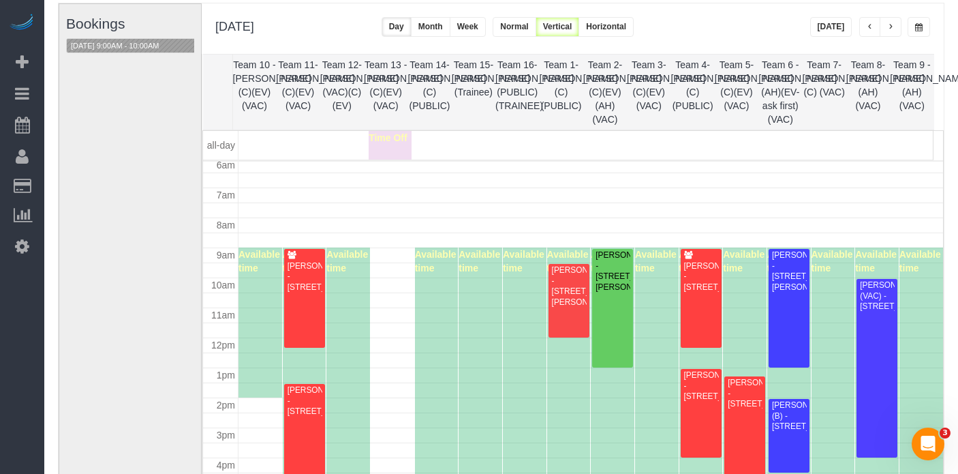
click at [902, 22] on div "**********" at bounding box center [870, 27] width 121 height 20
click at [891, 26] on span "button" at bounding box center [890, 27] width 7 height 8
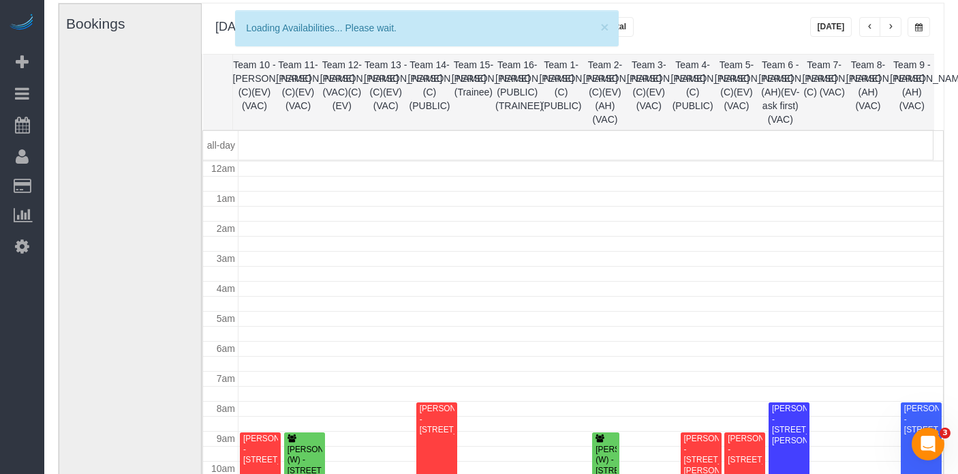
scroll to position [181, 0]
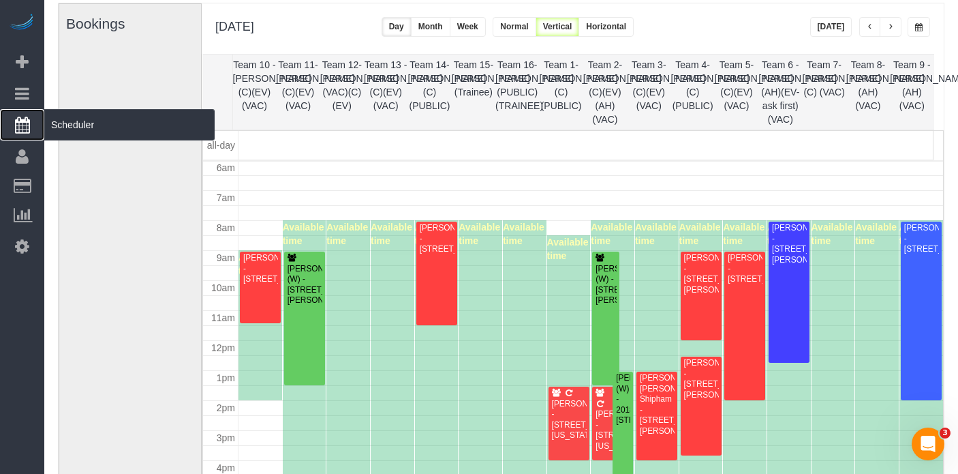
click at [108, 119] on span "Scheduler" at bounding box center [129, 124] width 170 height 31
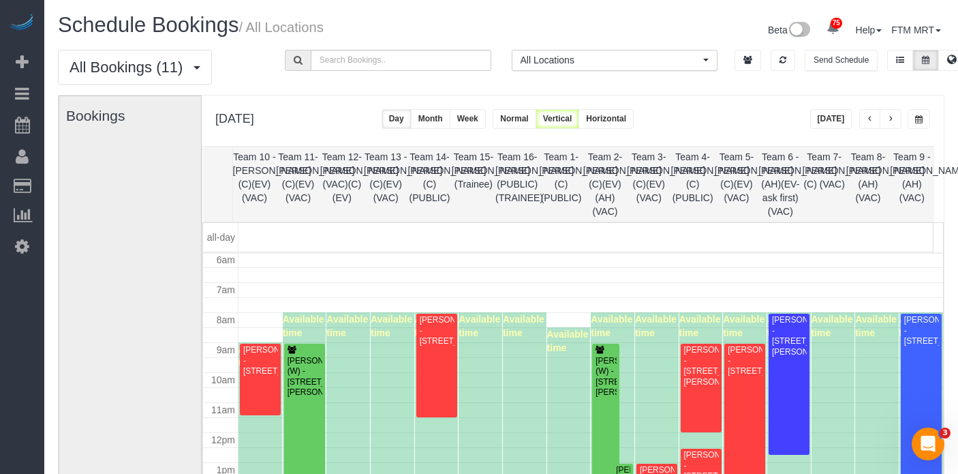
click at [833, 125] on button "[DATE]" at bounding box center [831, 119] width 42 height 20
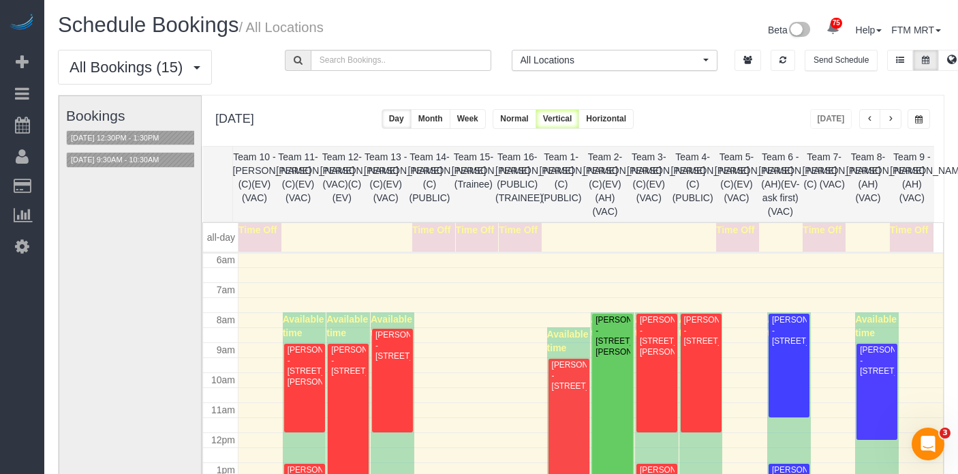
click at [889, 114] on button "button" at bounding box center [891, 119] width 22 height 20
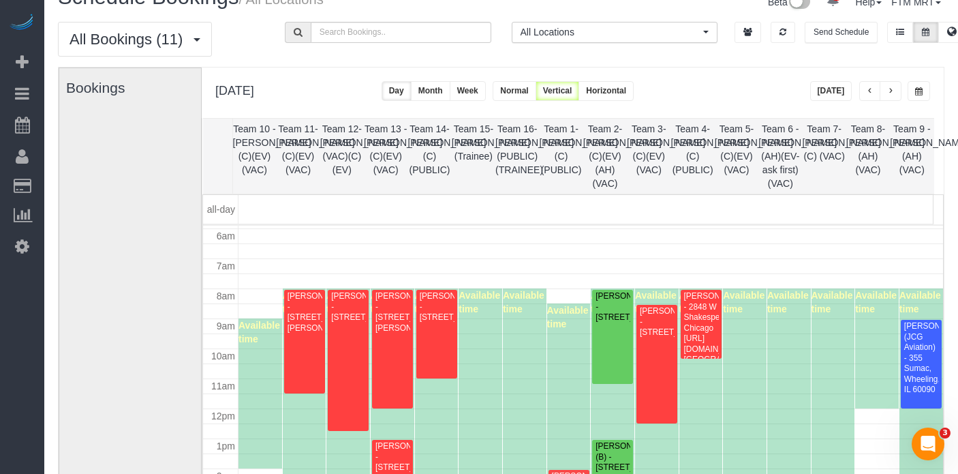
scroll to position [206, 0]
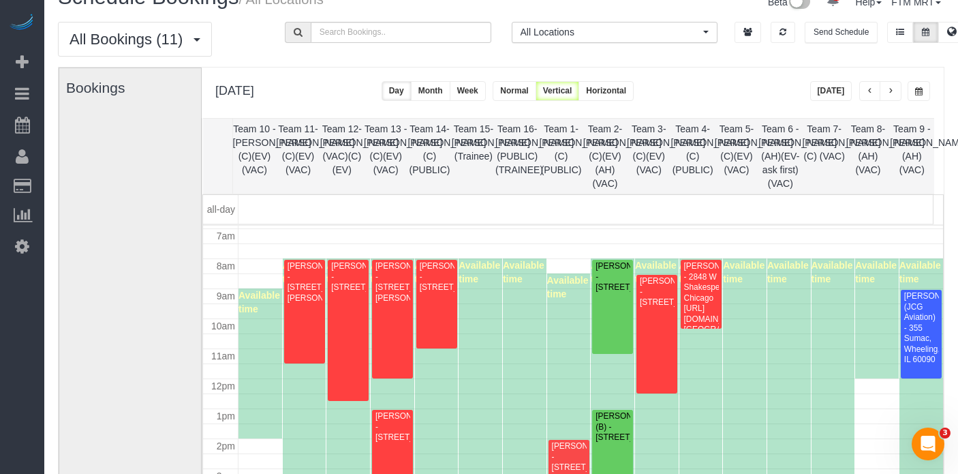
click at [891, 86] on button "button" at bounding box center [891, 91] width 22 height 20
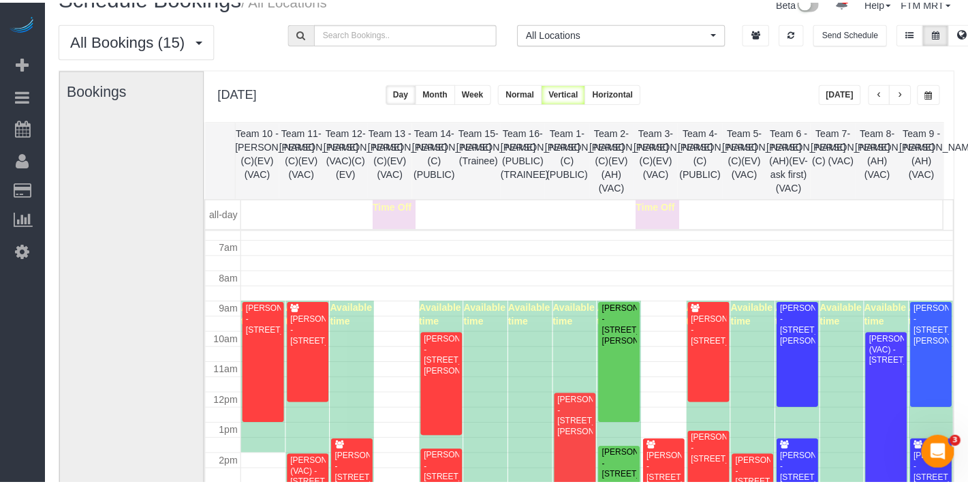
scroll to position [202, 0]
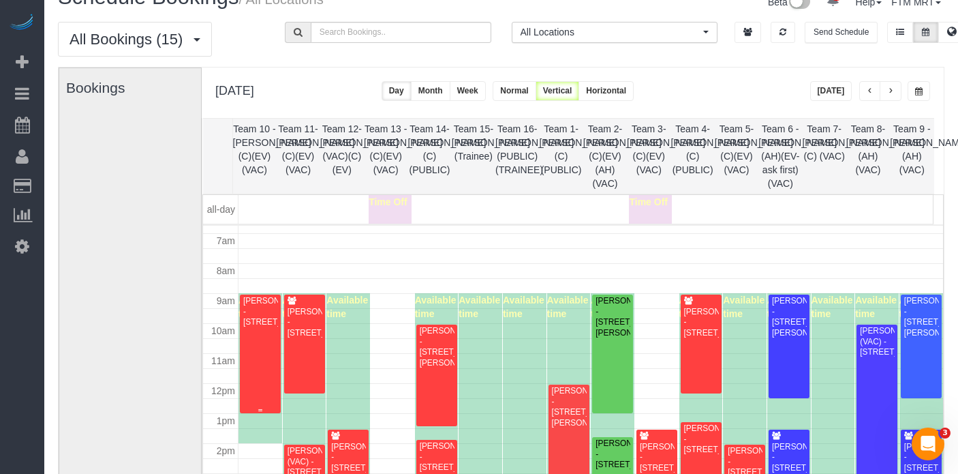
click at [263, 327] on div "[PERSON_NAME] - [STREET_ADDRESS]" at bounding box center [260, 311] width 35 height 31
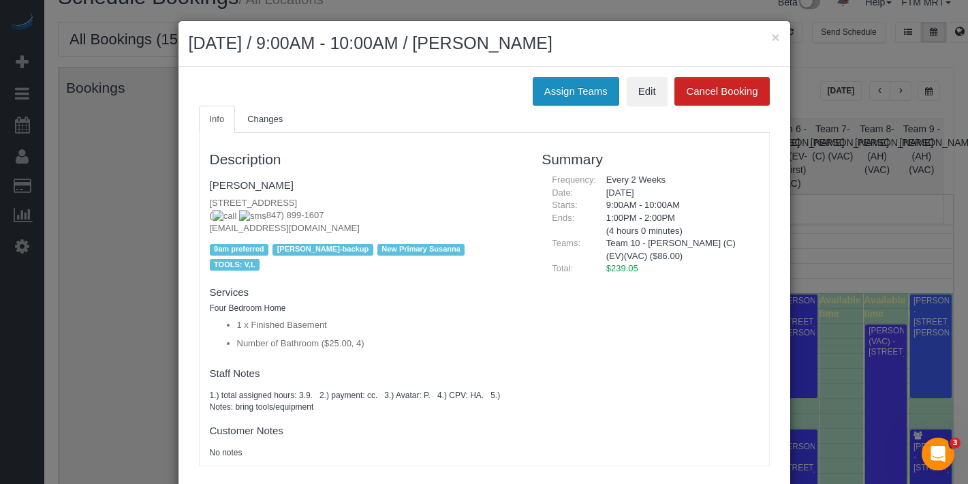
click at [610, 93] on button "Assign Teams" at bounding box center [576, 91] width 87 height 29
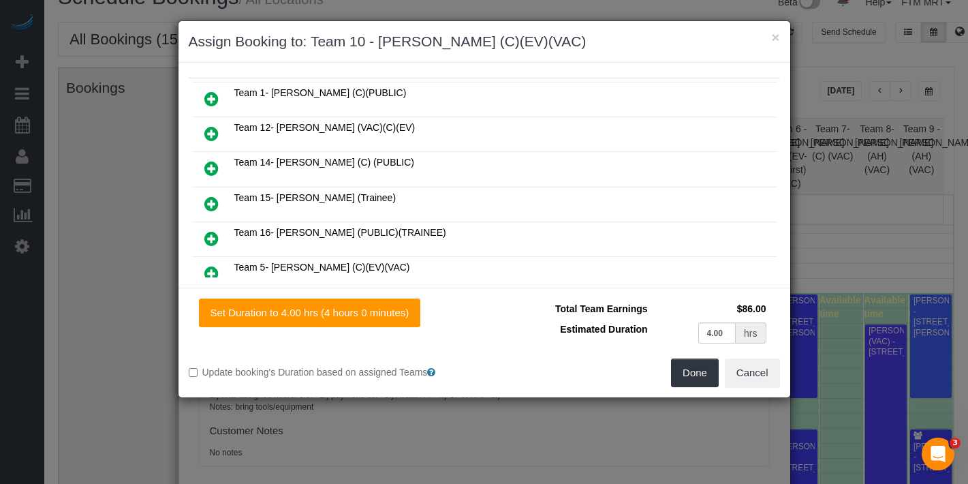
scroll to position [127, 0]
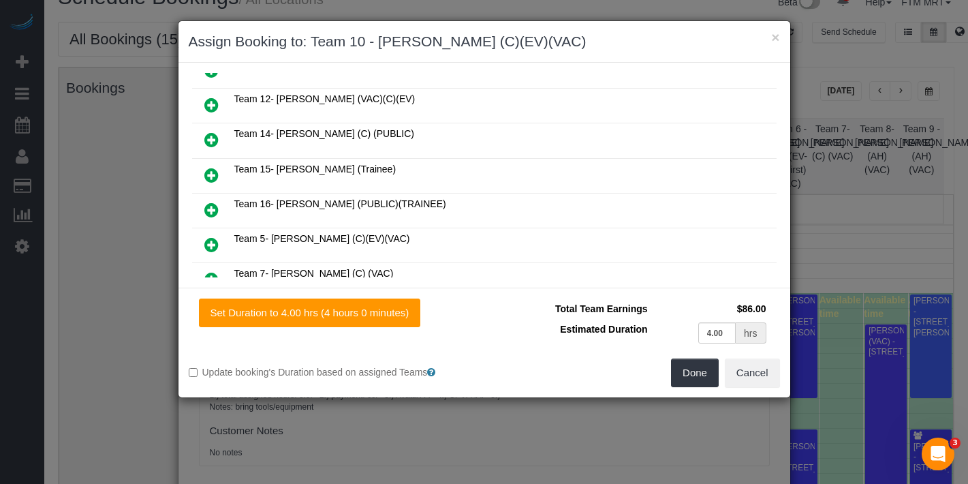
click at [209, 167] on icon at bounding box center [211, 175] width 14 height 16
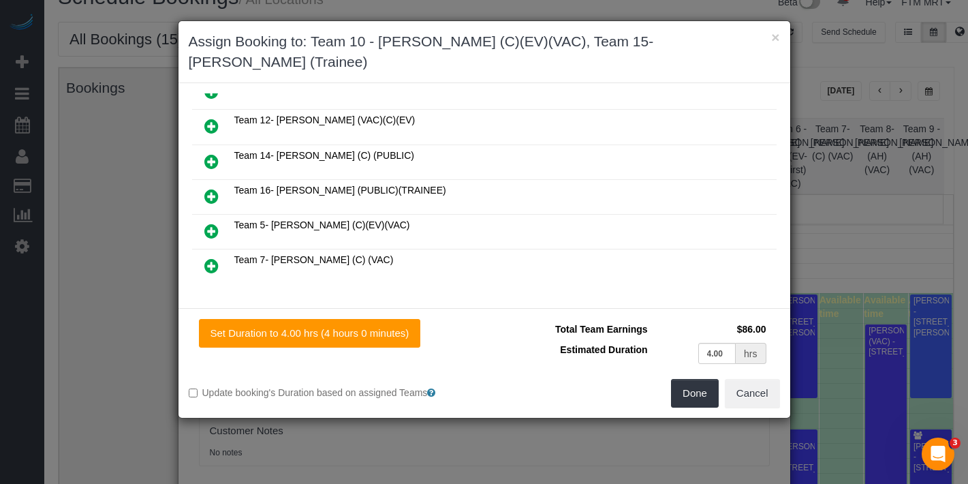
click at [210, 188] on icon at bounding box center [211, 196] width 14 height 16
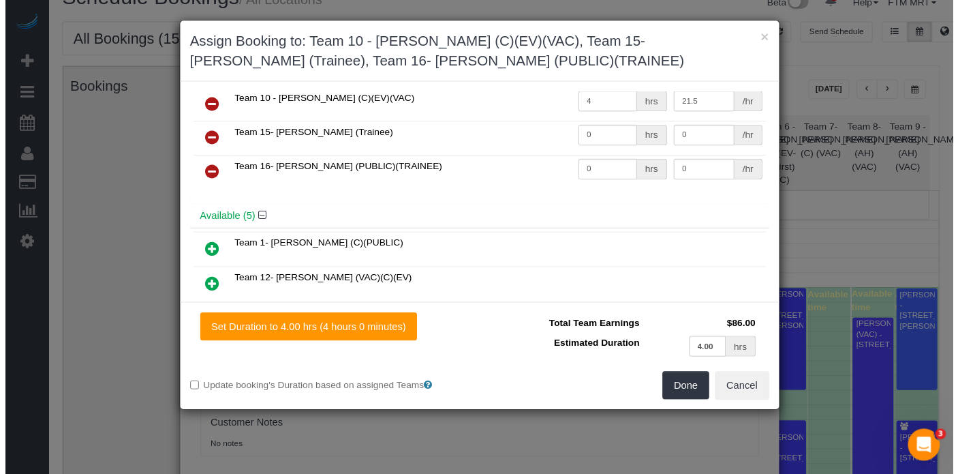
scroll to position [0, 0]
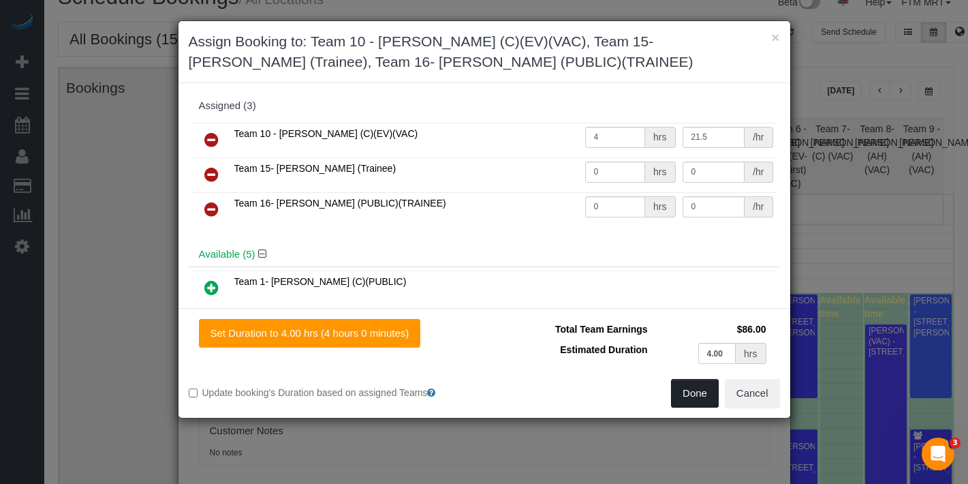
click at [698, 389] on button "Done" at bounding box center [695, 393] width 48 height 29
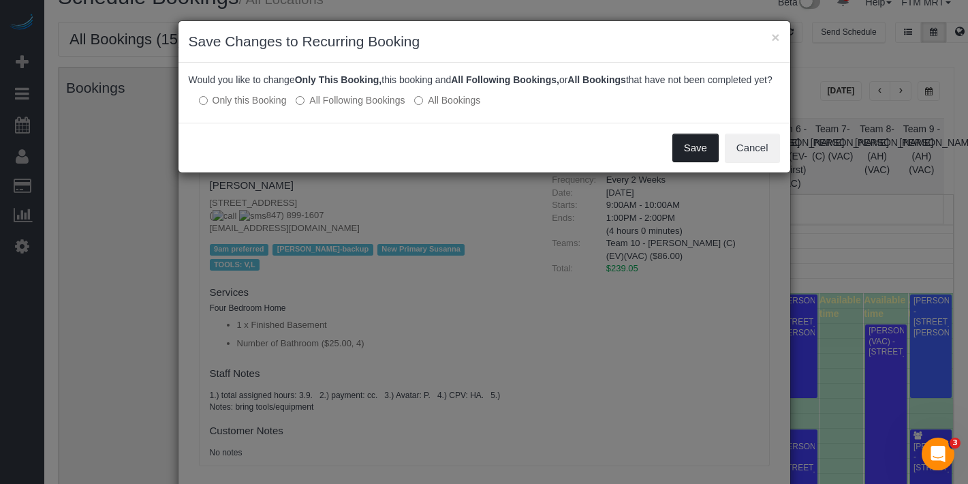
click at [693, 156] on button "Save" at bounding box center [696, 148] width 46 height 29
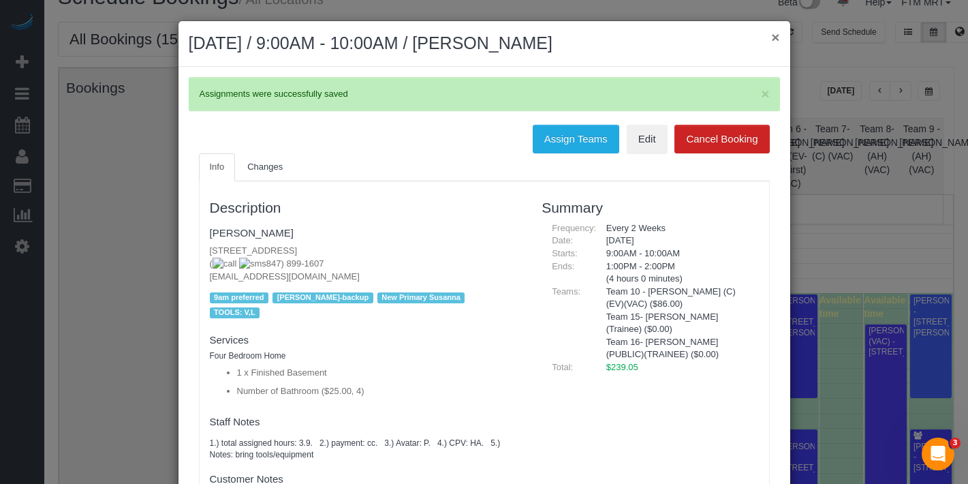
click at [771, 36] on button "×" at bounding box center [775, 37] width 8 height 14
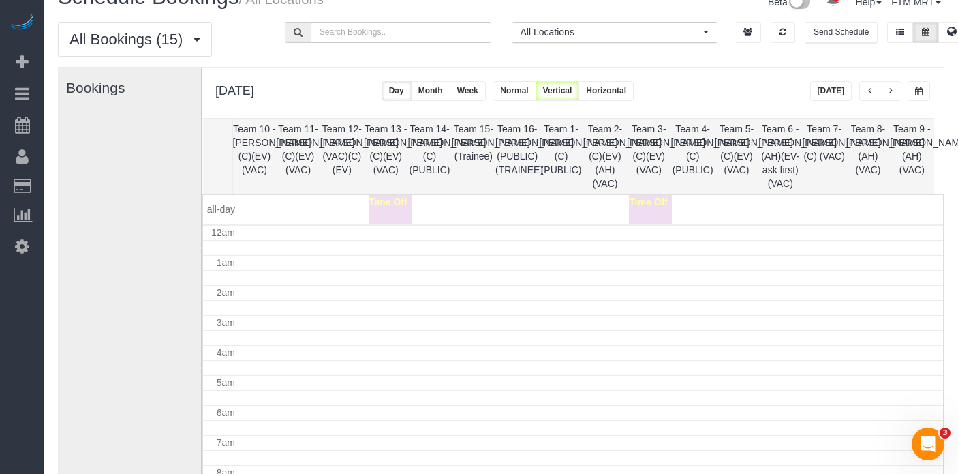
scroll to position [202, 0]
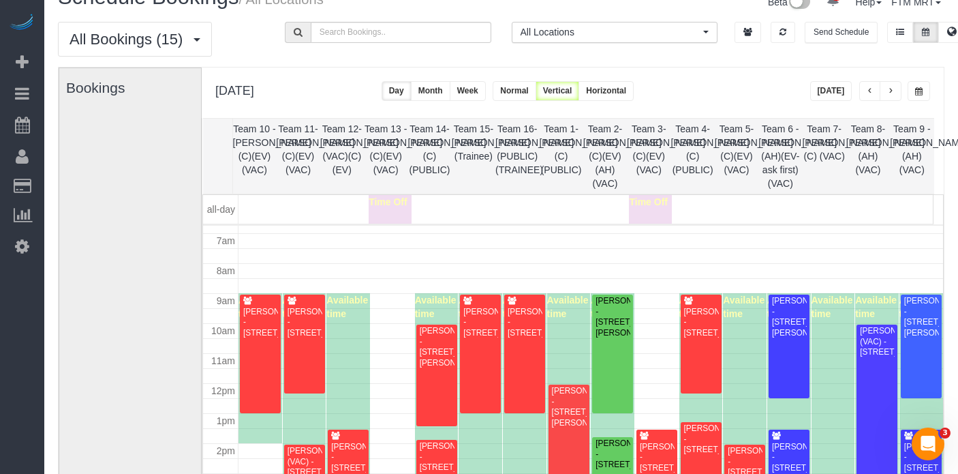
click at [892, 89] on span "button" at bounding box center [890, 91] width 7 height 8
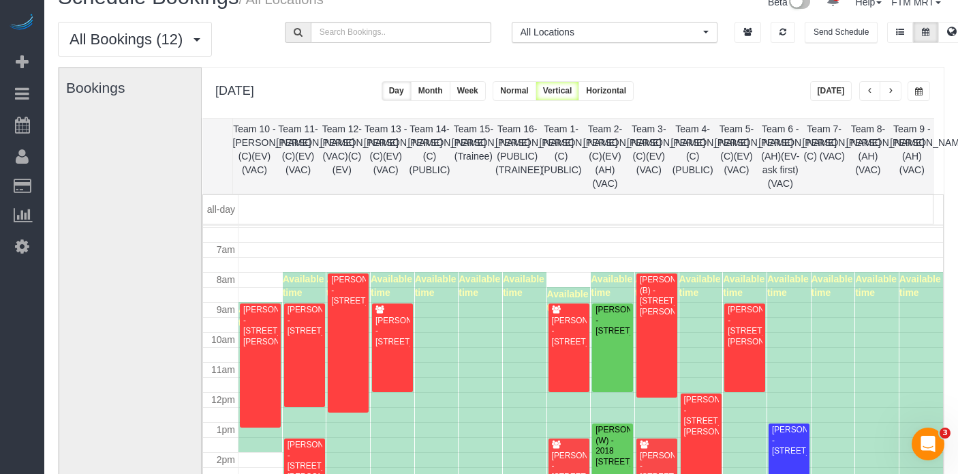
scroll to position [206, 0]
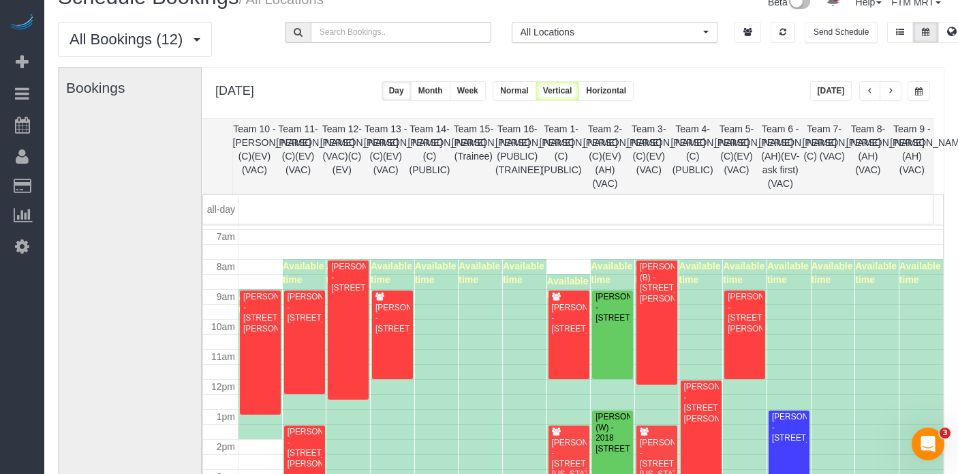
click at [232, 312] on td at bounding box center [220, 311] width 35 height 15
click at [258, 313] on div "[PERSON_NAME] - [STREET_ADDRESS][PERSON_NAME]" at bounding box center [260, 313] width 35 height 42
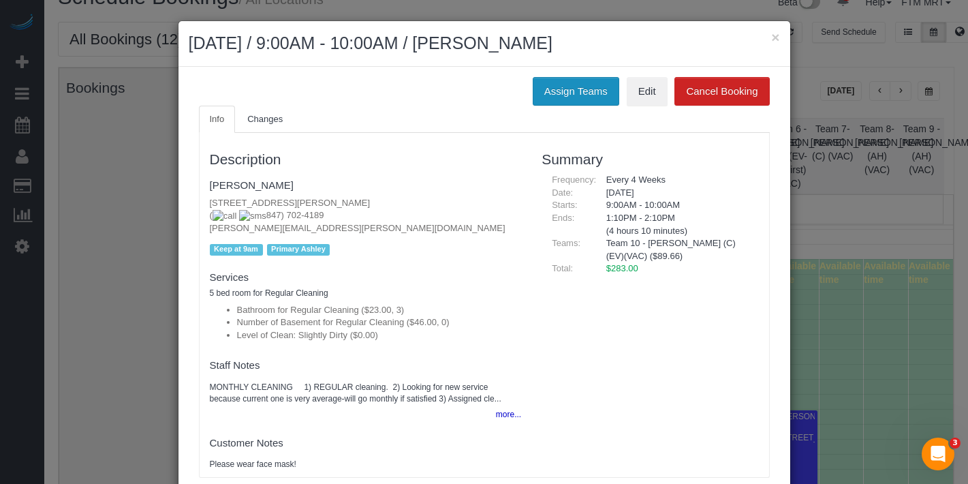
click at [576, 93] on button "Assign Teams" at bounding box center [576, 91] width 87 height 29
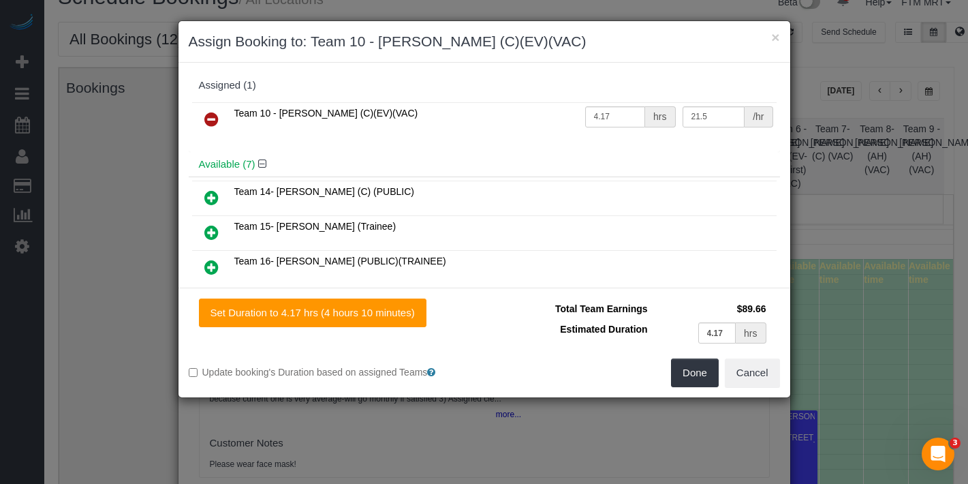
click at [211, 221] on link at bounding box center [212, 232] width 32 height 27
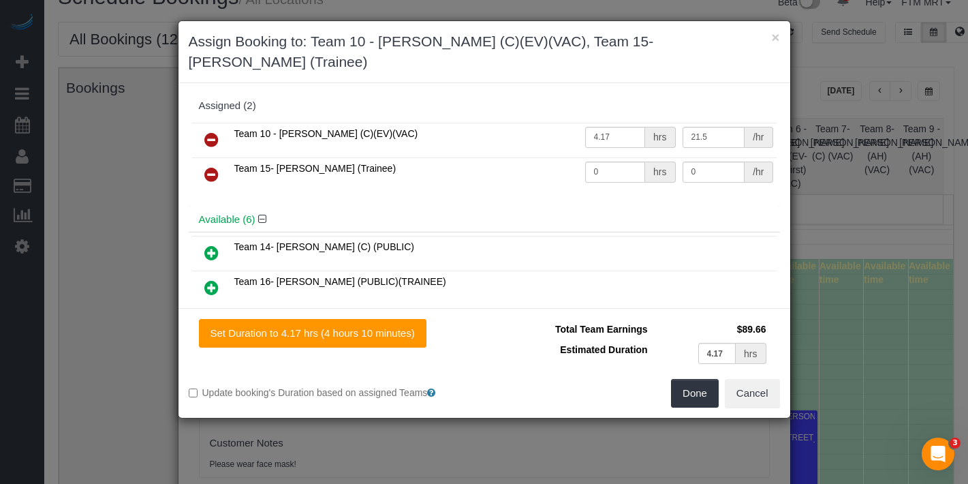
click at [209, 279] on icon at bounding box center [211, 287] width 14 height 16
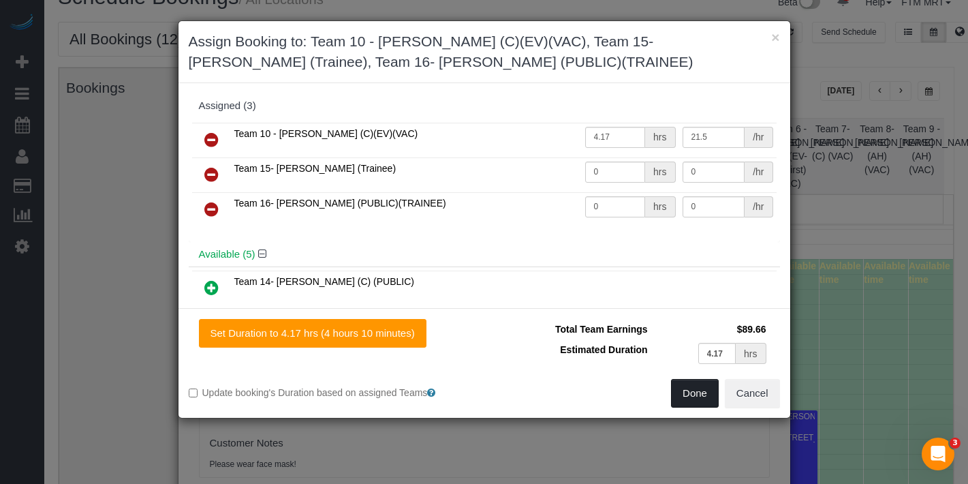
click at [679, 397] on button "Done" at bounding box center [695, 393] width 48 height 29
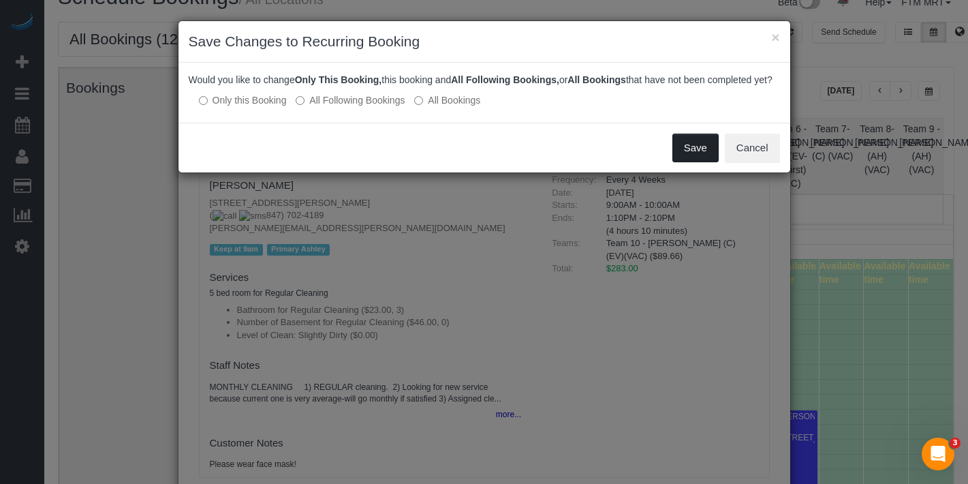
click at [694, 162] on button "Save" at bounding box center [696, 148] width 46 height 29
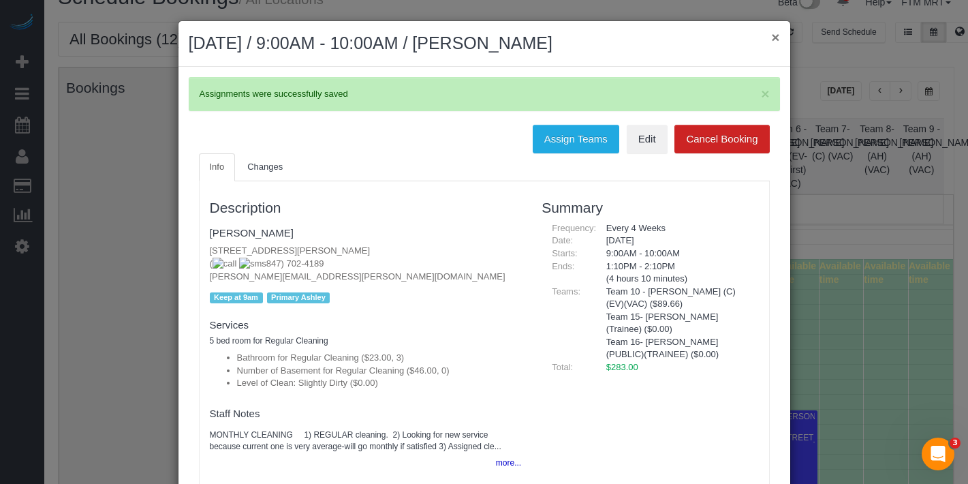
click at [771, 43] on button "×" at bounding box center [775, 37] width 8 height 14
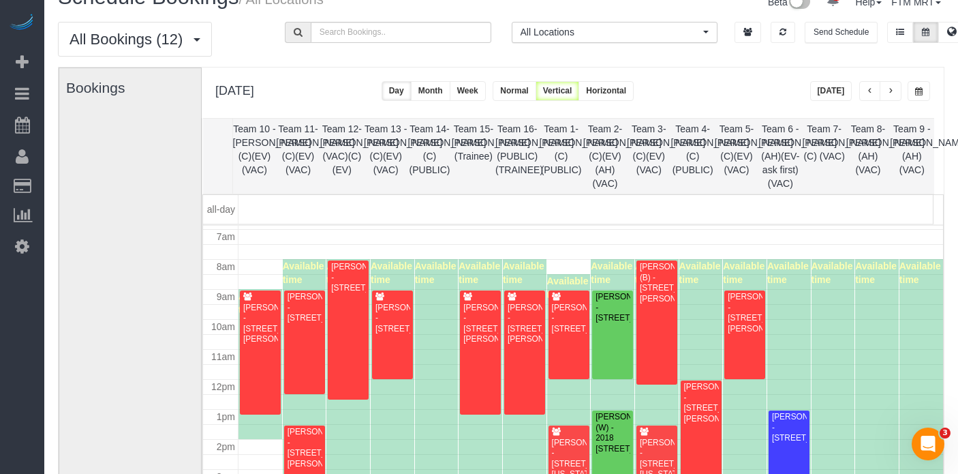
click at [887, 85] on button "button" at bounding box center [891, 91] width 22 height 20
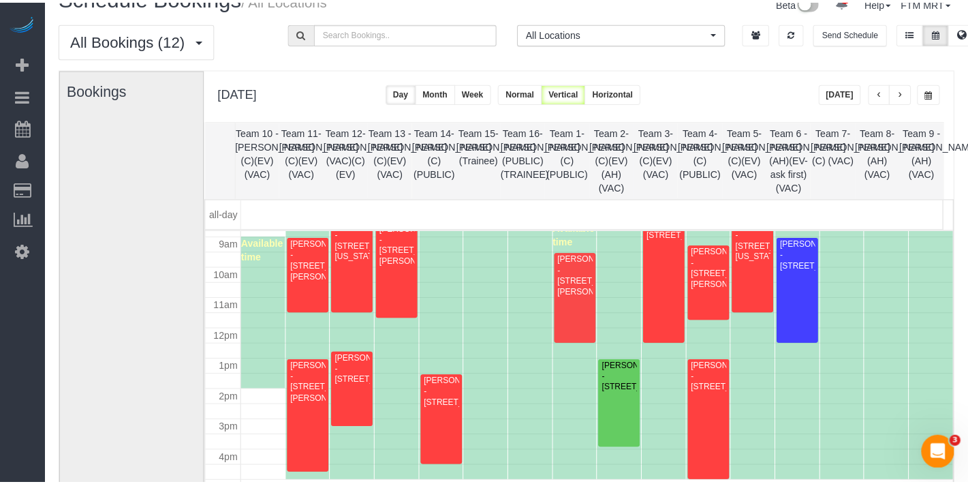
scroll to position [234, 0]
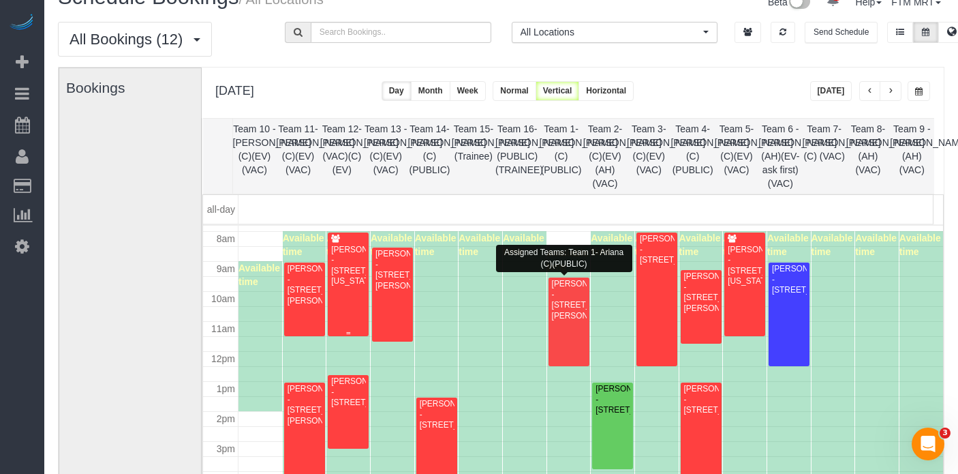
click at [348, 278] on div "[PERSON_NAME] - [STREET_ADDRESS][US_STATE]" at bounding box center [347, 266] width 35 height 42
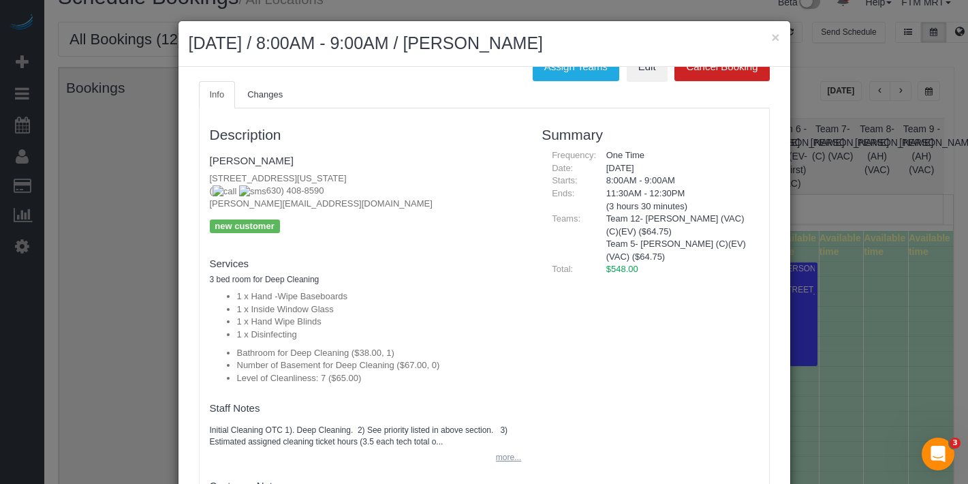
click at [495, 454] on button "more..." at bounding box center [504, 458] width 33 height 20
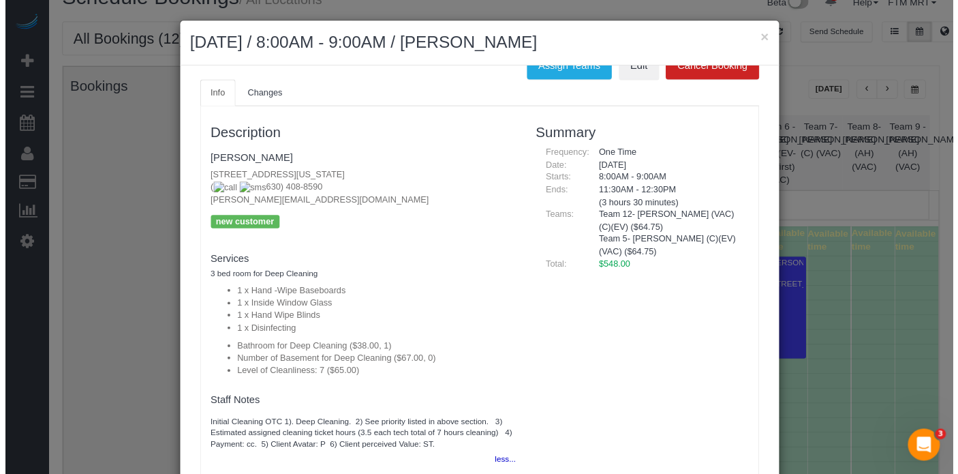
scroll to position [37, 0]
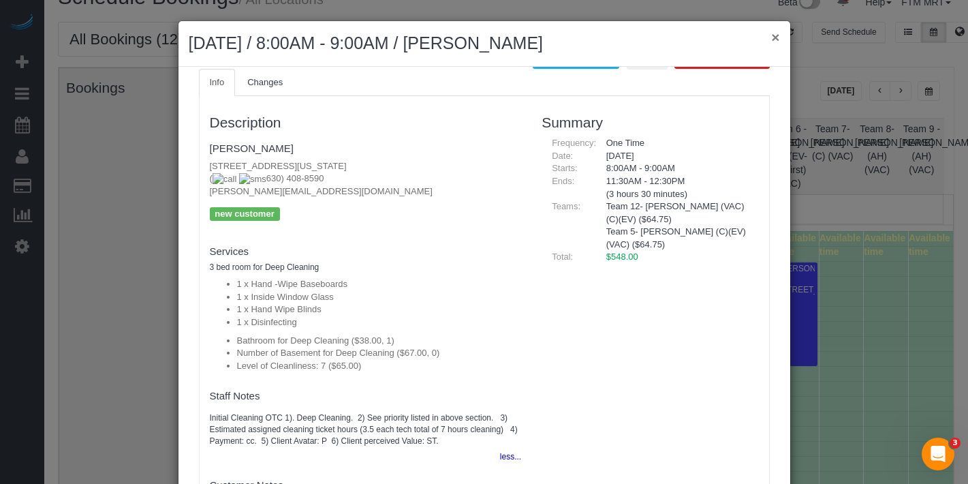
click at [771, 33] on button "×" at bounding box center [775, 37] width 8 height 14
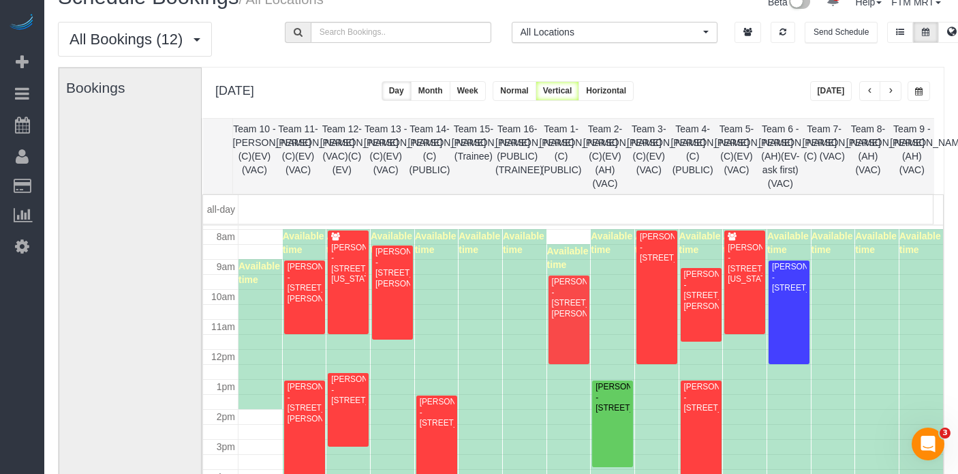
scroll to position [236, 0]
click at [918, 81] on button "button" at bounding box center [919, 91] width 22 height 20
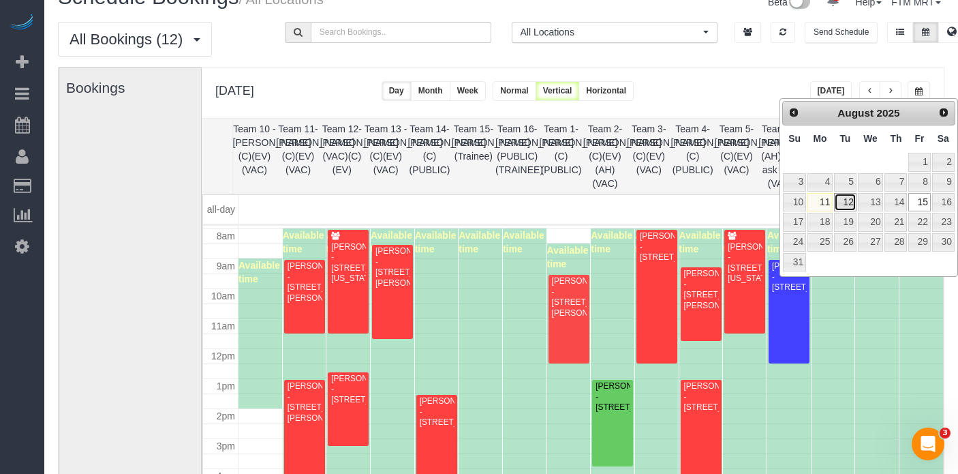
click at [848, 200] on link "12" at bounding box center [845, 202] width 22 height 18
type input "**********"
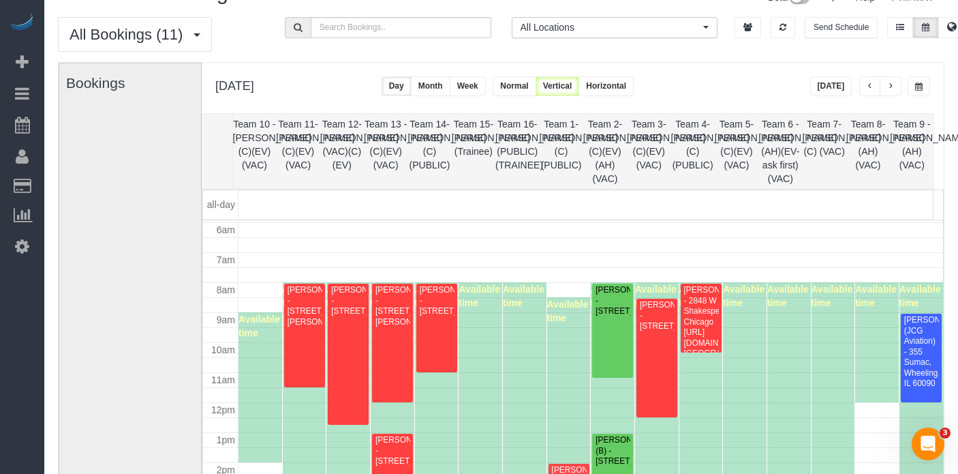
scroll to position [5, 0]
